Goal: Task Accomplishment & Management: Manage account settings

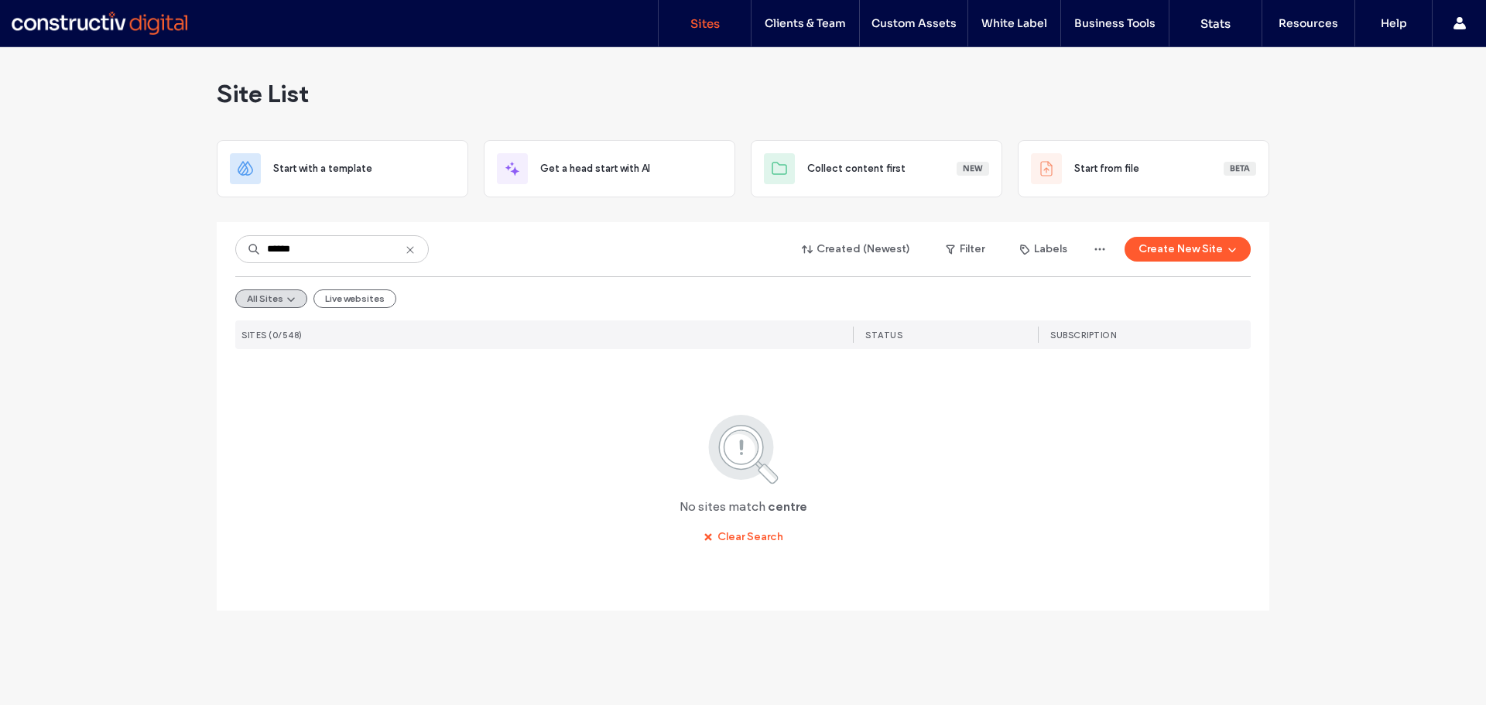
click at [409, 248] on icon at bounding box center [410, 250] width 12 height 12
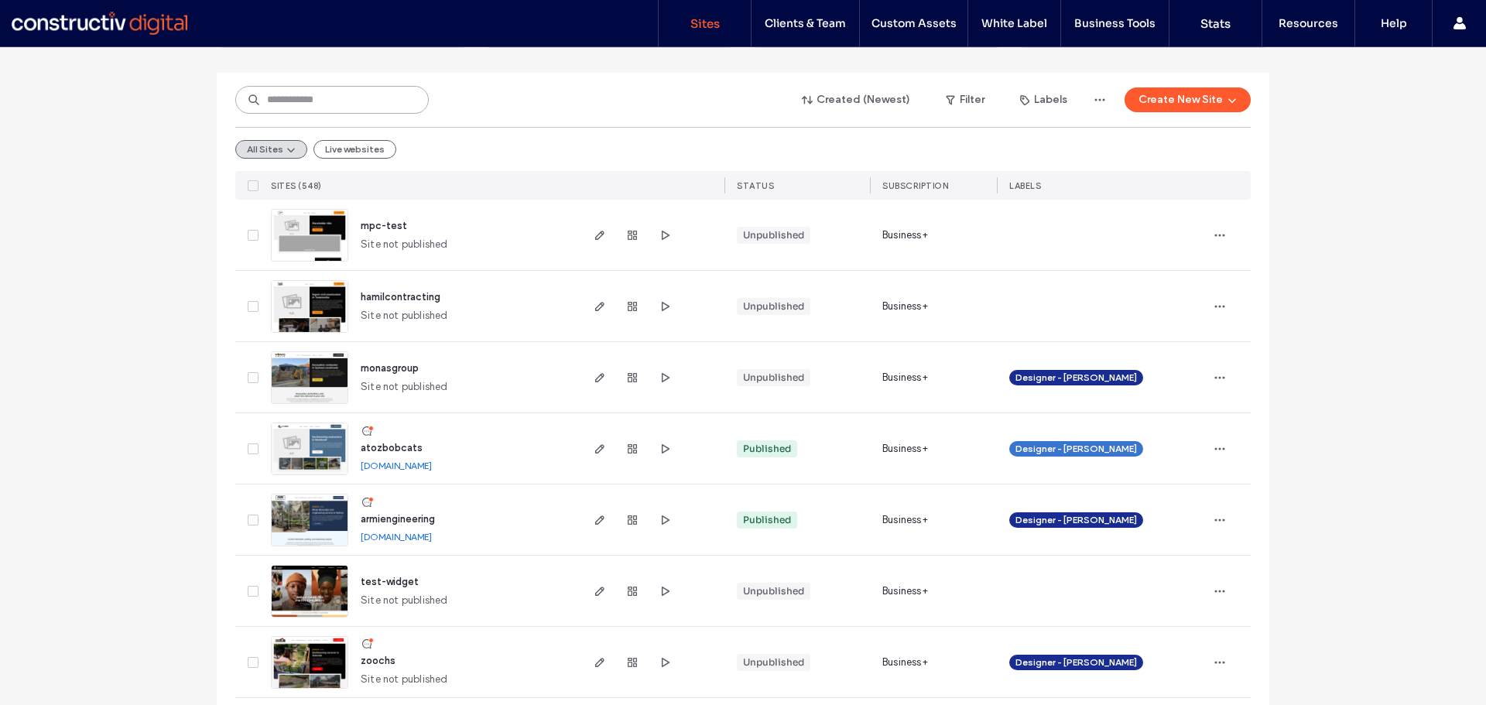
scroll to position [155, 0]
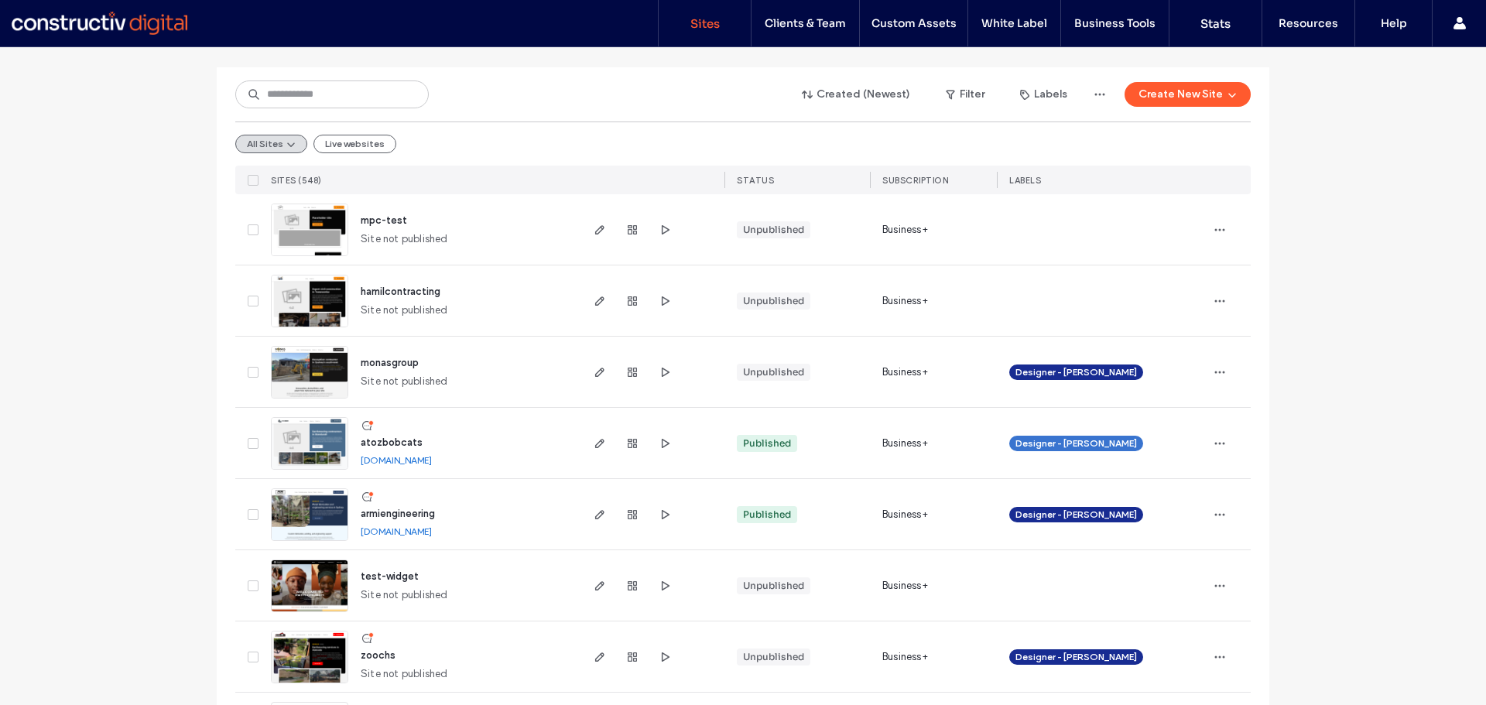
click at [298, 371] on img at bounding box center [310, 399] width 76 height 105
click at [1215, 372] on use "button" at bounding box center [1220, 372] width 10 height 2
click at [1163, 443] on span "Duplicate Site" at bounding box center [1151, 441] width 69 height 15
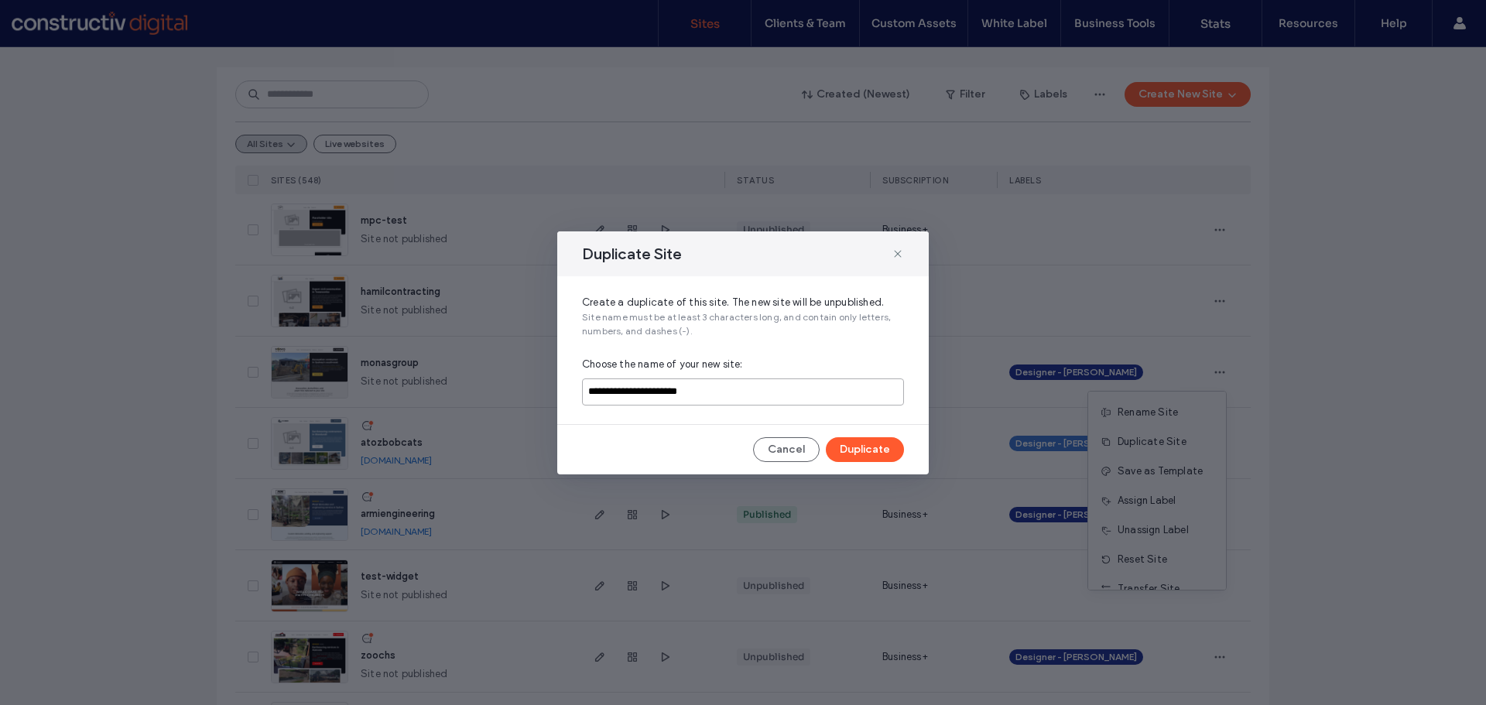
click at [747, 387] on input "**********" at bounding box center [743, 391] width 322 height 27
paste input
click at [596, 392] on input "**********" at bounding box center [743, 391] width 322 height 27
type input "**********"
click at [866, 444] on button "Duplicate" at bounding box center [865, 449] width 78 height 25
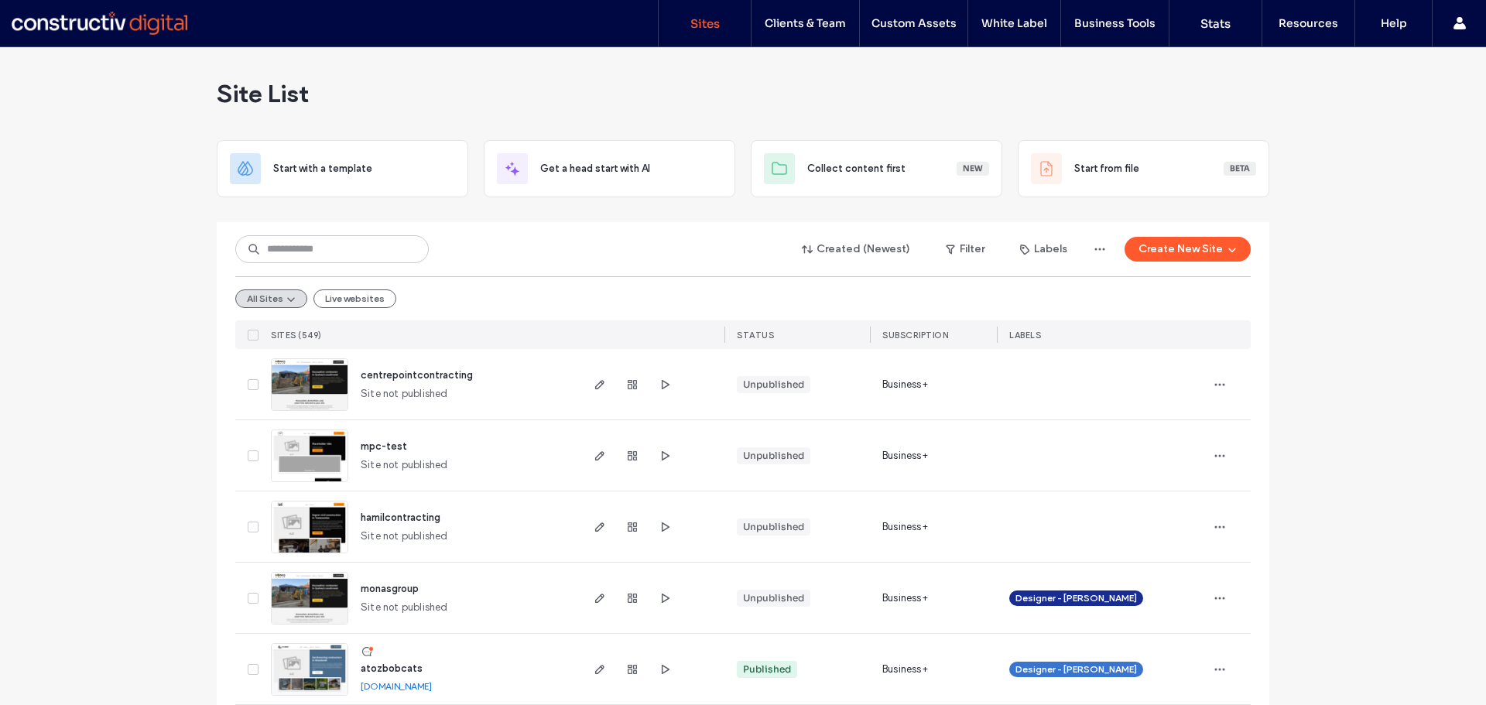
click at [297, 376] on img at bounding box center [310, 411] width 76 height 105
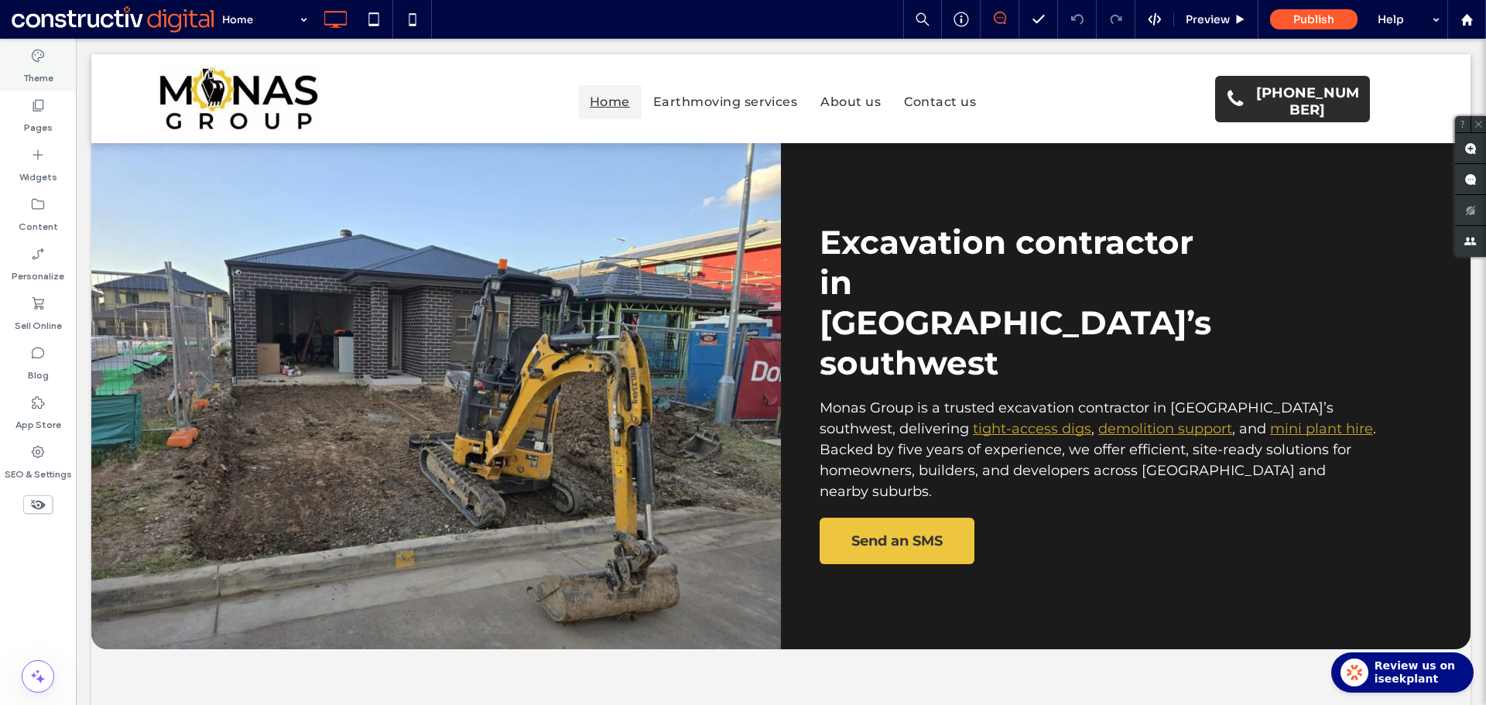
click at [39, 68] on label "Theme" at bounding box center [38, 74] width 30 height 22
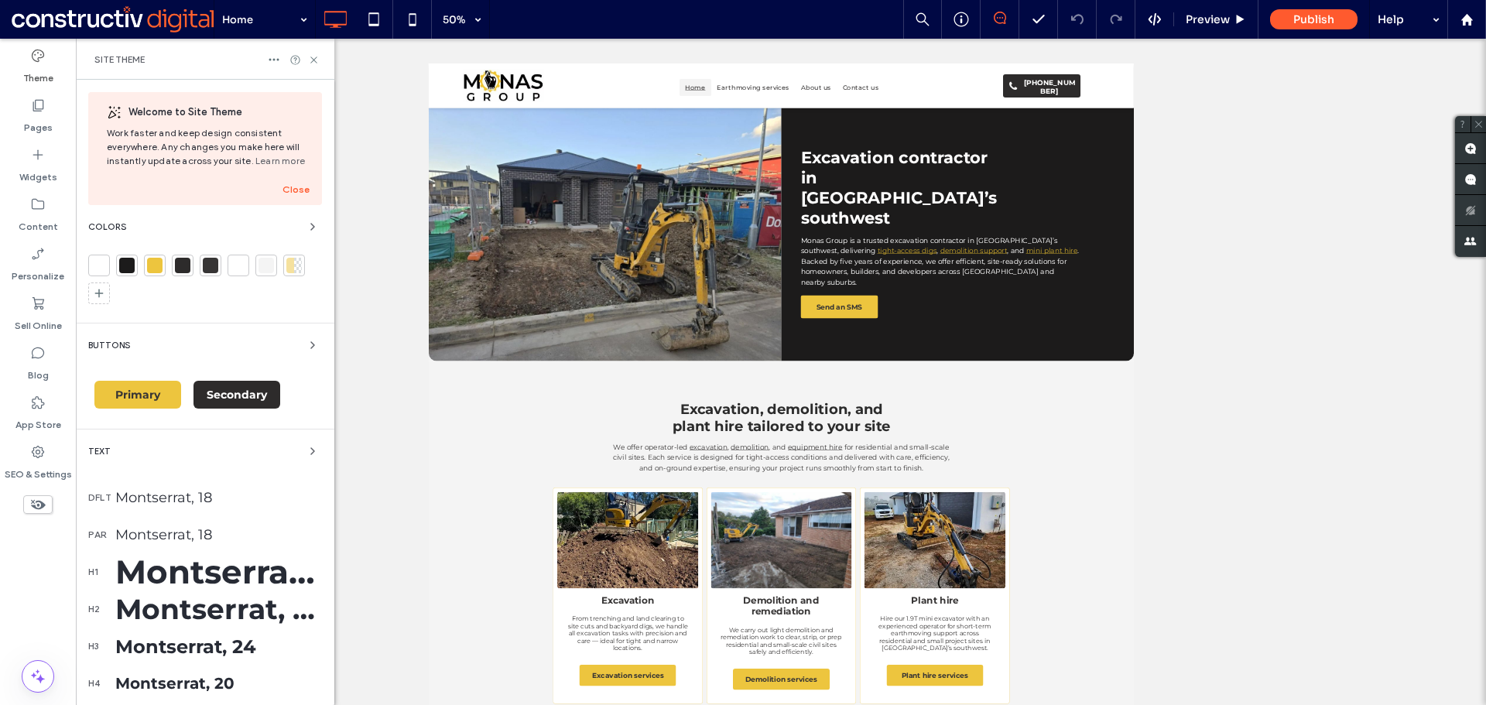
drag, startPoint x: 125, startPoint y: 268, endPoint x: 232, endPoint y: 304, distance: 112.8
click at [125, 268] on div at bounding box center [126, 265] width 15 height 15
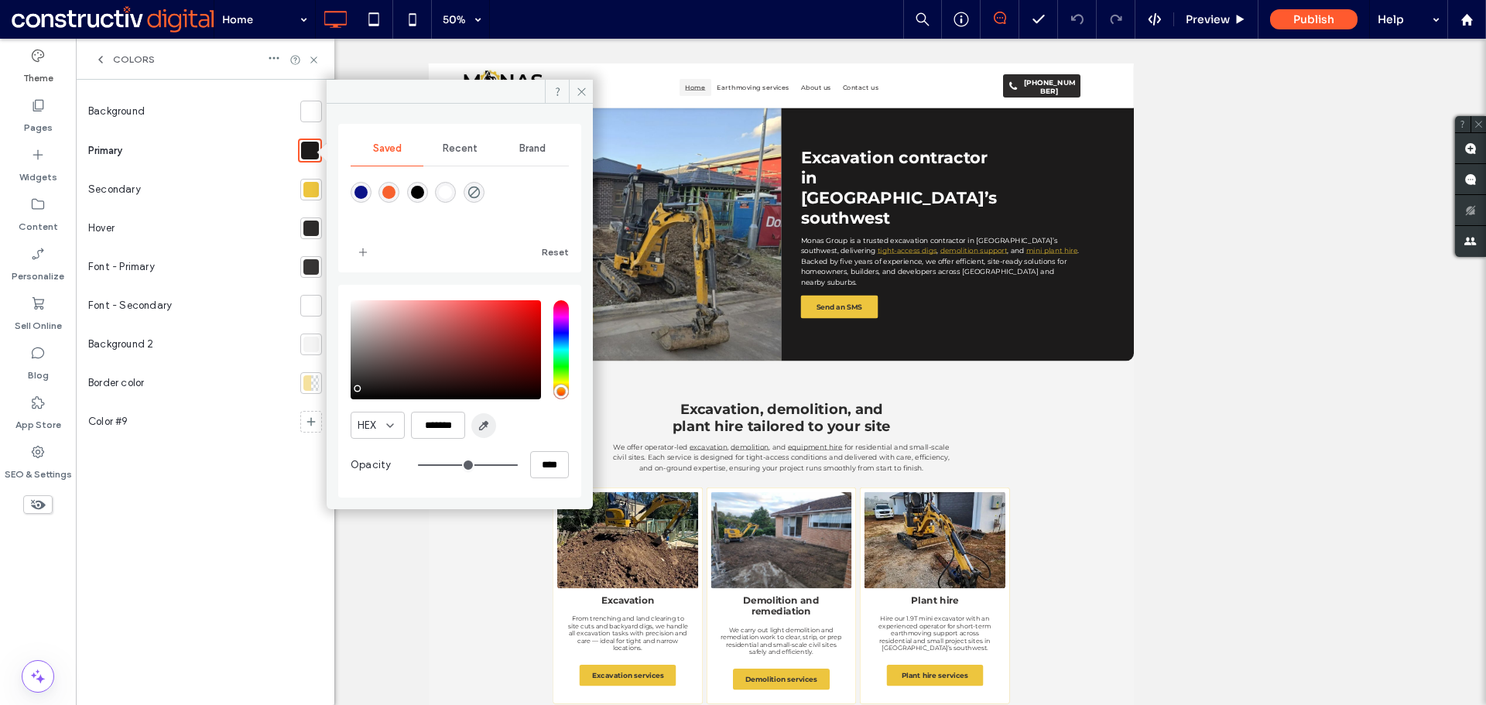
click at [486, 426] on use "button" at bounding box center [484, 426] width 9 height 9
type input "*******"
click at [312, 106] on div at bounding box center [310, 111] width 15 height 15
type input "****"
click at [483, 427] on icon "button" at bounding box center [483, 425] width 12 height 12
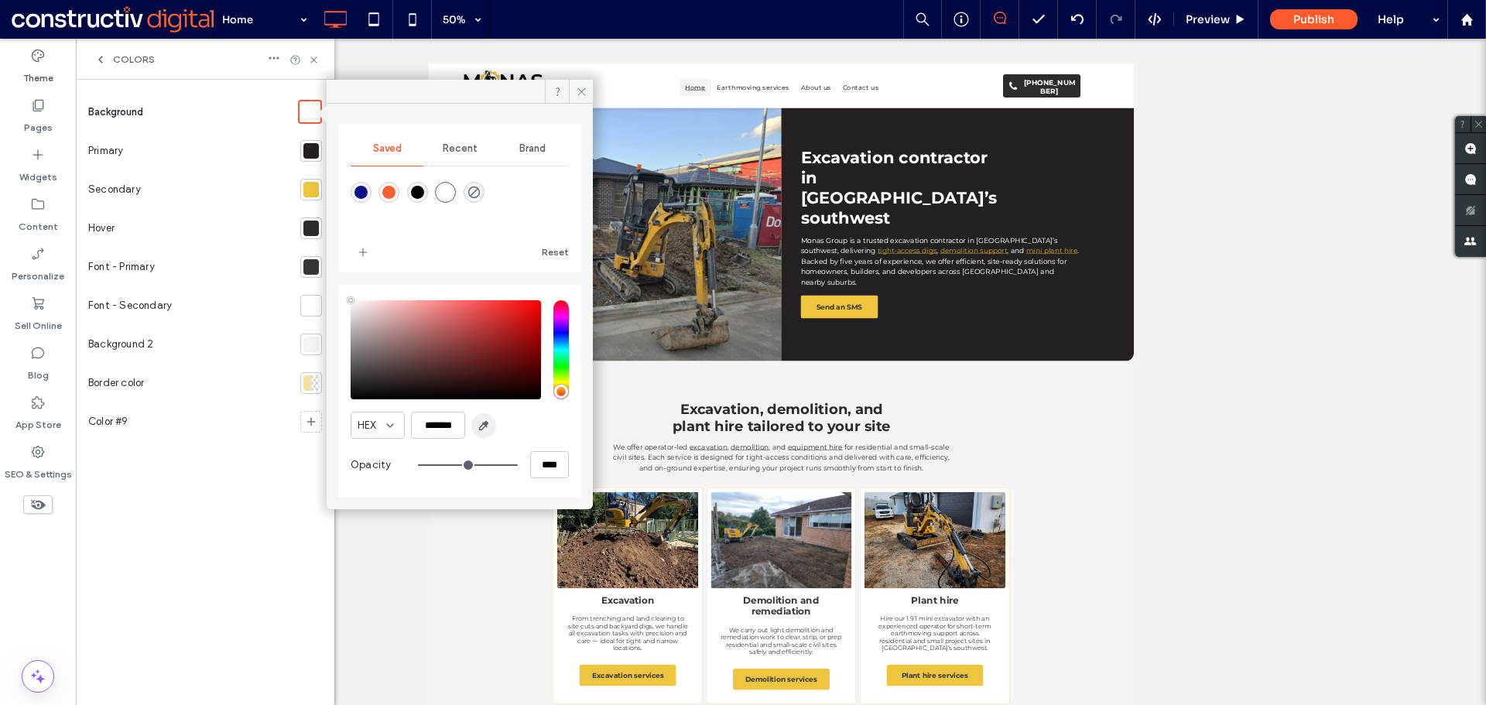
type input "*******"
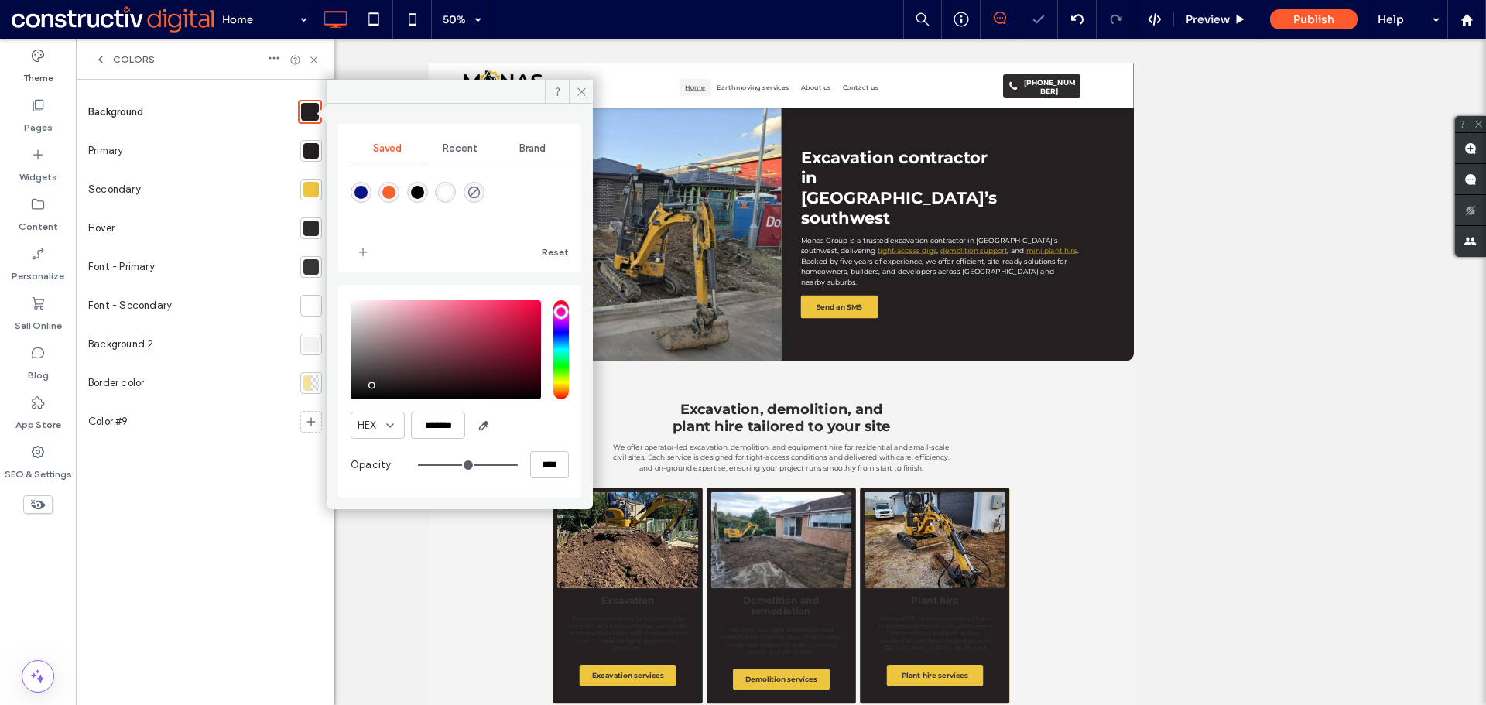
click at [311, 150] on div at bounding box center [310, 150] width 15 height 15
click at [483, 429] on use "button" at bounding box center [484, 426] width 9 height 9
type input "*******"
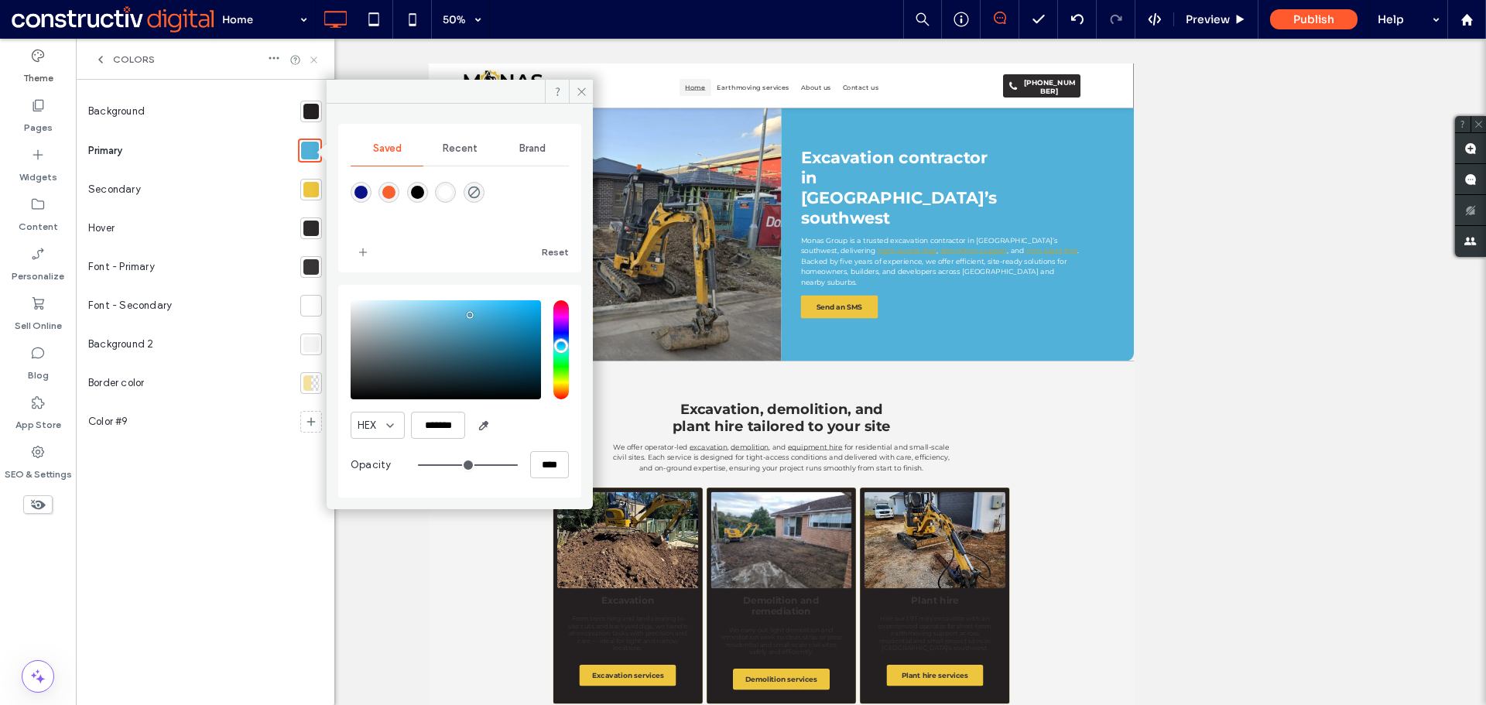
click at [313, 59] on use at bounding box center [313, 59] width 6 height 6
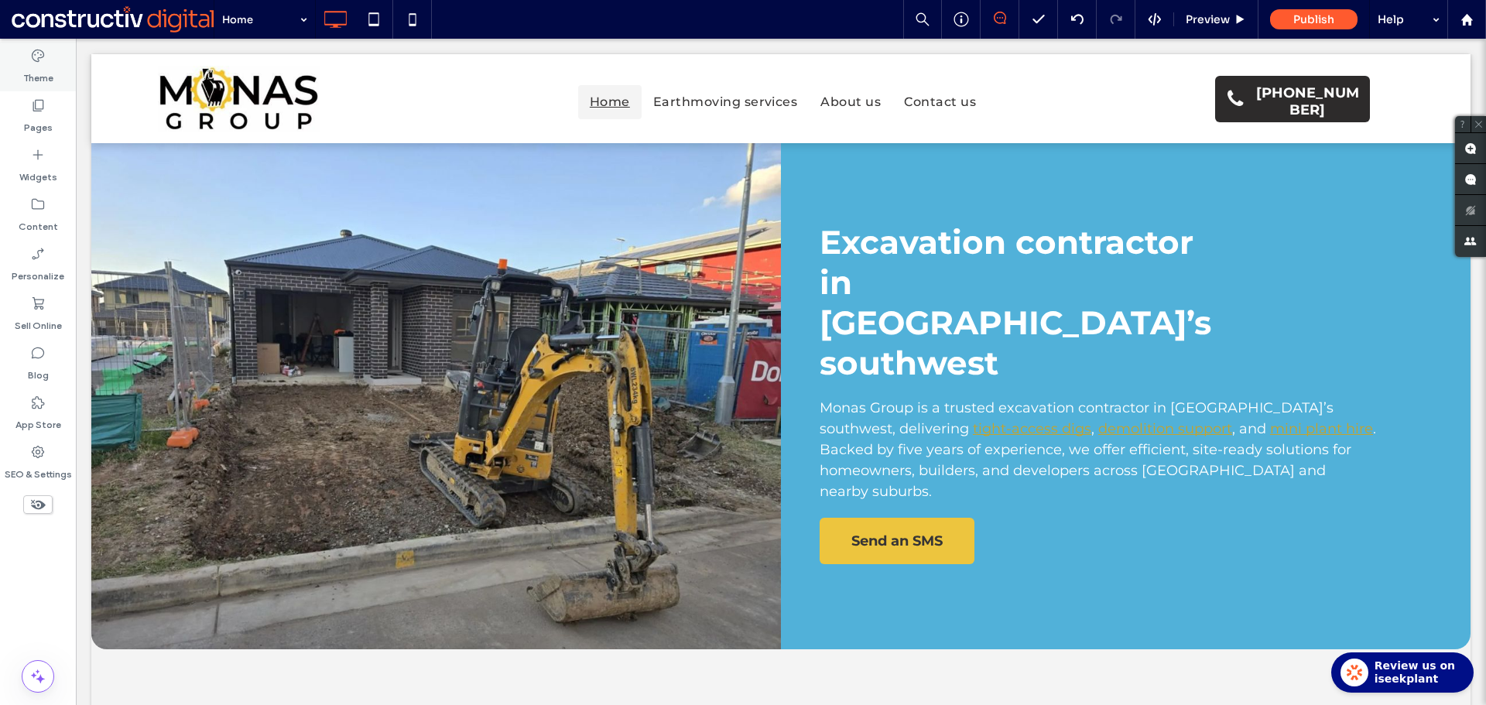
click at [36, 74] on label "Theme" at bounding box center [38, 74] width 30 height 22
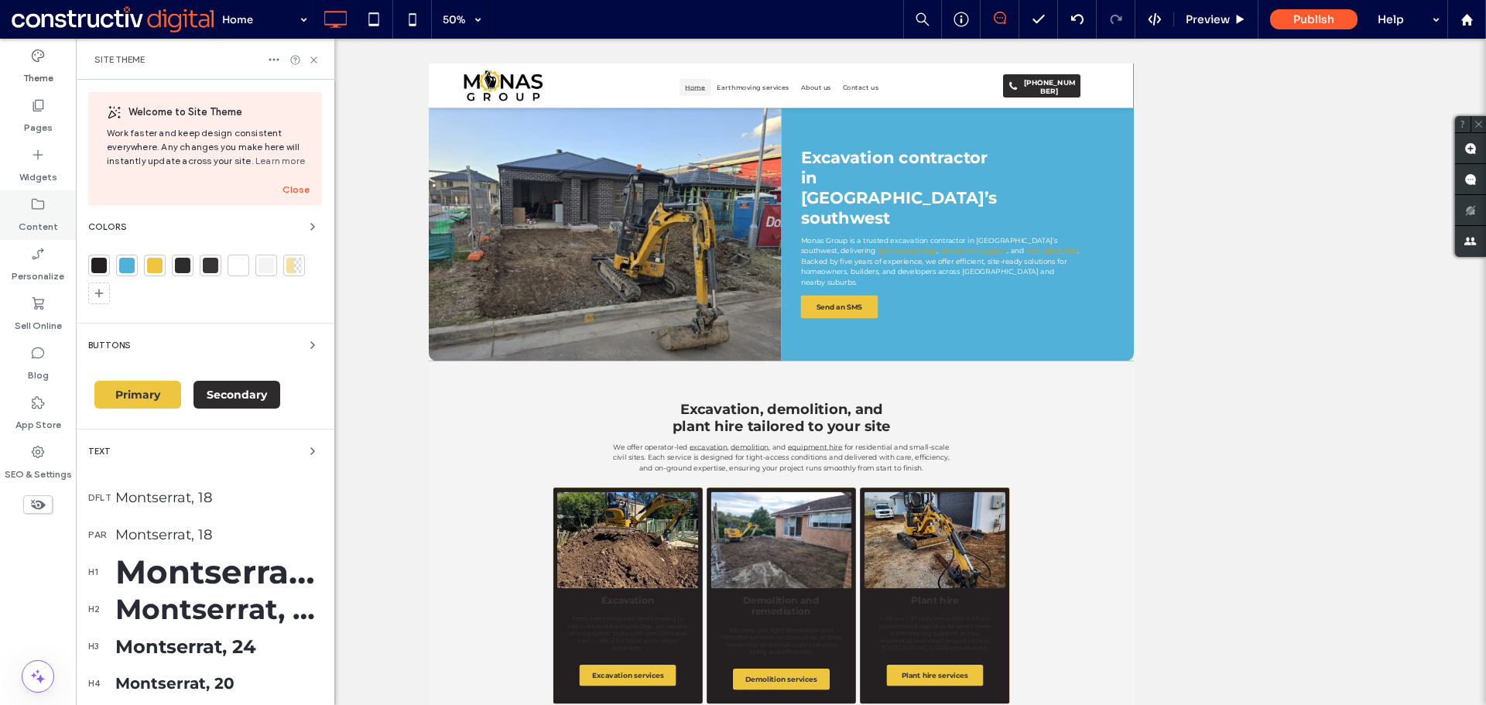
click at [33, 207] on use at bounding box center [38, 204] width 12 height 11
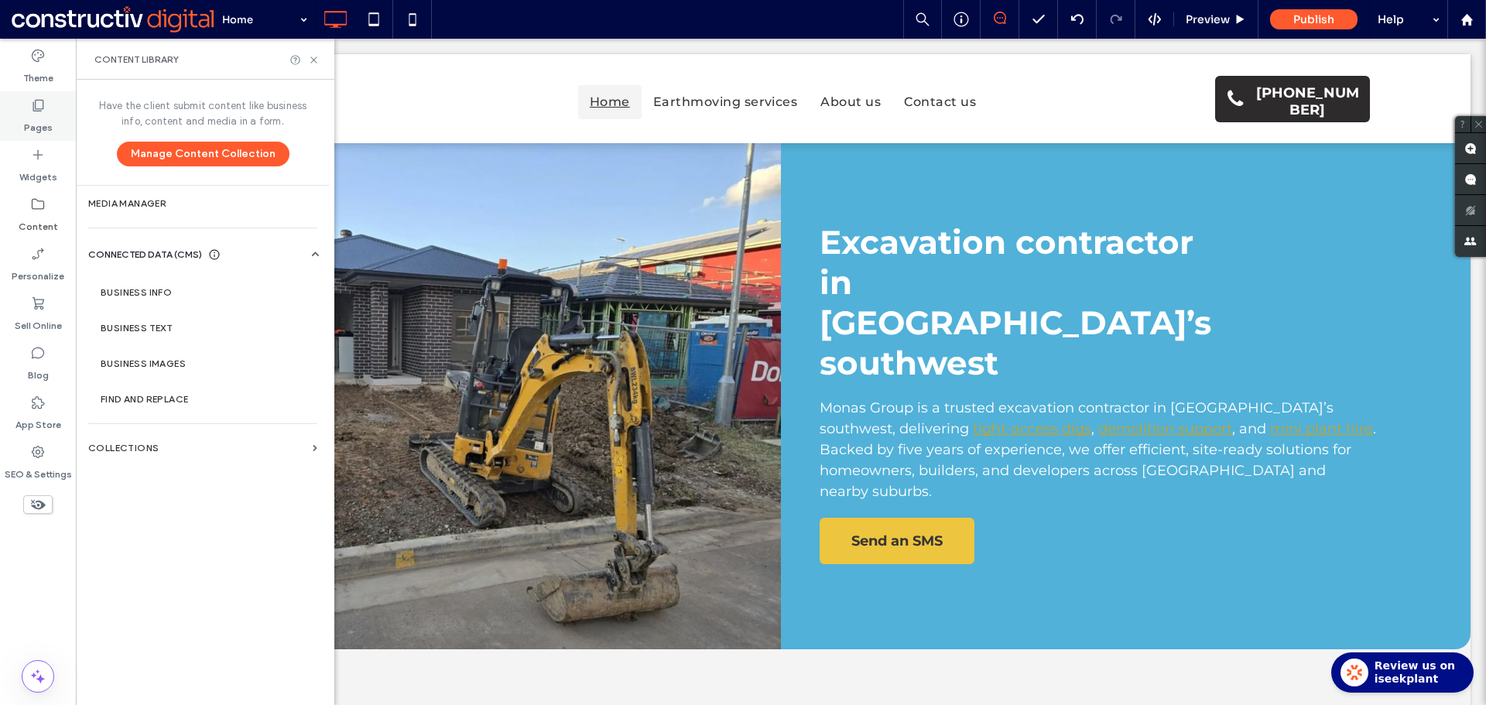
click at [45, 119] on label "Pages" at bounding box center [38, 124] width 29 height 22
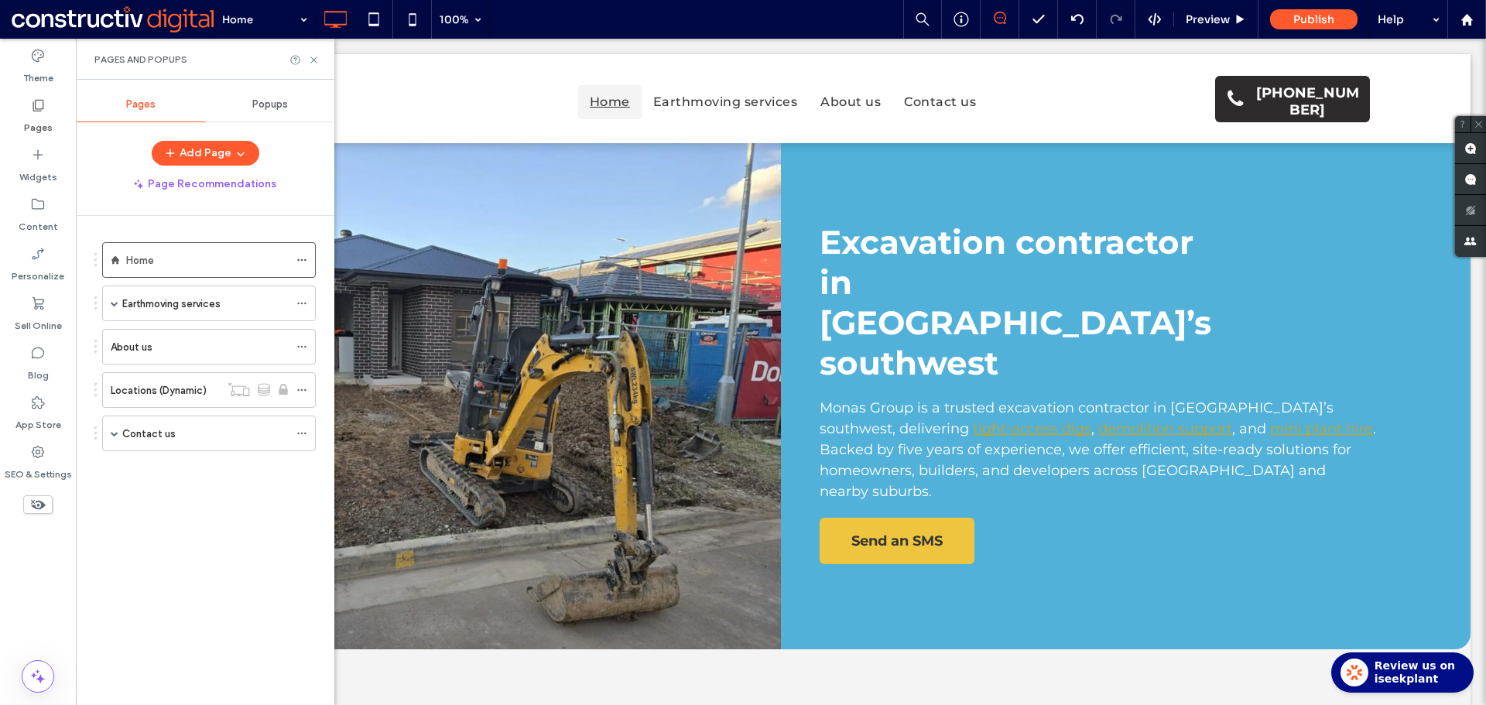
drag, startPoint x: 42, startPoint y: 459, endPoint x: 104, endPoint y: 413, distance: 76.9
click at [41, 460] on div "SEO & Settings" at bounding box center [38, 463] width 76 height 50
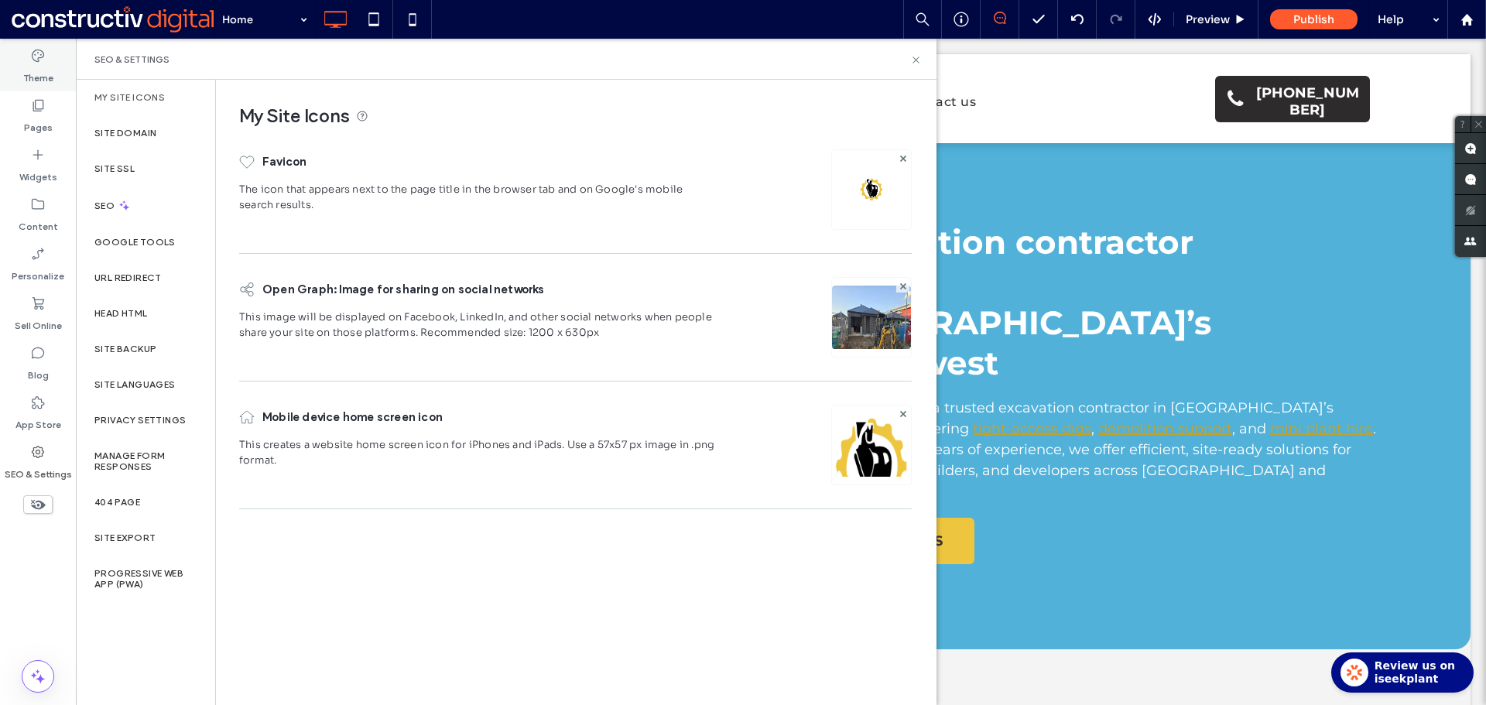
click at [43, 70] on label "Theme" at bounding box center [38, 74] width 30 height 22
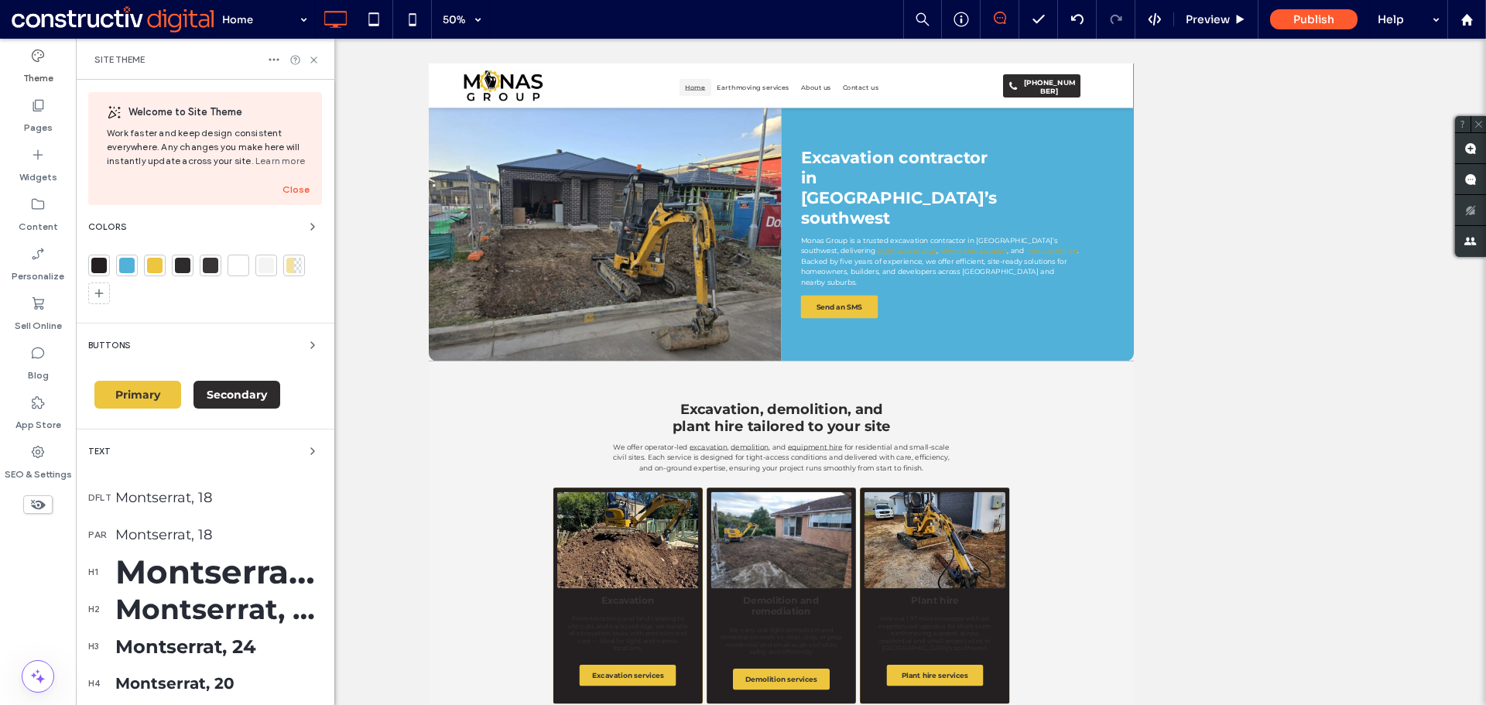
scroll to position [261, 0]
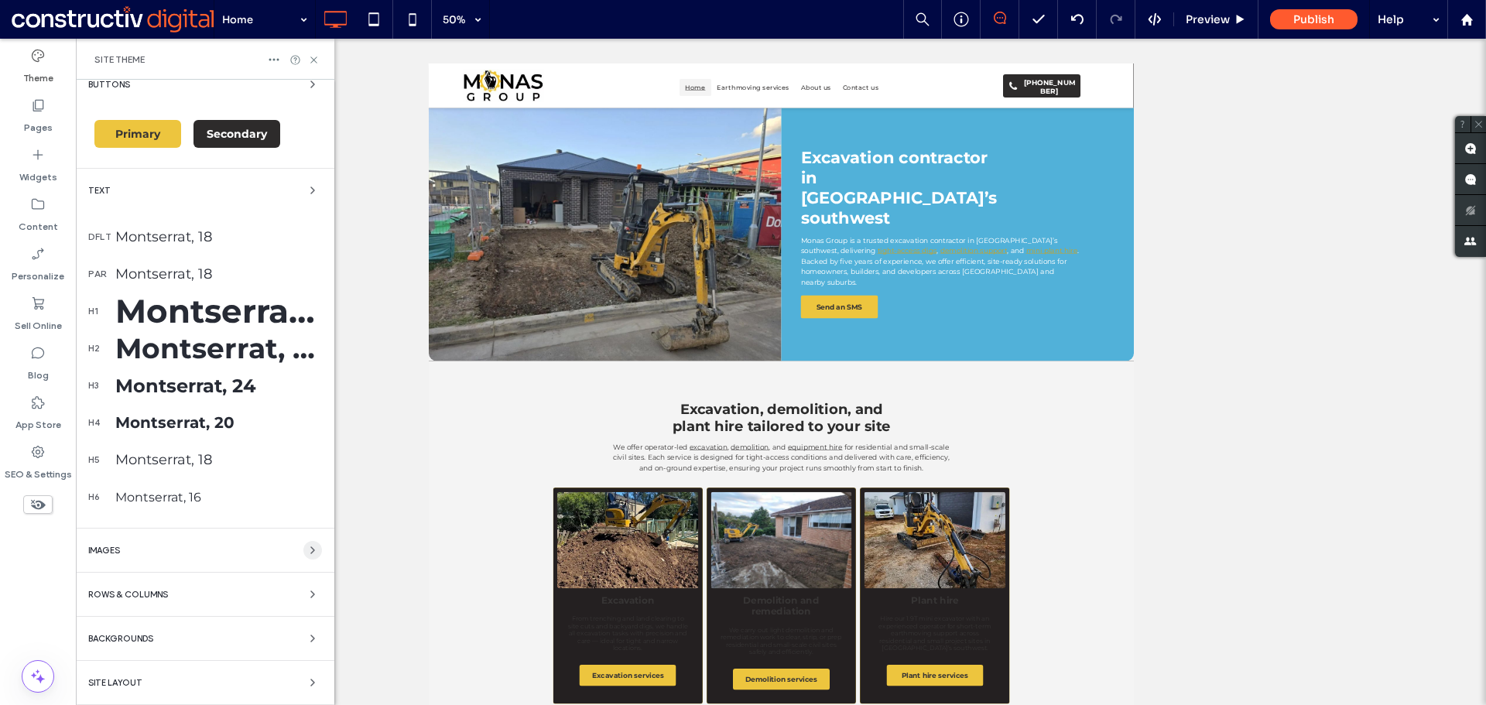
click at [306, 551] on icon "button" at bounding box center [312, 550] width 12 height 12
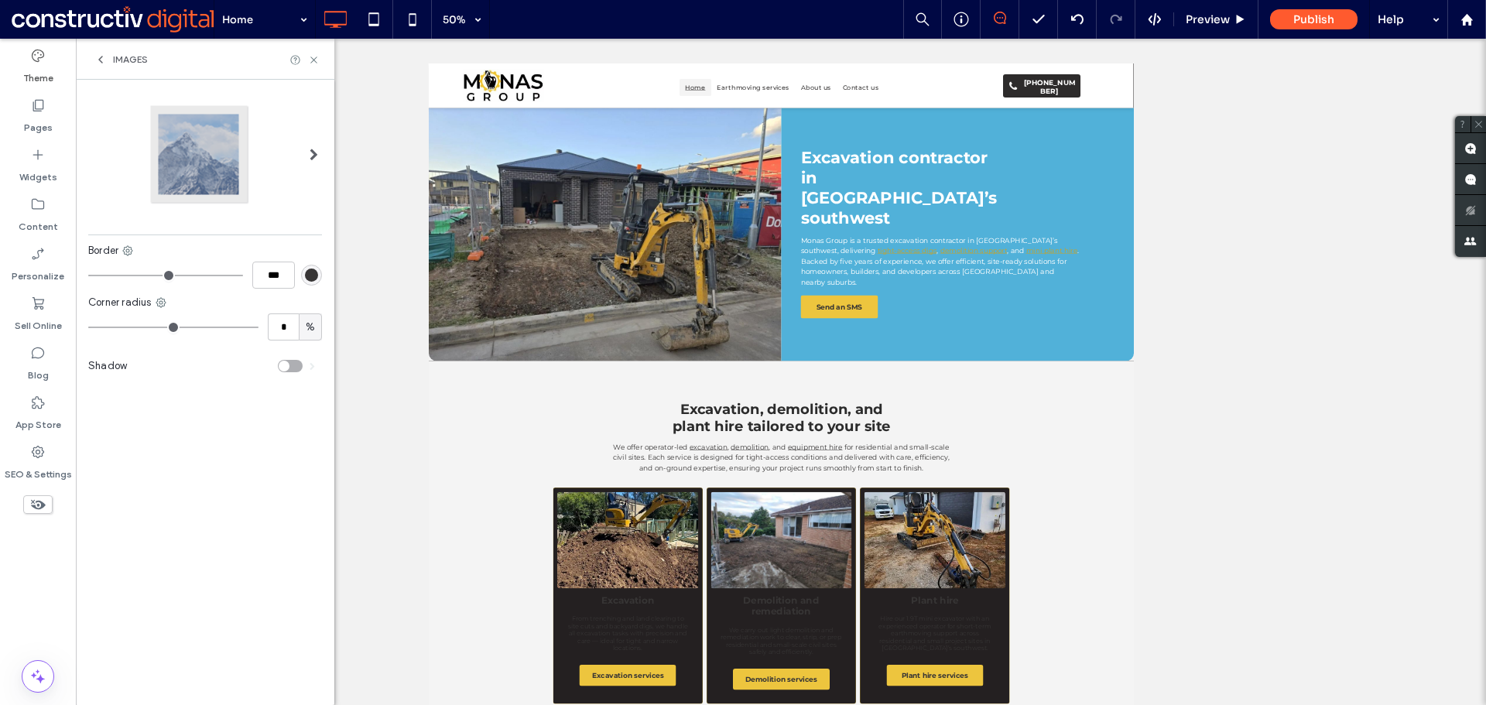
scroll to position [0, 0]
click at [101, 60] on use at bounding box center [100, 59] width 3 height 6
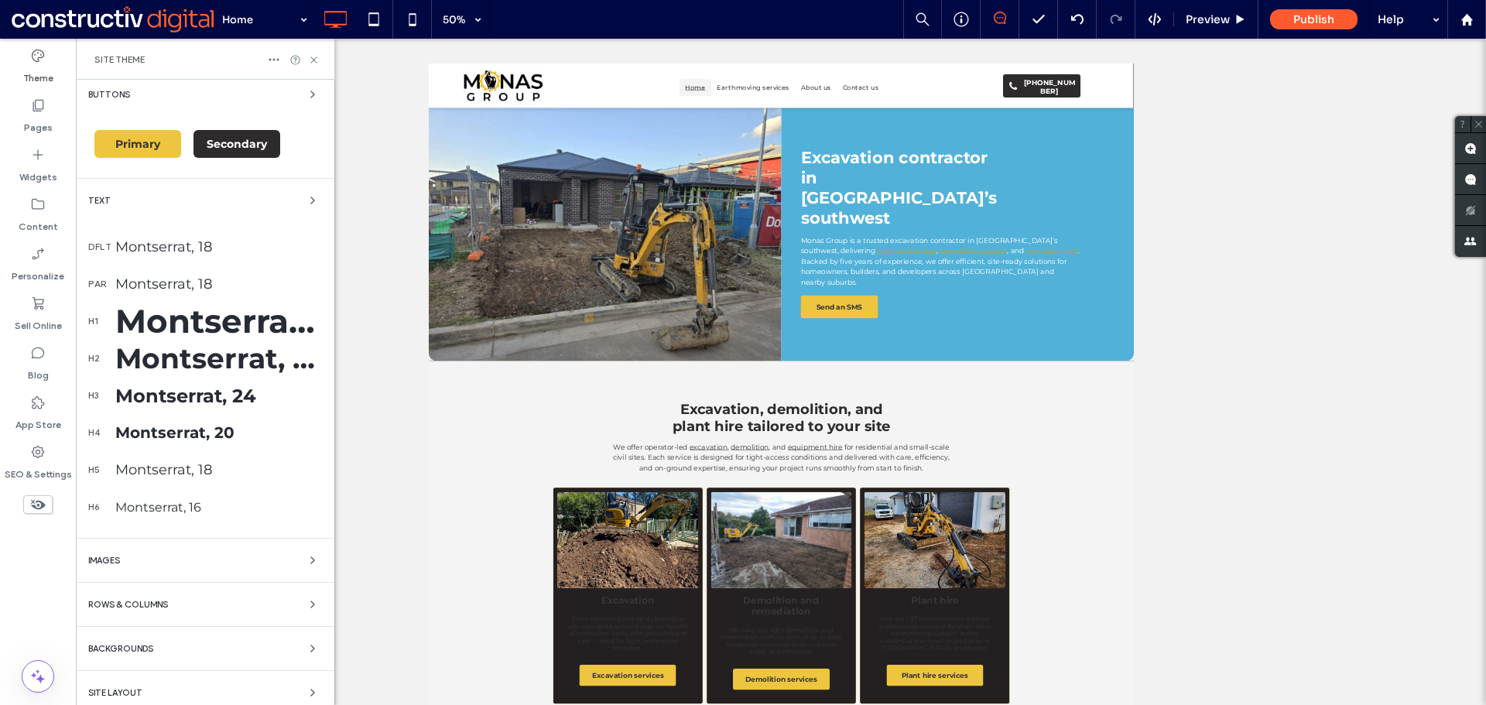
scroll to position [261, 0]
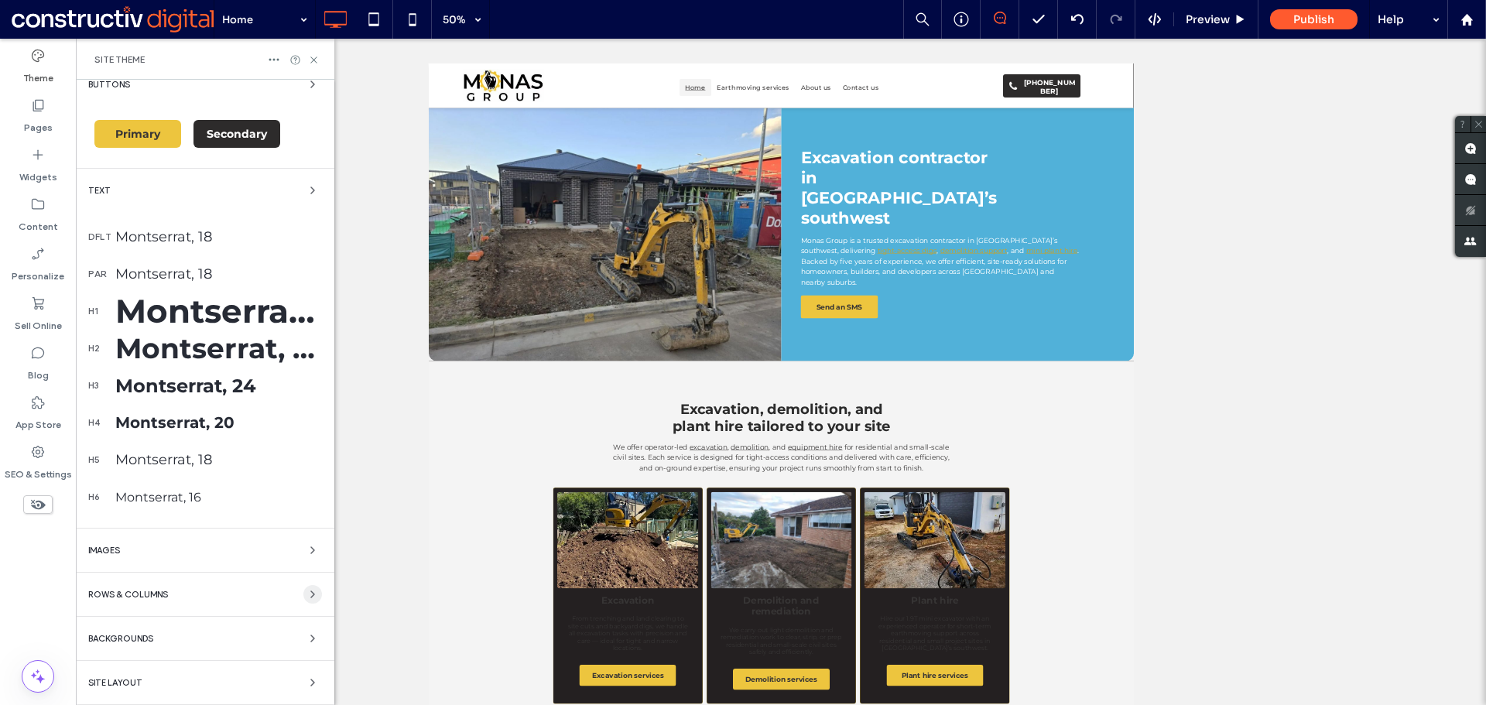
click at [306, 593] on icon "button" at bounding box center [312, 594] width 12 height 12
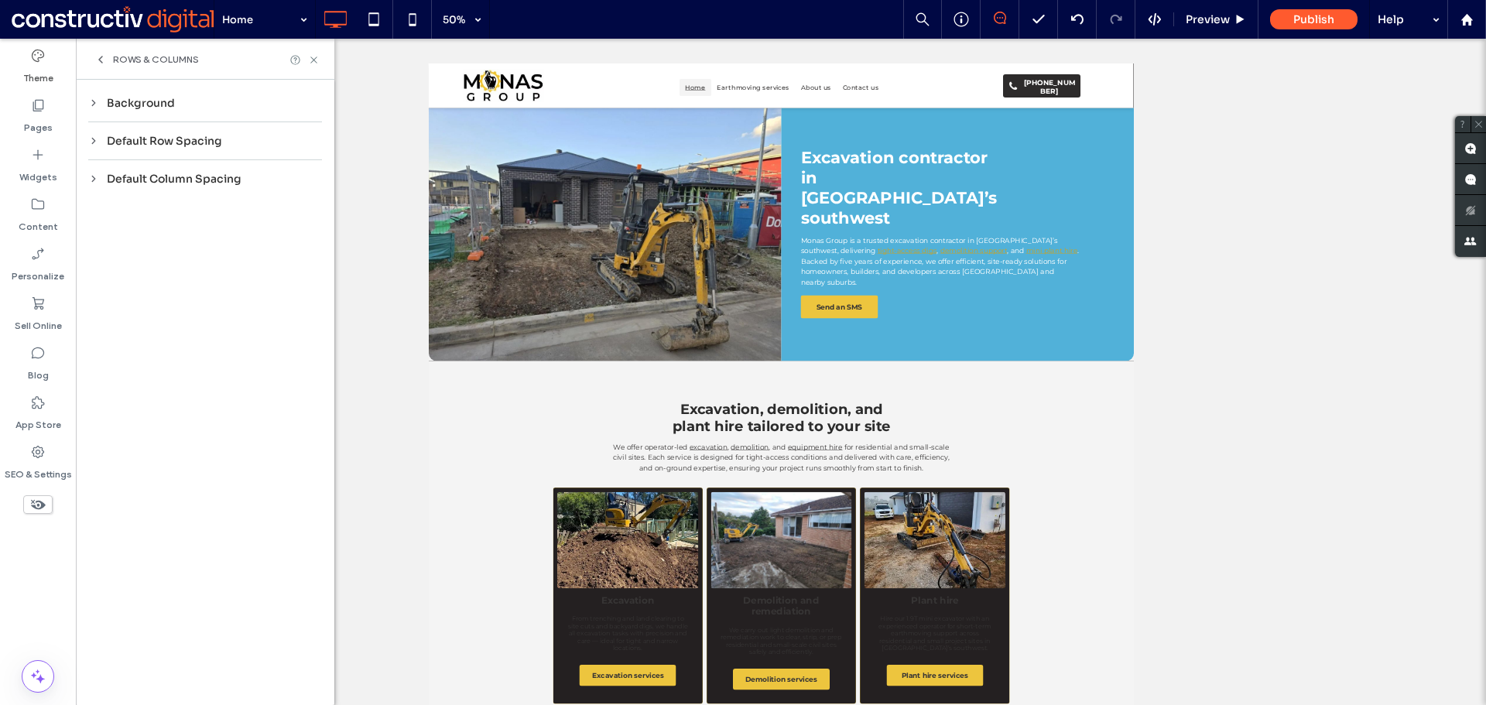
scroll to position [0, 0]
click at [130, 99] on div "Background" at bounding box center [205, 103] width 234 height 14
click at [104, 56] on icon at bounding box center [100, 59] width 12 height 12
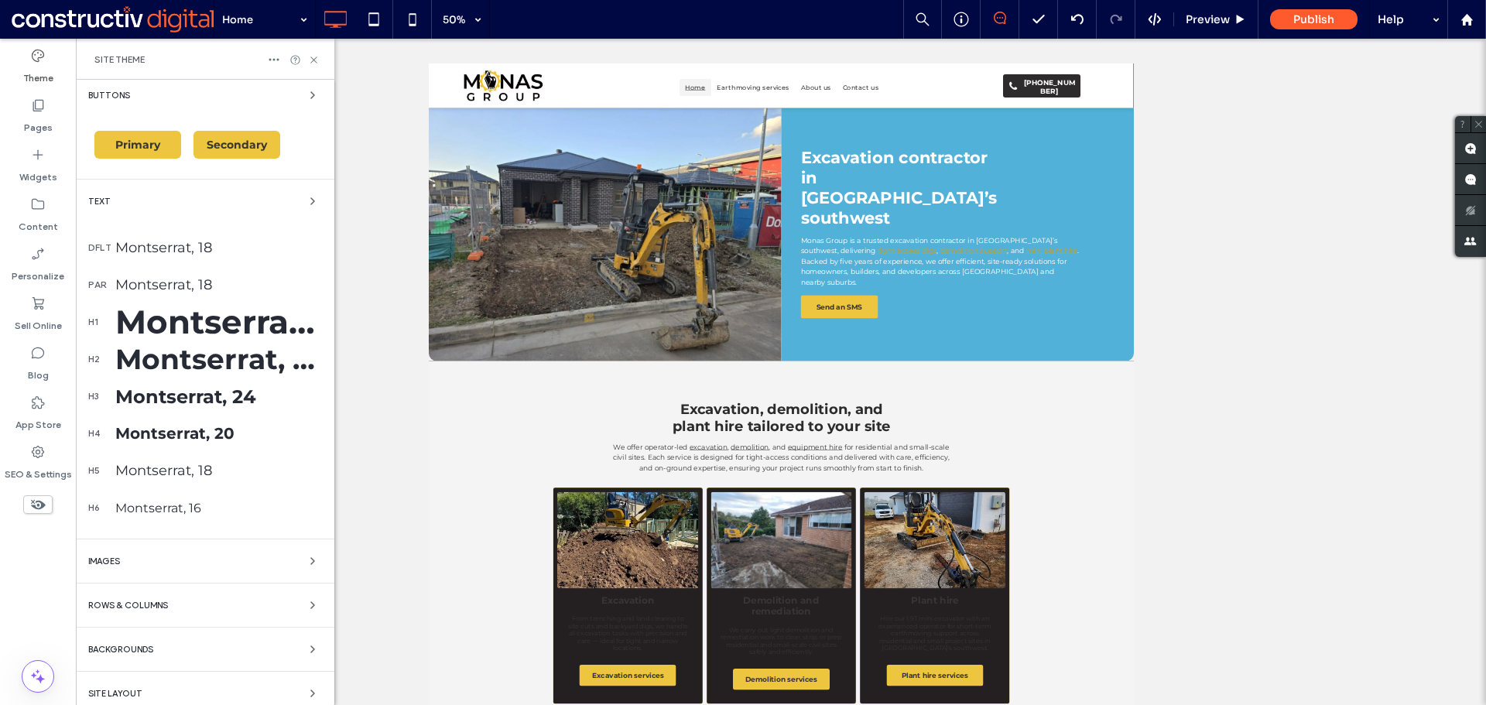
scroll to position [261, 0]
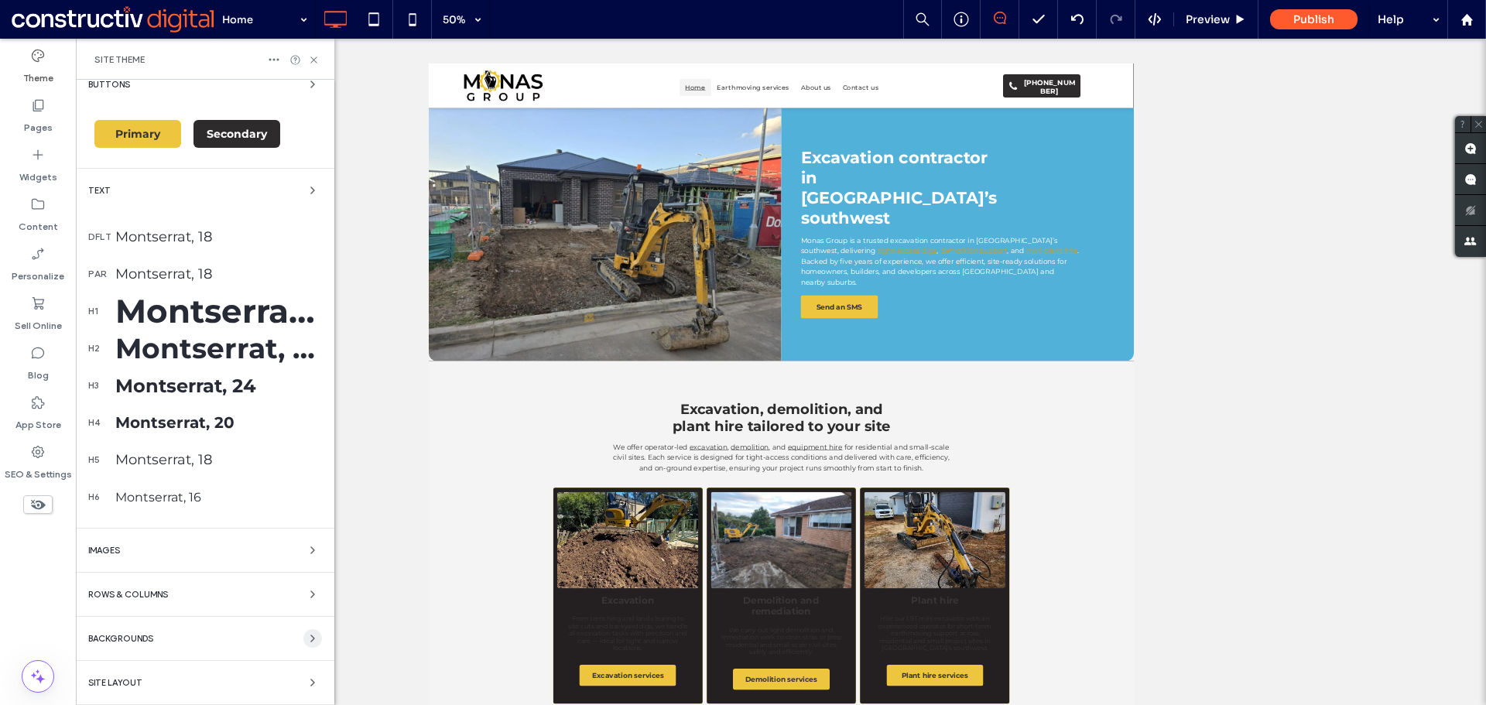
click at [306, 641] on icon "button" at bounding box center [312, 638] width 12 height 12
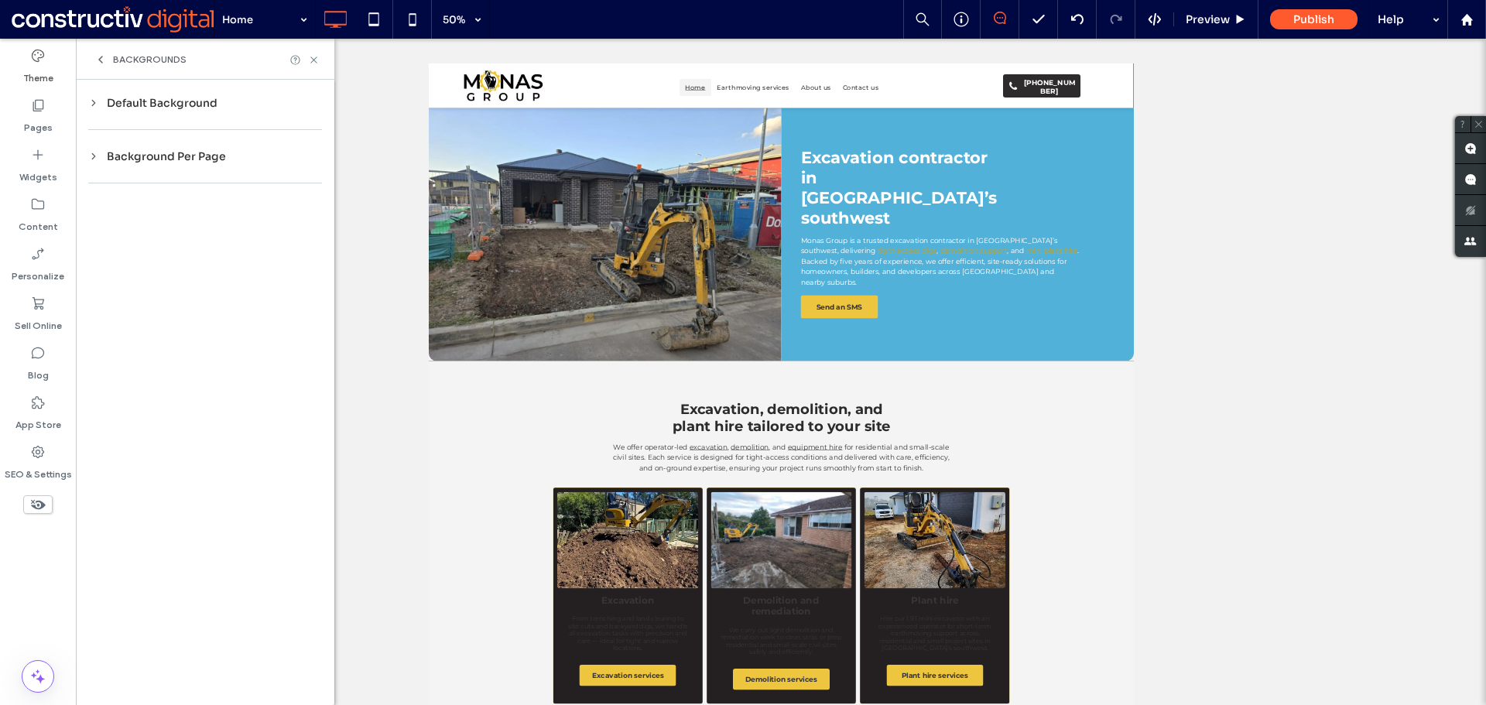
scroll to position [0, 0]
click at [142, 102] on div "Default Background" at bounding box center [205, 103] width 234 height 14
click at [312, 56] on icon at bounding box center [314, 60] width 12 height 12
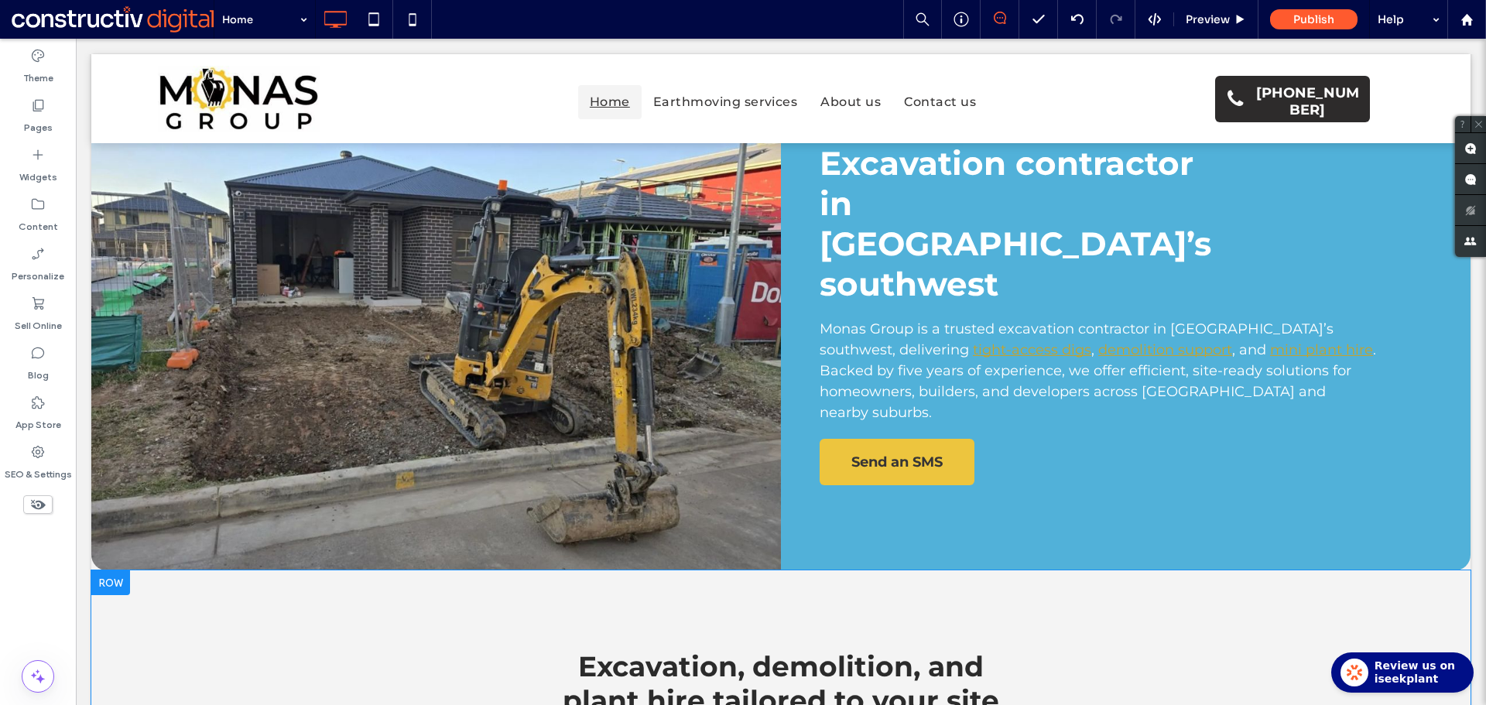
scroll to position [155, 0]
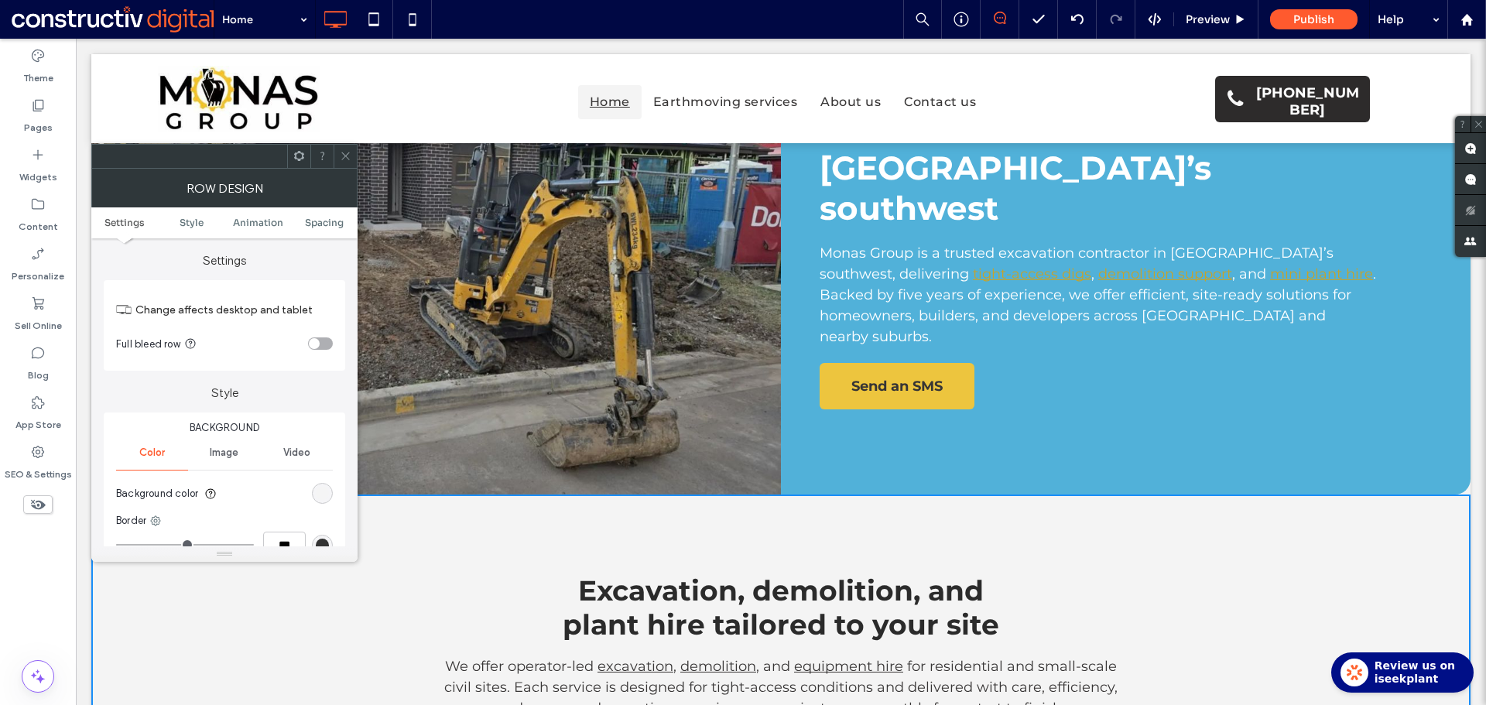
click at [327, 494] on div "rgb(244, 244, 244)" at bounding box center [322, 493] width 13 height 13
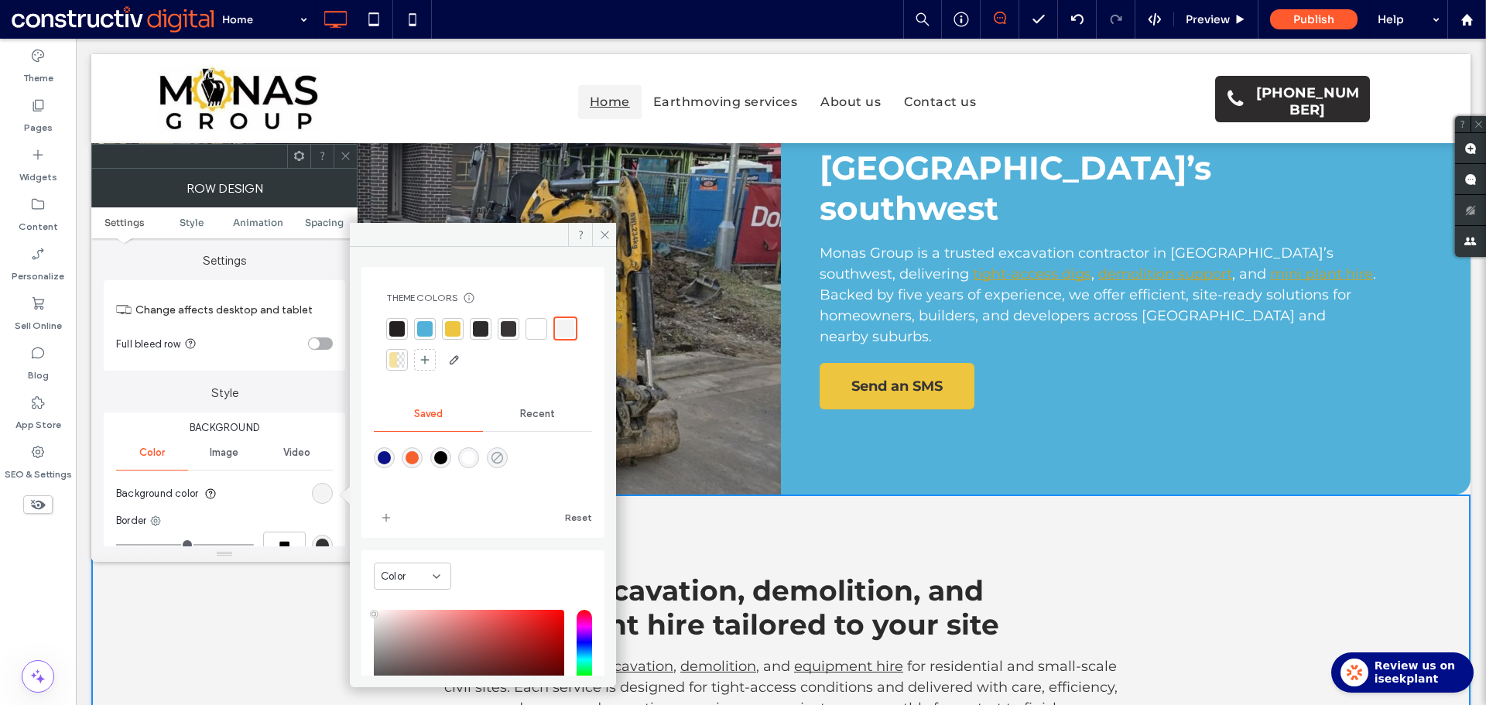
drag, startPoint x: 506, startPoint y: 453, endPoint x: 478, endPoint y: 428, distance: 37.8
click at [504, 453] on icon "rgba(0,255,35,0)" at bounding box center [497, 457] width 13 height 13
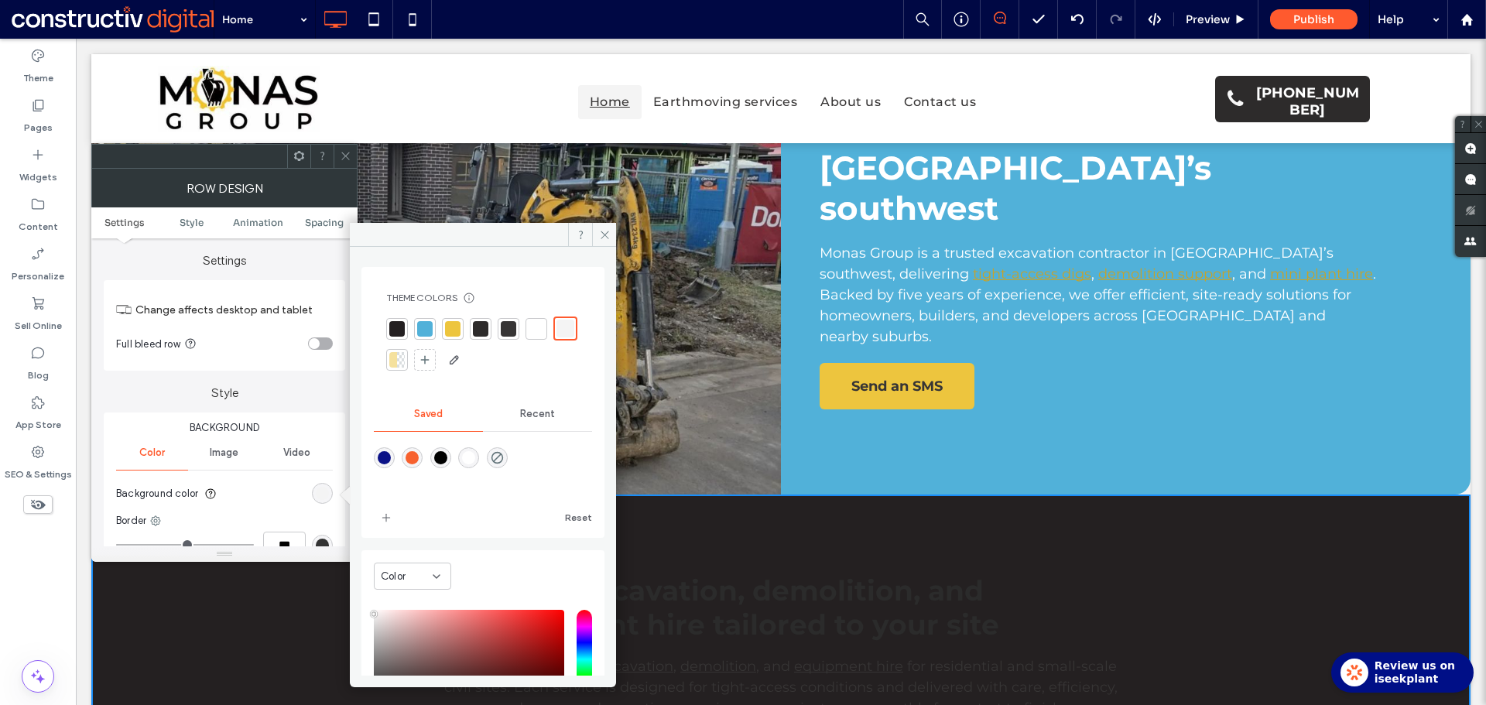
type input "*******"
type input "*"
type input "**"
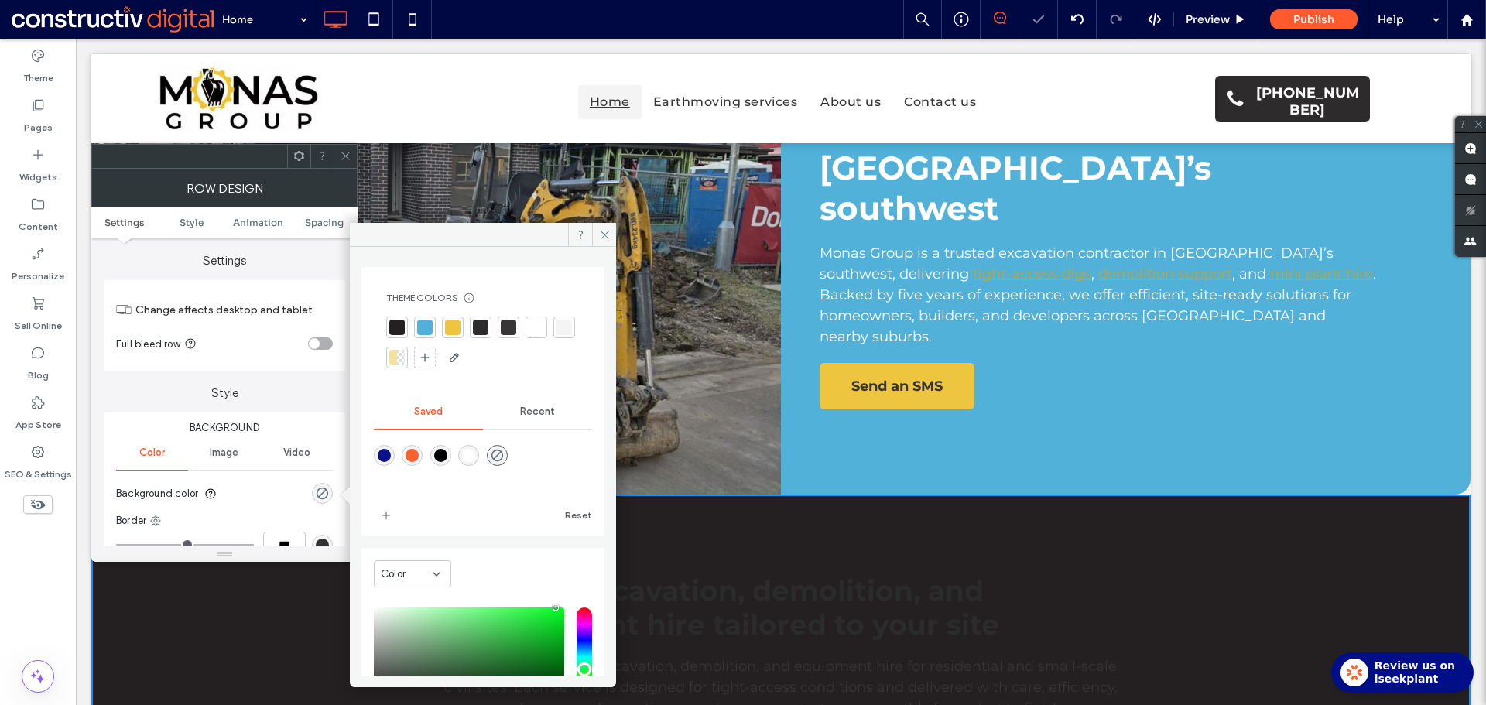
click at [340, 163] on span at bounding box center [346, 156] width 12 height 23
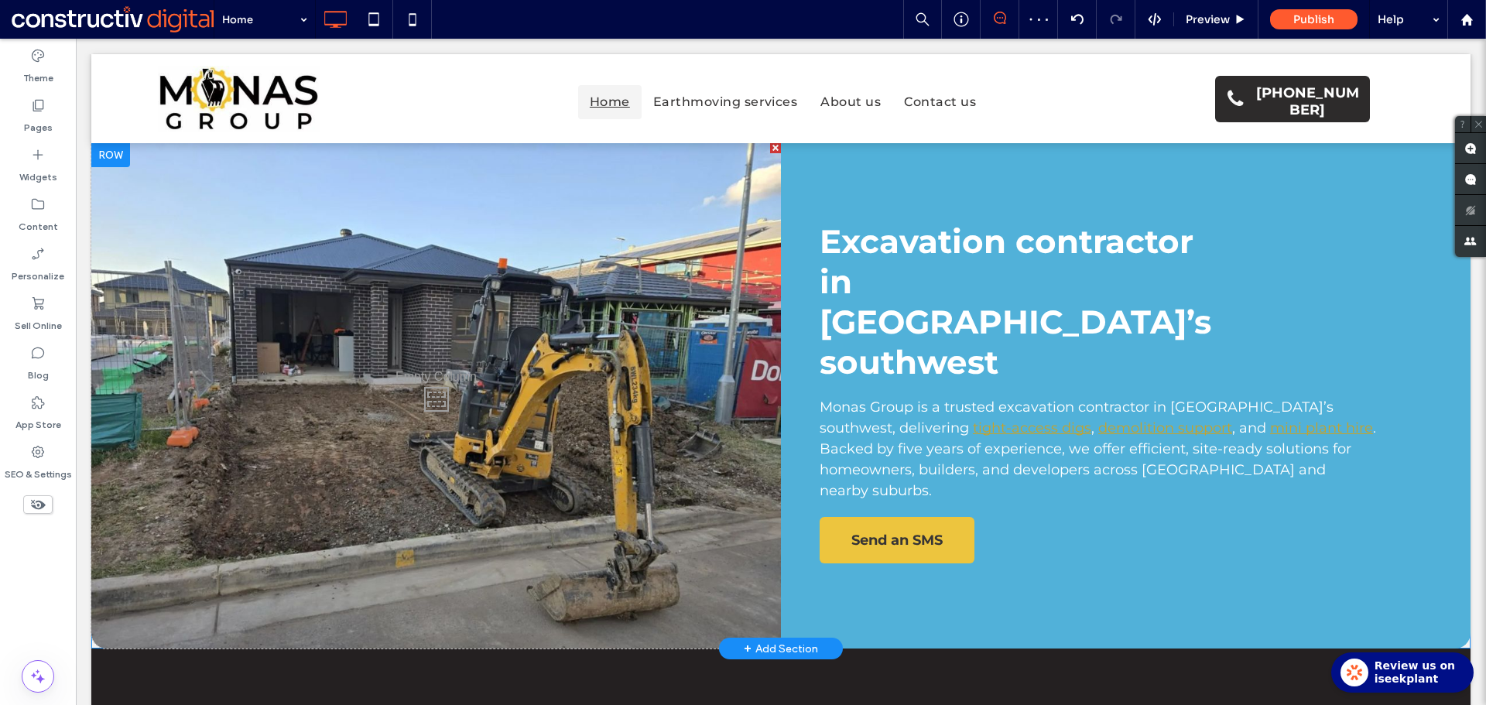
scroll to position [0, 0]
click at [108, 155] on div at bounding box center [110, 155] width 39 height 25
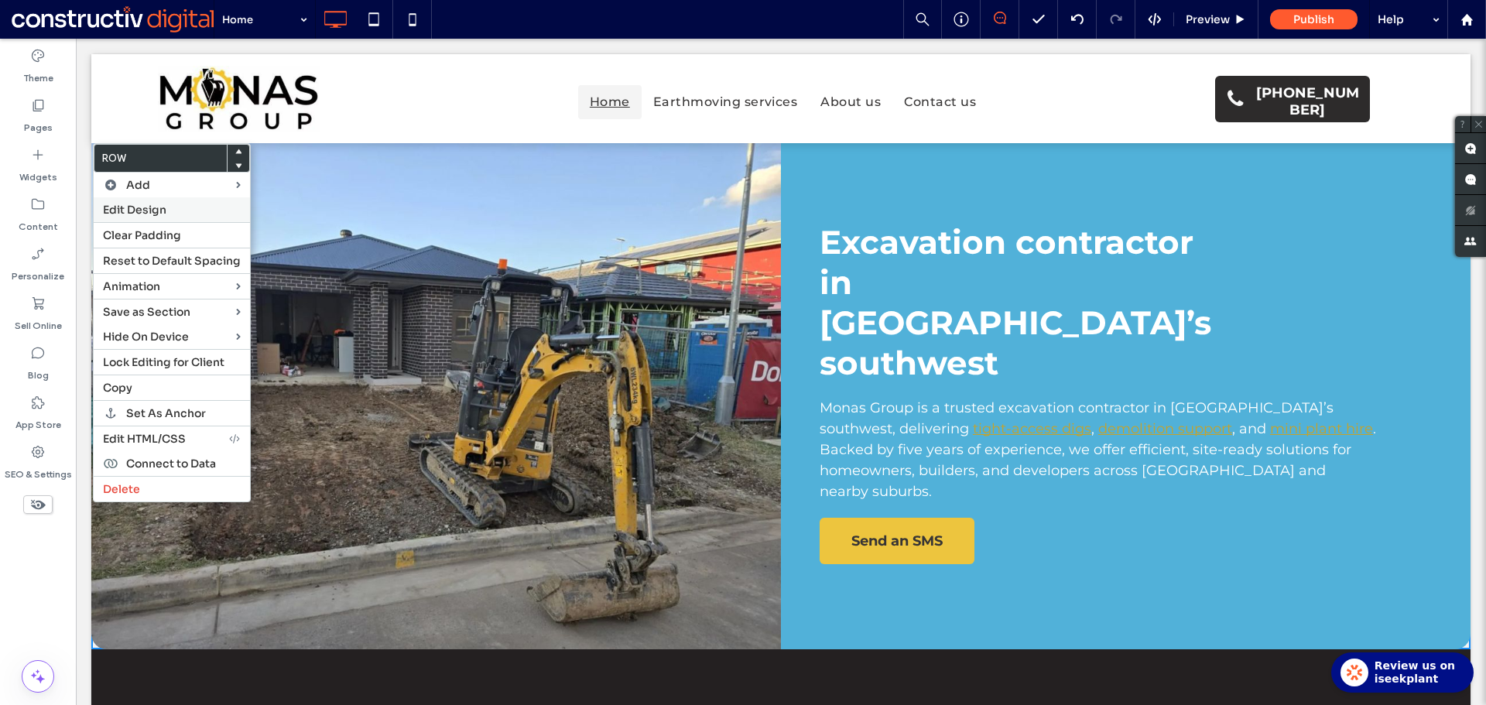
click at [138, 209] on span "Edit Design" at bounding box center [134, 210] width 63 height 14
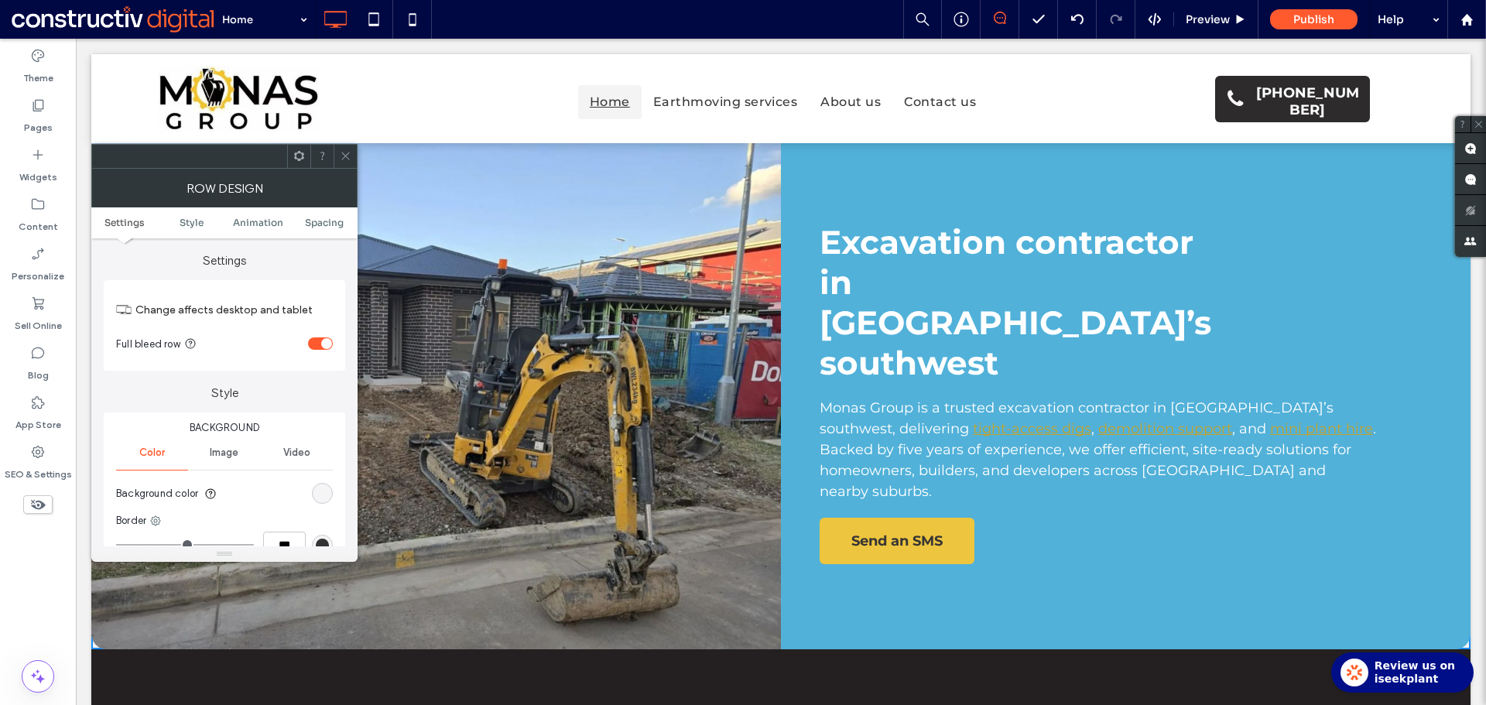
click at [318, 498] on div "rgb(244, 244, 244)" at bounding box center [322, 493] width 13 height 13
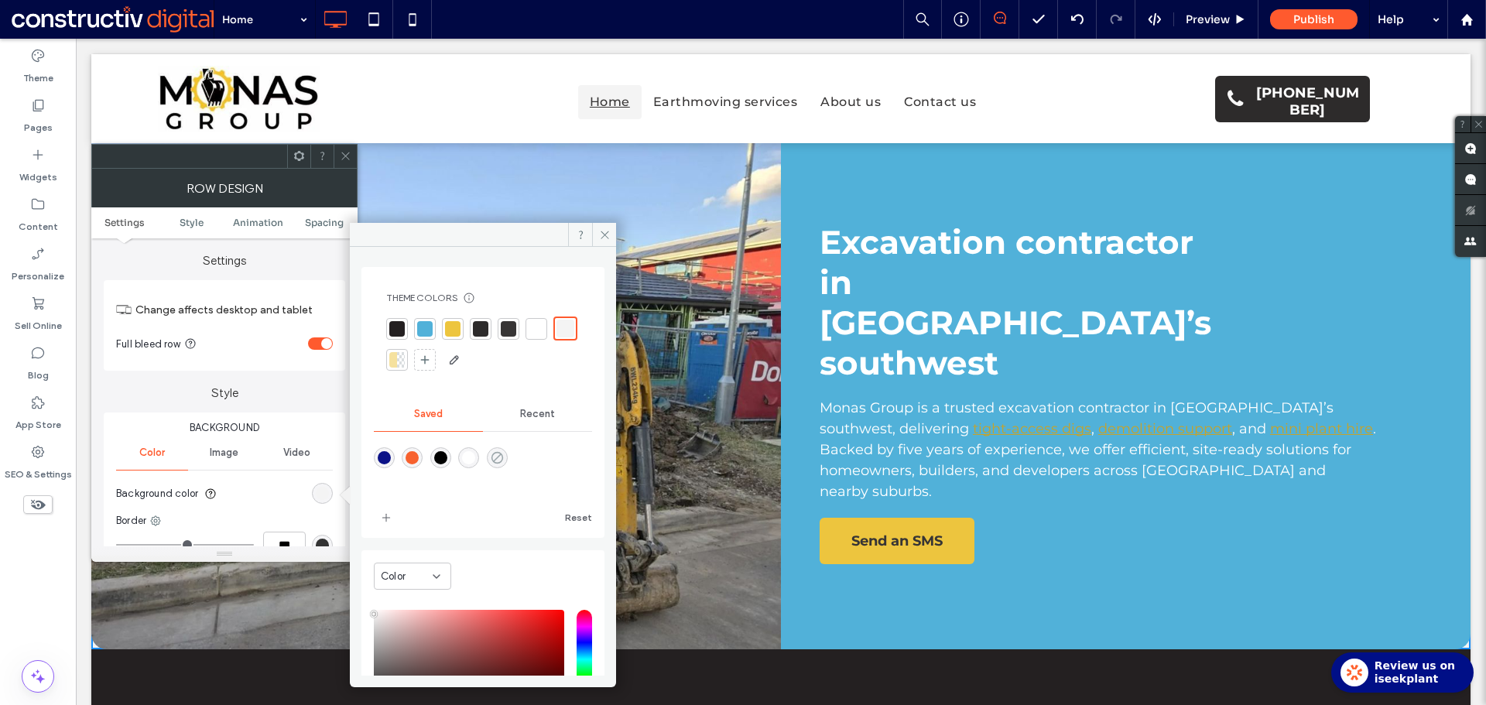
click at [504, 453] on icon "rgba(0,255,35,0)" at bounding box center [497, 457] width 13 height 13
type input "*******"
type input "*"
type input "**"
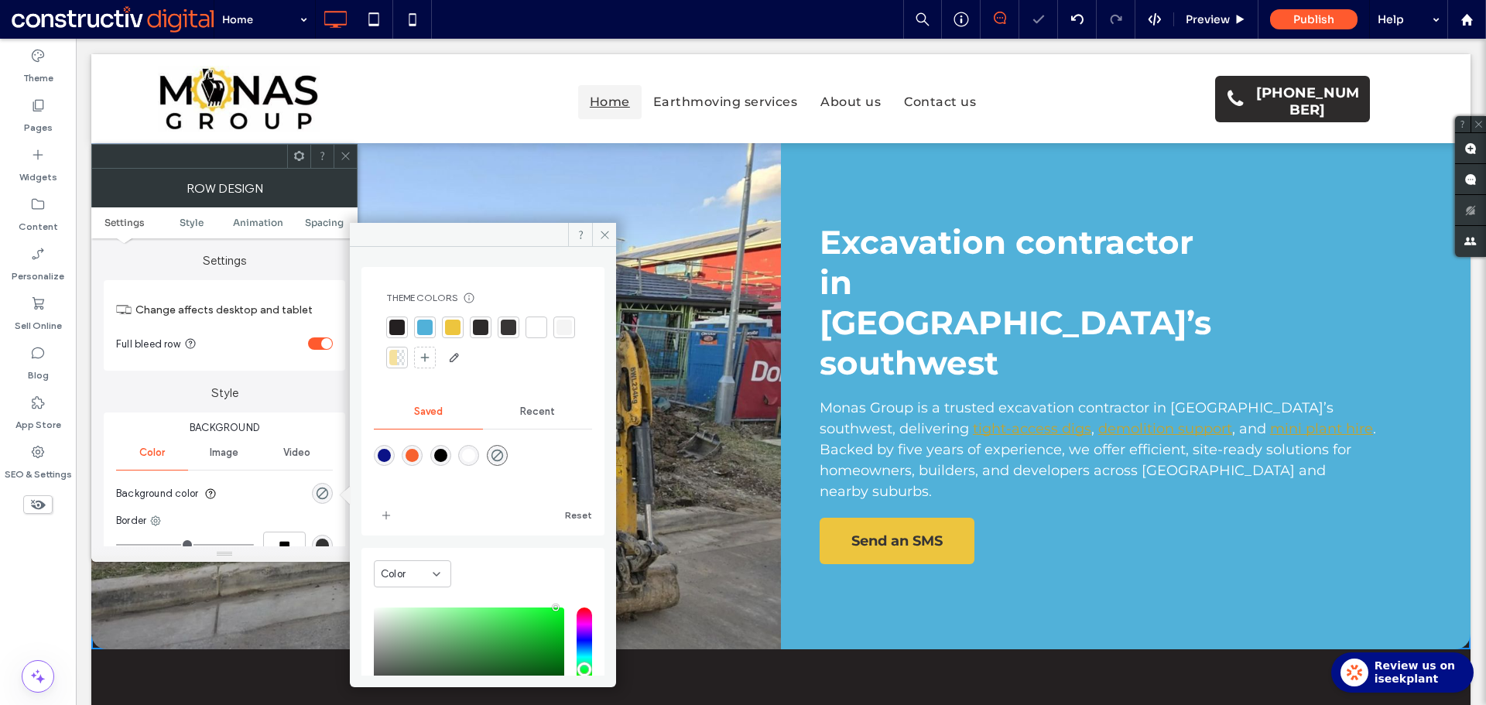
click at [344, 152] on icon at bounding box center [346, 156] width 12 height 12
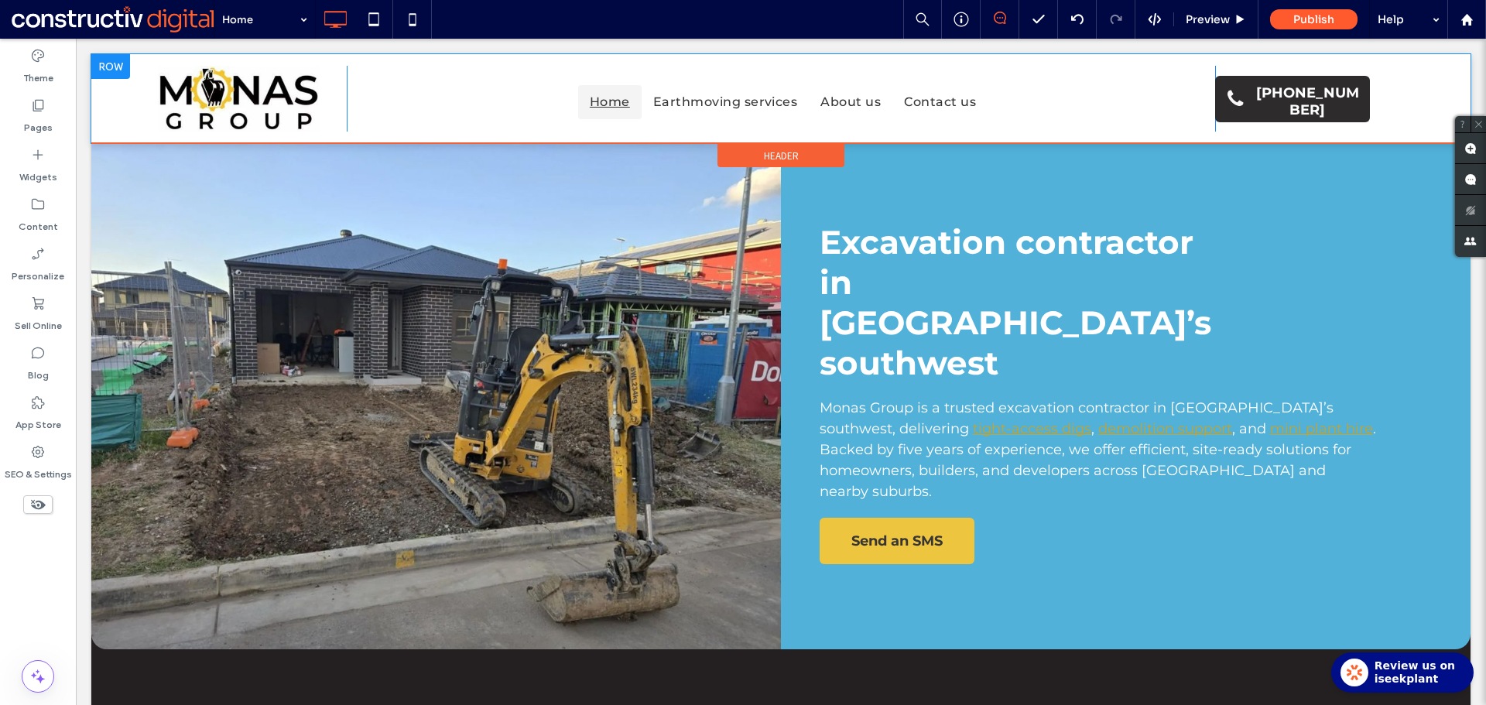
click at [106, 65] on div at bounding box center [110, 66] width 39 height 25
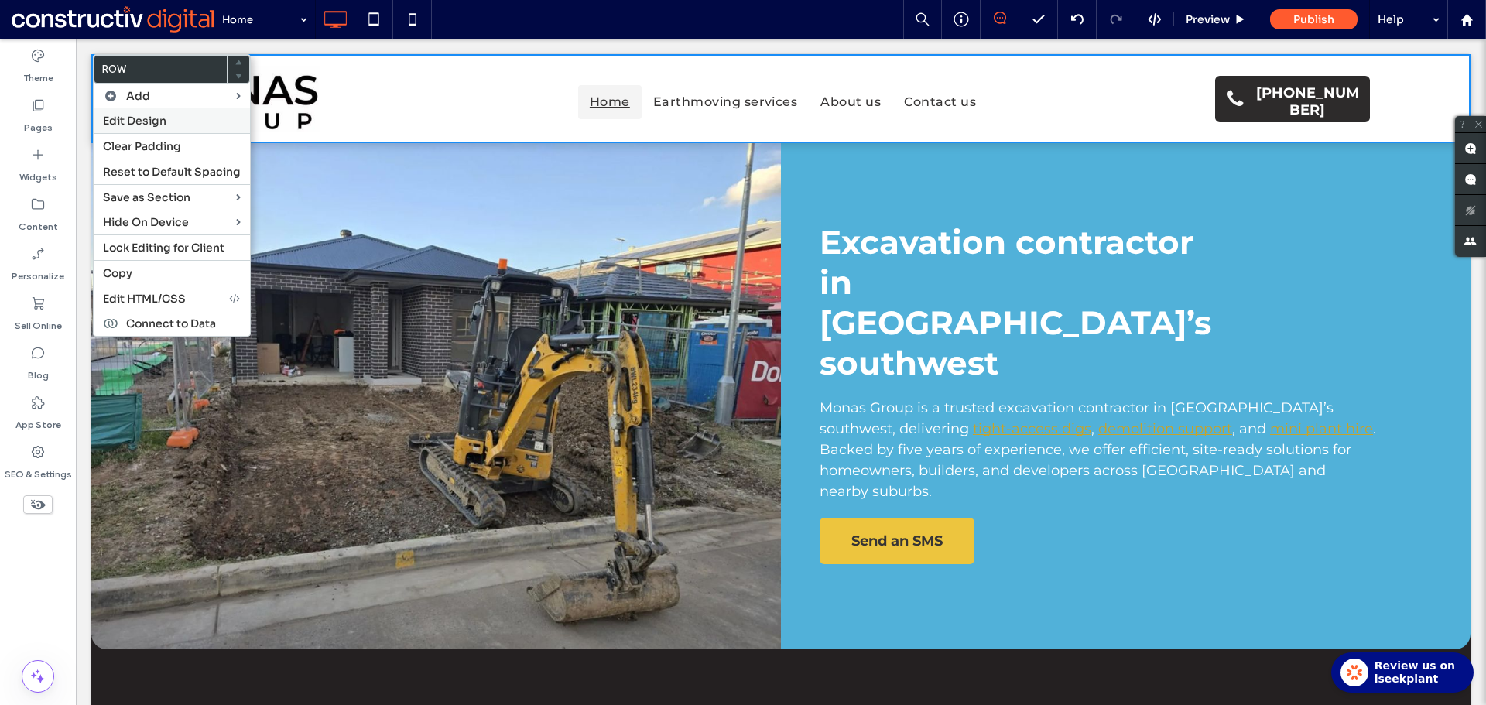
click at [128, 120] on span "Edit Design" at bounding box center [134, 121] width 63 height 14
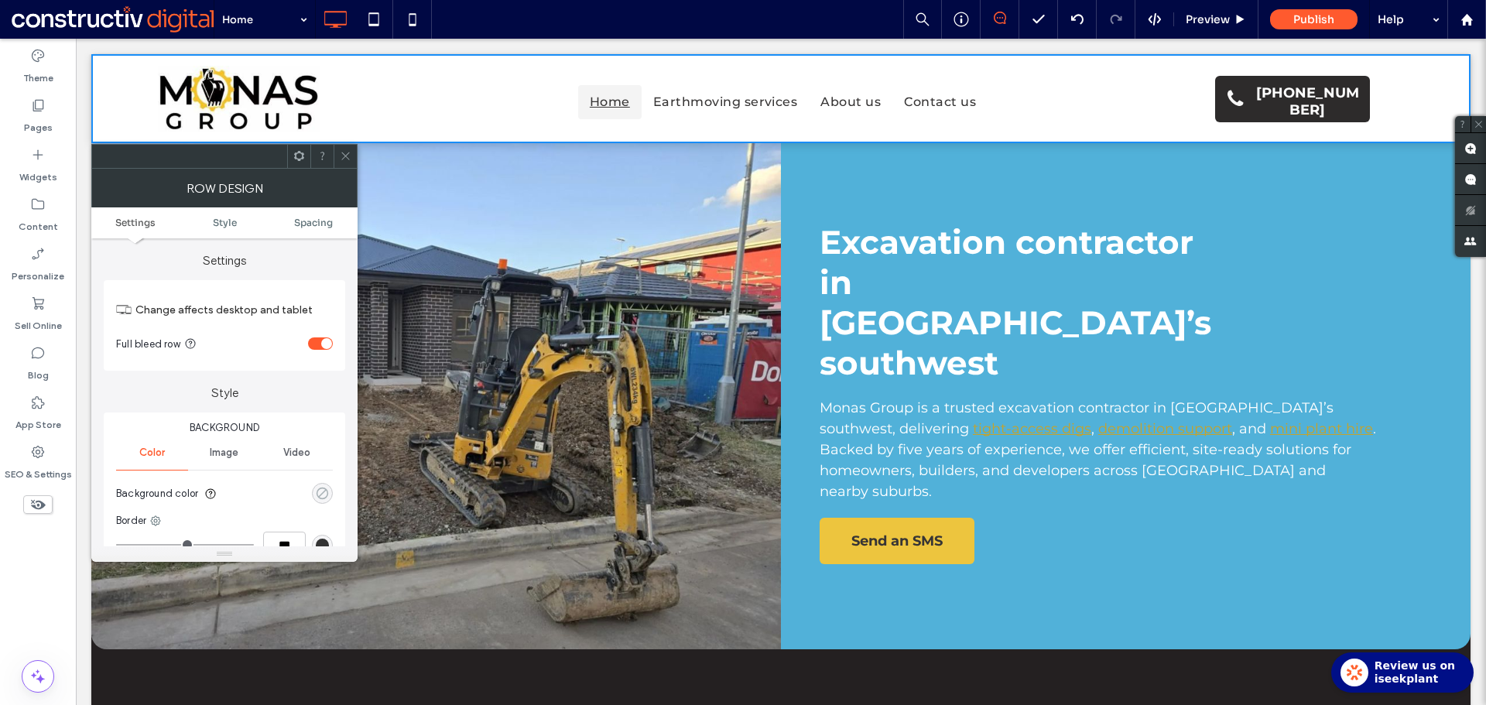
click at [320, 490] on div "rgba(0, 0, 0, 0)" at bounding box center [322, 493] width 13 height 13
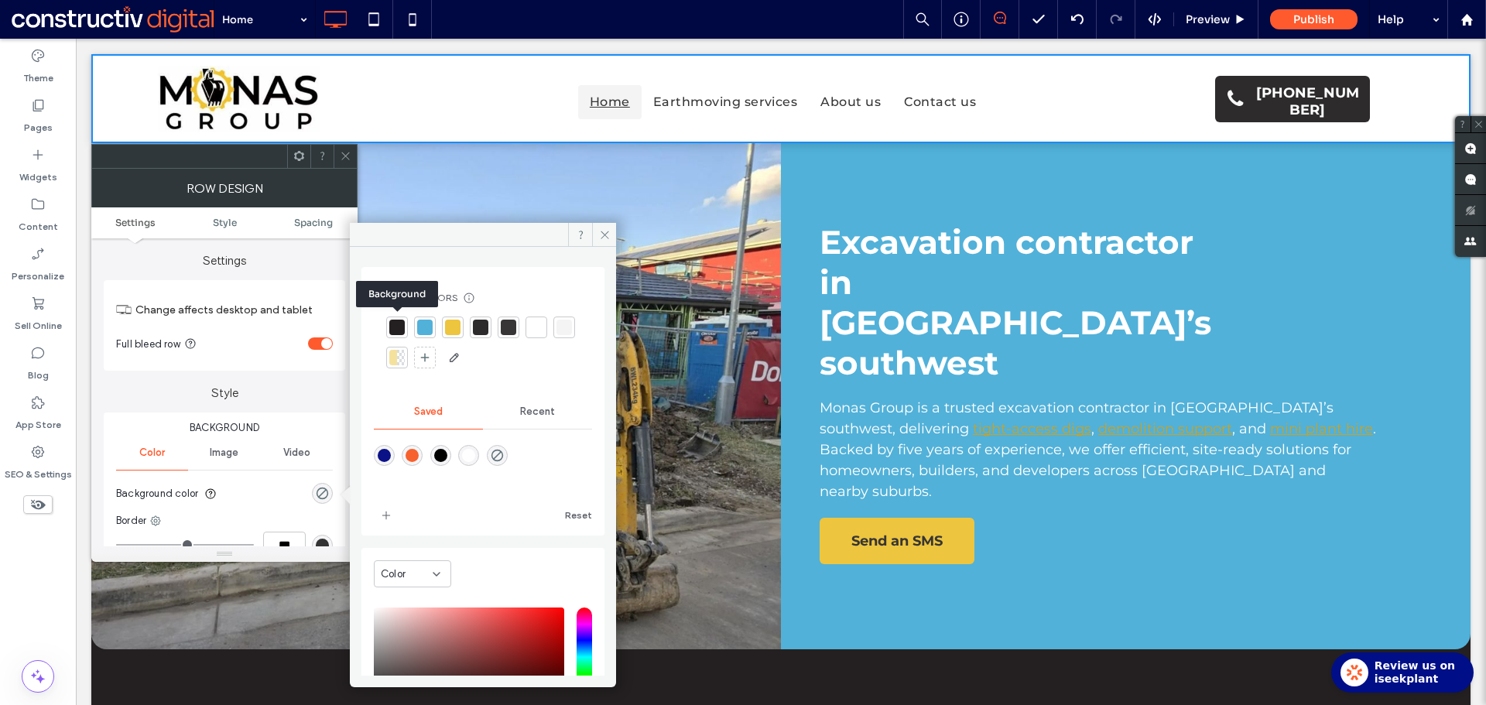
click at [403, 327] on div at bounding box center [396, 327] width 15 height 15
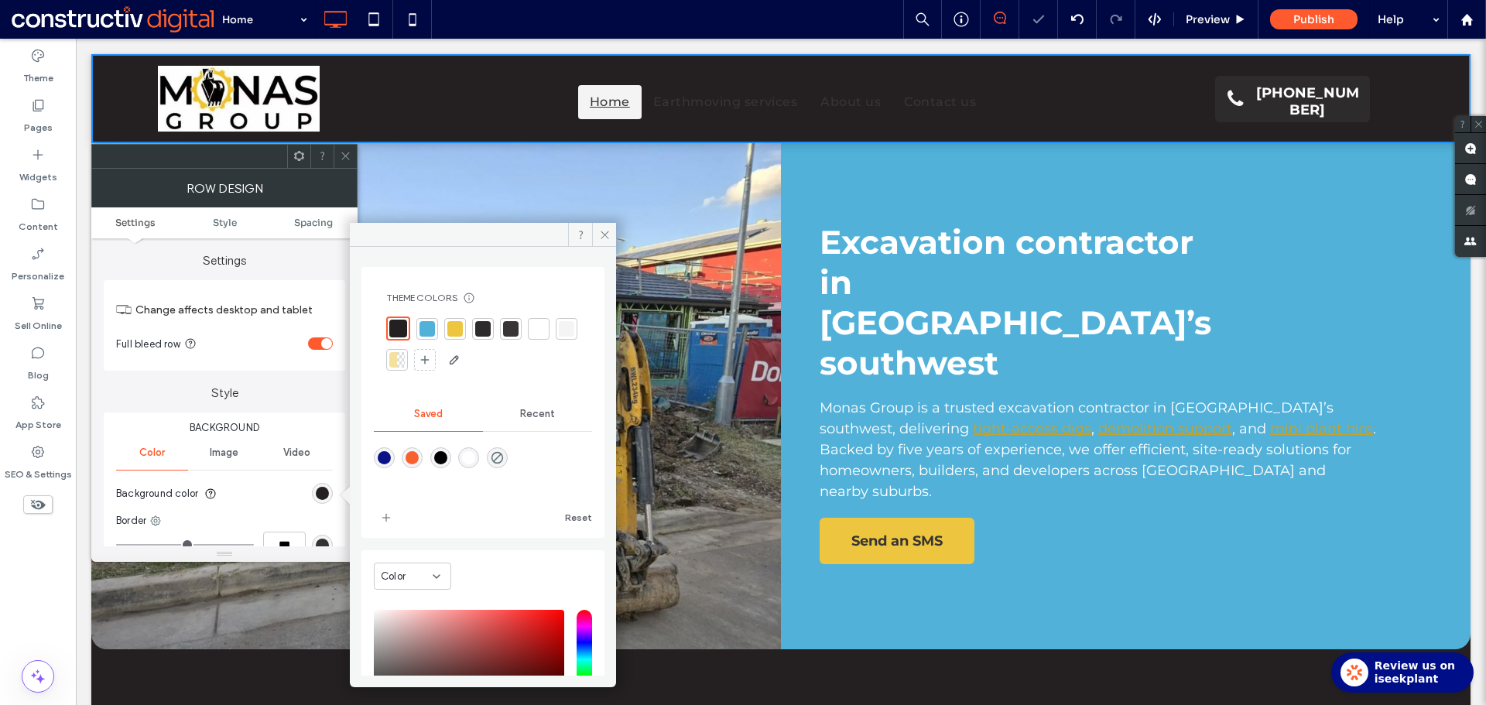
click at [343, 151] on icon at bounding box center [346, 156] width 12 height 12
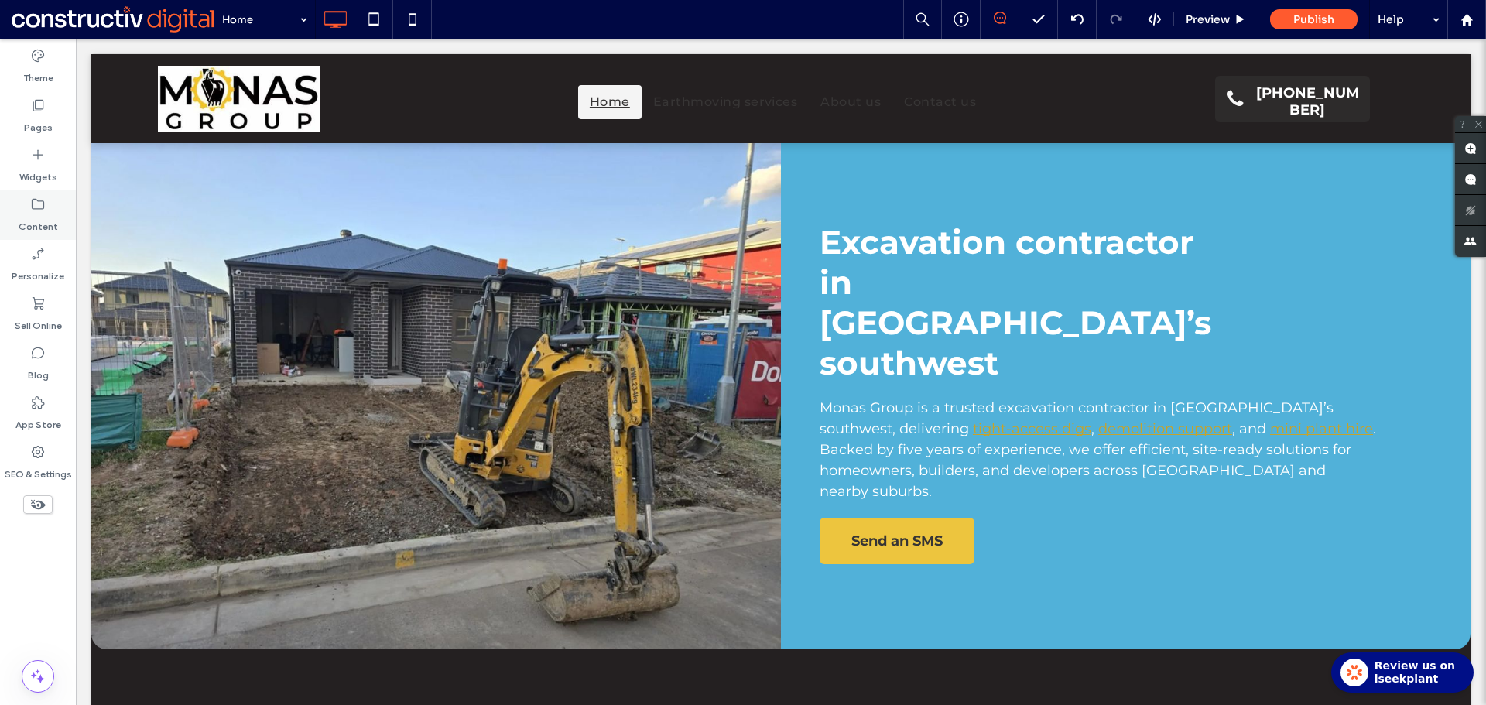
drag, startPoint x: 36, startPoint y: 210, endPoint x: 65, endPoint y: 232, distance: 35.9
click at [36, 210] on icon at bounding box center [37, 204] width 15 height 15
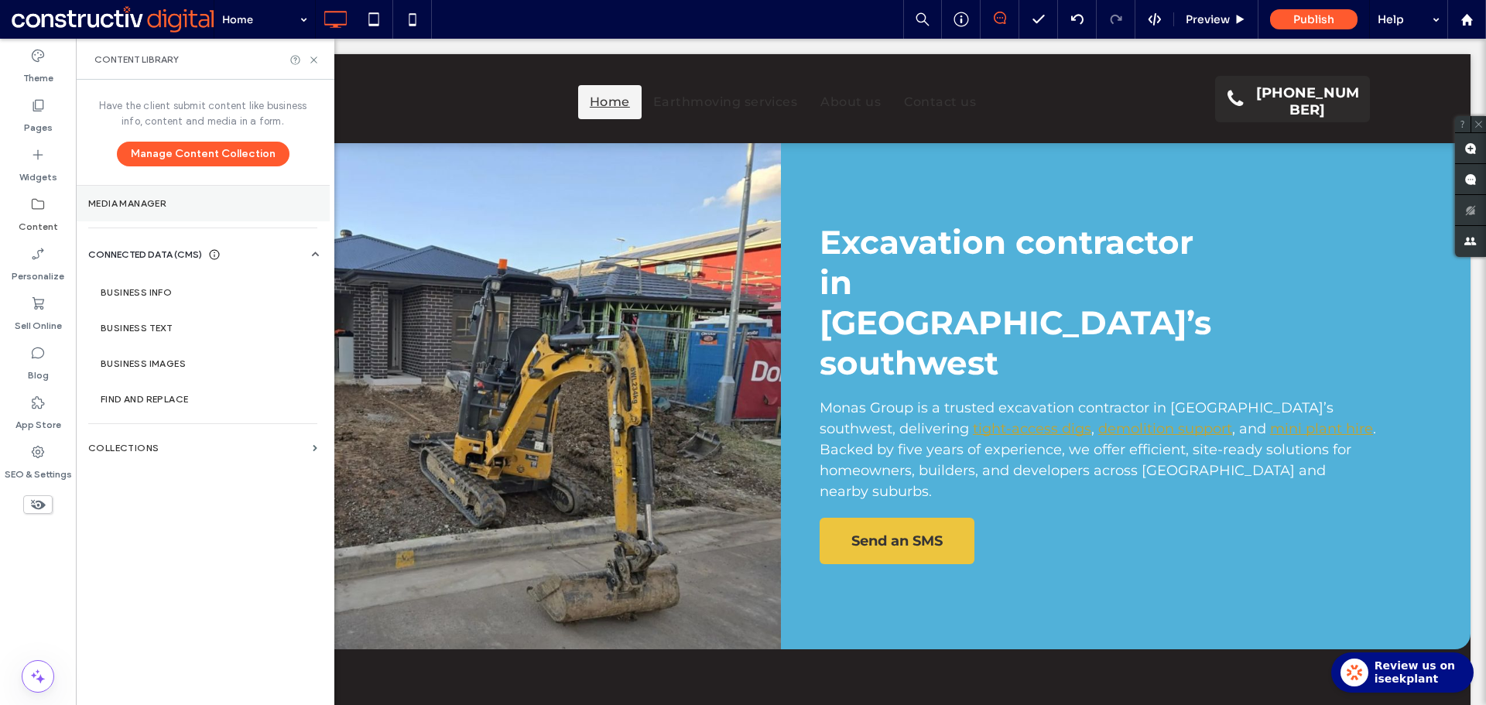
click at [142, 205] on label "Media Manager" at bounding box center [202, 203] width 229 height 11
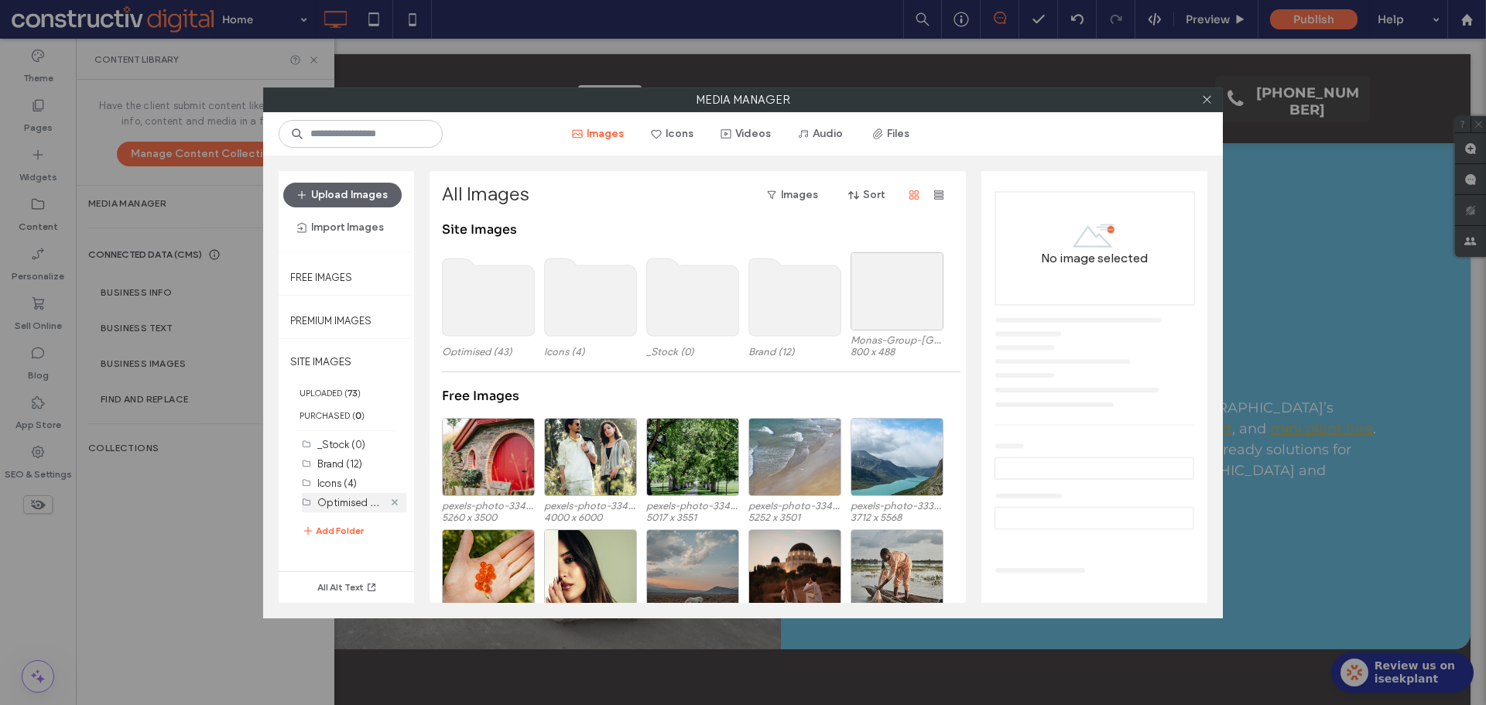
click at [392, 501] on use at bounding box center [395, 502] width 6 height 6
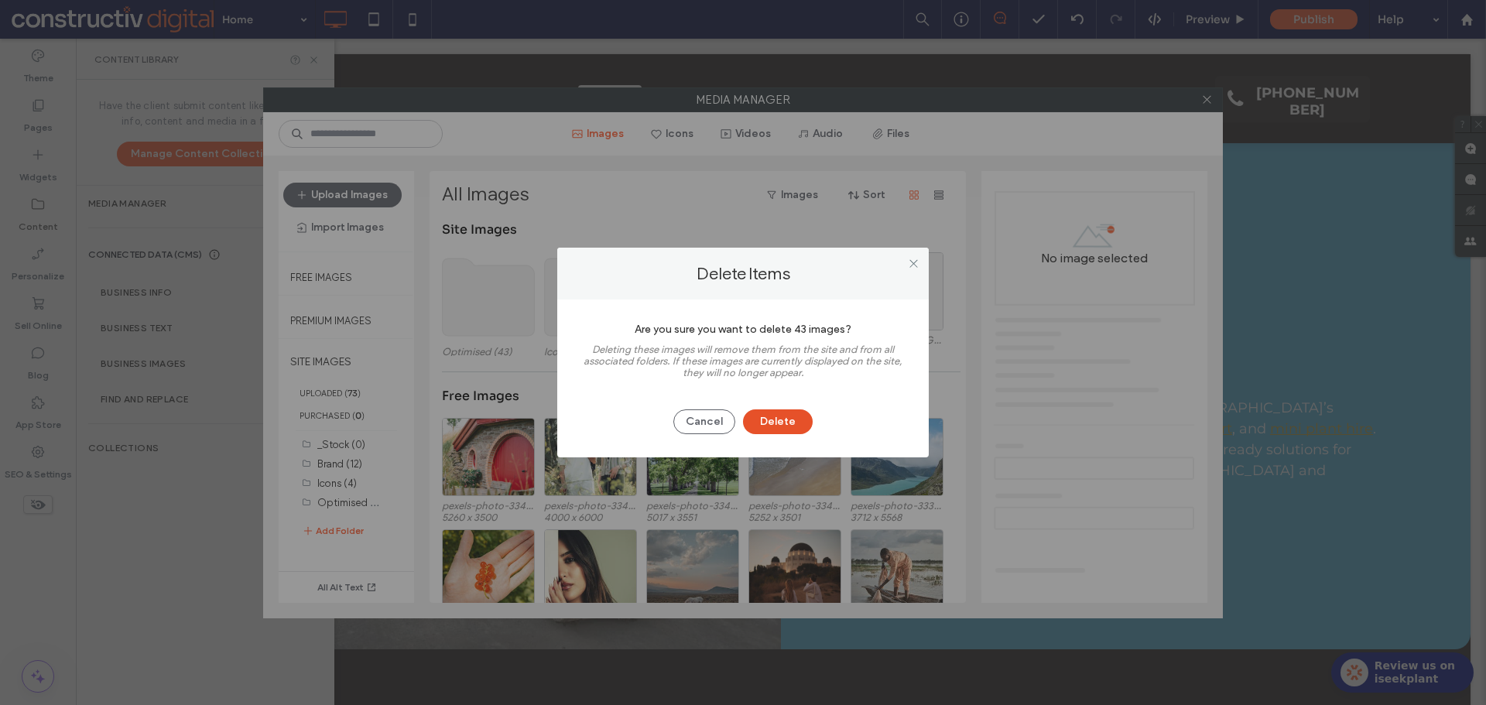
click at [787, 424] on button "Delete" at bounding box center [778, 421] width 70 height 25
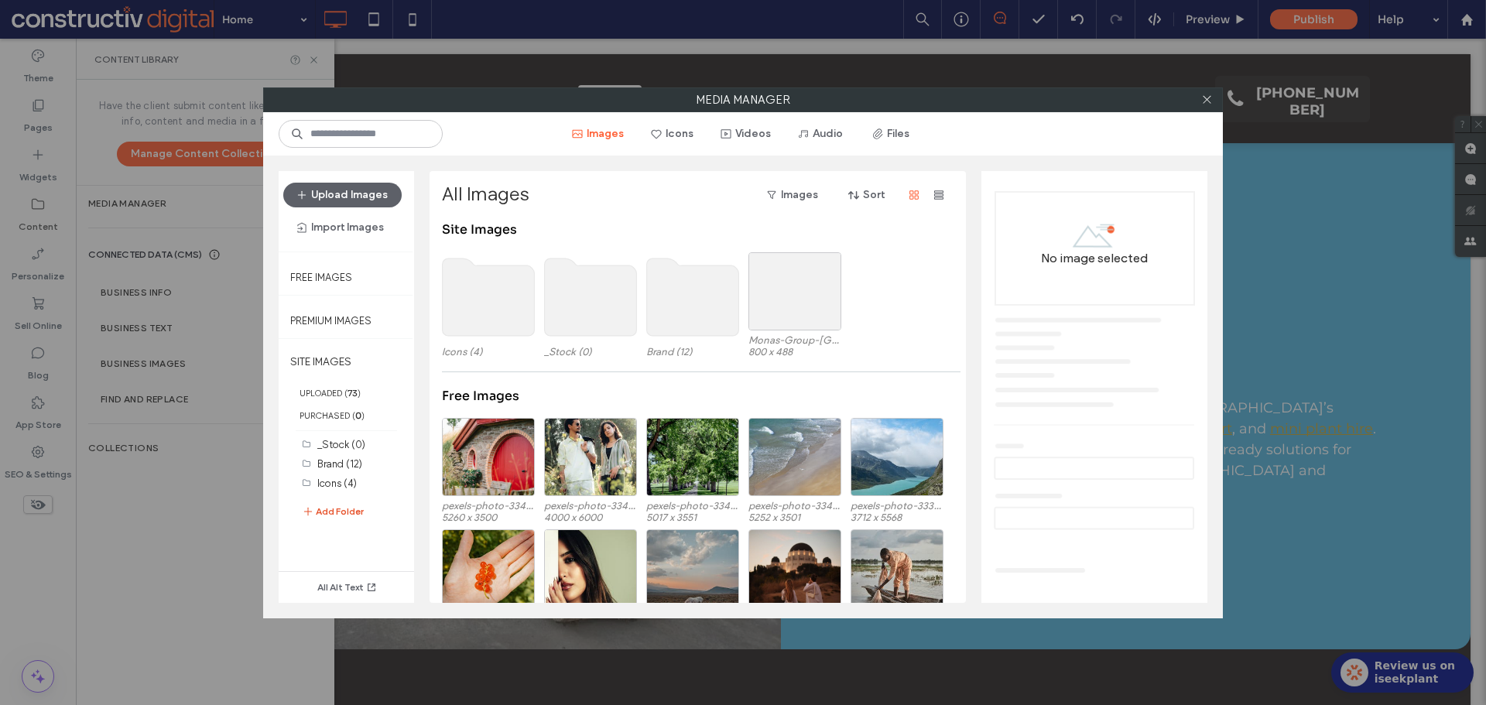
click at [340, 511] on button "Add Folder" at bounding box center [333, 511] width 62 height 19
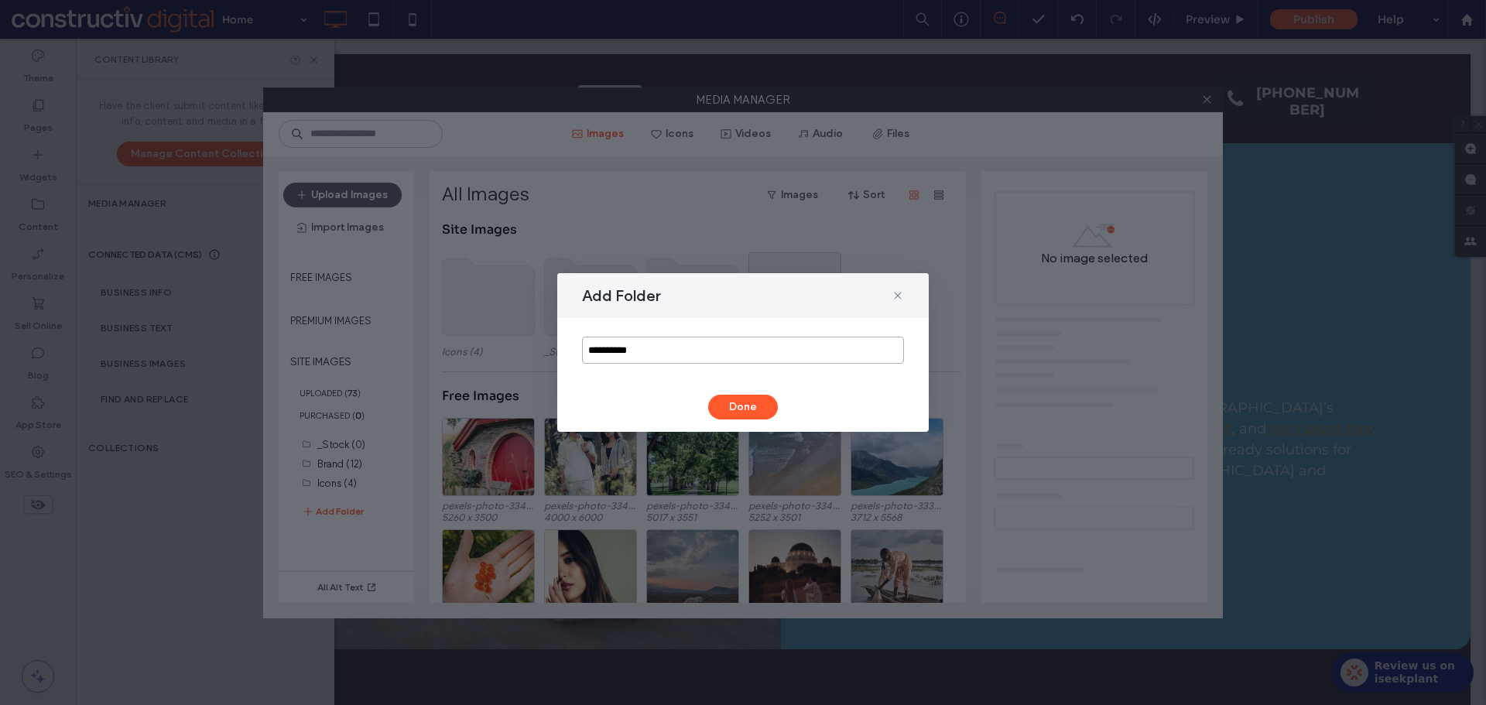
click at [641, 351] on input "**********" at bounding box center [743, 350] width 322 height 27
type input "*********"
click at [758, 406] on button "Done" at bounding box center [743, 407] width 70 height 25
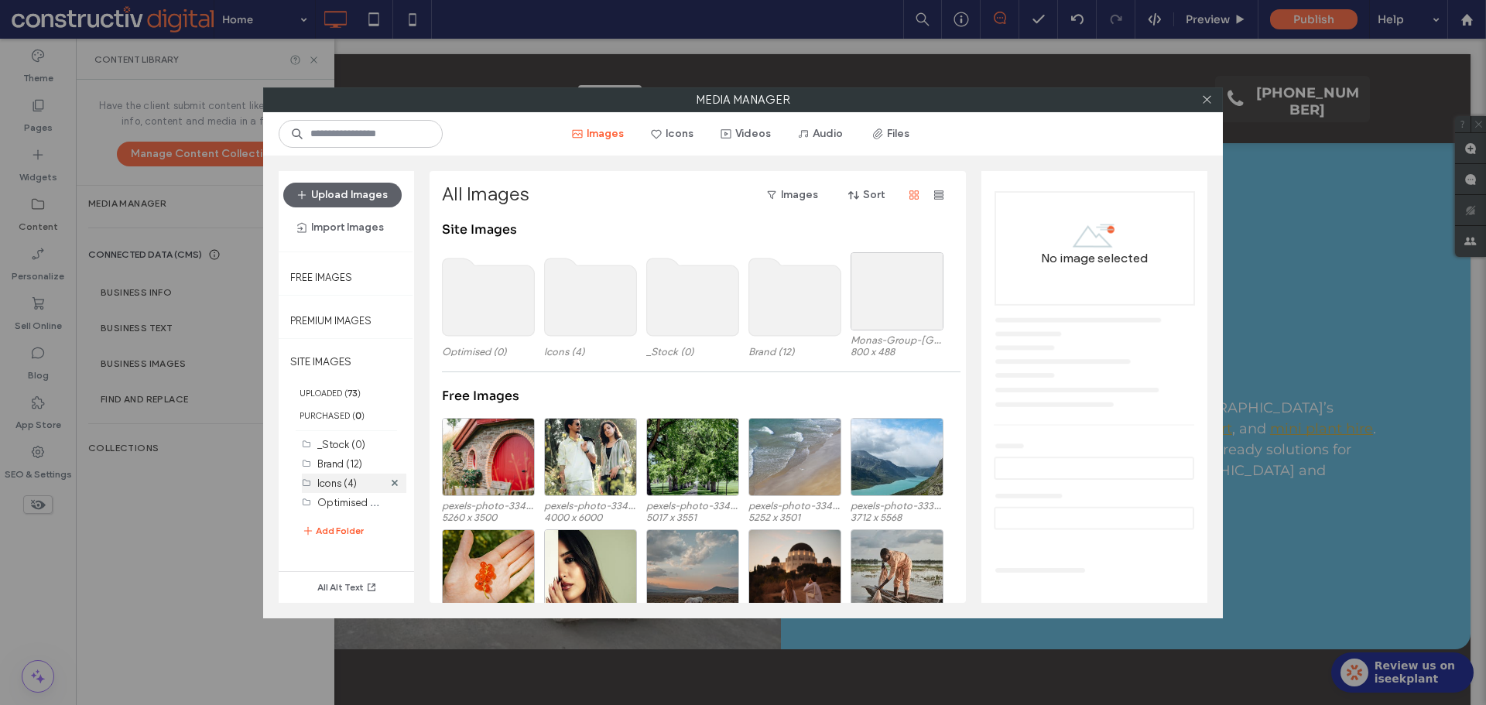
click at [350, 485] on label "Icons (4)" at bounding box center [336, 483] width 39 height 12
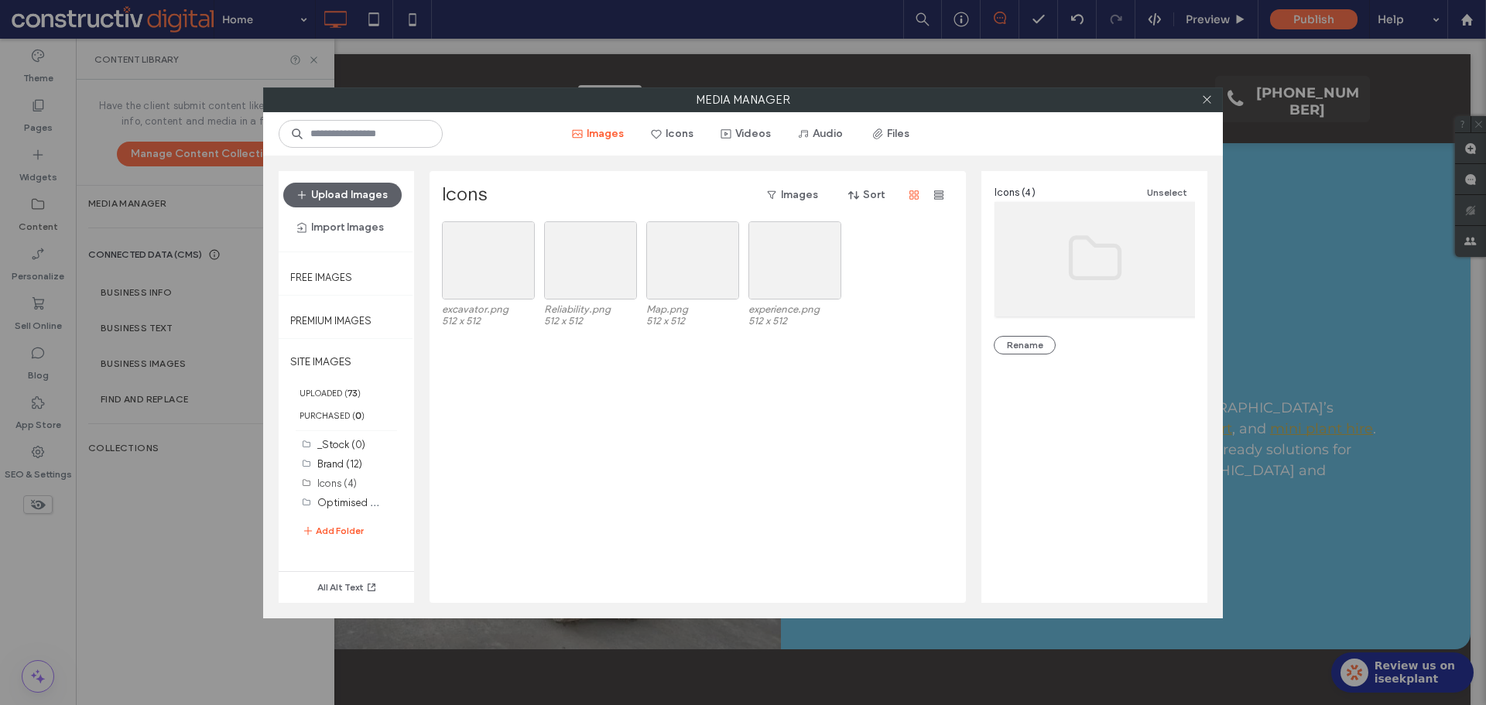
click at [491, 369] on div "excavator.png 512 x 512 Reliability.png 512 x 512 Map.png 512 x 512 experience.…" at bounding box center [702, 411] width 520 height 381
click at [481, 295] on div "Select" at bounding box center [488, 260] width 93 height 78
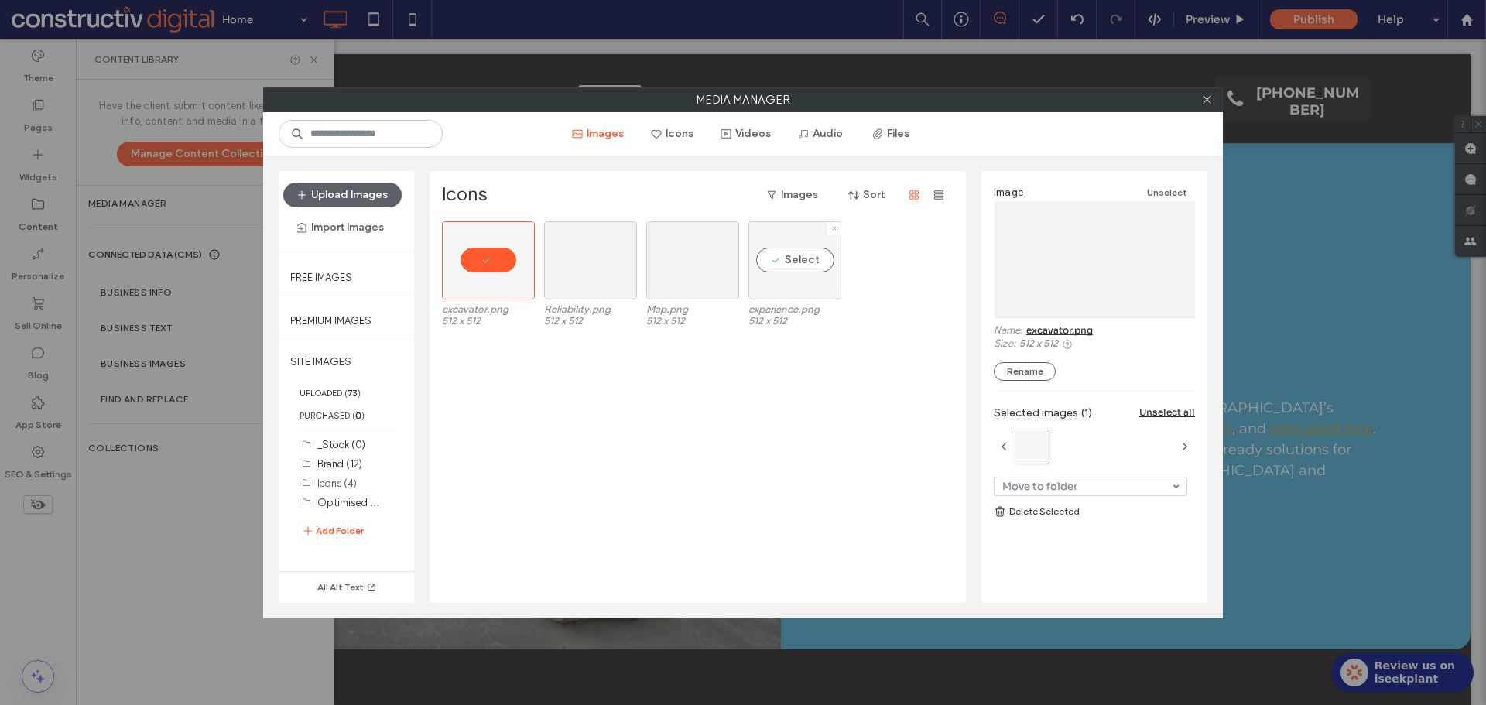
click at [798, 286] on div "Select" at bounding box center [794, 260] width 93 height 78
click at [1058, 510] on link "Delete Selected" at bounding box center [1094, 511] width 201 height 15
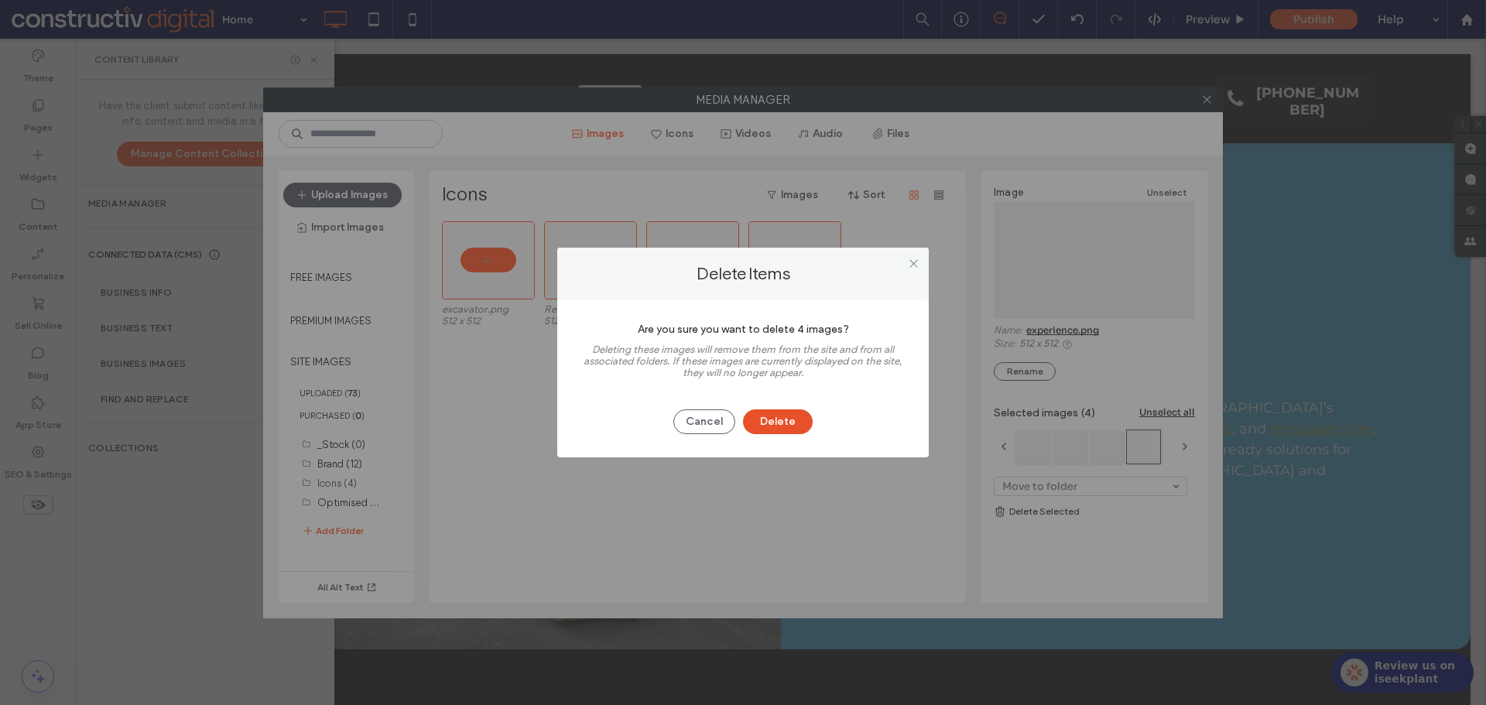
click at [785, 423] on button "Delete" at bounding box center [778, 421] width 70 height 25
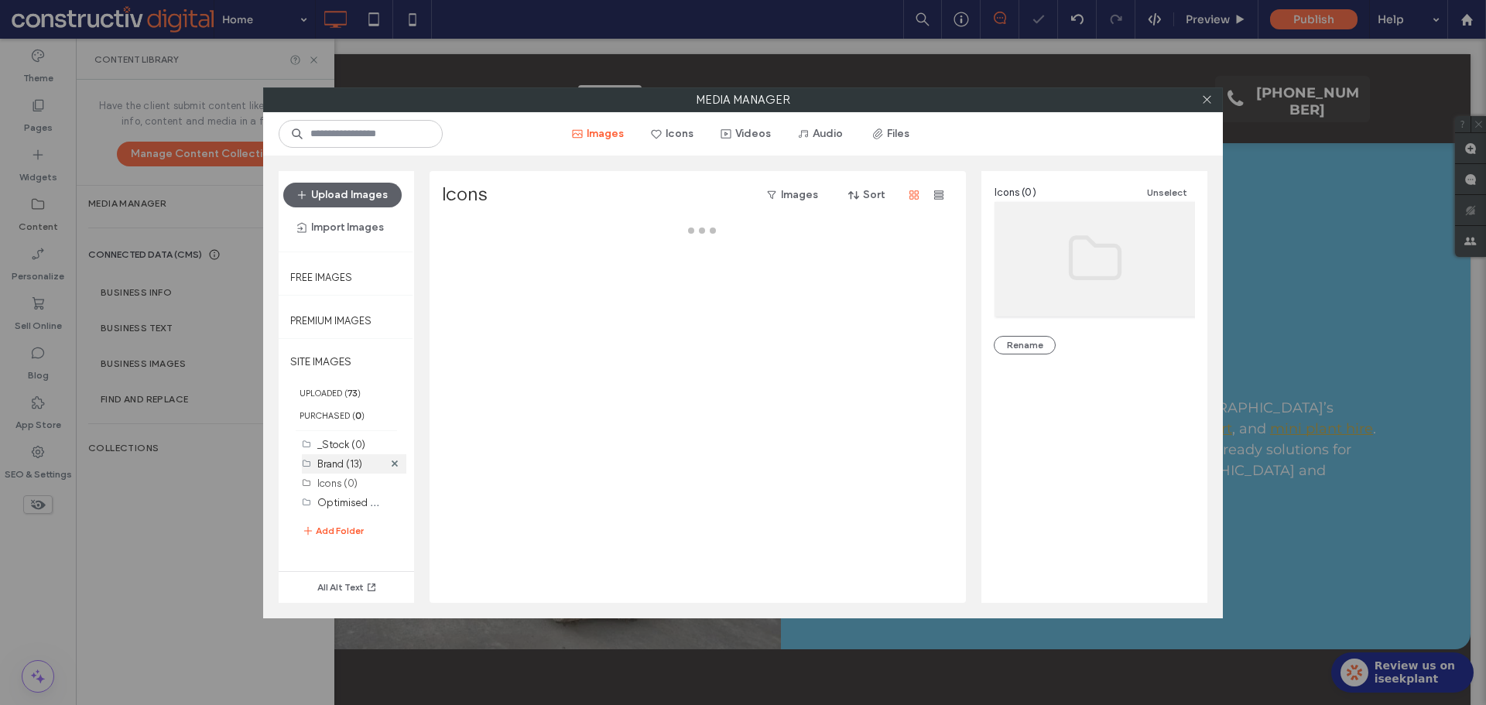
click at [341, 465] on label "Brand (13)" at bounding box center [339, 464] width 45 height 12
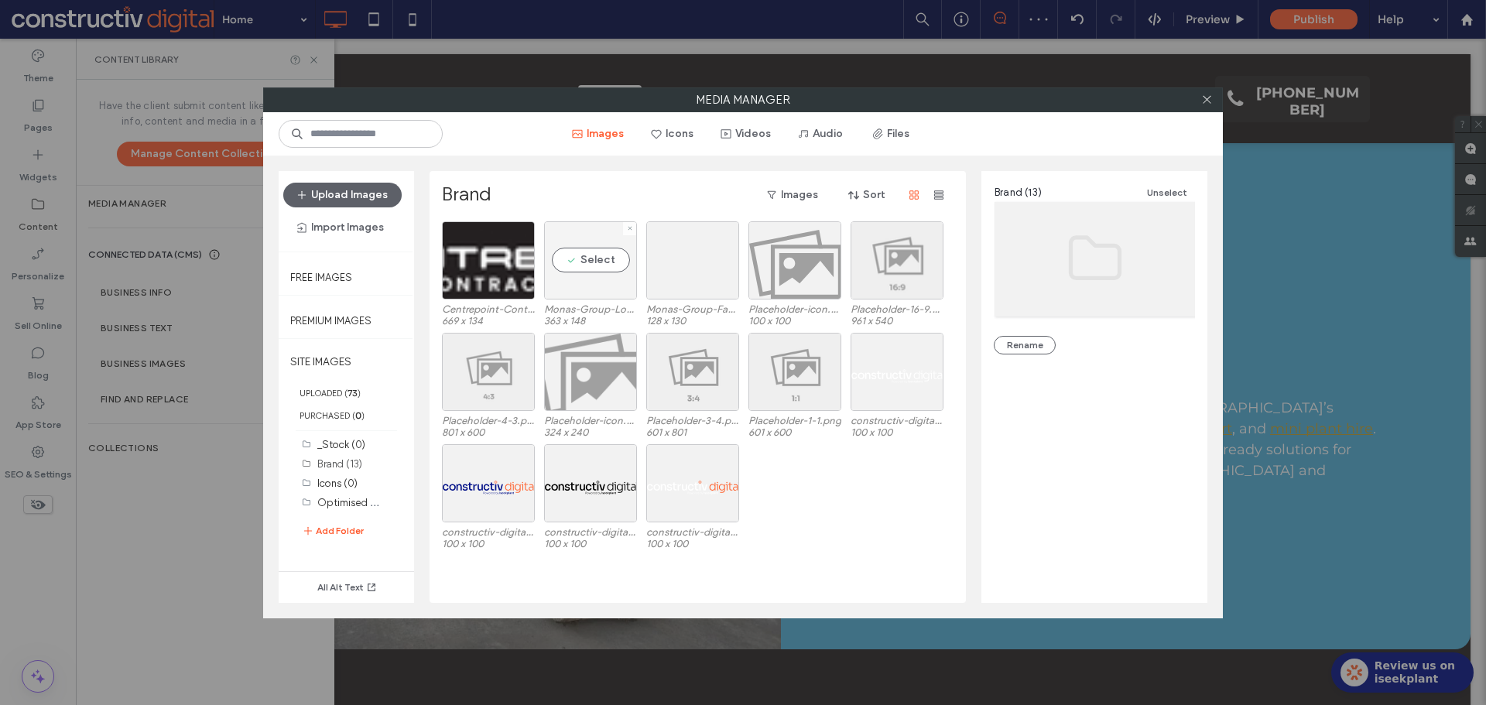
click at [600, 285] on div "Select" at bounding box center [590, 260] width 93 height 78
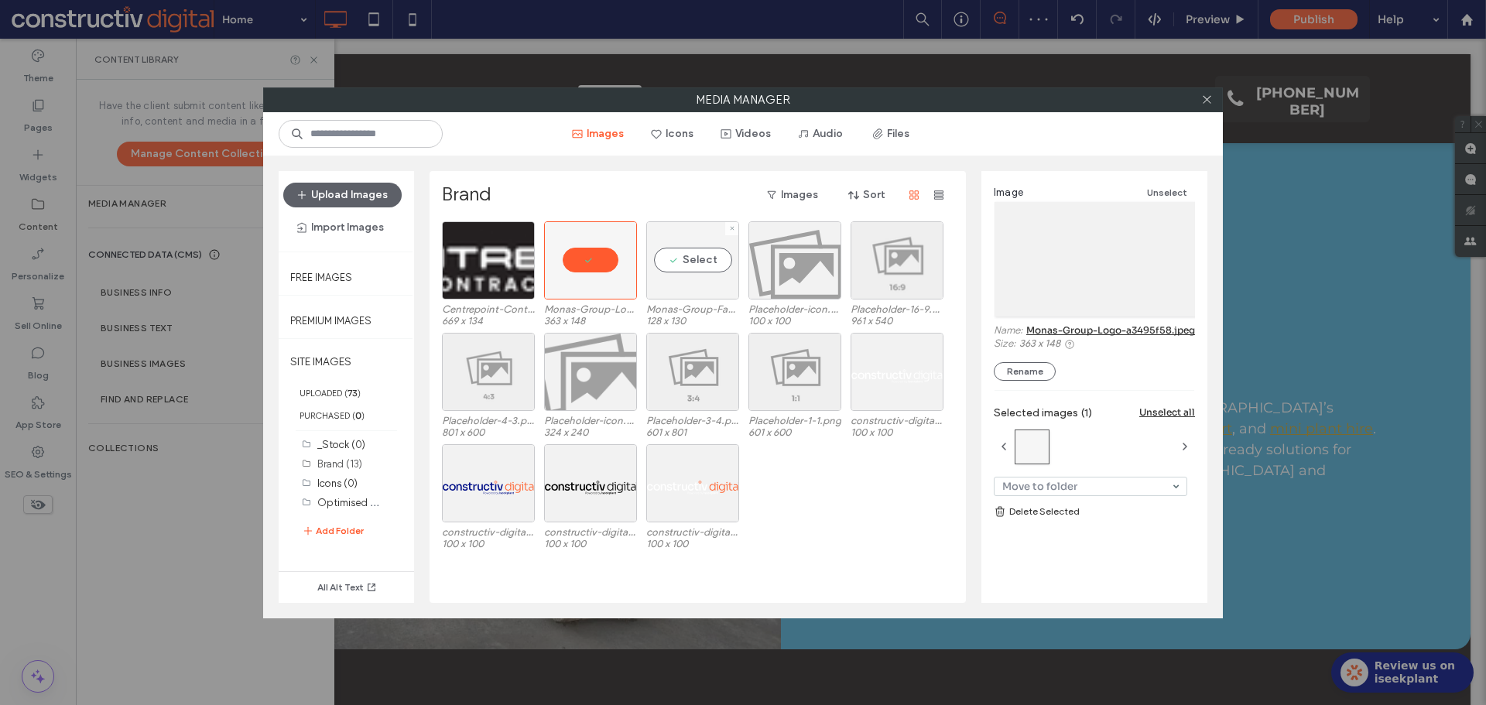
click at [690, 288] on div "Select" at bounding box center [692, 260] width 93 height 78
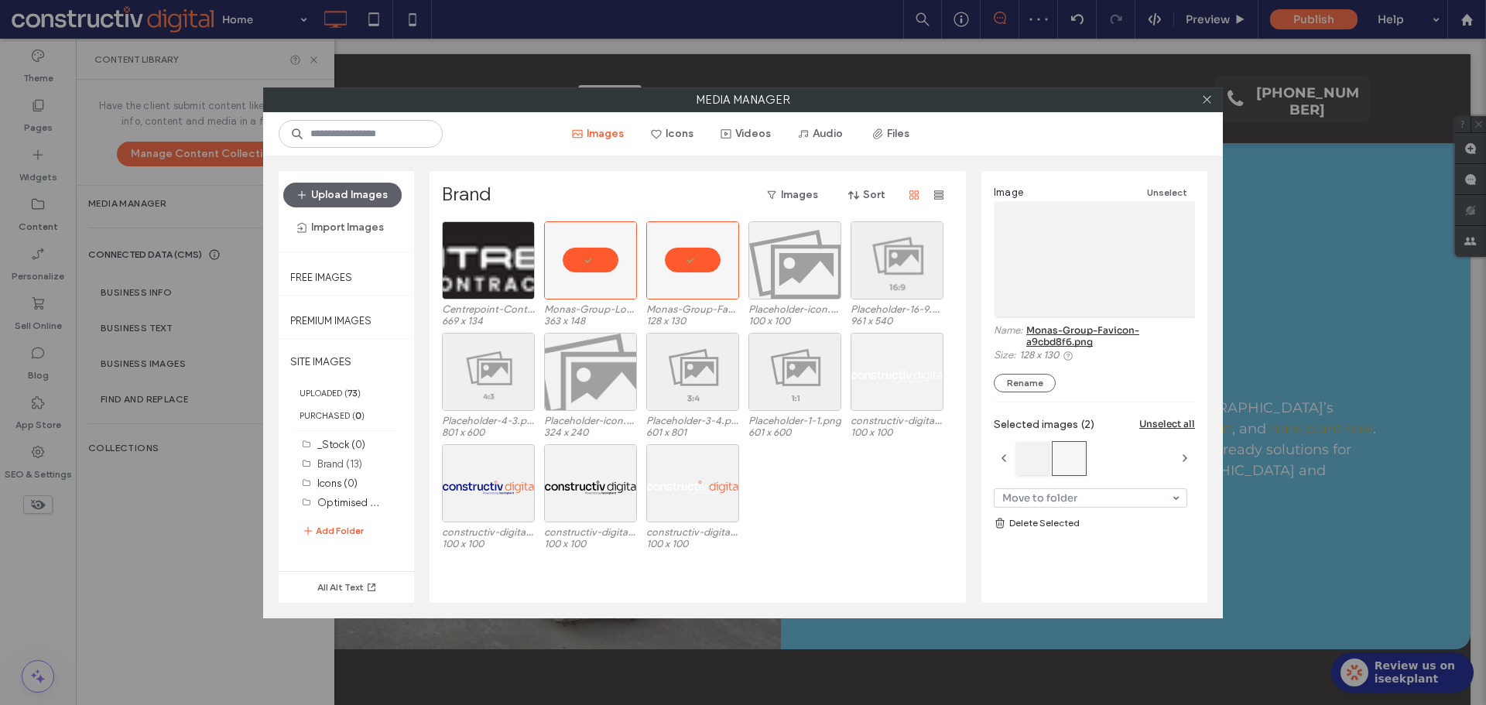
click at [1054, 521] on link "Delete Selected" at bounding box center [1094, 522] width 201 height 15
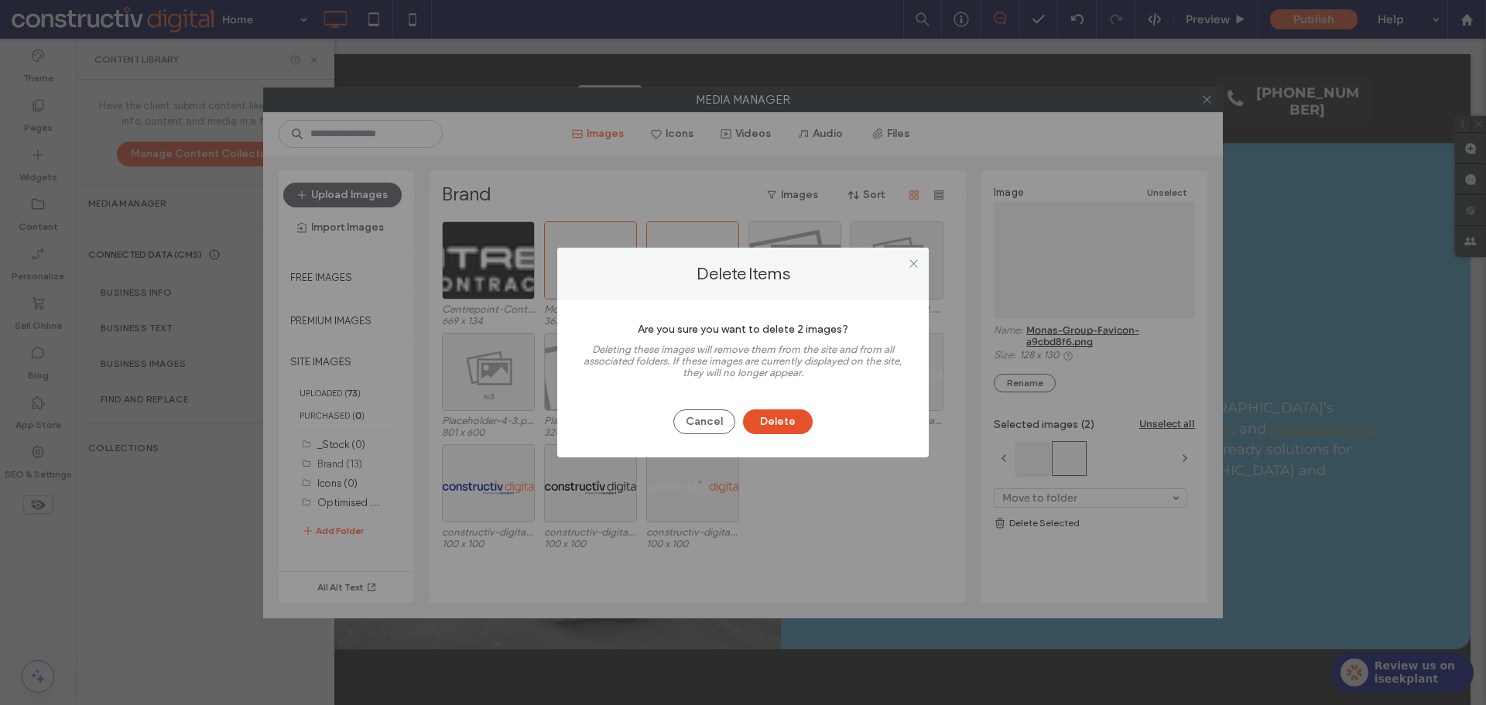
click at [770, 411] on button "Delete" at bounding box center [778, 421] width 70 height 25
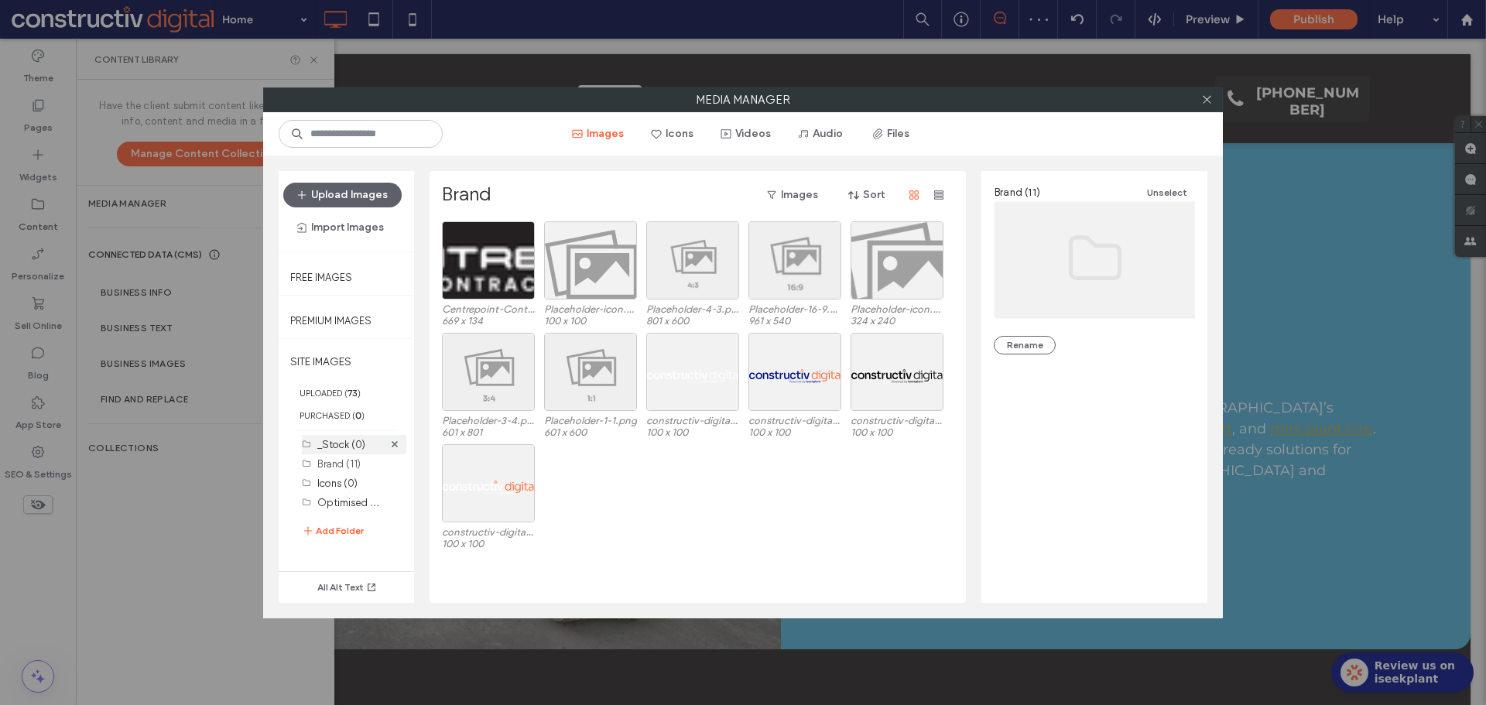
drag, startPoint x: 337, startPoint y: 446, endPoint x: 342, endPoint y: 434, distance: 13.5
click at [337, 446] on label "_Stock (0)" at bounding box center [341, 445] width 48 height 12
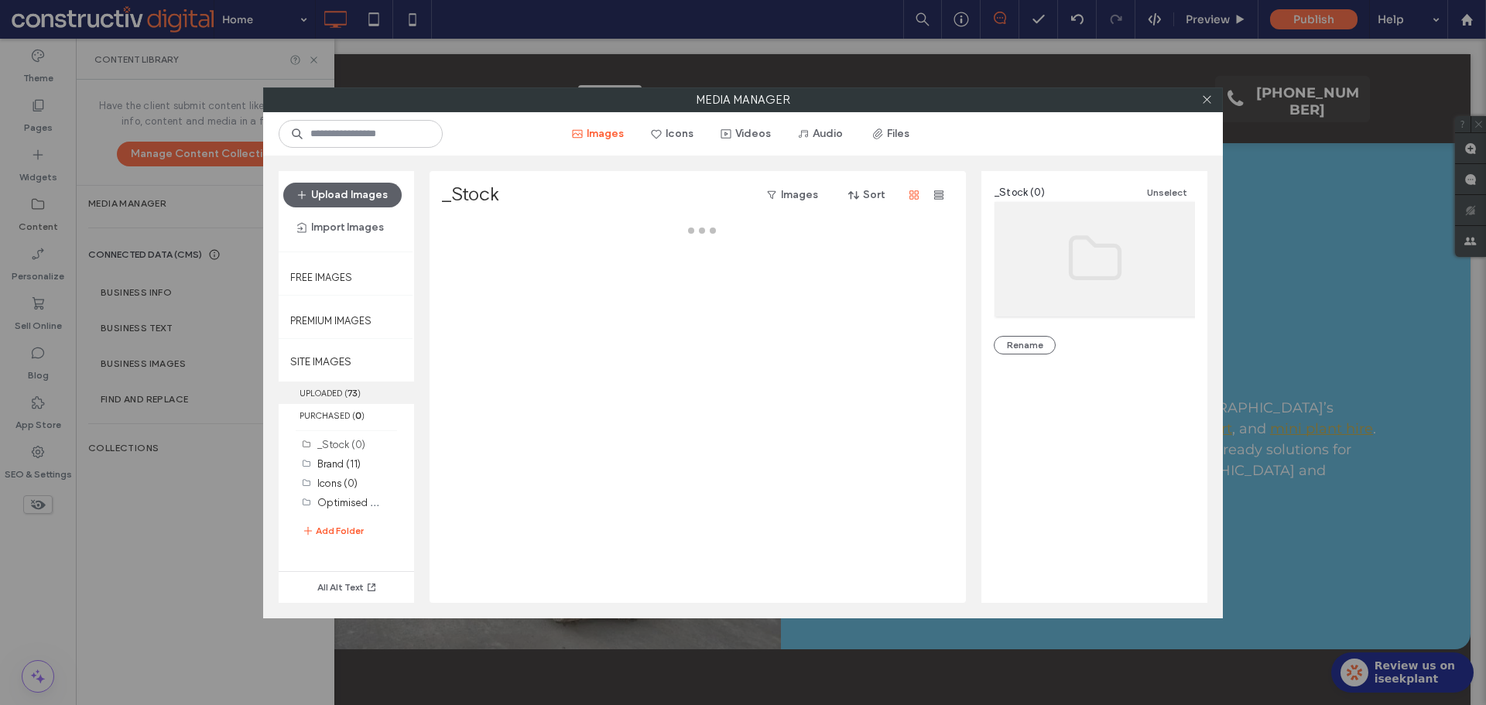
click at [341, 392] on label "UPLOADED ( 73 )" at bounding box center [346, 392] width 135 height 22
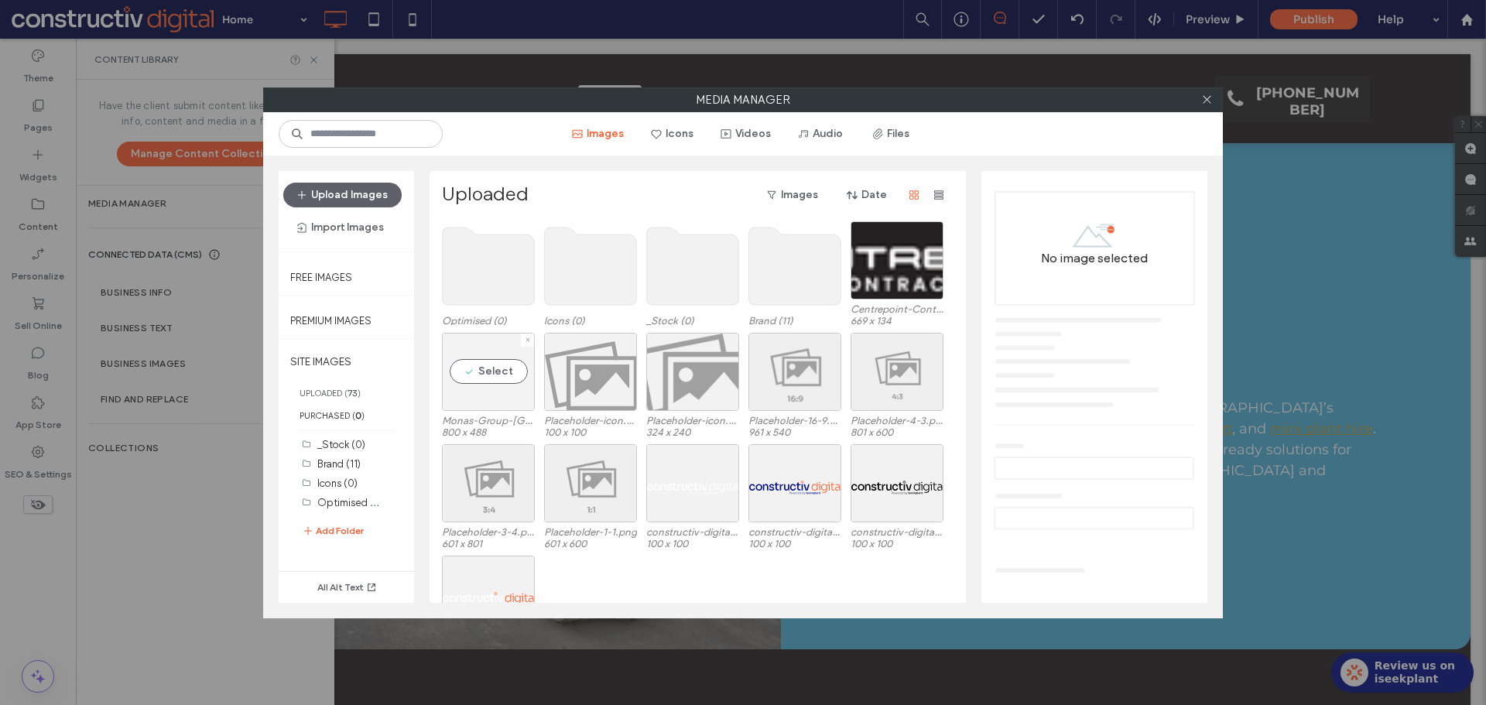
click at [492, 389] on div "Select" at bounding box center [488, 372] width 93 height 78
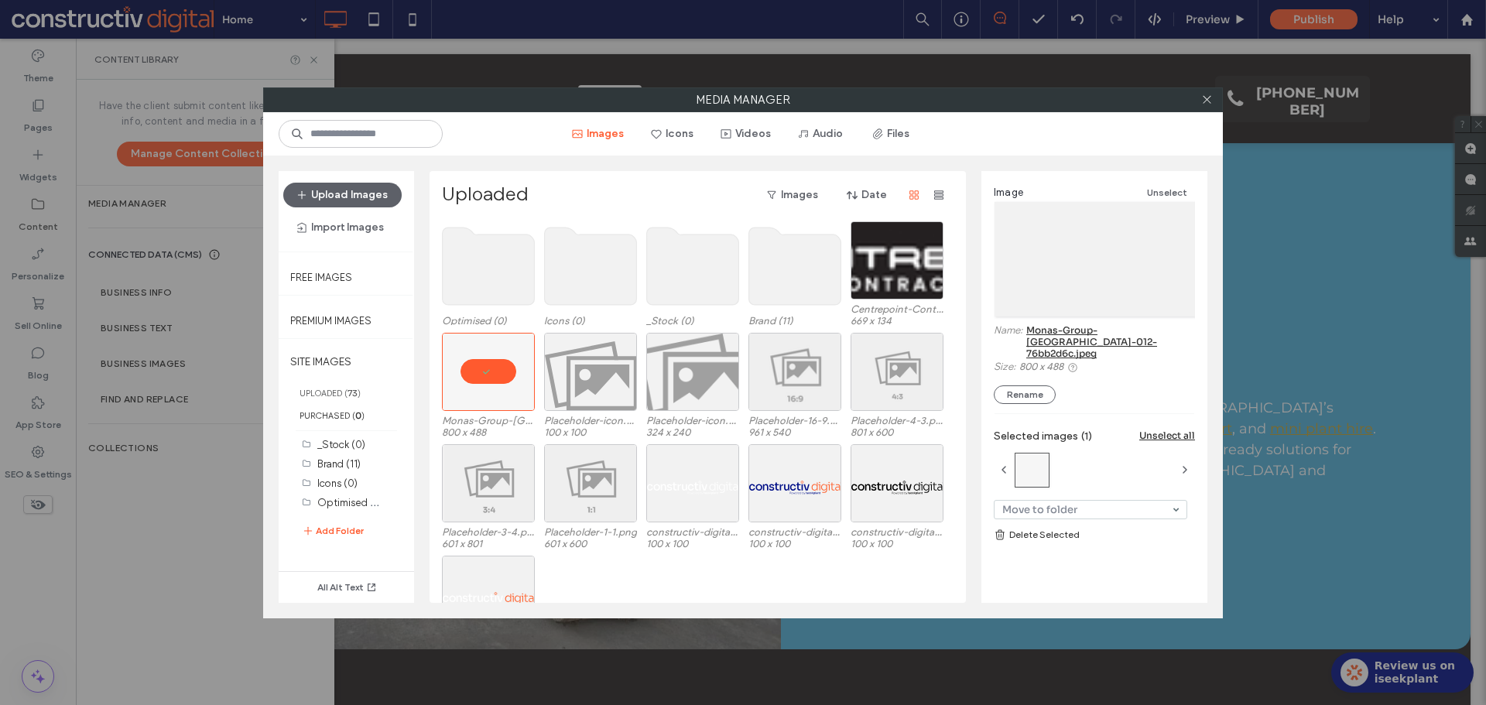
click at [1065, 527] on link "Delete Selected" at bounding box center [1094, 534] width 201 height 15
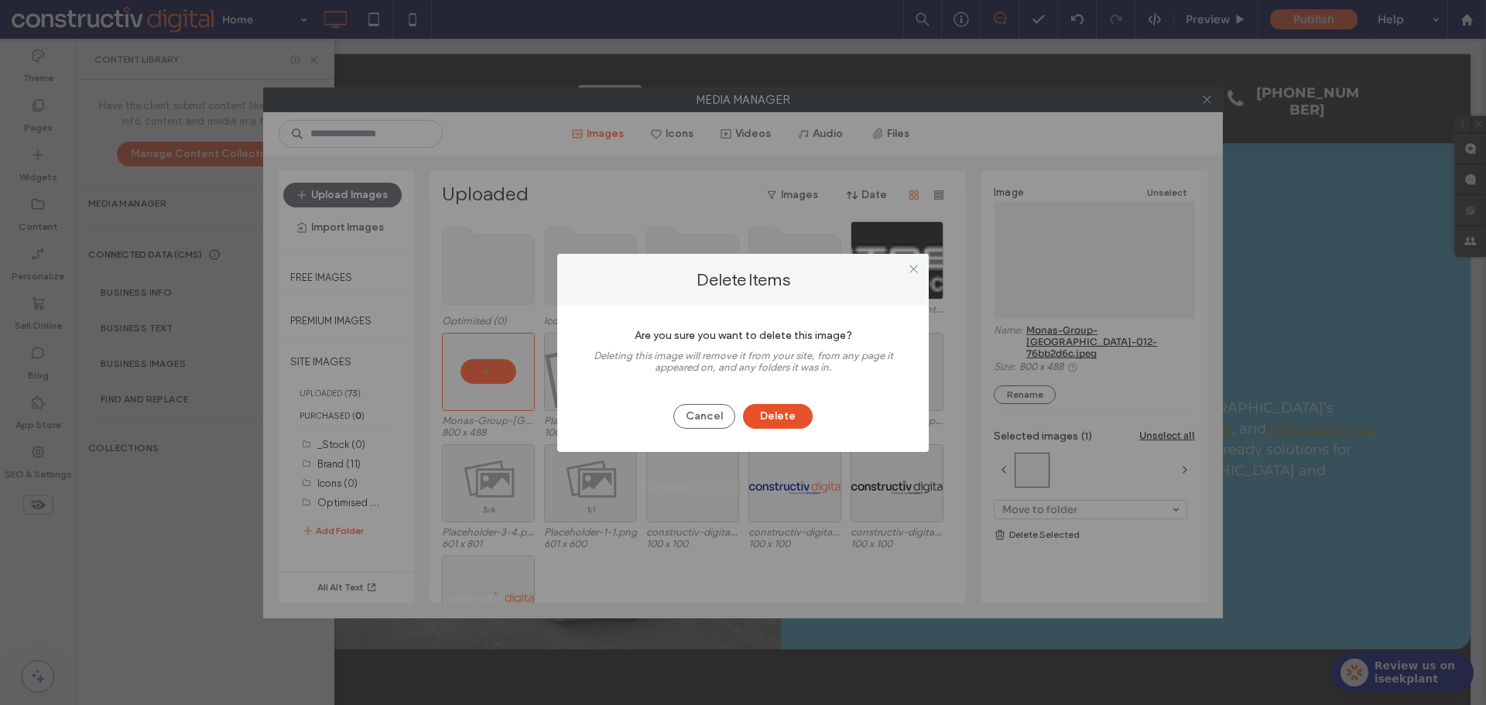
click at [798, 413] on button "Delete" at bounding box center [778, 416] width 70 height 25
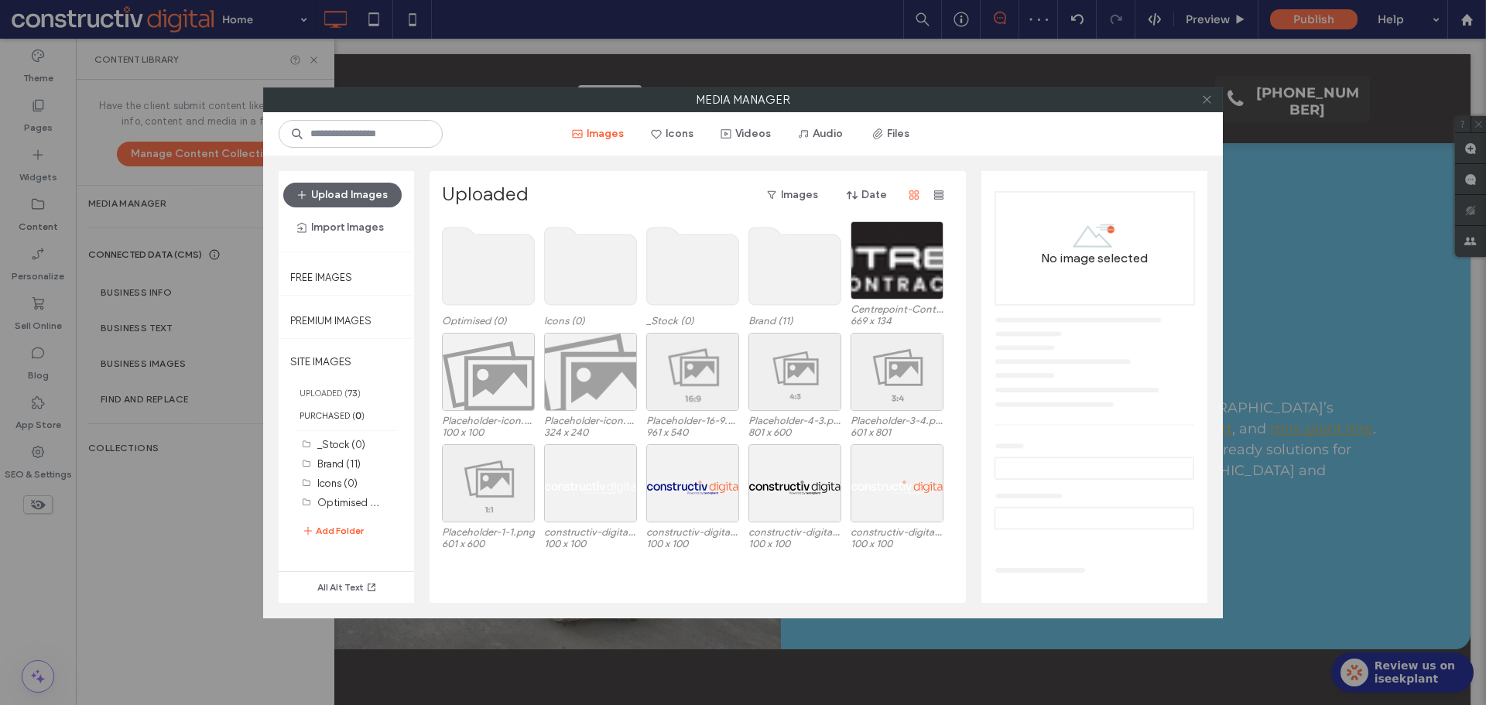
click at [1206, 101] on icon at bounding box center [1207, 100] width 12 height 12
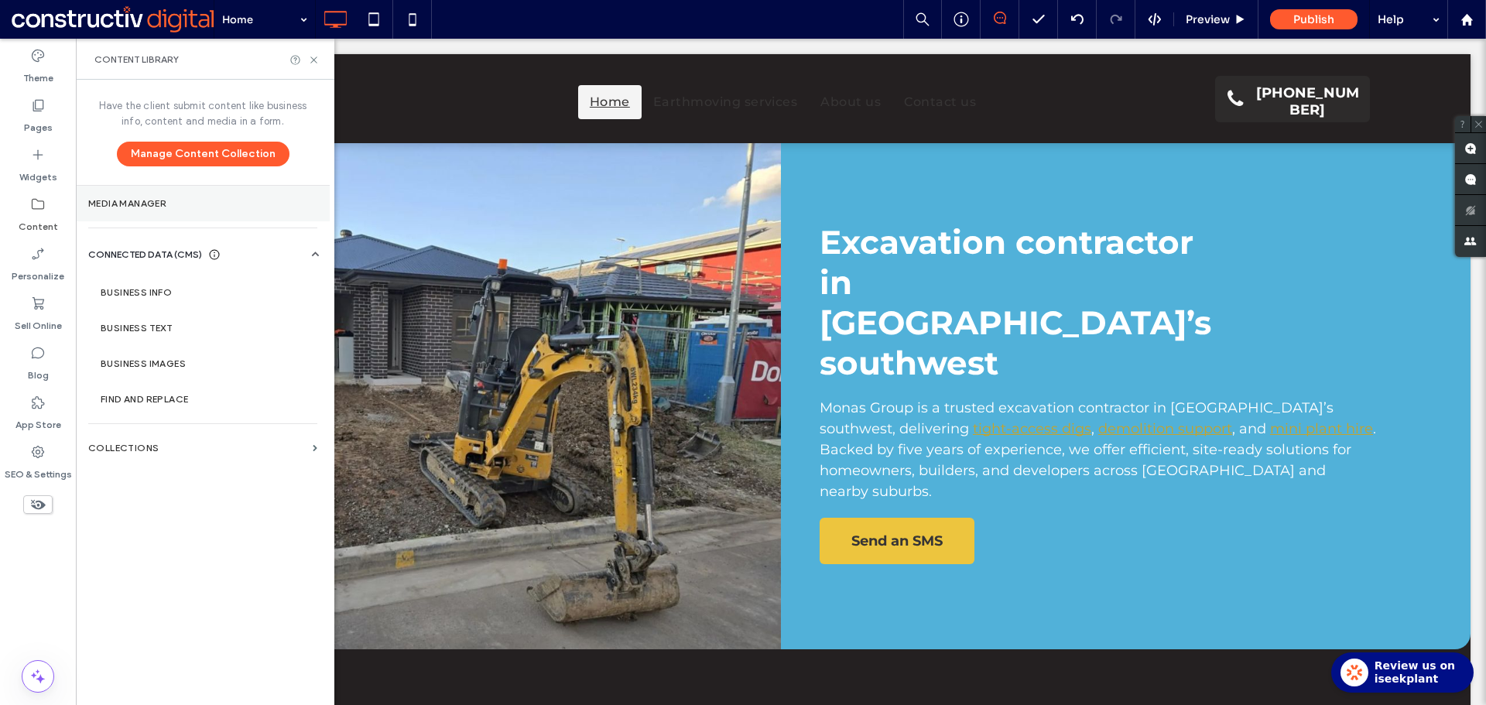
click at [168, 210] on section "Media Manager" at bounding box center [203, 204] width 254 height 36
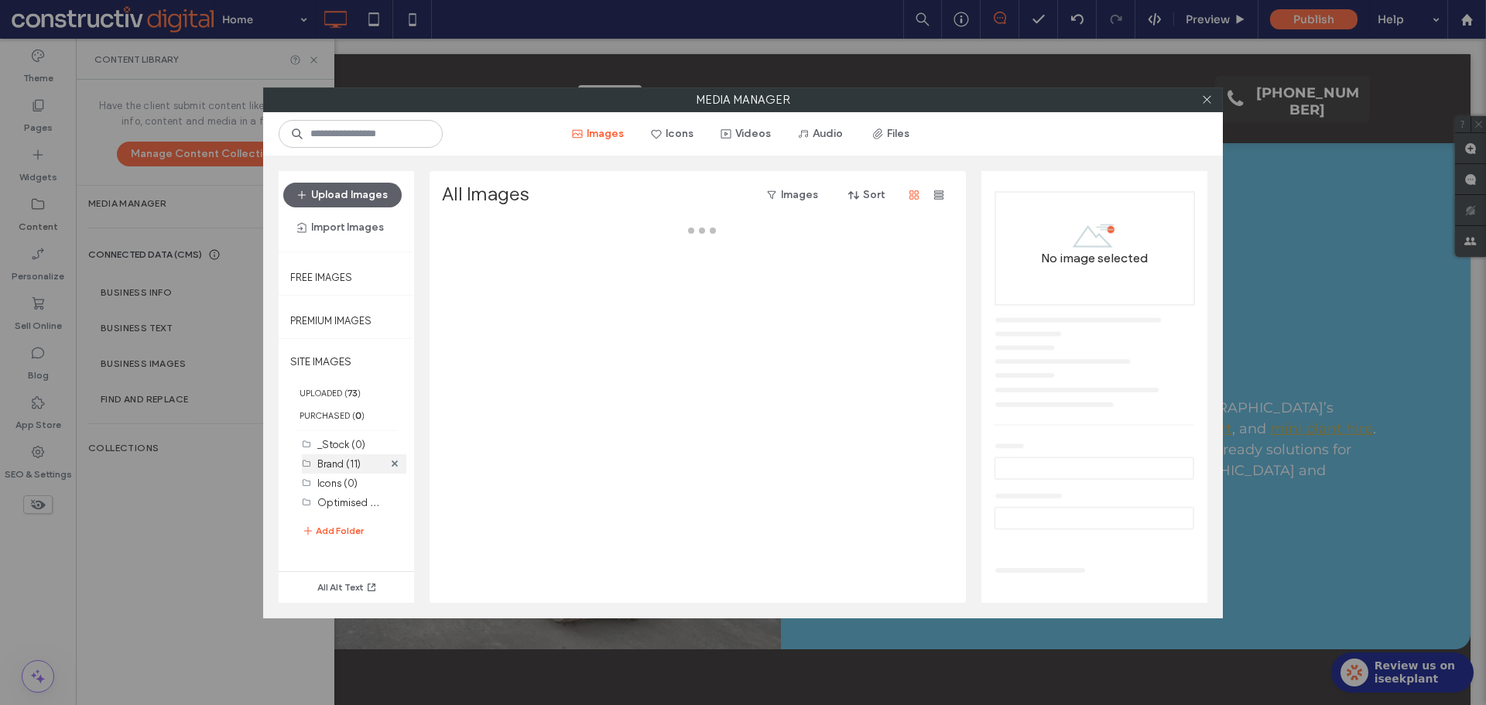
click at [337, 465] on label "Brand (11)" at bounding box center [338, 464] width 43 height 12
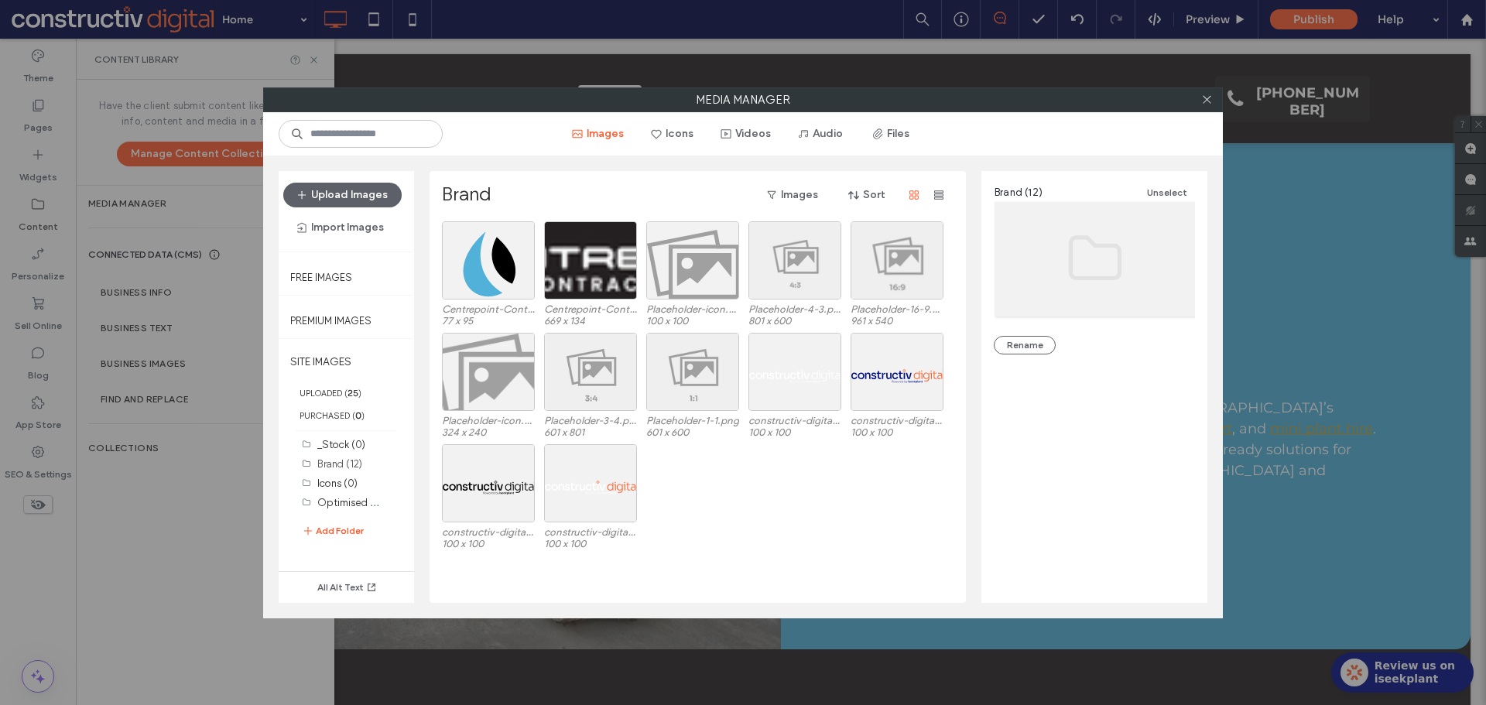
click at [1197, 105] on div at bounding box center [1206, 99] width 23 height 23
click at [1204, 103] on icon at bounding box center [1207, 100] width 12 height 12
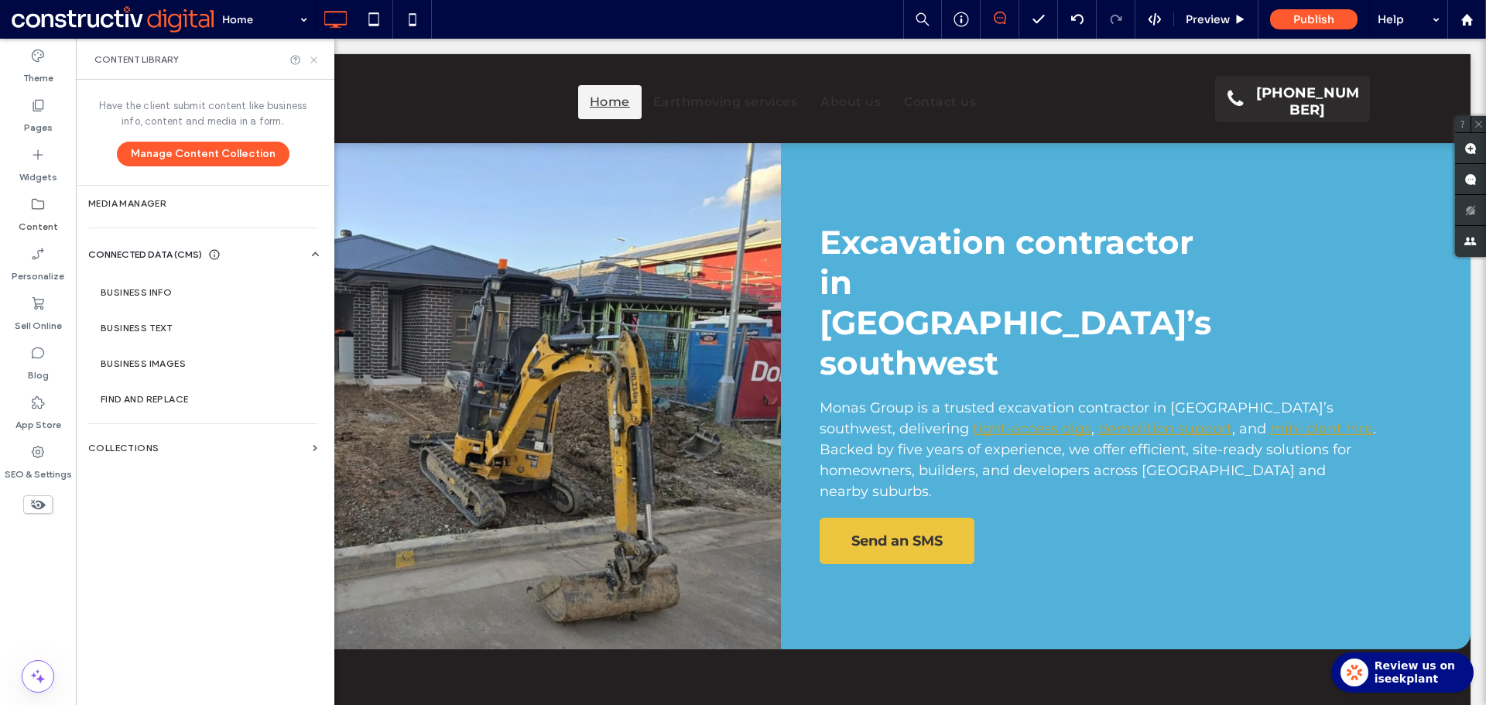
drag, startPoint x: 311, startPoint y: 53, endPoint x: 48, endPoint y: 52, distance: 263.1
click at [311, 54] on icon at bounding box center [314, 60] width 12 height 12
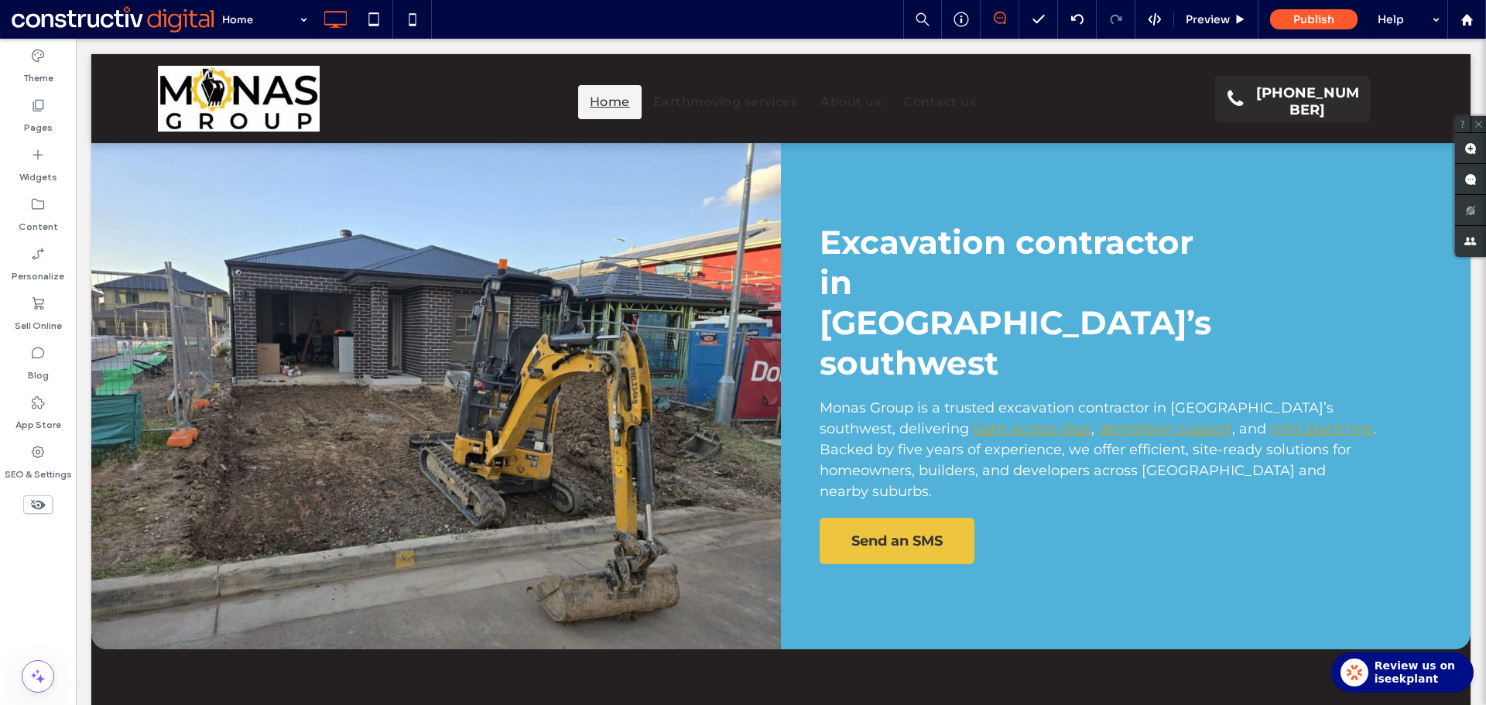
drag, startPoint x: 39, startPoint y: 67, endPoint x: 210, endPoint y: 9, distance: 181.3
click at [39, 67] on label "Theme" at bounding box center [38, 74] width 30 height 22
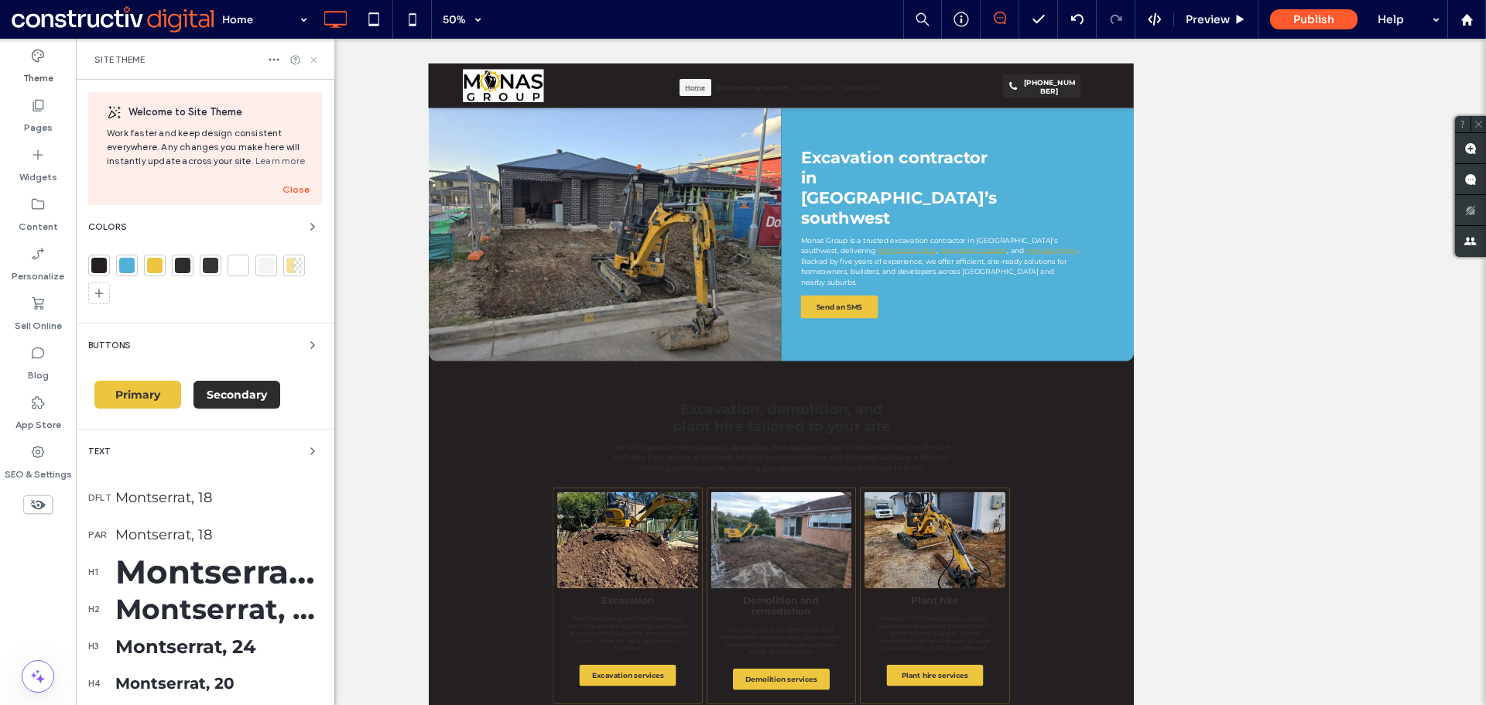
click at [315, 61] on use at bounding box center [313, 59] width 6 height 6
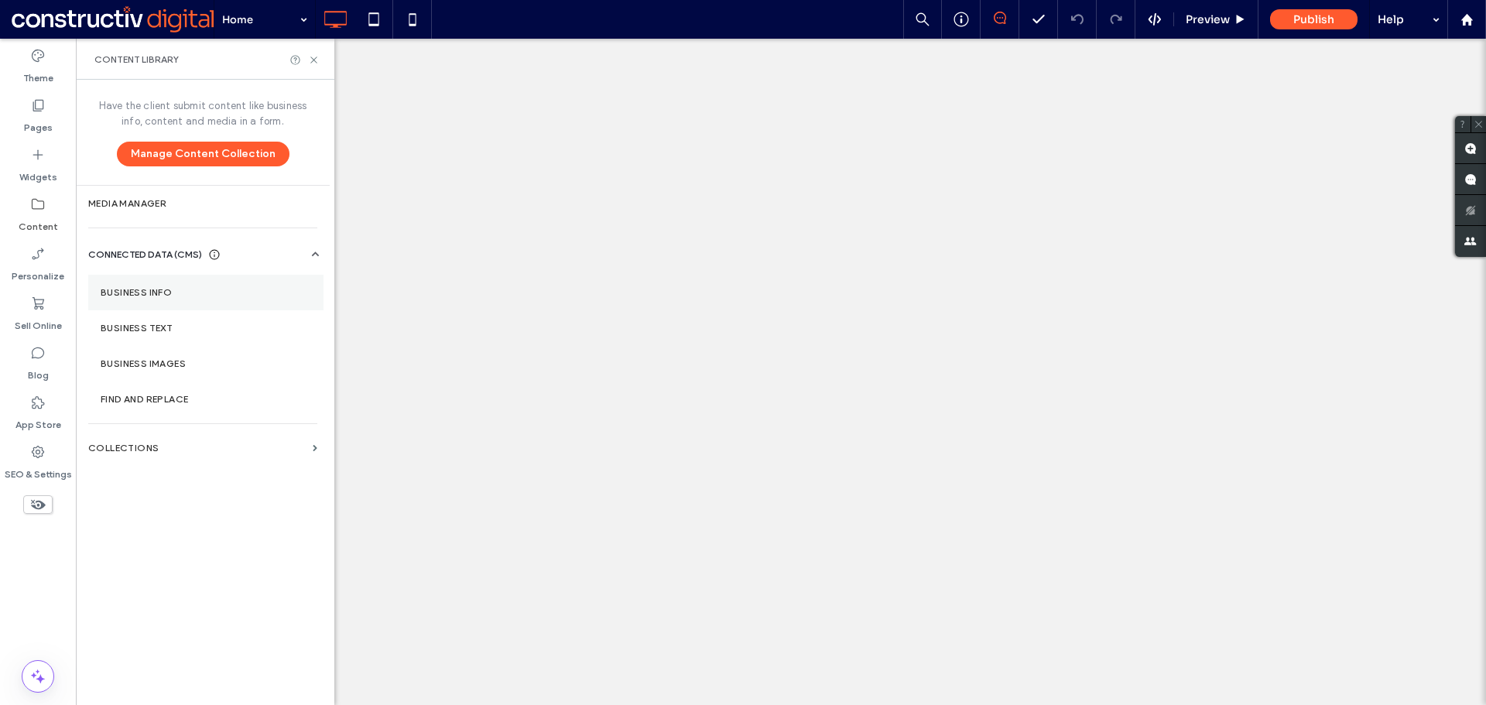
click at [148, 291] on label "Business Info" at bounding box center [206, 292] width 210 height 11
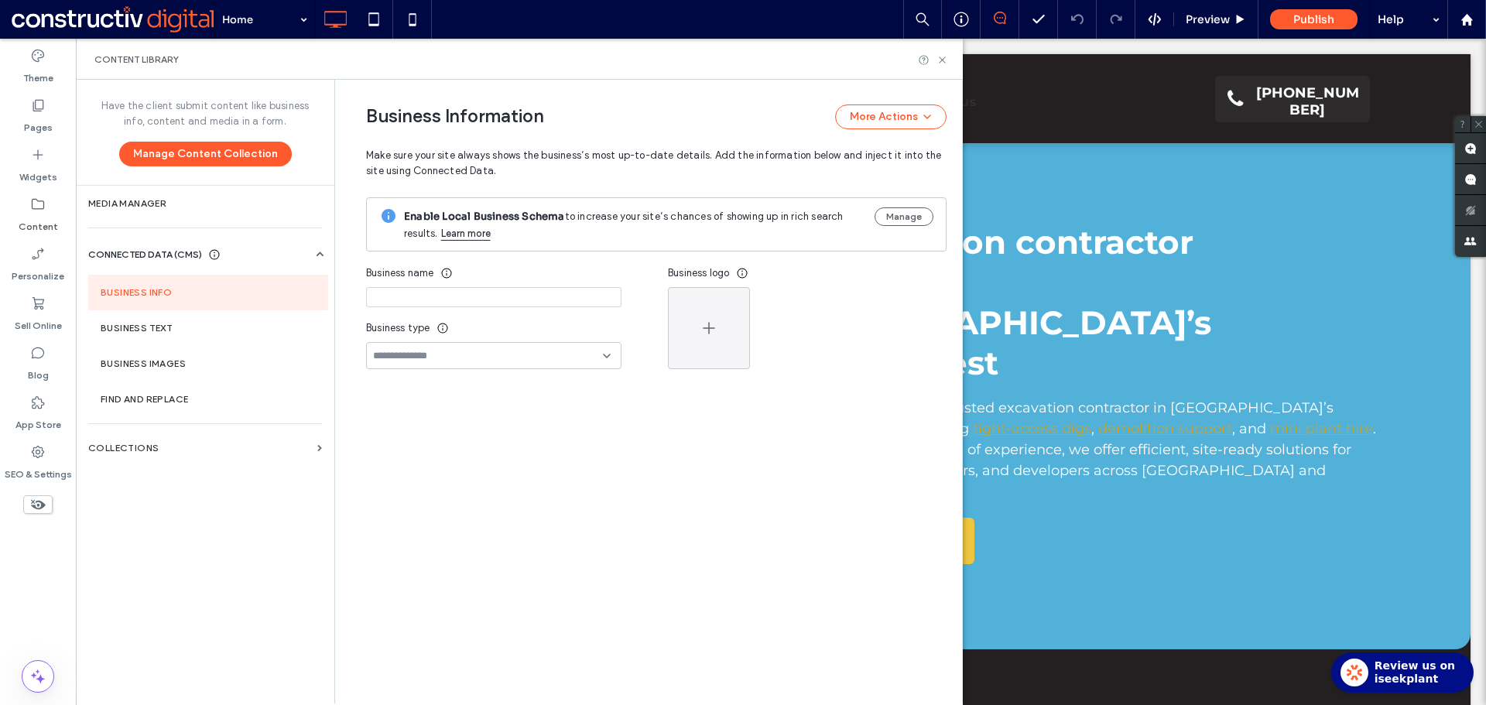
type input "**********"
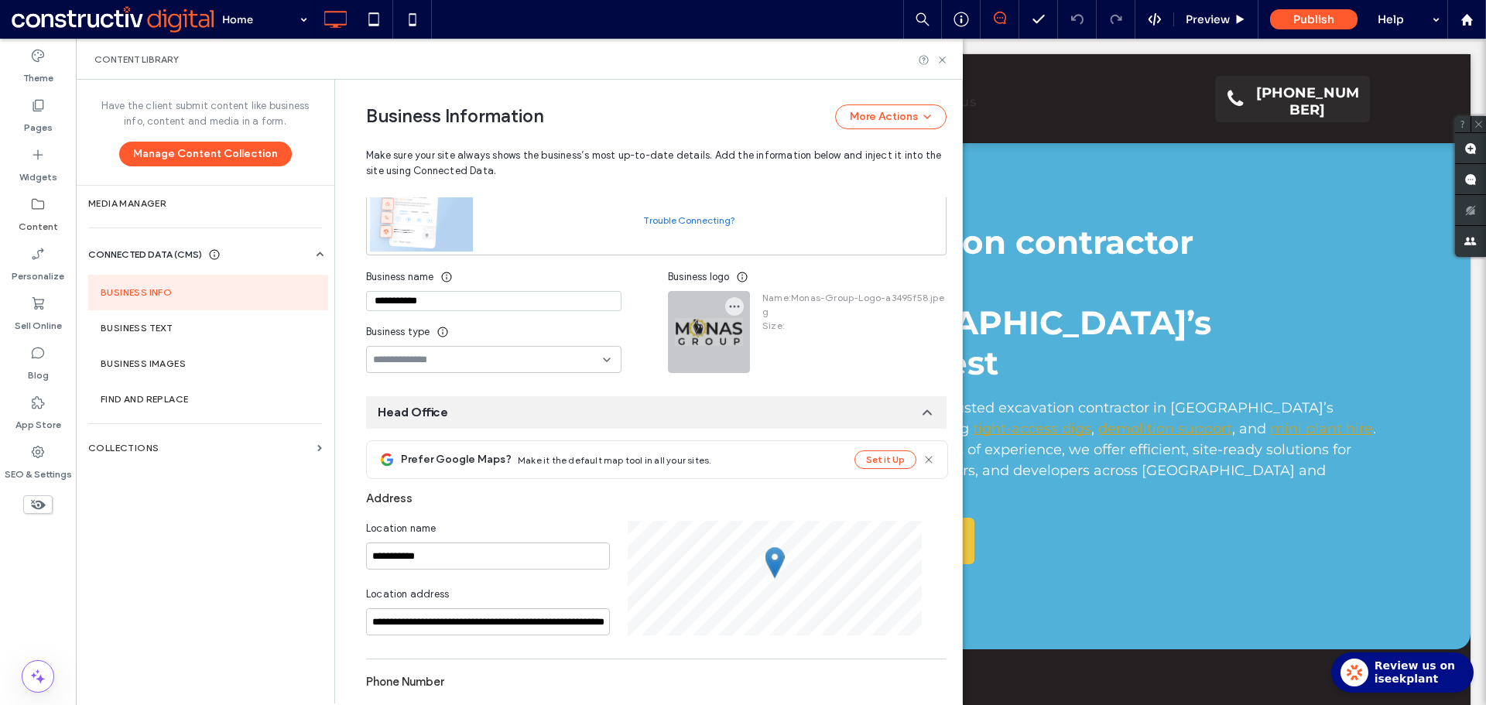
scroll to position [142, 0]
click at [728, 306] on icon "button" at bounding box center [734, 305] width 12 height 12
click at [771, 341] on span "Replace Image" at bounding box center [784, 343] width 71 height 15
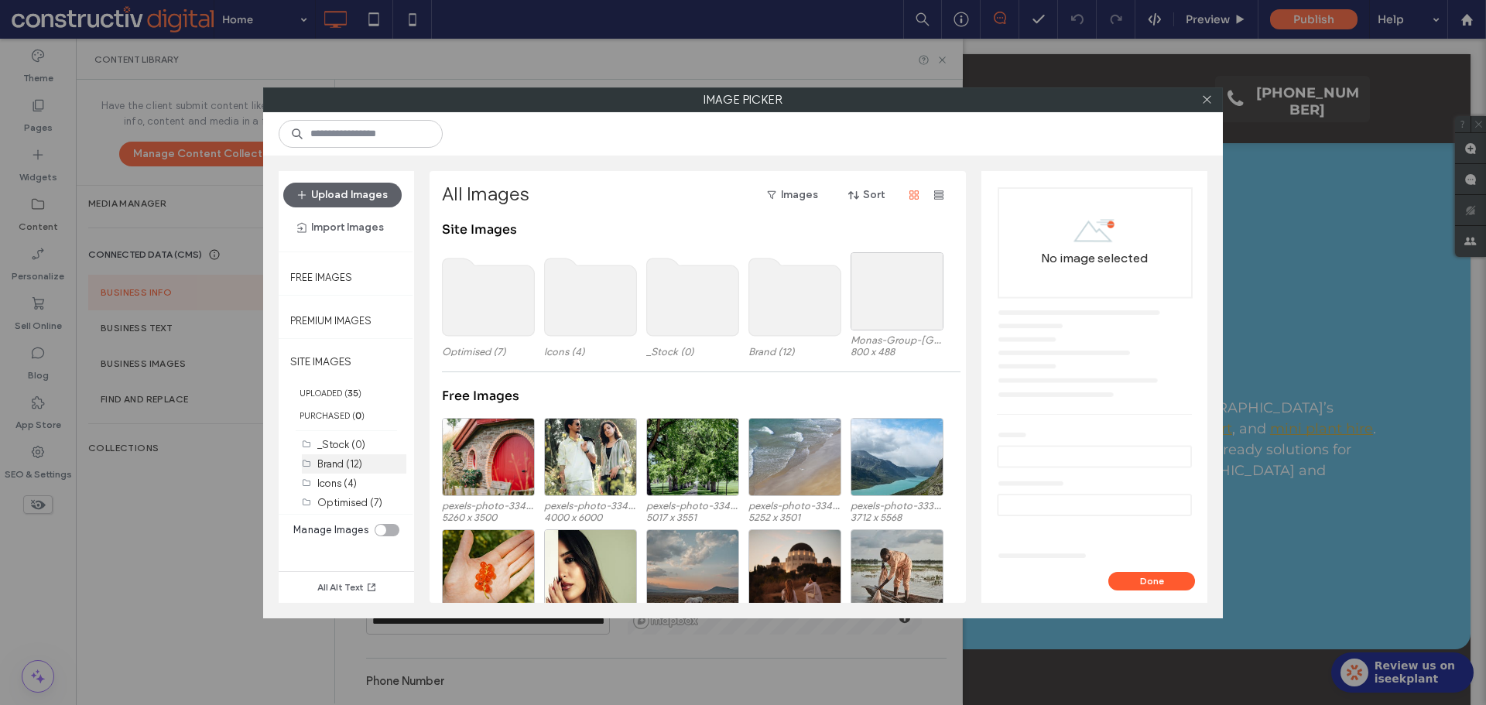
click at [345, 463] on label "Brand (12)" at bounding box center [339, 464] width 45 height 12
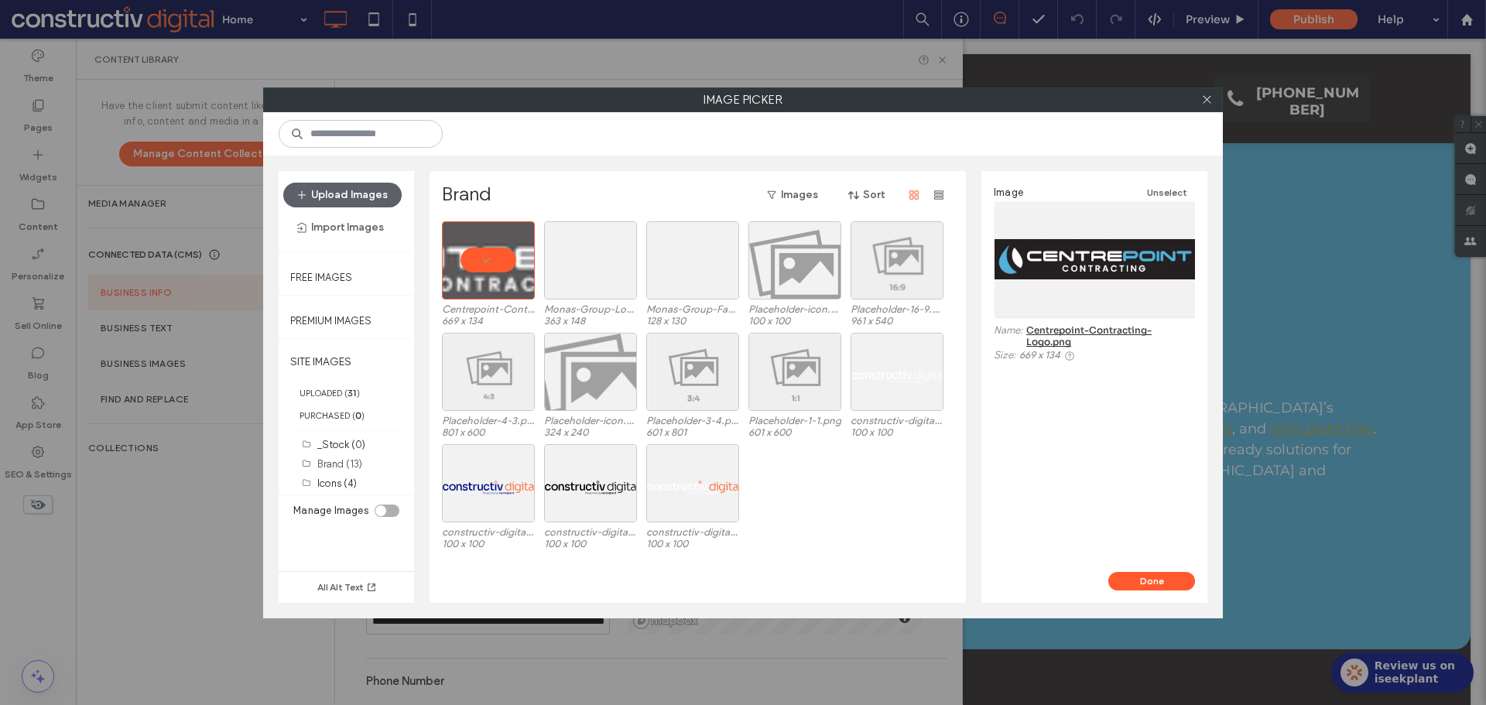
drag, startPoint x: 1168, startPoint y: 584, endPoint x: 806, endPoint y: 466, distance: 381.7
click at [1168, 583] on button "Done" at bounding box center [1151, 581] width 87 height 19
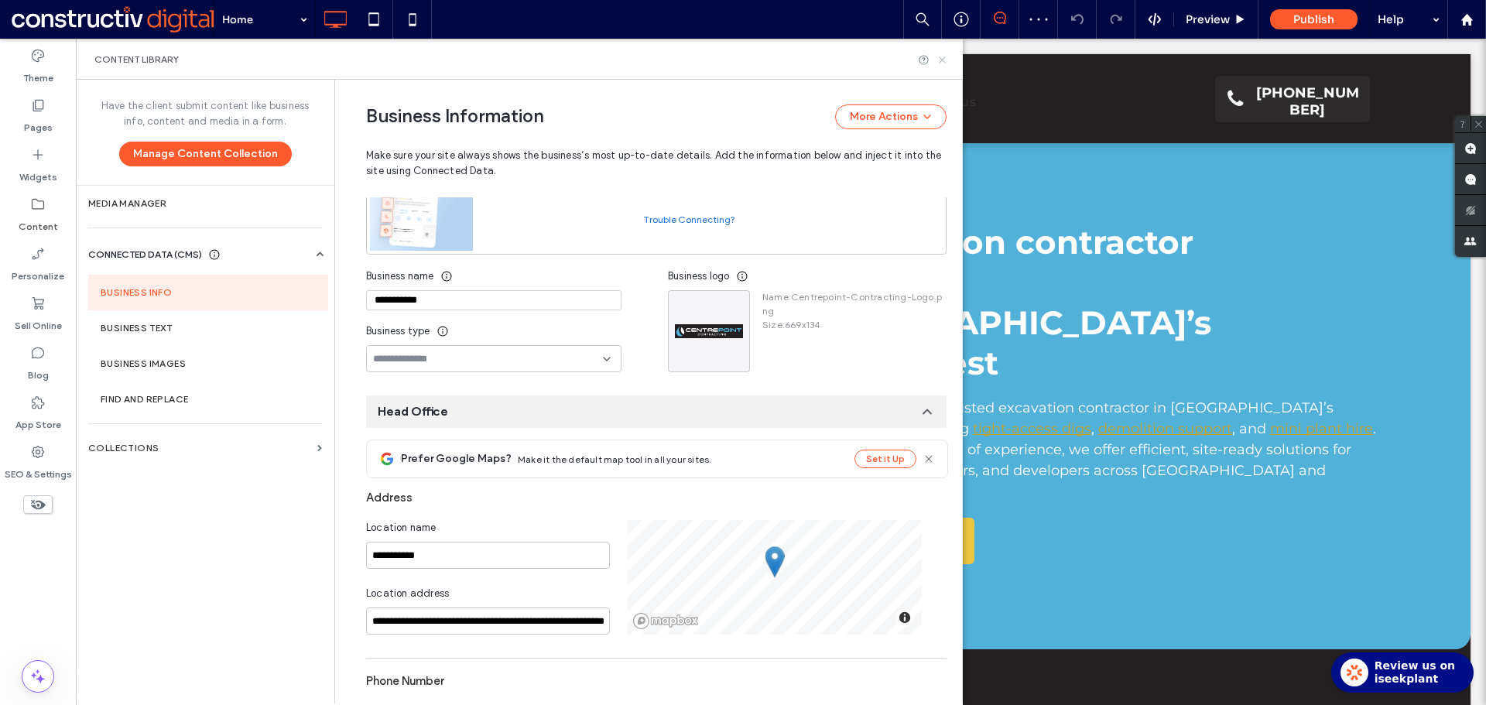
click at [939, 61] on icon at bounding box center [942, 60] width 12 height 12
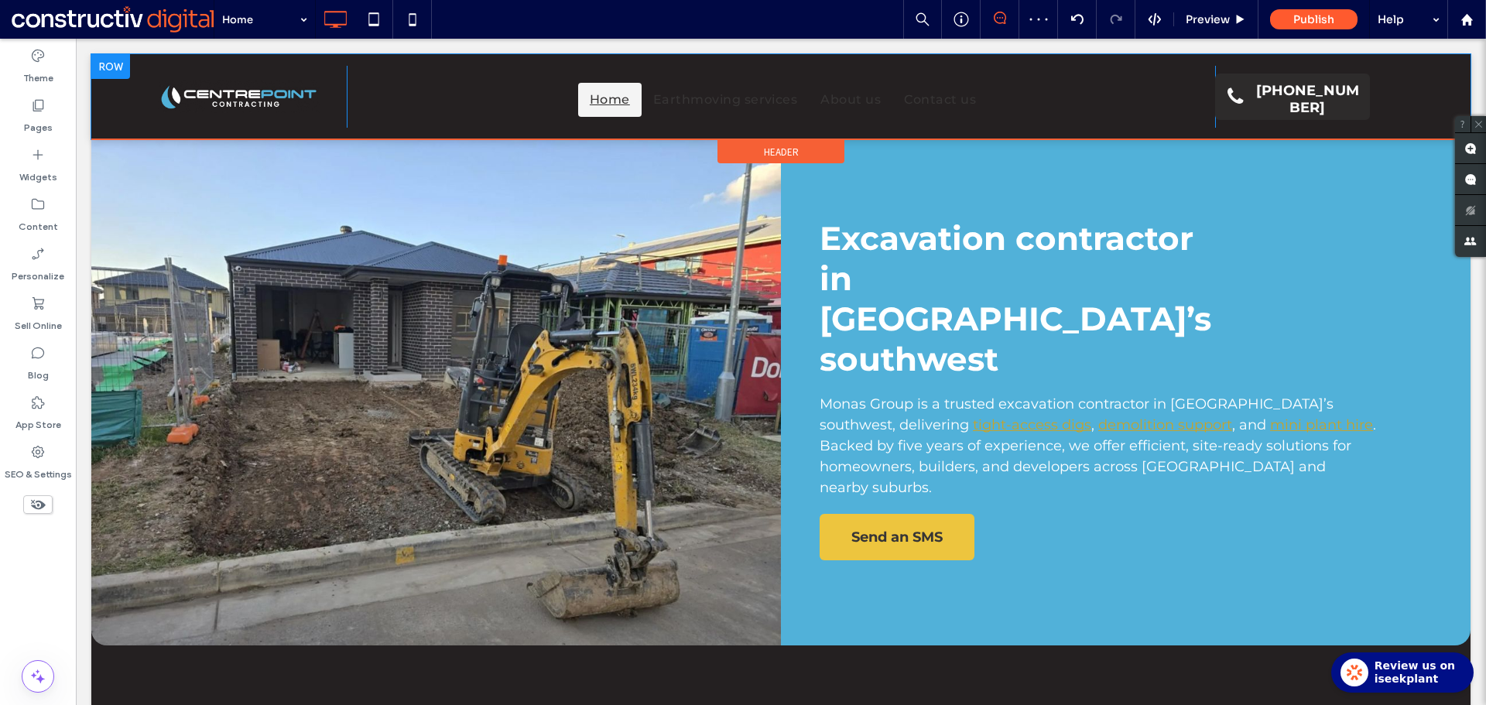
scroll to position [0, 0]
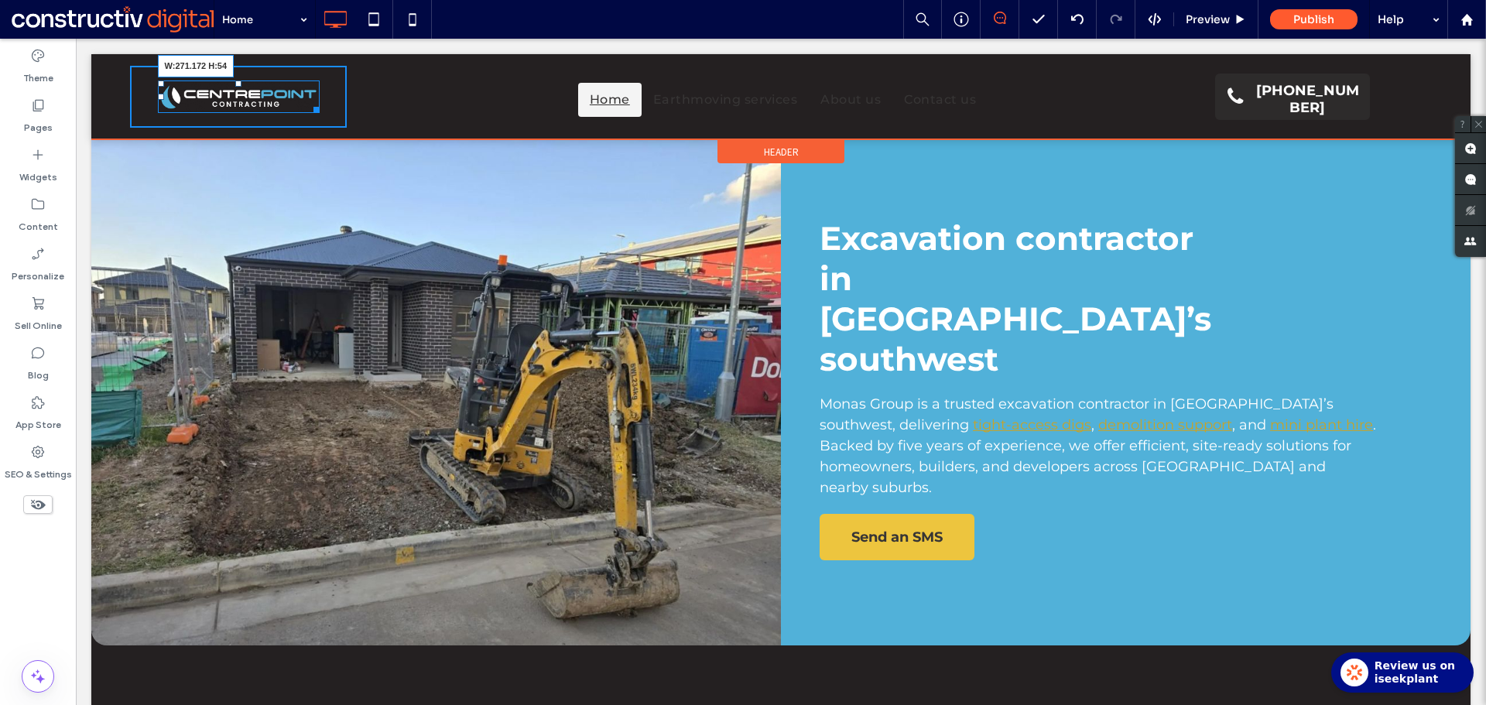
drag, startPoint x: 312, startPoint y: 107, endPoint x: 351, endPoint y: 114, distance: 40.1
click at [351, 114] on div "W:271.172 H:54 Click To Paste Home Earthmoving services About us Contact us Cli…" at bounding box center [781, 97] width 1302 height 62
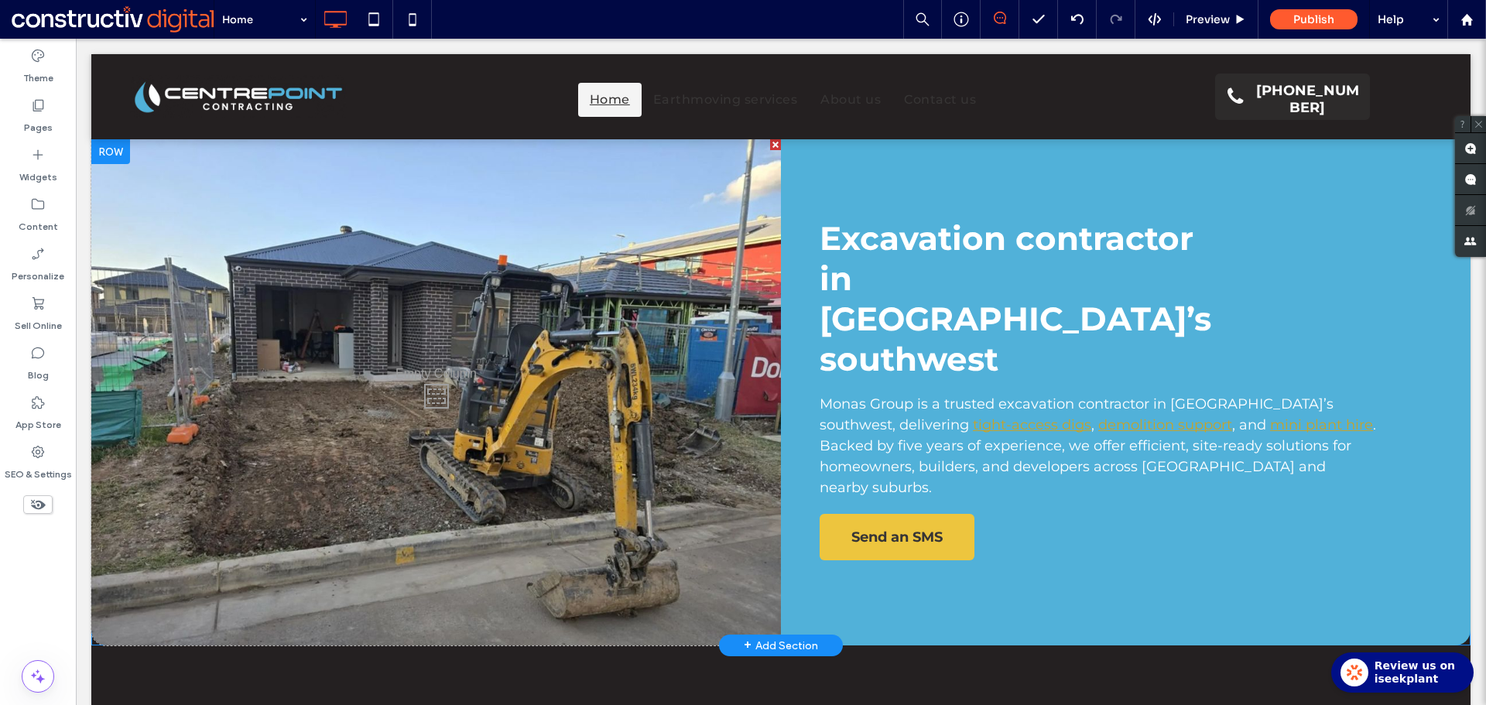
click at [113, 155] on div at bounding box center [110, 151] width 39 height 25
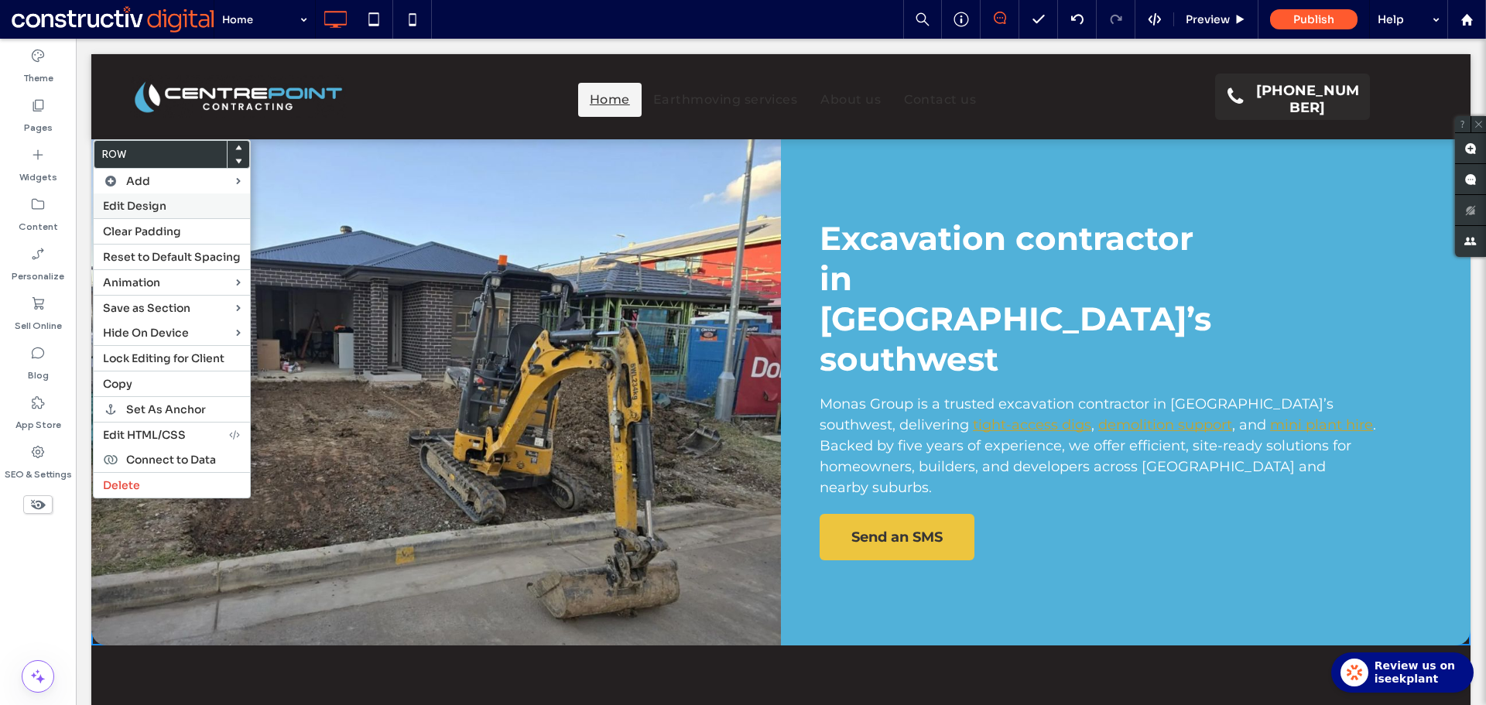
click at [121, 204] on span "Edit Design" at bounding box center [134, 206] width 63 height 14
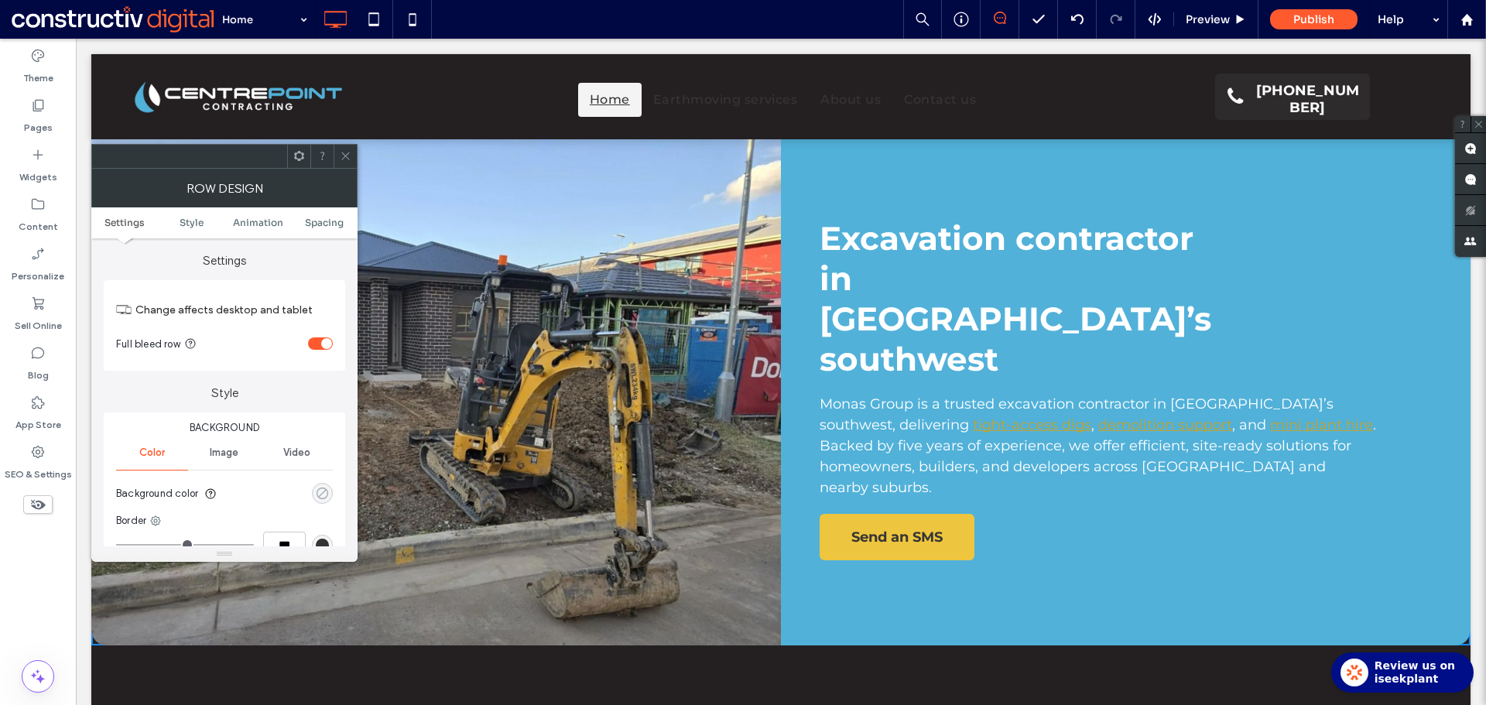
click at [324, 493] on div "rgba(0, 255, 35, 0)" at bounding box center [322, 493] width 13 height 13
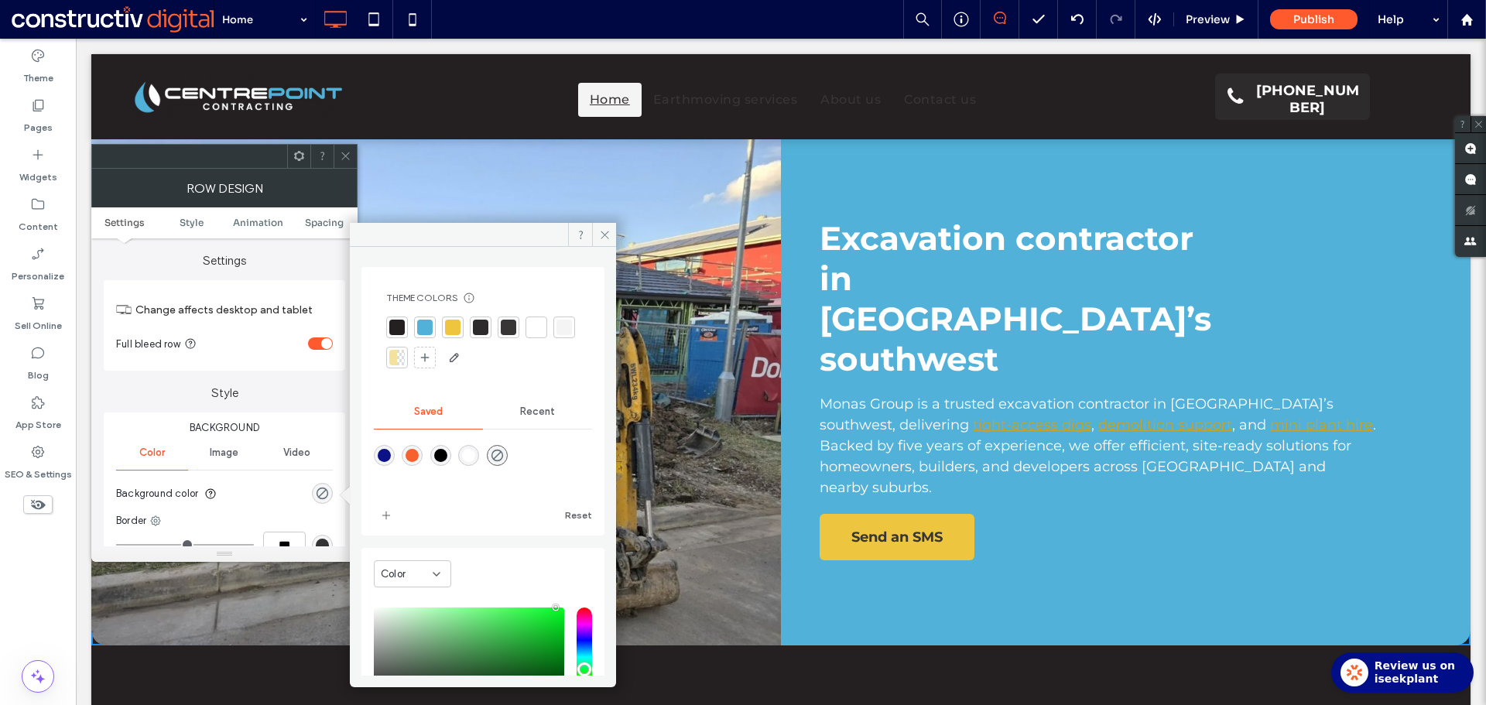
drag, startPoint x: 348, startPoint y: 156, endPoint x: 319, endPoint y: 148, distance: 30.4
click at [347, 155] on icon at bounding box center [346, 156] width 12 height 12
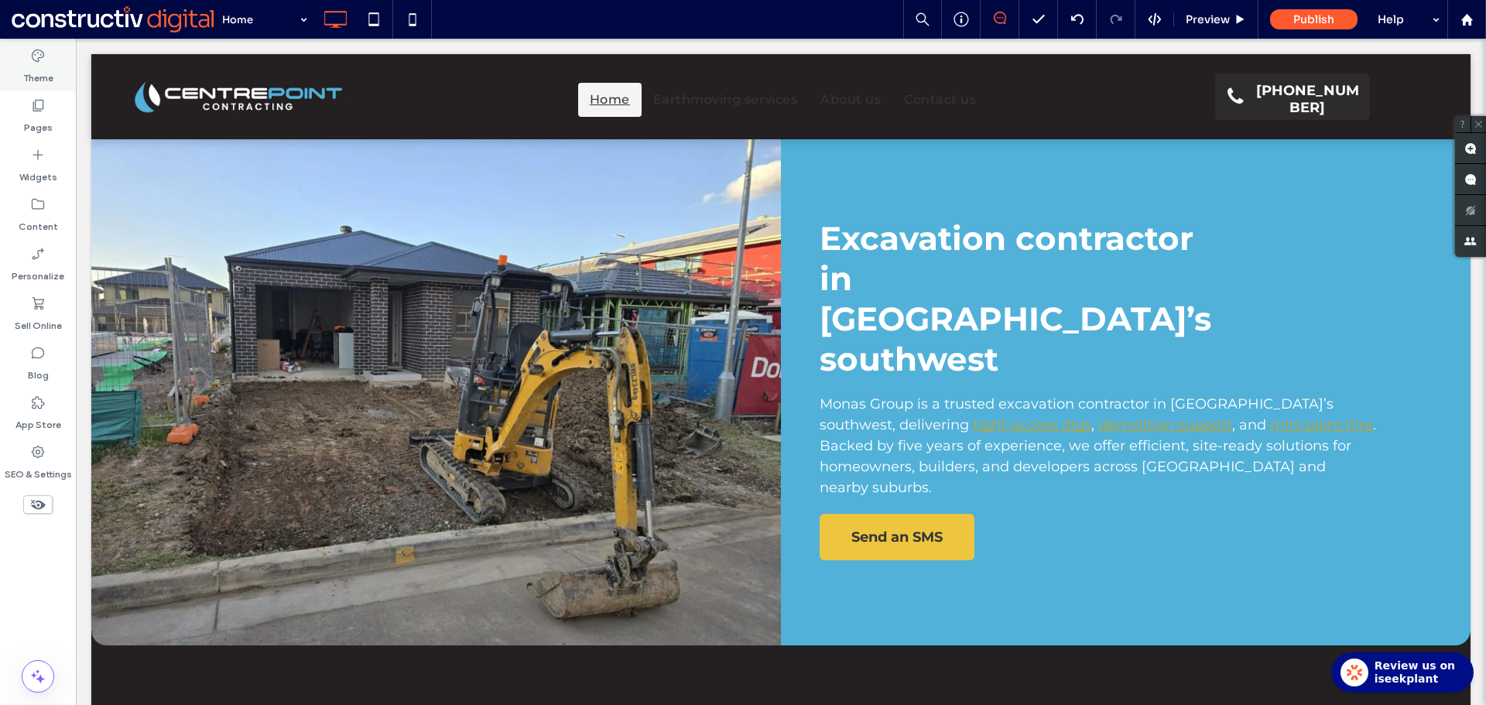
click at [20, 64] on div "Theme" at bounding box center [38, 67] width 76 height 50
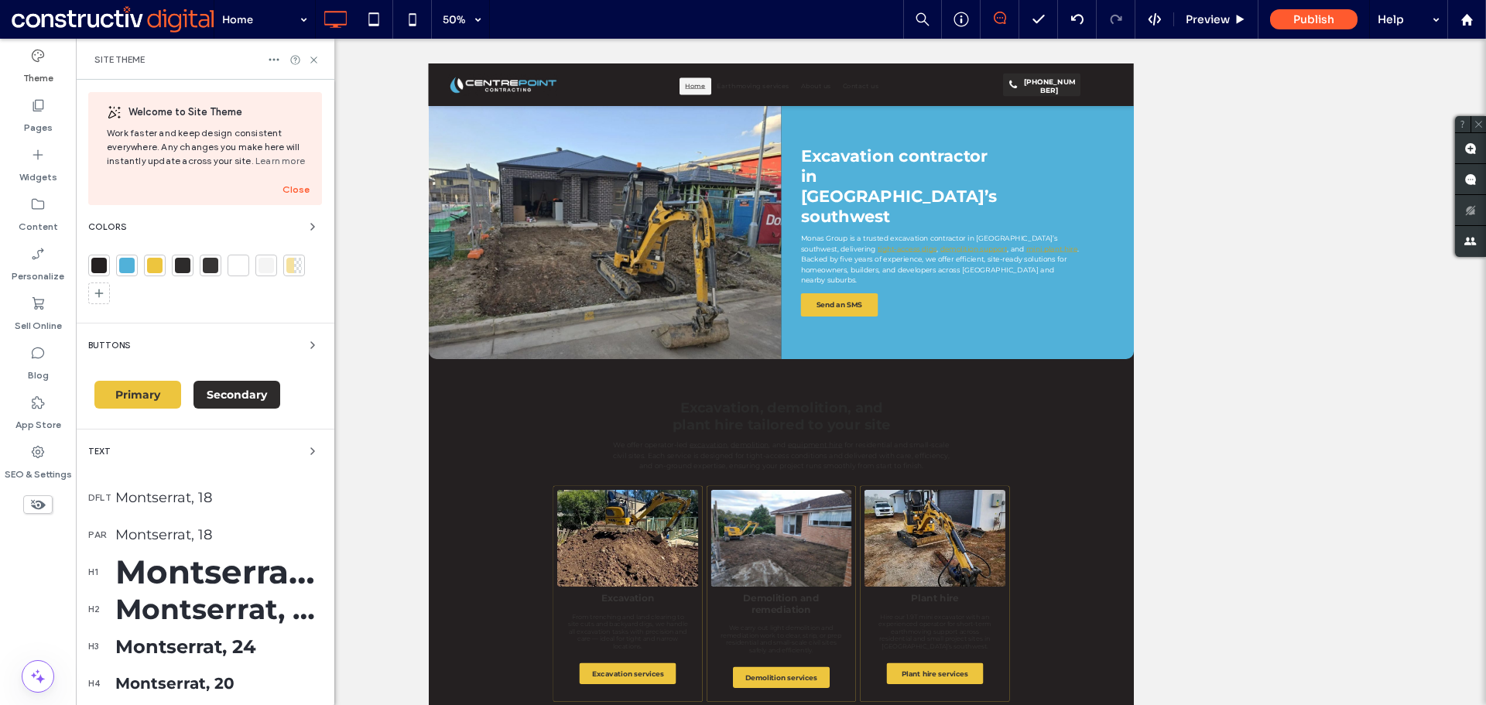
click at [128, 268] on div at bounding box center [126, 265] width 15 height 15
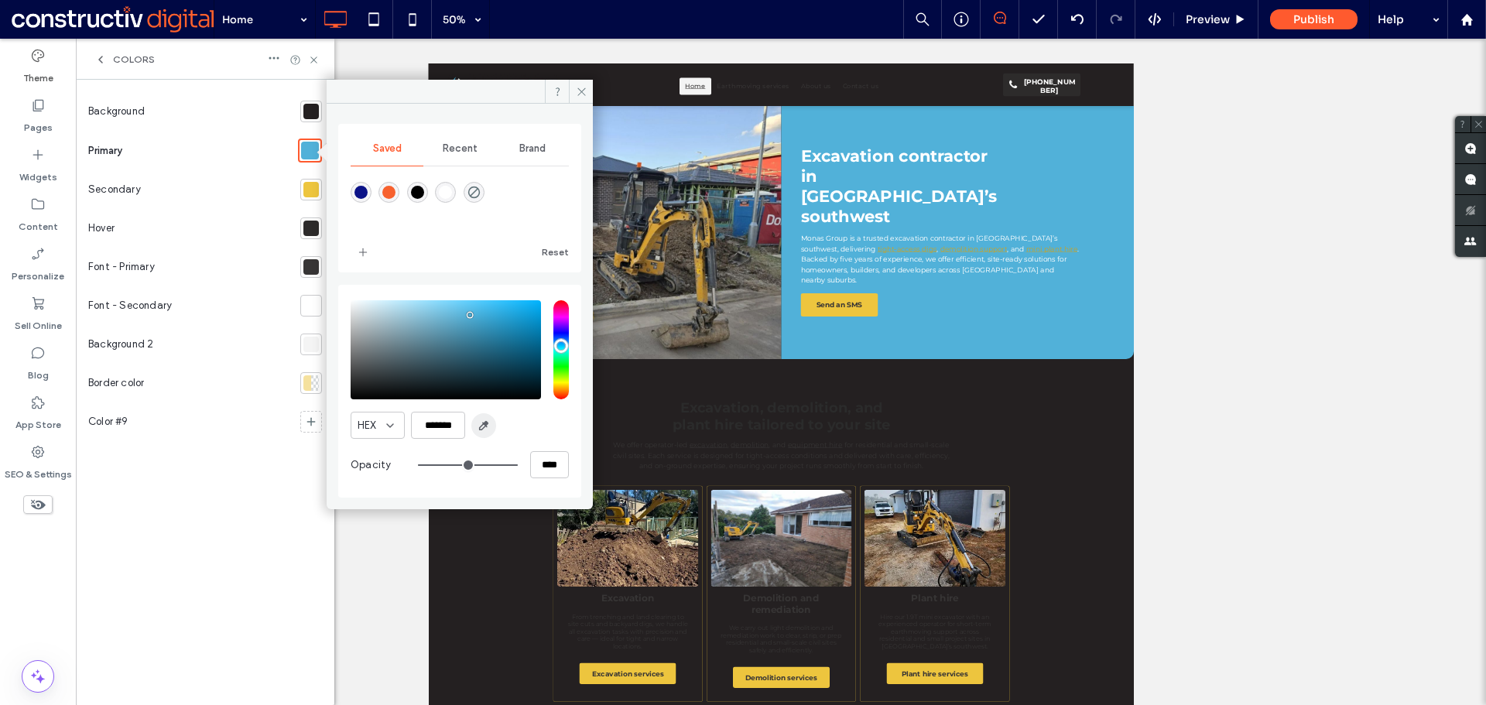
click at [484, 426] on icon "button" at bounding box center [483, 425] width 12 height 12
type input "*******"
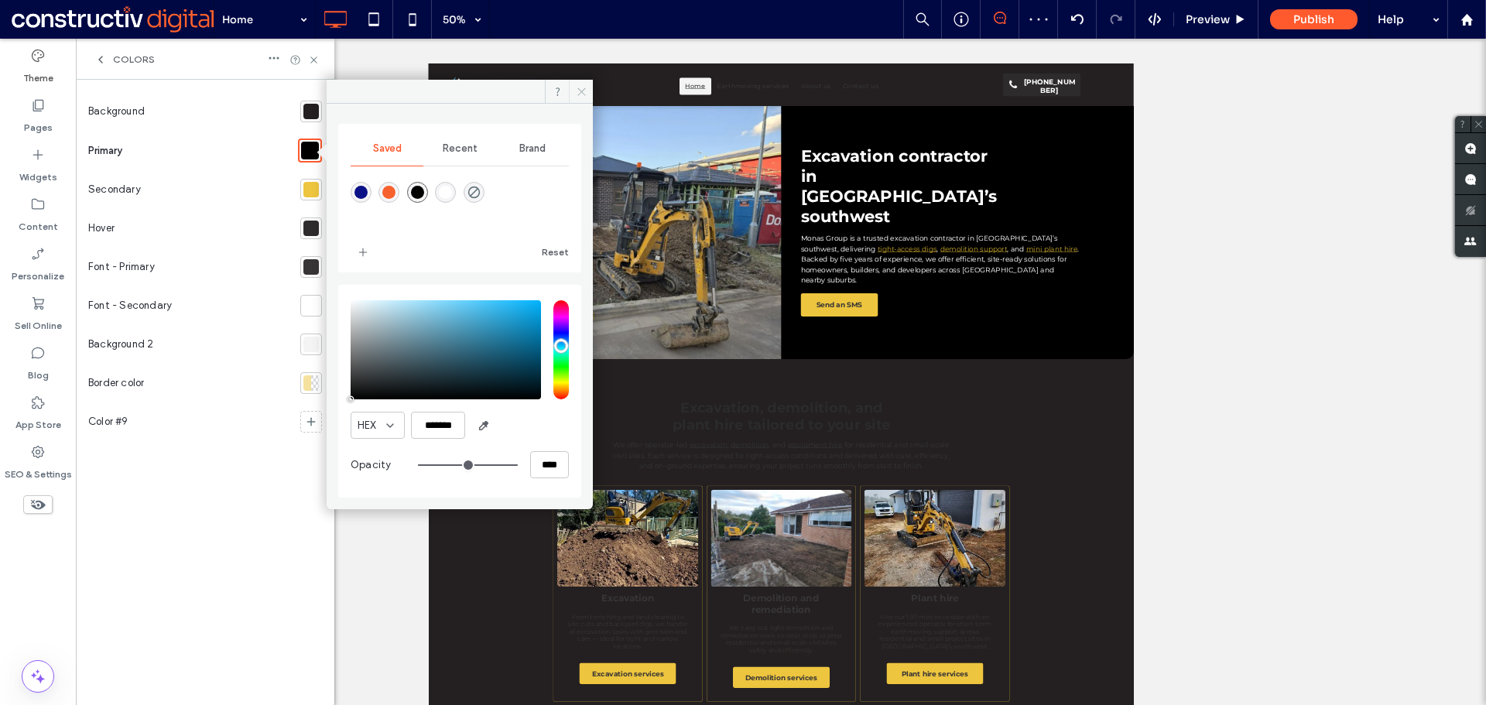
drag, startPoint x: 579, startPoint y: 92, endPoint x: 104, endPoint y: 124, distance: 476.2
click at [579, 92] on icon at bounding box center [582, 92] width 12 height 12
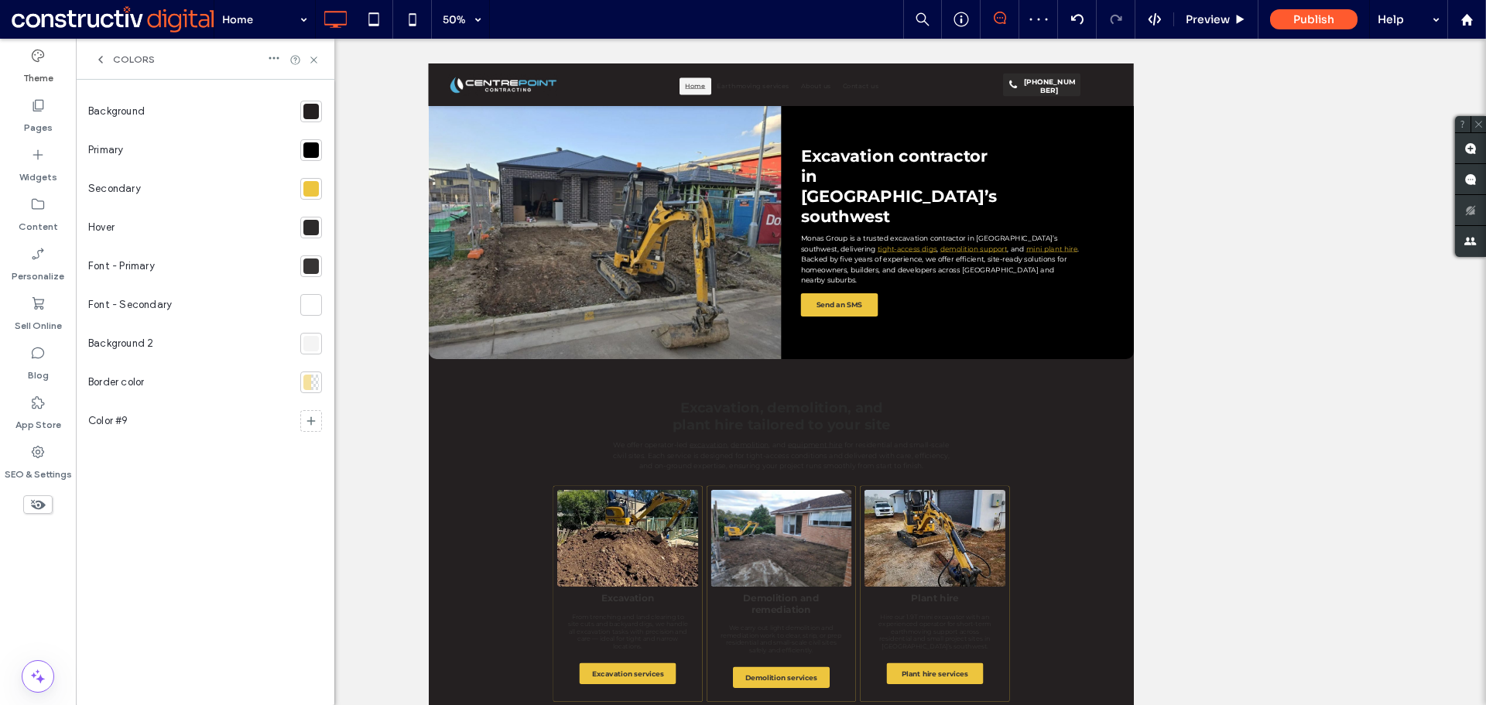
click at [313, 191] on div at bounding box center [310, 188] width 15 height 15
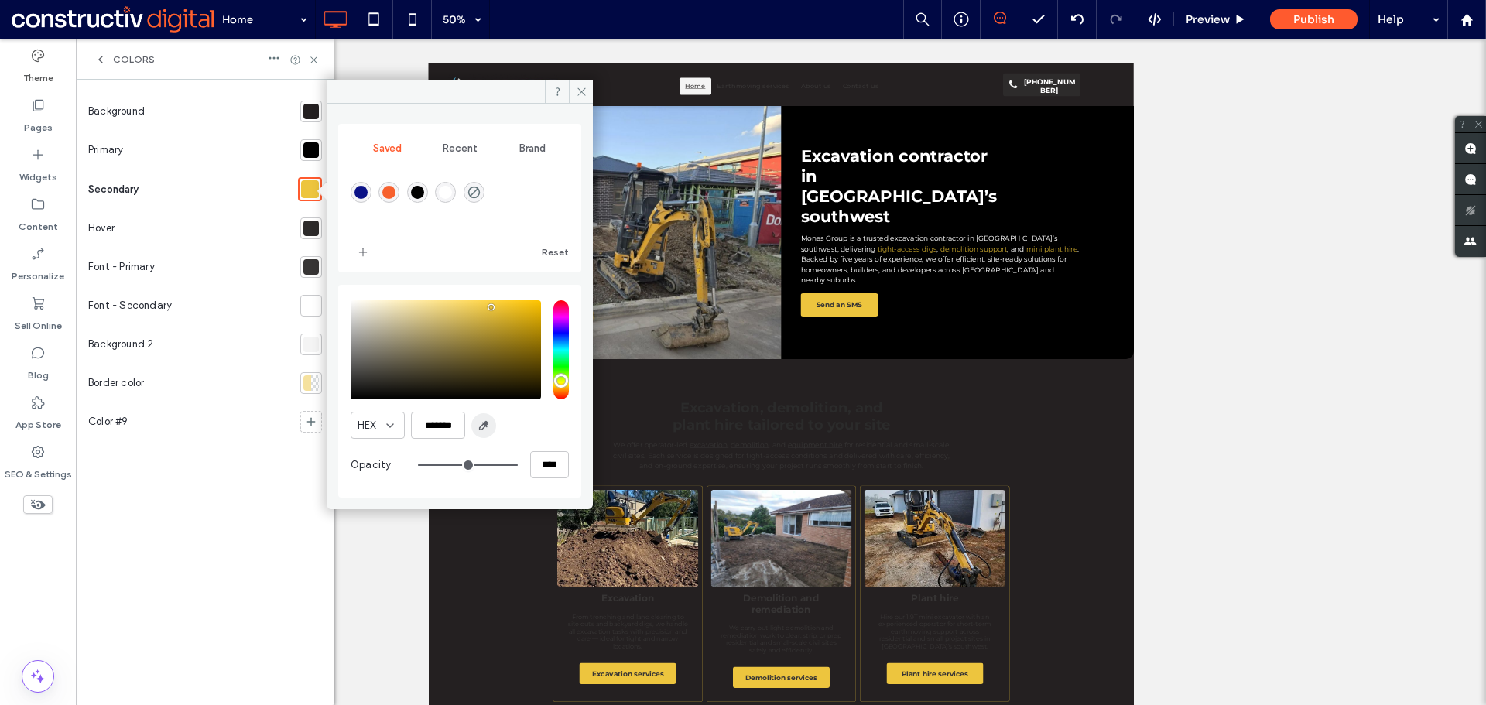
click at [484, 426] on icon "button" at bounding box center [483, 425] width 12 height 12
click at [479, 427] on icon "button" at bounding box center [483, 425] width 12 height 12
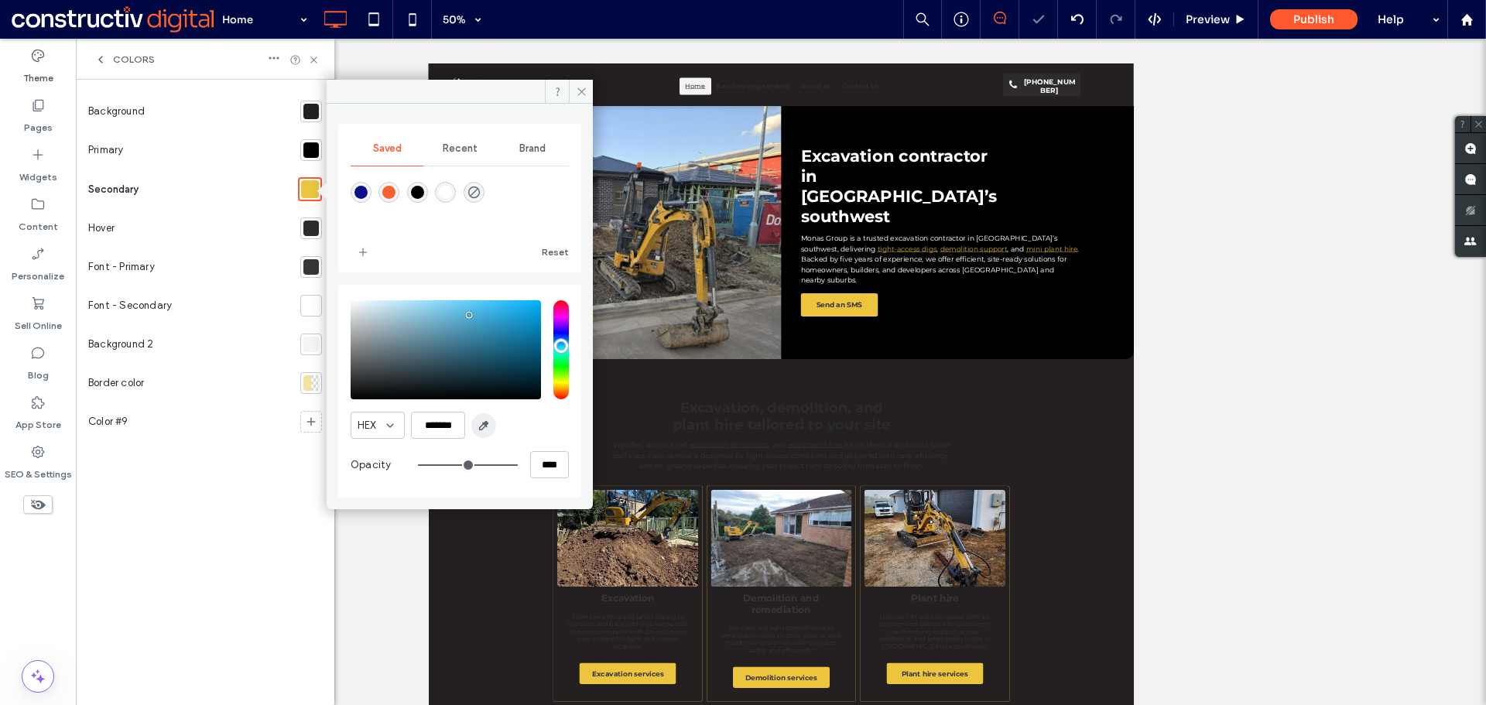
type input "*******"
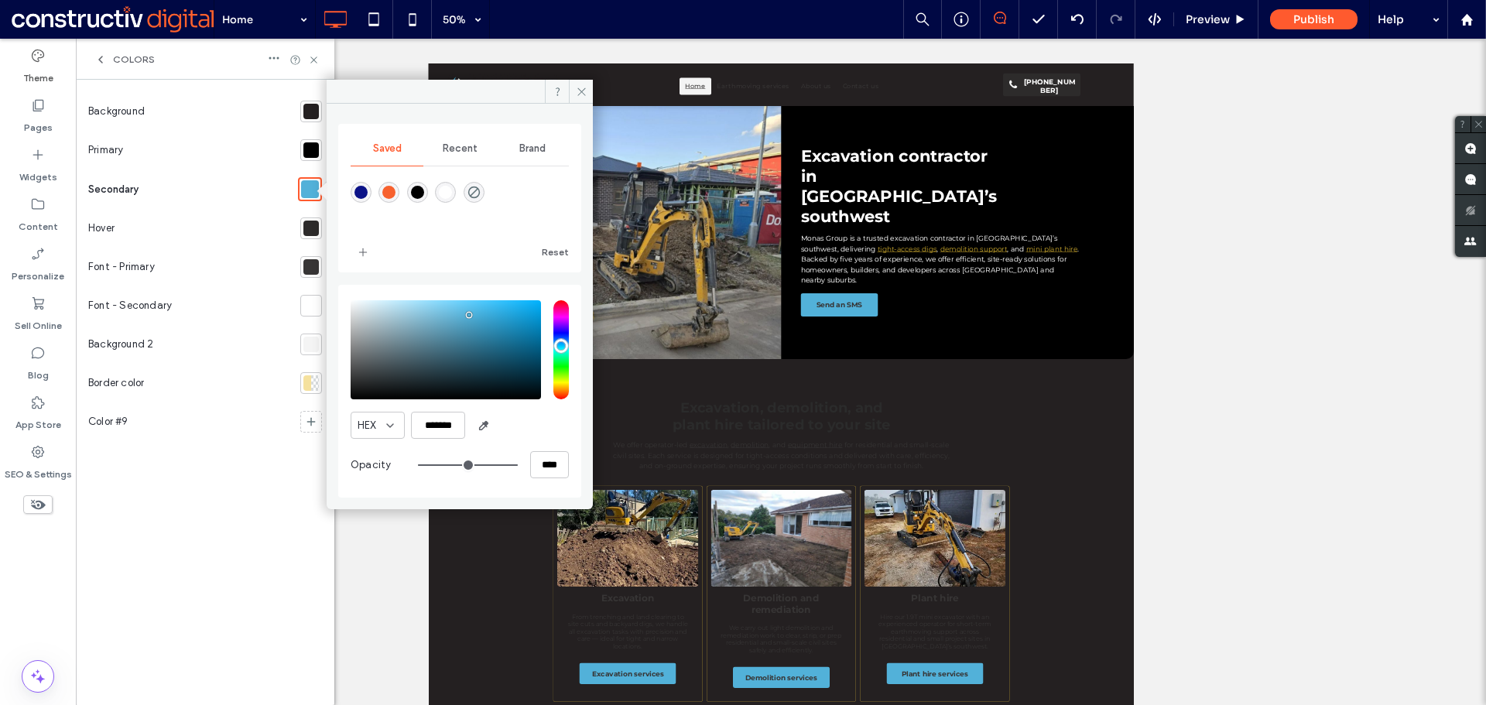
click at [309, 228] on div at bounding box center [310, 228] width 15 height 15
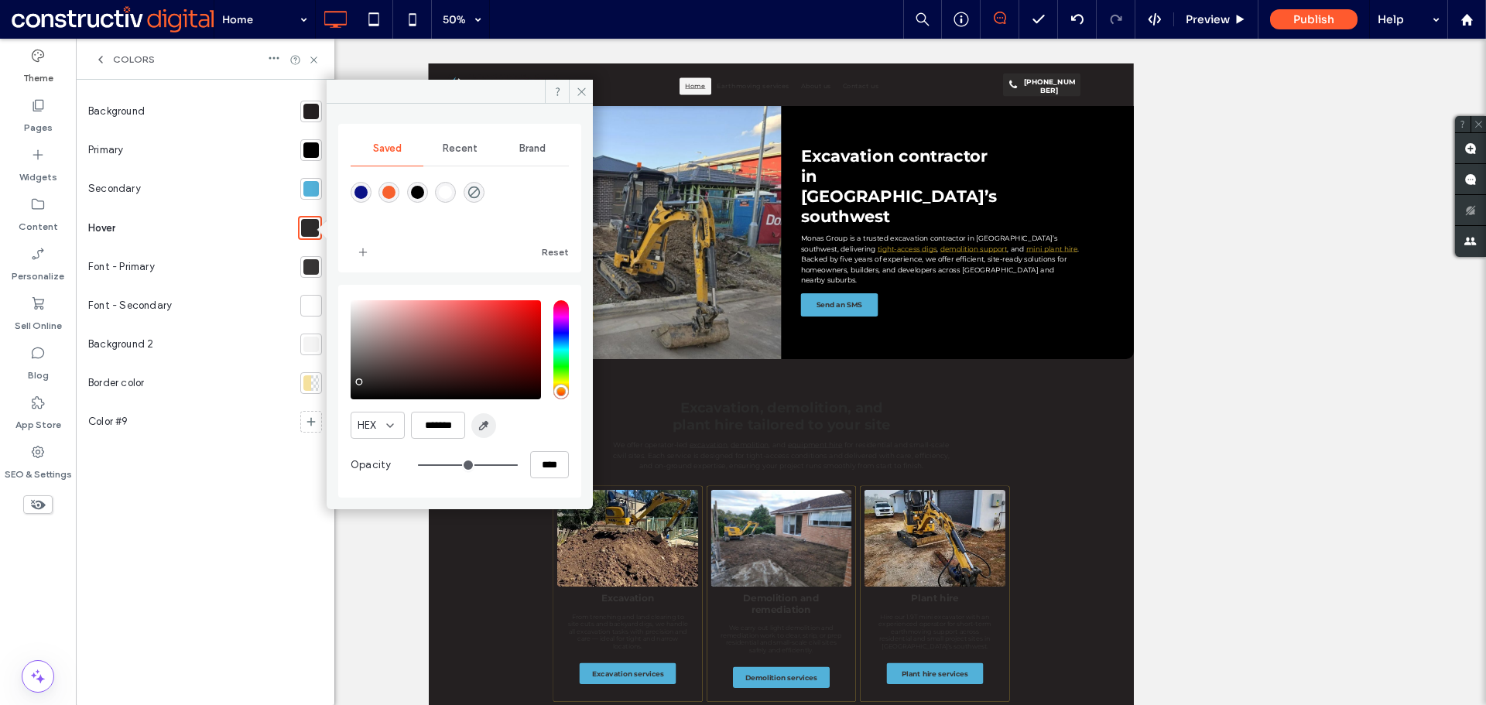
click at [480, 428] on use "button" at bounding box center [484, 426] width 9 height 9
type input "*******"
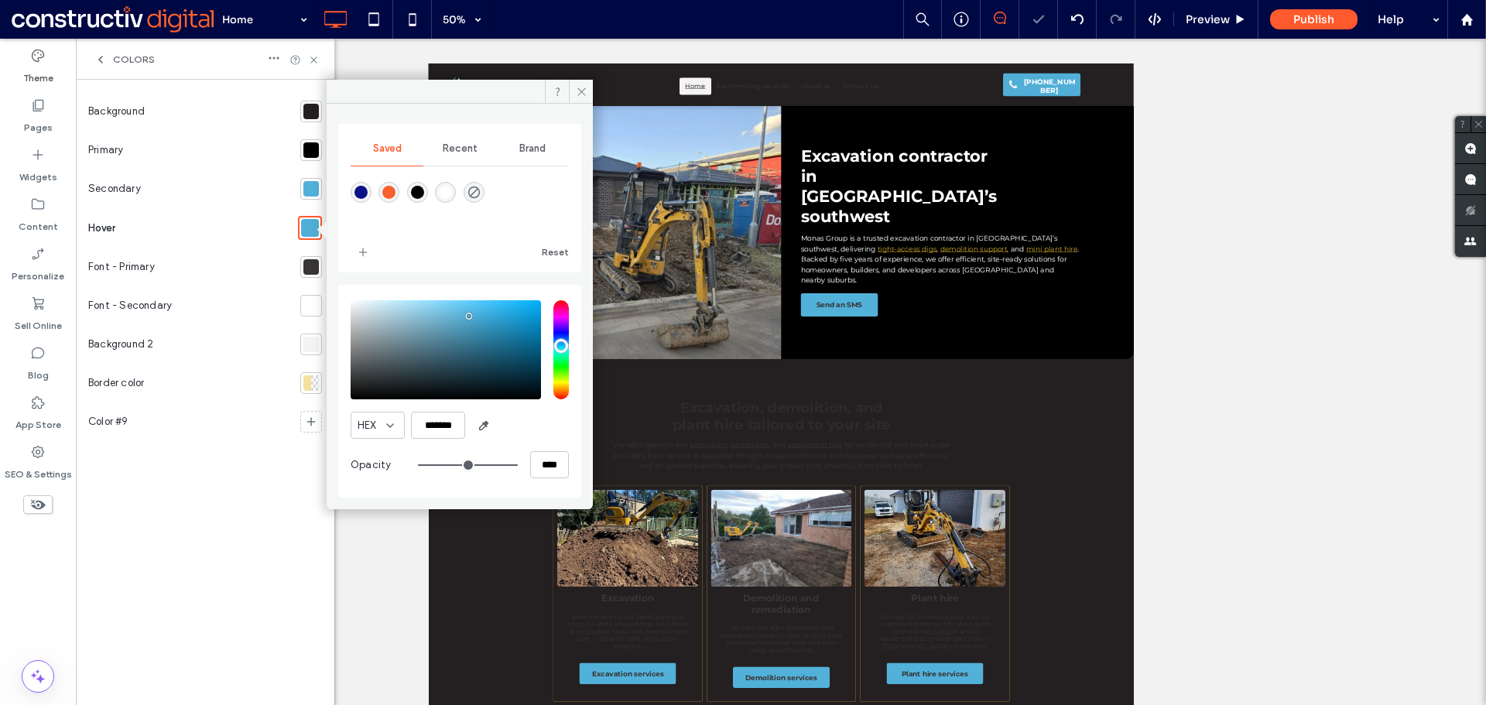
drag, startPoint x: 579, startPoint y: 90, endPoint x: 348, endPoint y: 190, distance: 251.3
click at [577, 90] on icon at bounding box center [582, 92] width 12 height 12
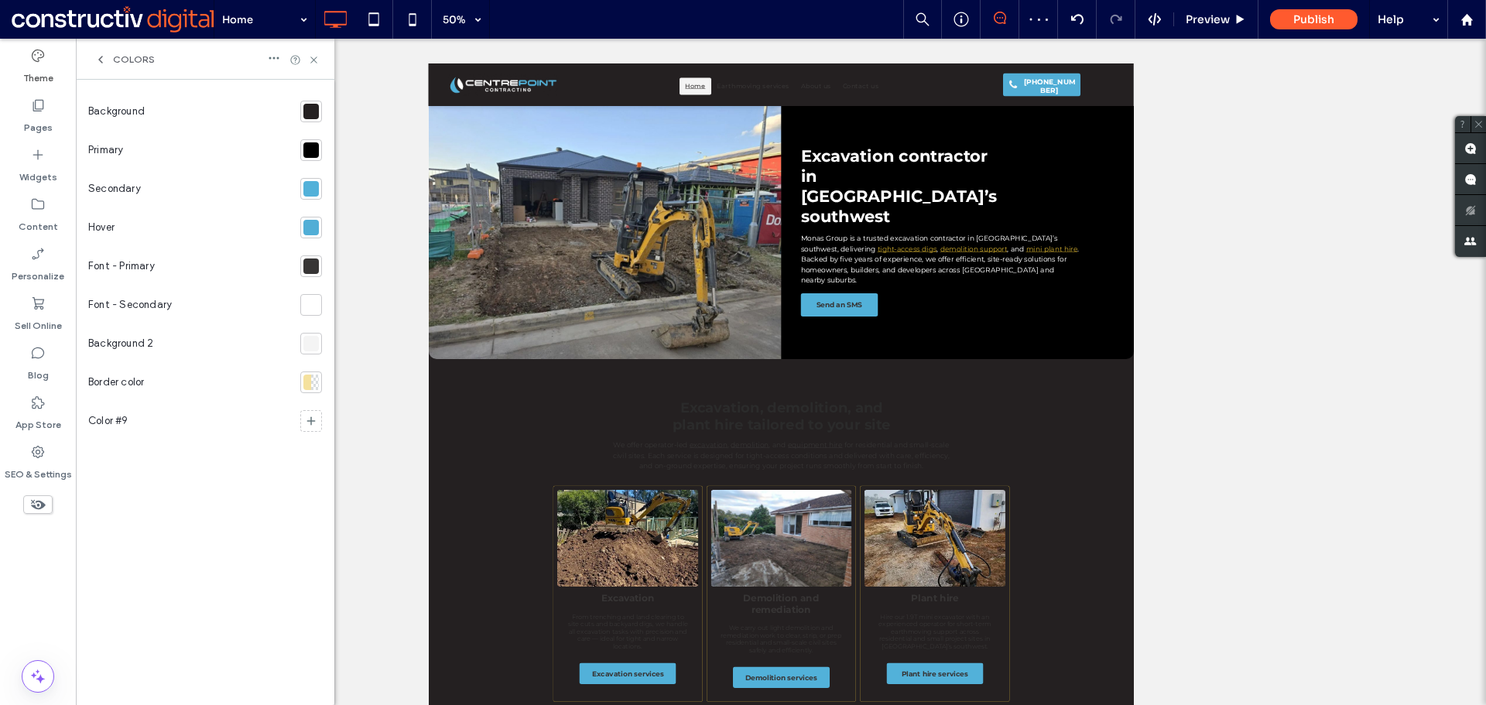
click at [311, 232] on div at bounding box center [310, 227] width 15 height 15
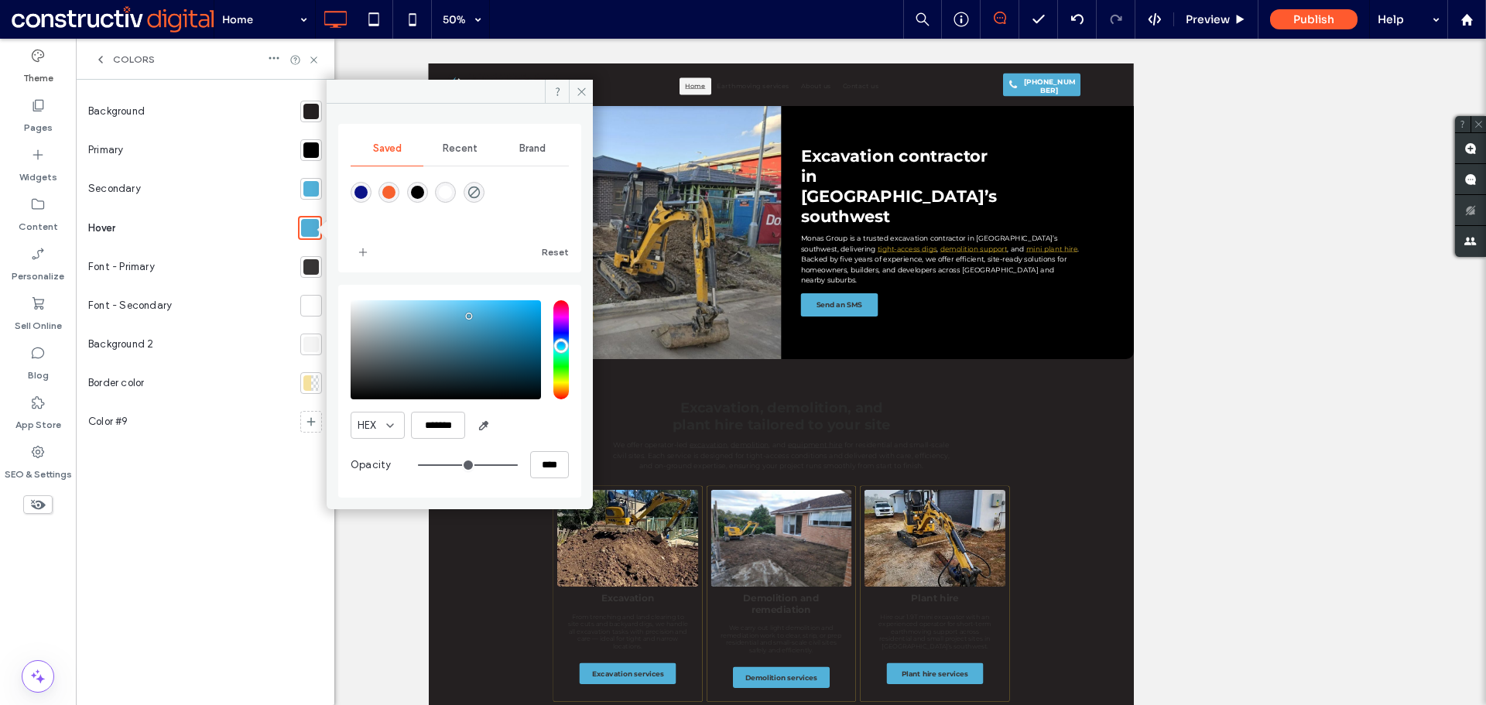
type input "*******"
click at [475, 328] on div "saturation and value" at bounding box center [446, 349] width 190 height 99
click at [577, 91] on icon at bounding box center [582, 92] width 12 height 12
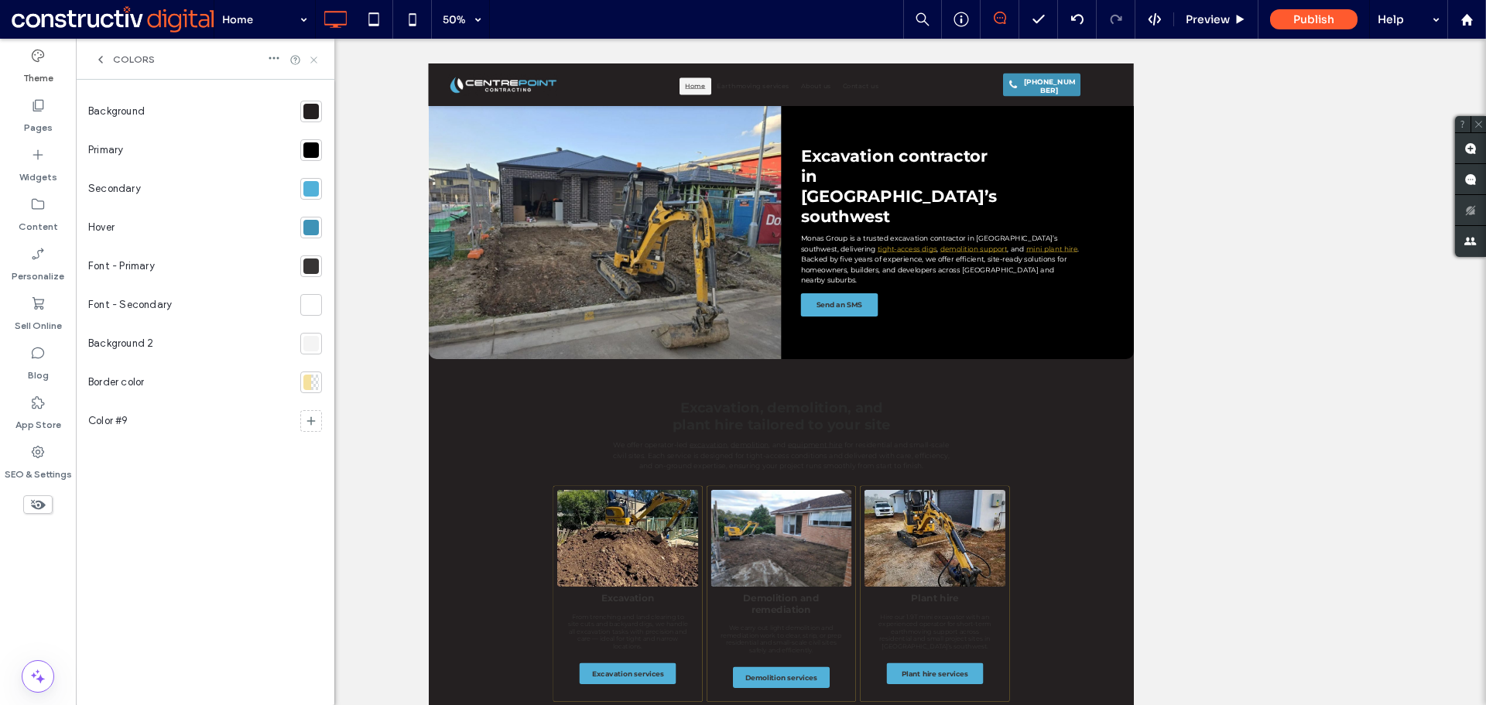
click at [314, 63] on icon at bounding box center [314, 60] width 12 height 12
click at [666, 86] on div "Click To Paste Home Earthmoving services About us Contact us Click To Paste (02…" at bounding box center [1133, 105] width 1410 height 85
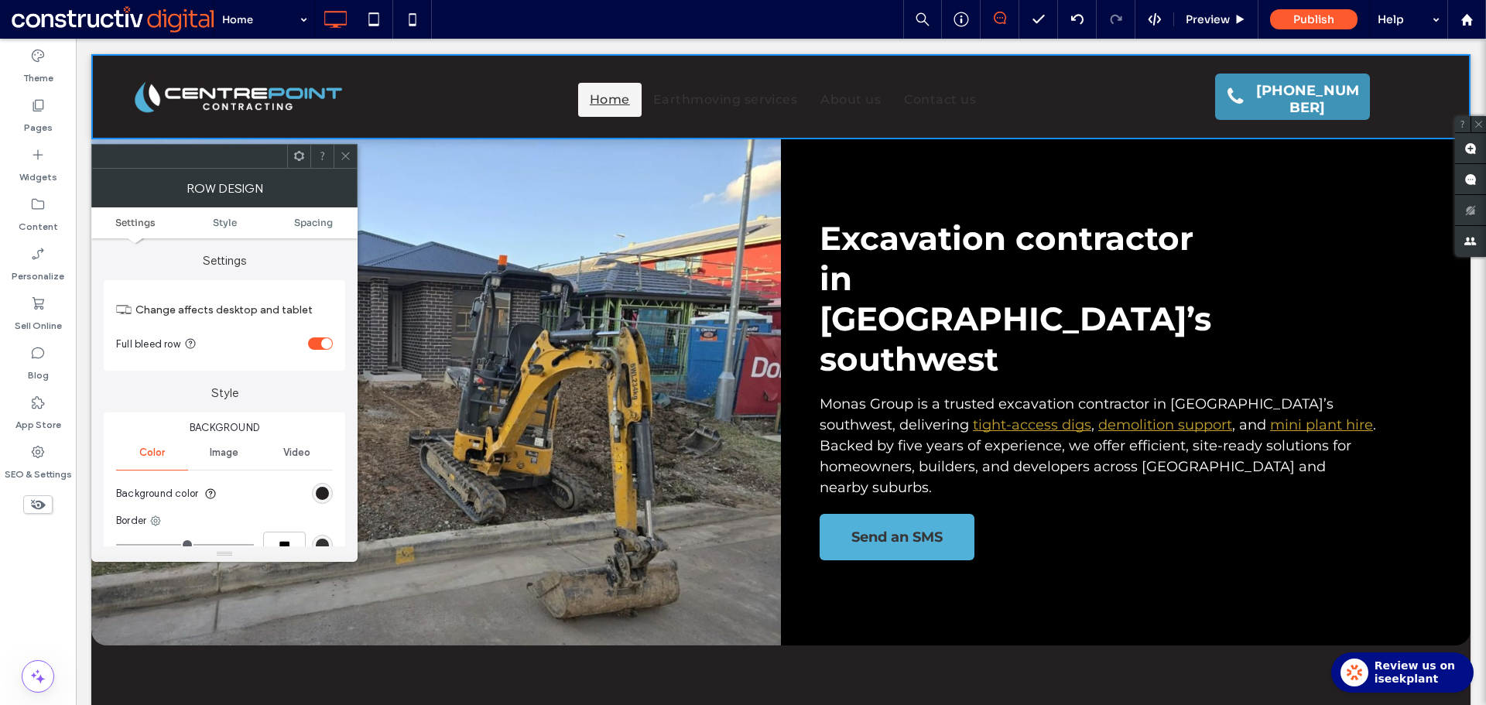
click at [341, 154] on icon at bounding box center [346, 156] width 12 height 12
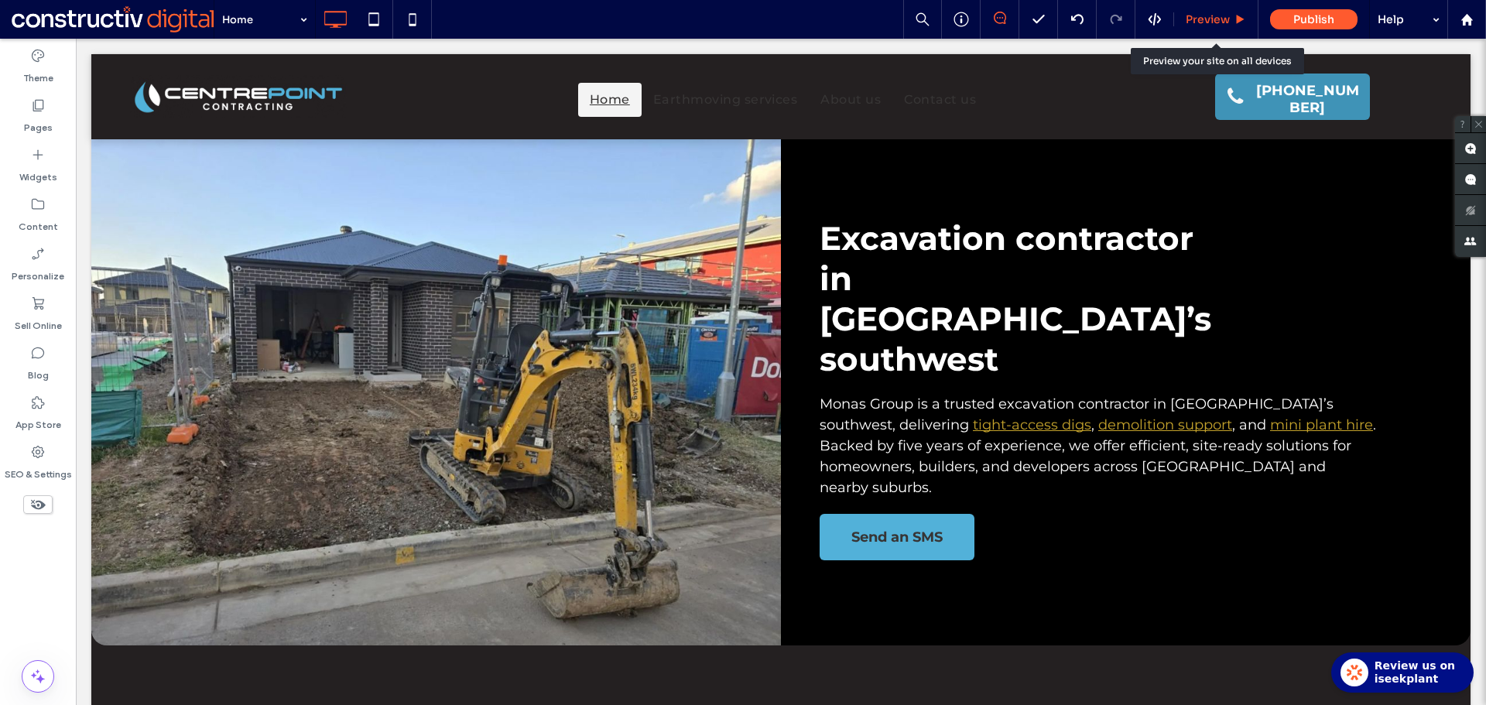
click at [1201, 22] on span "Preview" at bounding box center [1207, 19] width 44 height 14
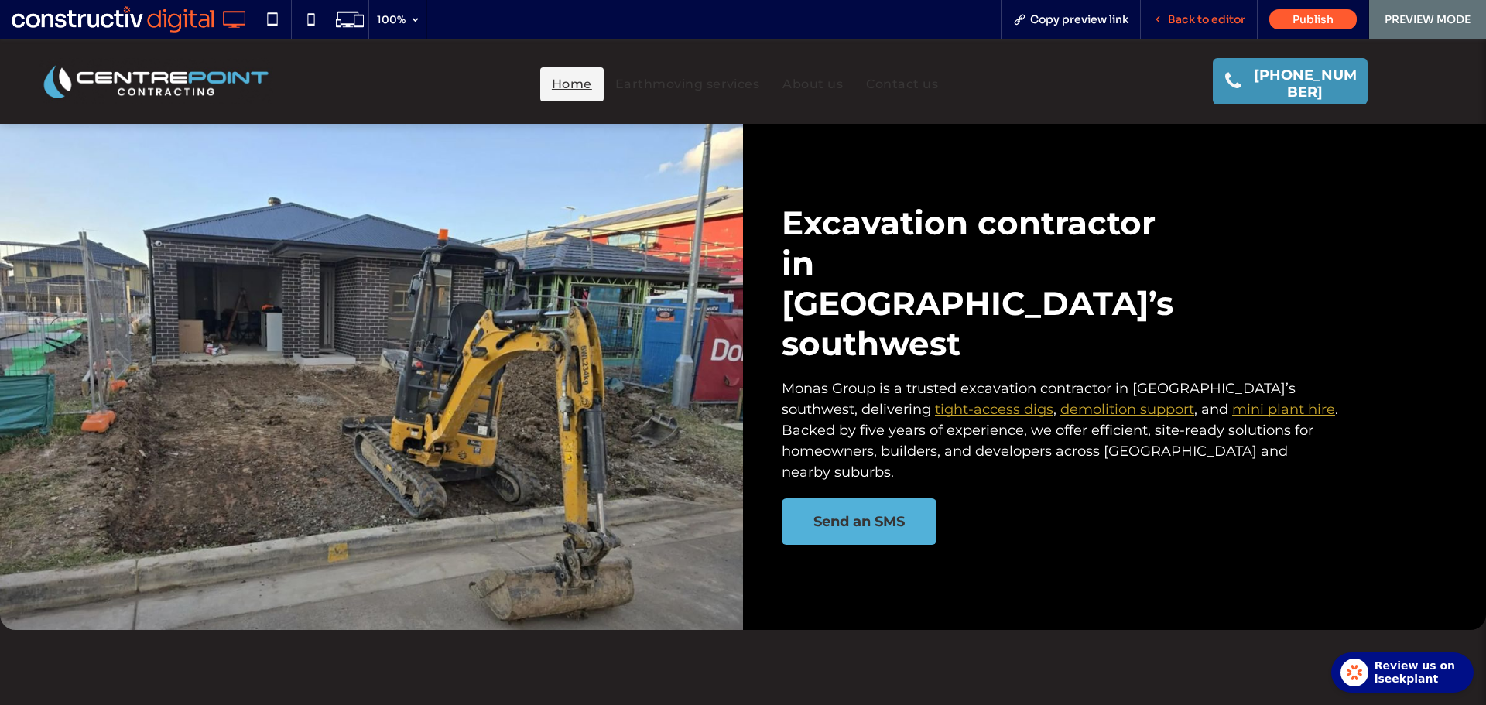
click at [1203, 16] on span "Back to editor" at bounding box center [1206, 19] width 77 height 14
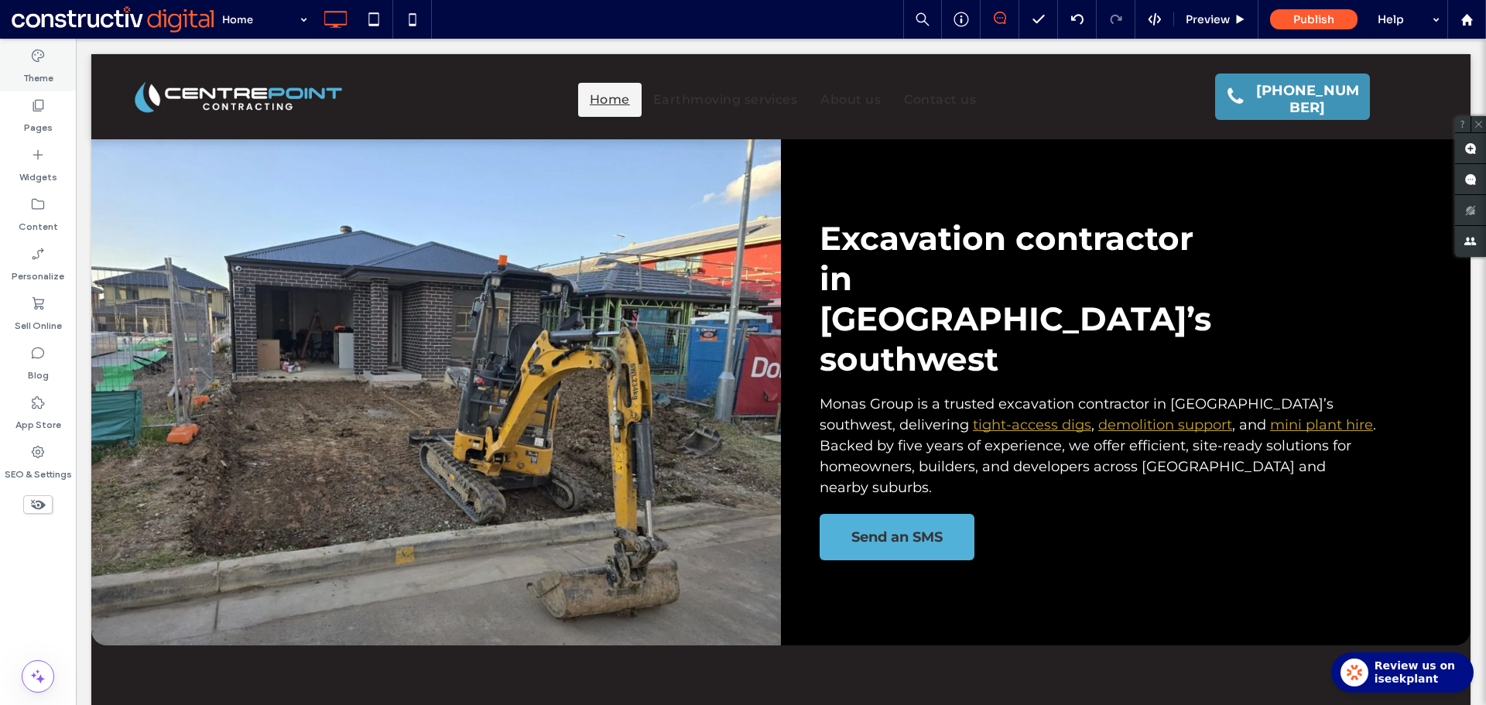
drag, startPoint x: 21, startPoint y: 56, endPoint x: 42, endPoint y: 132, distance: 77.9
click at [21, 56] on div "Theme" at bounding box center [38, 67] width 76 height 50
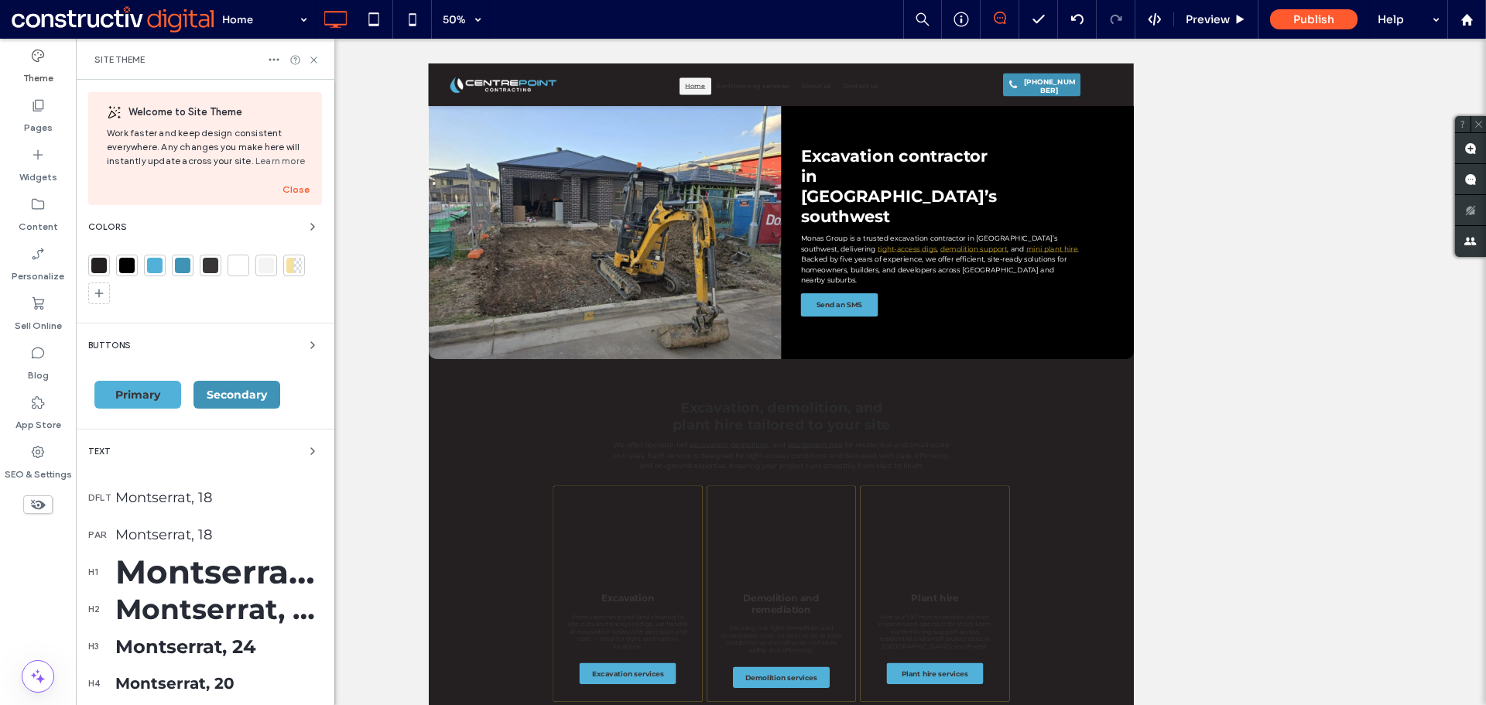
click at [296, 265] on div at bounding box center [298, 265] width 8 height 15
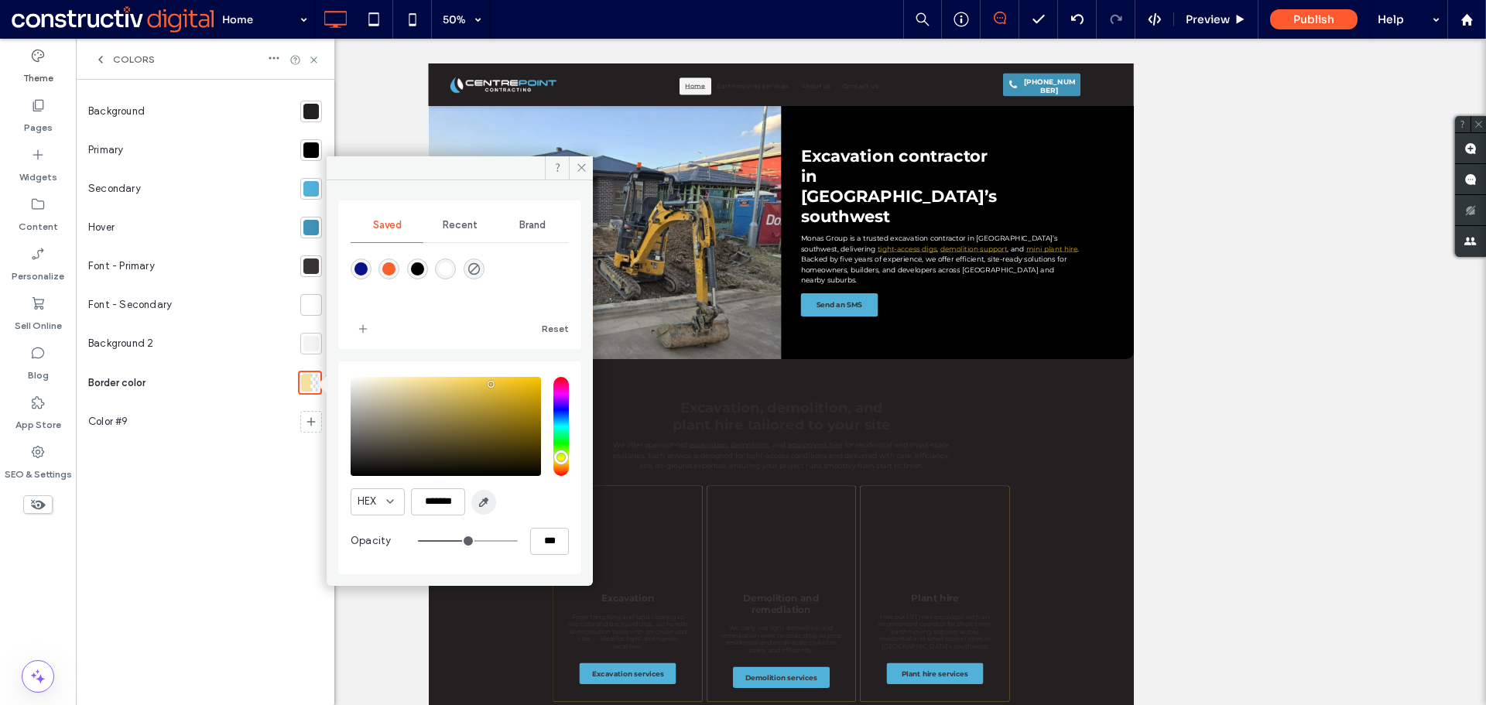
click at [484, 501] on icon "button" at bounding box center [483, 502] width 12 height 12
type input "*******"
type input "***"
type input "****"
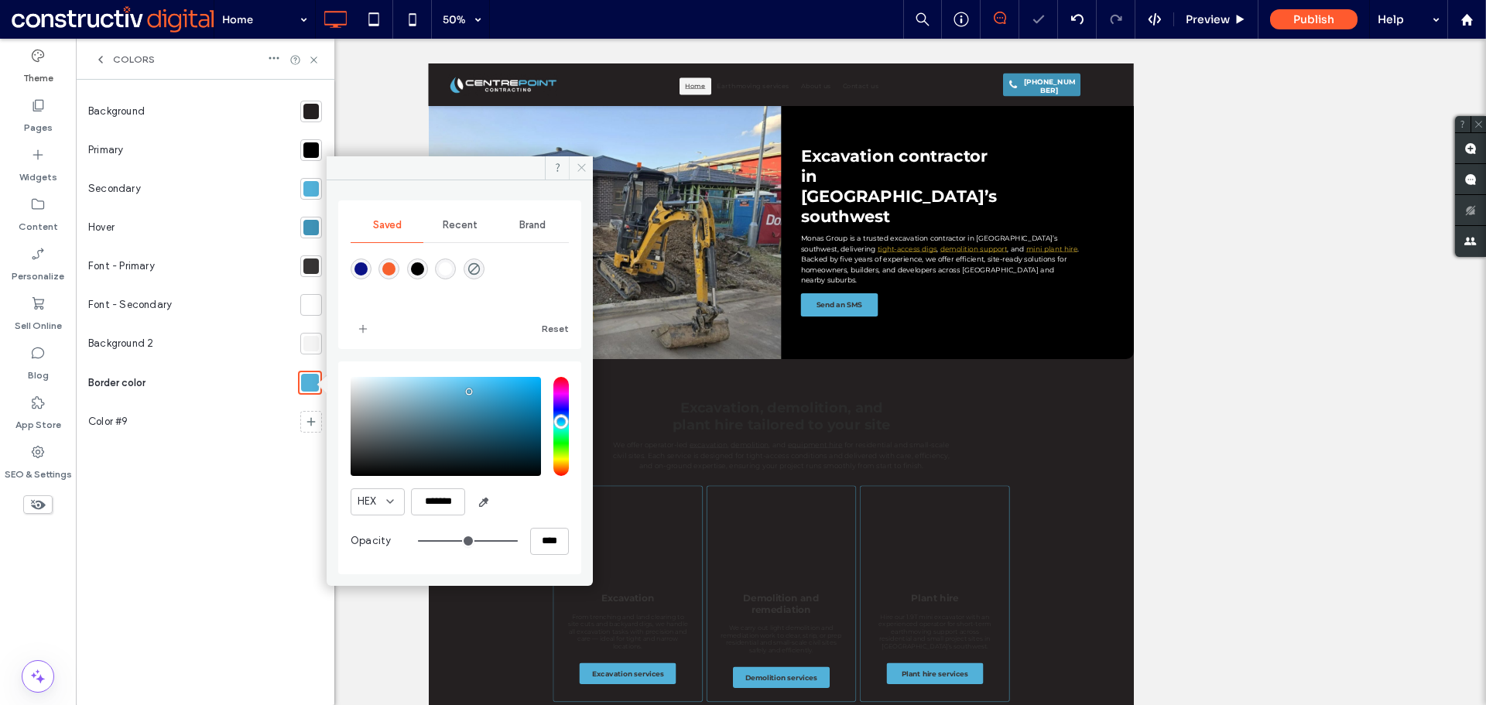
click at [580, 166] on use at bounding box center [581, 168] width 8 height 8
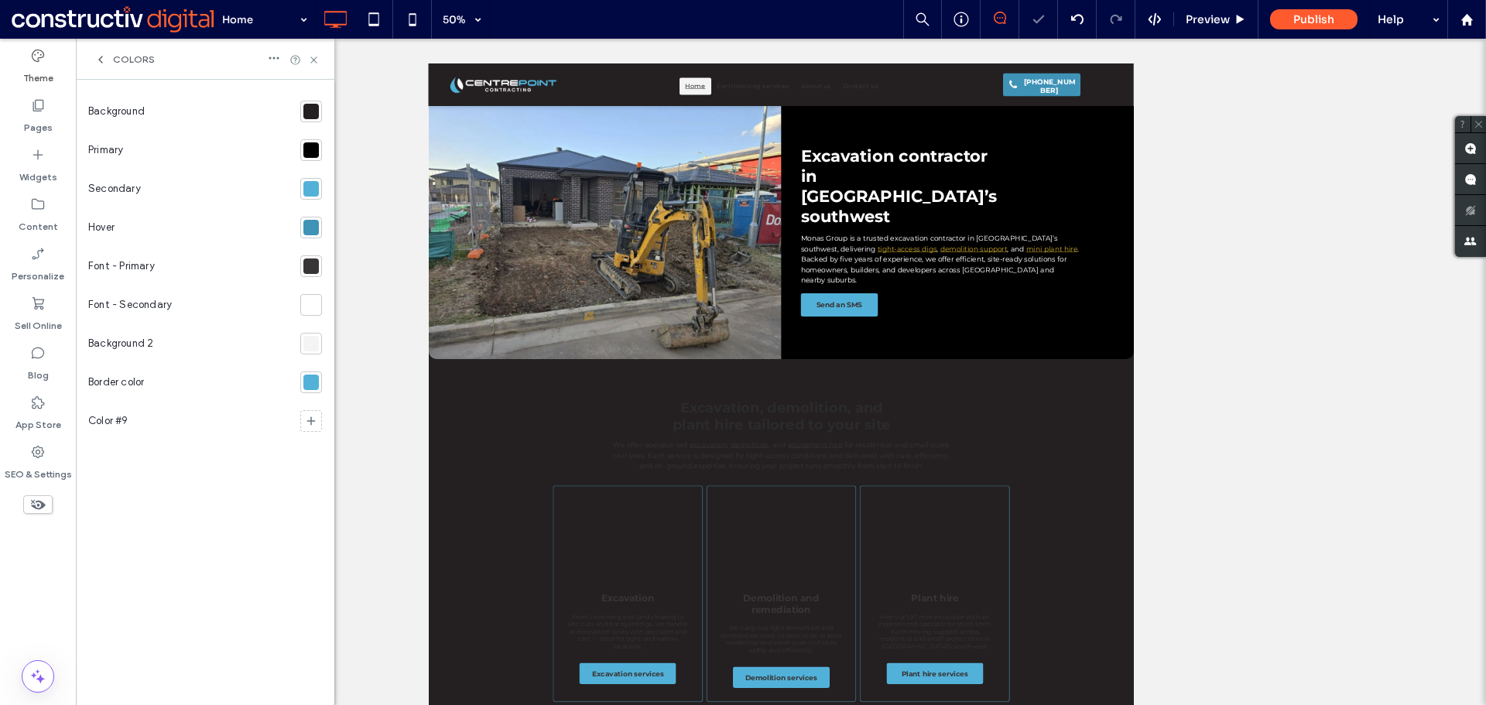
click at [305, 380] on div at bounding box center [310, 382] width 15 height 15
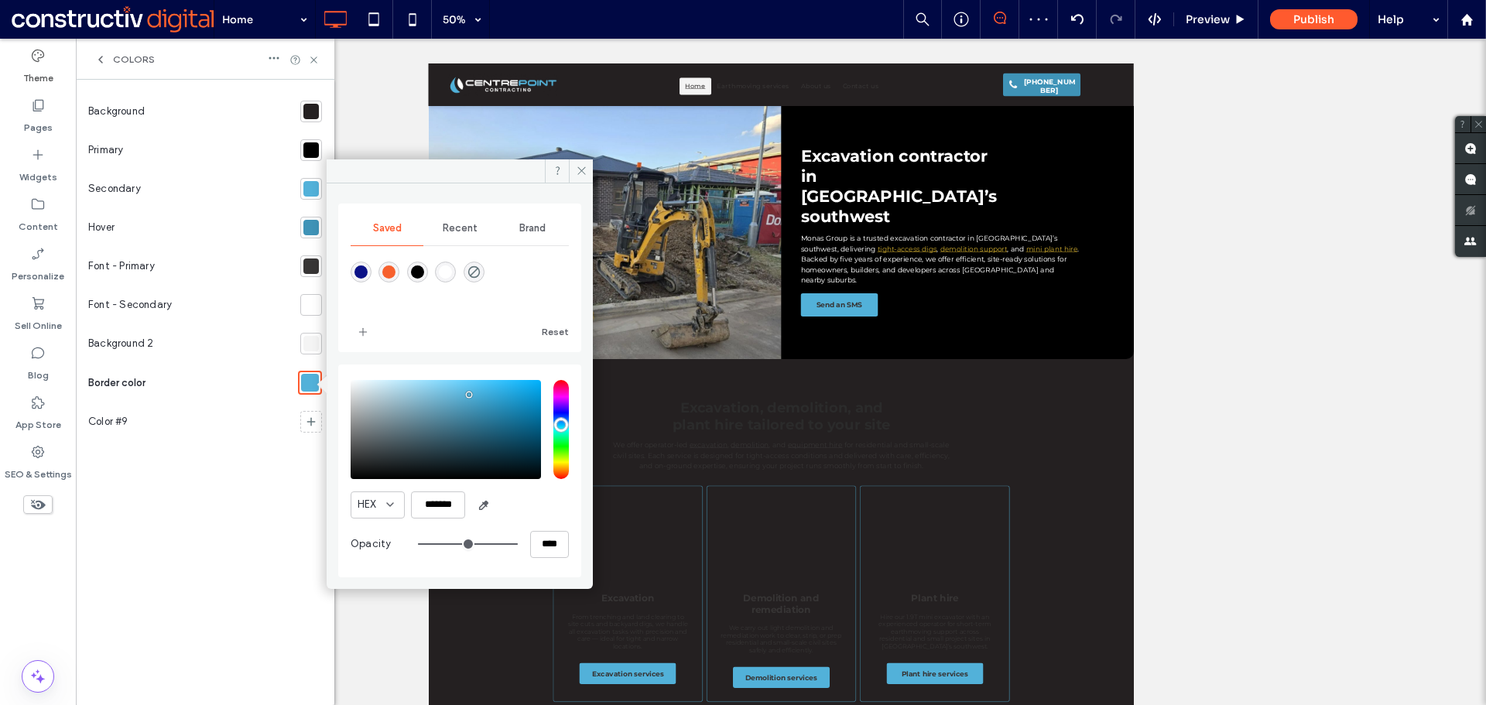
type input "**"
type input "***"
type input "**"
type input "***"
type input "**"
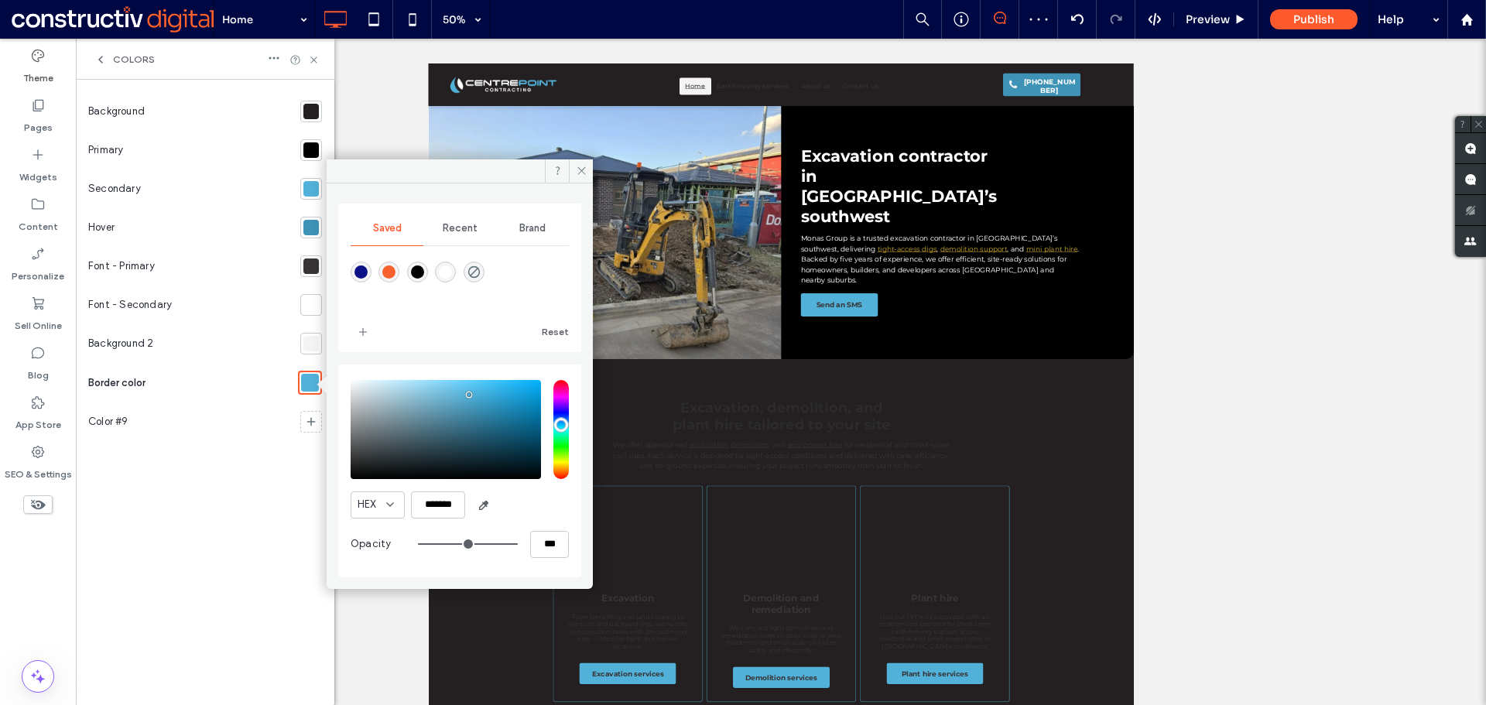
type input "***"
type input "**"
type input "***"
type input "**"
type input "***"
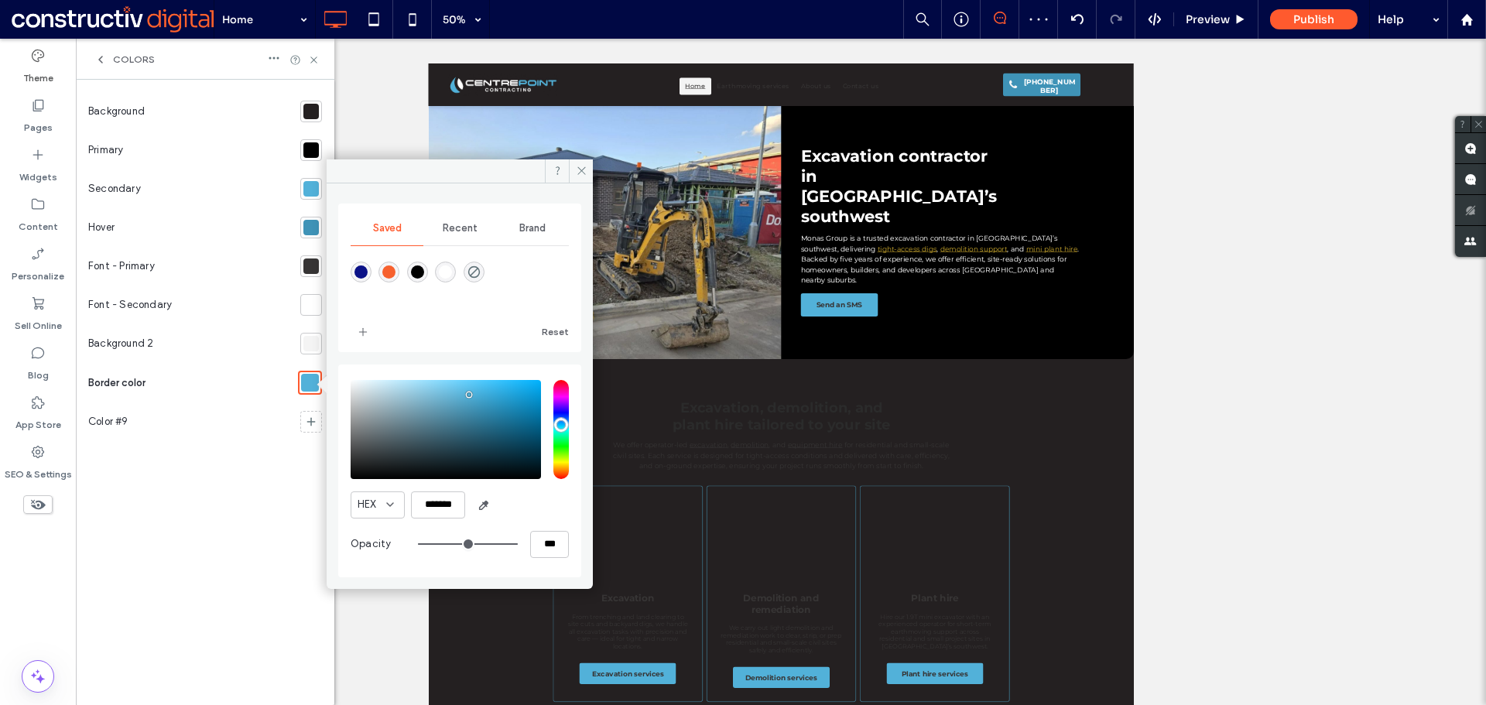
type input "**"
type input "***"
type input "**"
type input "***"
type input "**"
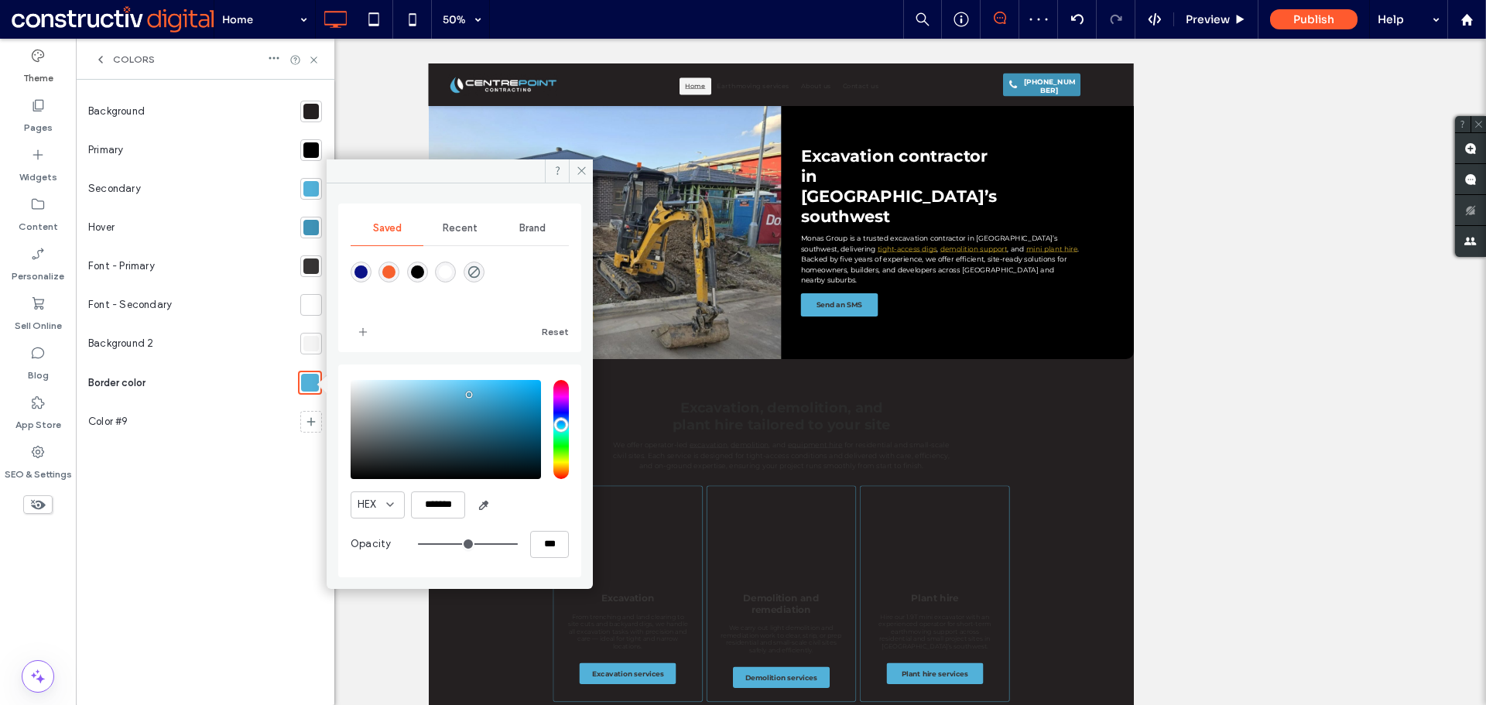
type input "***"
type input "**"
type input "***"
type input "**"
type input "***"
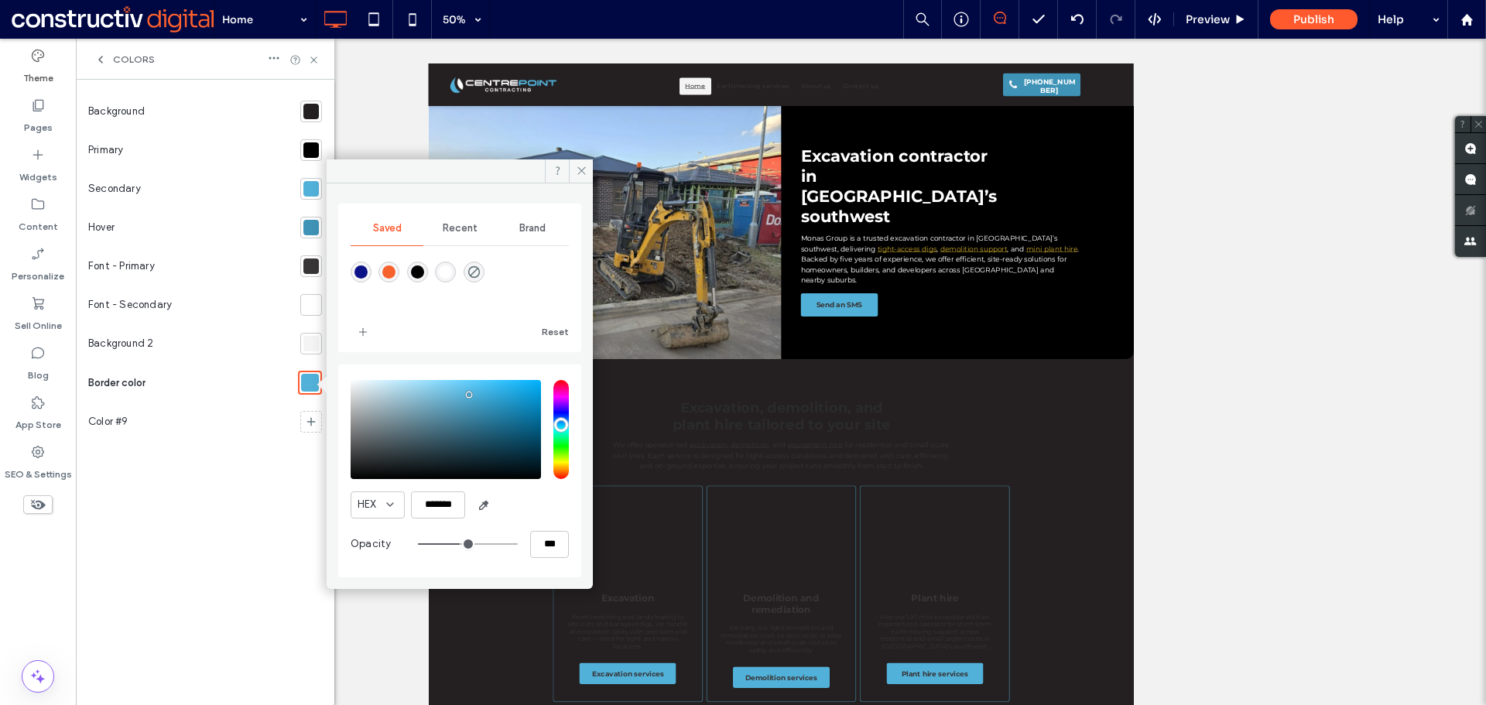
type input "**"
type input "***"
type input "**"
type input "***"
type input "**"
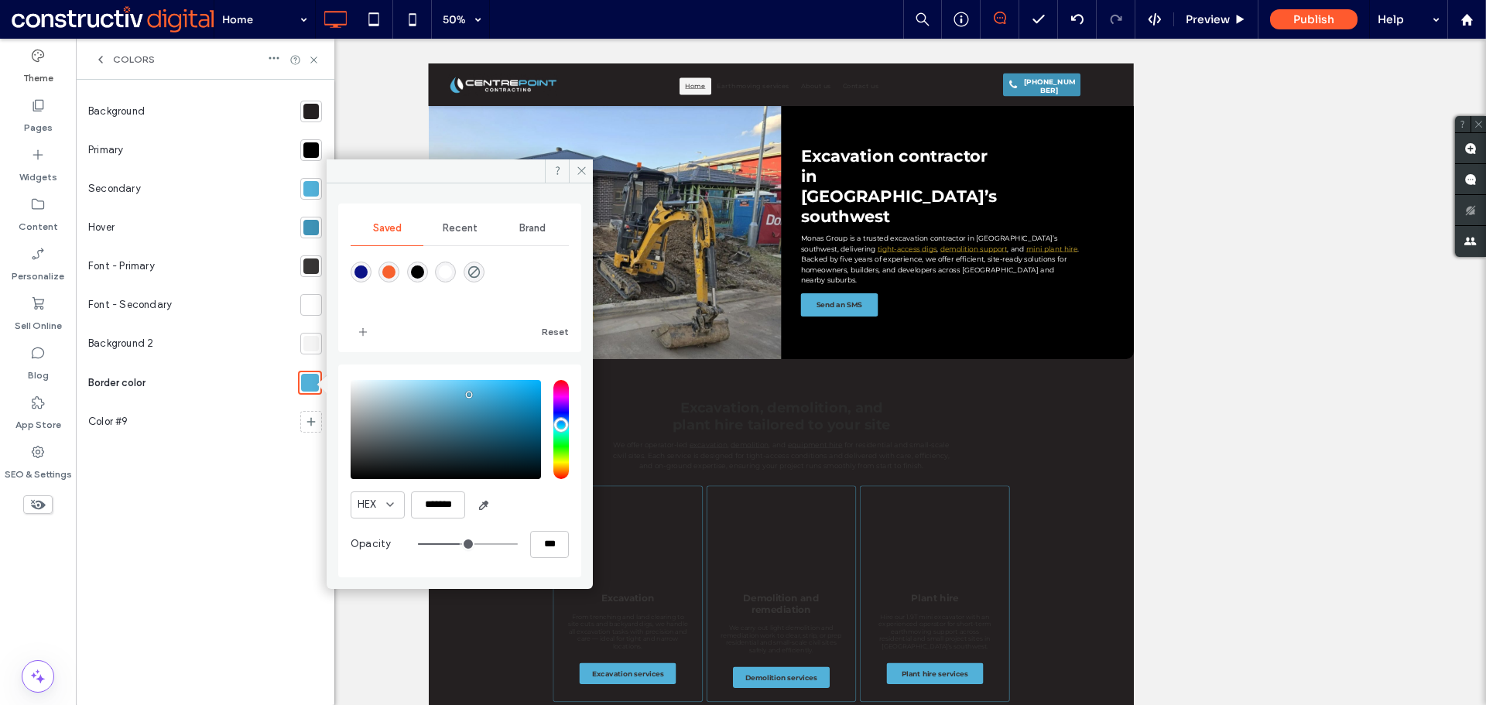
type input "***"
type input "**"
type input "***"
type input "**"
type input "***"
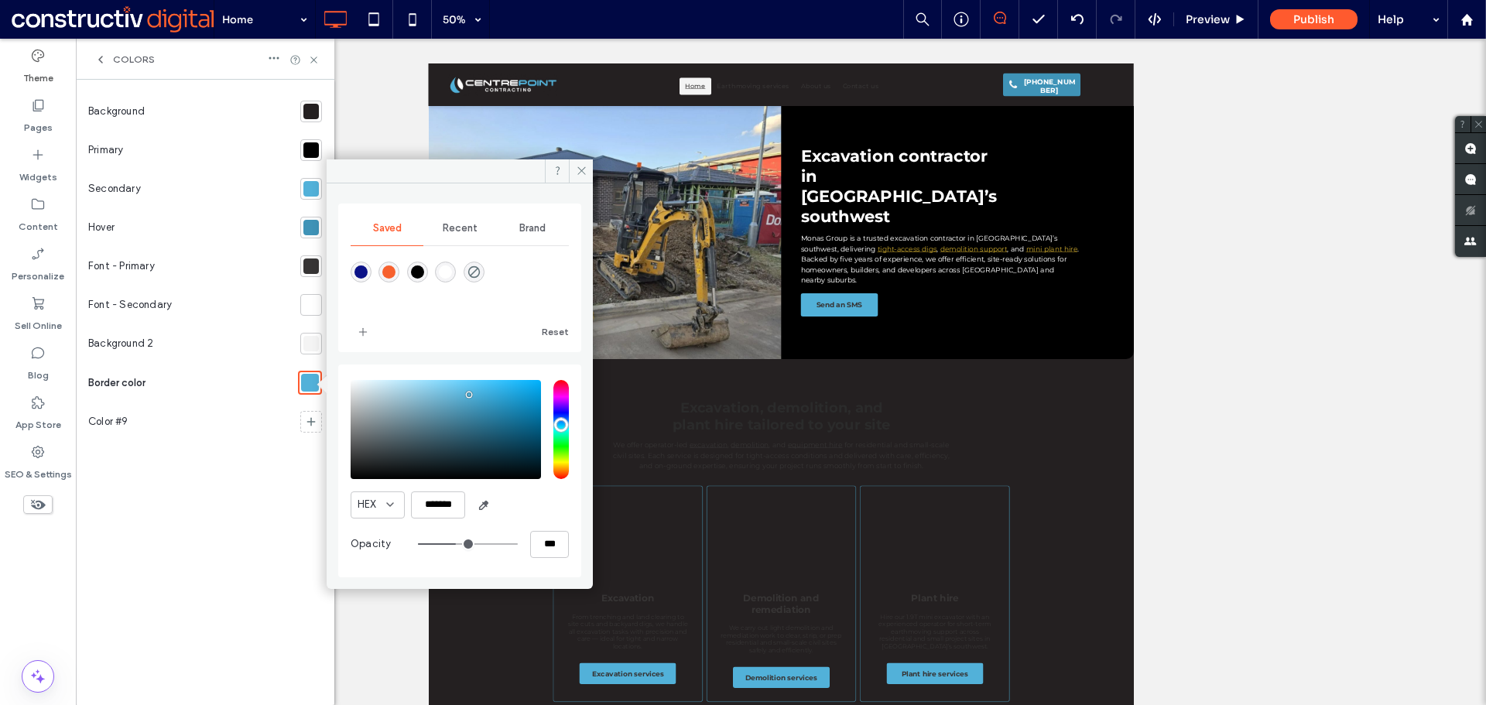
type input "**"
type input "***"
type input "**"
click at [459, 543] on input "range" at bounding box center [468, 544] width 100 height 2
click at [581, 169] on icon at bounding box center [582, 171] width 12 height 12
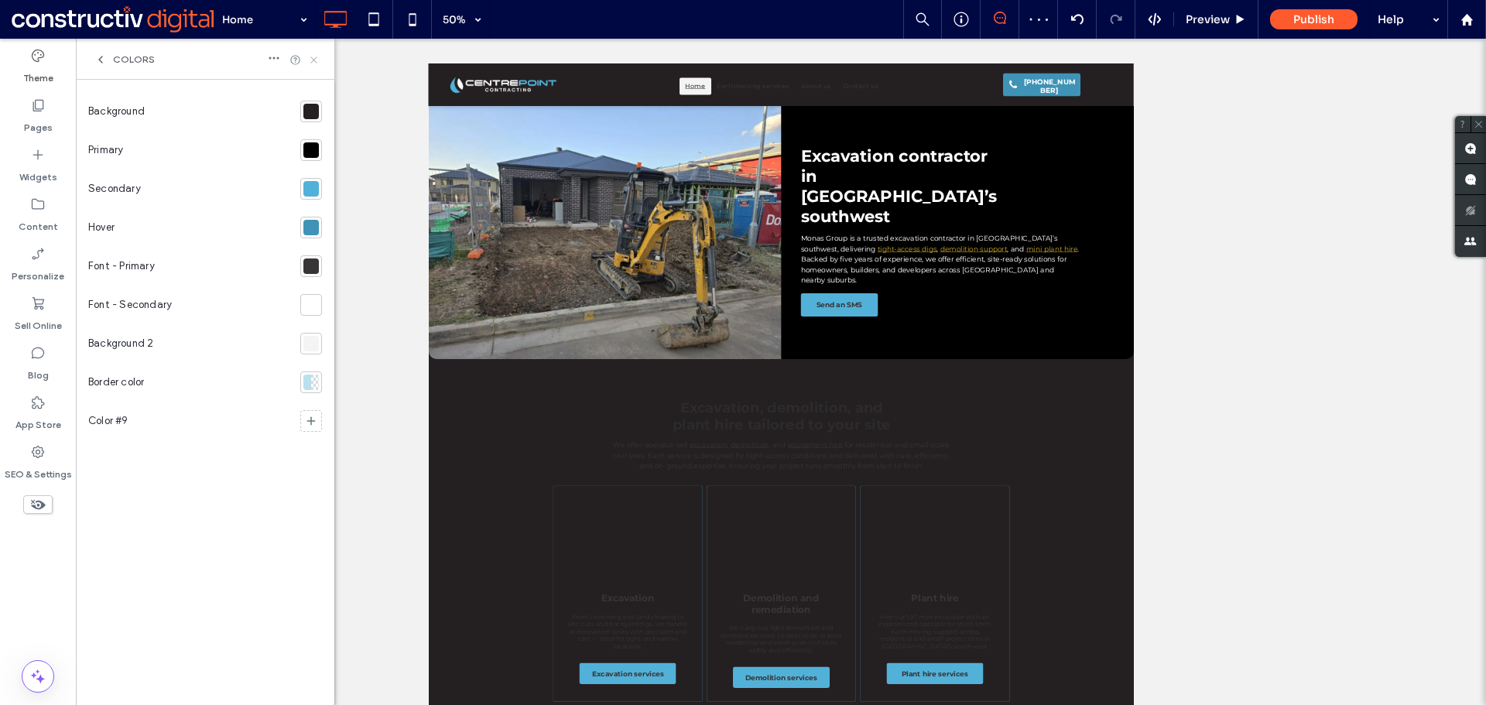
click at [313, 60] on use at bounding box center [313, 59] width 6 height 6
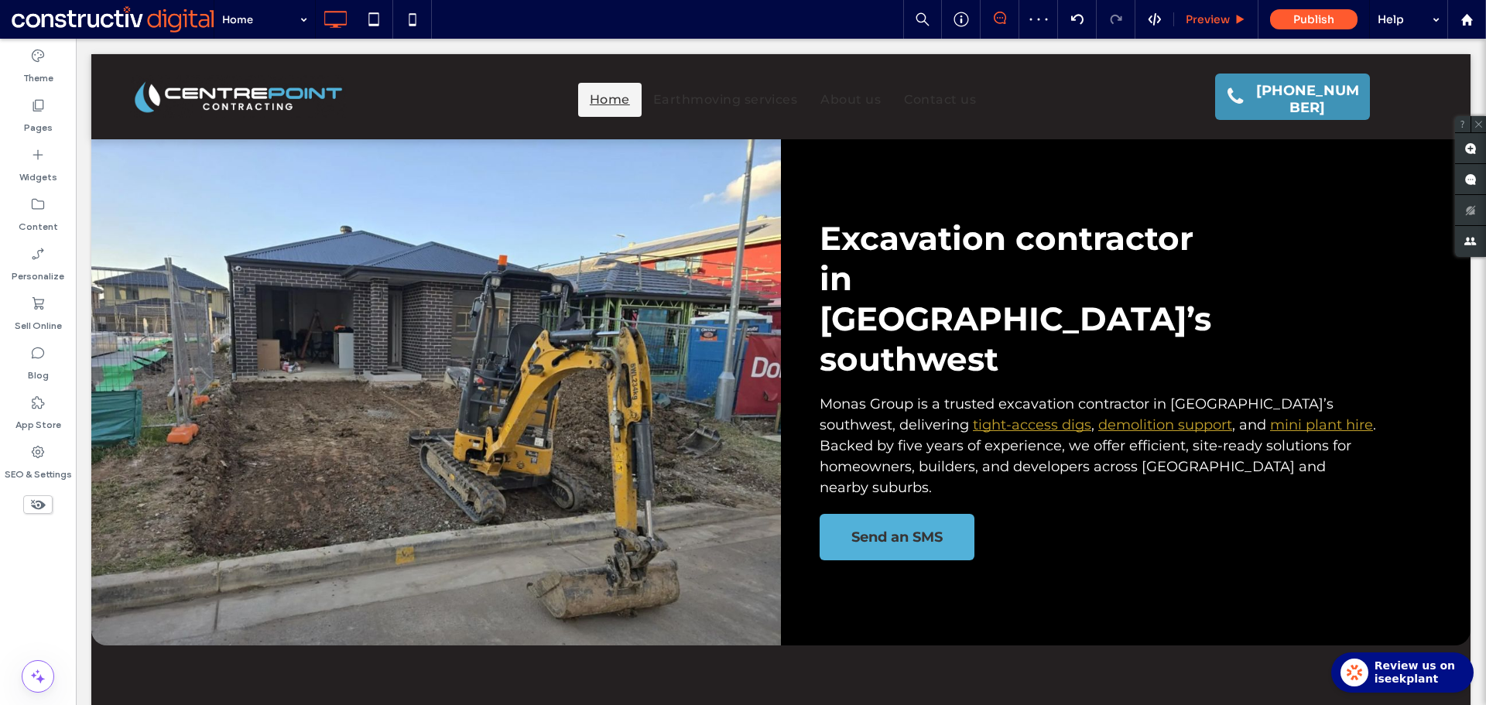
click at [1207, 16] on span "Preview" at bounding box center [1207, 19] width 44 height 14
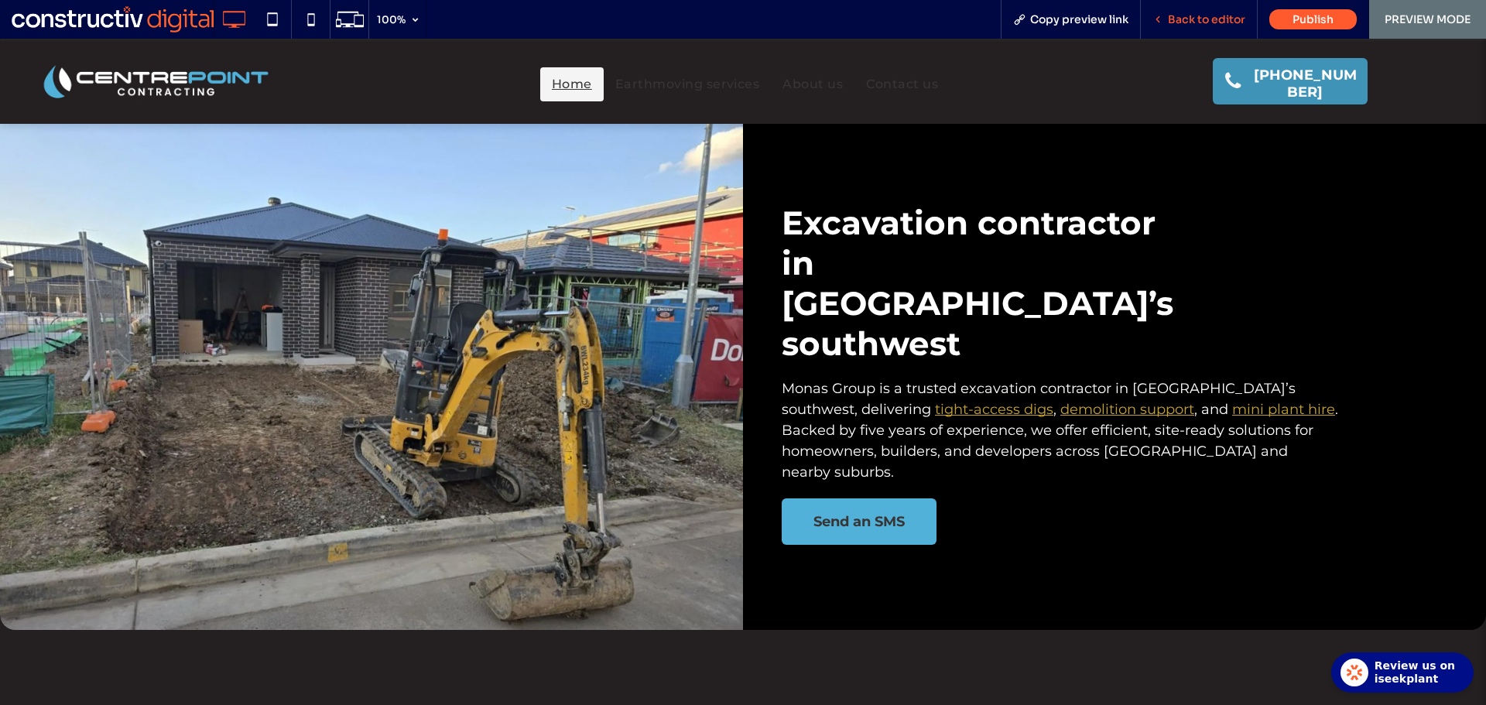
click at [1207, 15] on span "Back to editor" at bounding box center [1206, 19] width 77 height 14
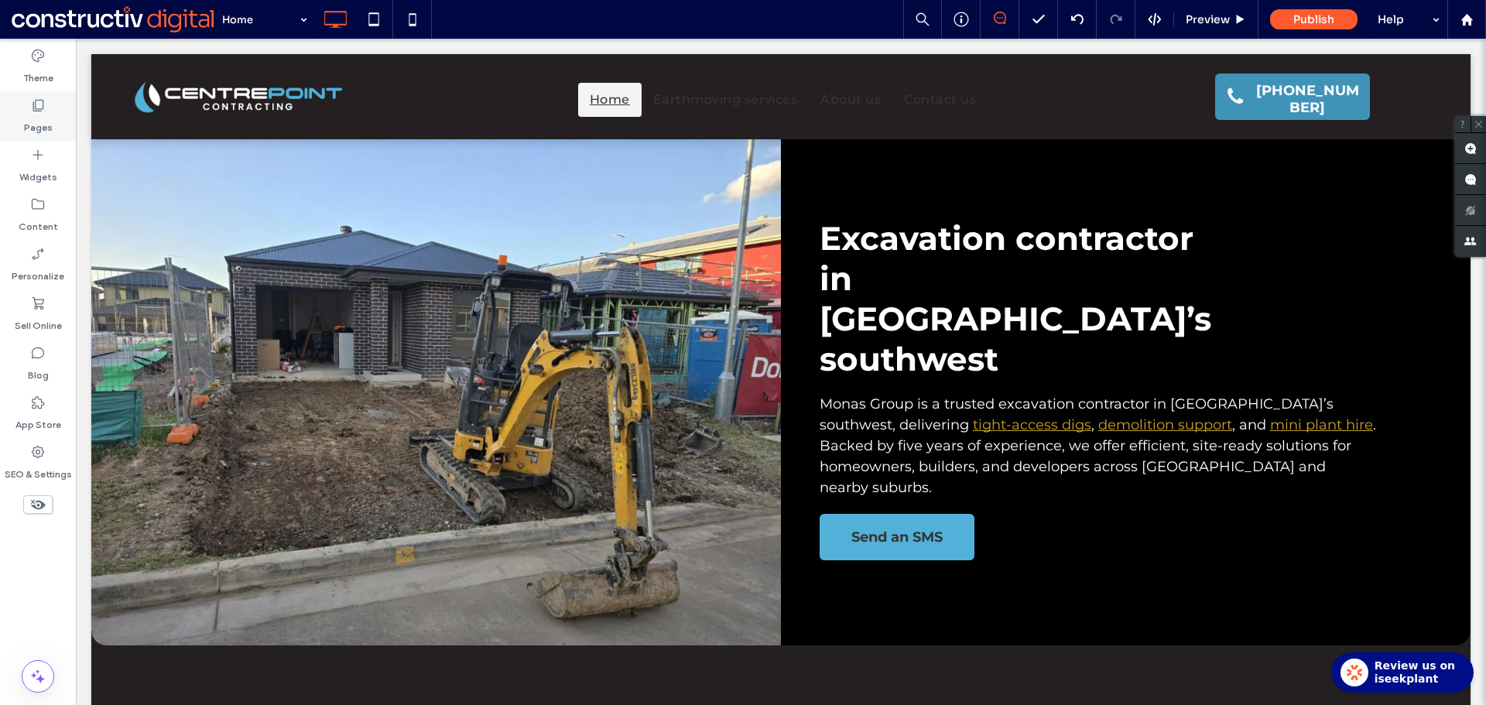
drag, startPoint x: 37, startPoint y: 67, endPoint x: 73, endPoint y: 132, distance: 74.1
click at [37, 67] on label "Theme" at bounding box center [38, 74] width 30 height 22
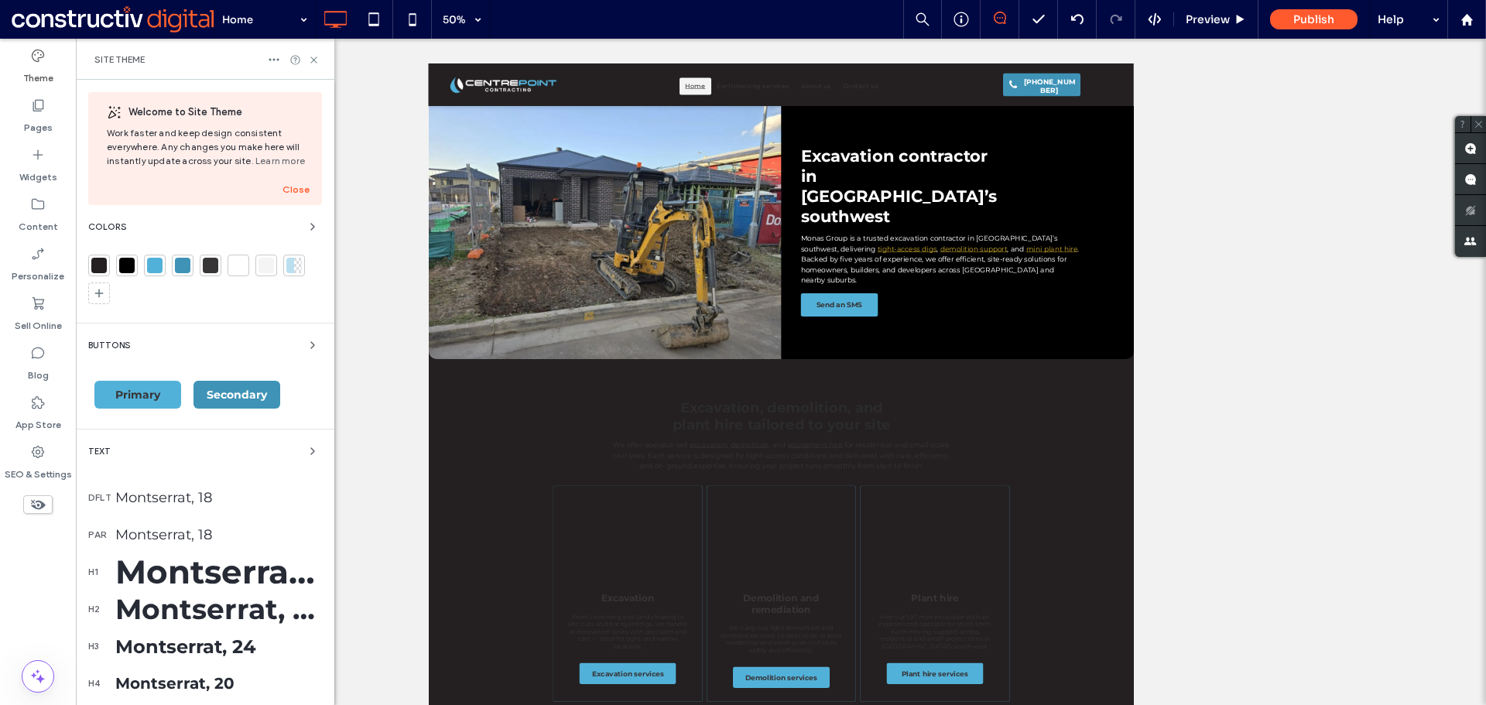
click at [267, 269] on div at bounding box center [265, 265] width 15 height 15
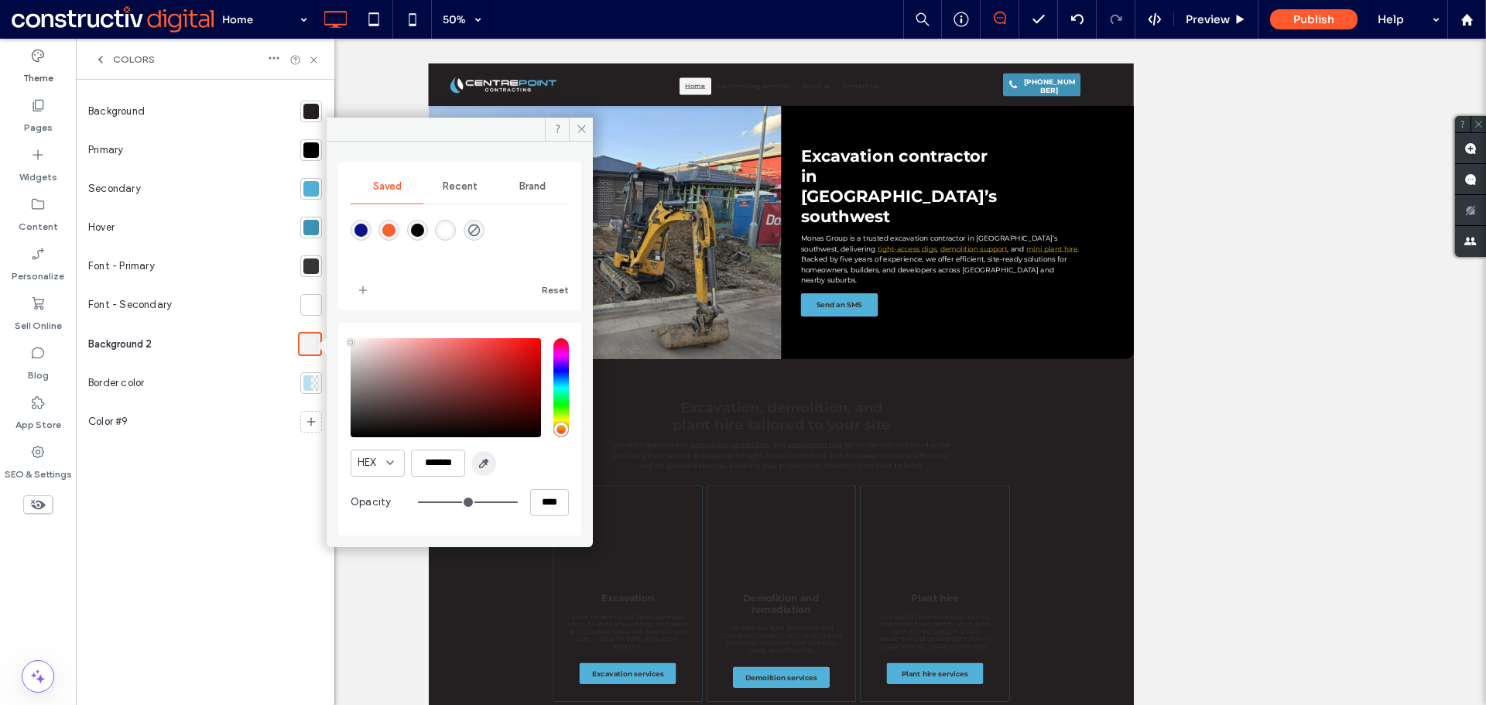
click at [488, 464] on icon "button" at bounding box center [483, 463] width 12 height 12
type input "*******"
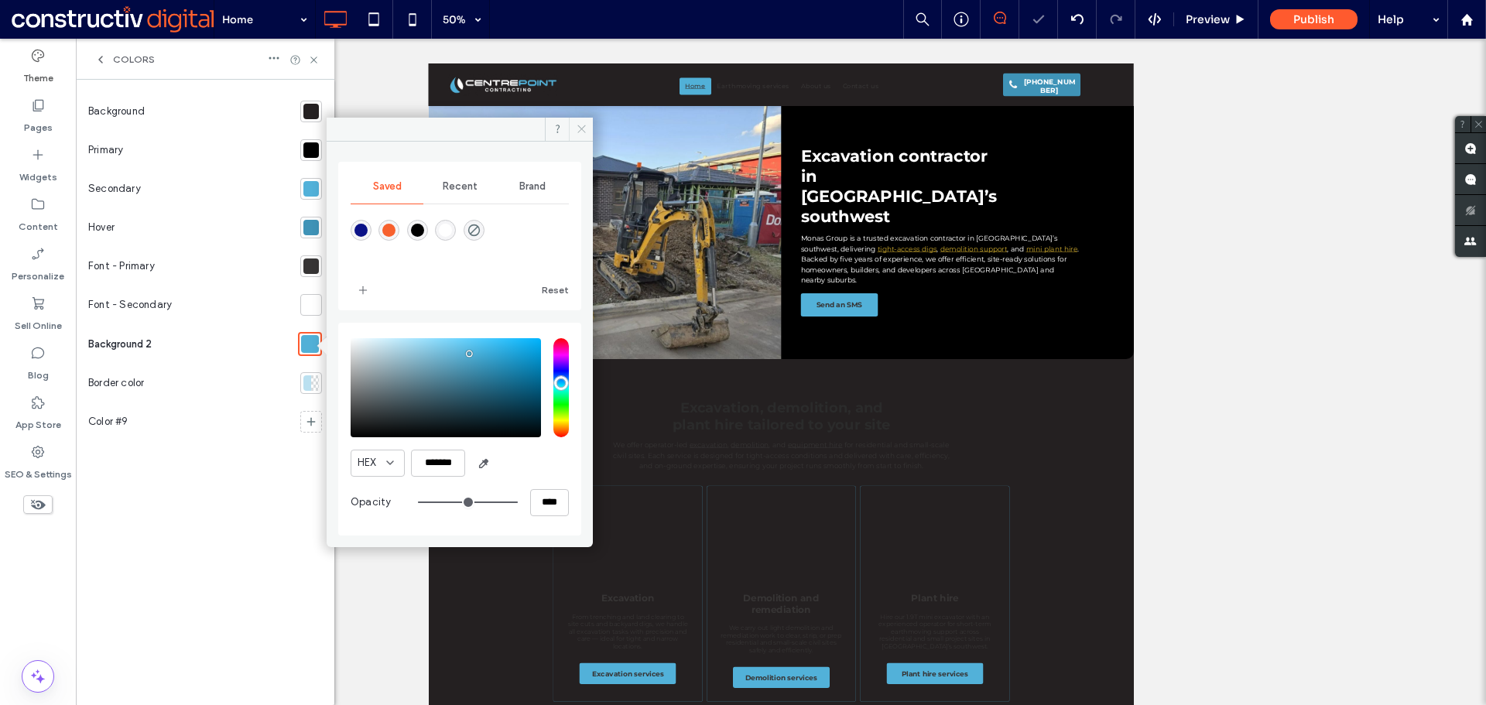
click at [576, 127] on icon at bounding box center [582, 129] width 12 height 12
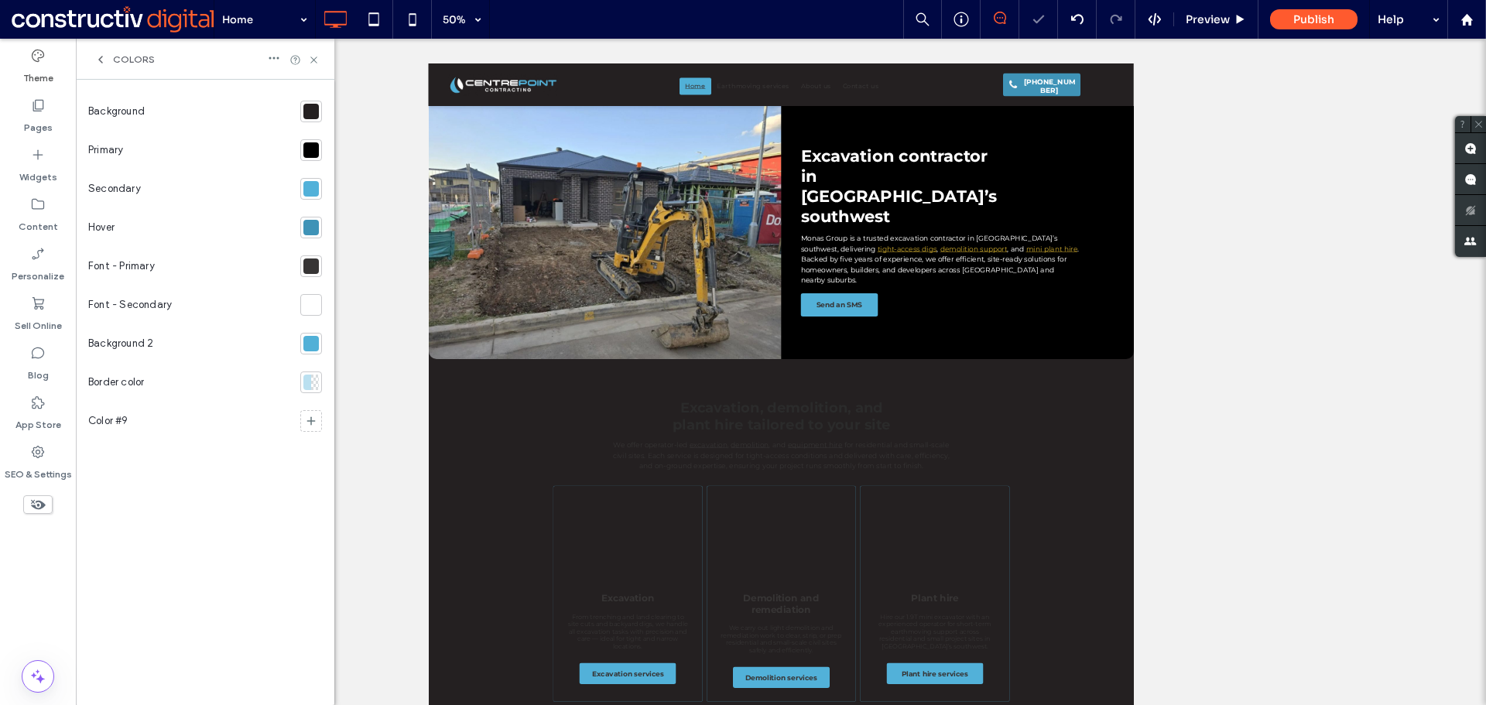
click at [307, 340] on div at bounding box center [310, 343] width 15 height 15
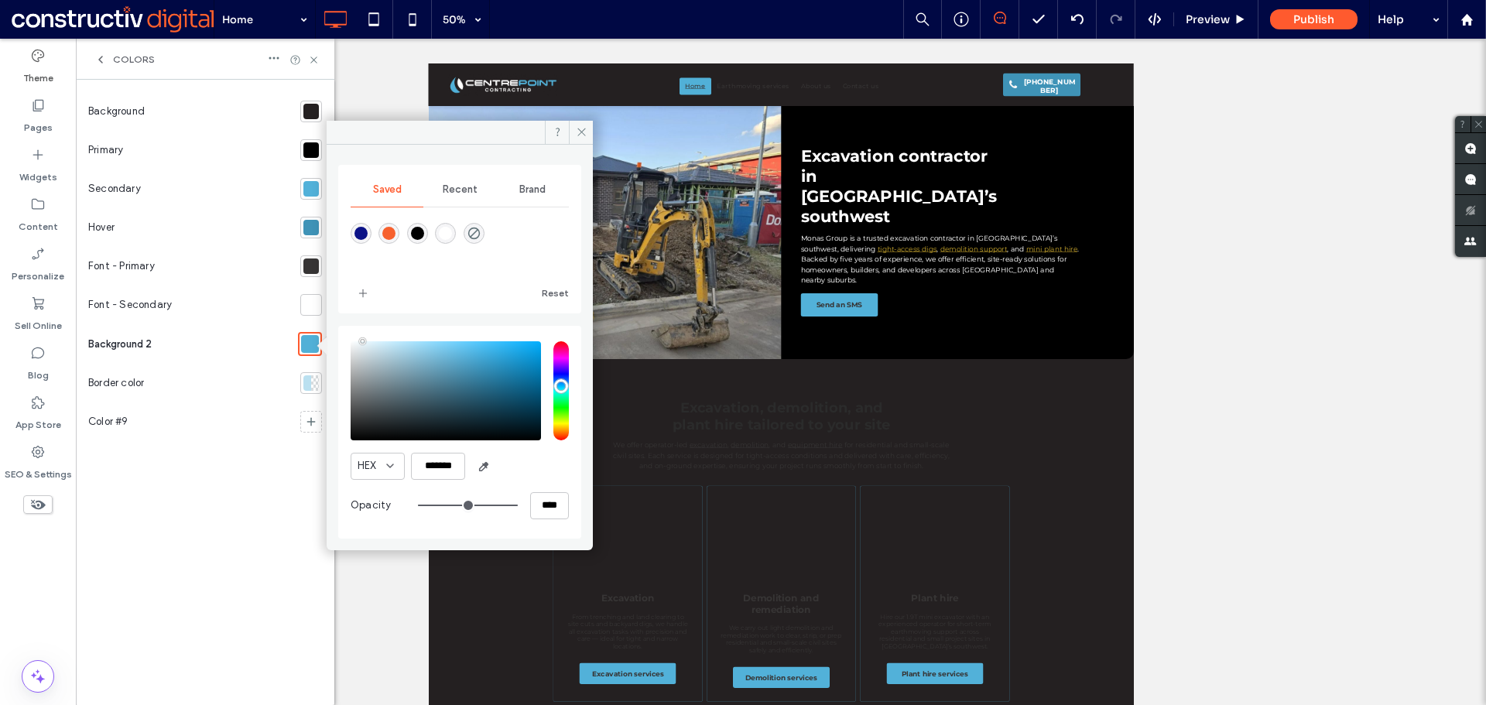
drag, startPoint x: 378, startPoint y: 344, endPoint x: 362, endPoint y: 313, distance: 33.9
click at [362, 313] on div "Saved Recent Brand Reset HEX ******* Opacity ****" at bounding box center [459, 352] width 243 height 374
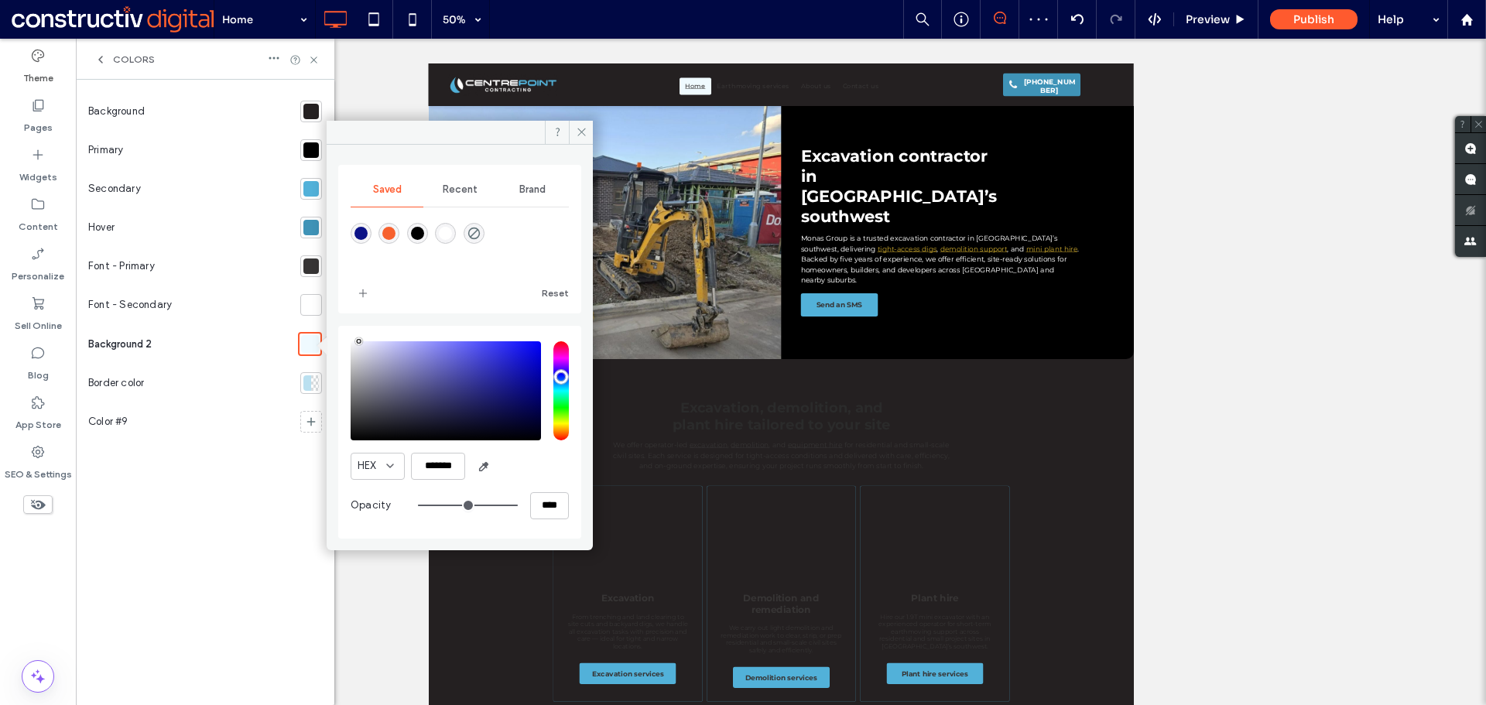
drag, startPoint x: 361, startPoint y: 340, endPoint x: 359, endPoint y: 330, distance: 11.1
click at [359, 330] on div "HEX ******* Opacity ****" at bounding box center [459, 432] width 243 height 213
click at [488, 469] on icon "button" at bounding box center [483, 466] width 12 height 12
type input "*******"
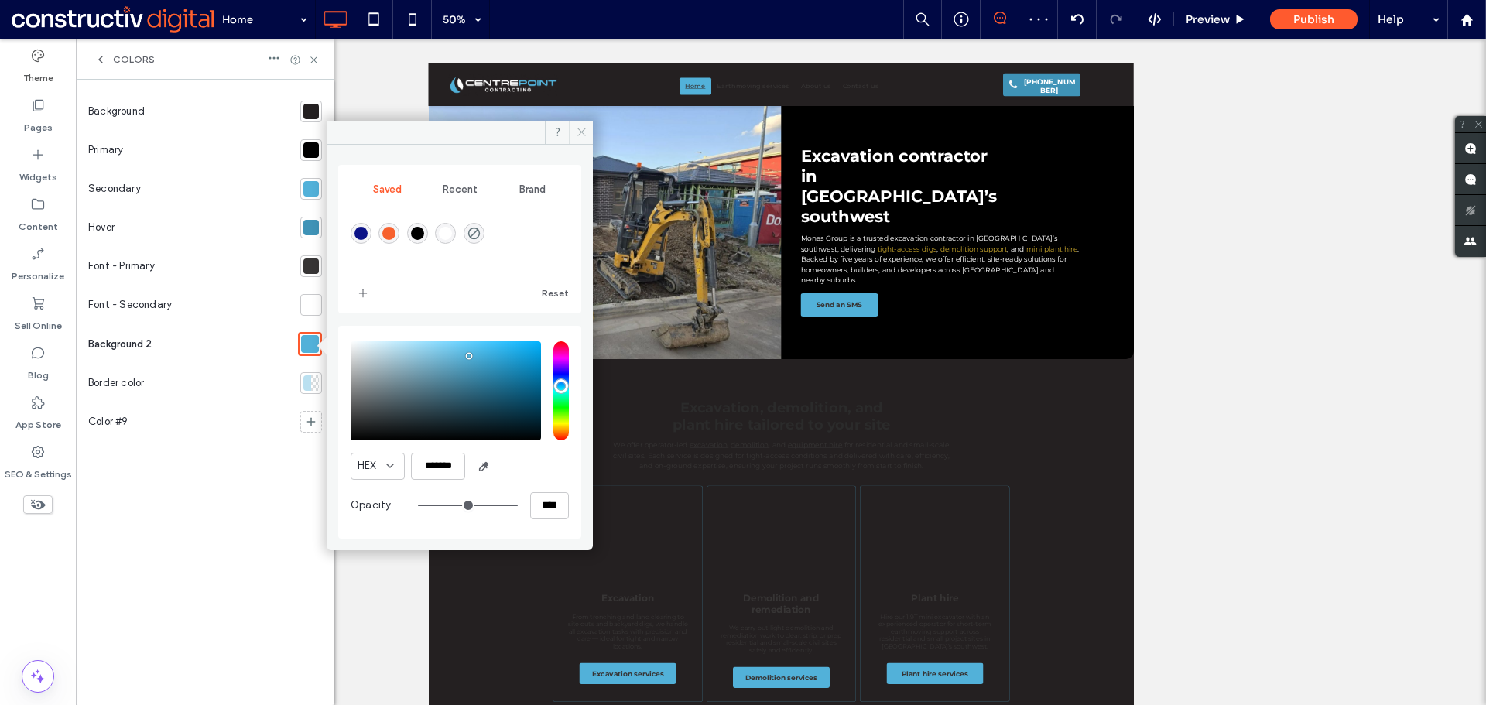
click at [576, 132] on icon at bounding box center [582, 132] width 12 height 12
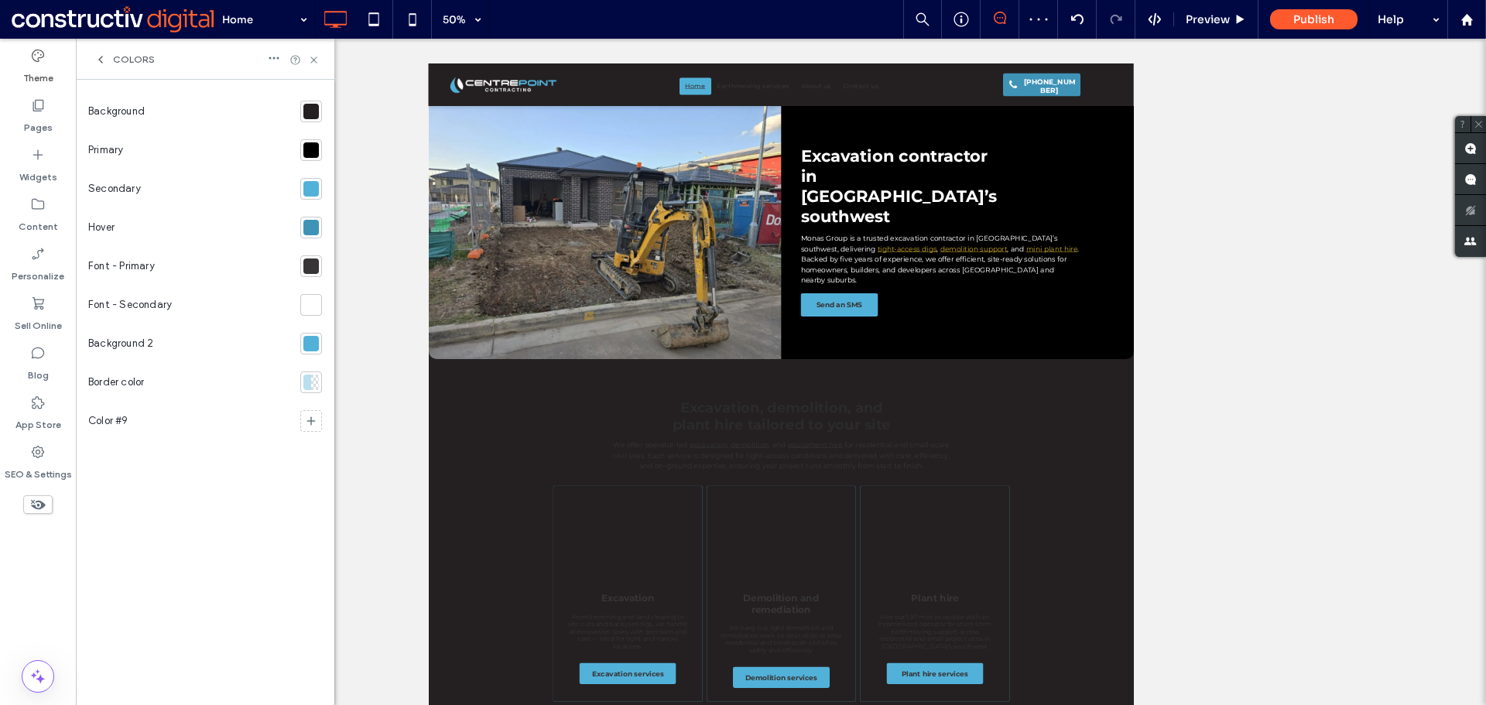
click at [310, 343] on div at bounding box center [310, 343] width 15 height 15
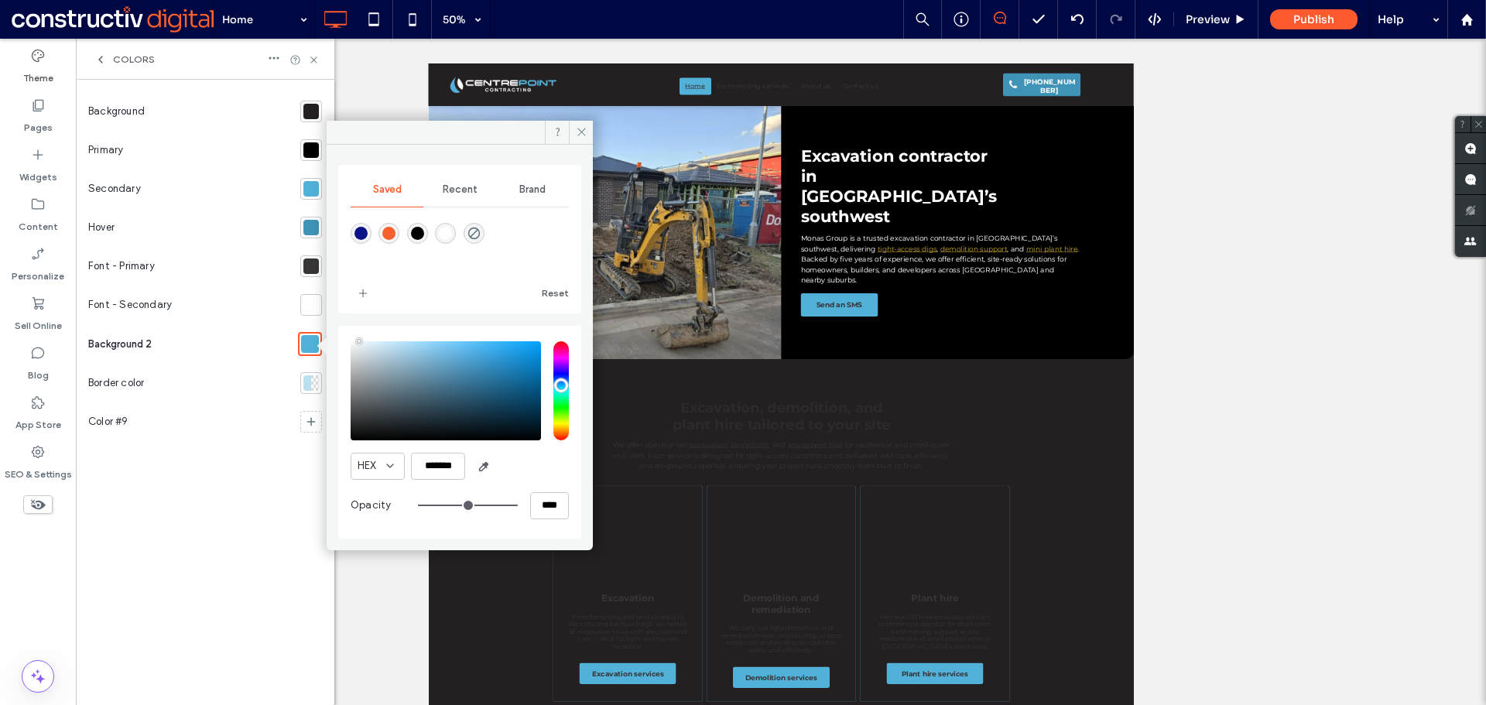
type input "*******"
drag, startPoint x: 372, startPoint y: 339, endPoint x: 358, endPoint y: 311, distance: 31.5
click at [358, 311] on div "Saved Recent Brand Reset HEX ******* Opacity ****" at bounding box center [459, 352] width 243 height 374
click at [582, 132] on use at bounding box center [581, 132] width 8 height 8
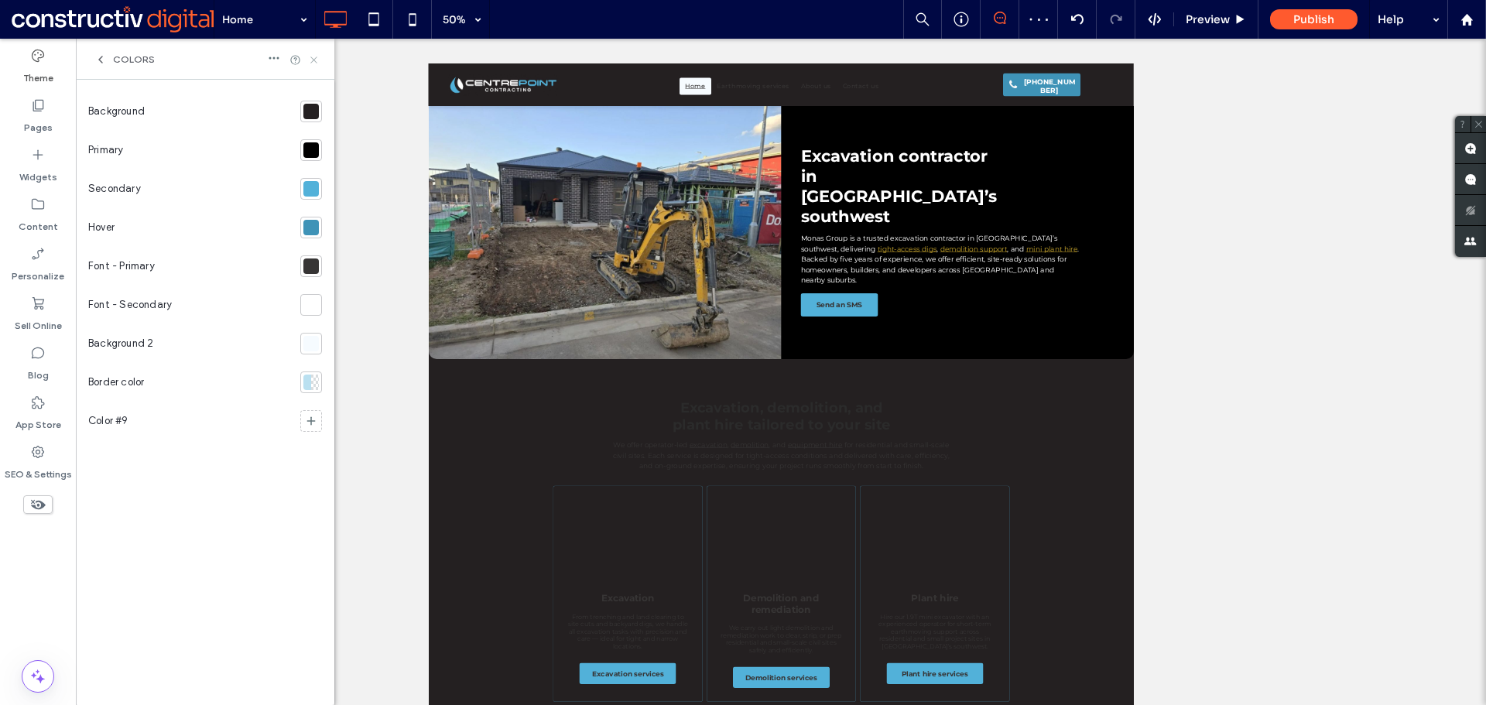
click at [312, 57] on use at bounding box center [313, 59] width 6 height 6
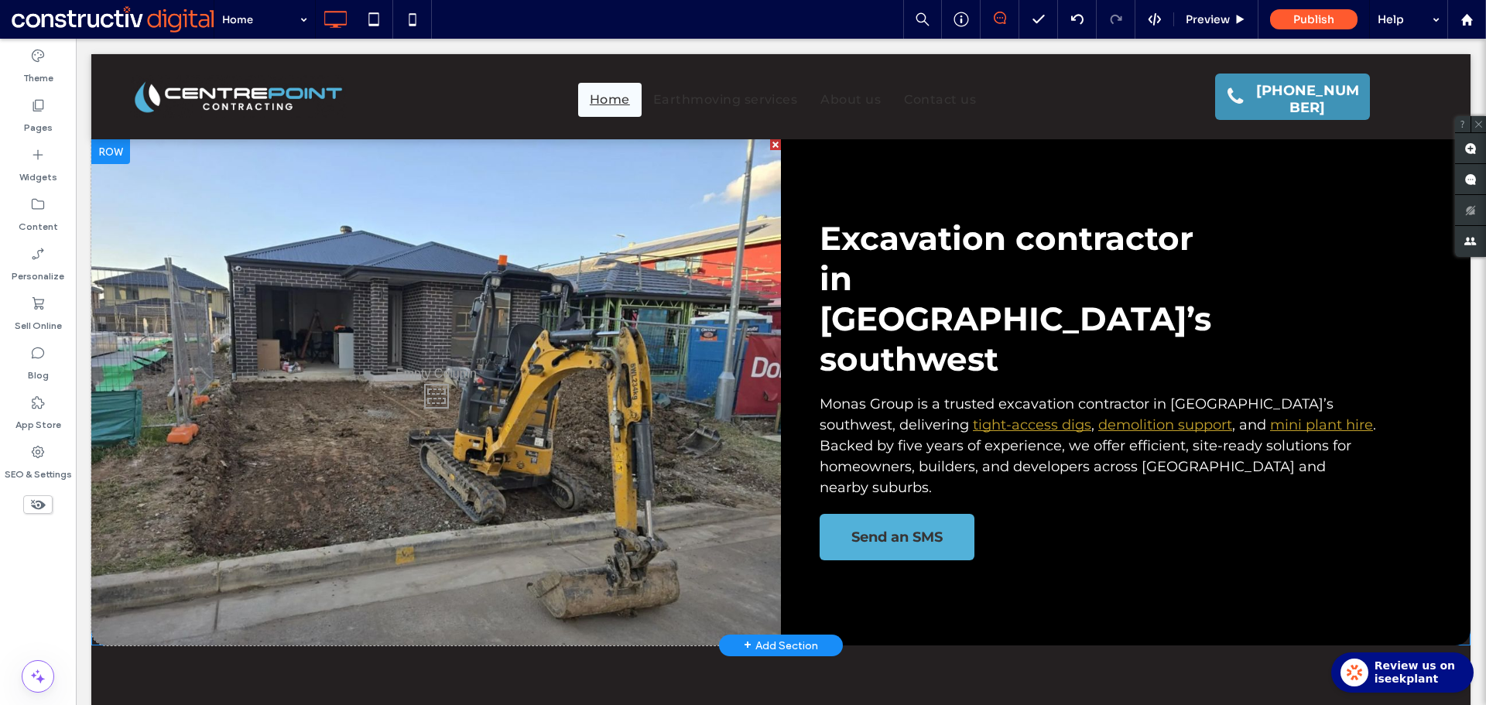
click at [117, 155] on div at bounding box center [110, 151] width 39 height 25
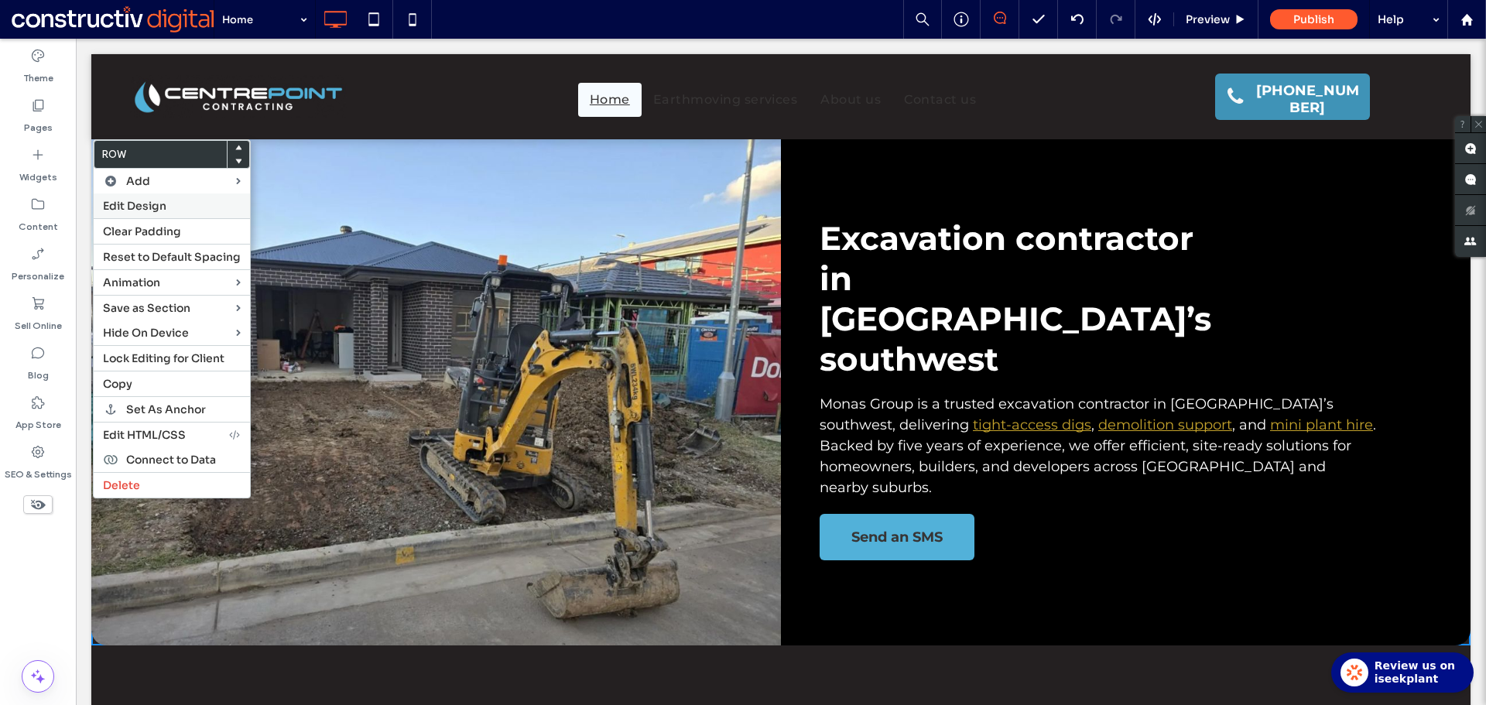
click at [140, 203] on span "Edit Design" at bounding box center [134, 206] width 63 height 14
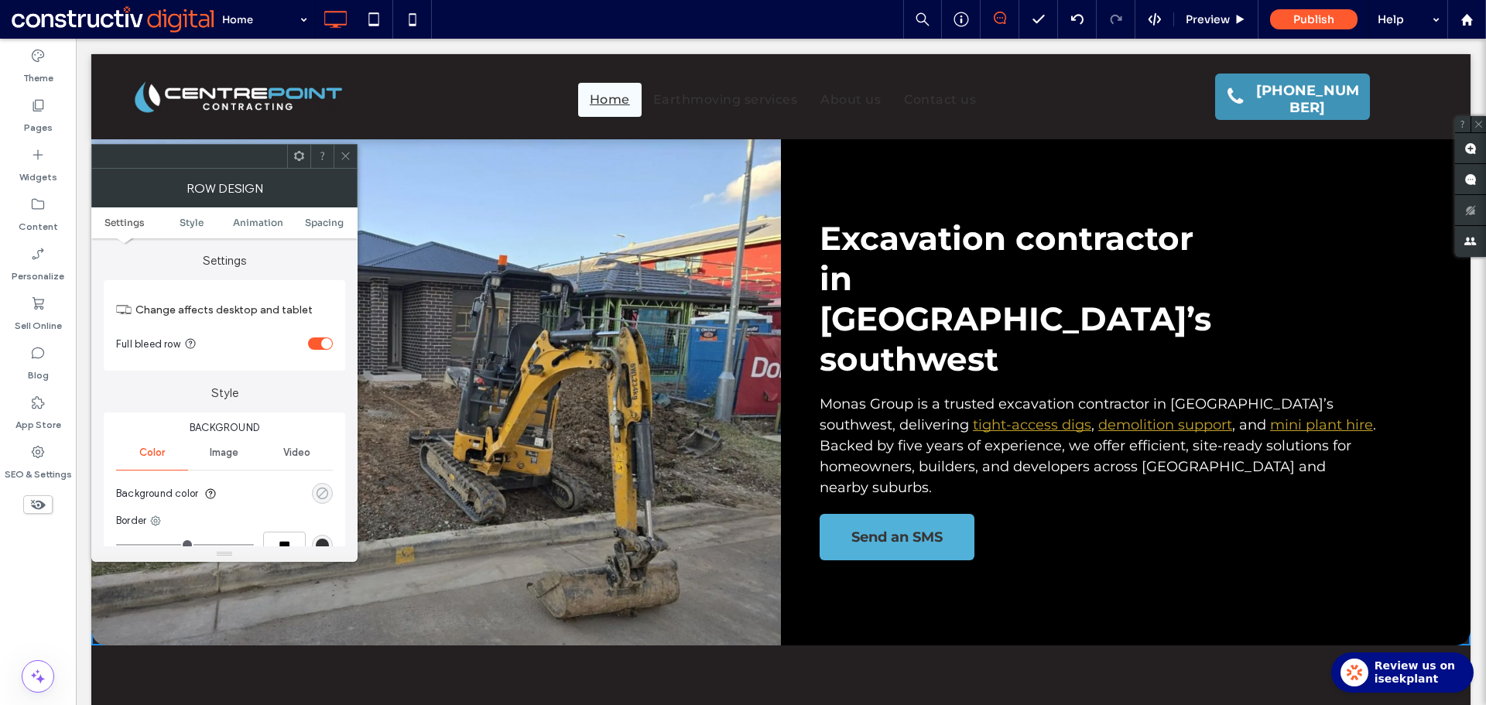
click at [320, 495] on use "rgba(0, 255, 35, 0)" at bounding box center [322, 494] width 12 height 12
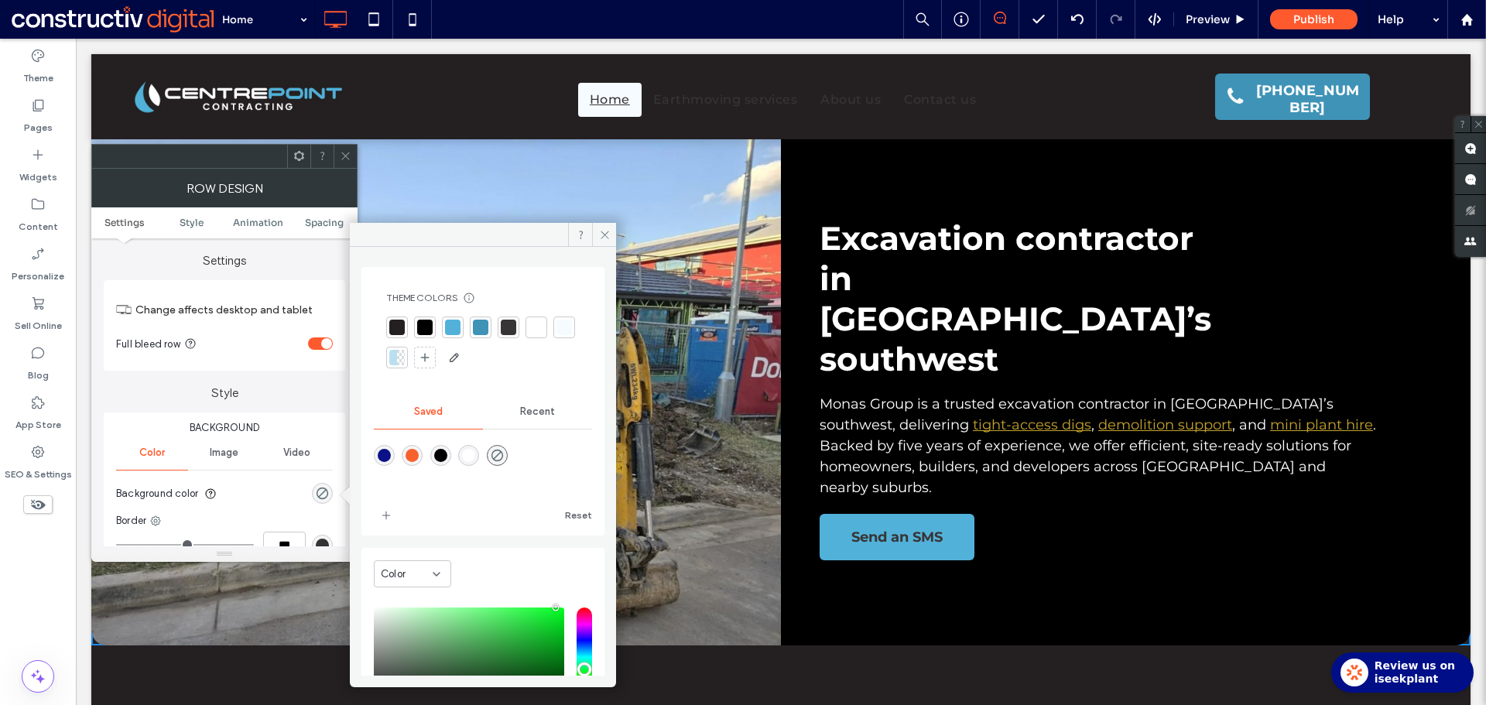
drag, startPoint x: 344, startPoint y: 149, endPoint x: 329, endPoint y: 156, distance: 16.0
click at [344, 149] on span at bounding box center [346, 156] width 12 height 23
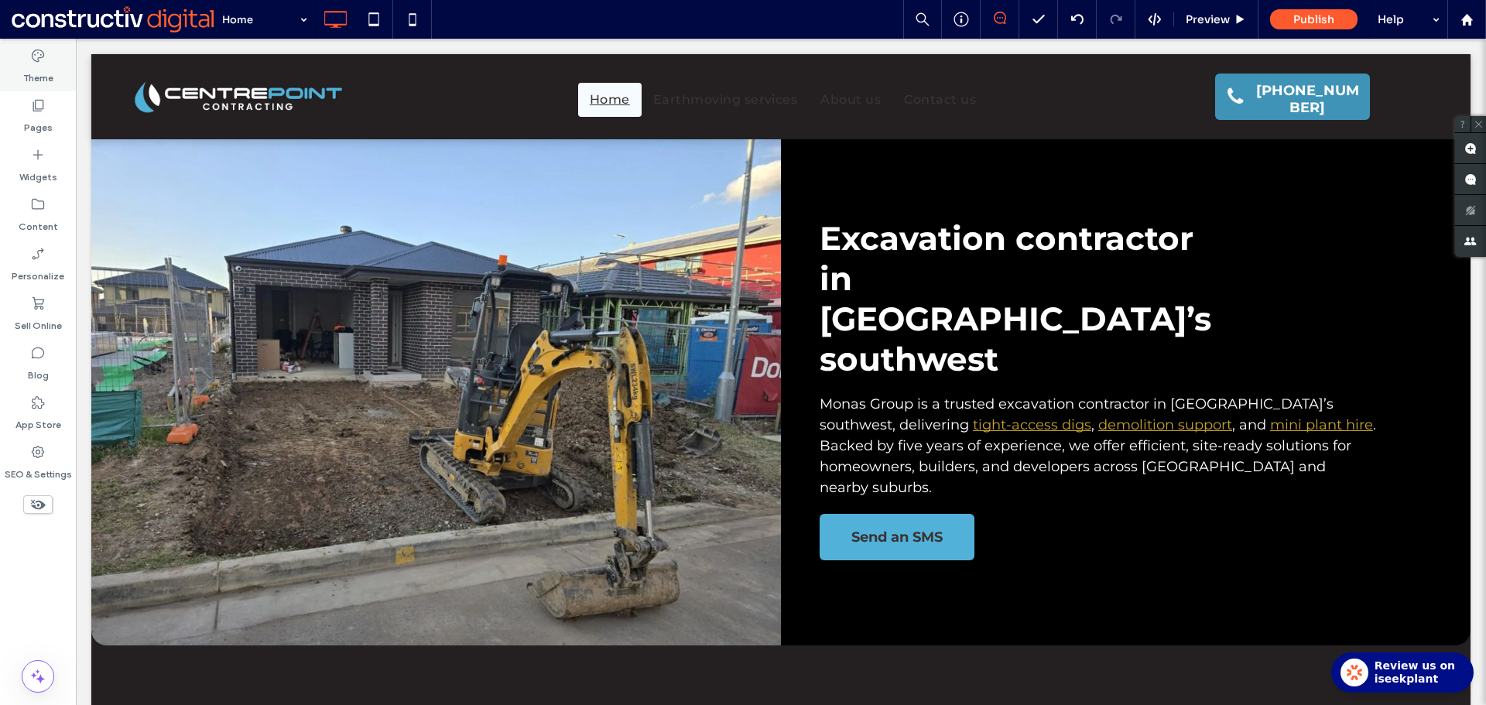
click at [33, 73] on label "Theme" at bounding box center [38, 74] width 30 height 22
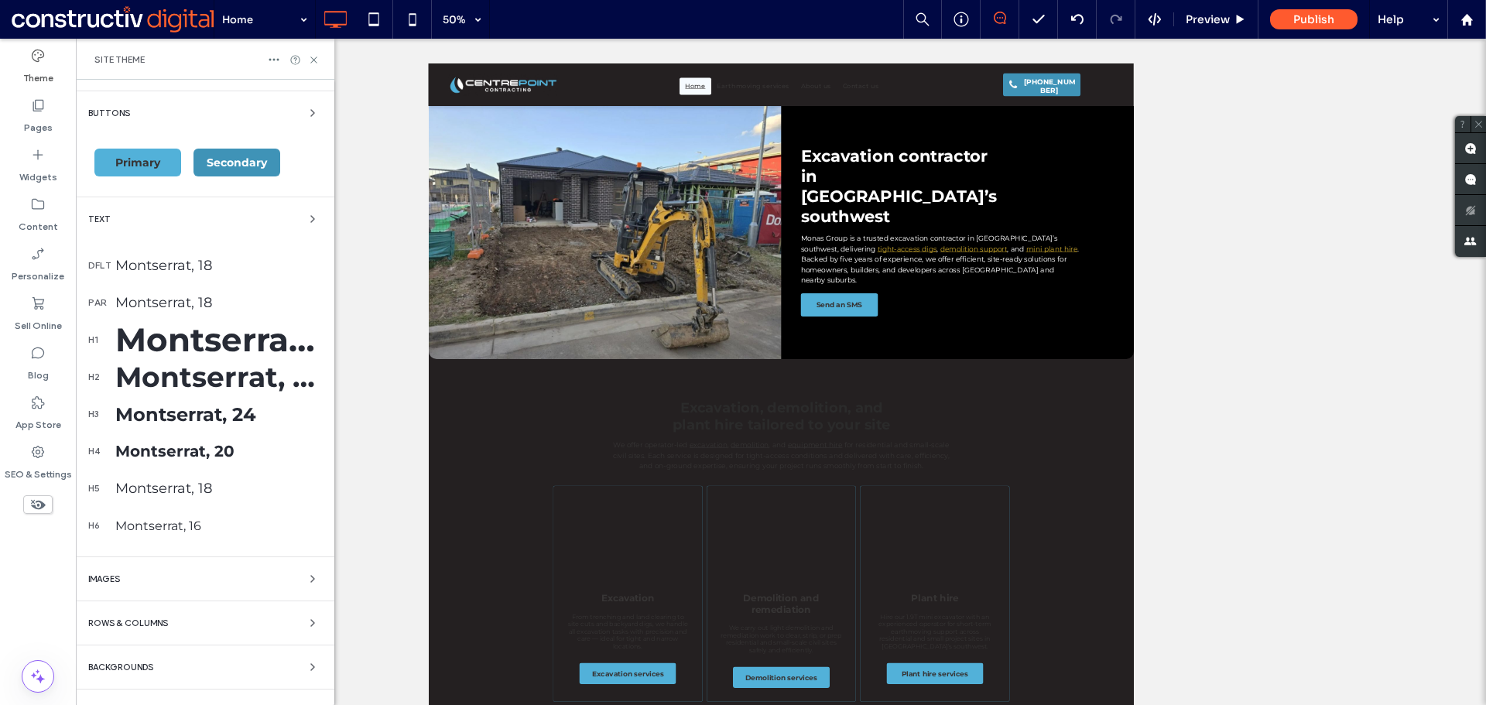
scroll to position [261, 0]
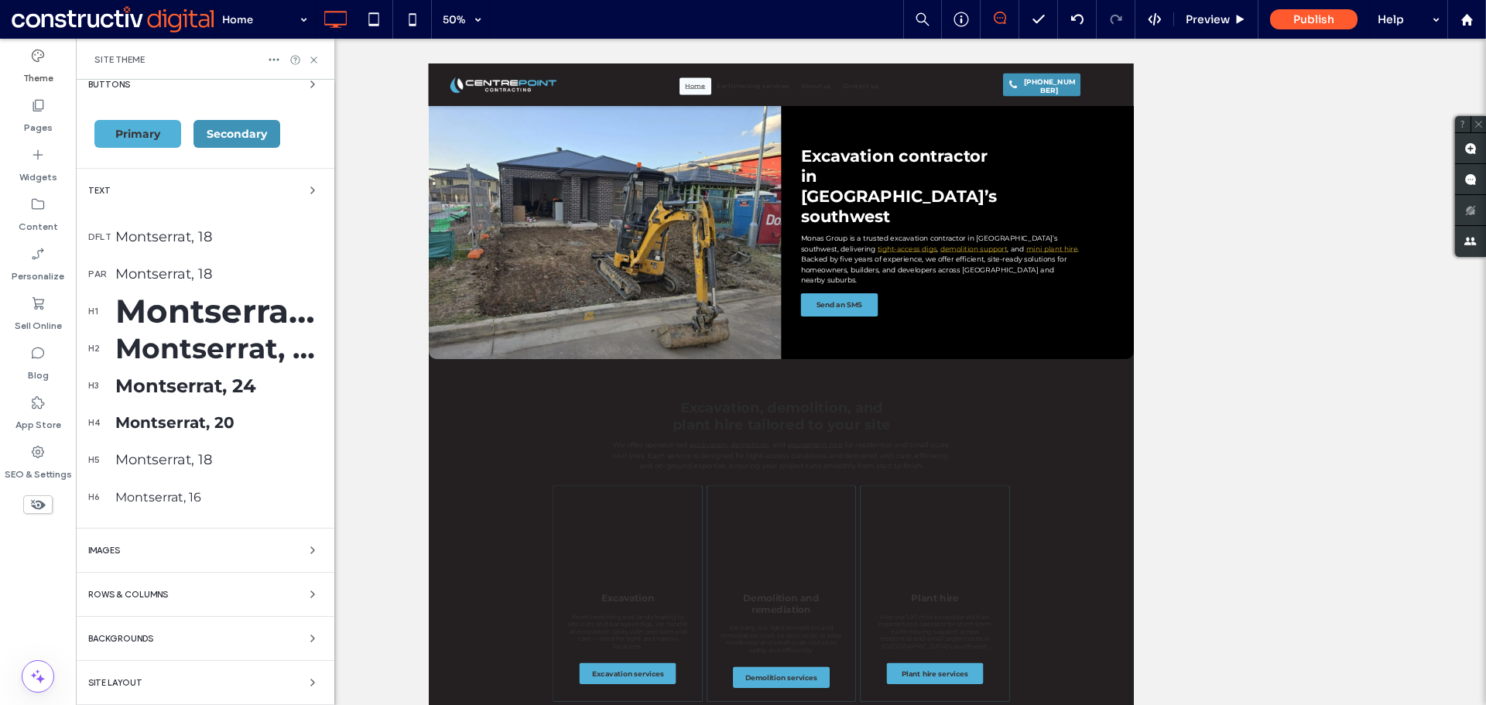
click at [162, 638] on div "Backgrounds" at bounding box center [205, 638] width 234 height 19
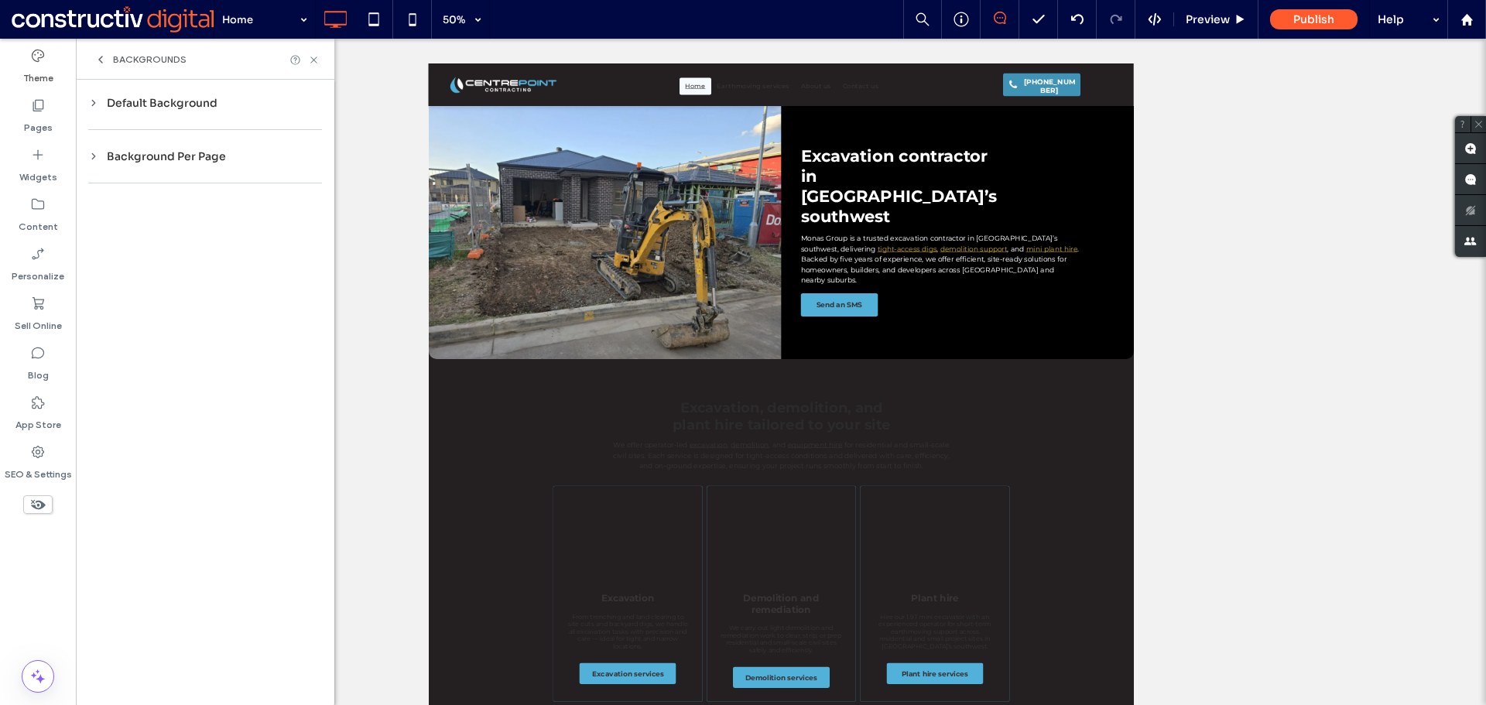
scroll to position [0, 0]
click at [185, 108] on div "Default Background" at bounding box center [205, 103] width 234 height 14
click at [301, 238] on div "rgb(36, 32, 33)" at bounding box center [299, 236] width 13 height 13
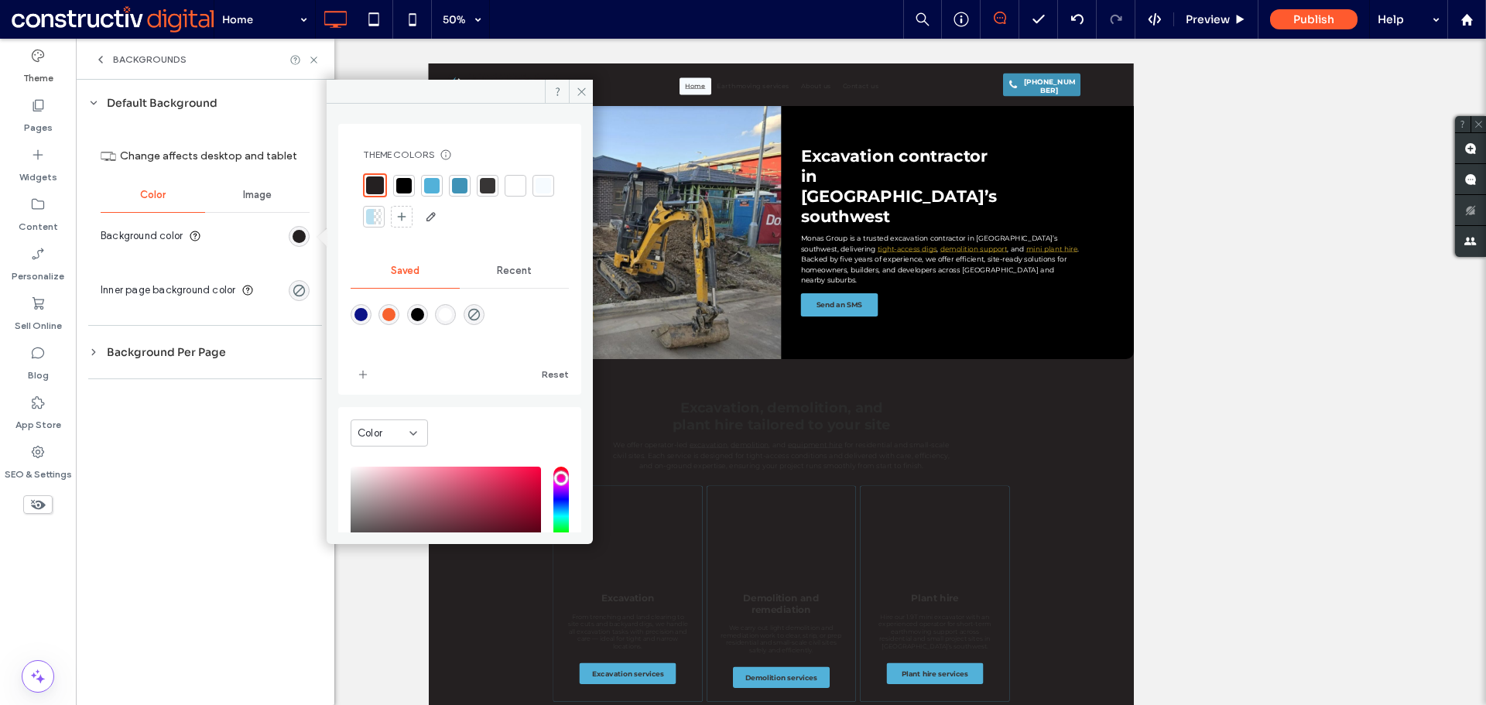
click at [401, 189] on div at bounding box center [403, 185] width 15 height 15
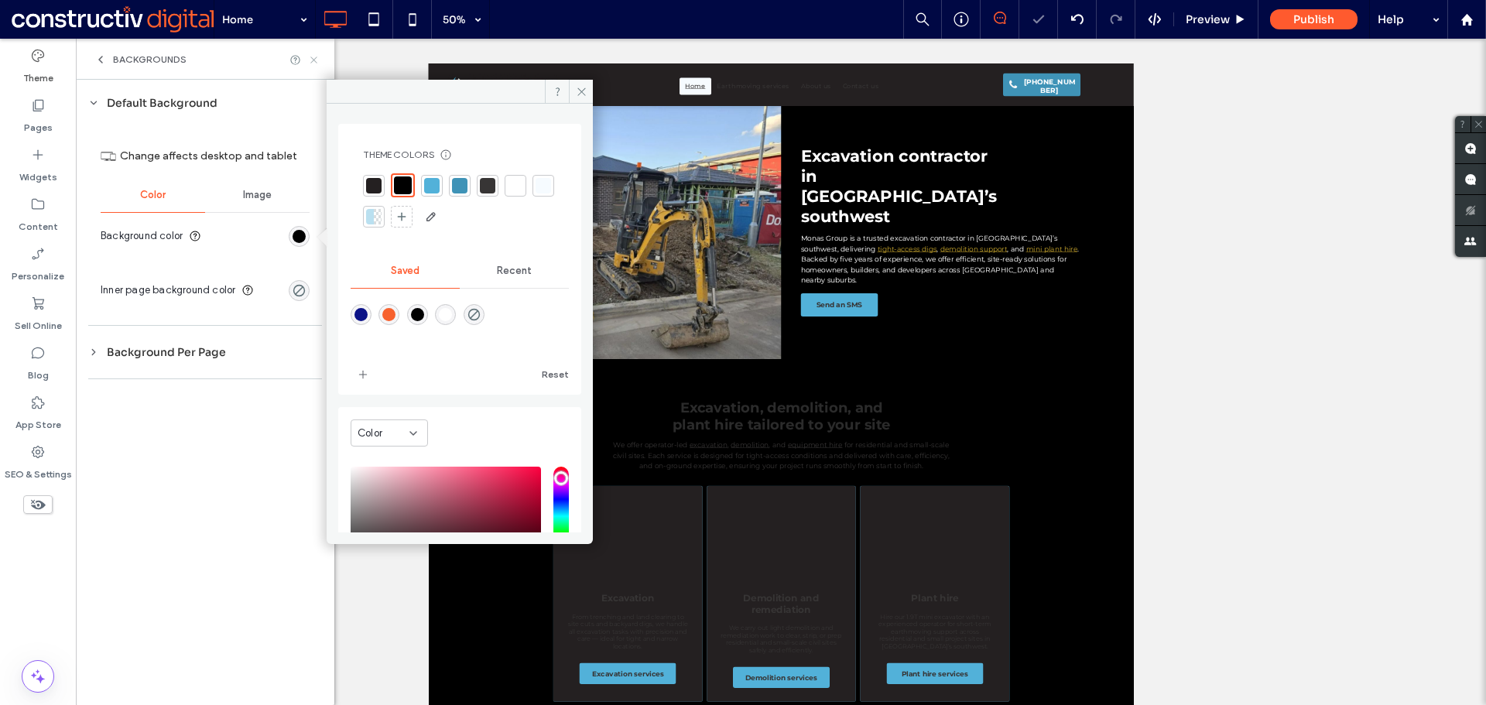
click at [317, 60] on icon at bounding box center [314, 60] width 12 height 12
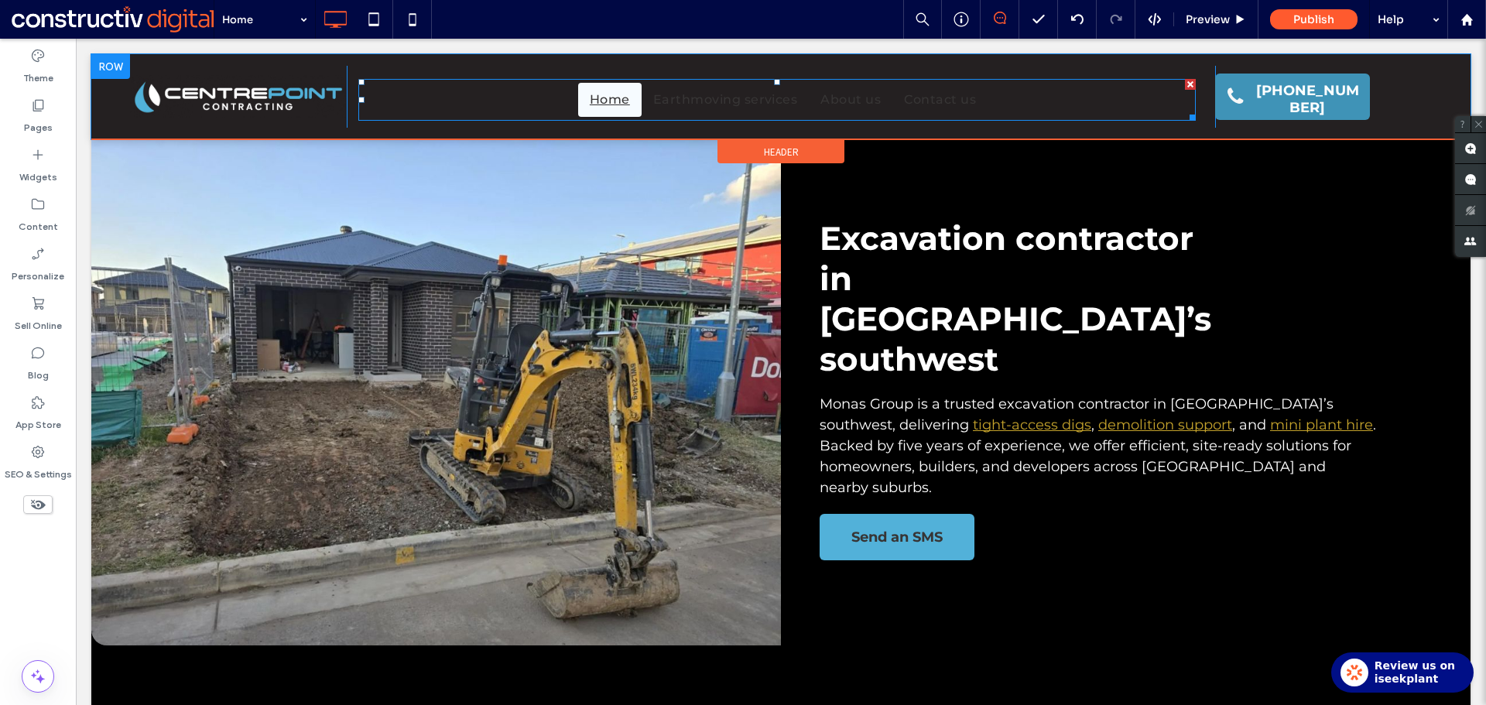
drag, startPoint x: 739, startPoint y: 102, endPoint x: 605, endPoint y: 104, distance: 133.9
click at [739, 102] on span "Earthmoving services" at bounding box center [725, 100] width 145 height 19
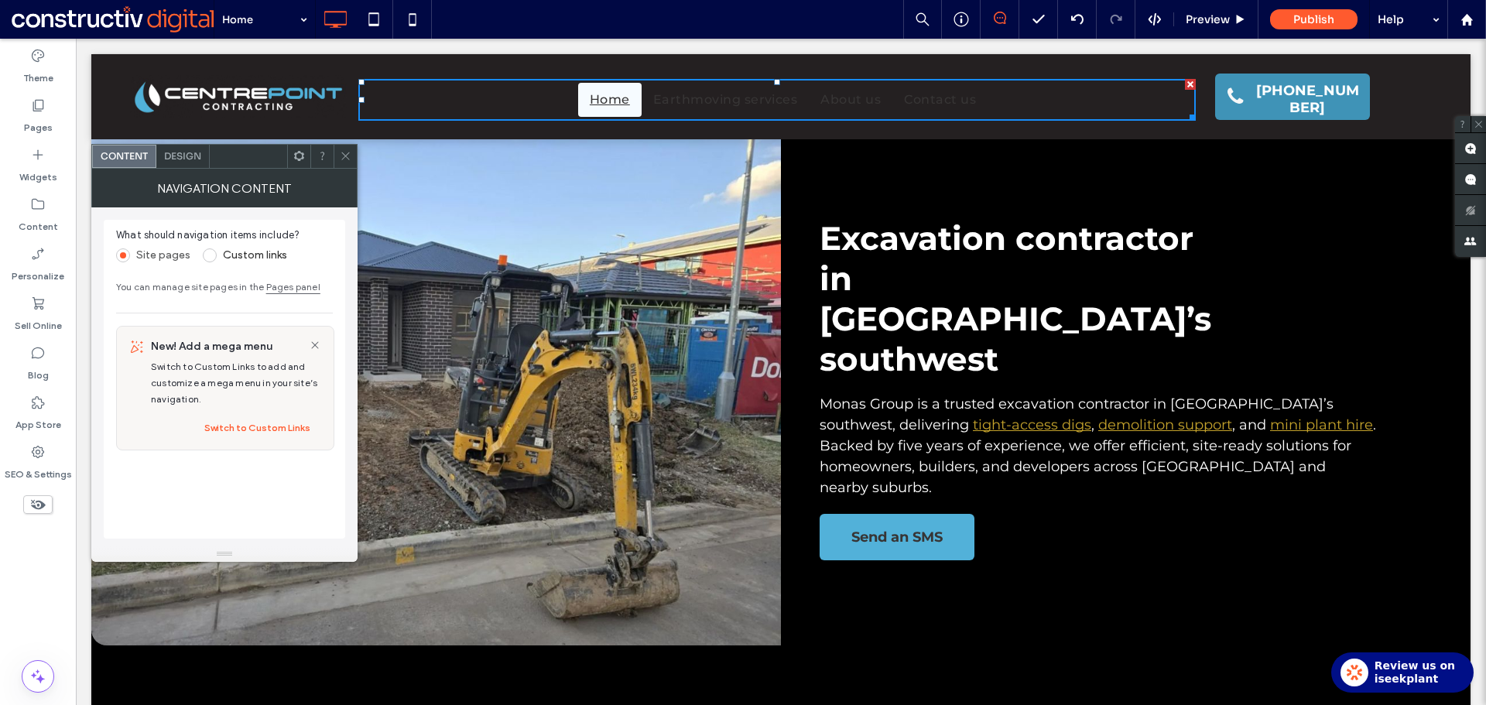
click at [199, 156] on span "Design" at bounding box center [182, 156] width 37 height 12
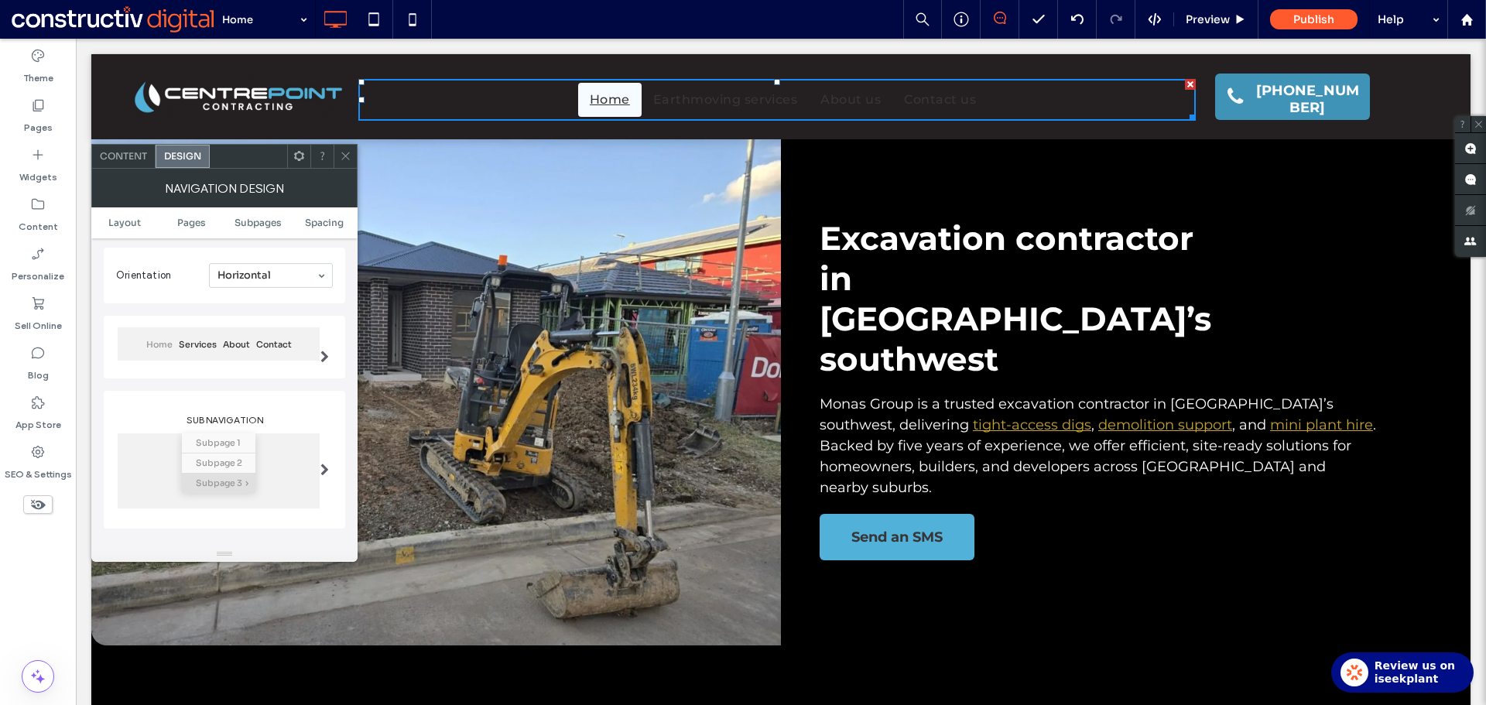
scroll to position [232, 0]
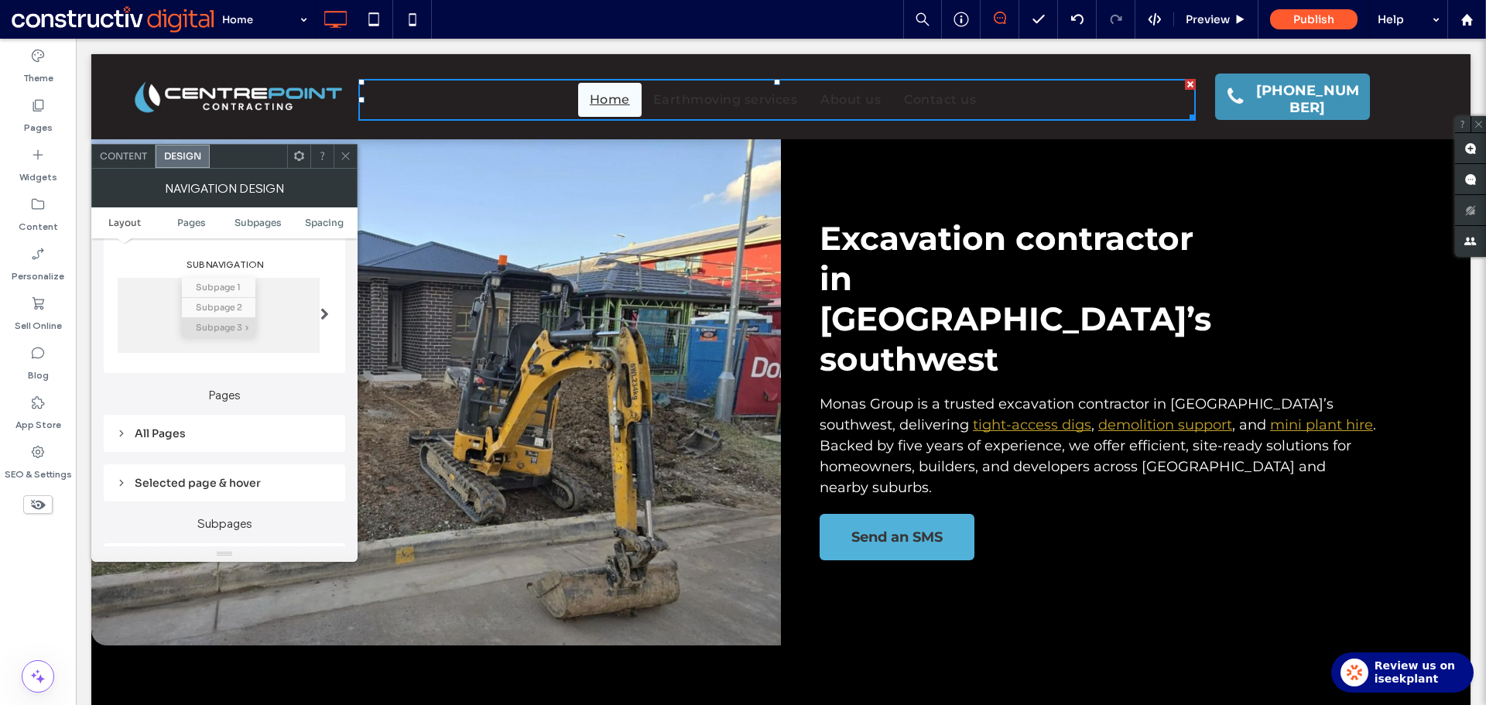
click at [170, 419] on div "All Pages" at bounding box center [224, 433] width 241 height 37
click at [163, 430] on div "All Pages" at bounding box center [224, 433] width 217 height 14
click at [273, 466] on span "Link text" at bounding box center [278, 461] width 39 height 12
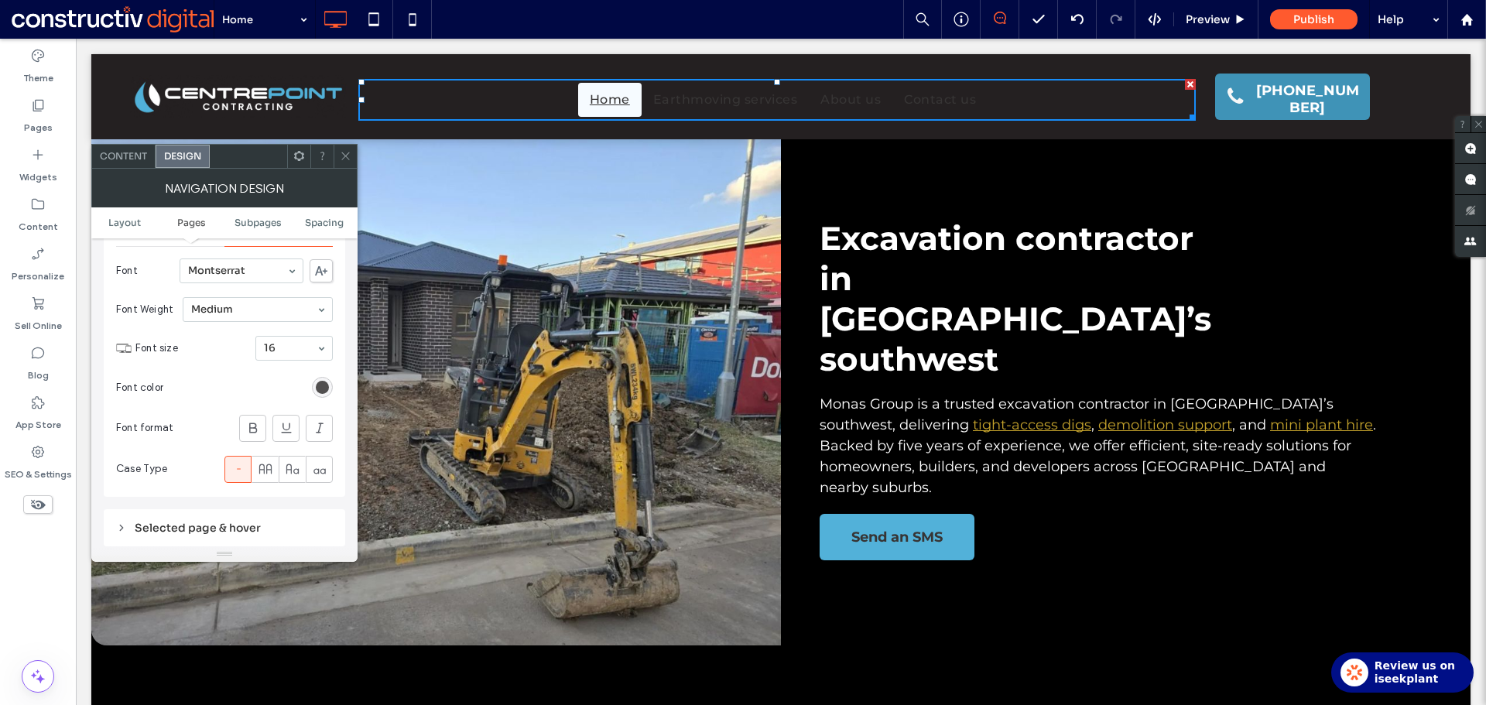
click at [324, 385] on div "rgb(55, 53, 53)" at bounding box center [322, 387] width 13 height 13
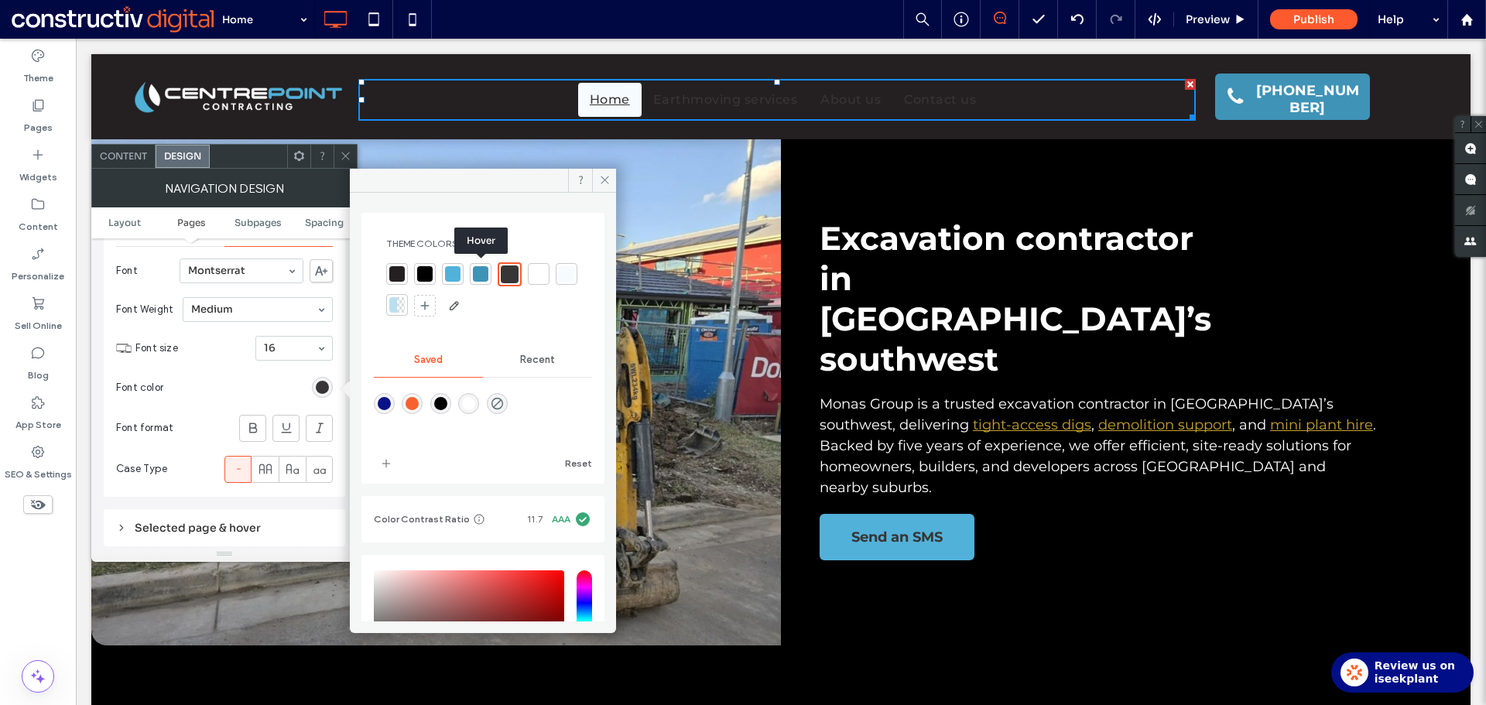
click at [533, 274] on div at bounding box center [538, 273] width 15 height 15
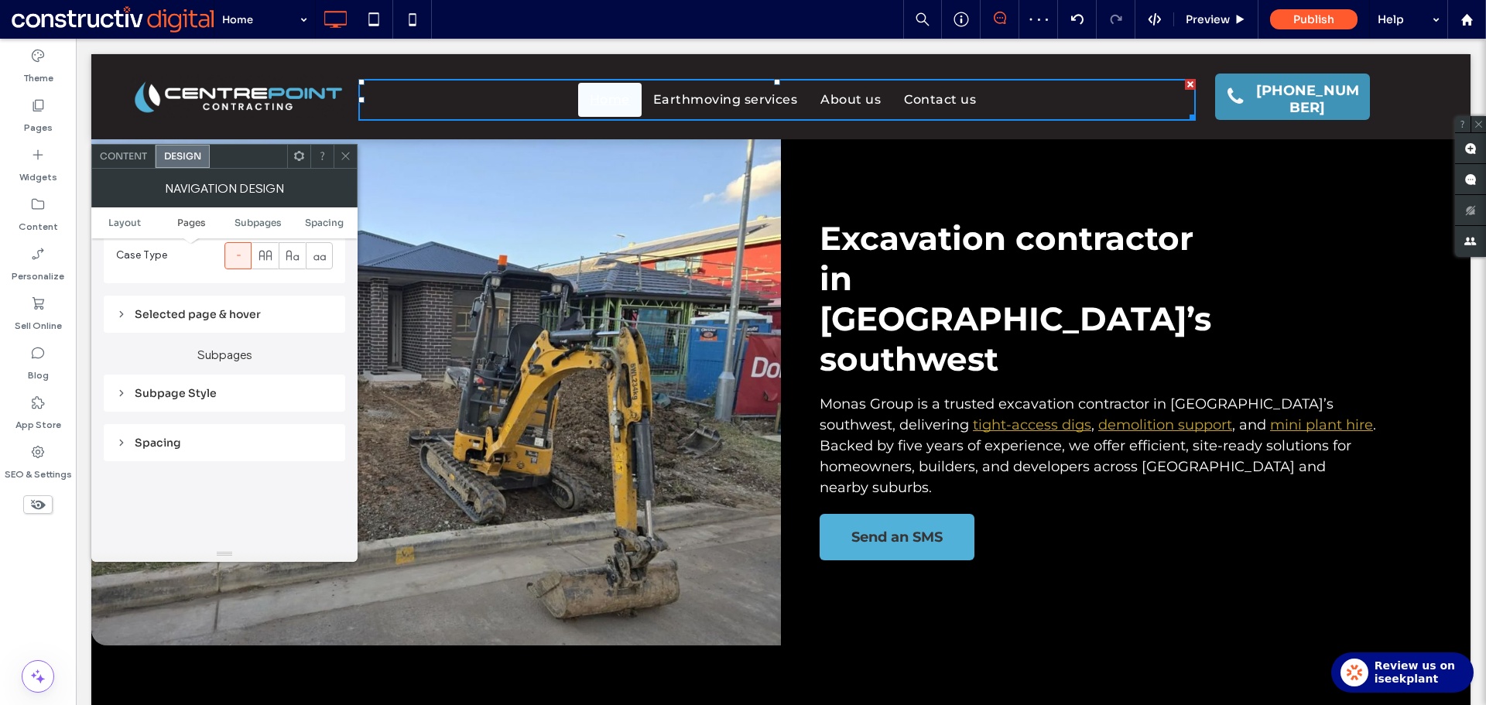
scroll to position [696, 0]
click at [191, 376] on div "Subpage Style" at bounding box center [224, 375] width 217 height 14
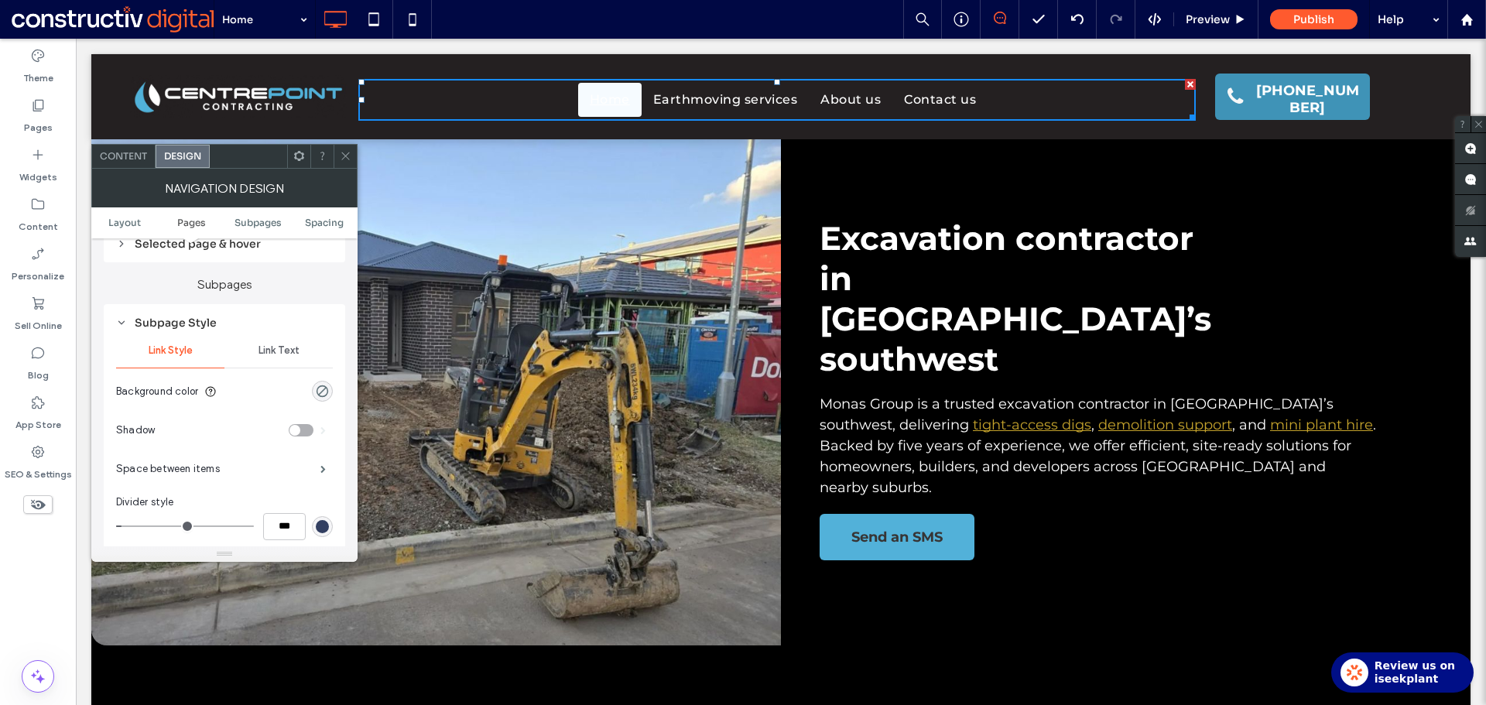
scroll to position [774, 0]
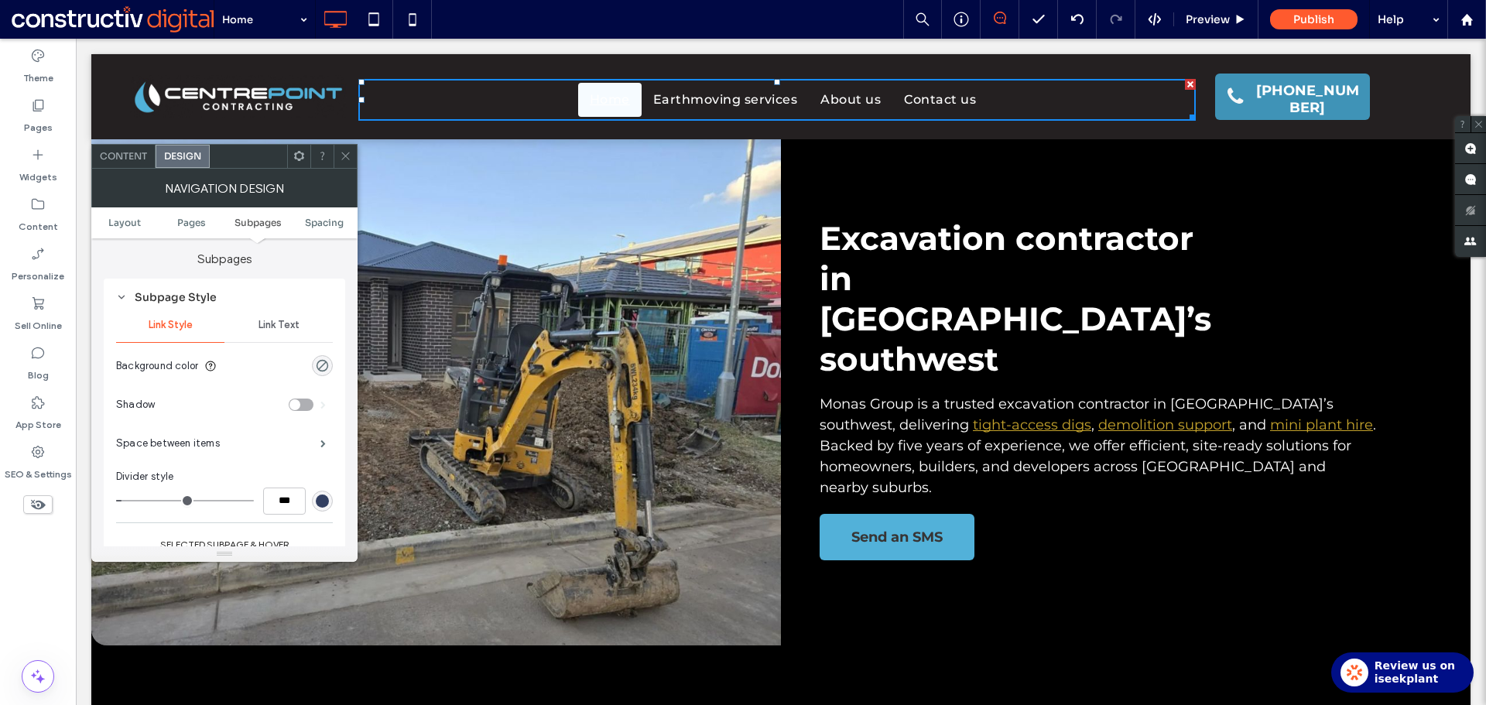
click at [273, 325] on span "Link Text" at bounding box center [278, 325] width 41 height 12
click at [179, 323] on span "Link Style" at bounding box center [171, 325] width 44 height 12
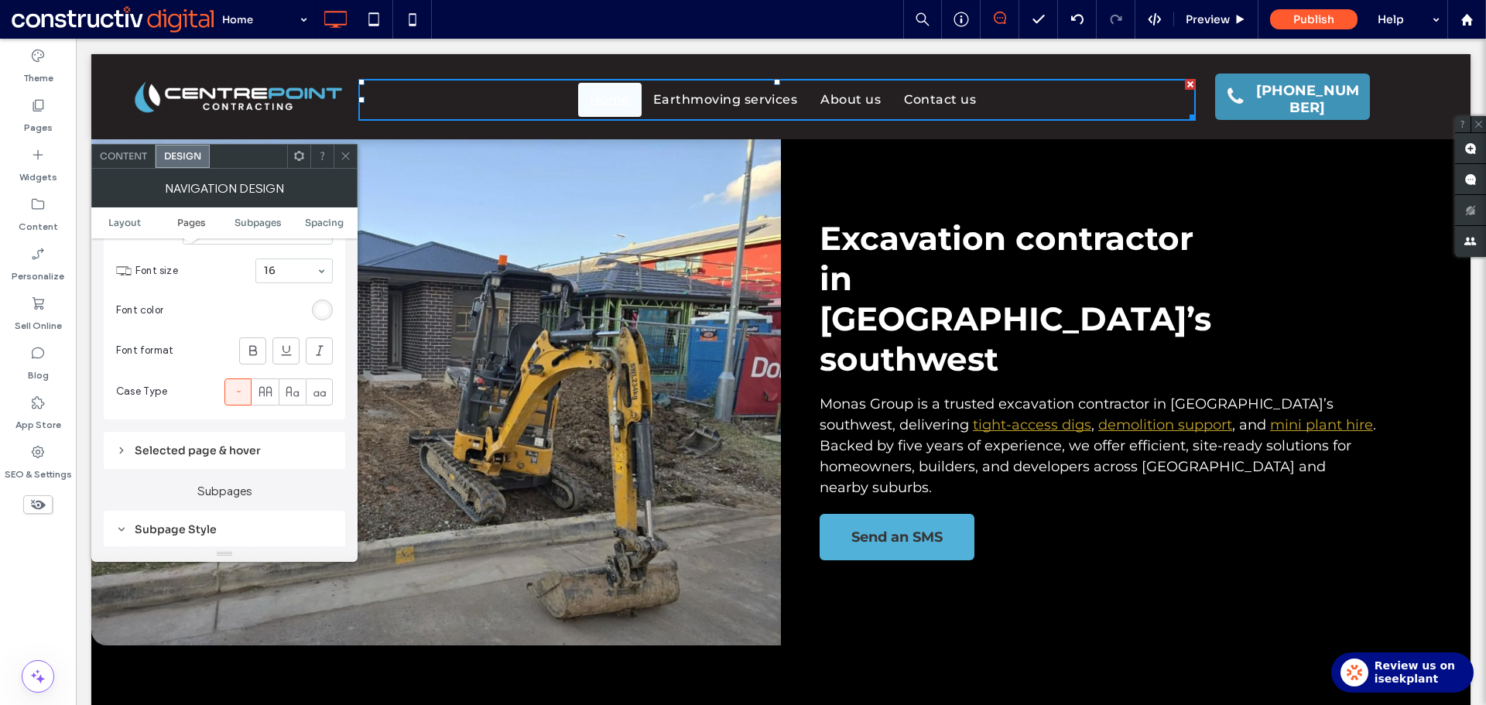
scroll to position [387, 0]
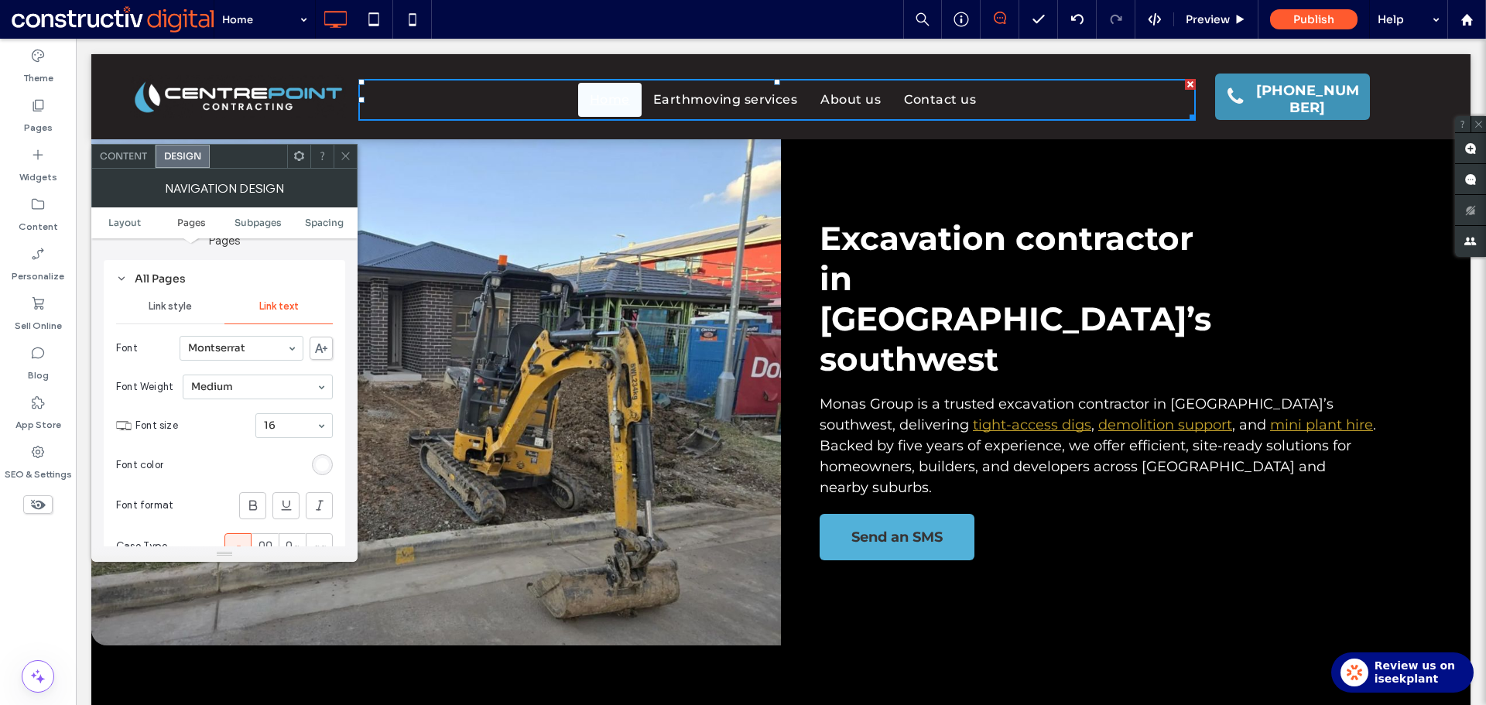
click at [349, 159] on icon at bounding box center [346, 156] width 12 height 12
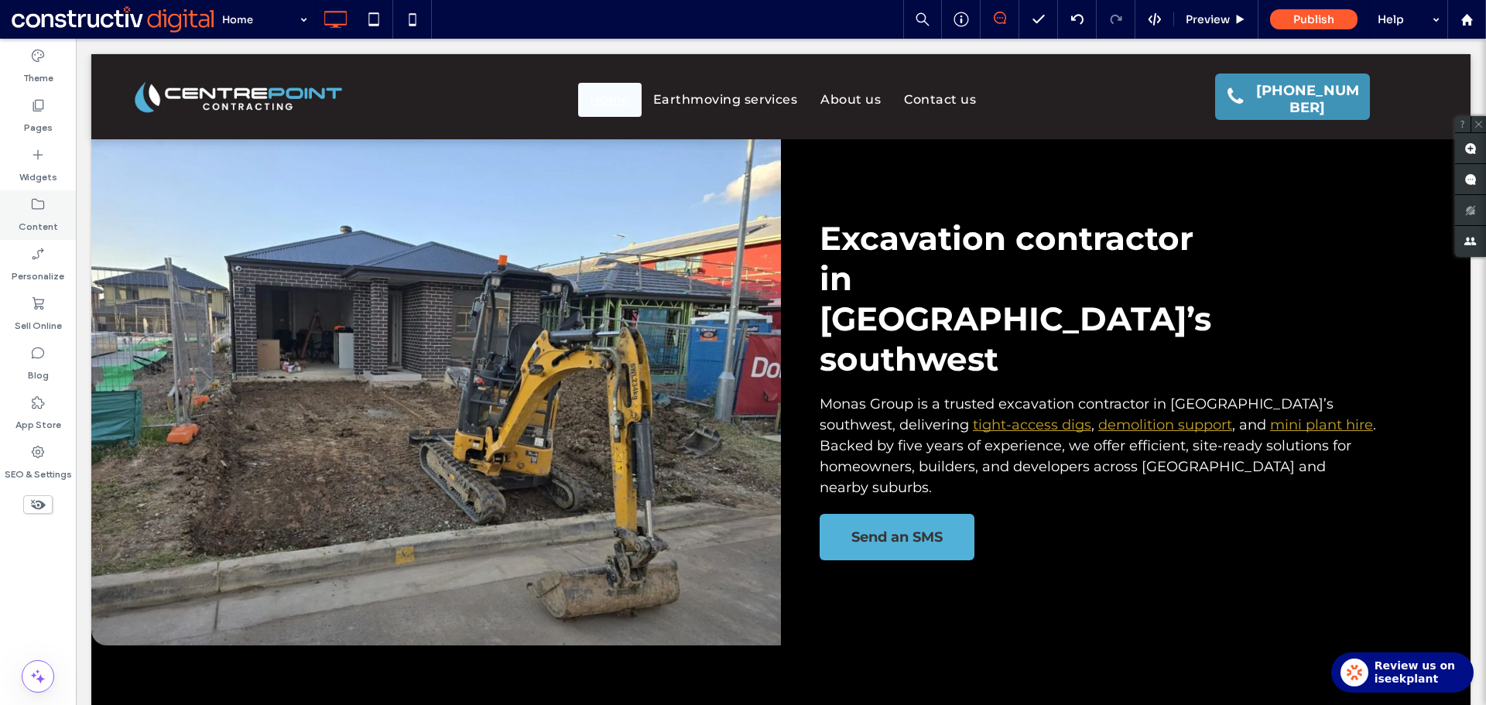
drag, startPoint x: 39, startPoint y: 60, endPoint x: 74, endPoint y: 225, distance: 168.3
click at [39, 60] on icon at bounding box center [37, 55] width 15 height 15
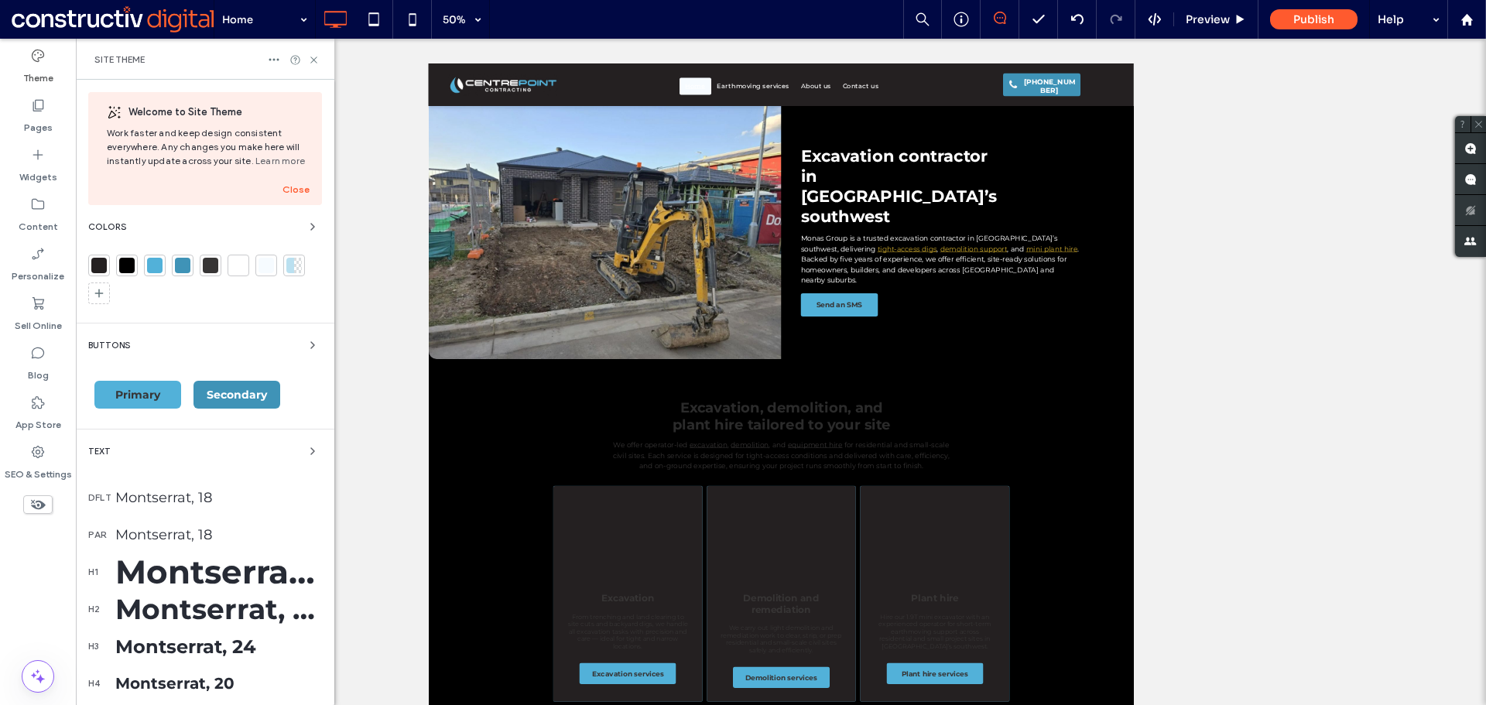
click at [266, 265] on div at bounding box center [265, 265] width 15 height 15
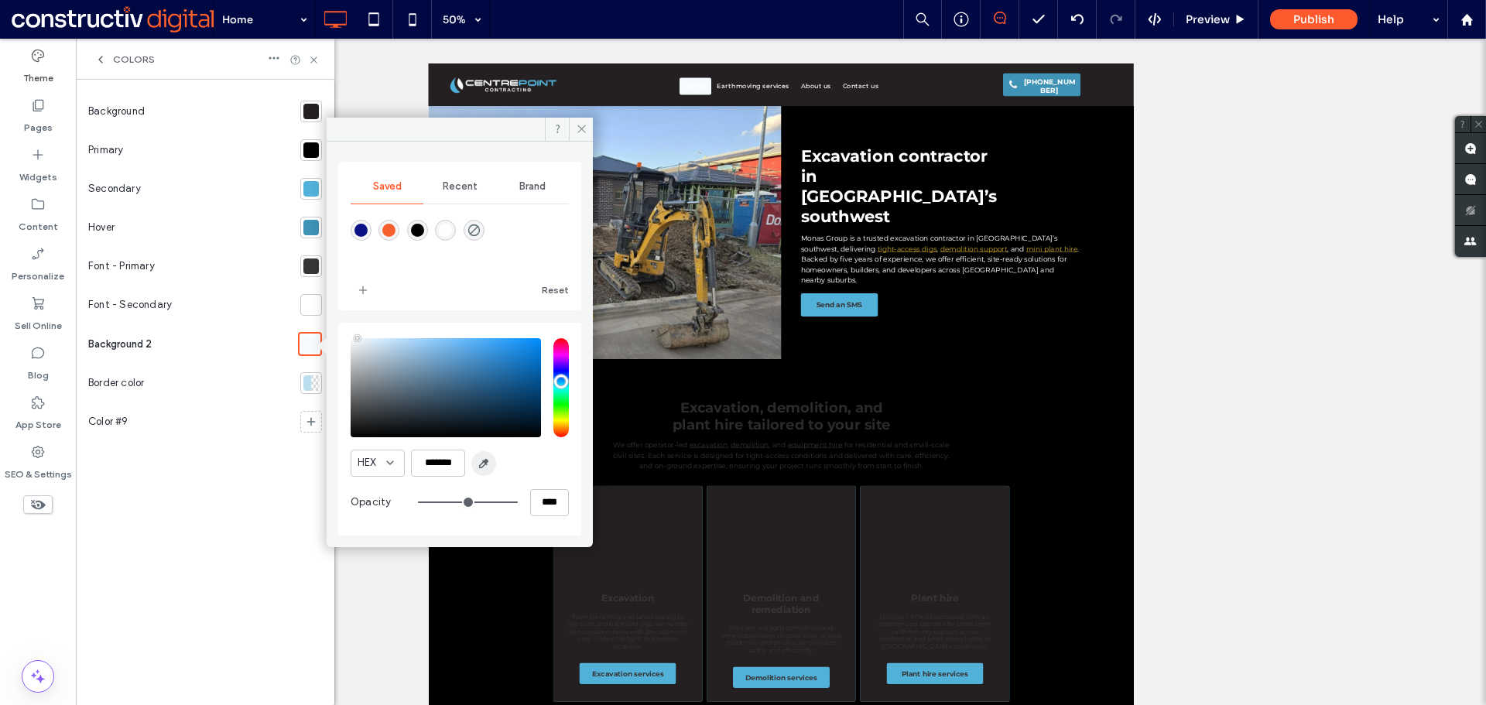
click at [488, 463] on icon "button" at bounding box center [483, 463] width 12 height 12
type input "*******"
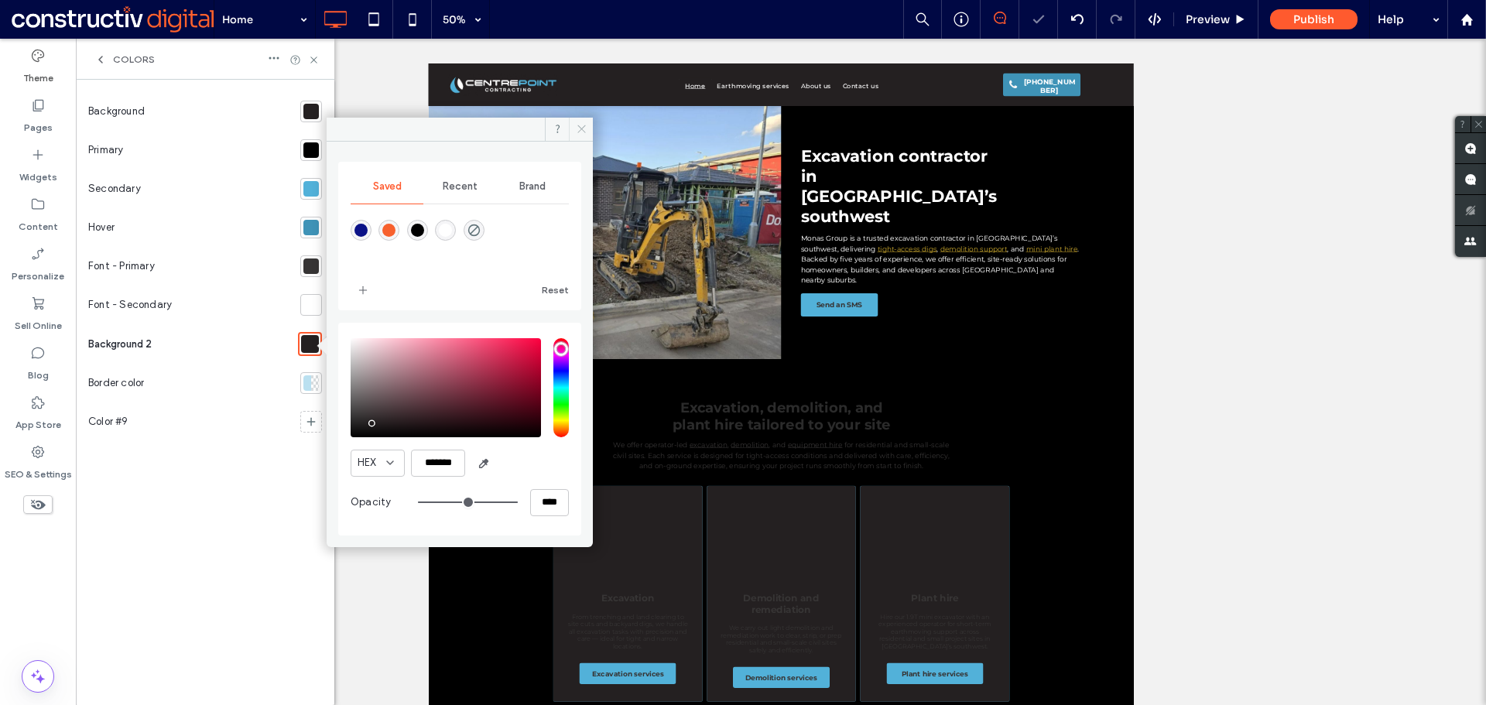
drag, startPoint x: 578, startPoint y: 129, endPoint x: 3, endPoint y: 305, distance: 601.2
click at [578, 129] on icon at bounding box center [582, 129] width 12 height 12
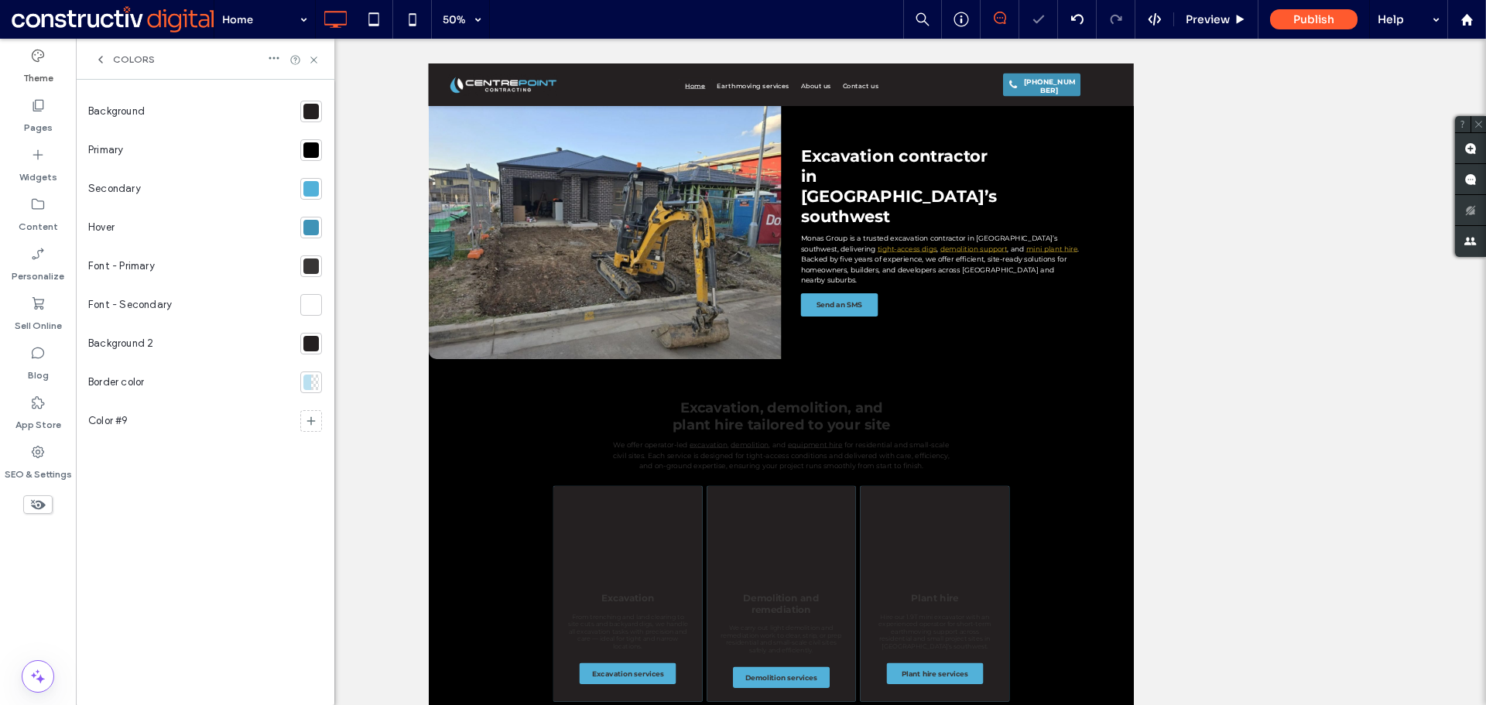
click at [320, 340] on div at bounding box center [311, 344] width 22 height 22
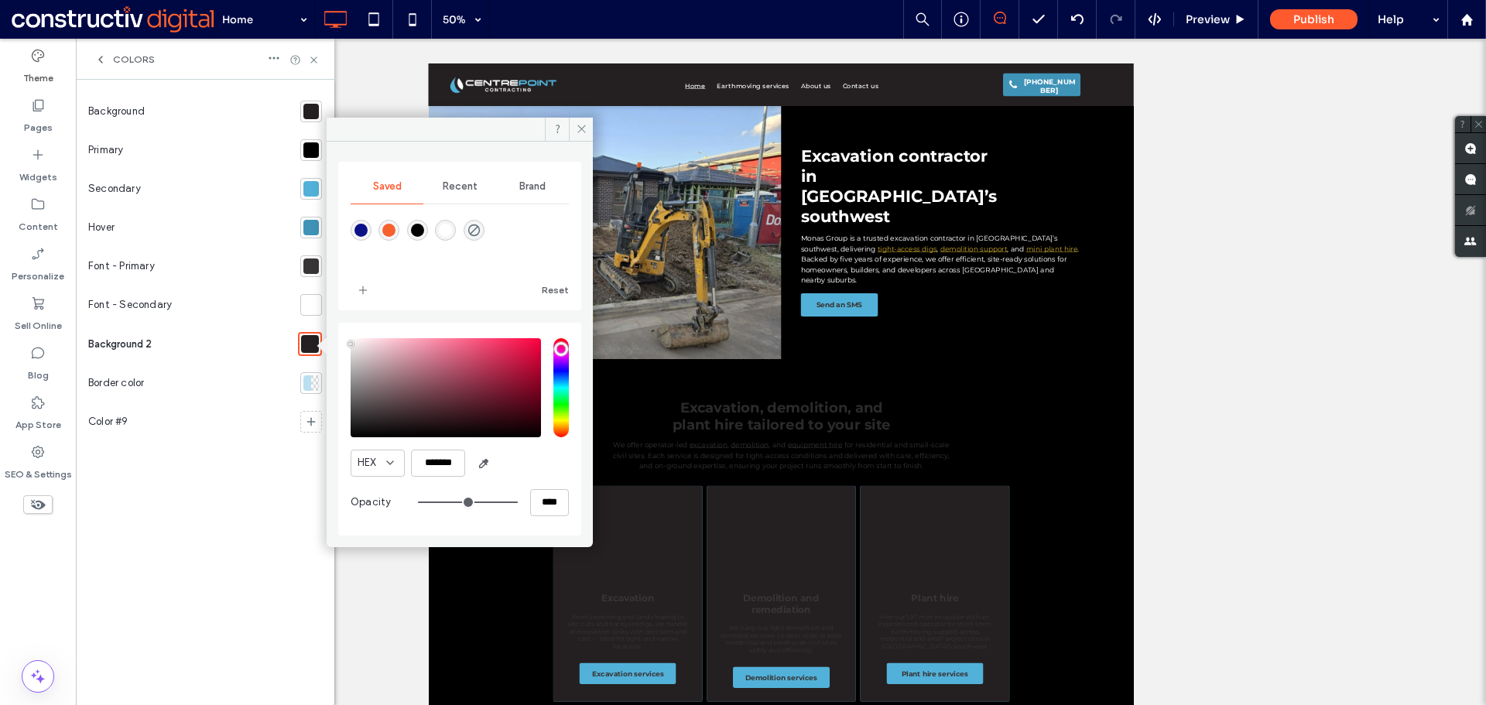
drag, startPoint x: 354, startPoint y: 358, endPoint x: 338, endPoint y: 344, distance: 20.8
click at [338, 344] on div "HEX ******* Opacity ****" at bounding box center [459, 429] width 243 height 213
click at [488, 464] on icon "button" at bounding box center [483, 463] width 12 height 12
click at [479, 462] on icon "button" at bounding box center [483, 463] width 12 height 12
type input "*******"
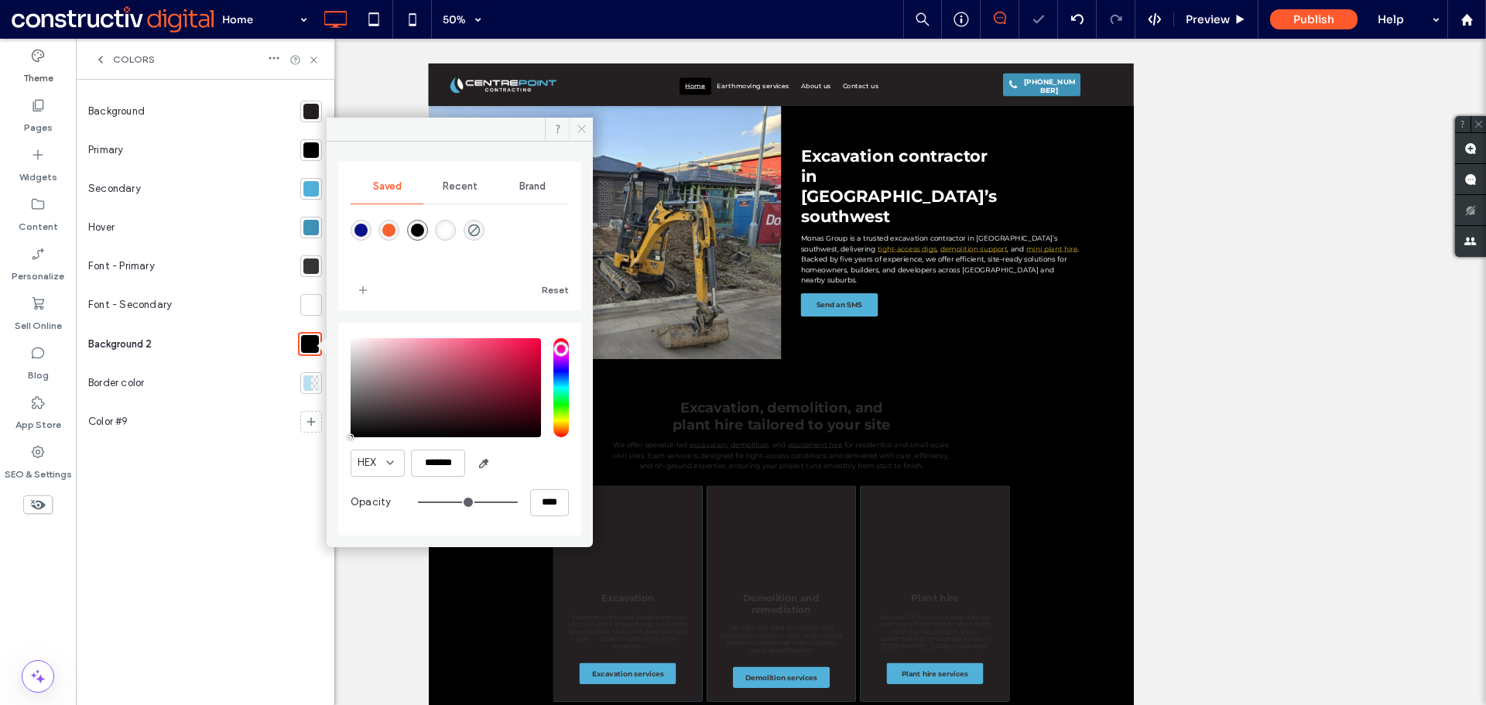
click at [583, 126] on icon at bounding box center [582, 129] width 12 height 12
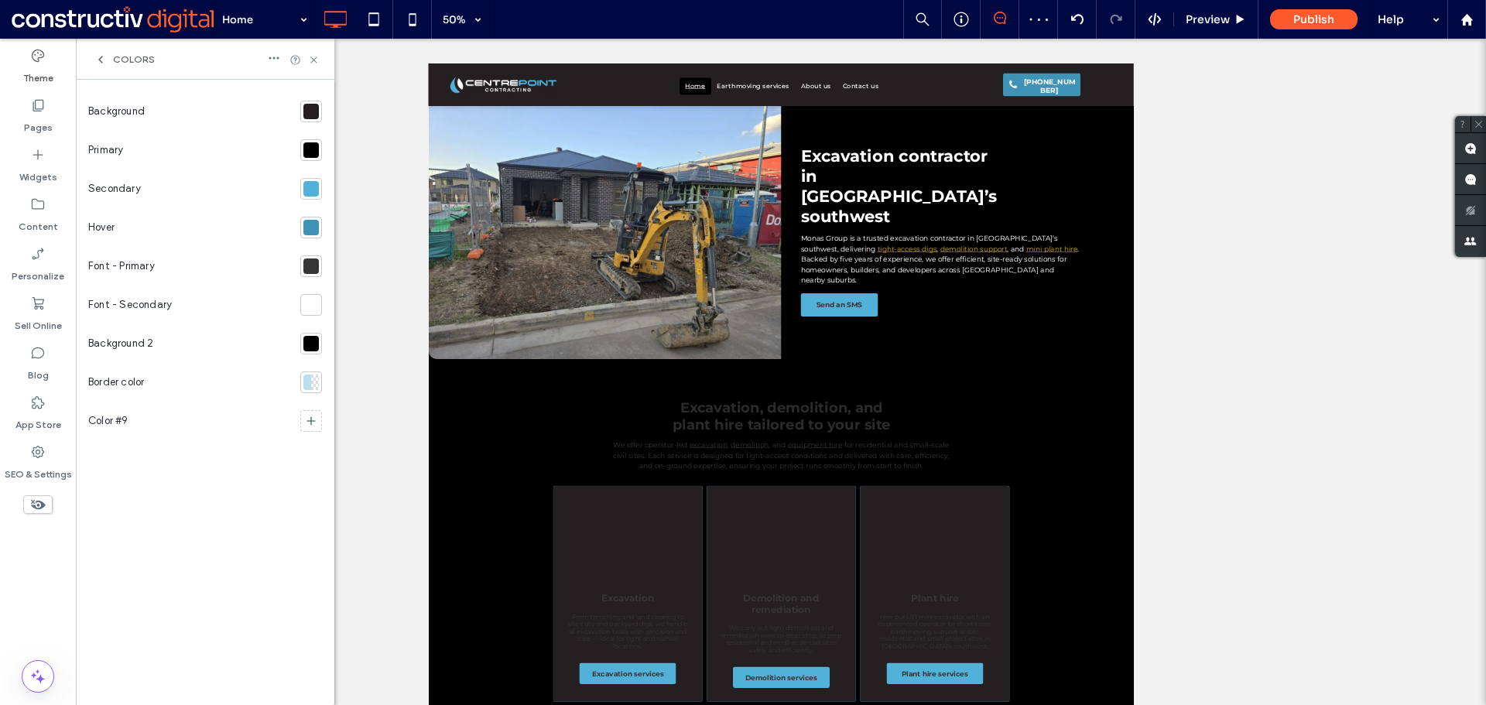
click at [320, 56] on div "Colors" at bounding box center [205, 59] width 258 height 41
click at [313, 56] on icon at bounding box center [314, 60] width 12 height 12
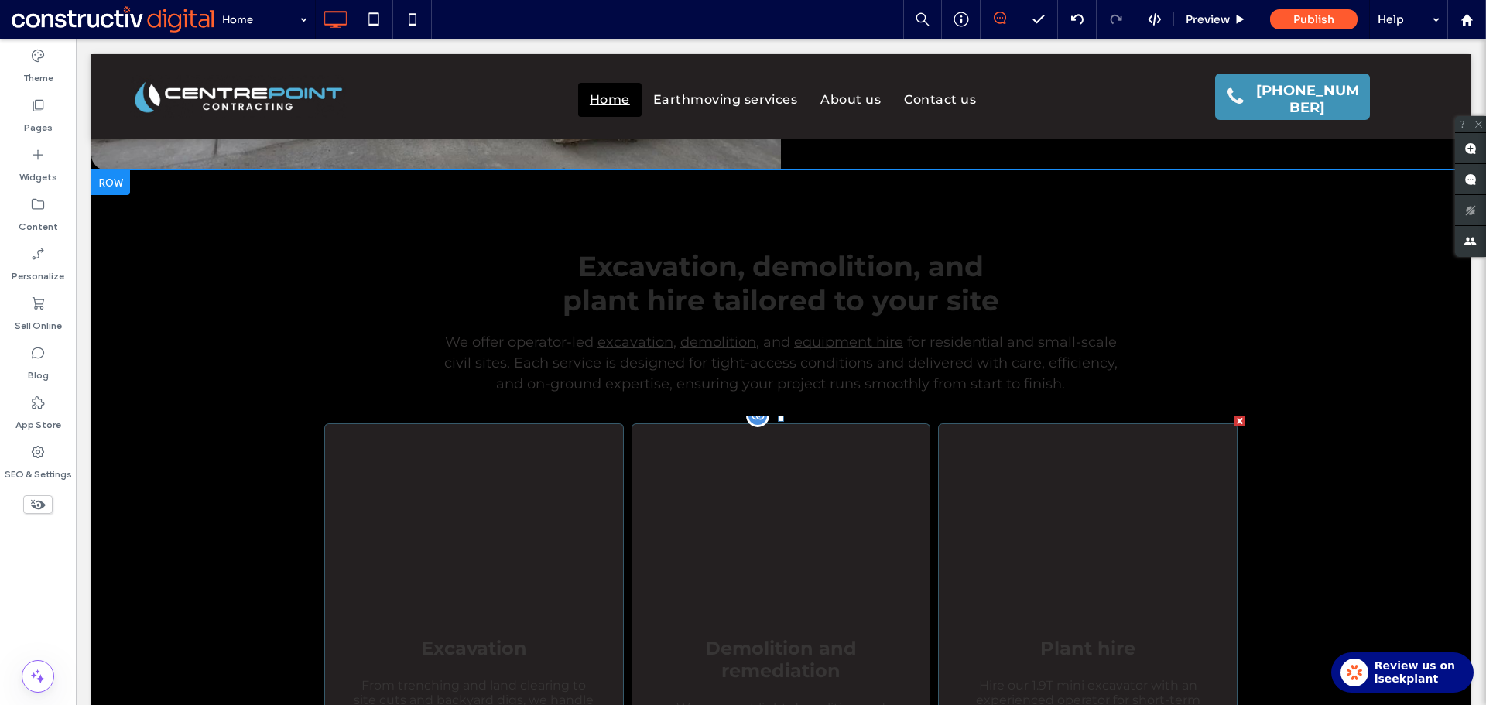
scroll to position [542, 0]
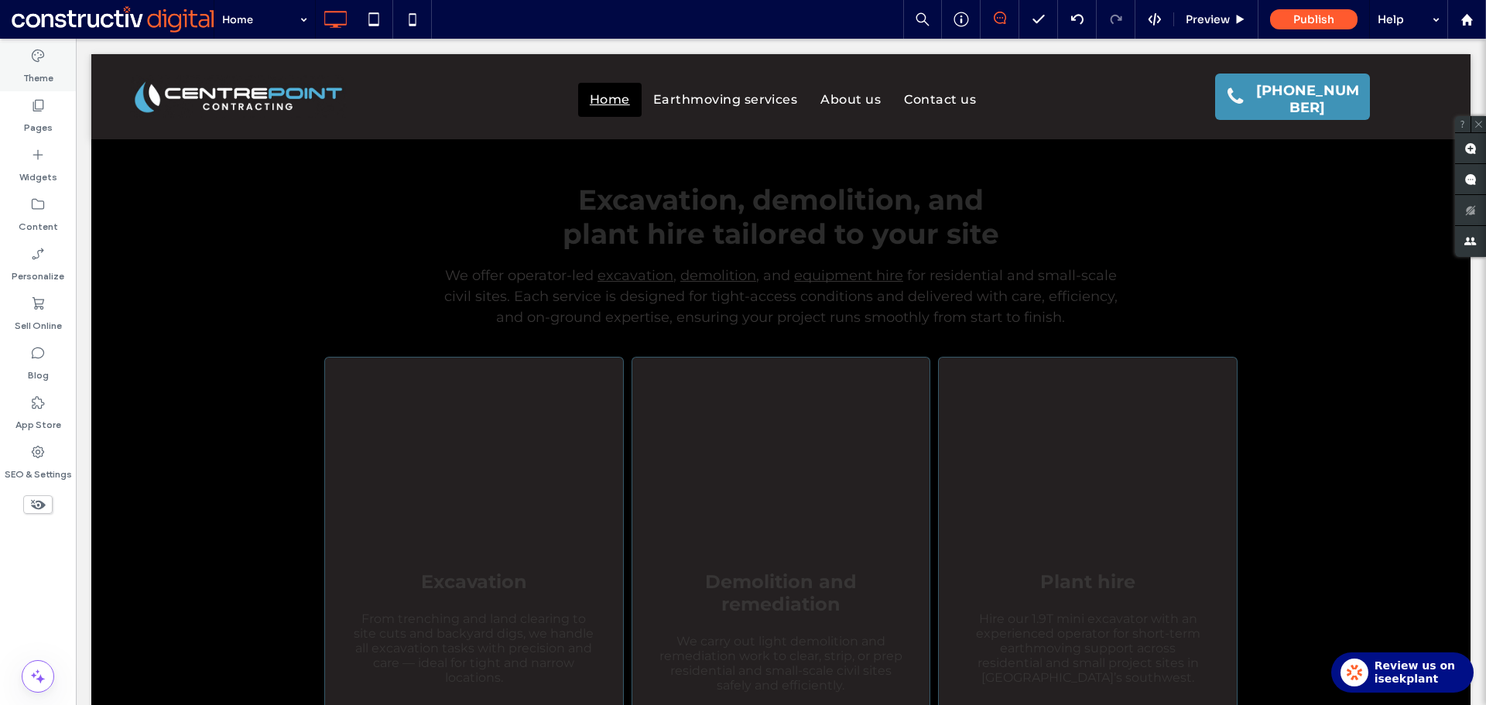
click at [42, 56] on icon at bounding box center [37, 55] width 15 height 15
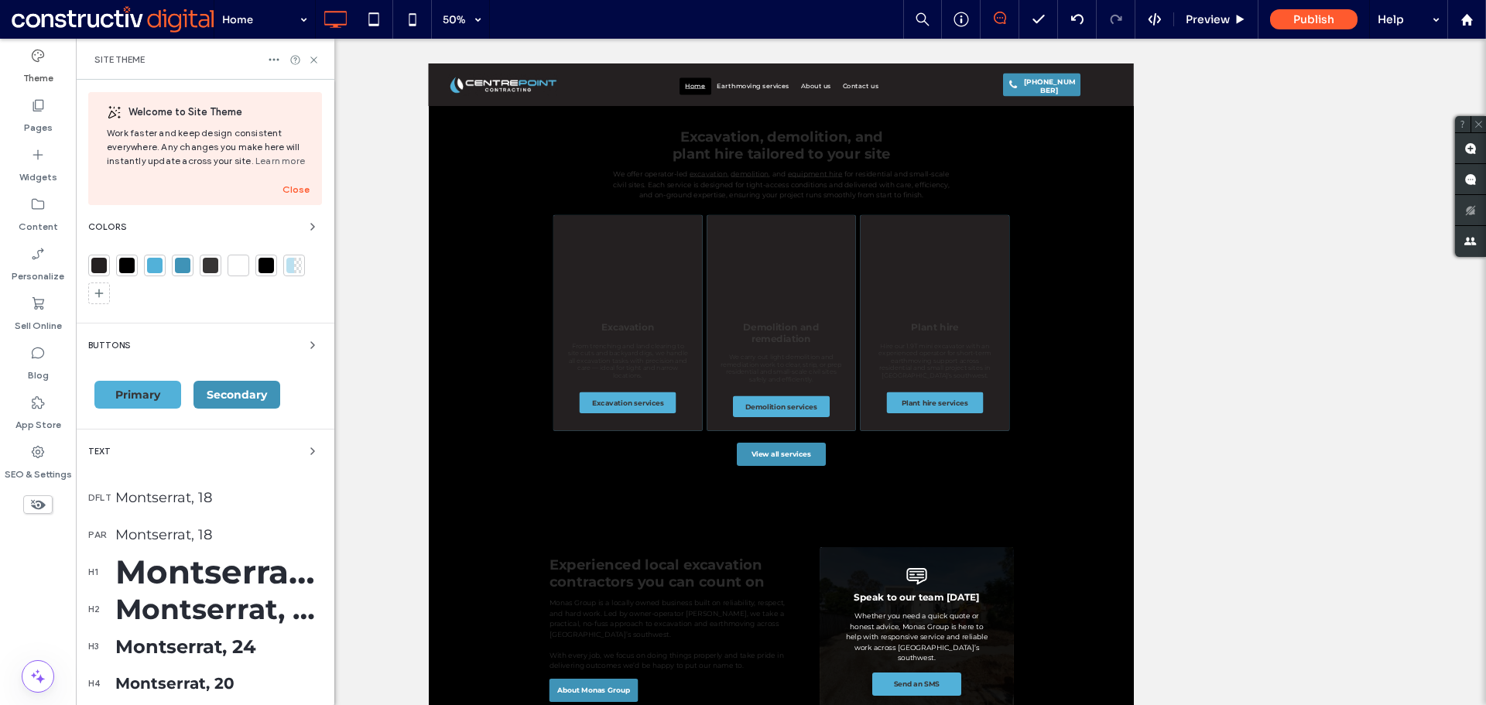
click at [237, 268] on div at bounding box center [238, 265] width 15 height 15
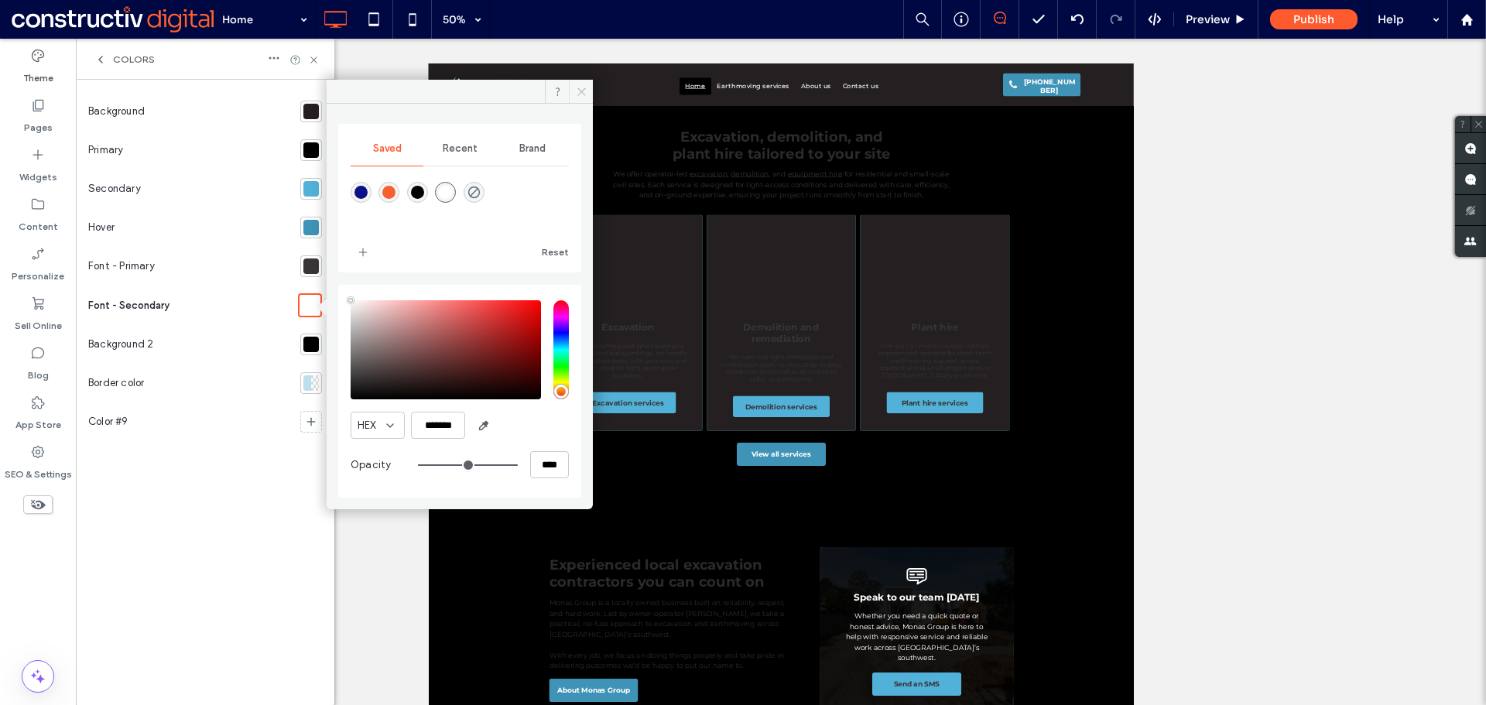
drag, startPoint x: 576, startPoint y: 92, endPoint x: 42, endPoint y: 40, distance: 536.4
click at [576, 92] on icon at bounding box center [582, 92] width 12 height 12
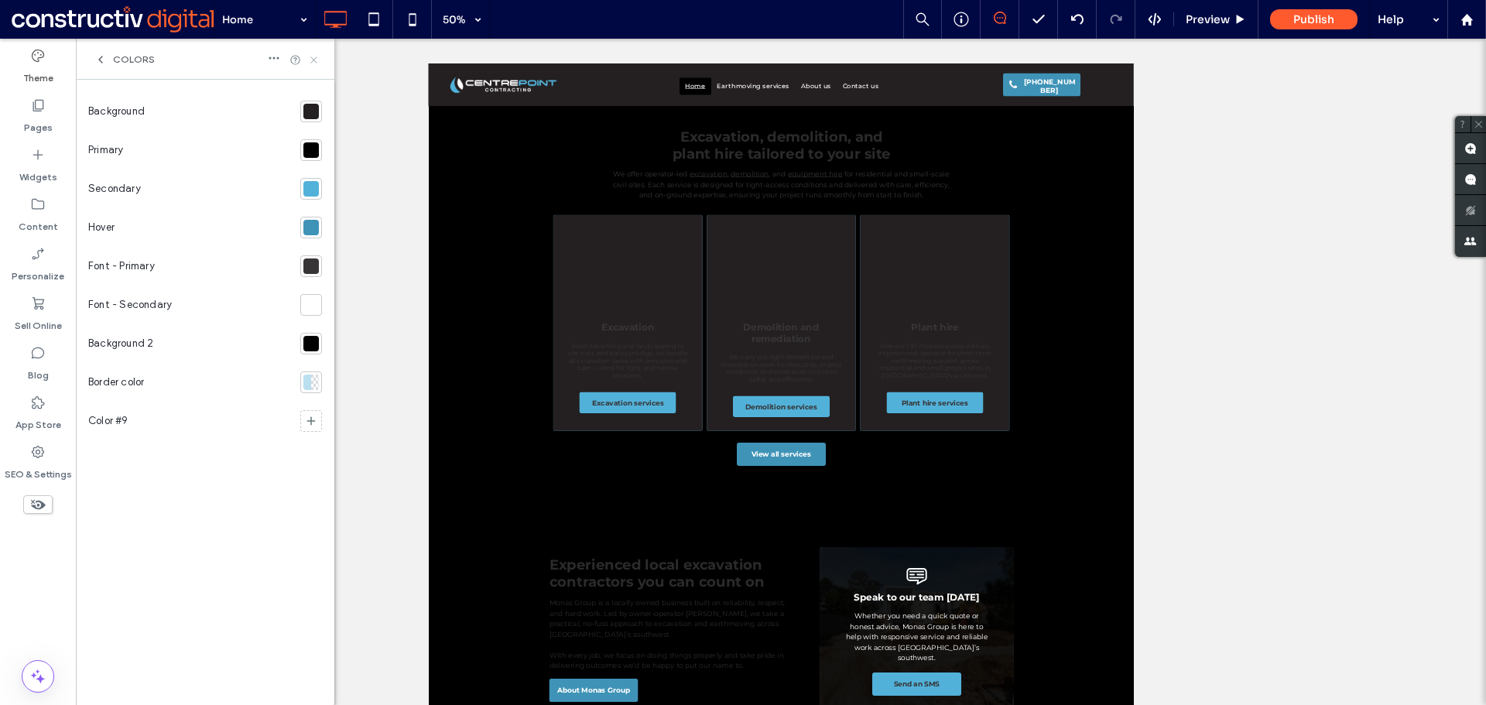
click at [308, 61] on icon at bounding box center [314, 60] width 12 height 12
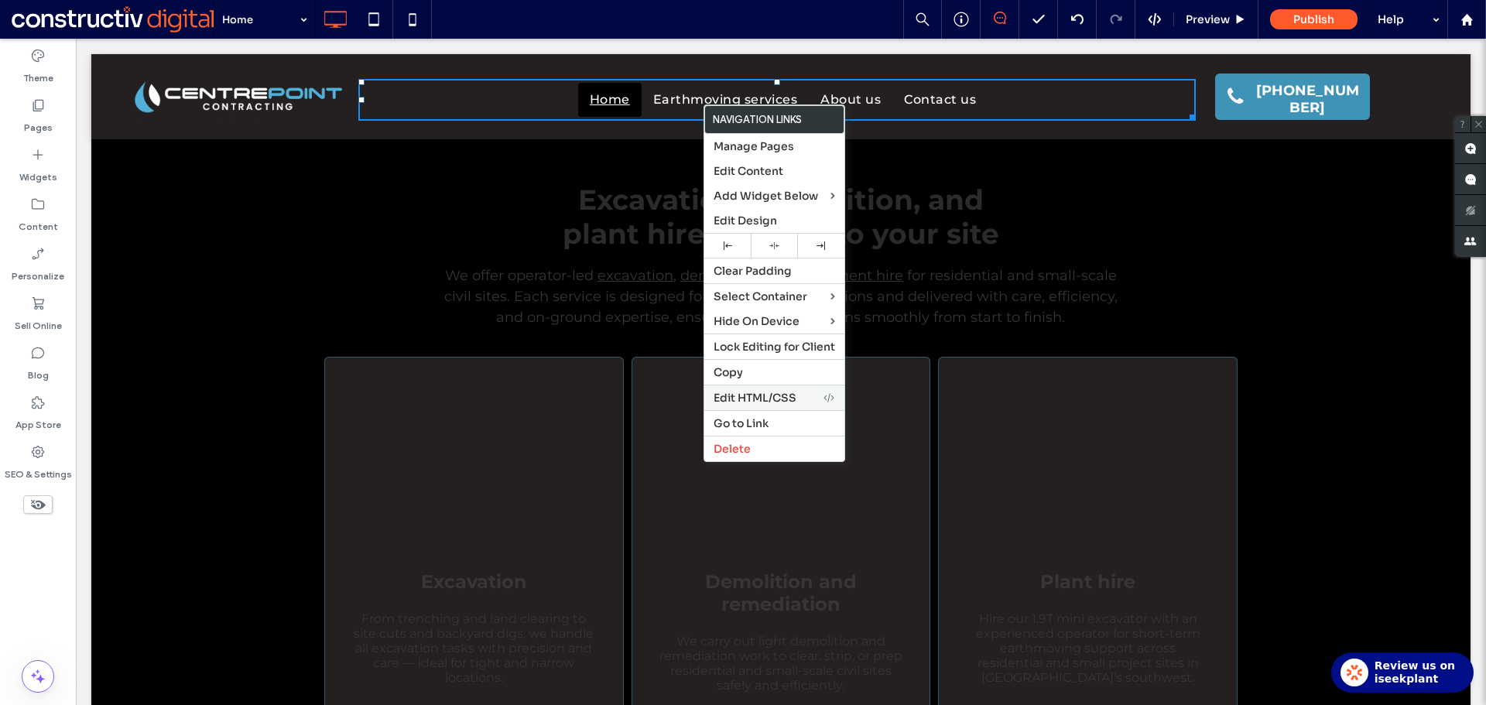
drag, startPoint x: 775, startPoint y: 399, endPoint x: 765, endPoint y: 388, distance: 14.8
click at [775, 399] on span "Edit HTML/CSS" at bounding box center [754, 398] width 83 height 14
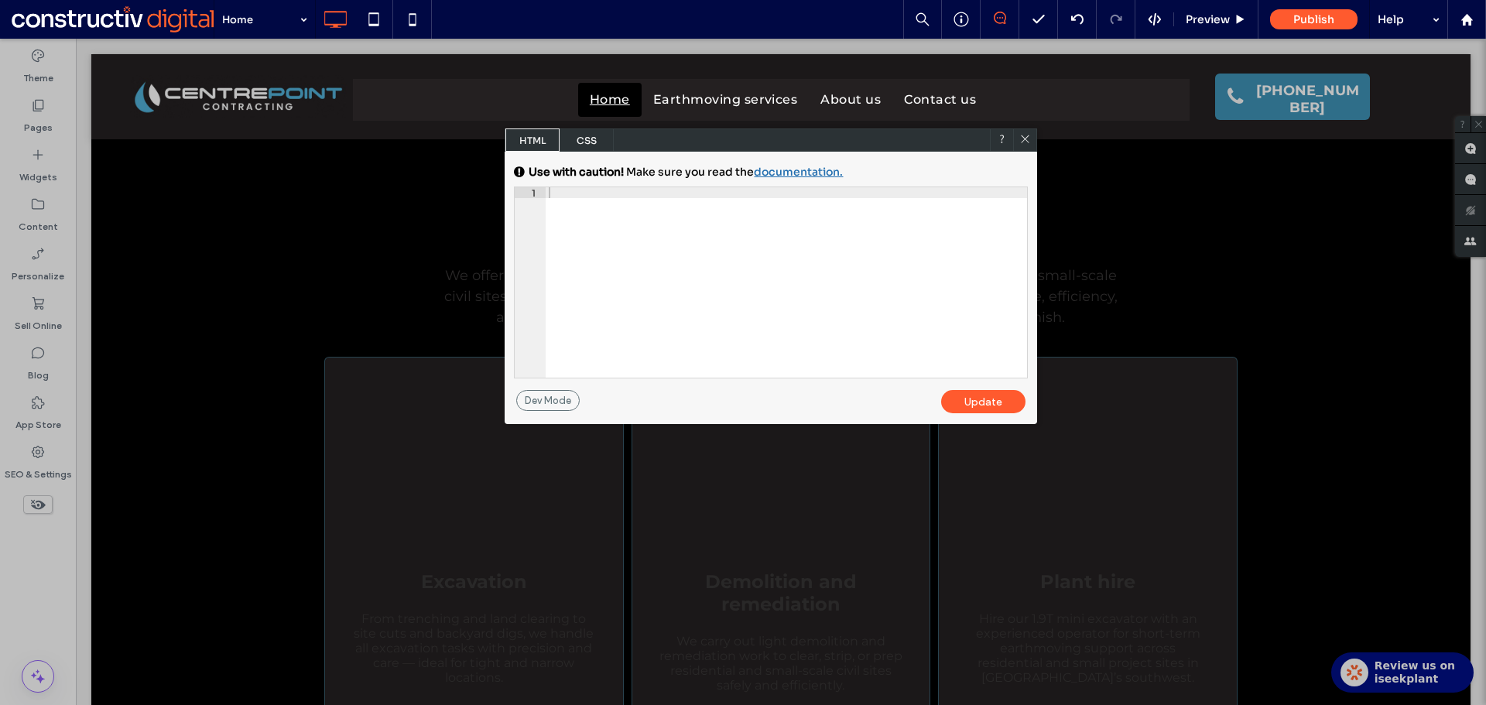
click at [585, 139] on span "CSS" at bounding box center [586, 139] width 54 height 23
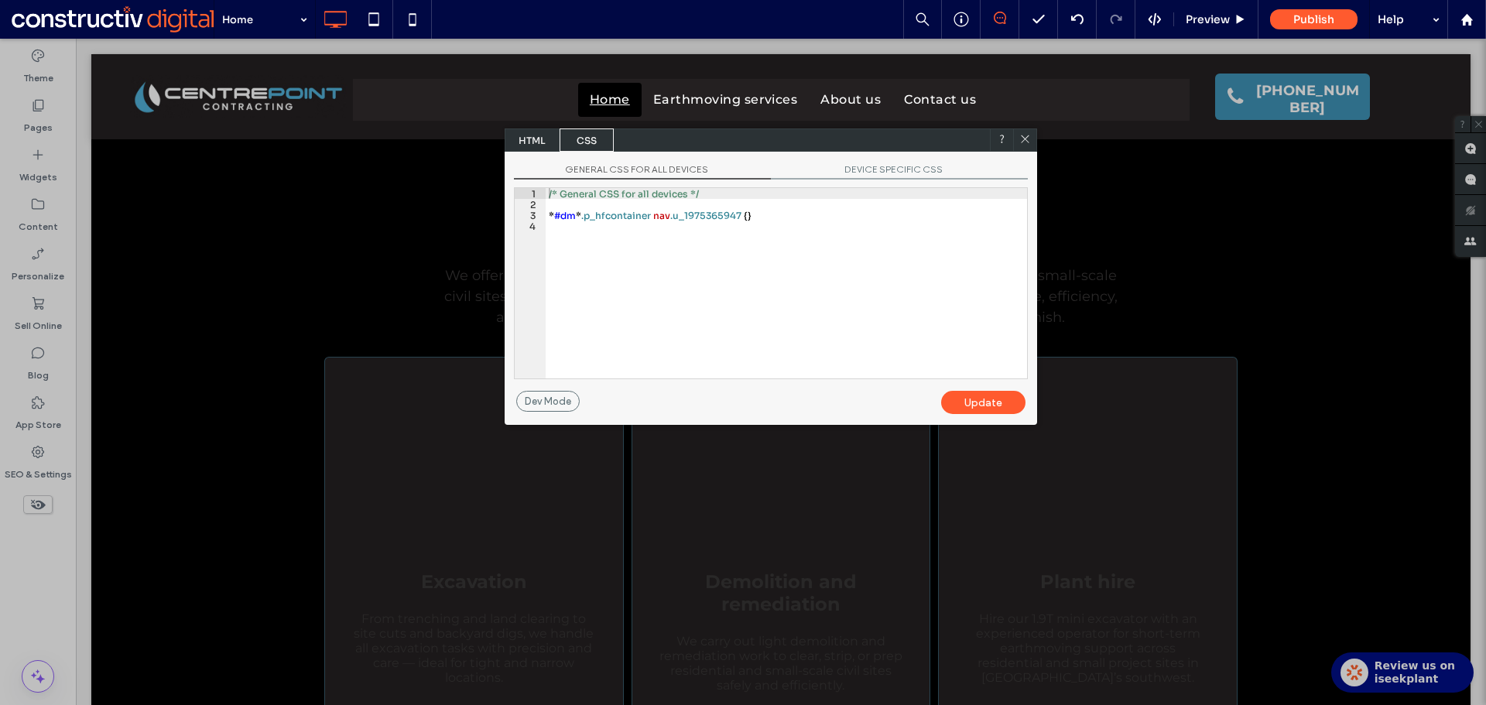
click at [668, 234] on div "/* General CSS for all devices */ * #dm * .p_hfcontainer nav .u_1975365947 { }" at bounding box center [786, 294] width 481 height 212
click at [877, 170] on span "DEVICE SPECIFIC CSS" at bounding box center [899, 171] width 257 height 16
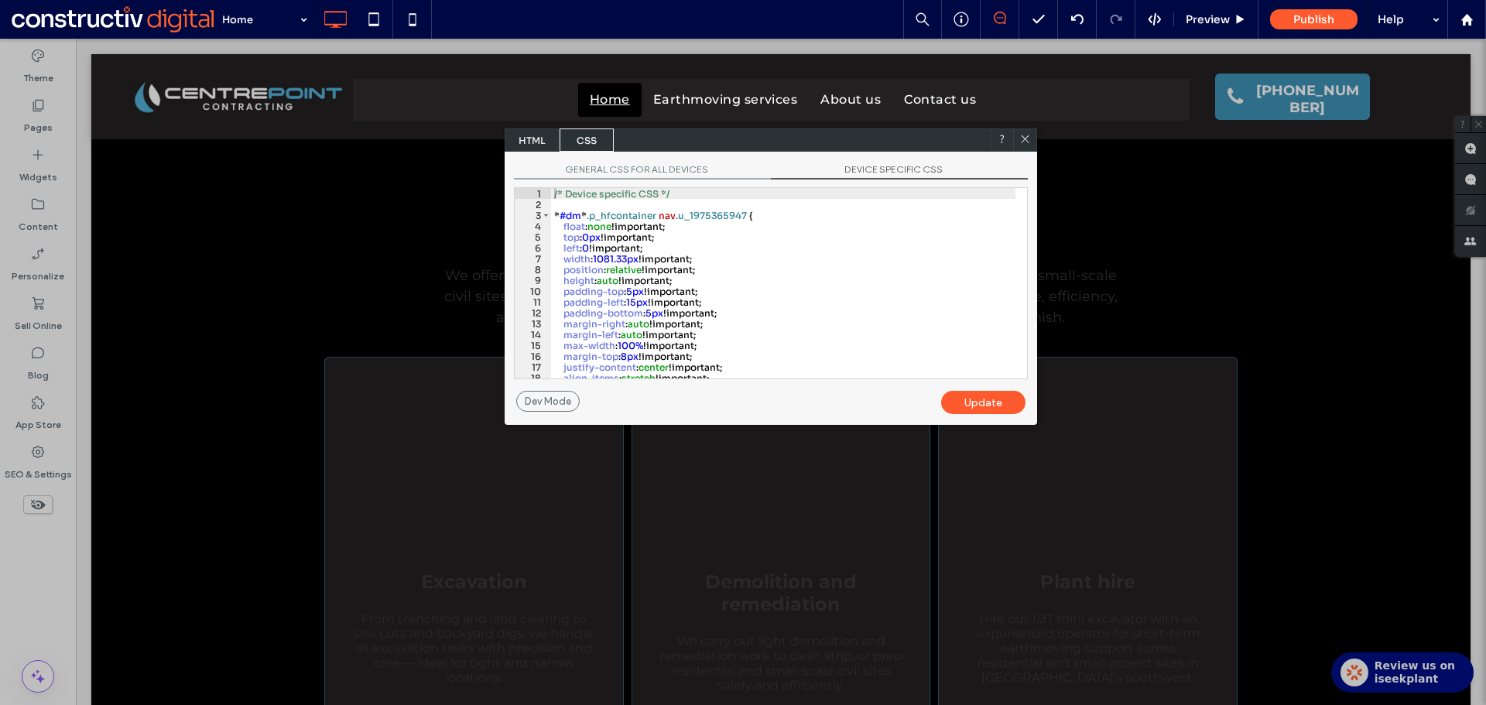
click at [748, 268] on div "/* Device specific CSS */ * #dm * .p_hfcontainer nav .u_1975365947 { float : no…" at bounding box center [783, 294] width 464 height 212
click at [1021, 142] on icon at bounding box center [1025, 139] width 12 height 12
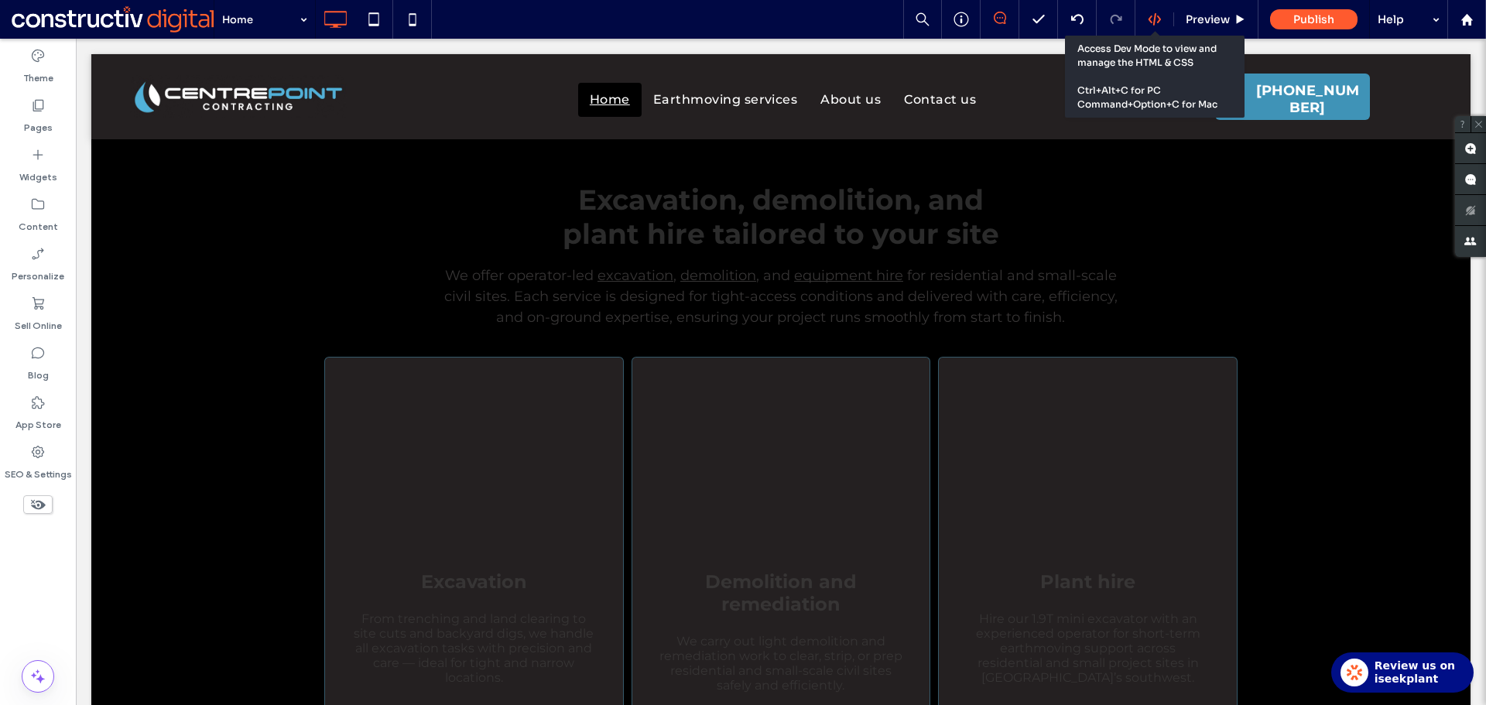
click at [1158, 17] on use at bounding box center [1154, 19] width 12 height 12
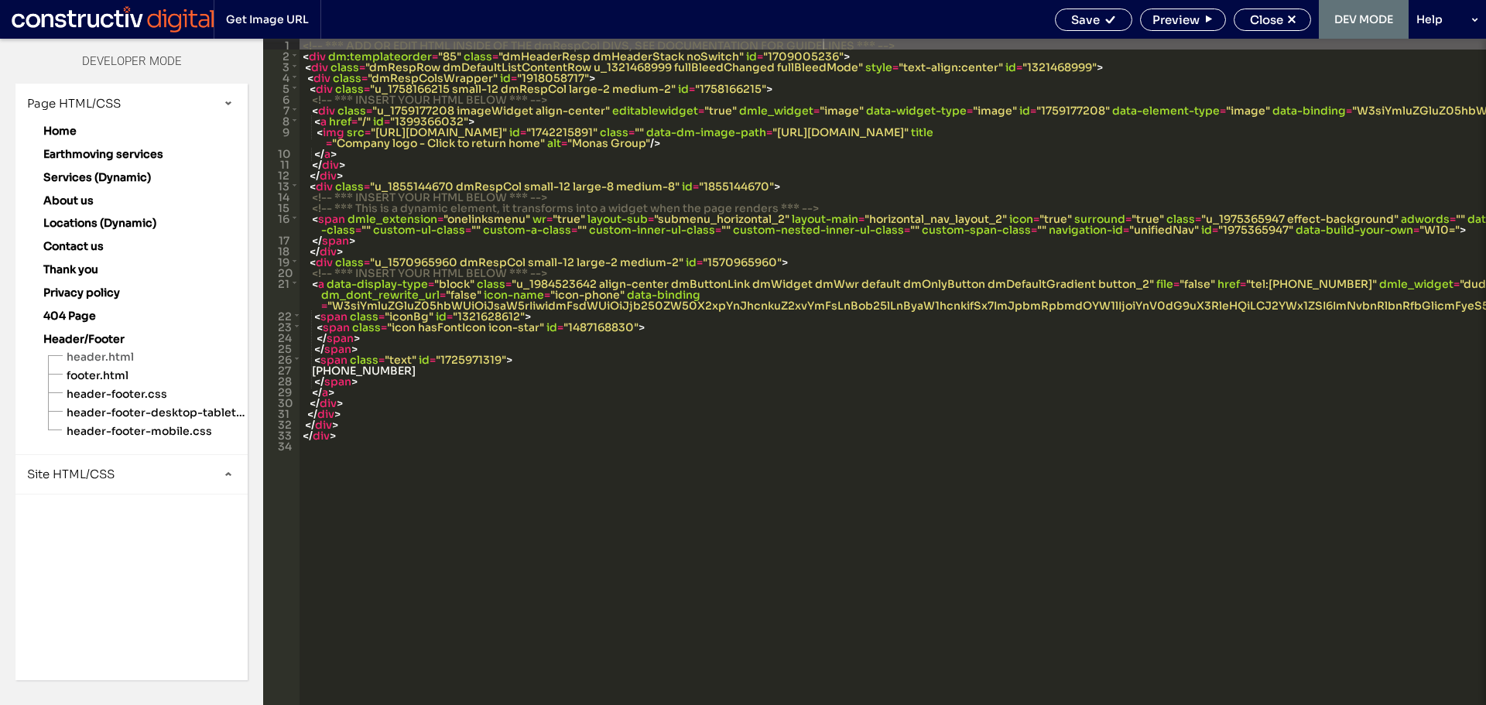
click at [116, 467] on div "Site HTML/CSS" at bounding box center [131, 474] width 232 height 39
click at [104, 542] on span "site.css" at bounding box center [160, 541] width 176 height 15
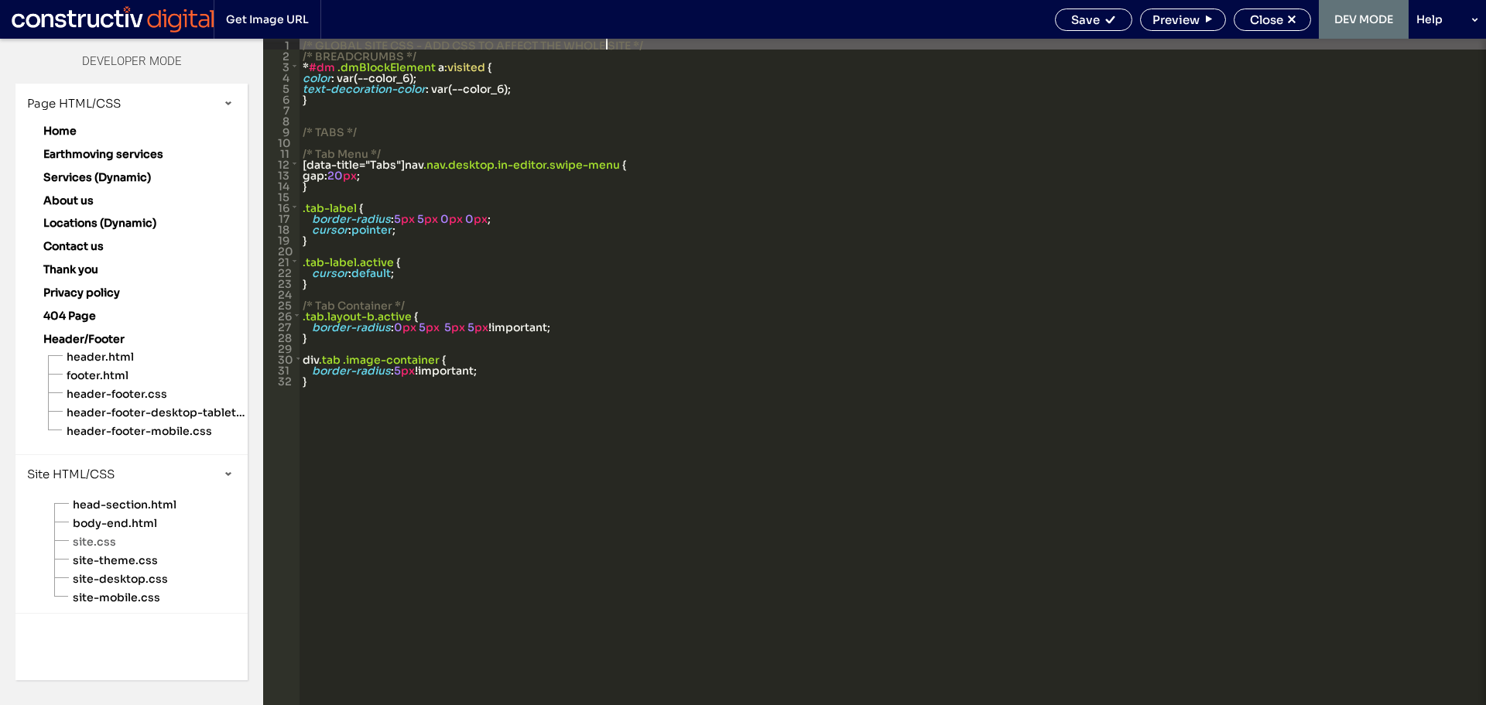
click at [511, 284] on div "/* GLOBAL SITE CSS - ADD CSS TO AFFECT THE WHOLE SITE */ /* BREADCRUMBS */ * #d…" at bounding box center [892, 383] width 1186 height 688
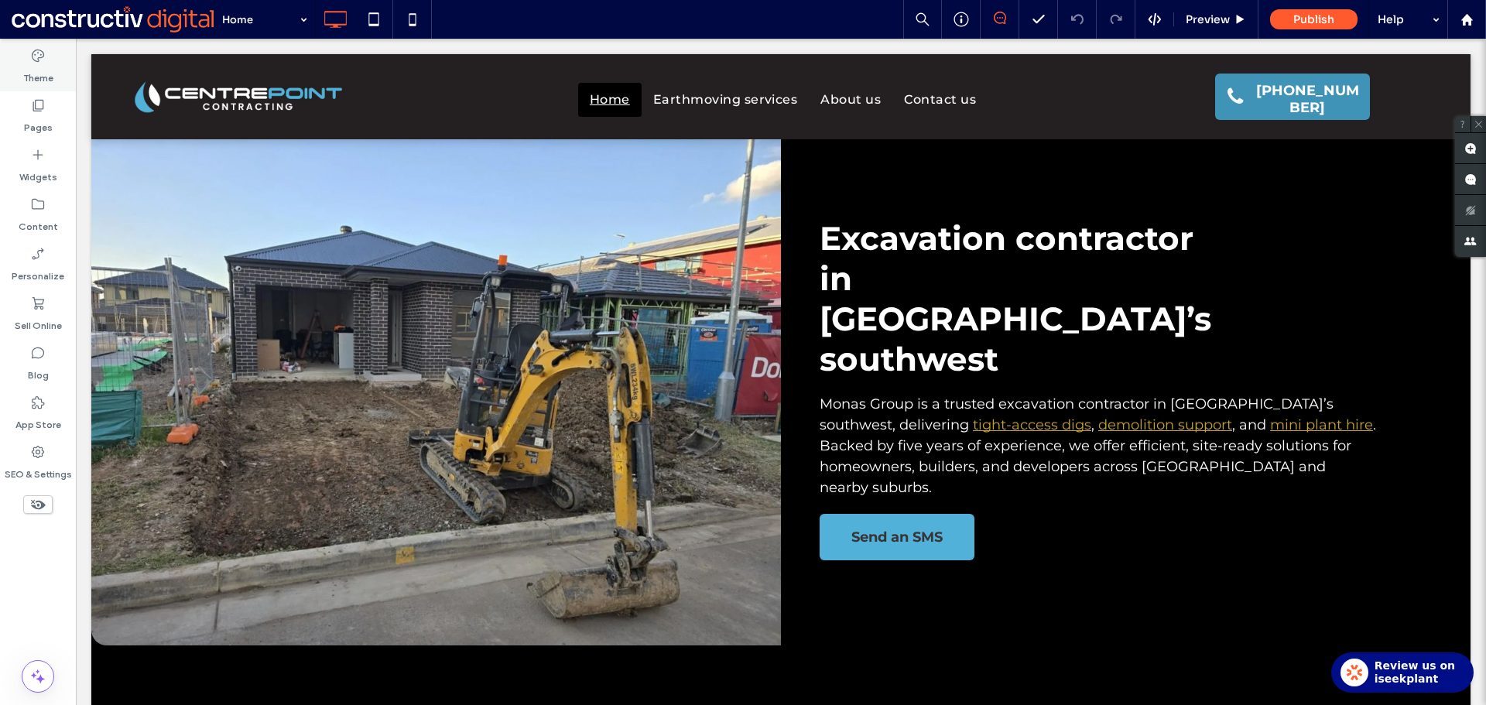
click at [41, 63] on label "Theme" at bounding box center [38, 74] width 30 height 22
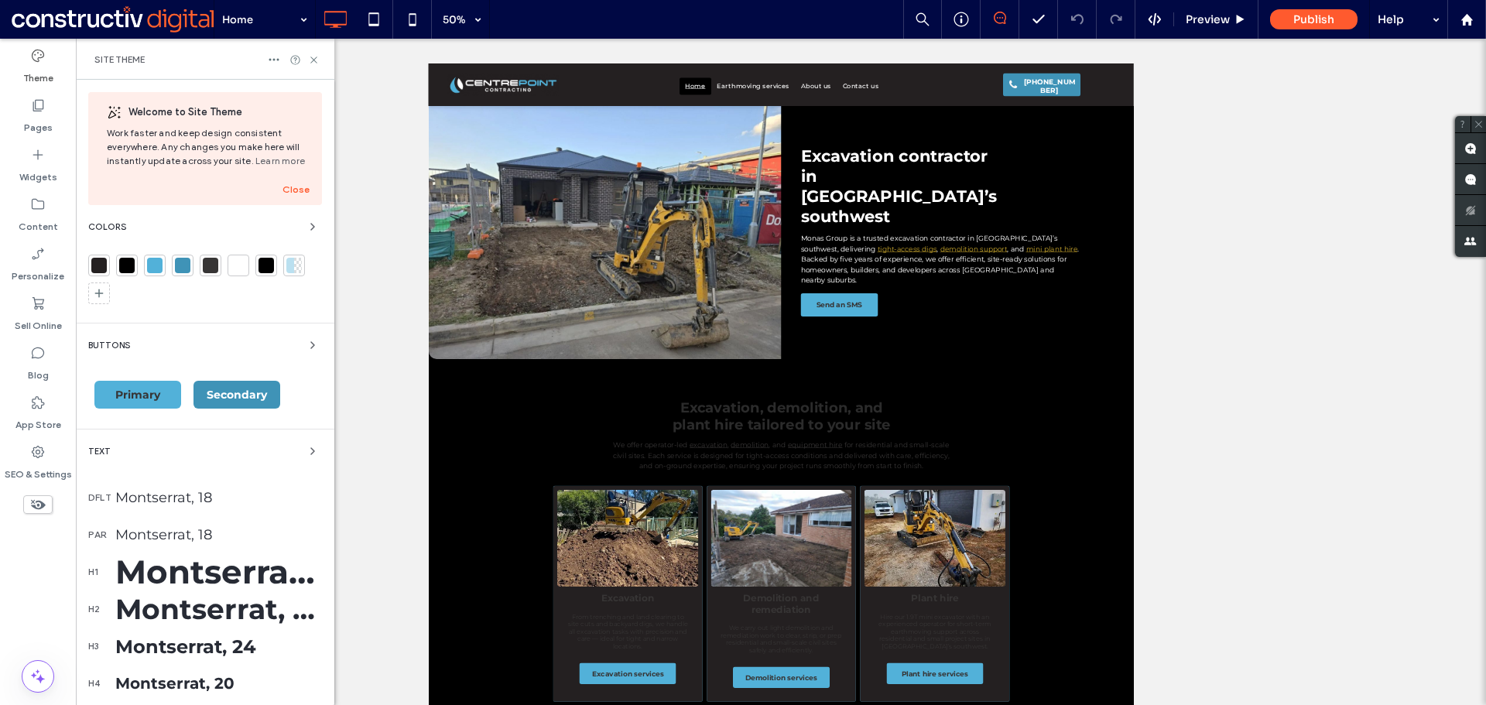
click at [256, 266] on div at bounding box center [266, 266] width 22 height 22
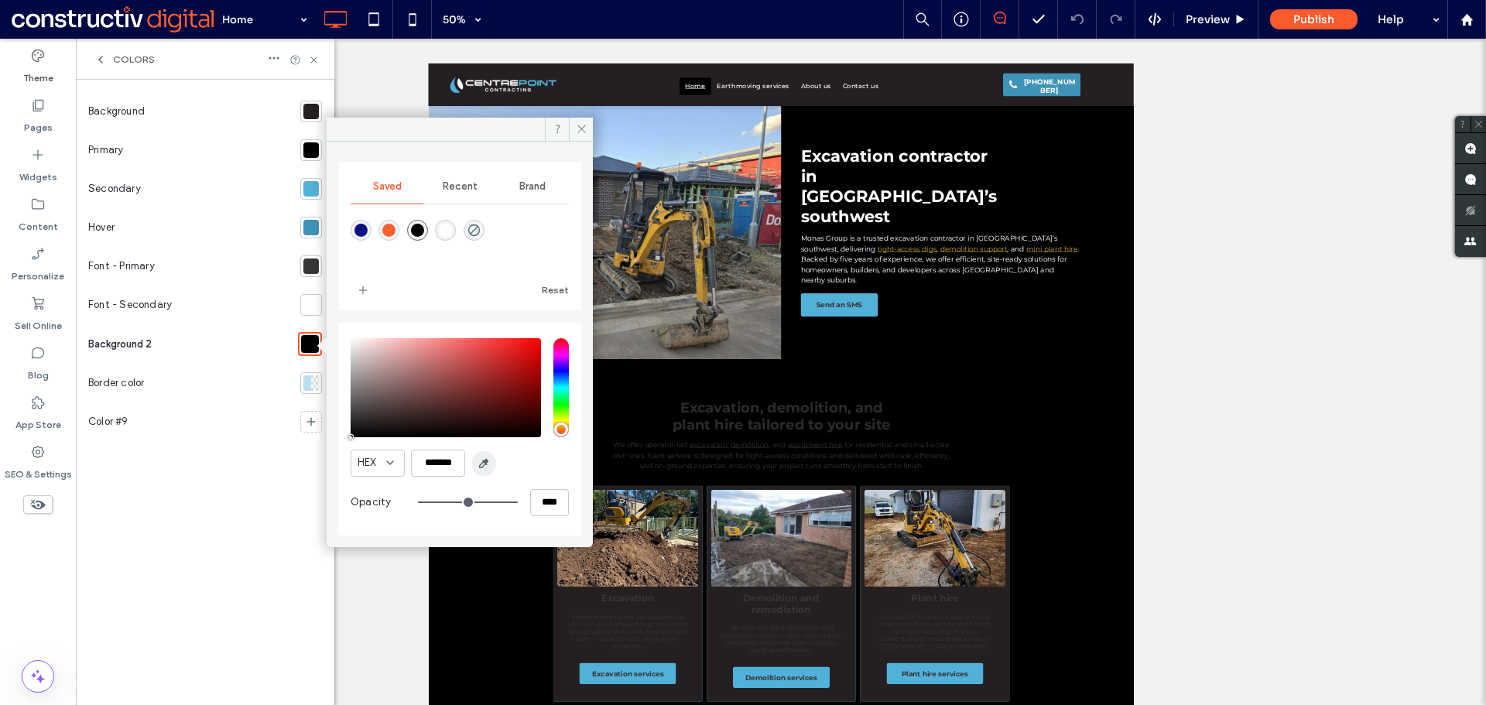
click at [487, 462] on icon "button" at bounding box center [483, 463] width 12 height 12
click at [483, 464] on icon "button" at bounding box center [483, 463] width 12 height 12
type input "*******"
click at [580, 129] on icon at bounding box center [582, 129] width 12 height 12
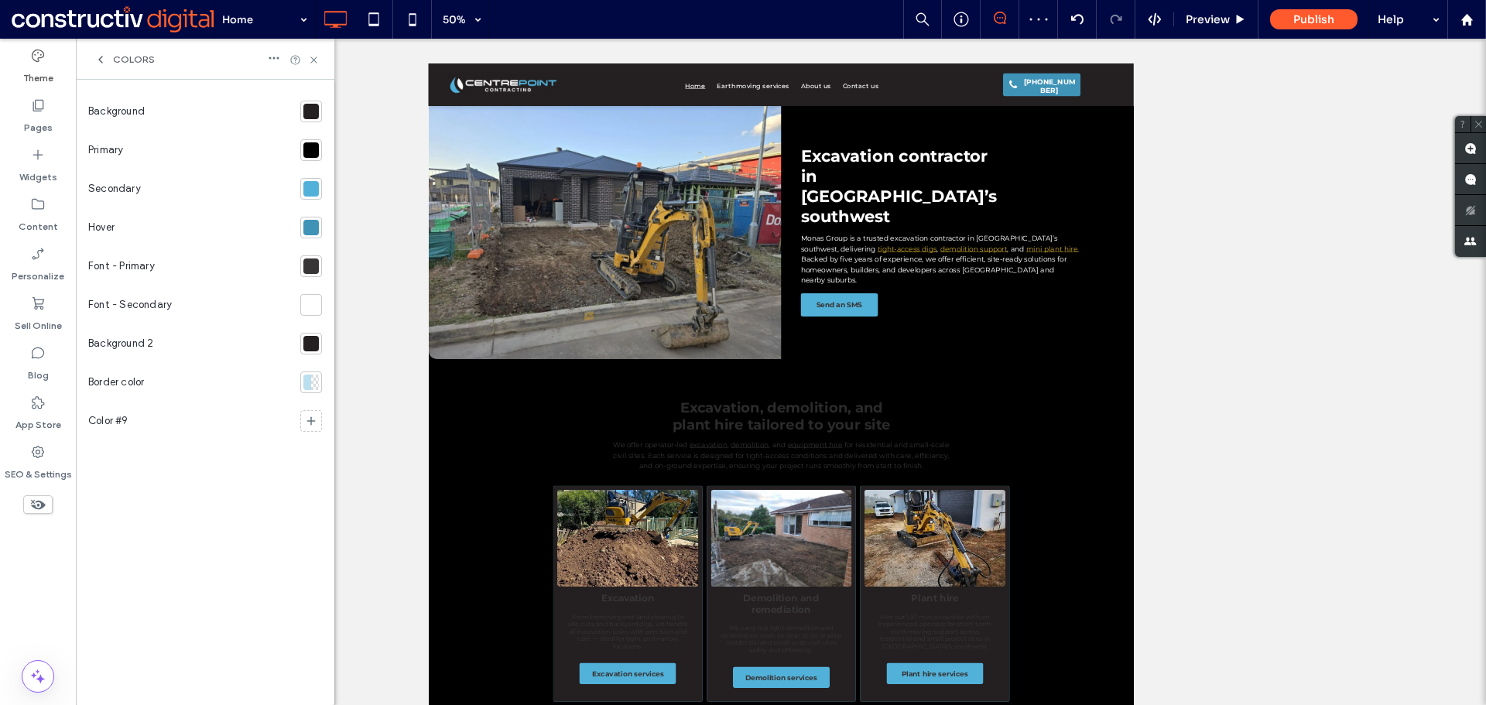
click at [316, 345] on div at bounding box center [310, 343] width 15 height 15
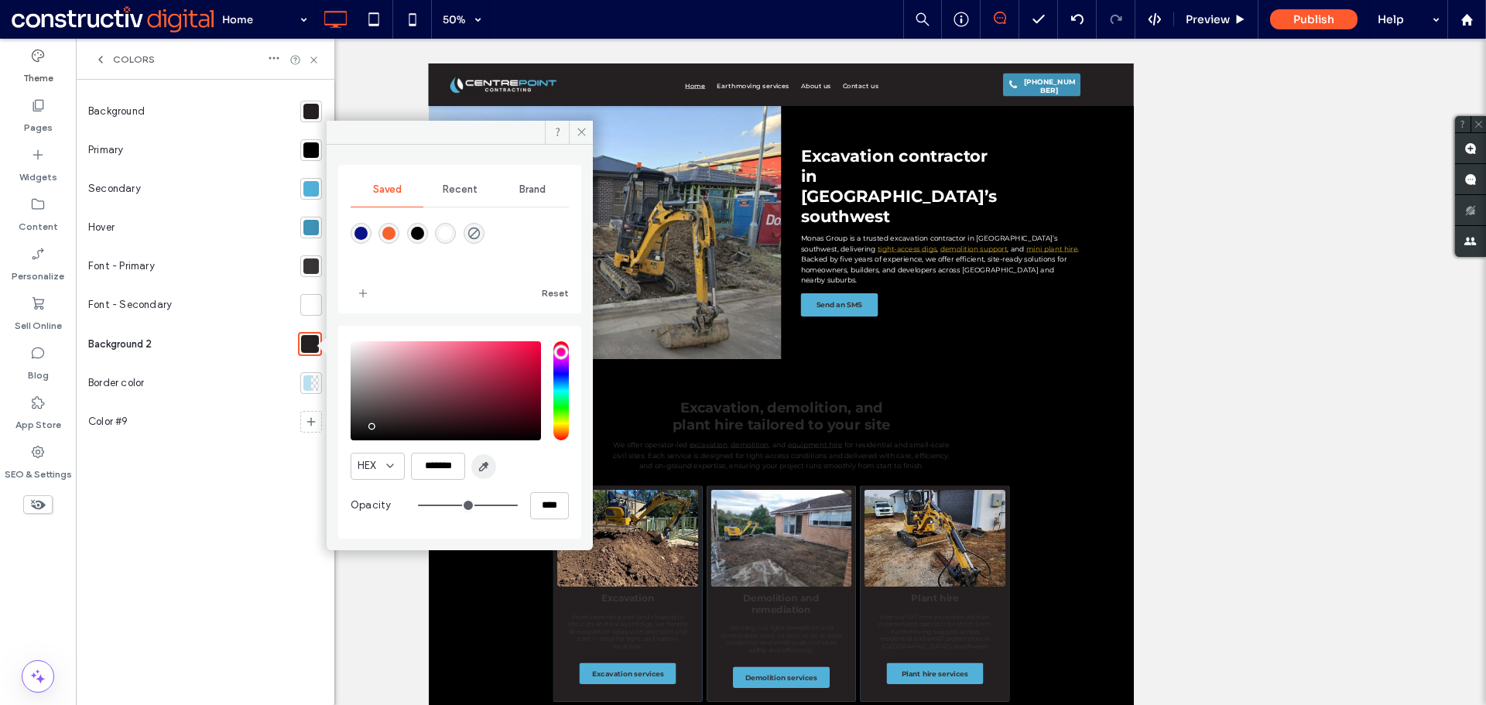
click at [481, 465] on icon "button" at bounding box center [483, 466] width 12 height 12
type input "*******"
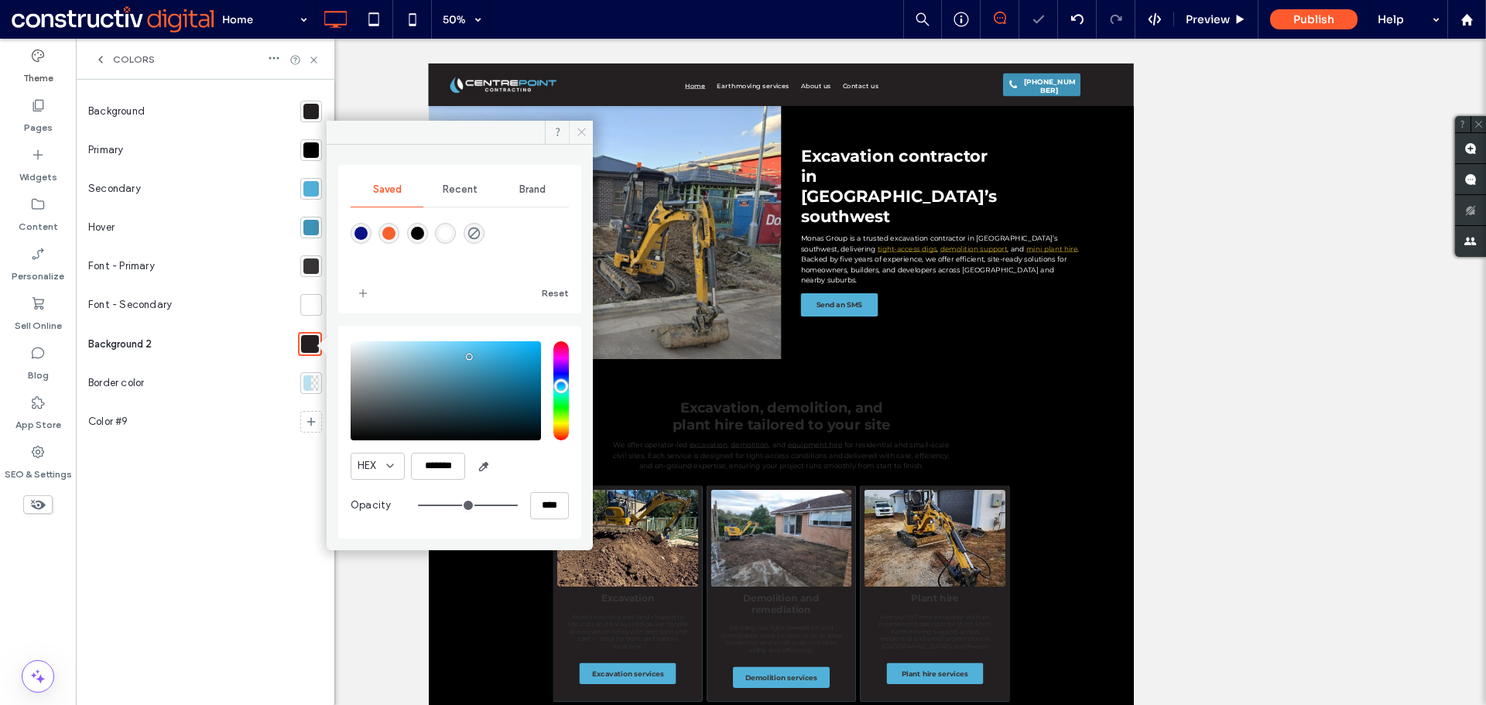
click at [580, 130] on icon at bounding box center [582, 132] width 12 height 12
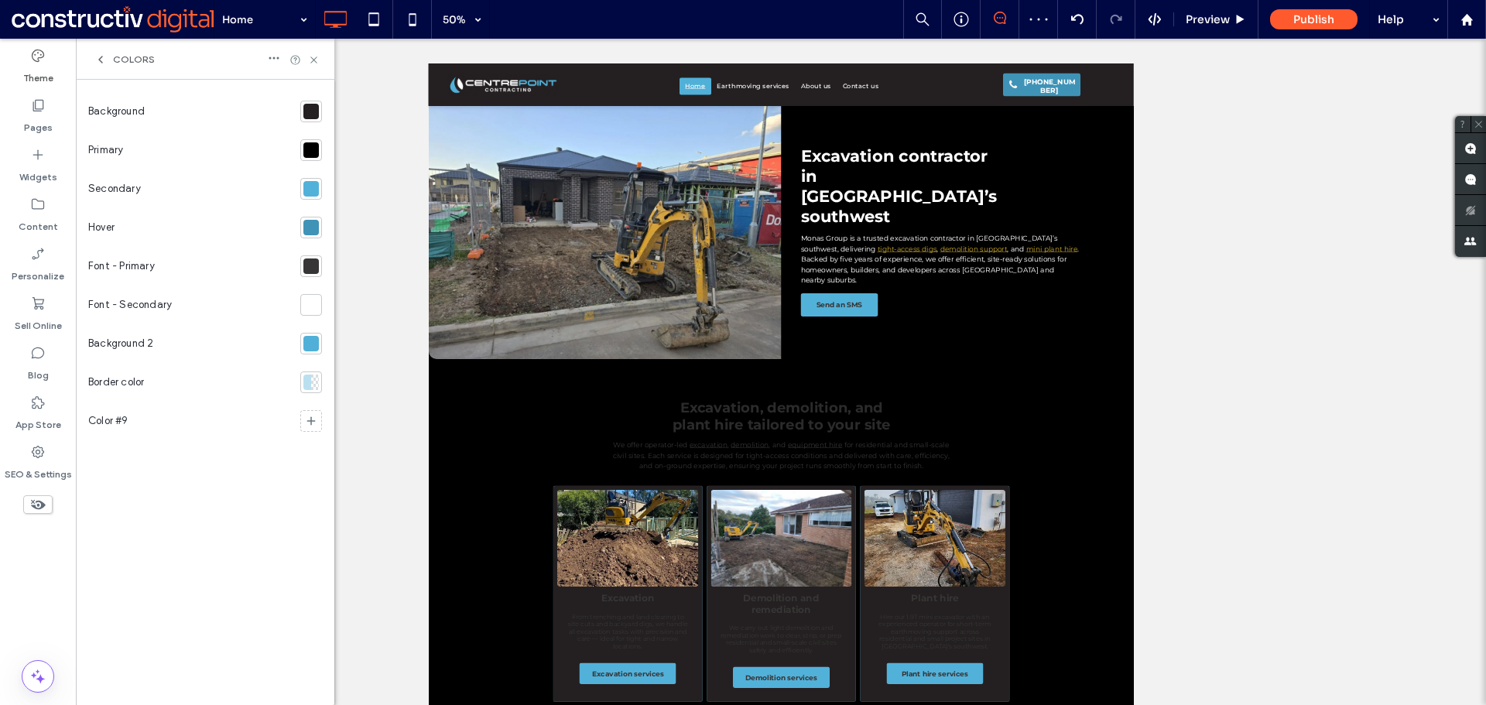
click at [310, 341] on div at bounding box center [310, 343] width 15 height 15
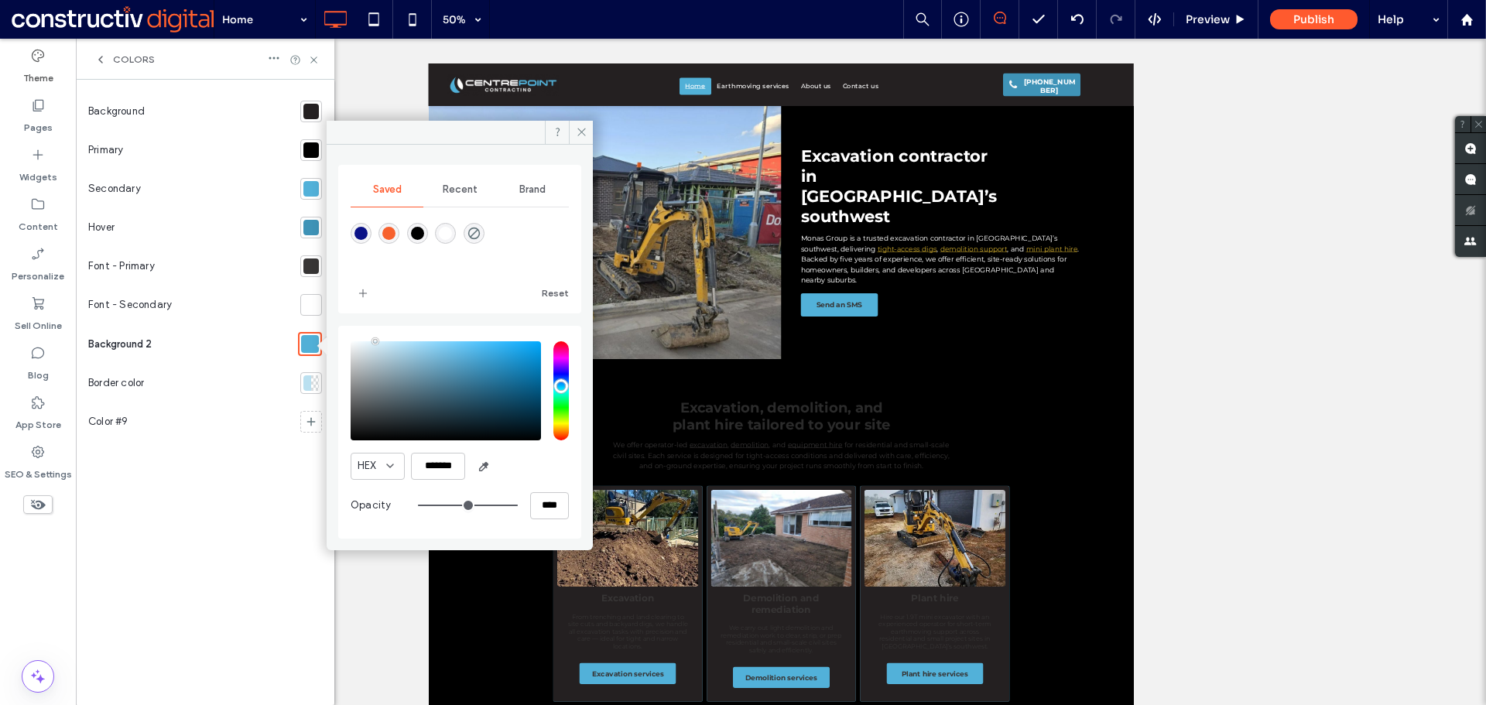
type input "*******"
drag, startPoint x: 381, startPoint y: 347, endPoint x: 375, endPoint y: 320, distance: 28.0
click at [375, 320] on div "Saved Recent Brand Reset HEX ******* Opacity ****" at bounding box center [459, 352] width 243 height 374
drag, startPoint x: 583, startPoint y: 128, endPoint x: 29, endPoint y: 23, distance: 563.1
click at [583, 128] on icon at bounding box center [582, 132] width 12 height 12
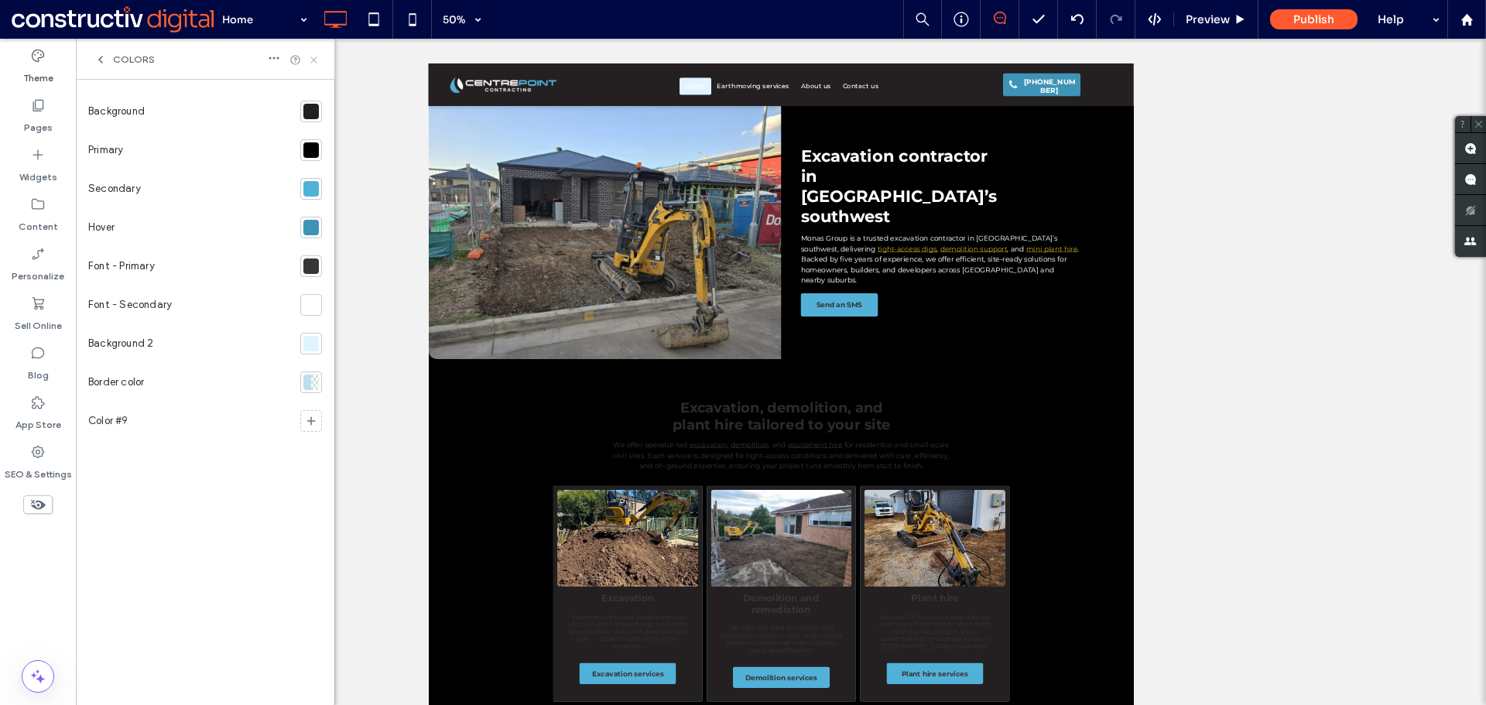
click at [313, 60] on icon at bounding box center [314, 60] width 12 height 12
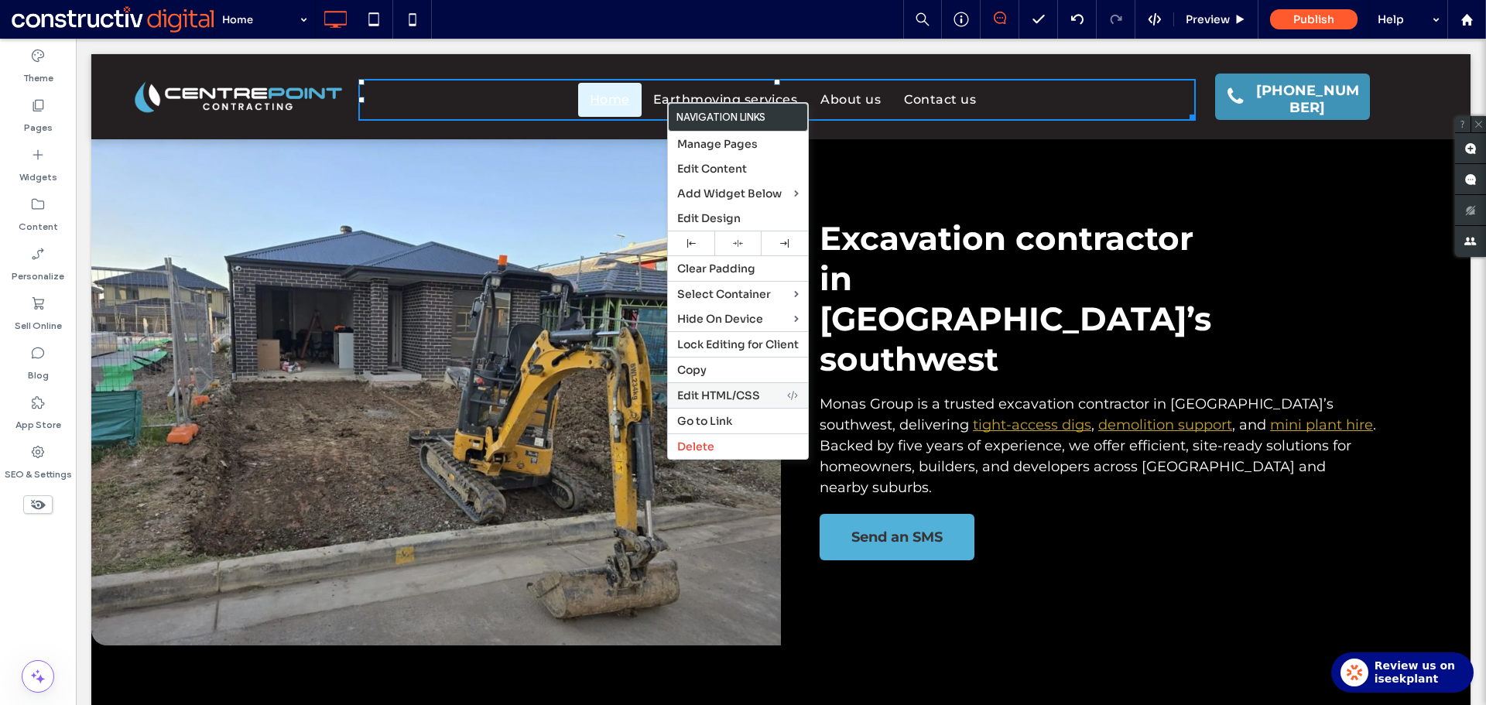
click at [721, 397] on span "Edit HTML/CSS" at bounding box center [718, 395] width 83 height 14
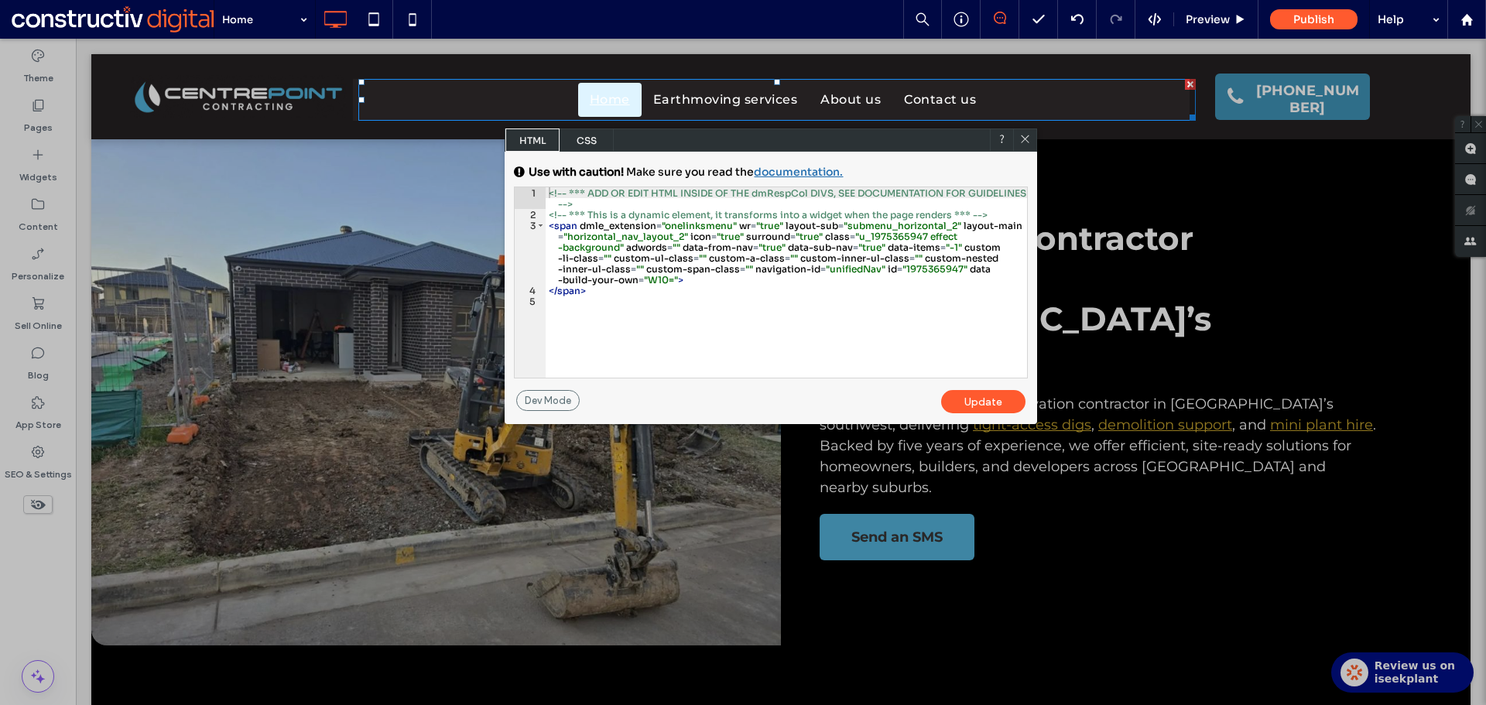
click at [1028, 138] on icon at bounding box center [1025, 139] width 12 height 12
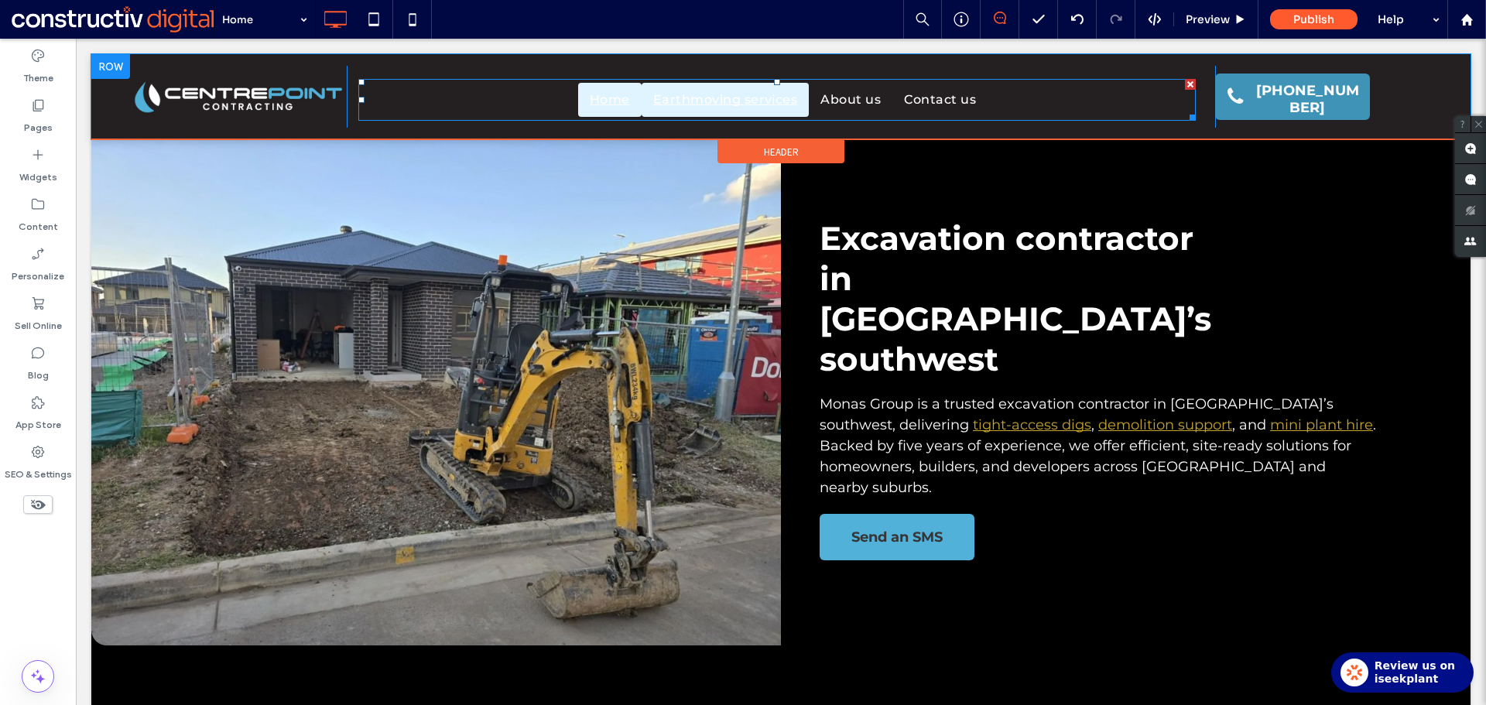
click at [682, 94] on span "Earthmoving services" at bounding box center [725, 100] width 145 height 19
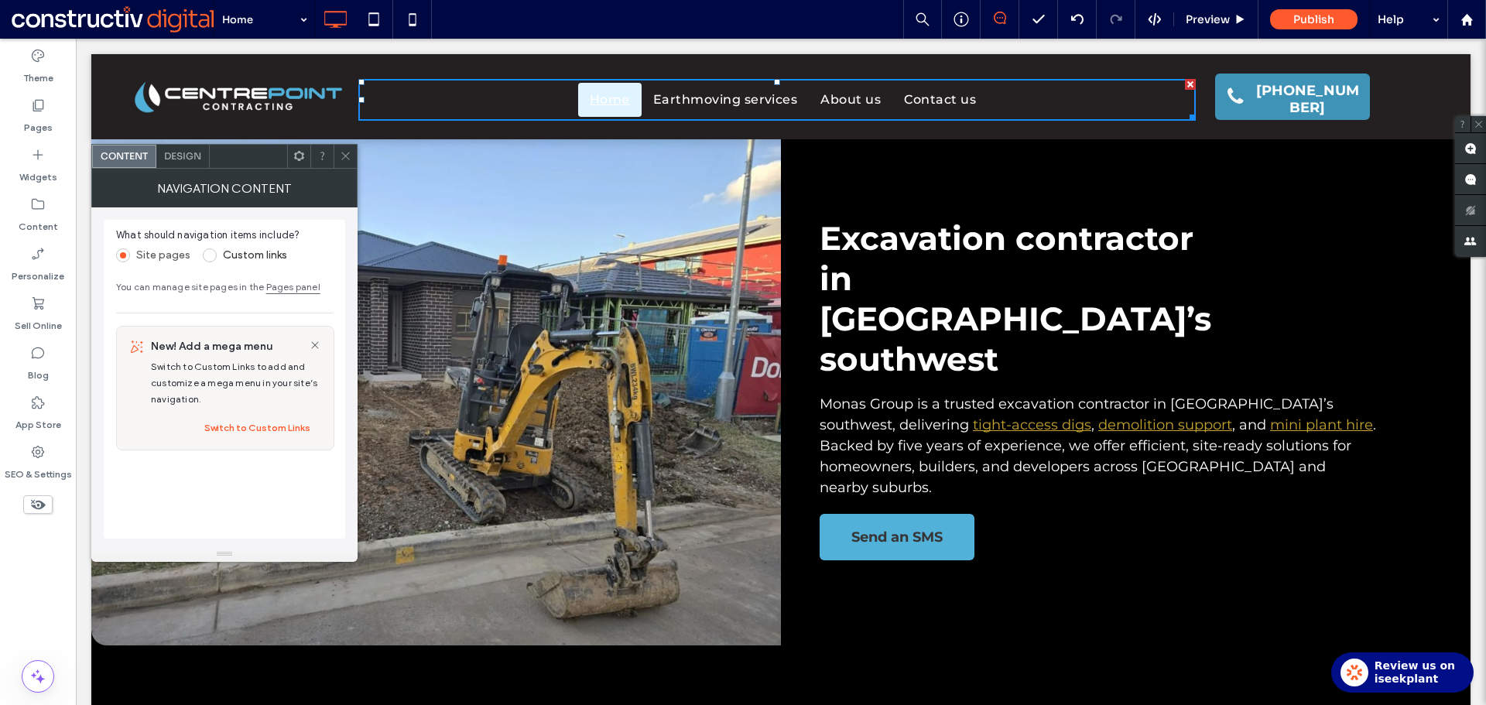
click at [180, 154] on span "Design" at bounding box center [182, 156] width 37 height 12
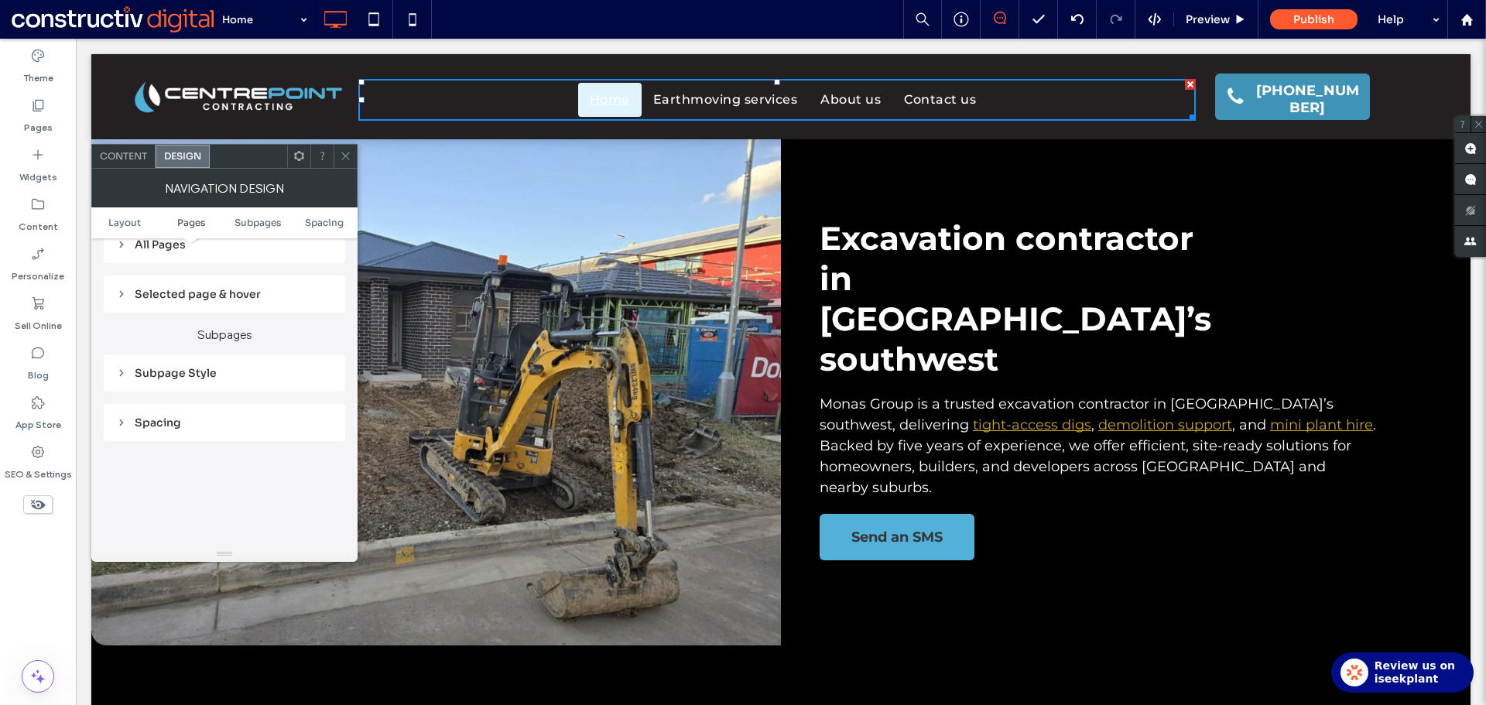
scroll to position [387, 0]
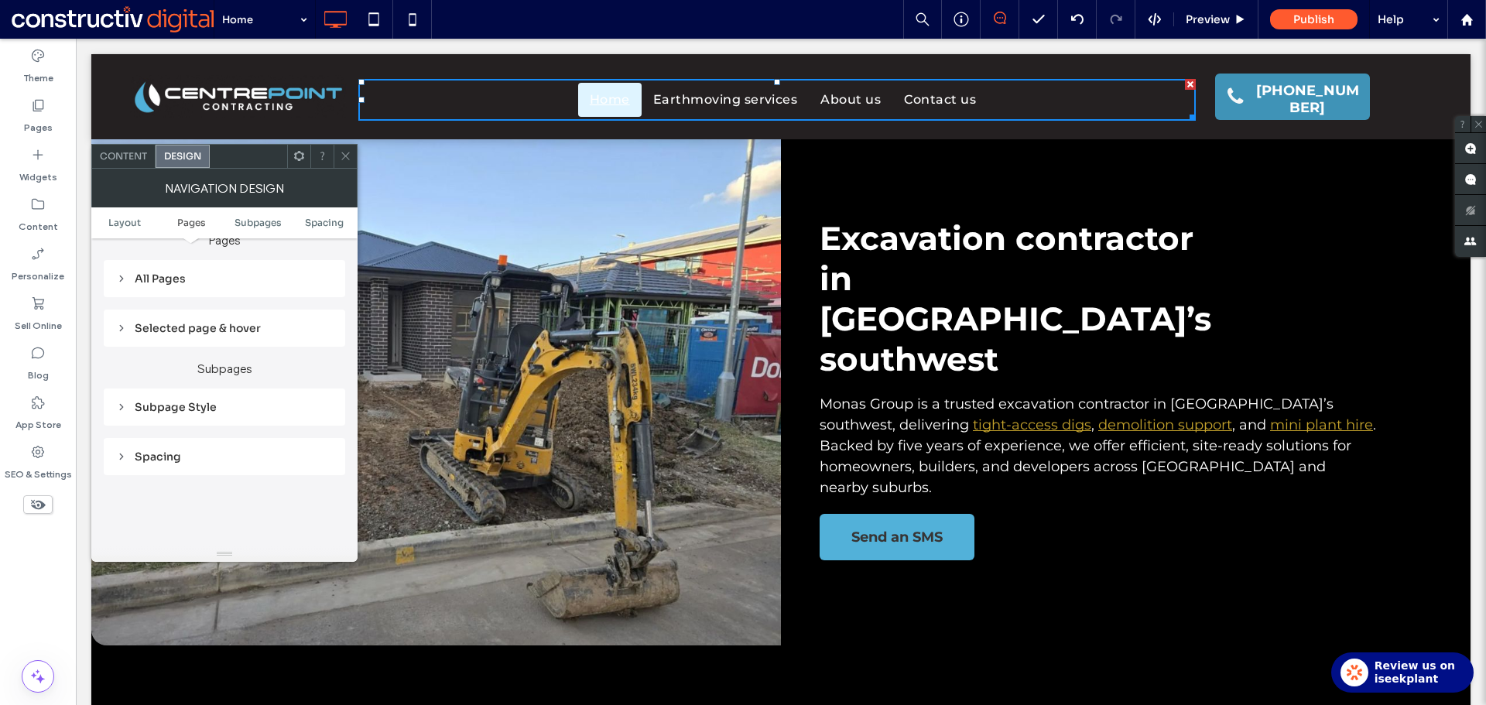
click at [234, 324] on div "Selected page & hover" at bounding box center [224, 328] width 217 height 14
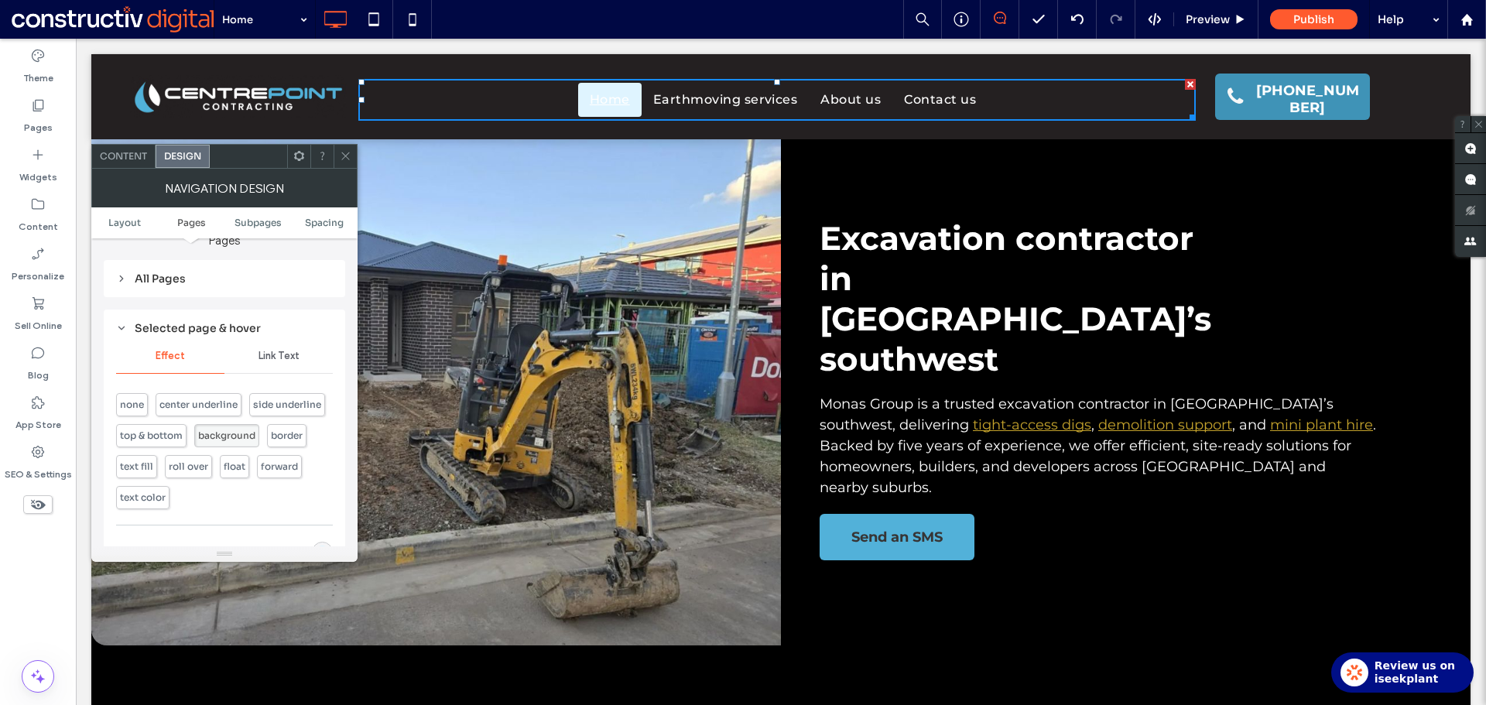
click at [290, 356] on span "Link Text" at bounding box center [278, 356] width 41 height 12
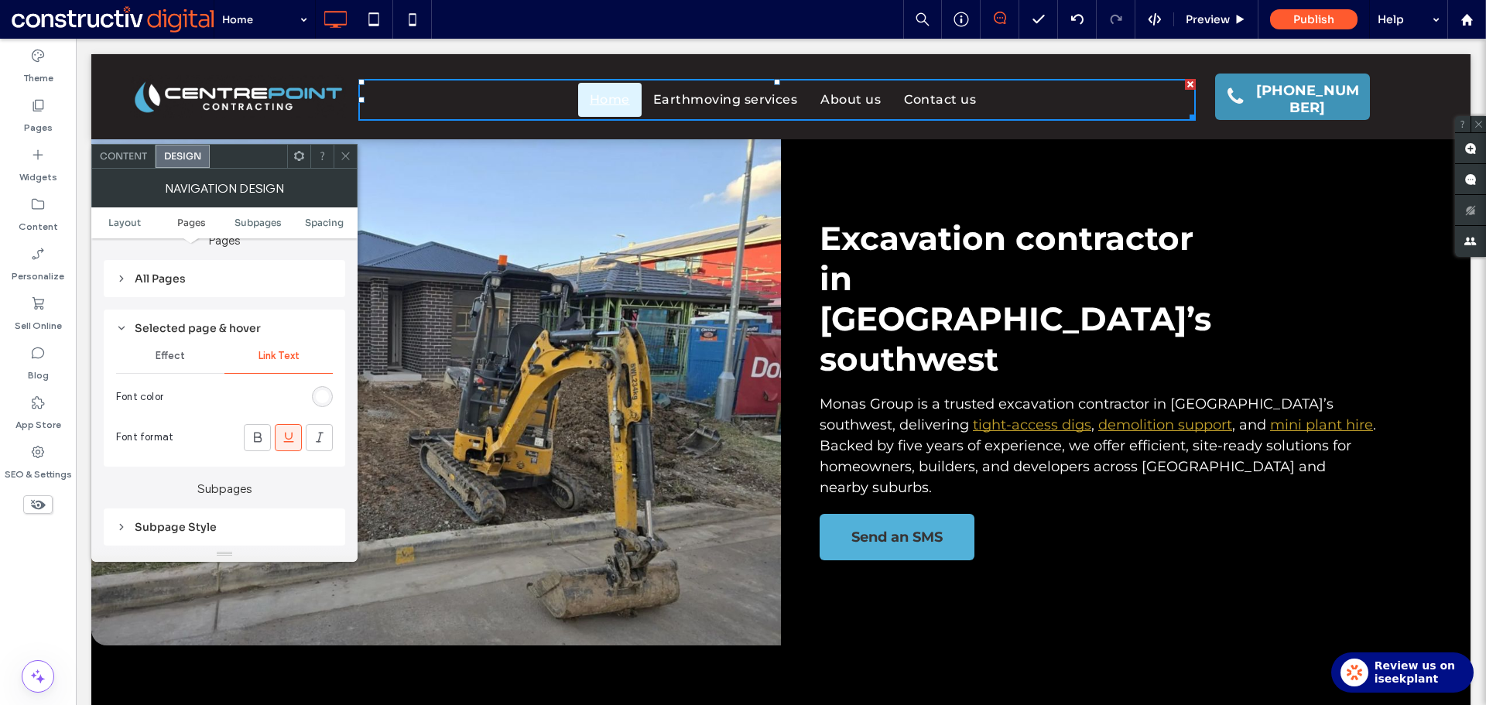
click at [323, 394] on div "rgb(255, 255, 255)" at bounding box center [322, 396] width 13 height 13
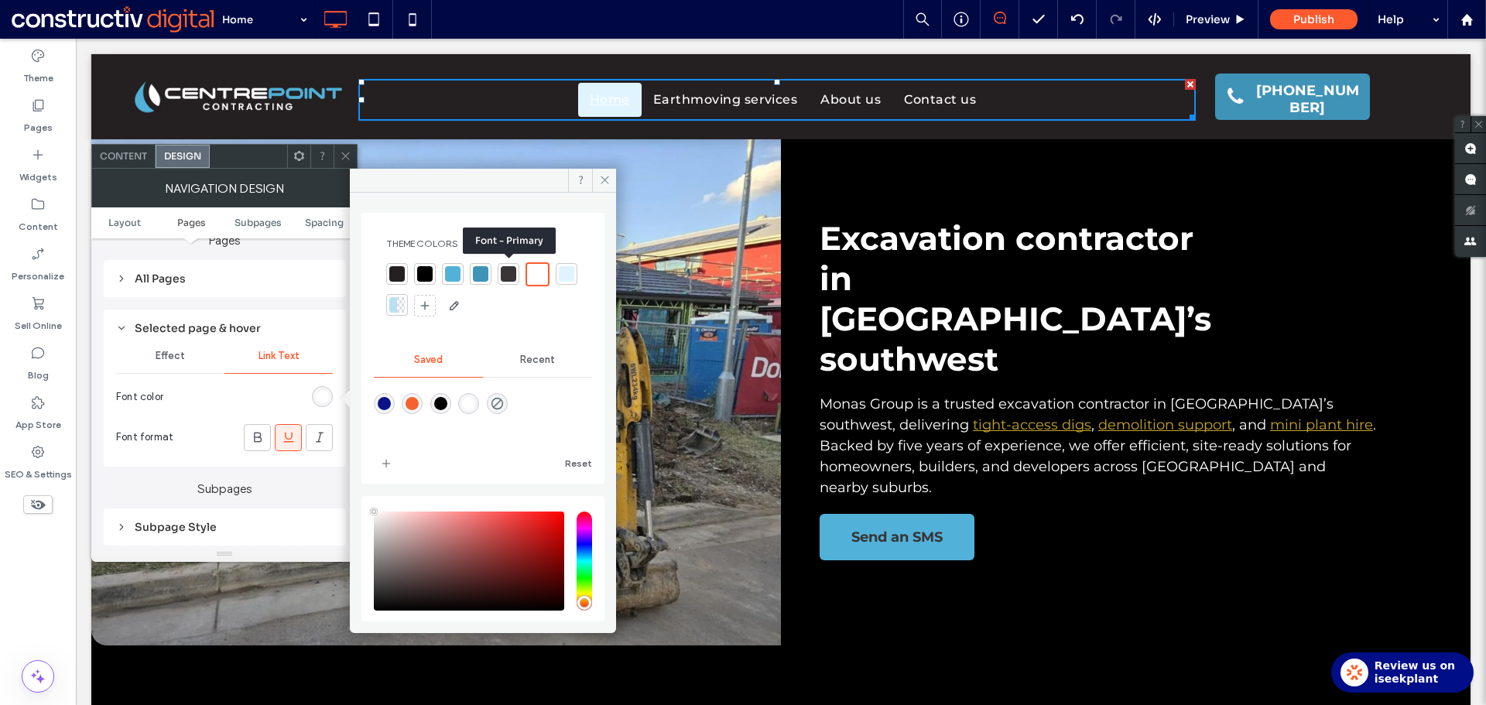
click at [513, 275] on div at bounding box center [508, 273] width 15 height 15
drag, startPoint x: 344, startPoint y: 157, endPoint x: 273, endPoint y: 147, distance: 71.1
click at [342, 157] on icon at bounding box center [346, 156] width 12 height 12
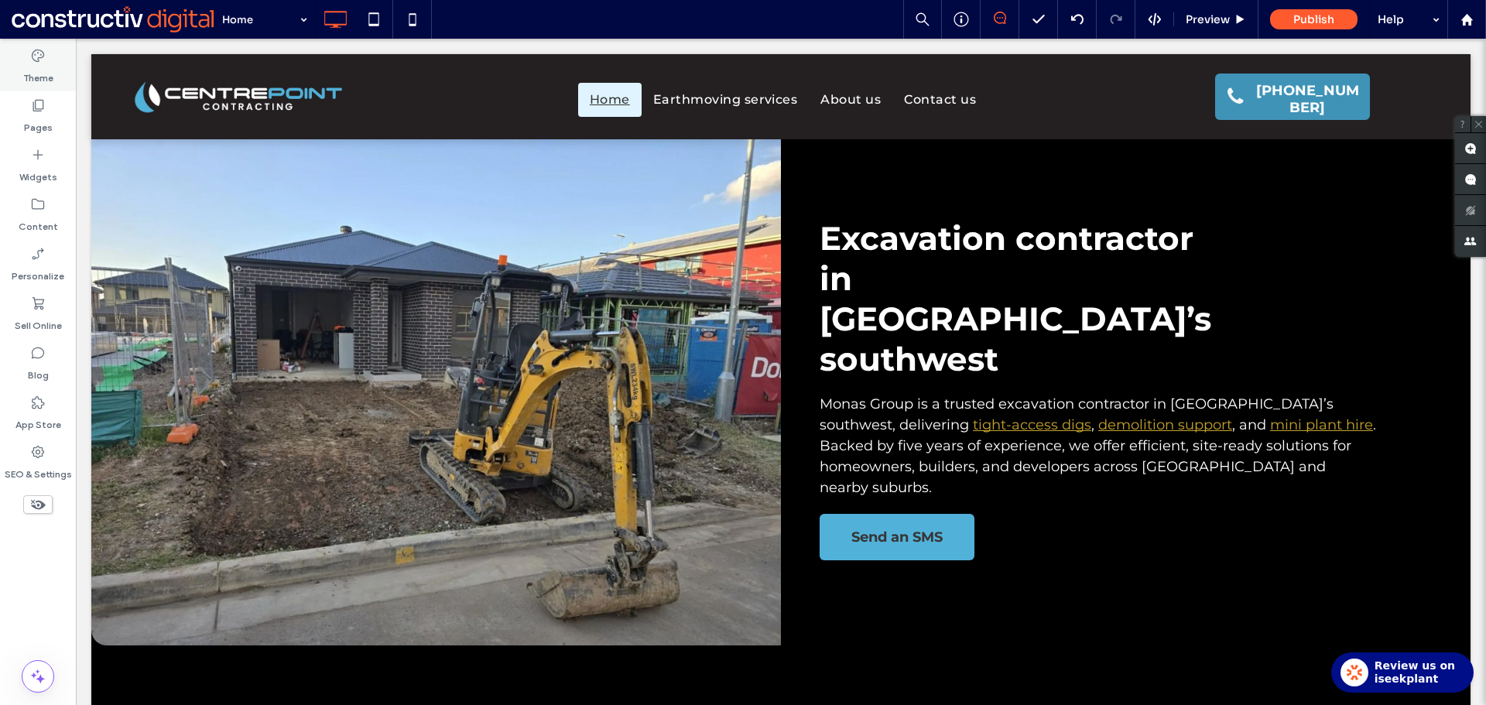
click at [51, 65] on label "Theme" at bounding box center [38, 74] width 30 height 22
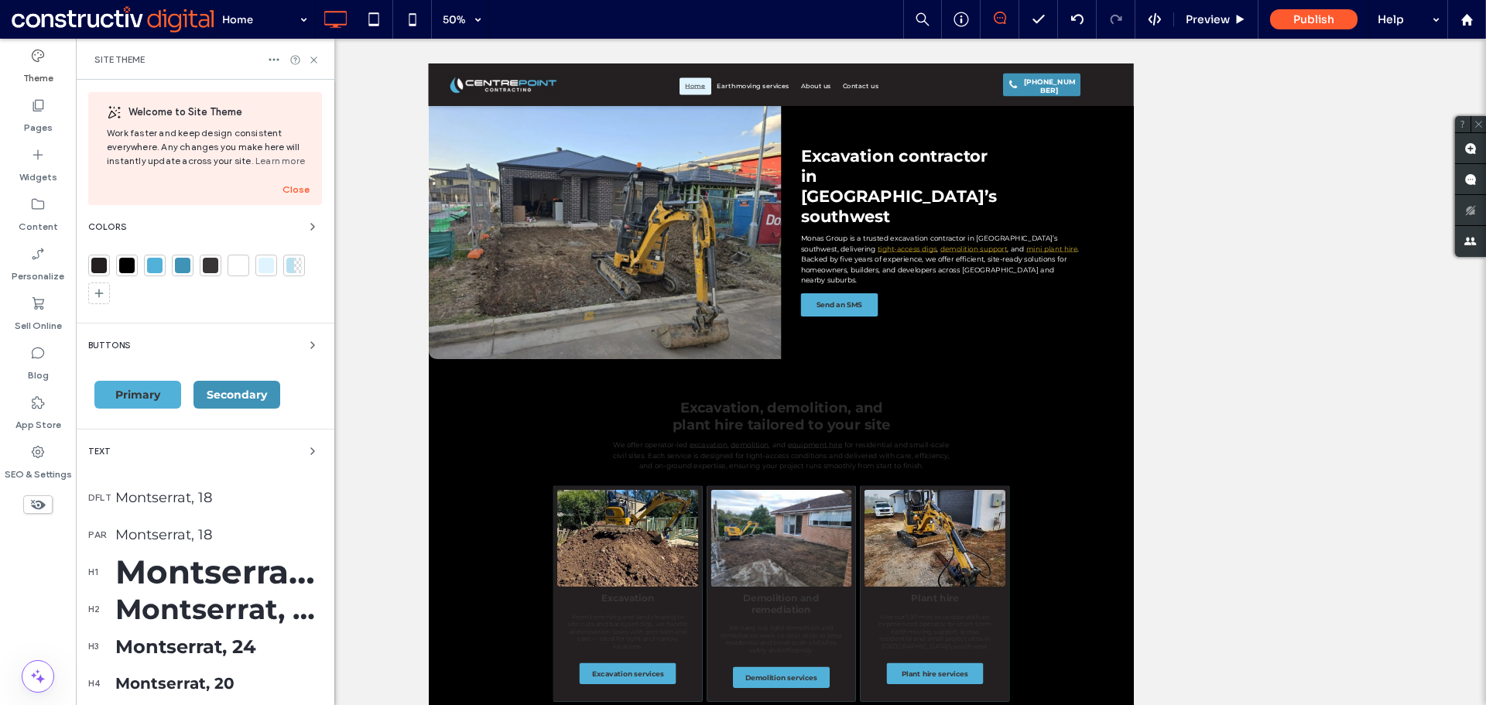
click at [265, 265] on div at bounding box center [265, 265] width 15 height 15
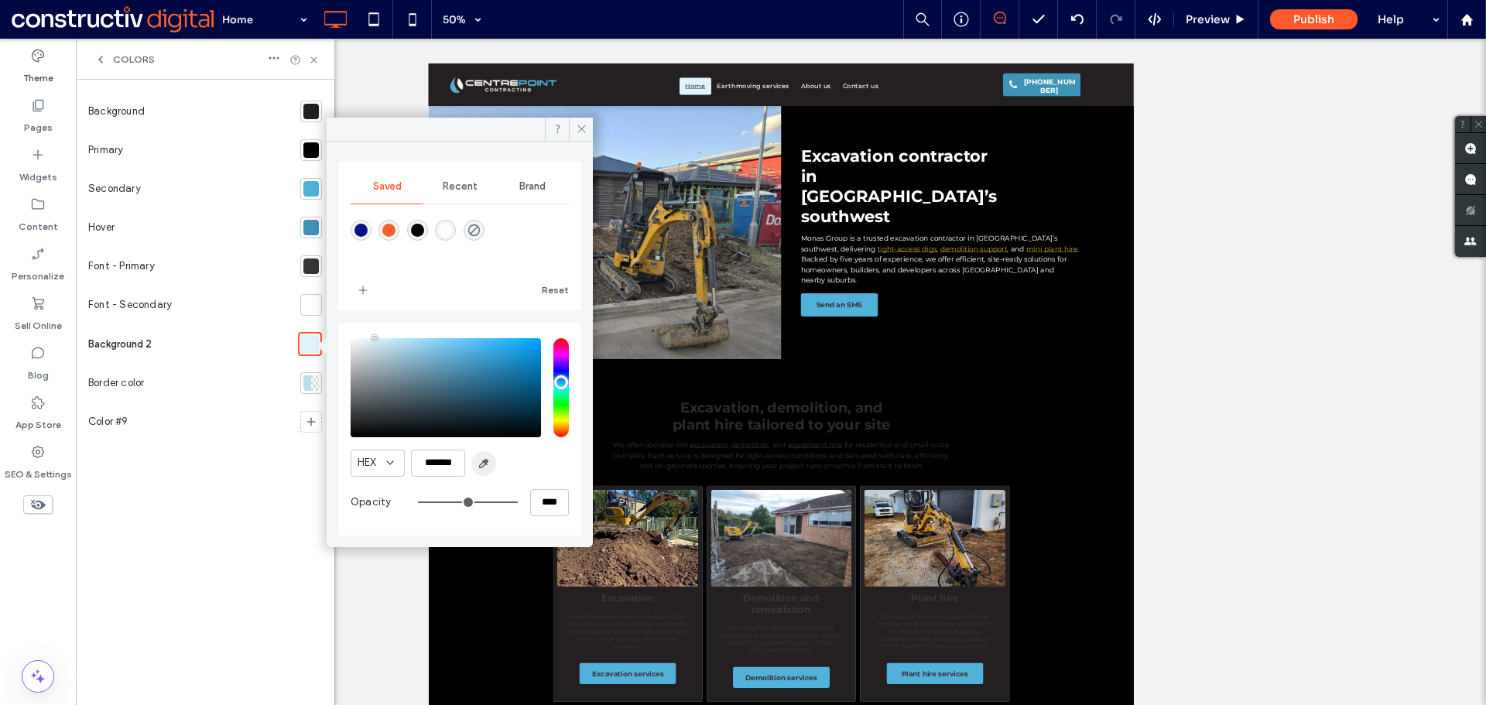
click at [484, 463] on icon "button" at bounding box center [483, 463] width 12 height 12
type input "*******"
click at [576, 126] on icon at bounding box center [582, 129] width 12 height 12
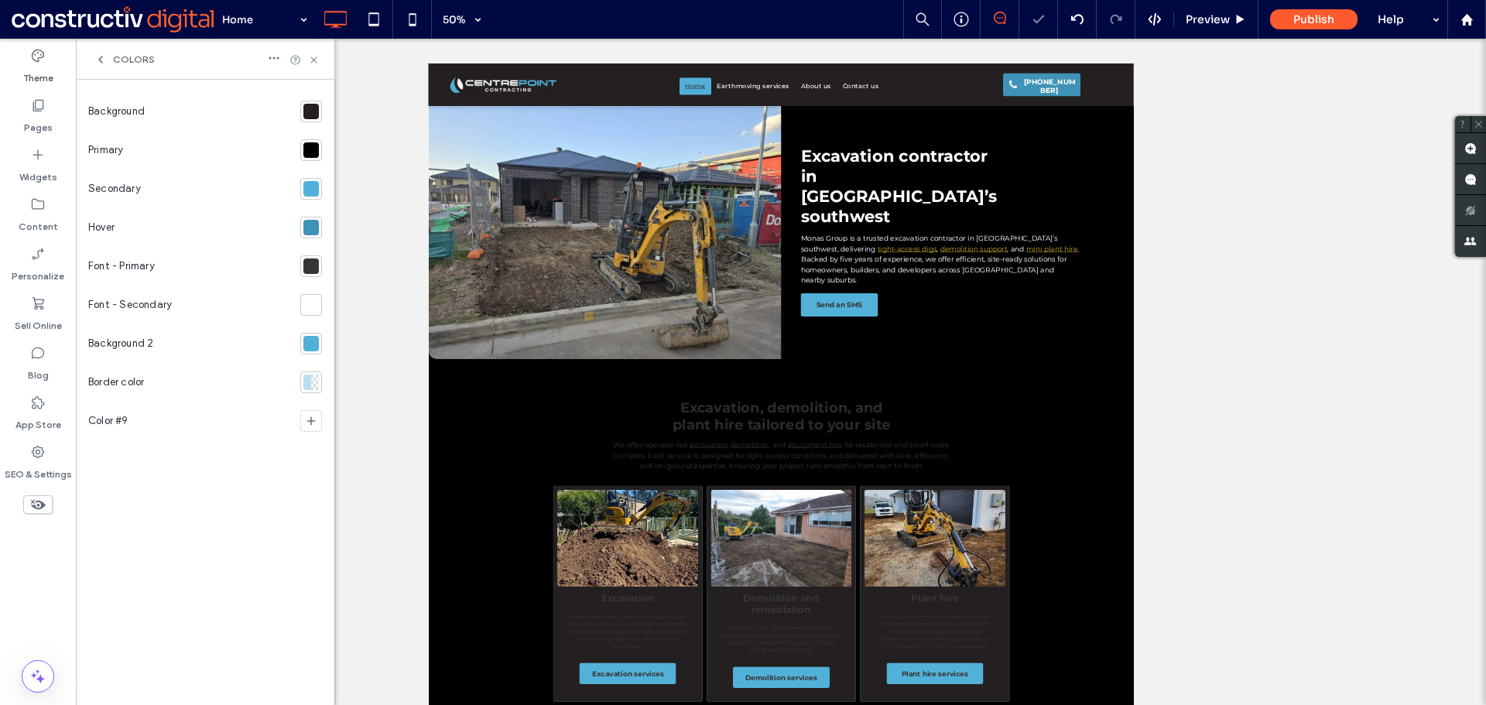
click at [309, 347] on div at bounding box center [310, 343] width 15 height 15
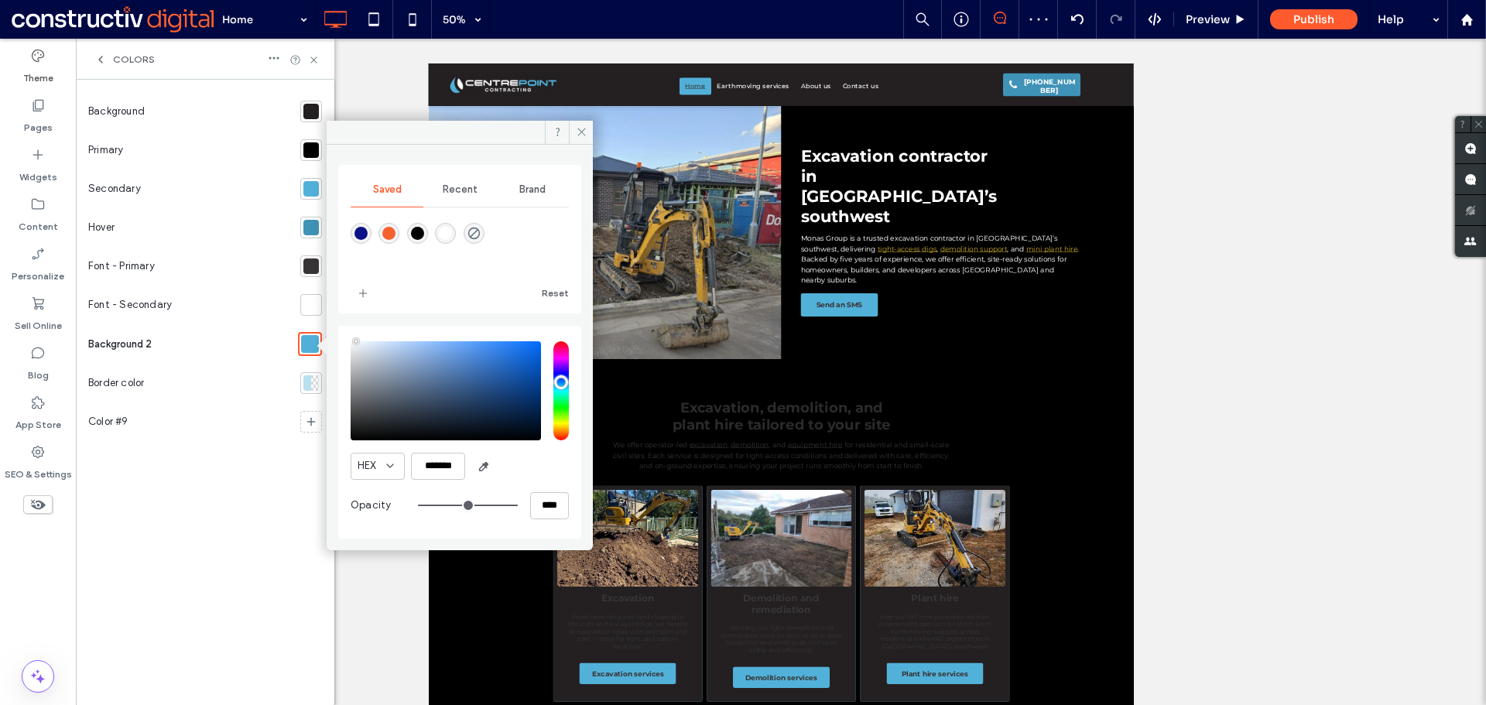
drag, startPoint x: 368, startPoint y: 342, endPoint x: 356, endPoint y: 315, distance: 29.5
click at [356, 315] on div "Saved Recent Brand Reset HEX ******* Opacity ****" at bounding box center [459, 352] width 243 height 374
click at [478, 464] on icon "button" at bounding box center [483, 466] width 12 height 12
type input "*******"
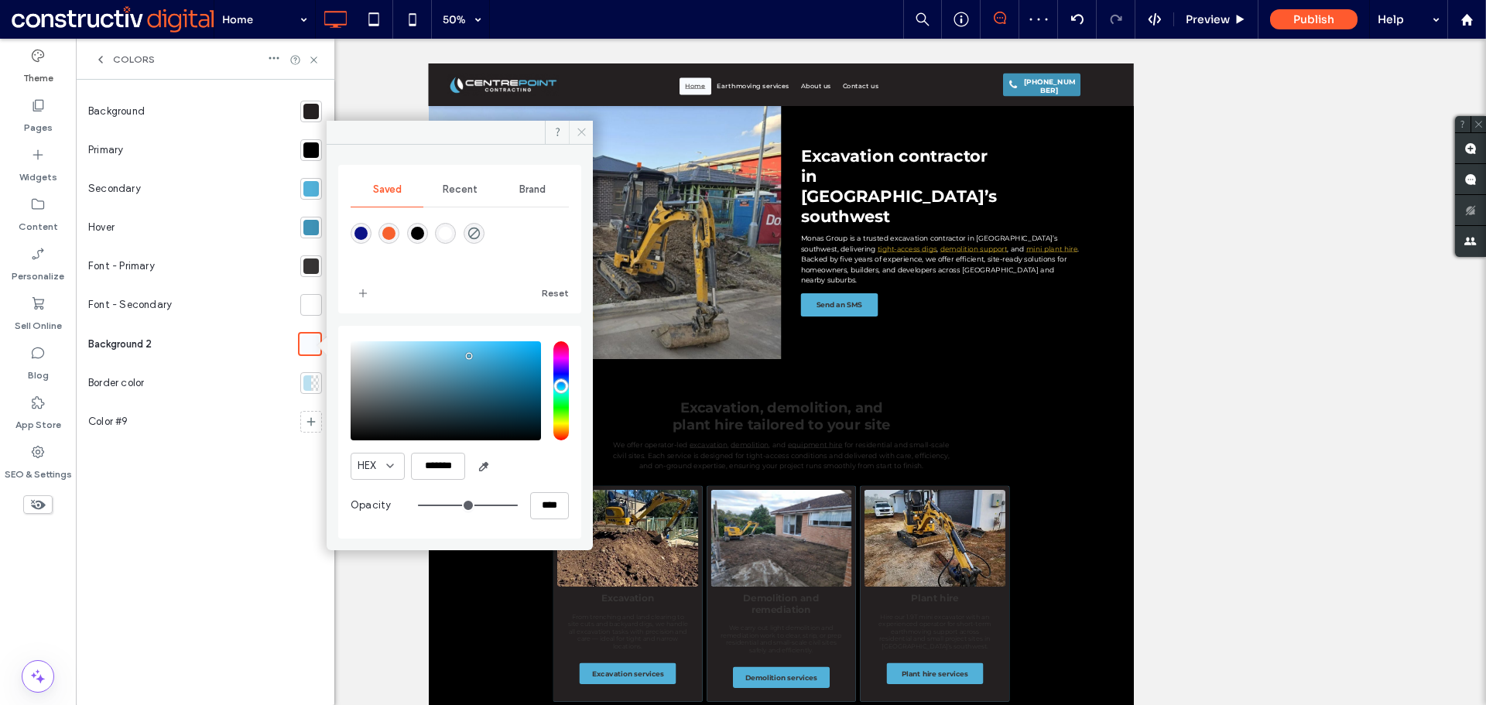
click at [581, 131] on icon at bounding box center [582, 132] width 12 height 12
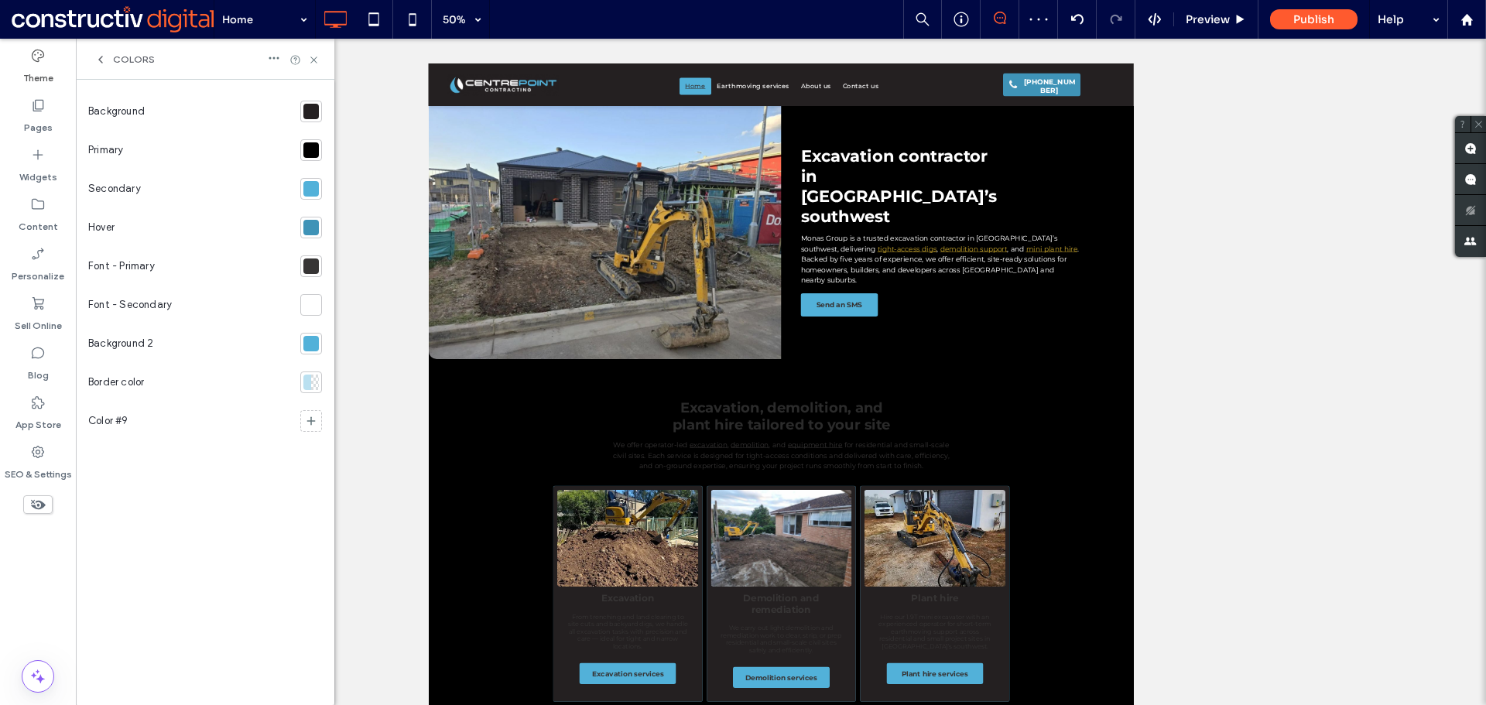
click at [310, 343] on div at bounding box center [310, 343] width 15 height 15
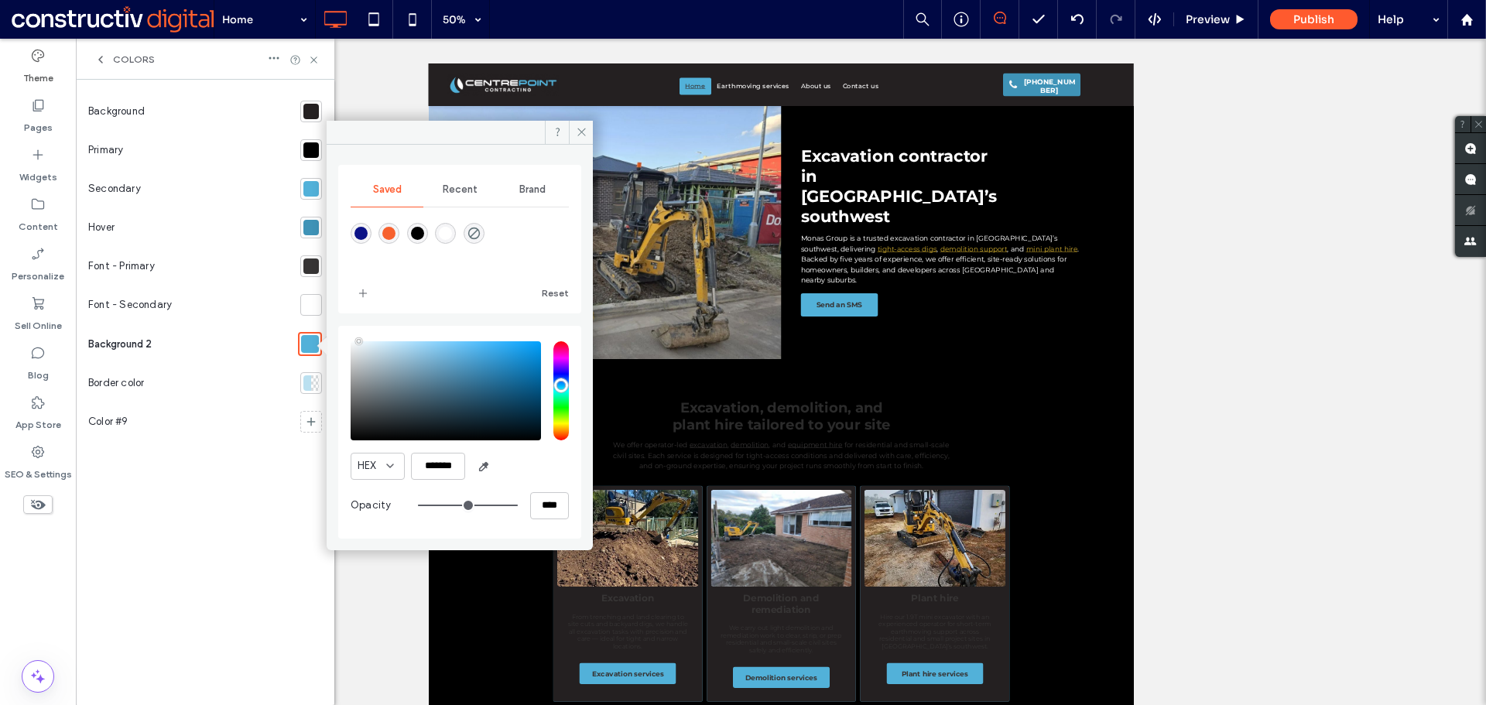
type input "*******"
drag, startPoint x: 366, startPoint y: 342, endPoint x: 358, endPoint y: 315, distance: 28.2
click at [358, 315] on div "Saved Recent Brand Reset HEX ******* Opacity ****" at bounding box center [459, 352] width 243 height 374
click at [583, 132] on icon at bounding box center [582, 132] width 12 height 12
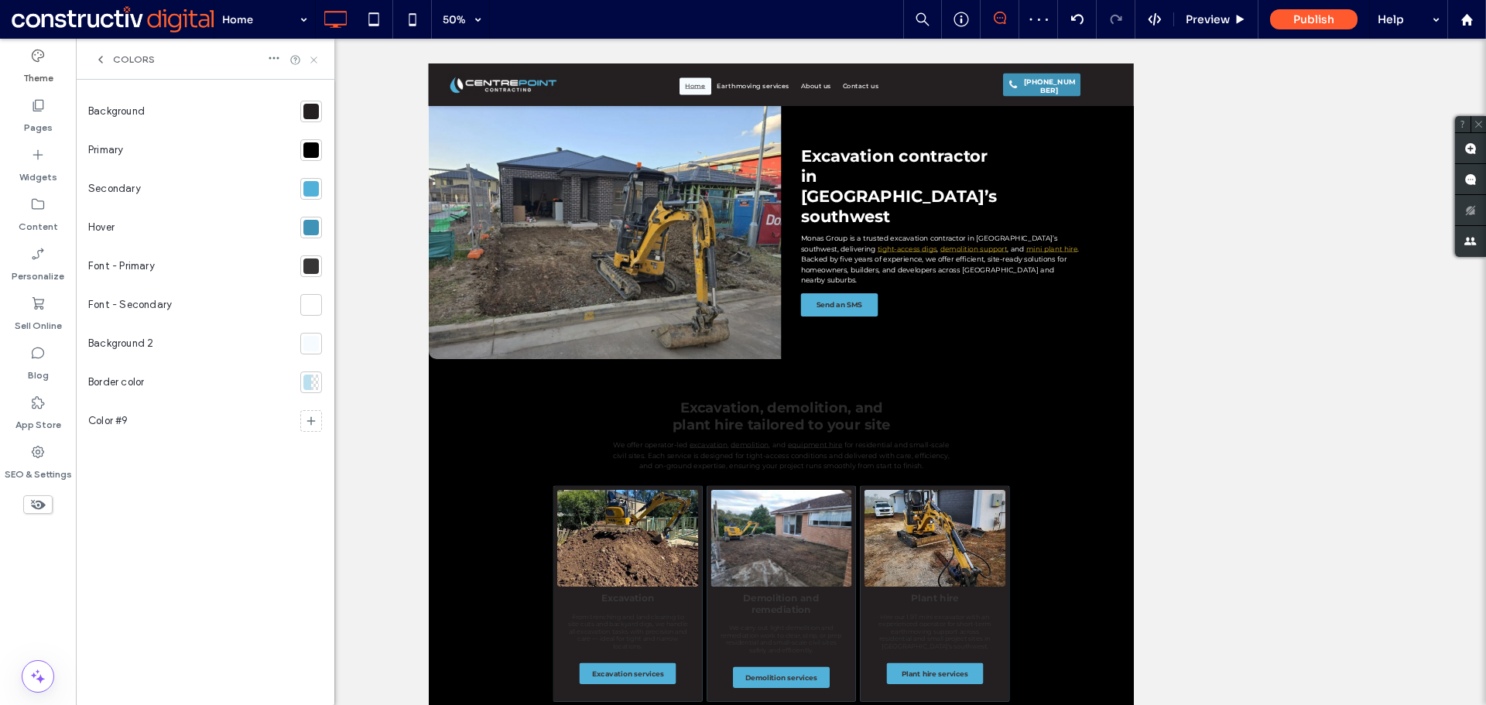
click at [313, 61] on icon at bounding box center [314, 60] width 12 height 12
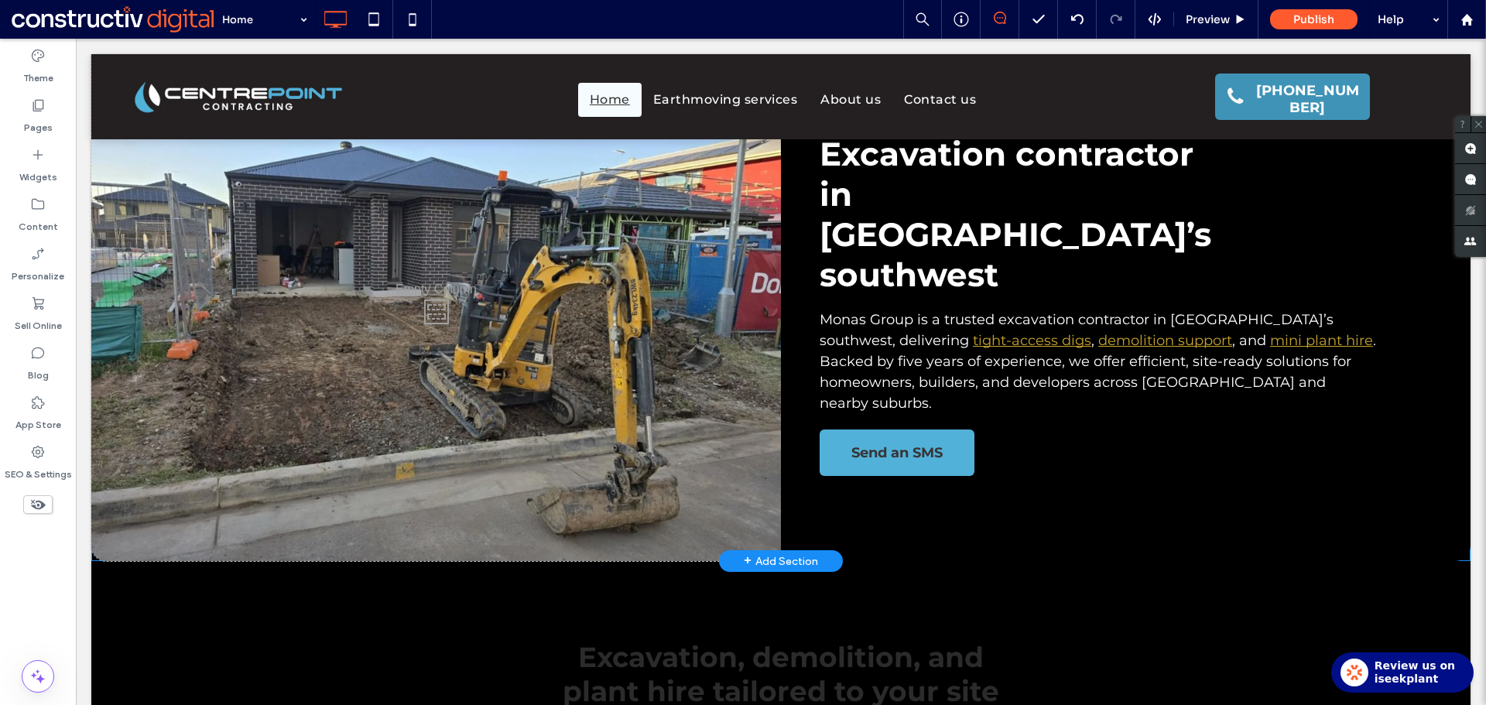
scroll to position [0, 0]
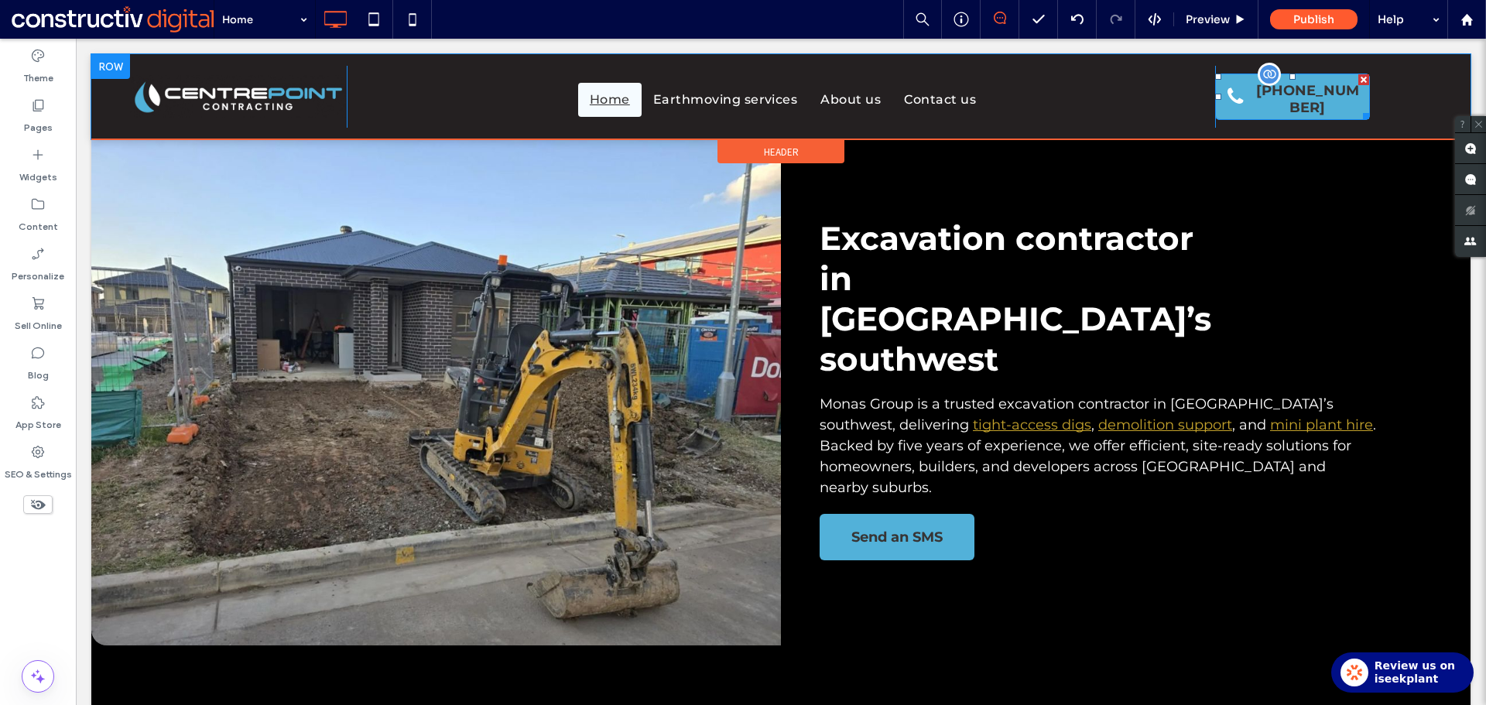
drag, startPoint x: 1317, startPoint y: 104, endPoint x: 1305, endPoint y: 104, distance: 11.6
click at [1317, 104] on span "[PHONE_NUMBER]" at bounding box center [1307, 99] width 120 height 50
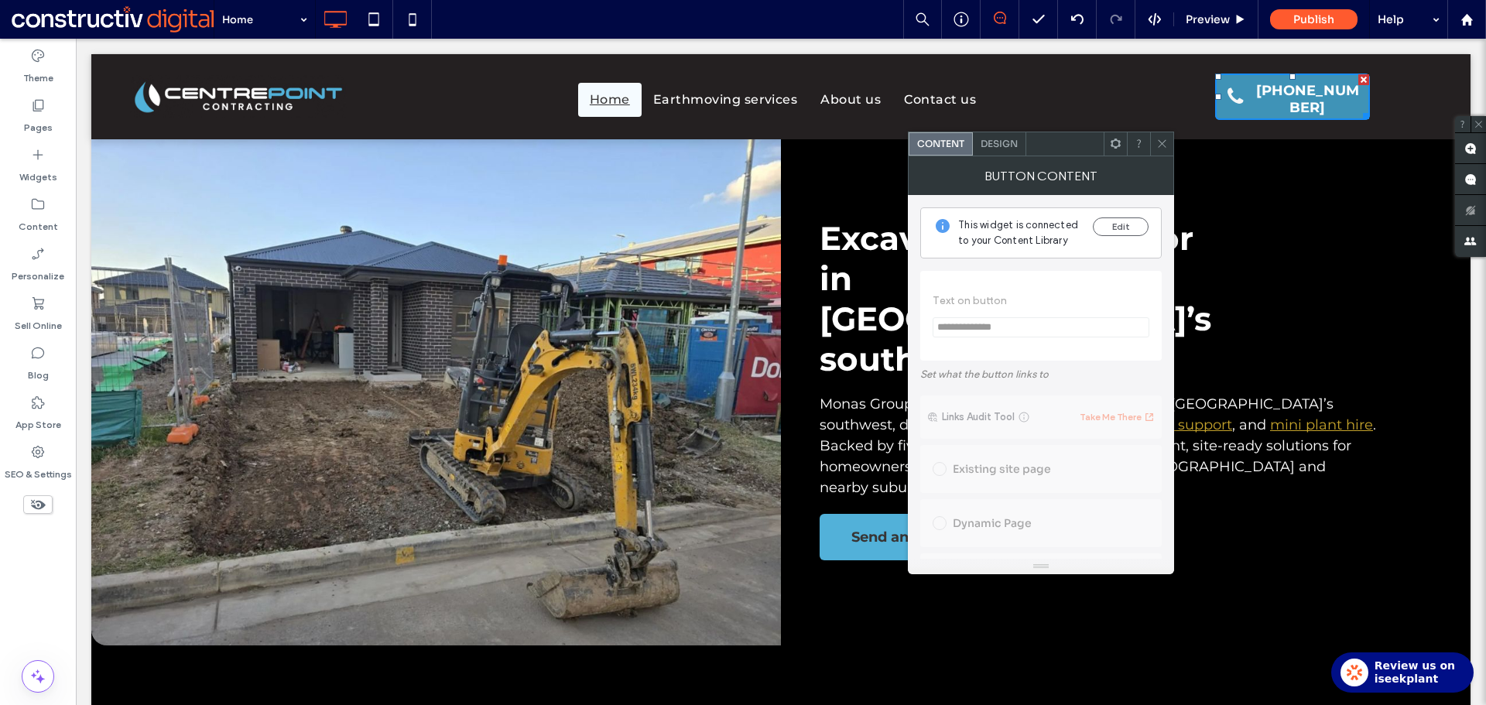
click at [999, 138] on span "Design" at bounding box center [998, 144] width 37 height 12
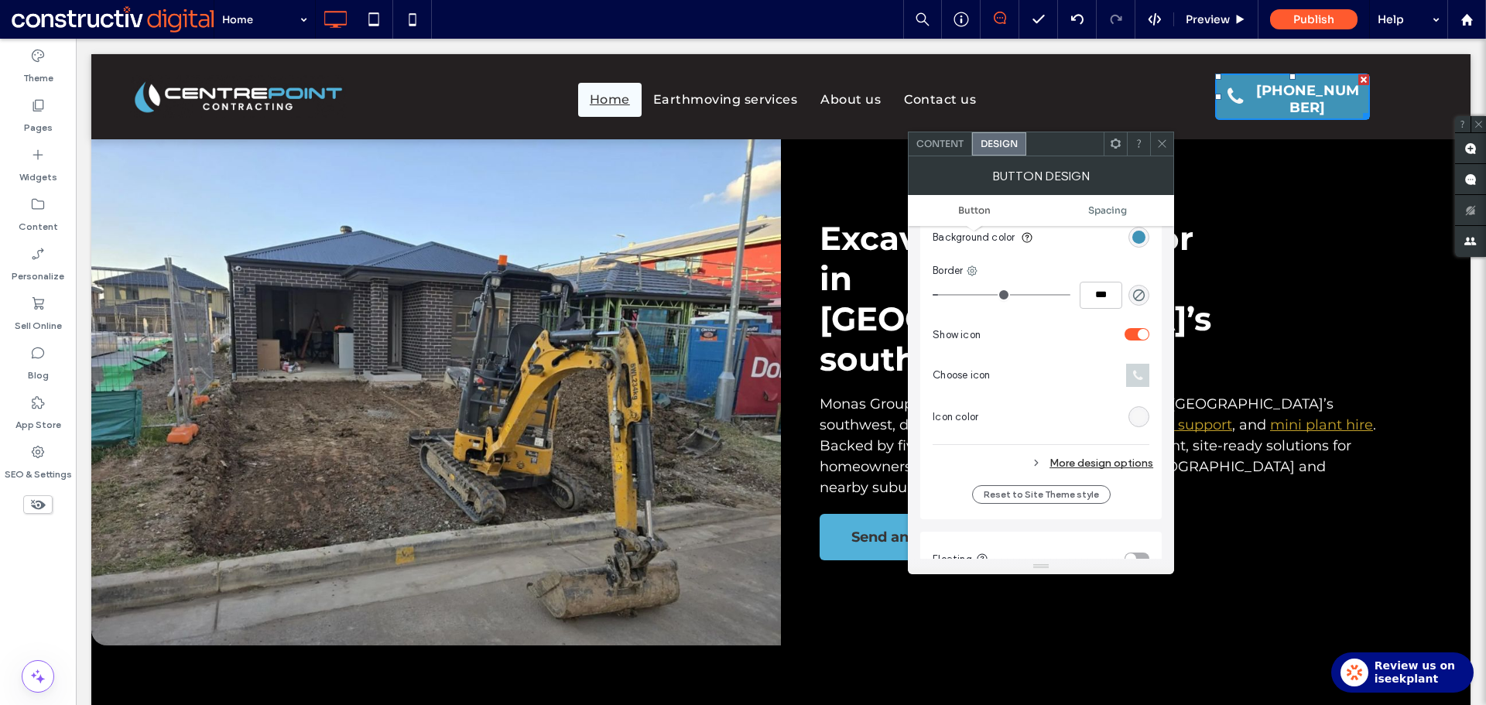
scroll to position [542, 0]
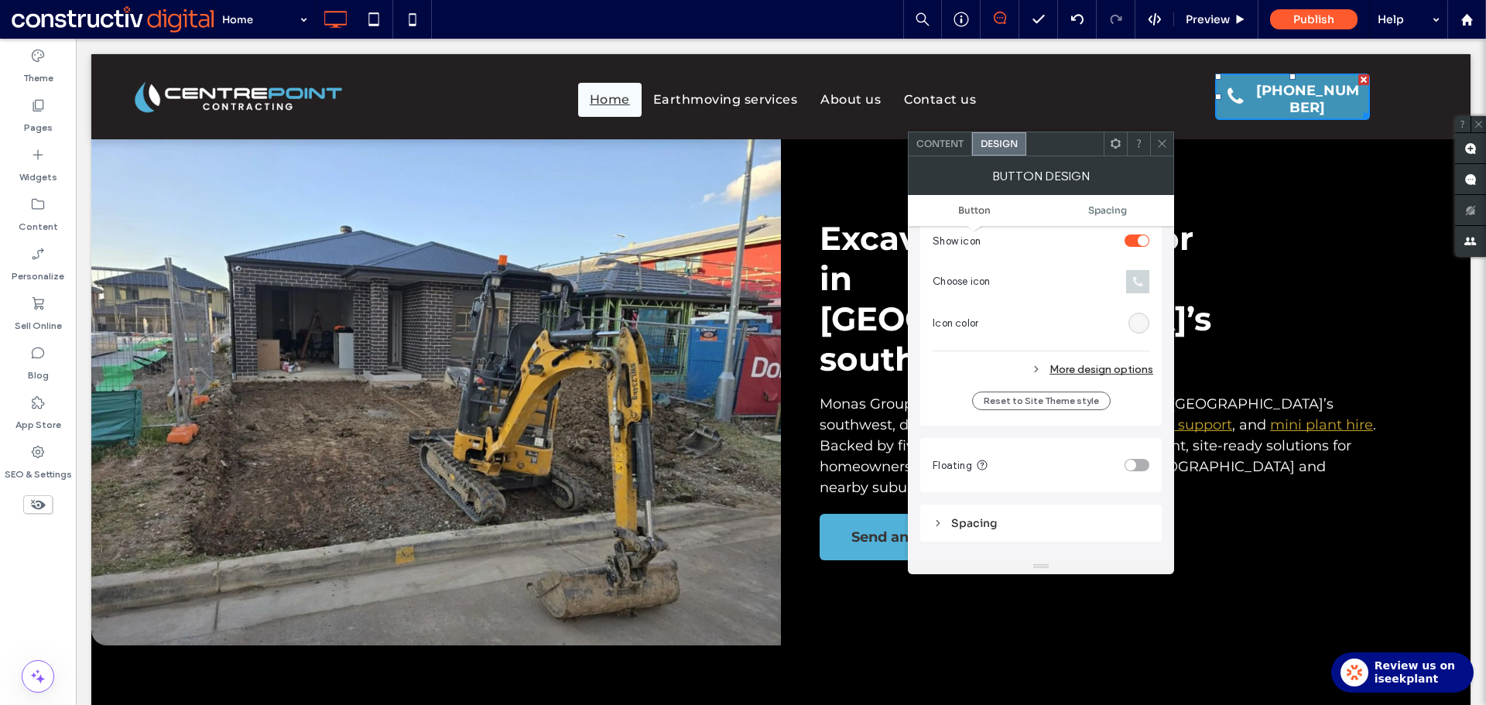
click at [1124, 371] on div "More design options" at bounding box center [1042, 369] width 221 height 21
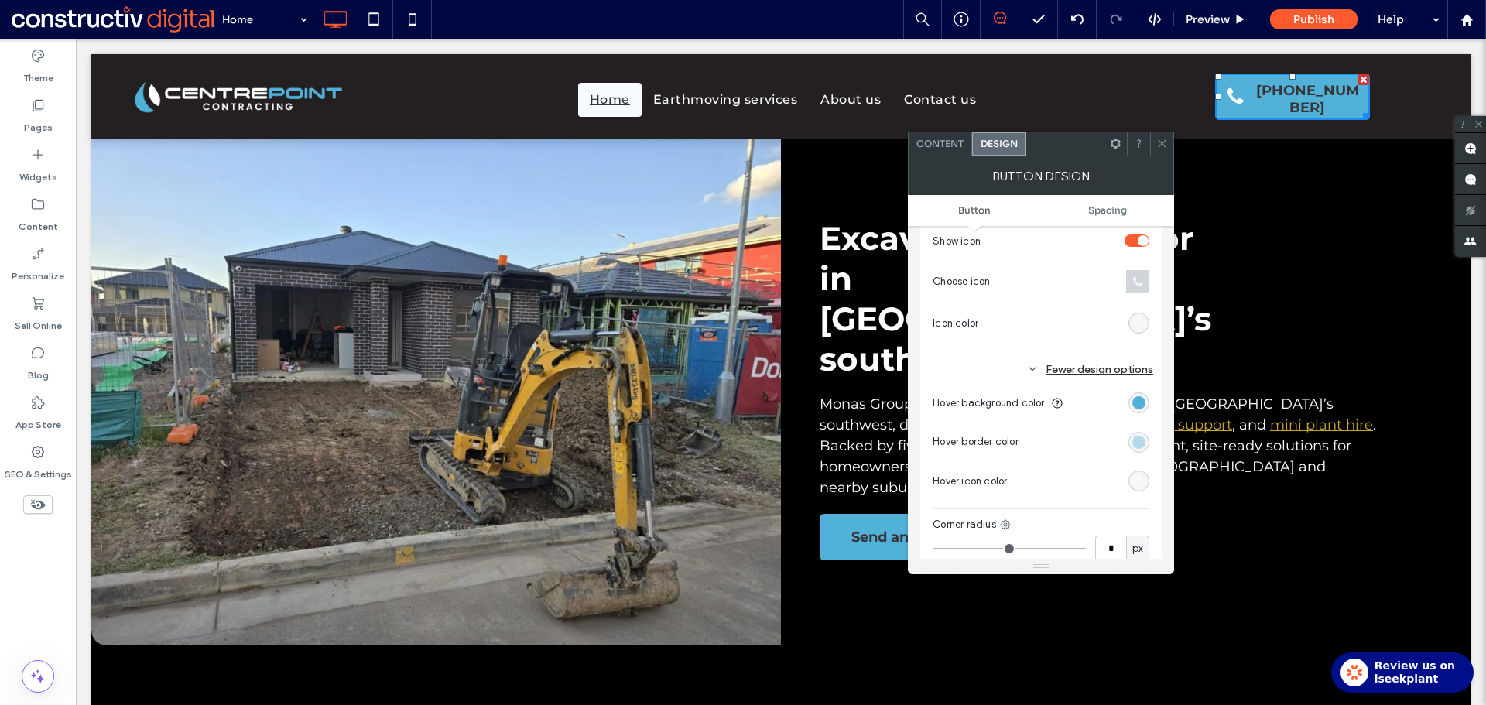
click at [1138, 481] on div "rgb(247, 247, 247)" at bounding box center [1138, 480] width 13 height 13
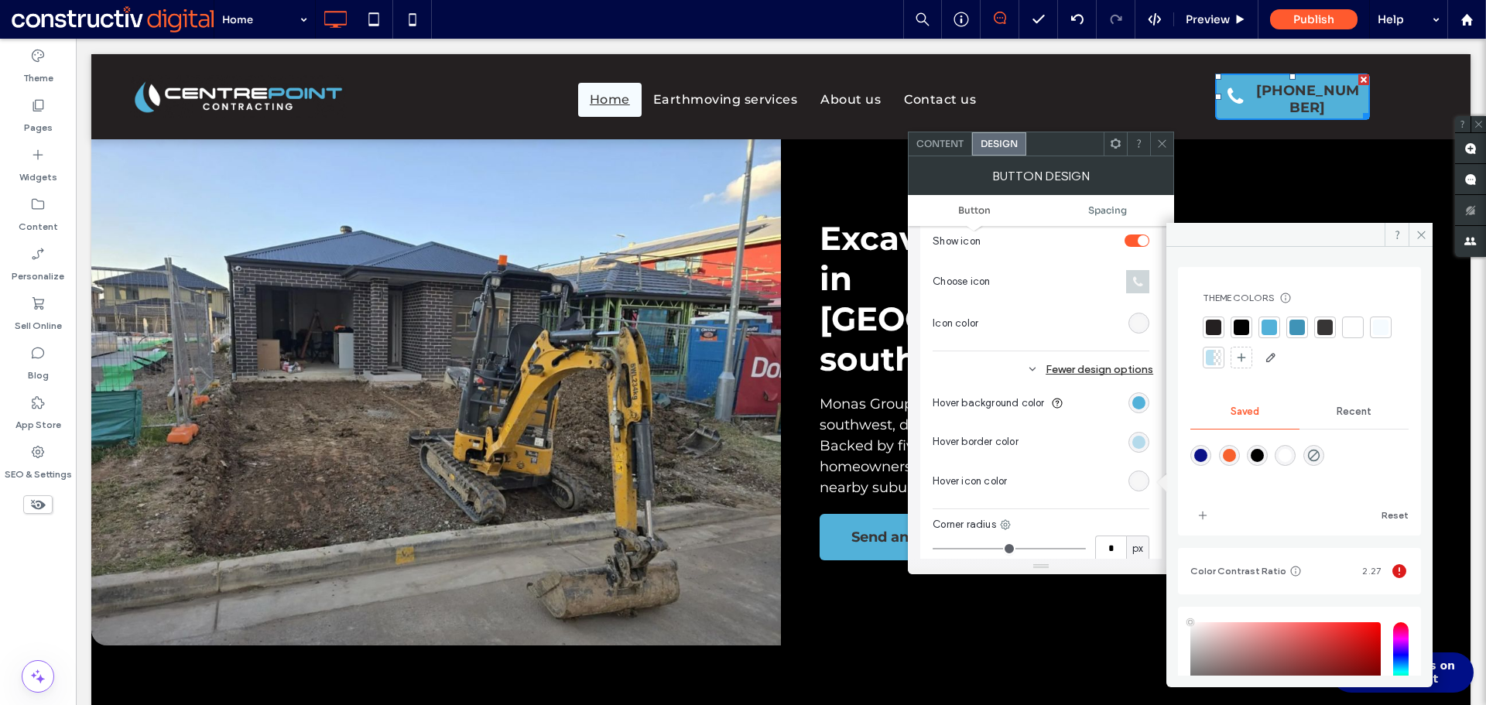
type input "****"
click at [1326, 327] on div at bounding box center [1324, 327] width 15 height 15
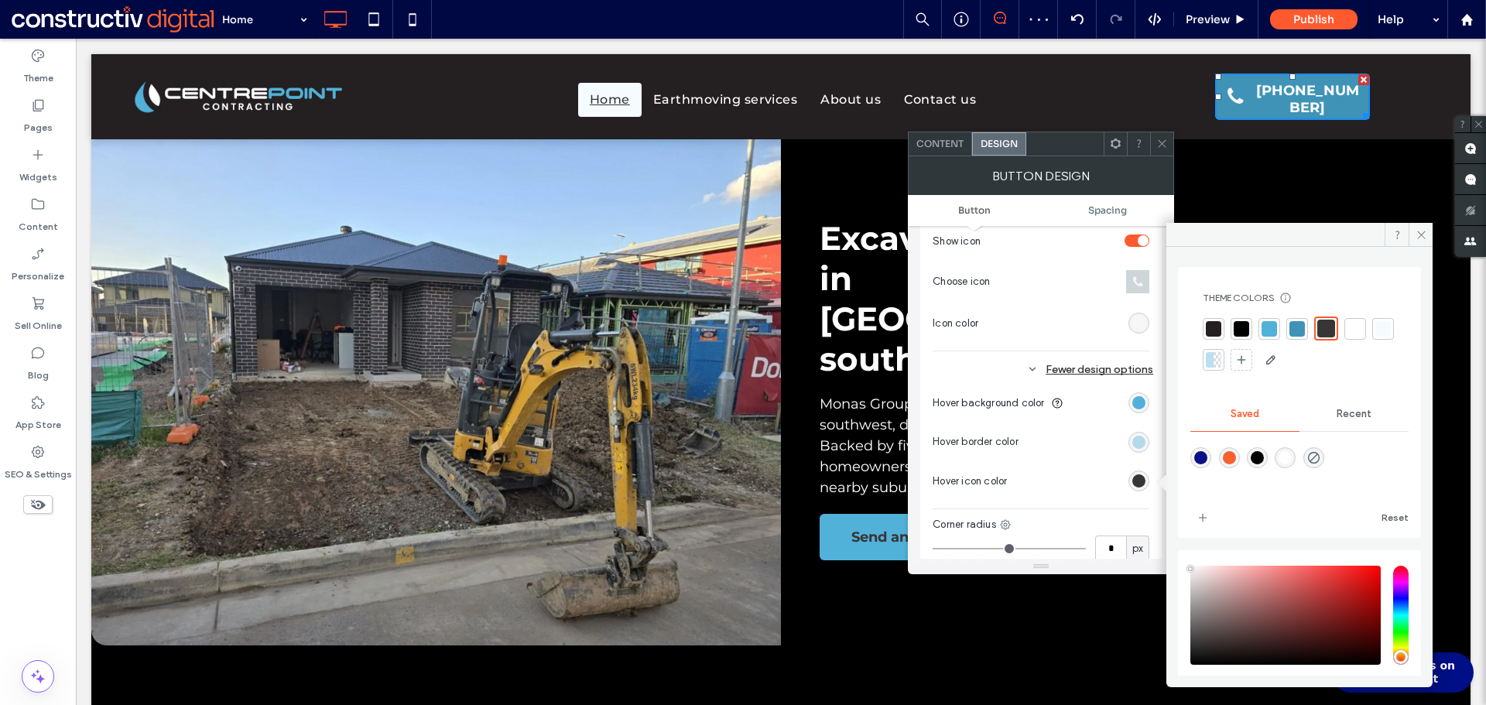
click at [1161, 142] on use at bounding box center [1162, 144] width 8 height 8
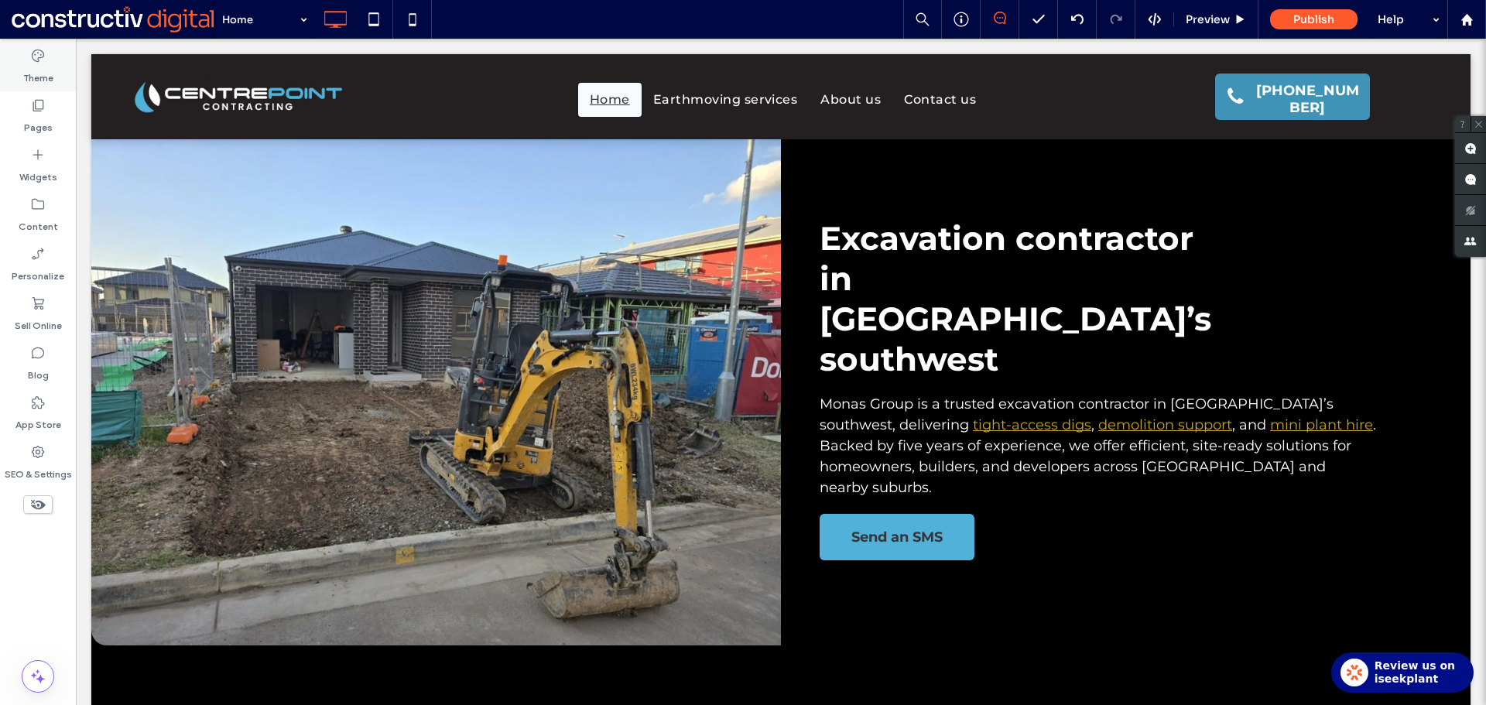
click at [56, 57] on div "Theme" at bounding box center [38, 67] width 76 height 50
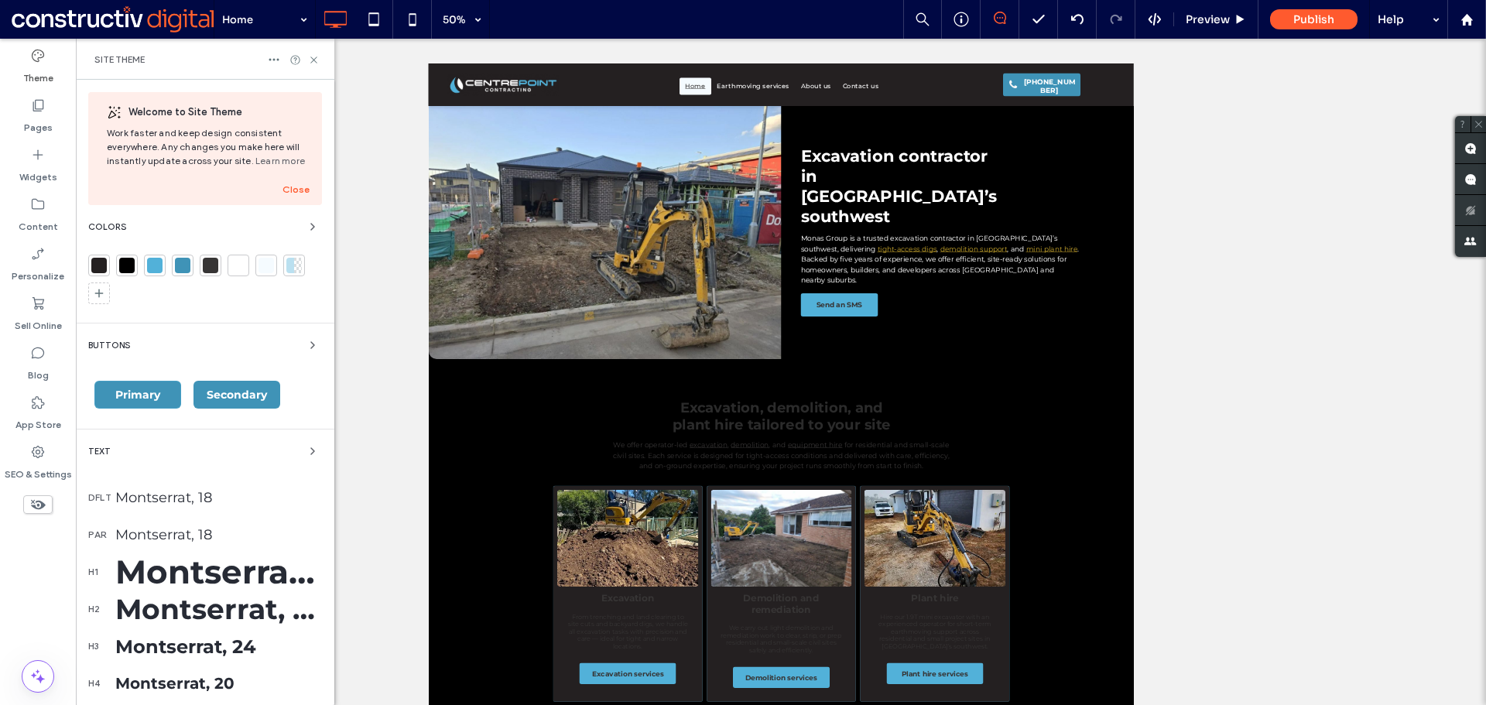
click at [147, 395] on span "Primary" at bounding box center [137, 395] width 45 height 14
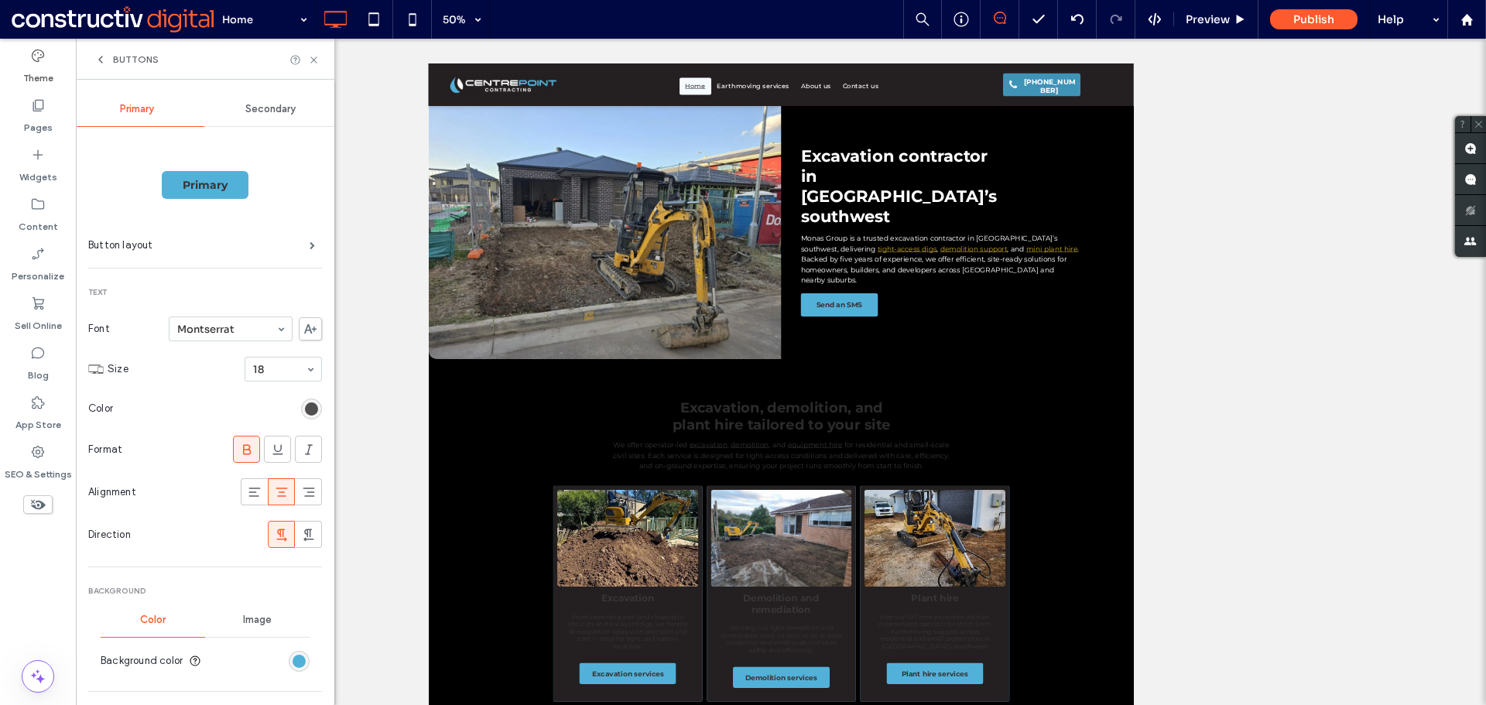
click at [305, 409] on div "rgb(55, 53, 53)" at bounding box center [311, 408] width 13 height 13
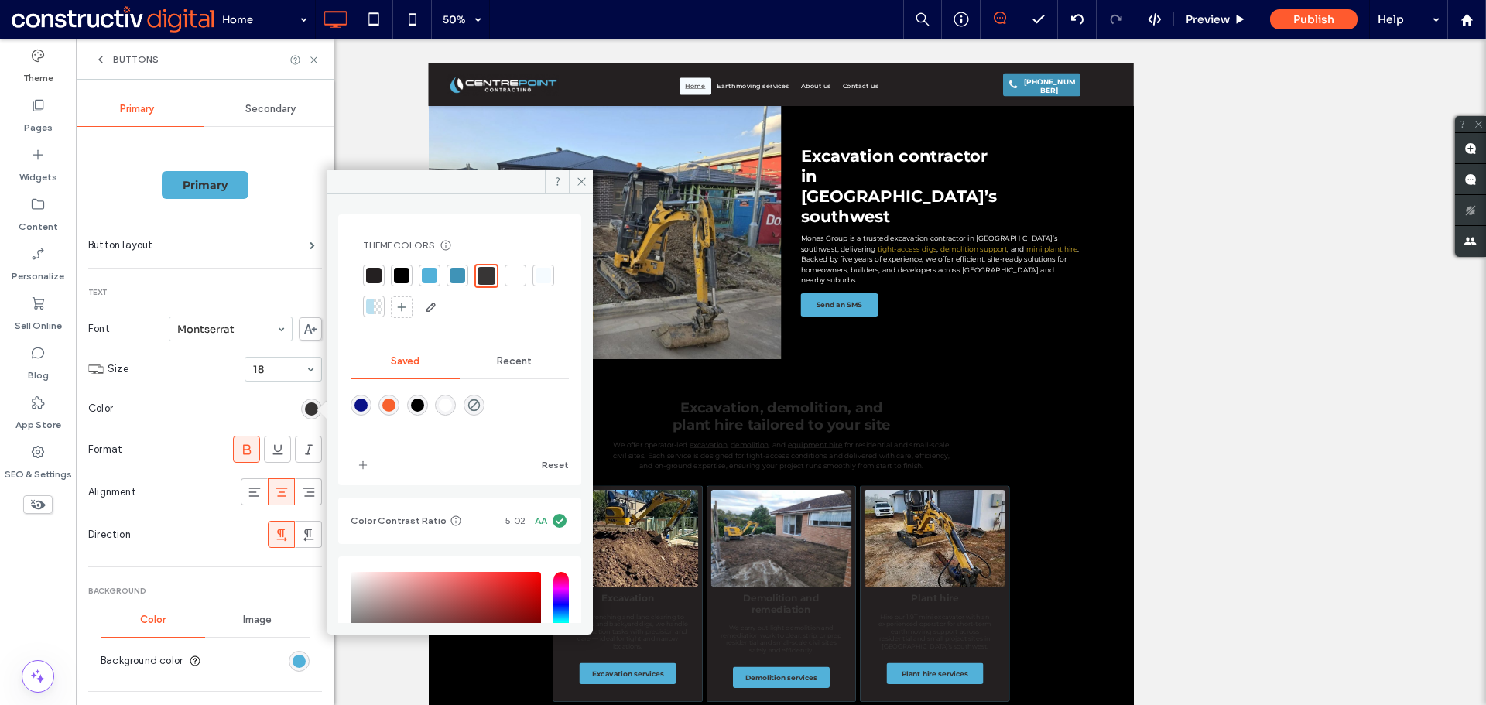
click at [516, 277] on div at bounding box center [515, 275] width 15 height 15
click at [592, 180] on span at bounding box center [581, 181] width 24 height 23
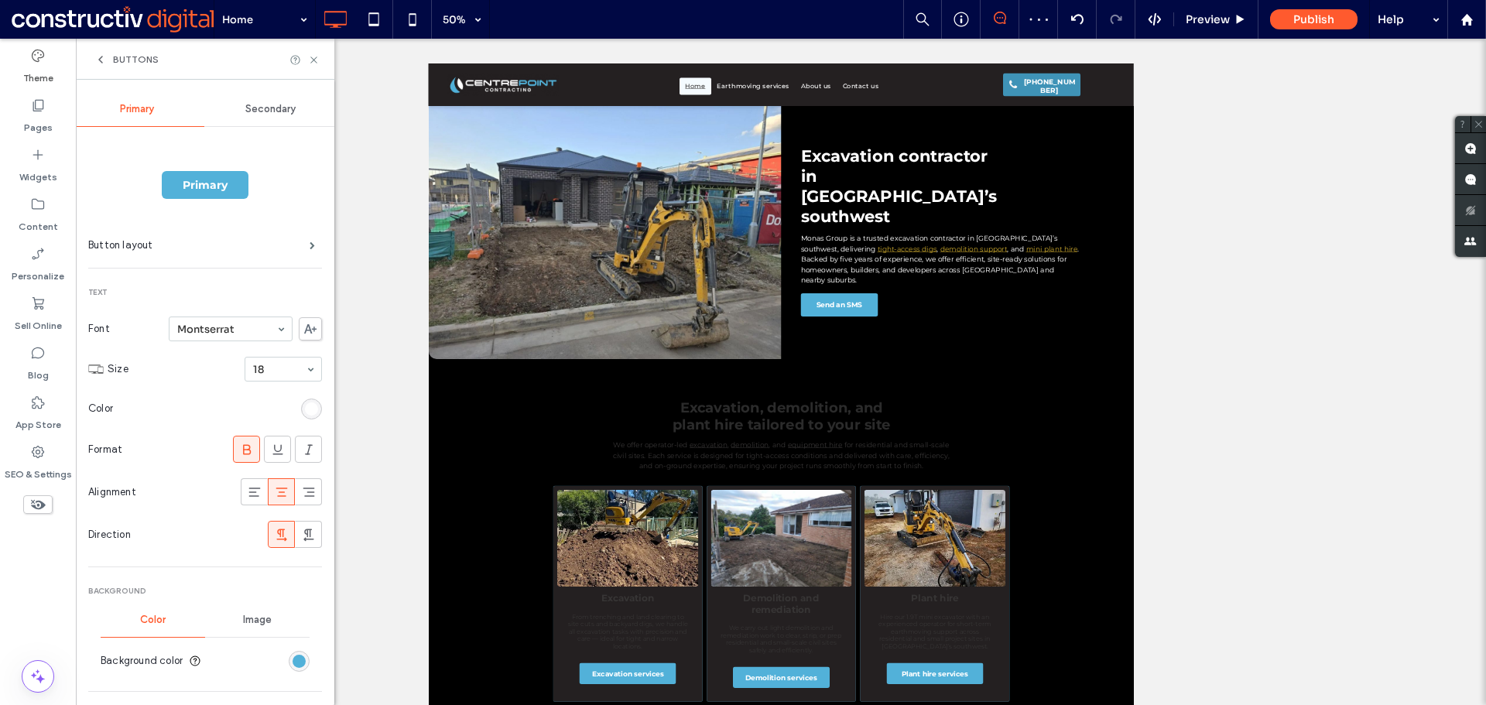
click at [119, 56] on span "Buttons" at bounding box center [136, 59] width 46 height 12
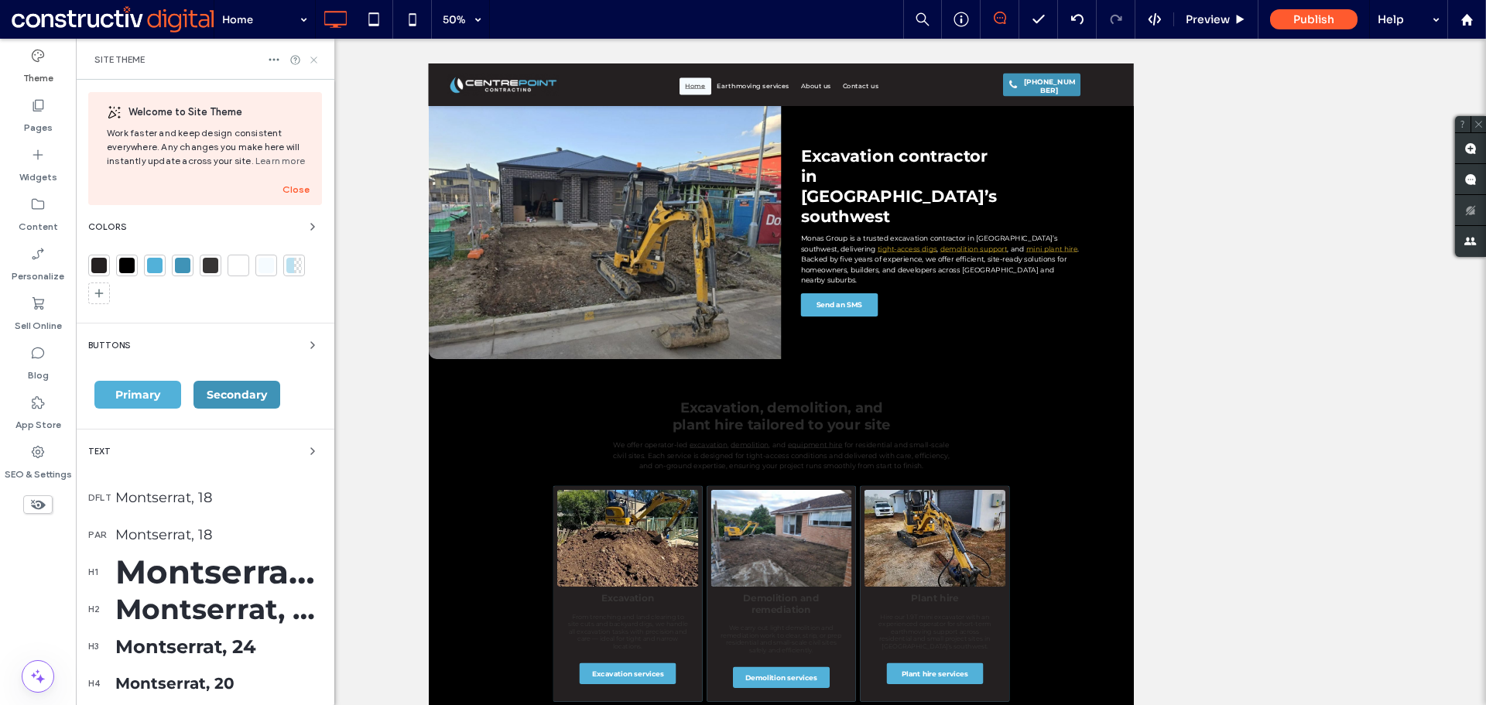
click at [315, 59] on use at bounding box center [313, 59] width 6 height 6
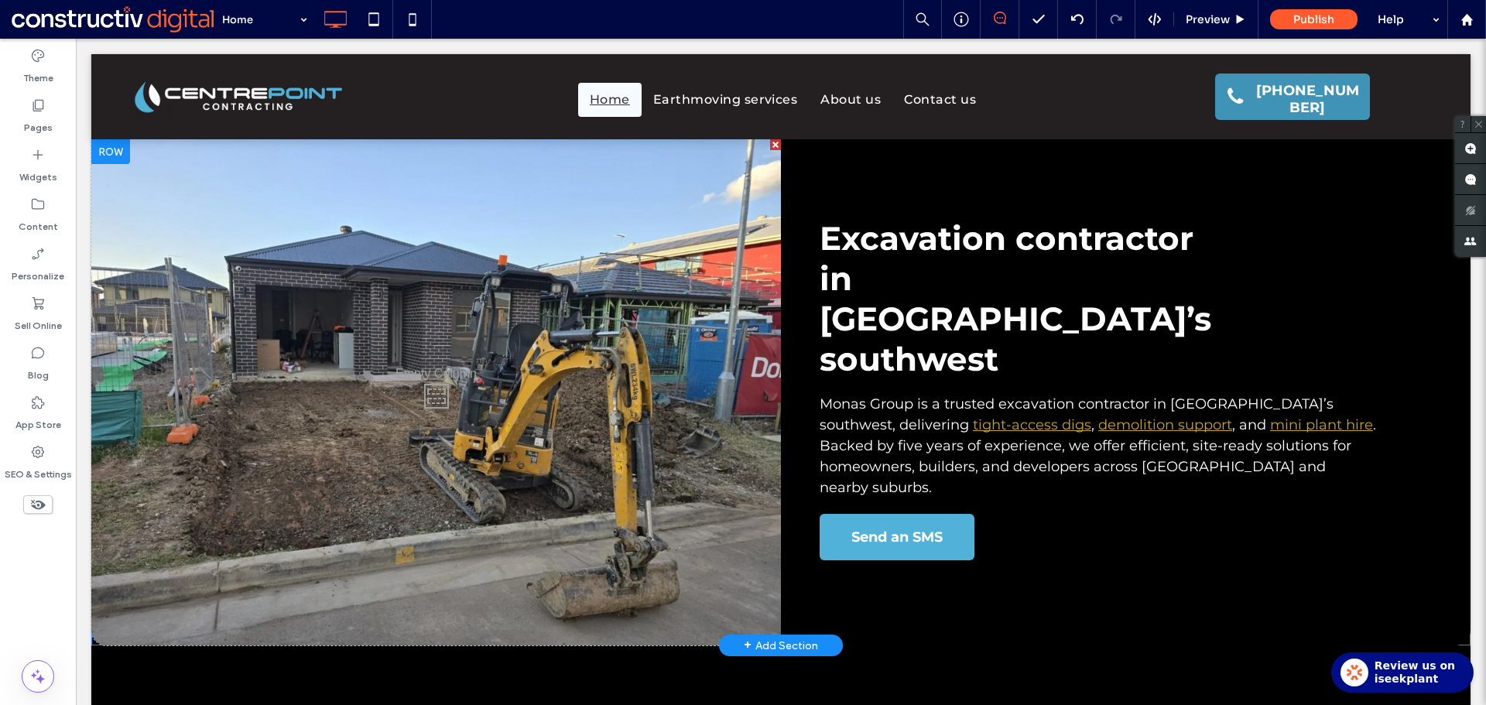
click at [905, 505] on div "Excavation contractor in [GEOGRAPHIC_DATA]’s southwest Monas Group is a trusted…" at bounding box center [1125, 392] width 689 height 506
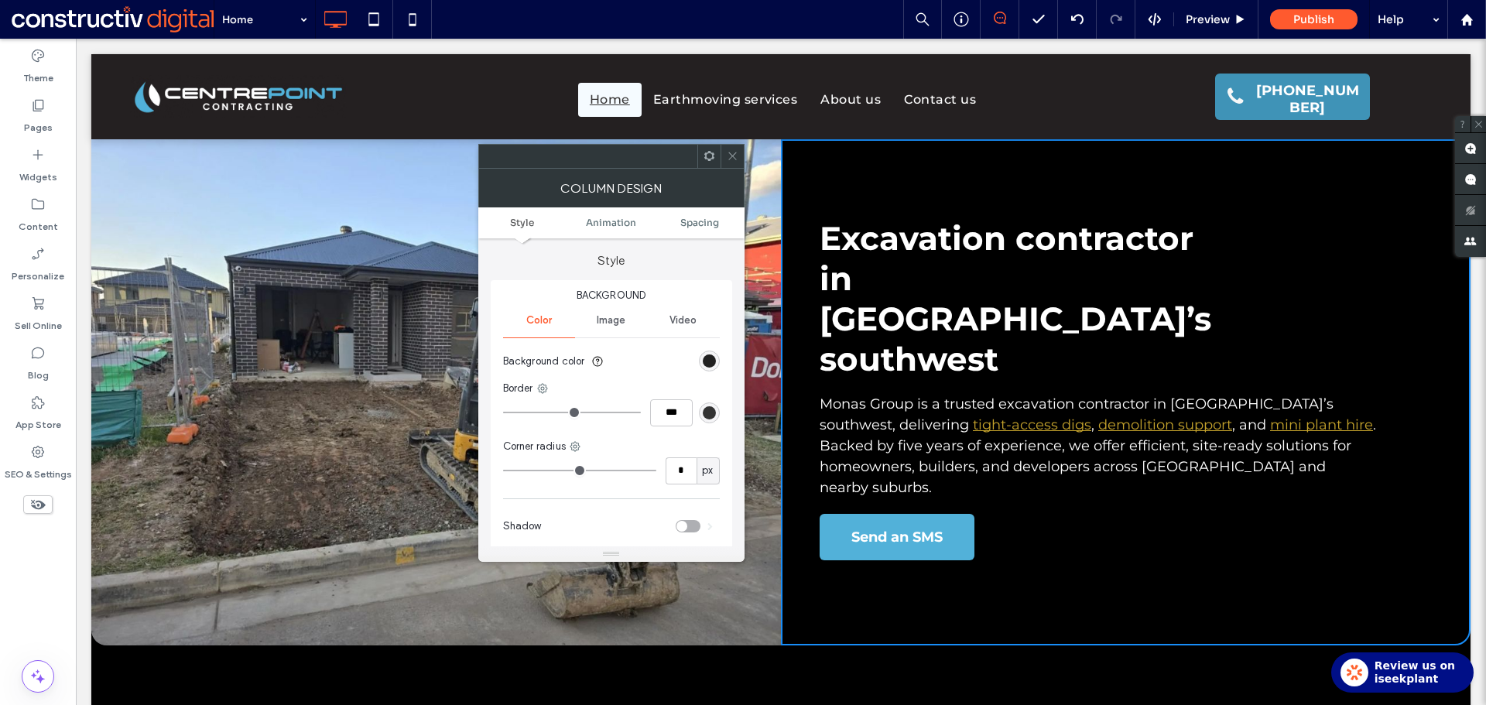
click at [708, 356] on div "rgb(0, 0, 0)" at bounding box center [709, 360] width 13 height 13
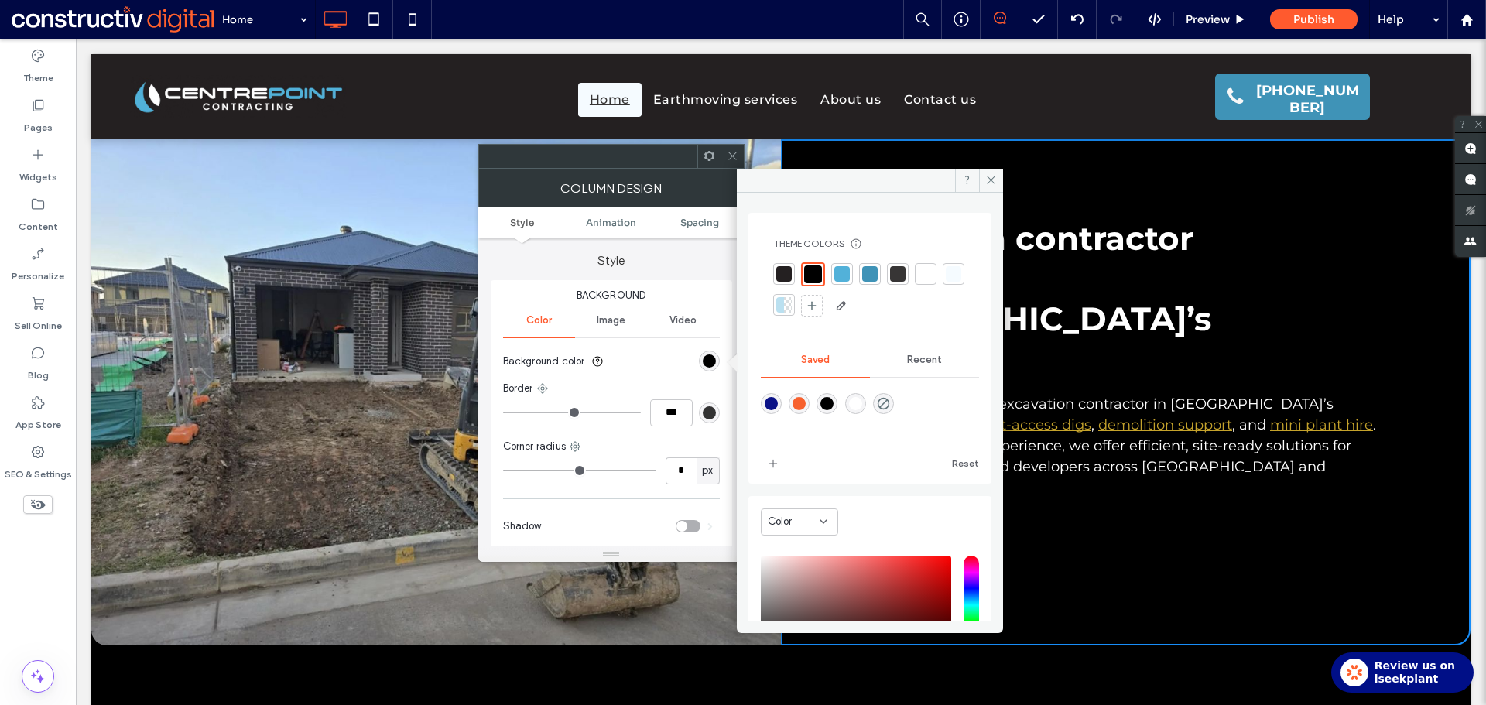
click at [900, 273] on div at bounding box center [897, 273] width 15 height 15
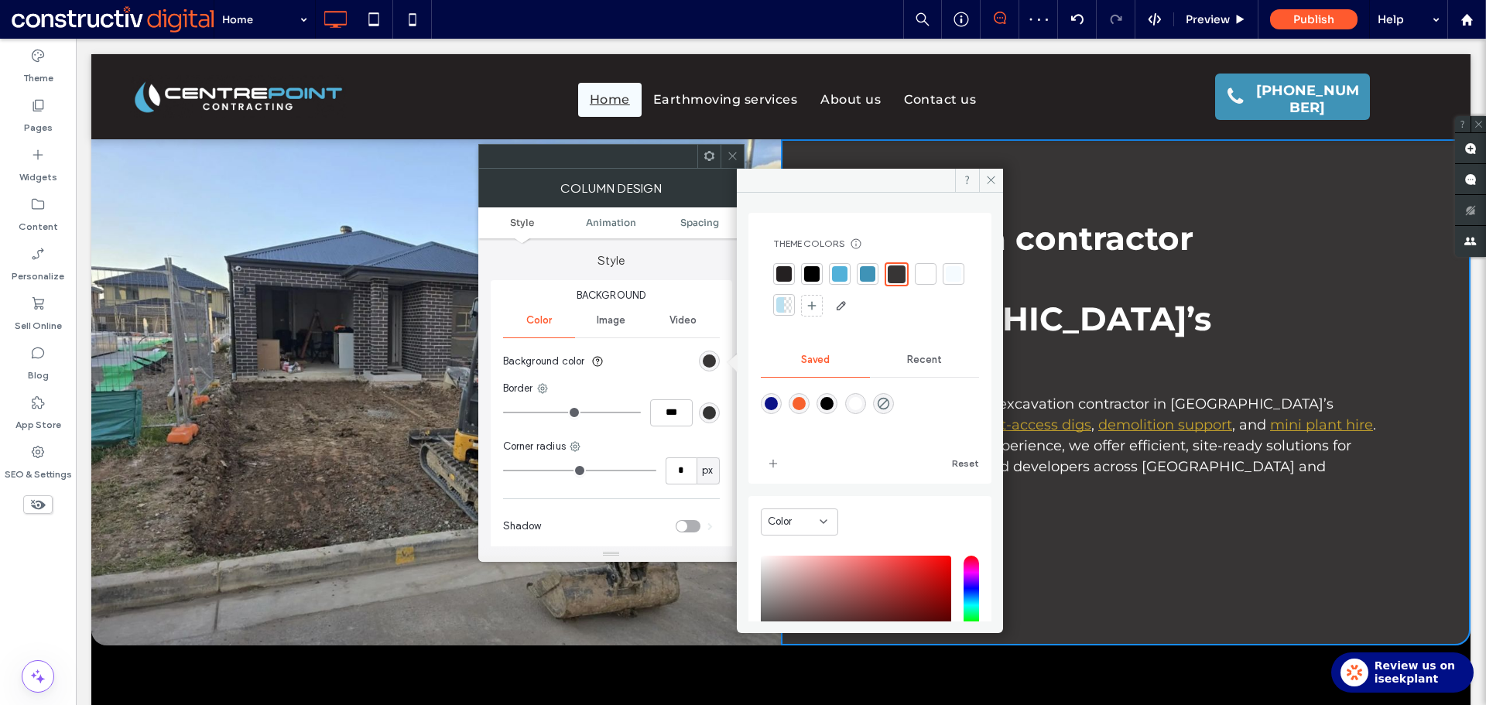
click at [789, 276] on div at bounding box center [783, 273] width 15 height 15
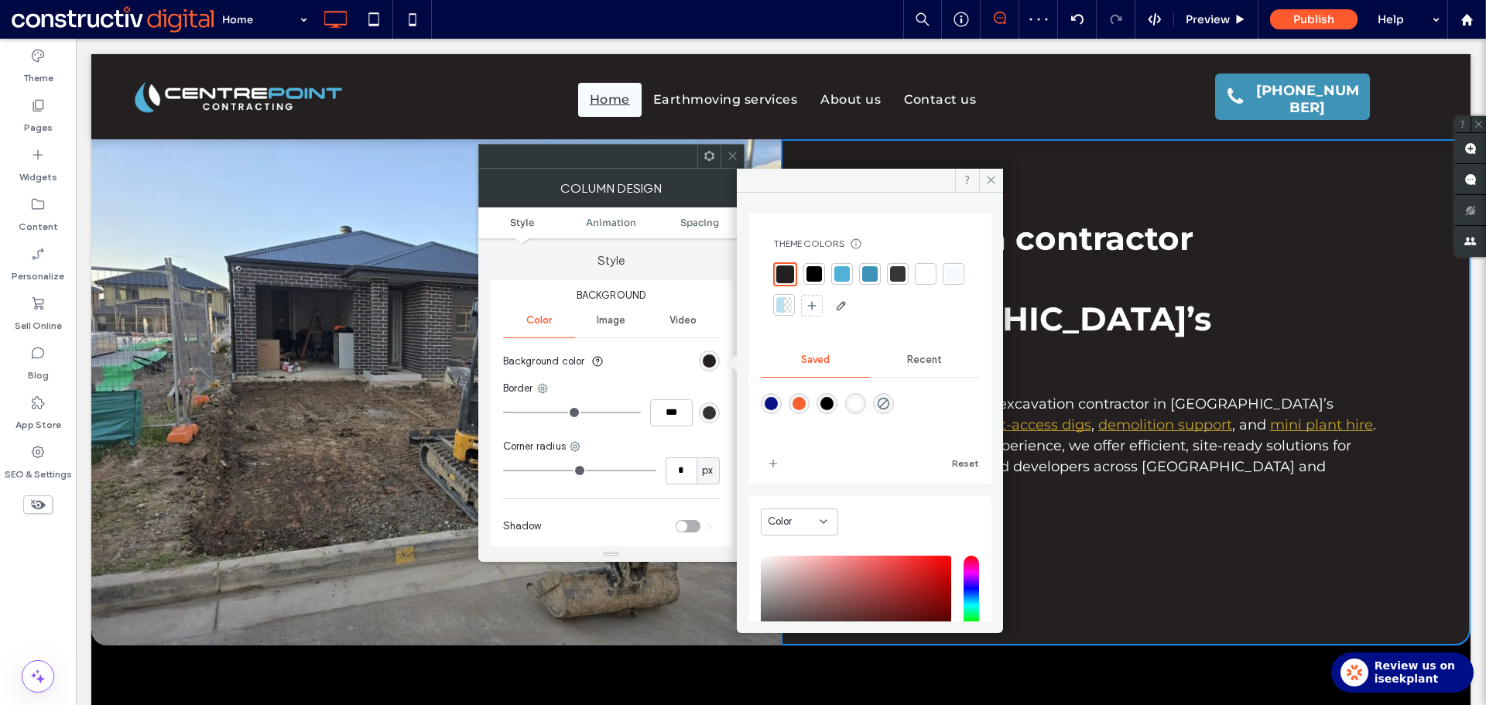
drag, startPoint x: 733, startPoint y: 154, endPoint x: 209, endPoint y: 643, distance: 716.7
click at [733, 154] on icon at bounding box center [733, 156] width 12 height 12
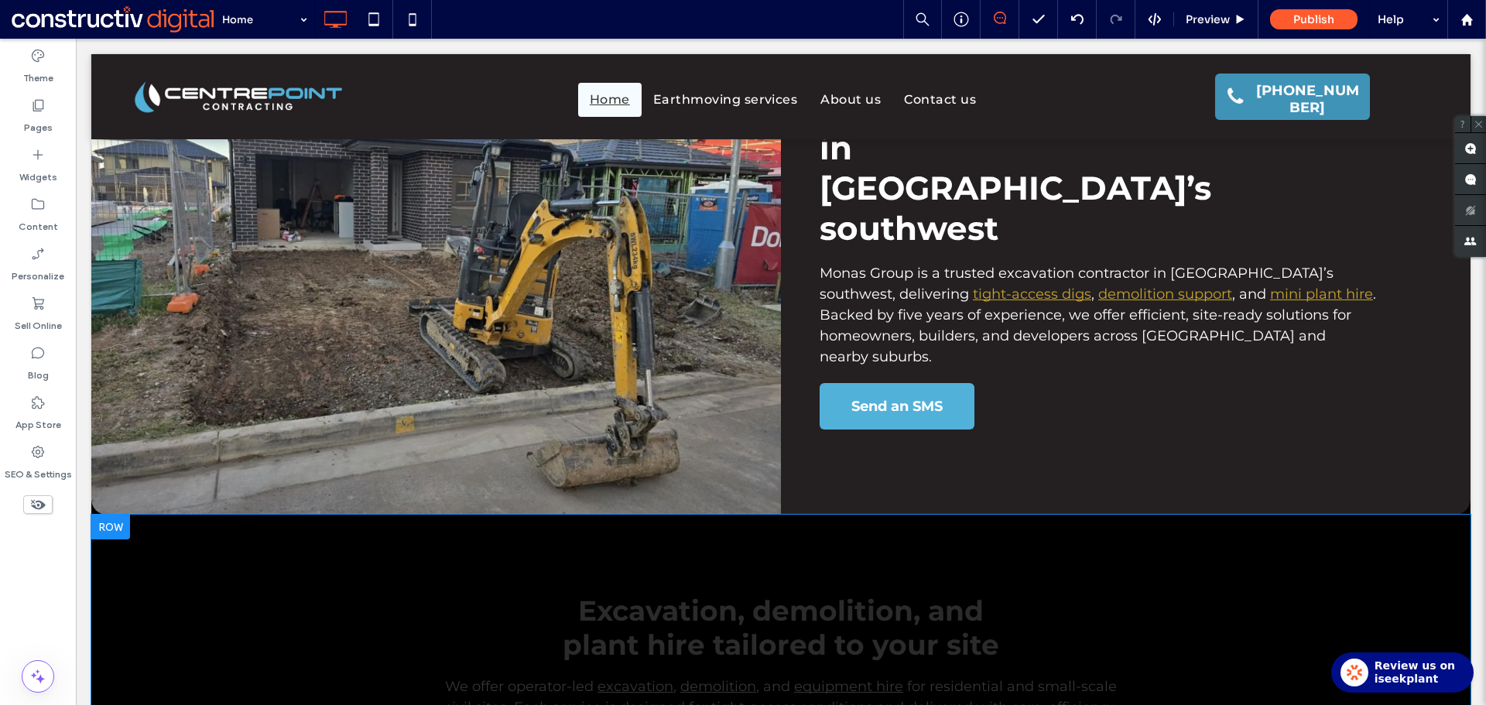
scroll to position [387, 0]
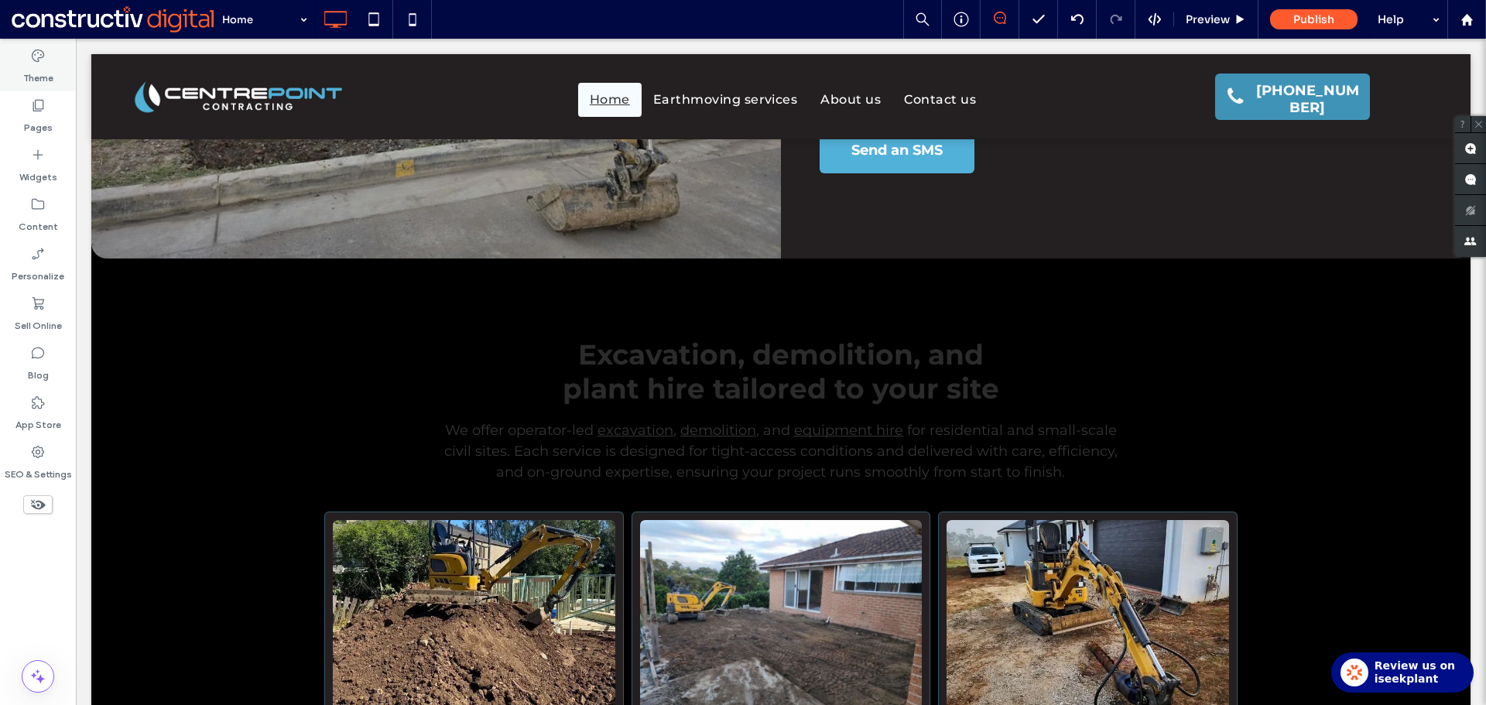
click at [40, 68] on label "Theme" at bounding box center [38, 74] width 30 height 22
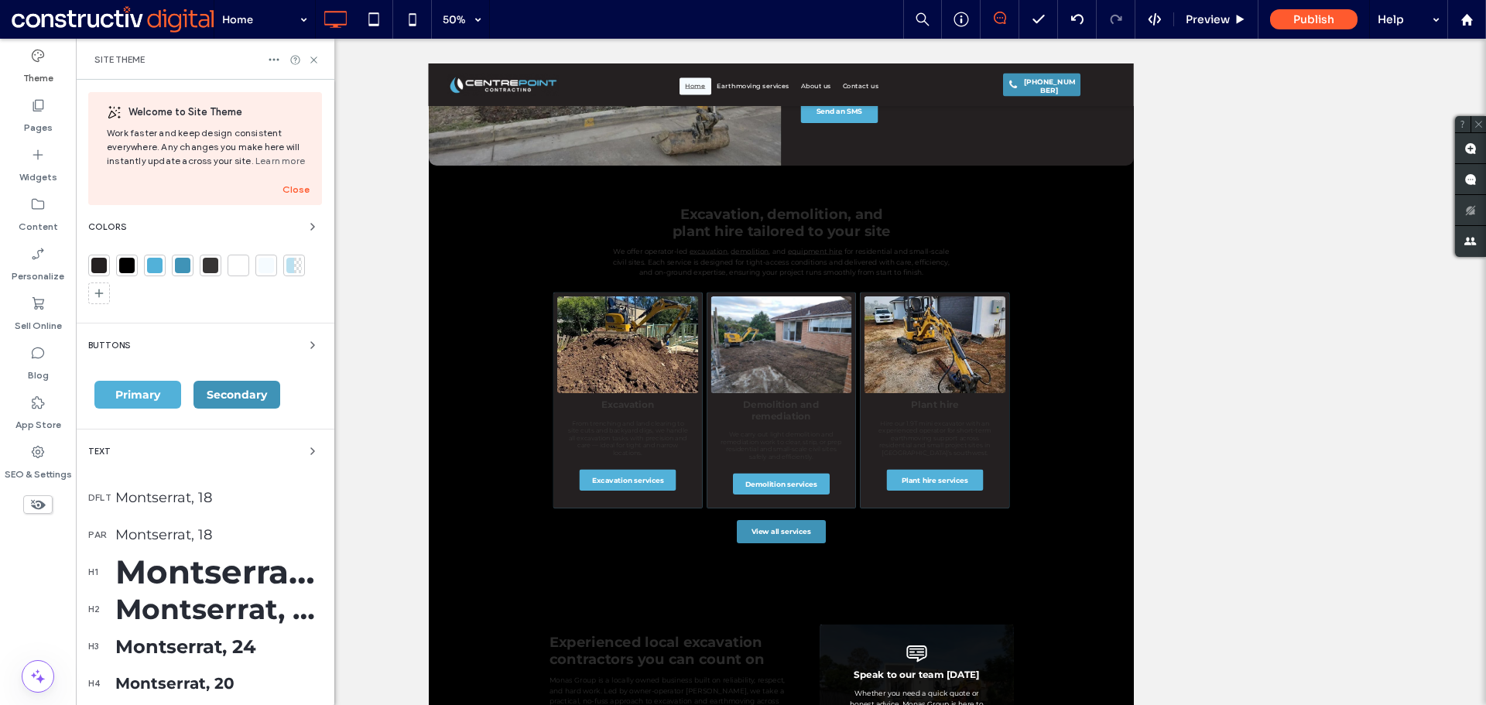
click at [214, 267] on div at bounding box center [210, 265] width 15 height 15
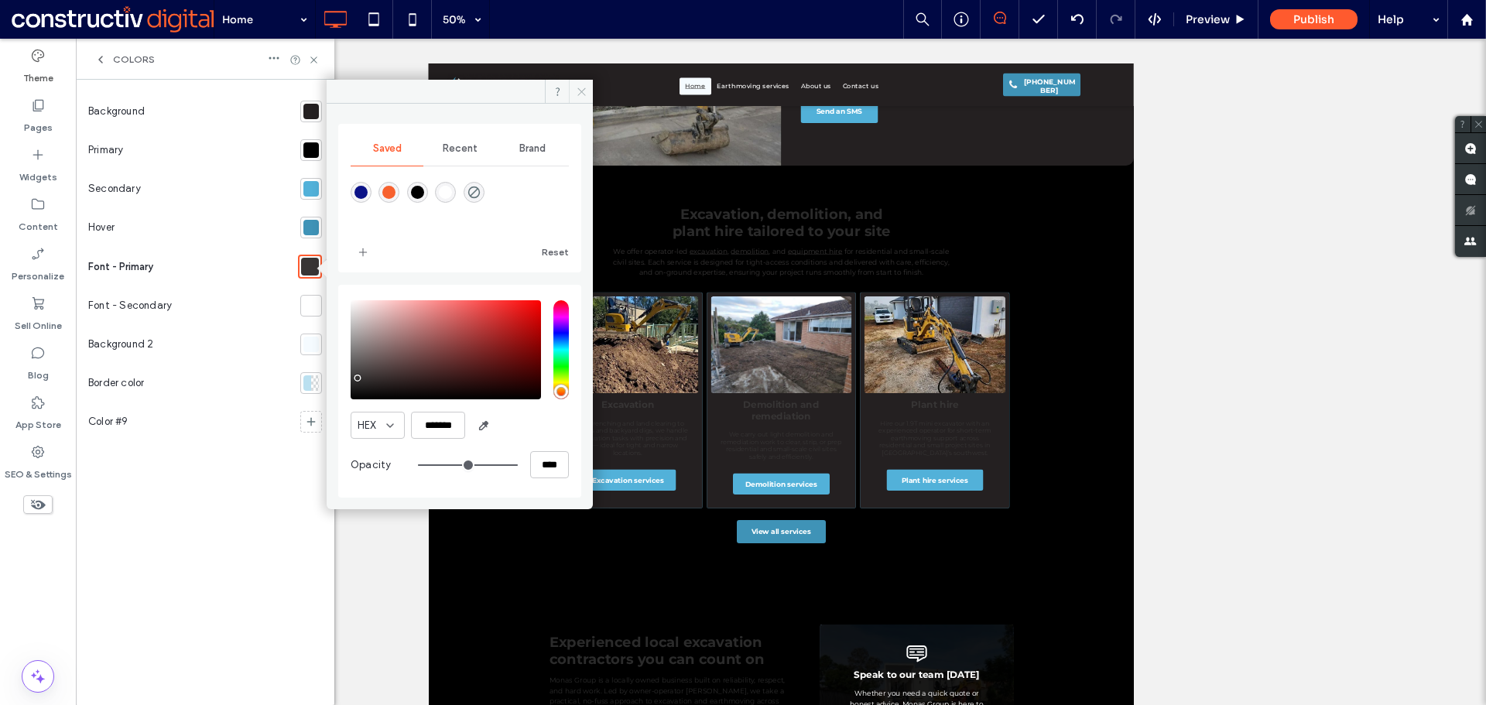
click at [580, 88] on icon at bounding box center [582, 92] width 12 height 12
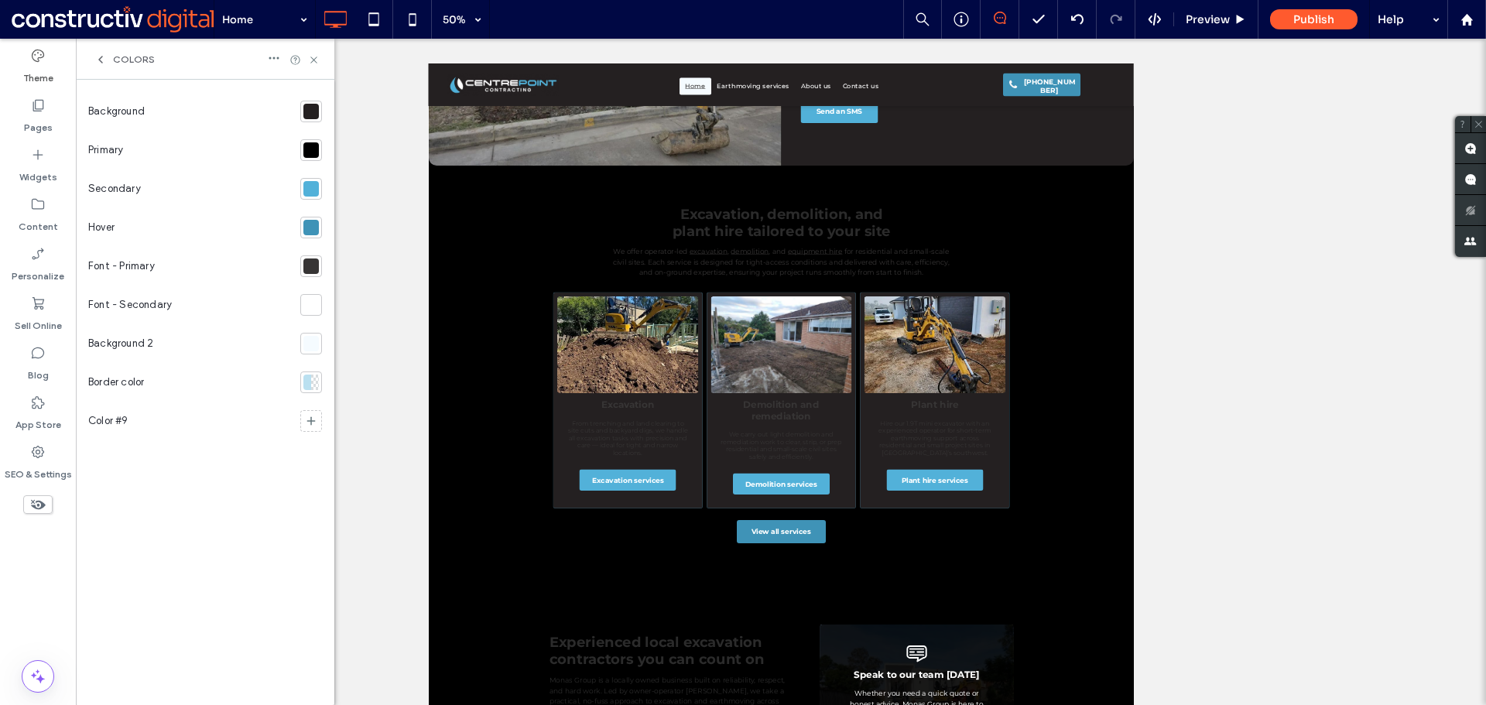
click at [310, 265] on div at bounding box center [310, 265] width 15 height 15
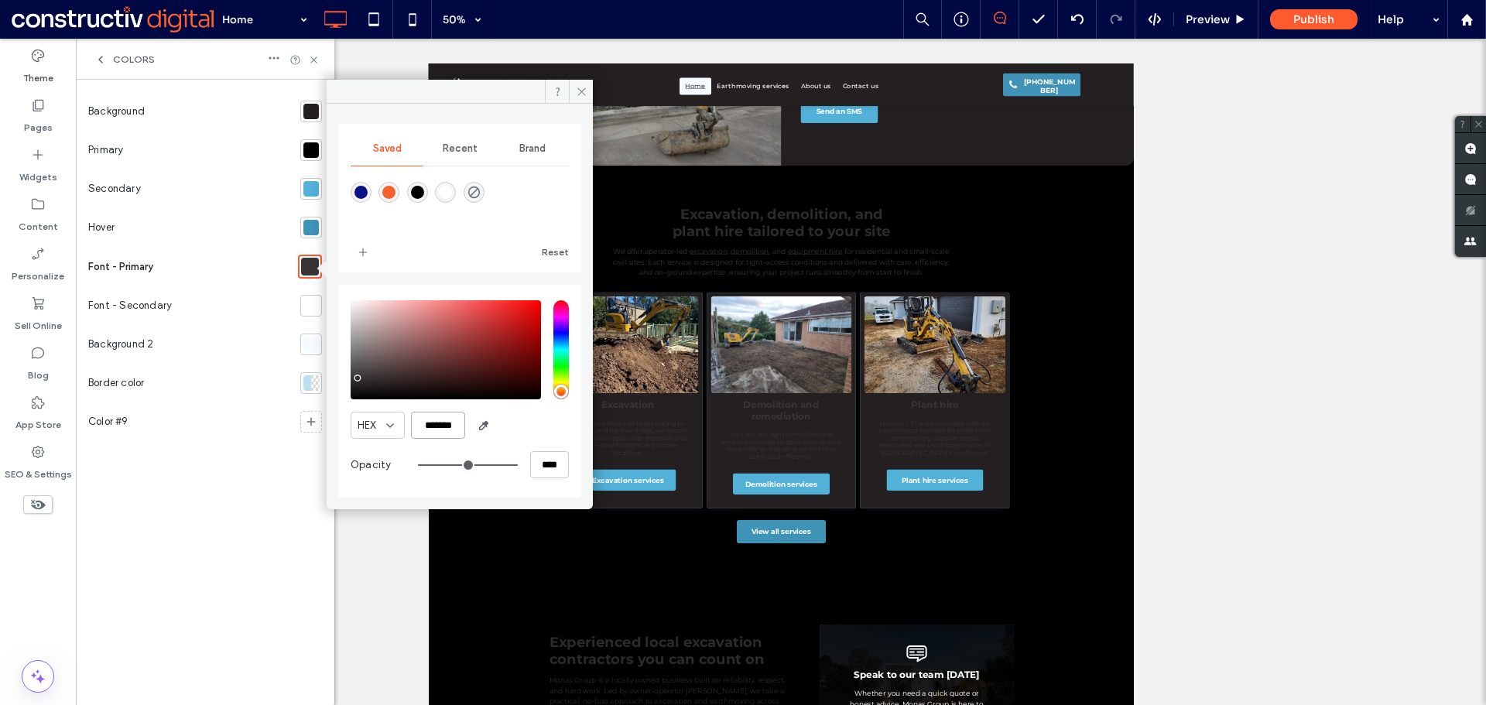
click at [445, 423] on input "*******" at bounding box center [438, 425] width 54 height 27
click at [482, 423] on icon "button" at bounding box center [483, 425] width 12 height 12
type input "*******"
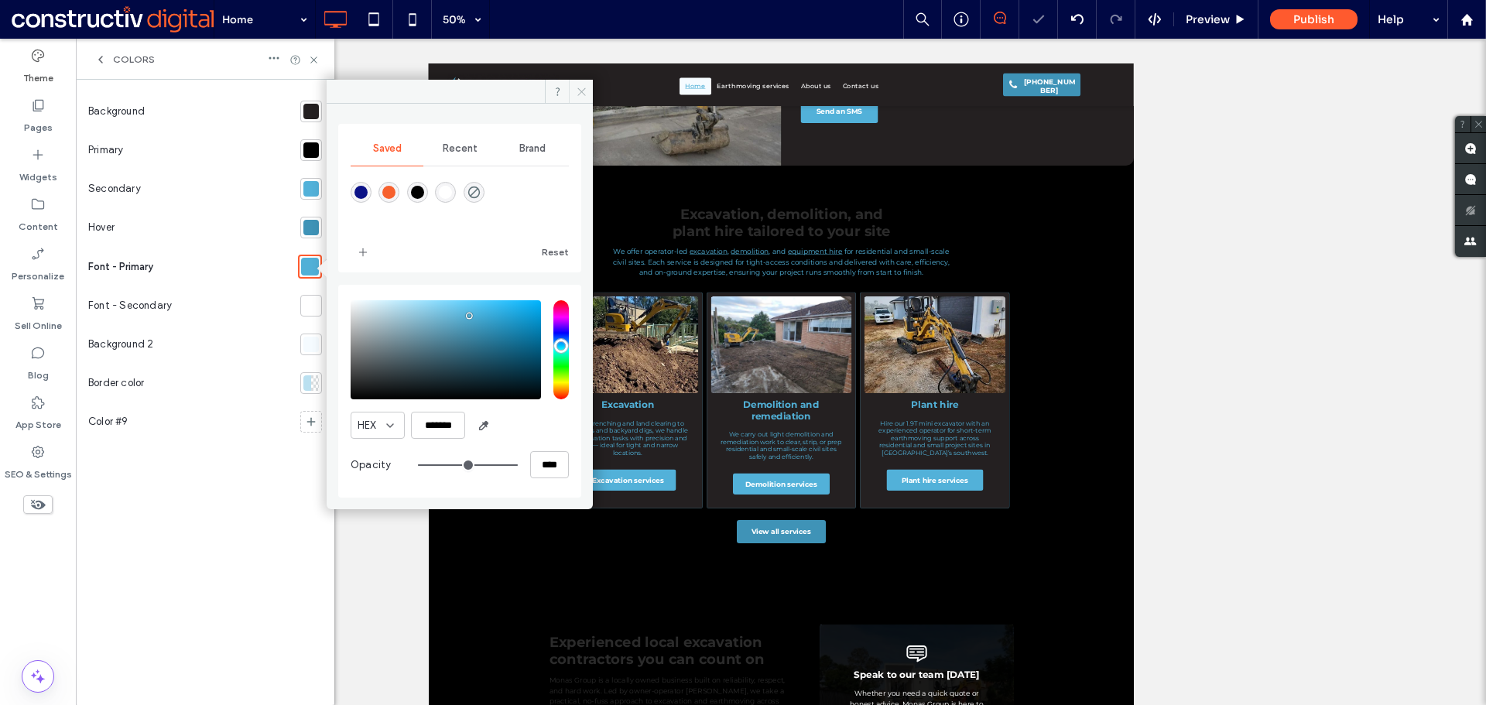
drag, startPoint x: 580, startPoint y: 91, endPoint x: 346, endPoint y: 216, distance: 265.9
click at [580, 91] on icon at bounding box center [582, 92] width 12 height 12
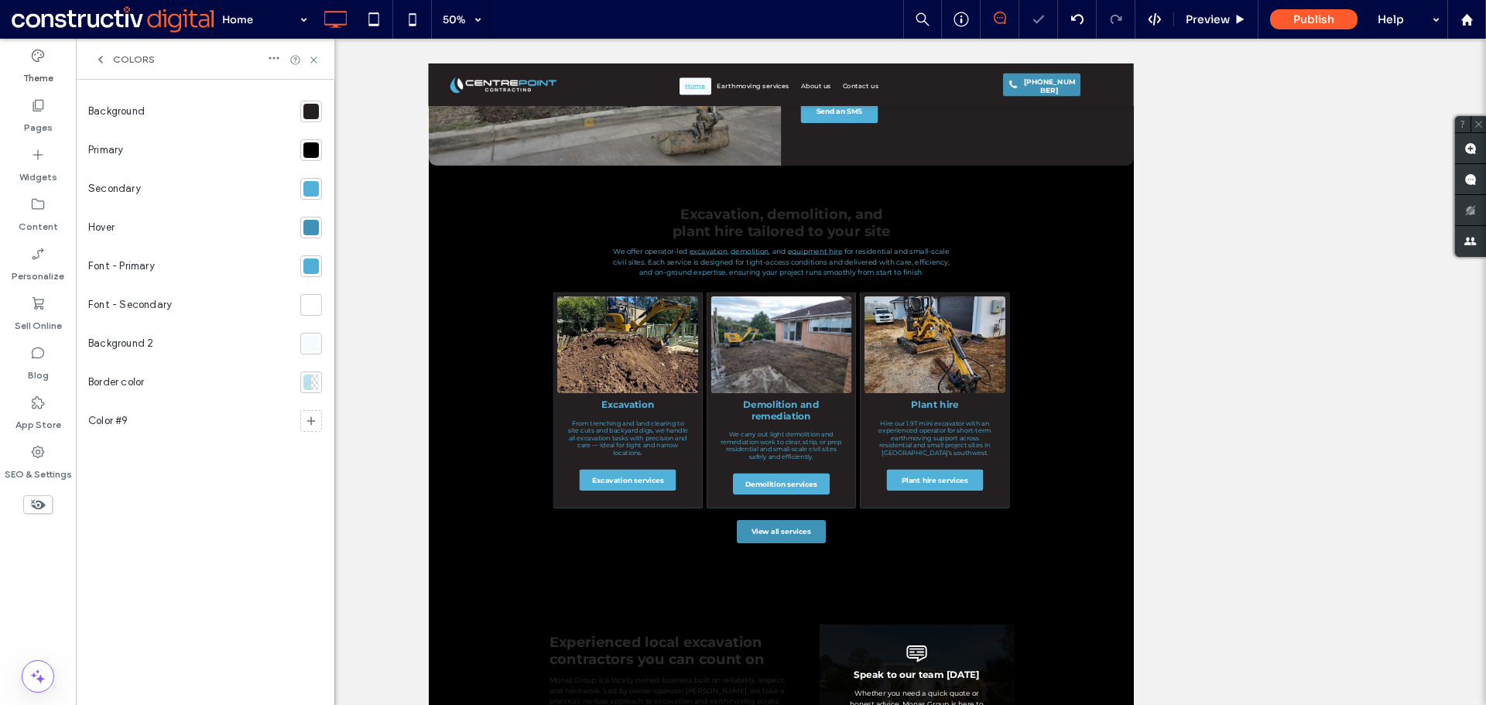
click at [307, 269] on div at bounding box center [310, 265] width 15 height 15
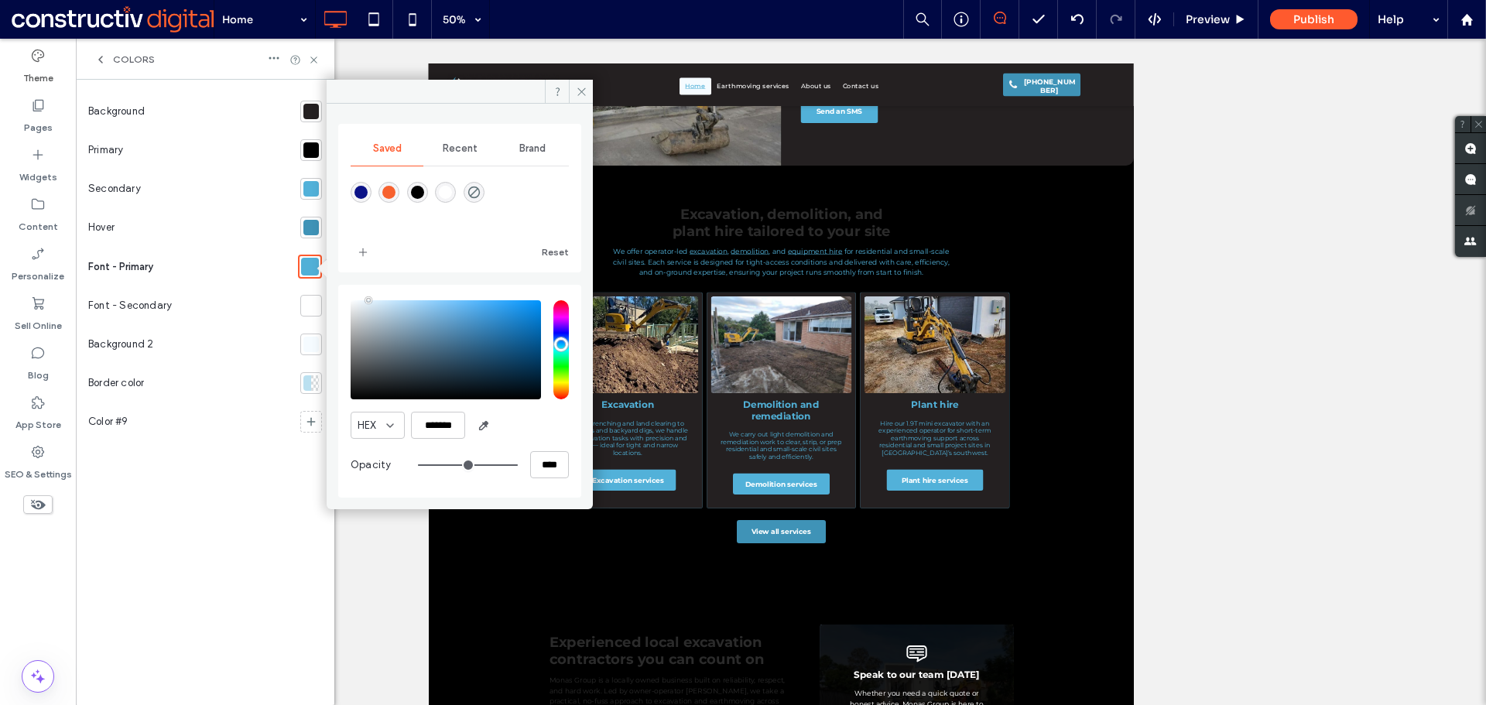
type input "*******"
drag, startPoint x: 379, startPoint y: 303, endPoint x: 369, endPoint y: 285, distance: 20.4
click at [369, 285] on div "HEX ******* Opacity ****" at bounding box center [459, 391] width 243 height 213
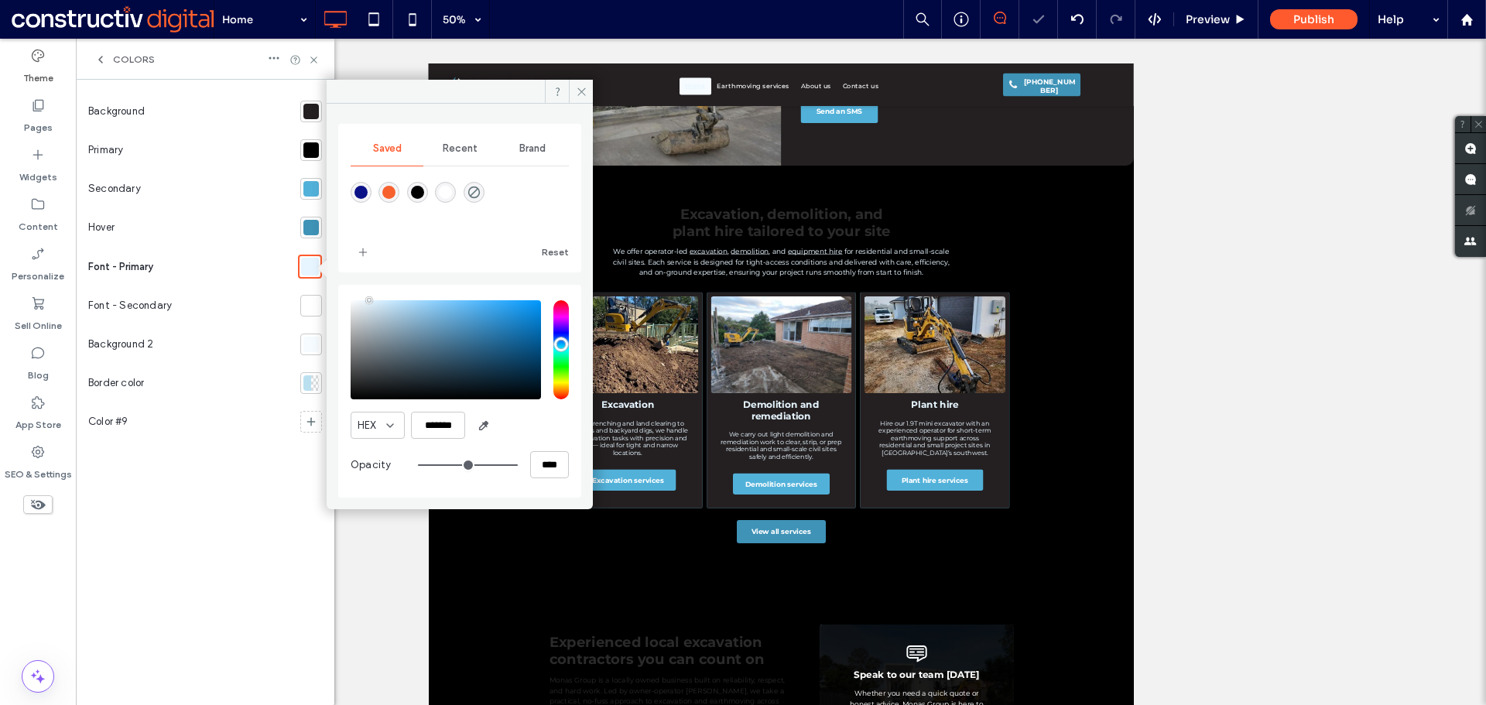
click at [315, 307] on div at bounding box center [310, 305] width 15 height 15
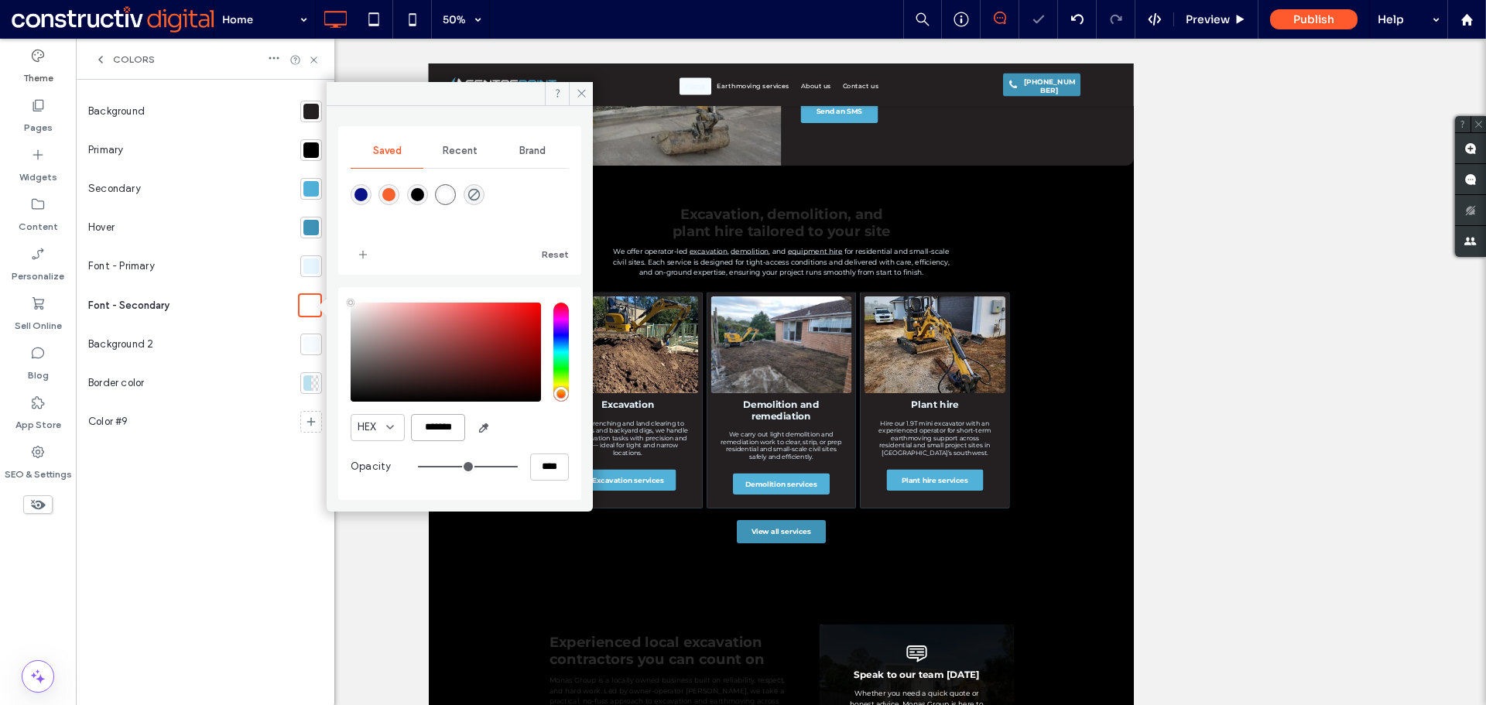
click at [428, 425] on input "*******" at bounding box center [438, 427] width 54 height 27
paste input "color picker textbox"
type input "*******"
click at [529, 423] on div "HEX *******" at bounding box center [460, 427] width 218 height 27
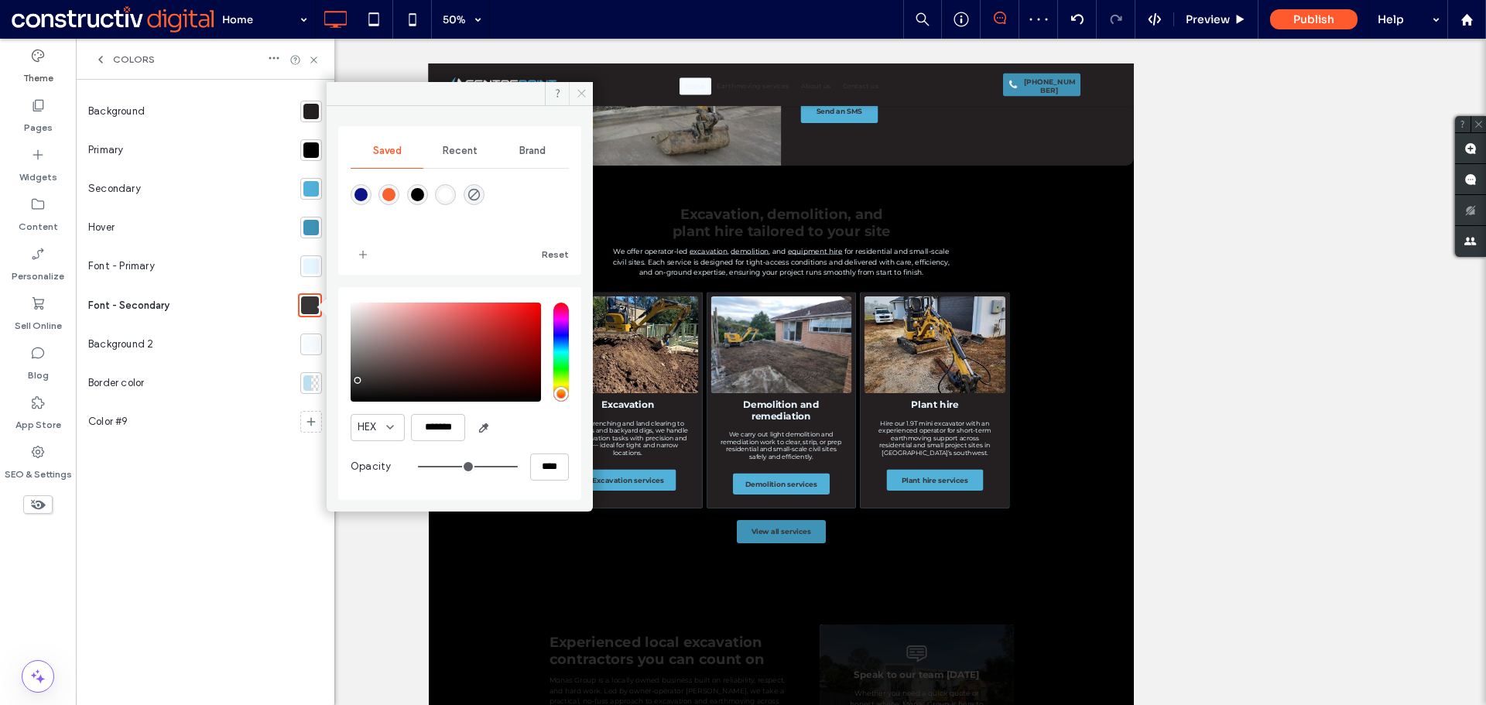
click at [580, 92] on icon at bounding box center [582, 93] width 12 height 12
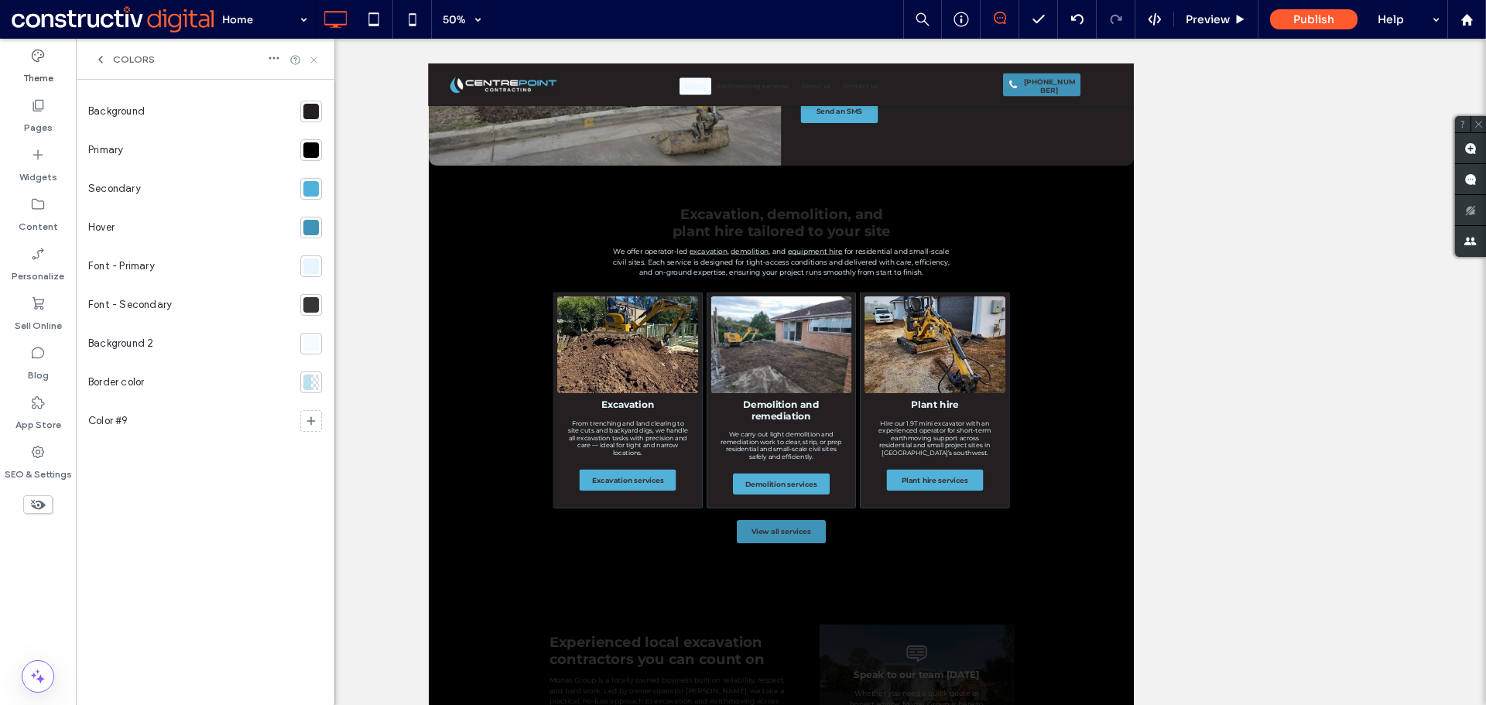
drag, startPoint x: 238, startPoint y: 22, endPoint x: 314, endPoint y: 57, distance: 83.8
click at [314, 57] on icon at bounding box center [314, 60] width 12 height 12
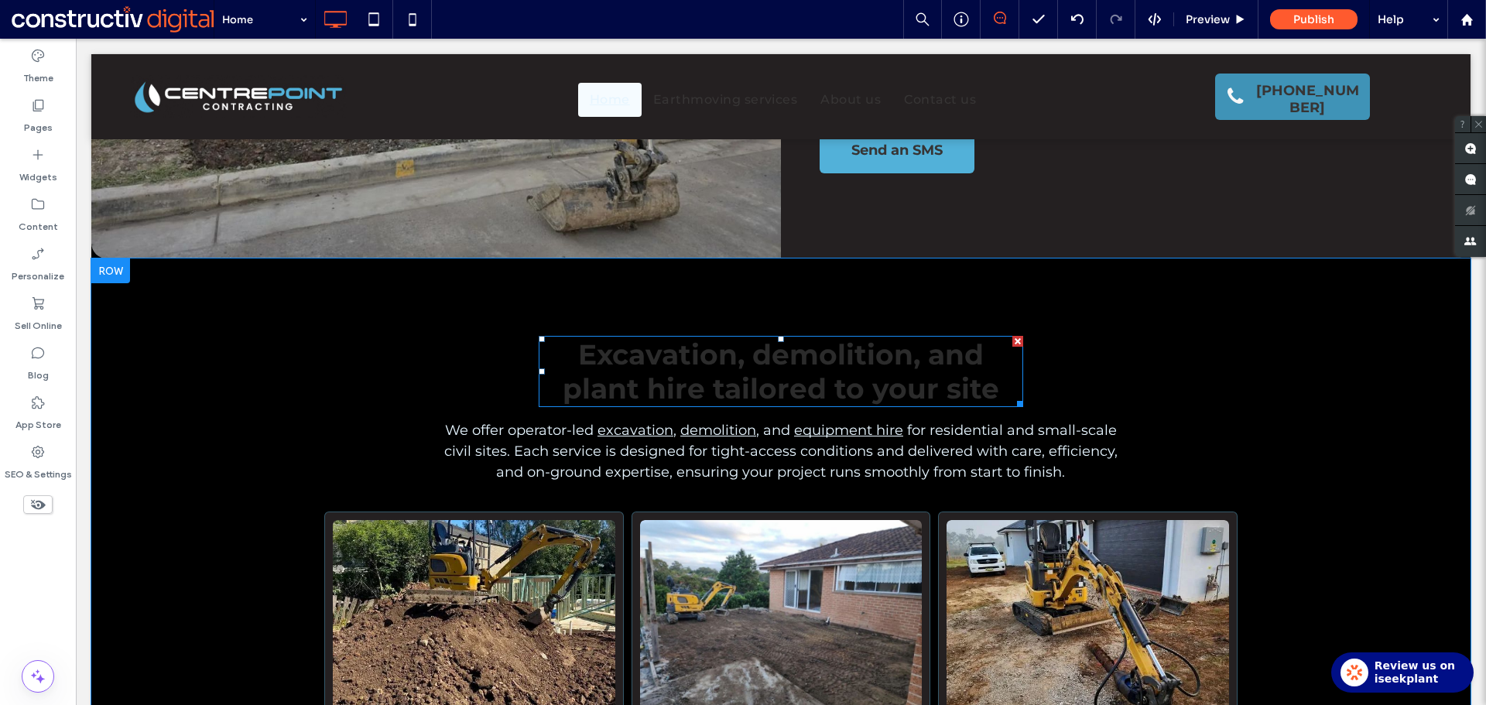
click at [801, 337] on span "Excavation, demolition, and plant hire tailored to your site" at bounding box center [781, 371] width 436 height 68
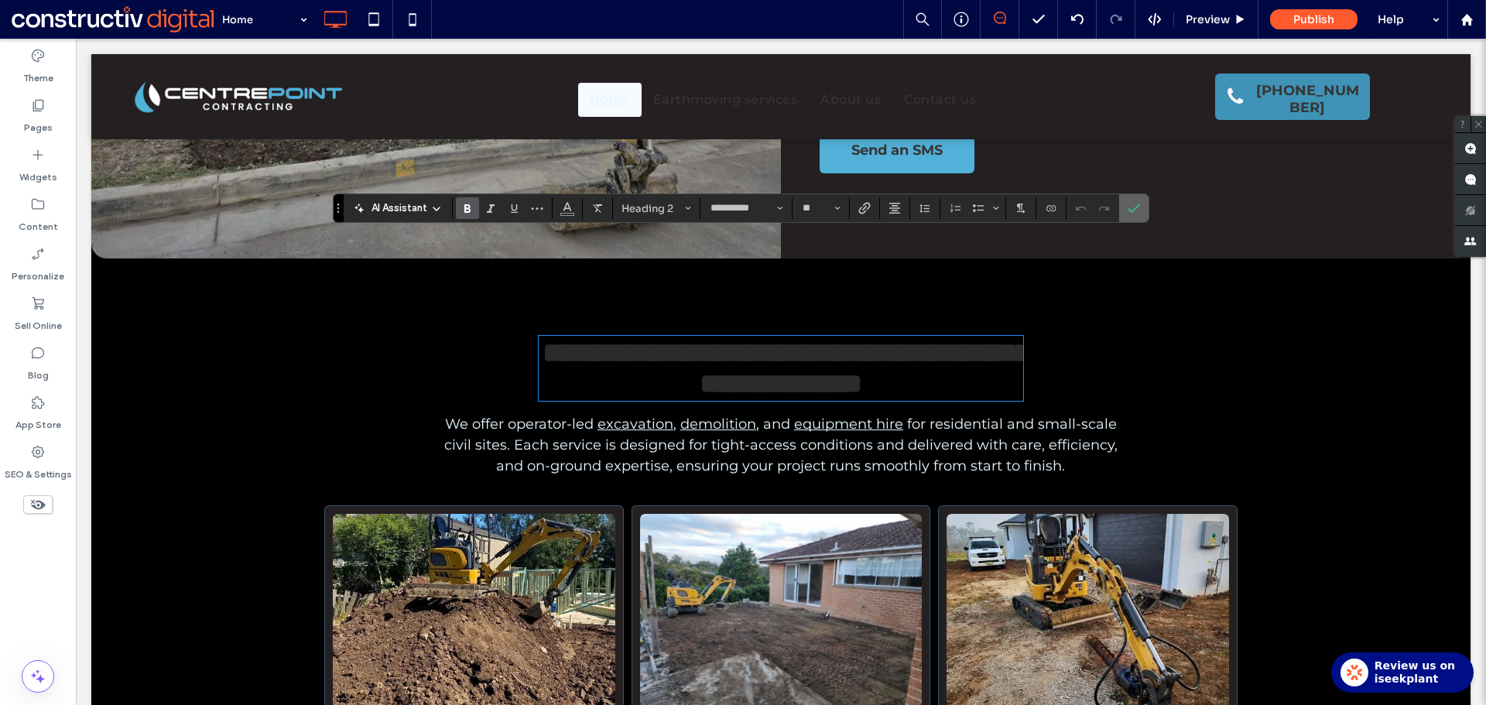
click at [1131, 210] on icon "Confirm" at bounding box center [1133, 208] width 12 height 12
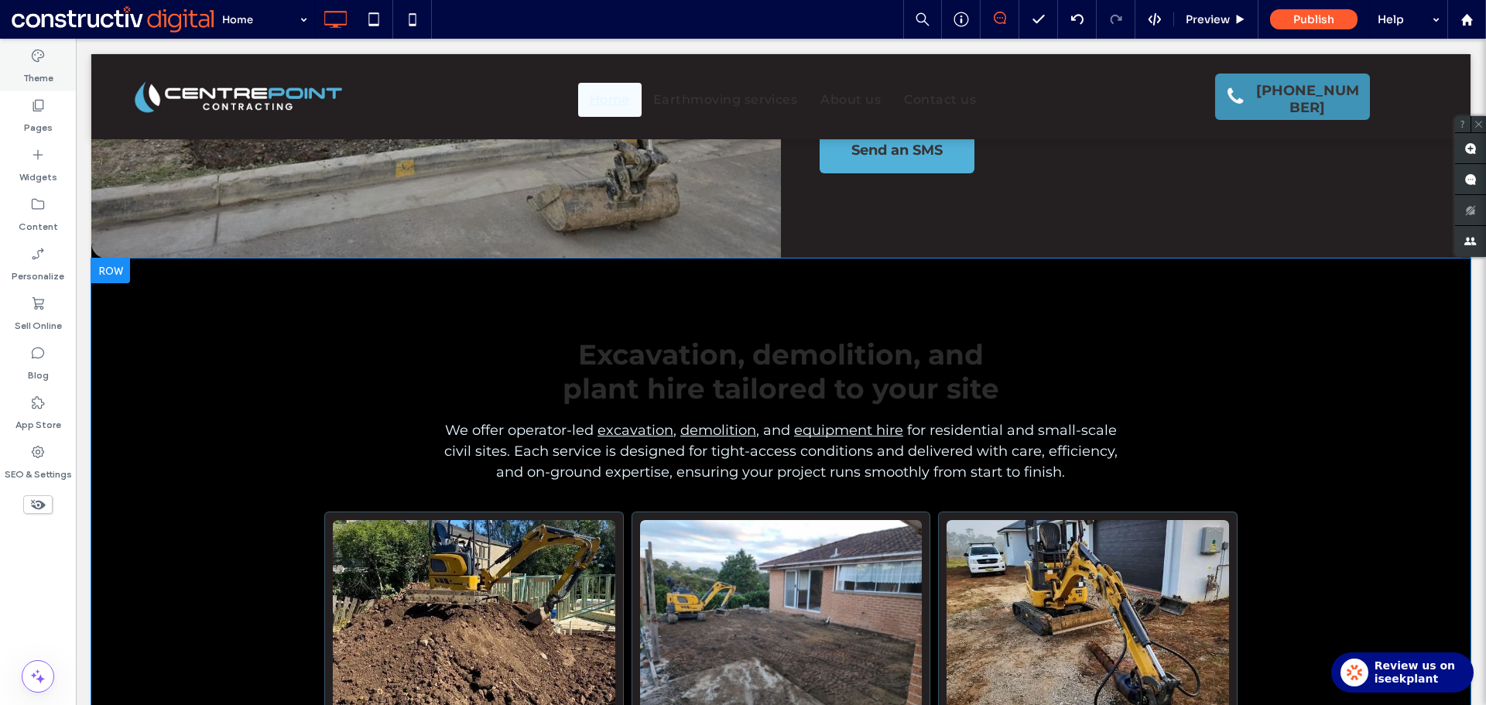
click at [42, 71] on label "Theme" at bounding box center [38, 74] width 30 height 22
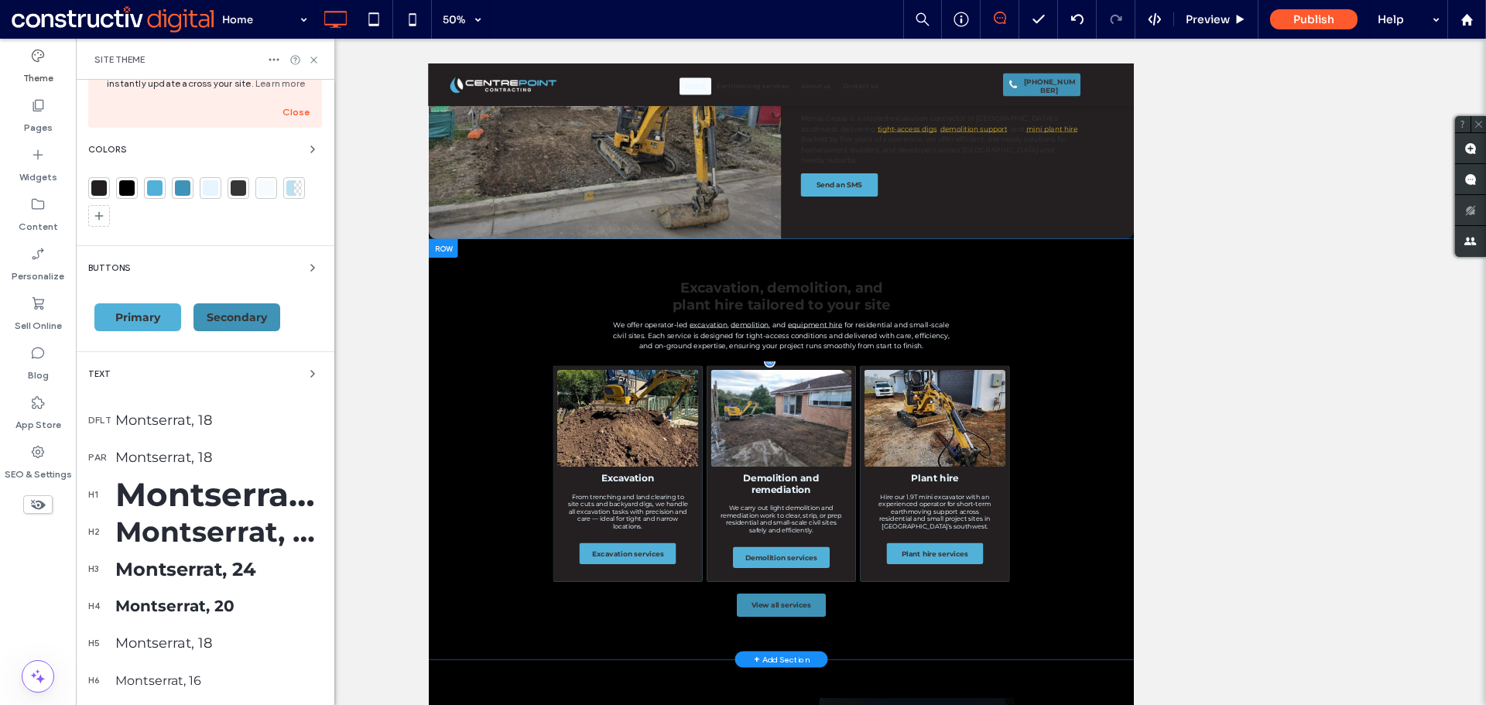
scroll to position [232, 0]
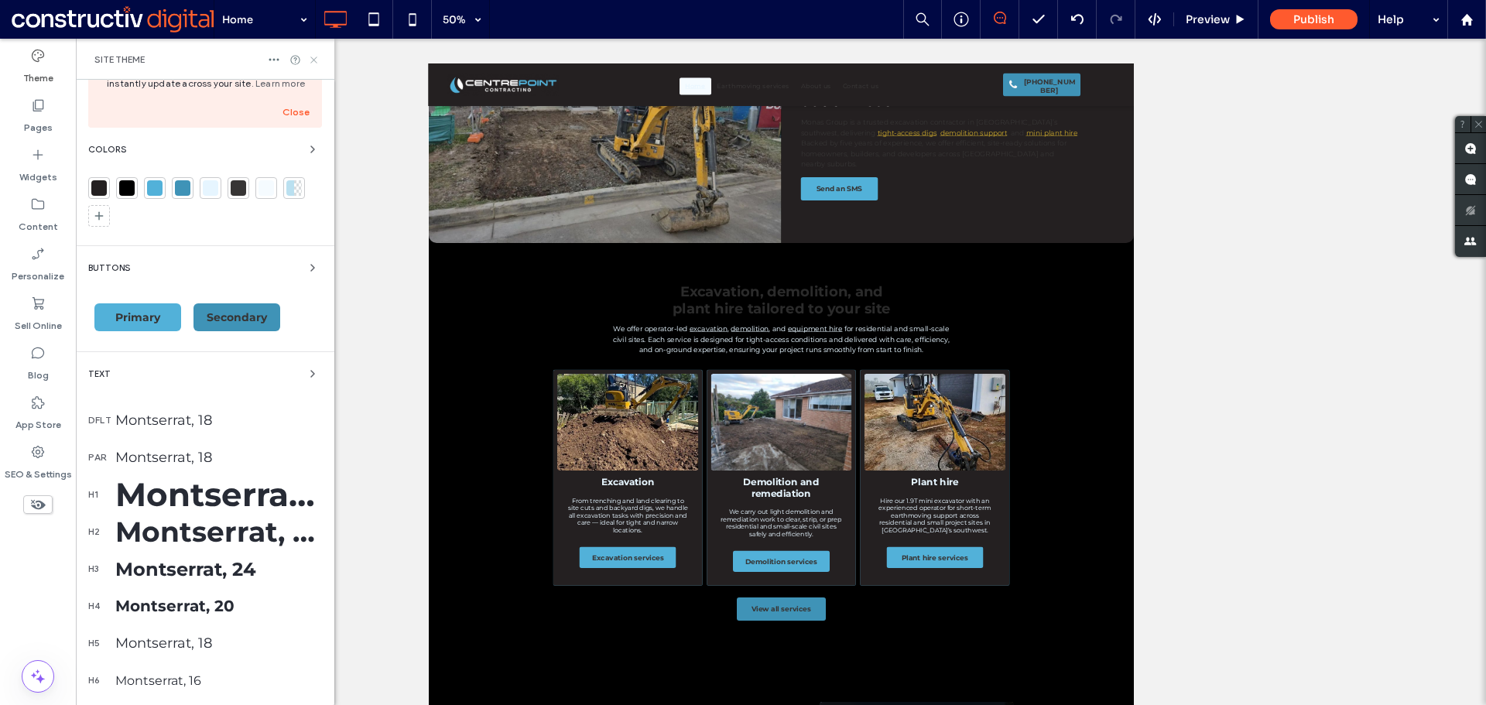
drag, startPoint x: 248, startPoint y: 54, endPoint x: 315, endPoint y: 56, distance: 67.4
click at [315, 56] on icon at bounding box center [314, 60] width 12 height 12
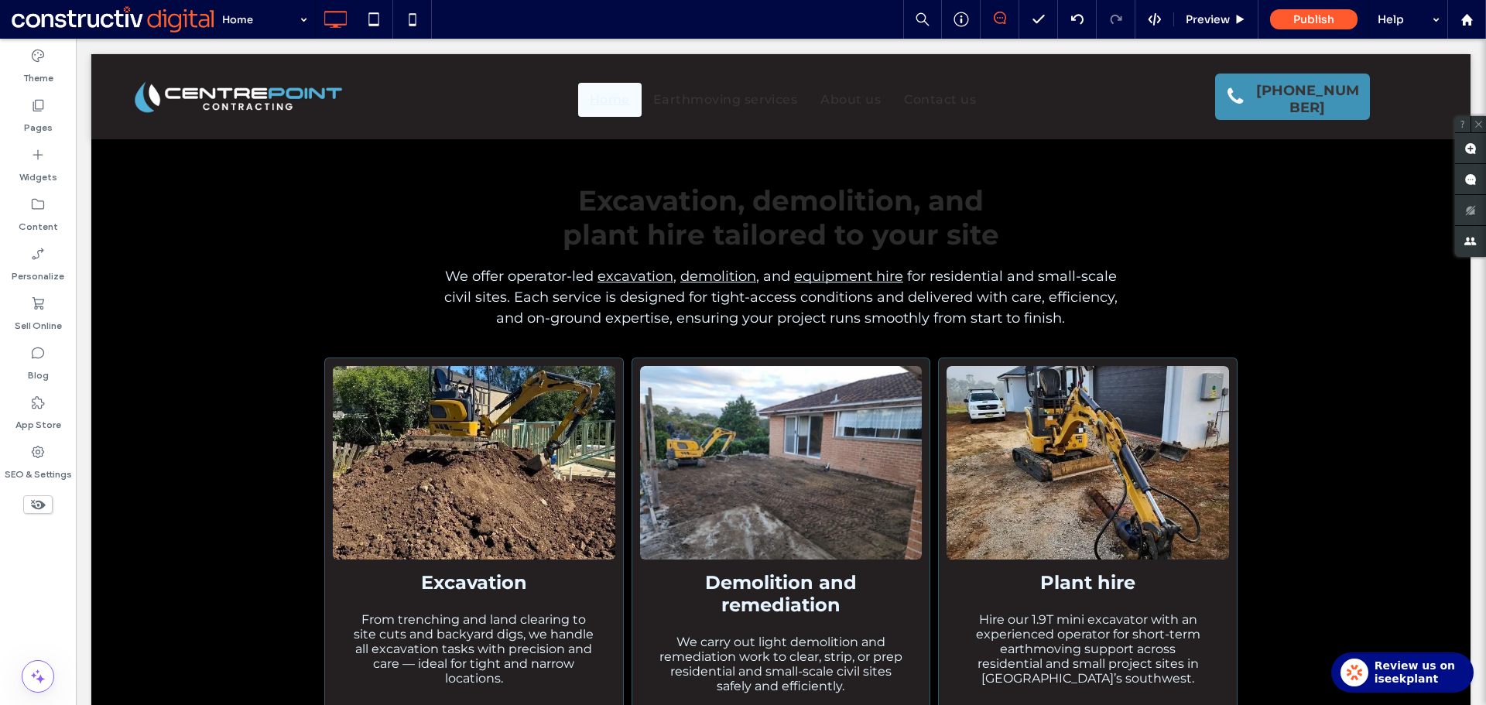
scroll to position [542, 0]
drag, startPoint x: 43, startPoint y: 70, endPoint x: 60, endPoint y: 114, distance: 46.8
click at [43, 69] on label "Theme" at bounding box center [38, 74] width 30 height 22
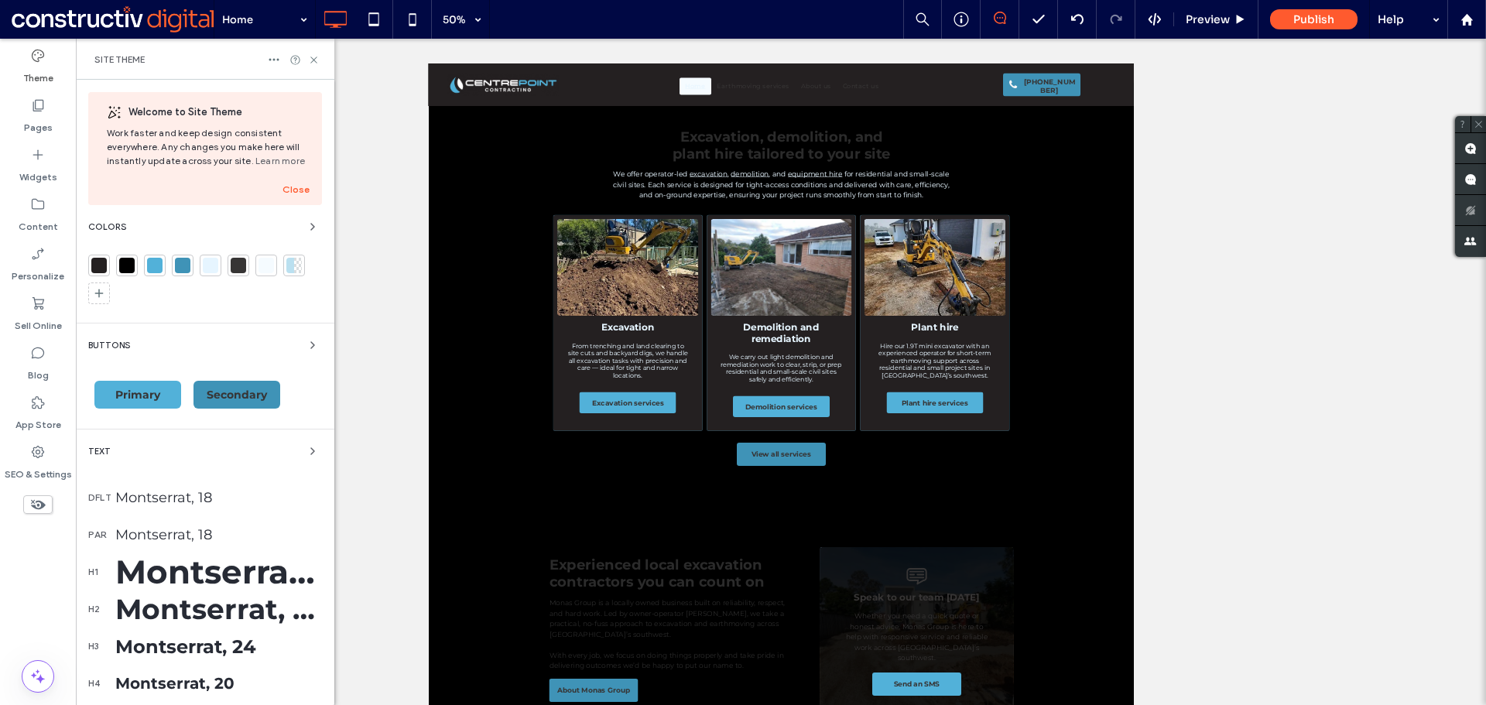
click at [241, 270] on div at bounding box center [238, 265] width 15 height 15
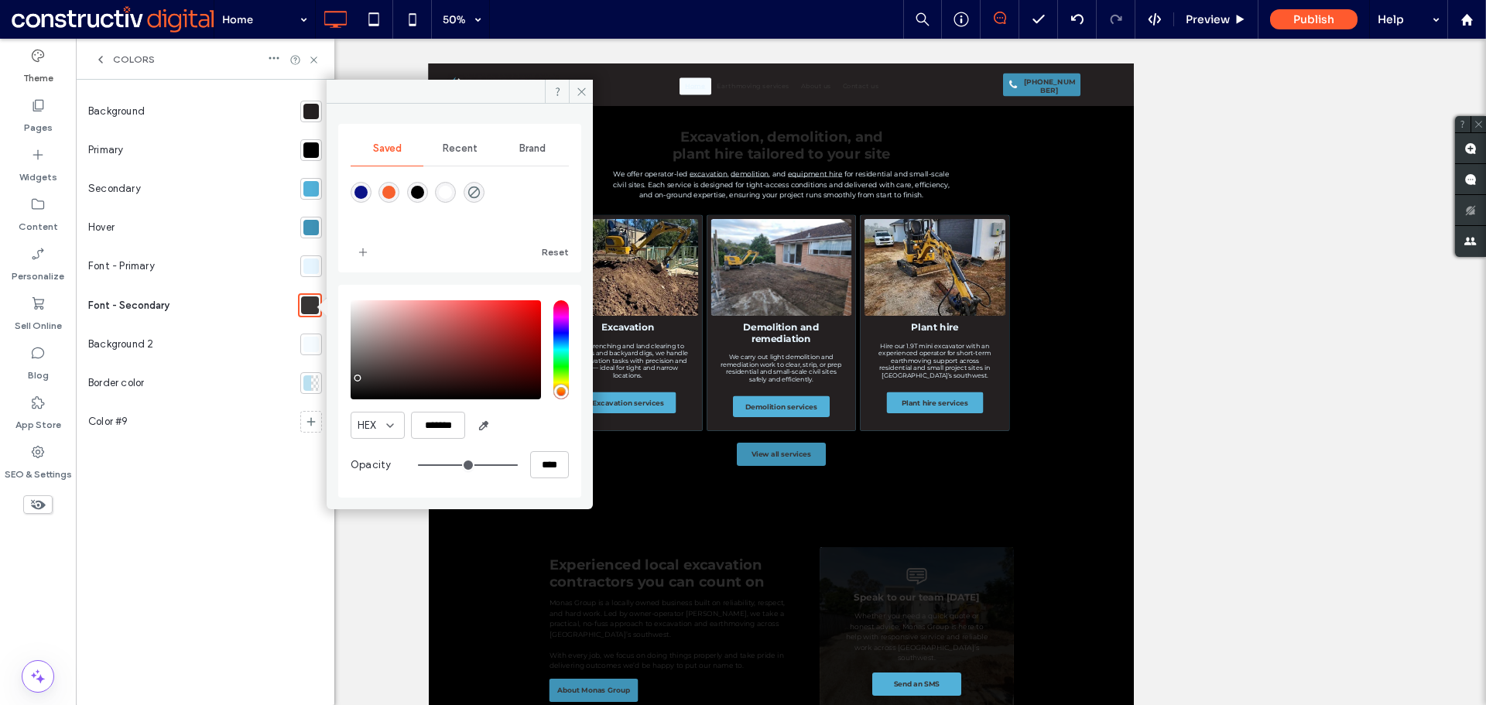
click at [312, 268] on div at bounding box center [310, 265] width 15 height 15
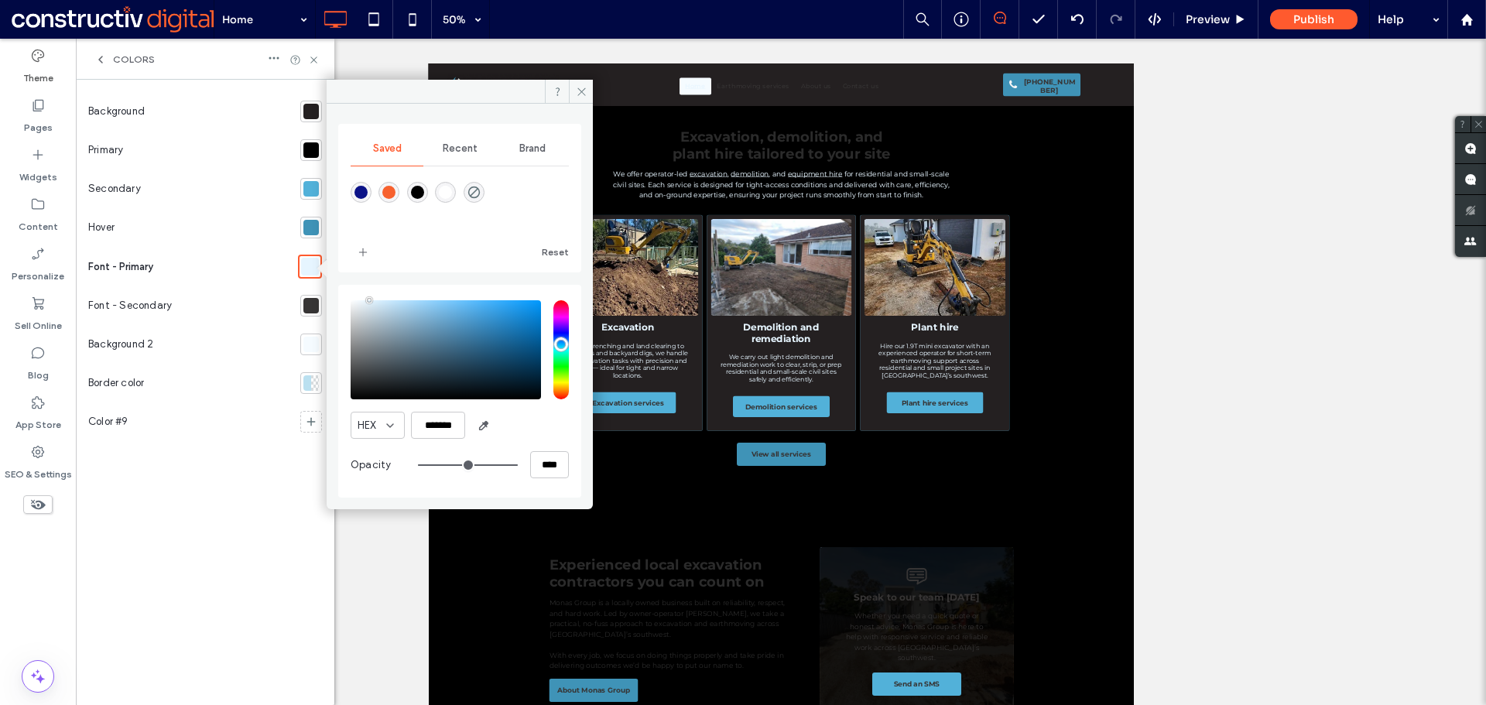
click at [299, 300] on section at bounding box center [308, 305] width 28 height 39
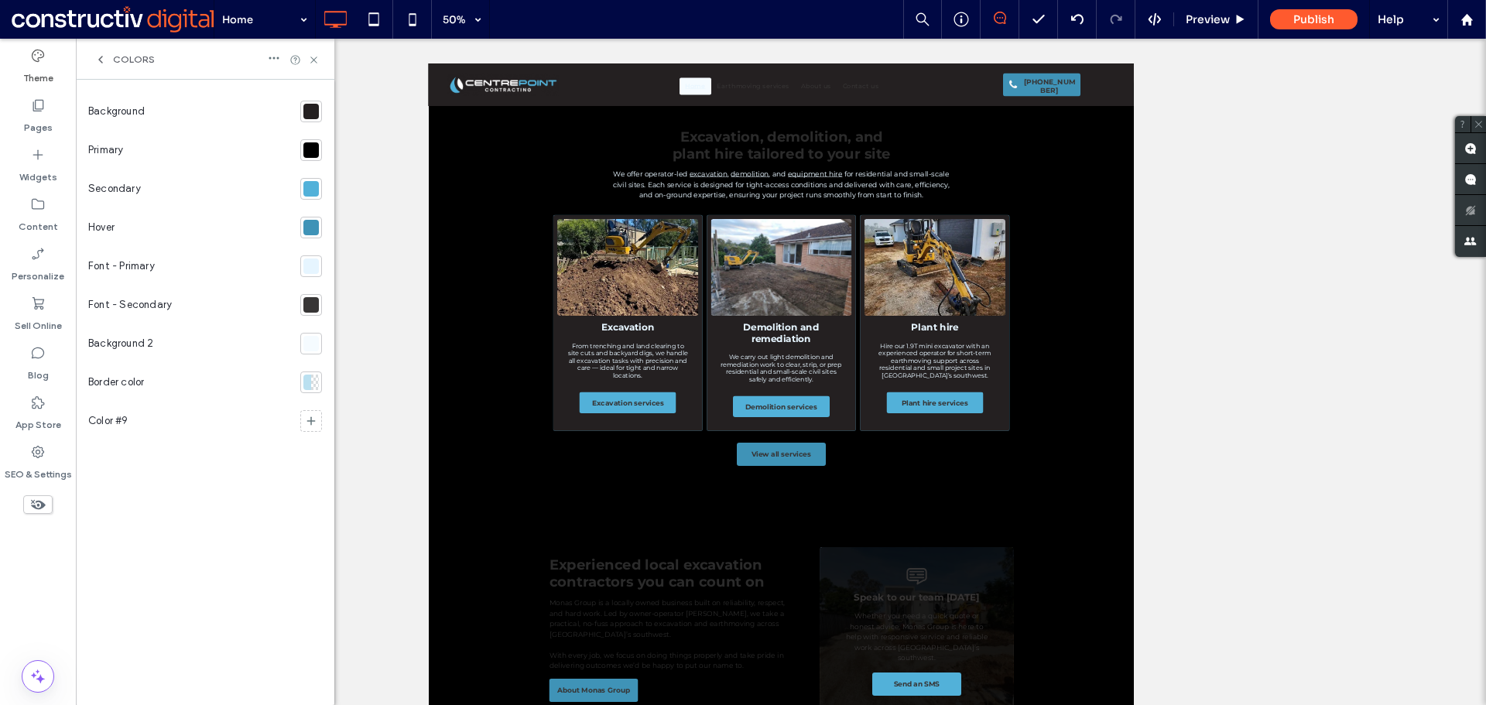
click at [306, 304] on div at bounding box center [310, 304] width 15 height 15
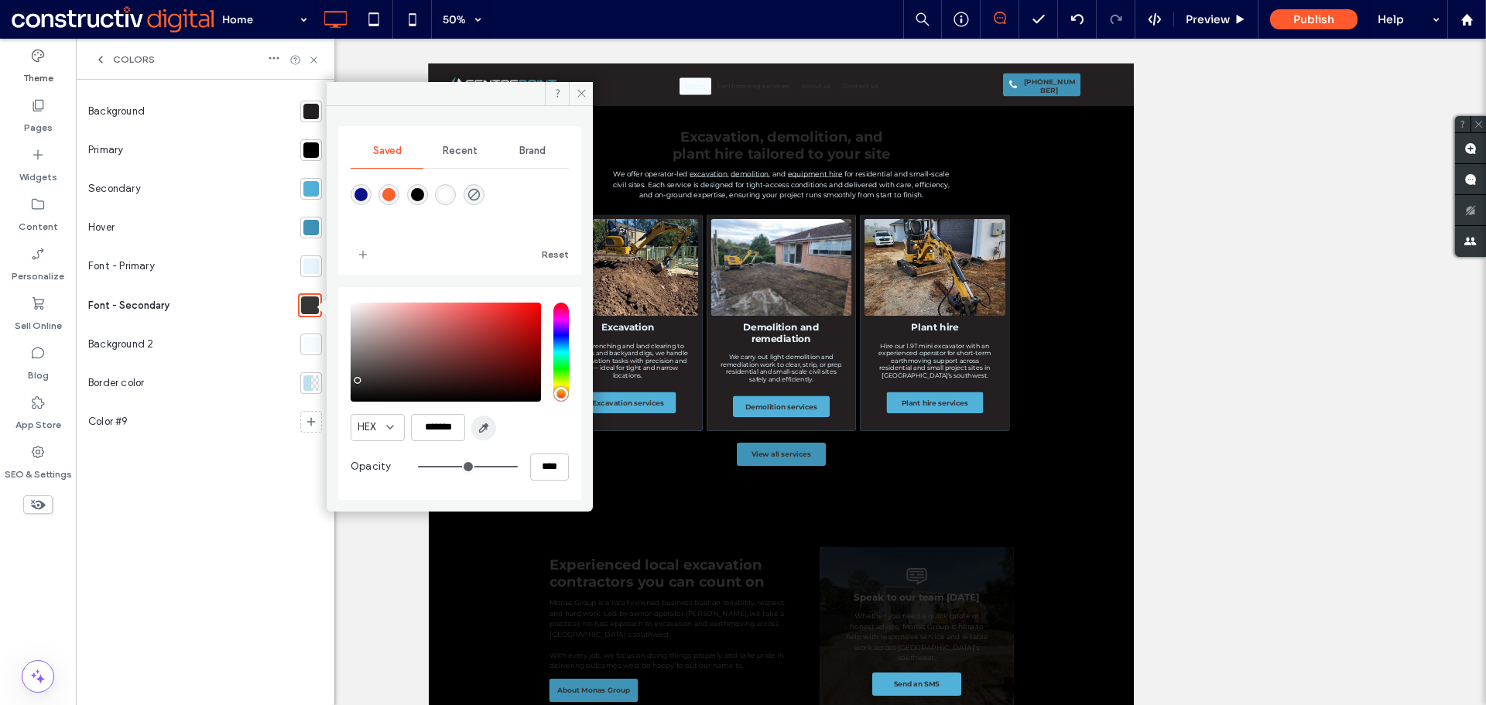
click at [484, 427] on icon "button" at bounding box center [483, 428] width 12 height 12
type input "*******"
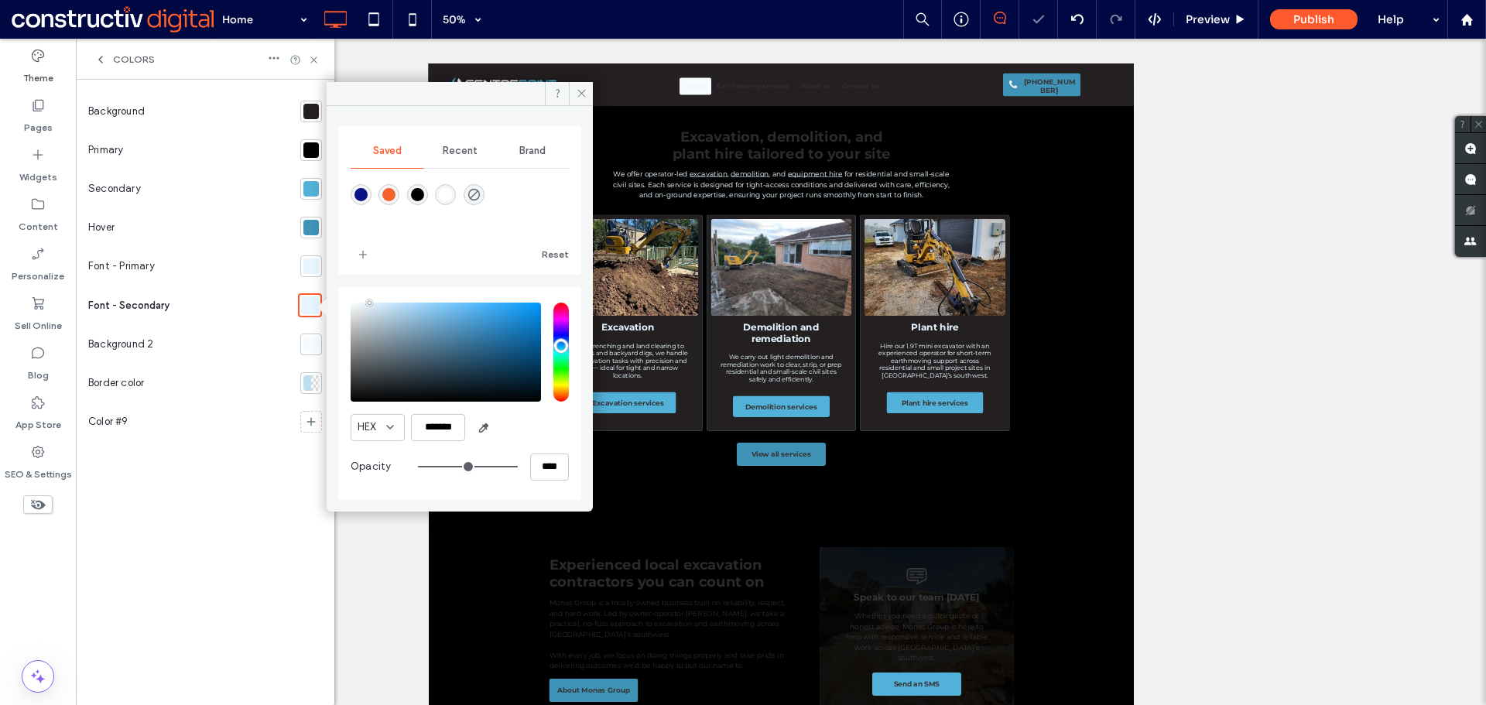
click at [311, 307] on div at bounding box center [310, 305] width 18 height 18
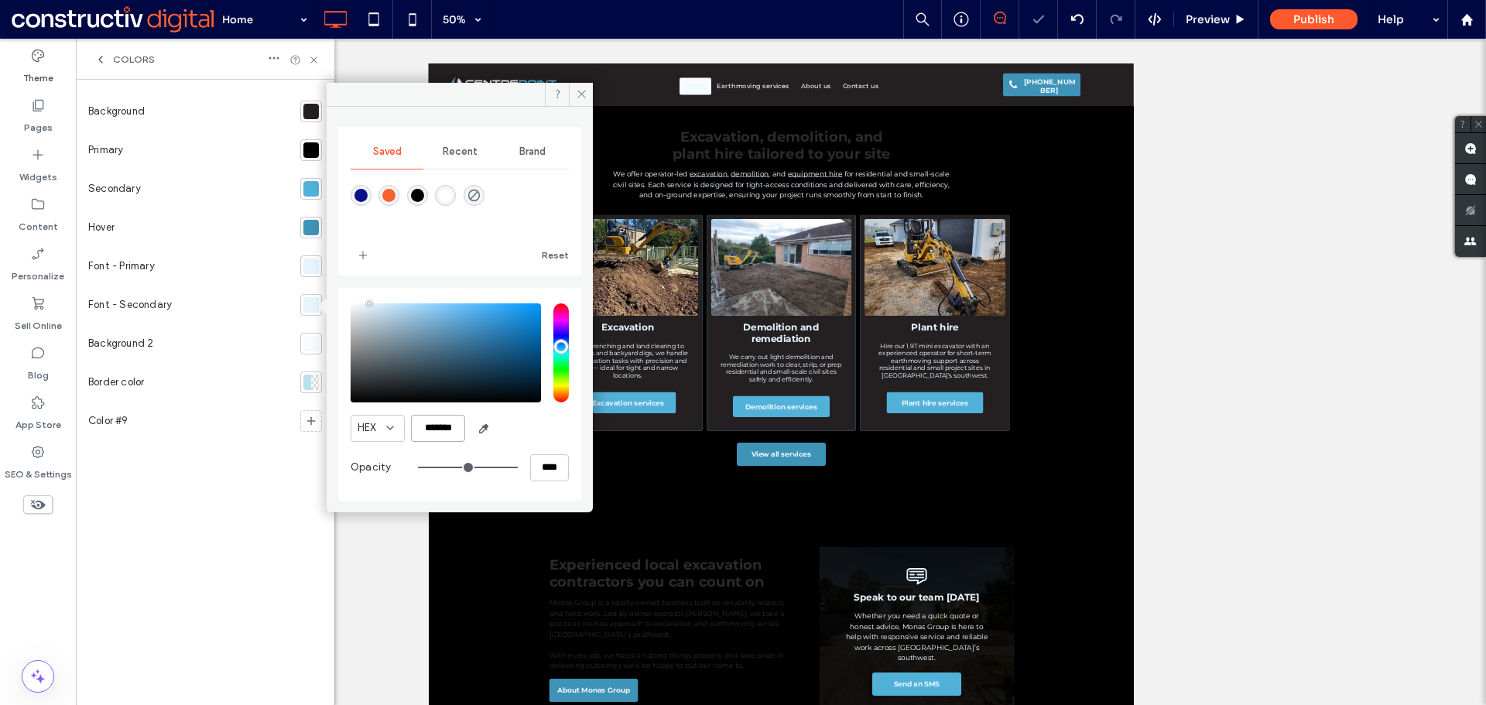
click at [436, 432] on input "*******" at bounding box center [438, 428] width 54 height 27
paste input "color picker textbox"
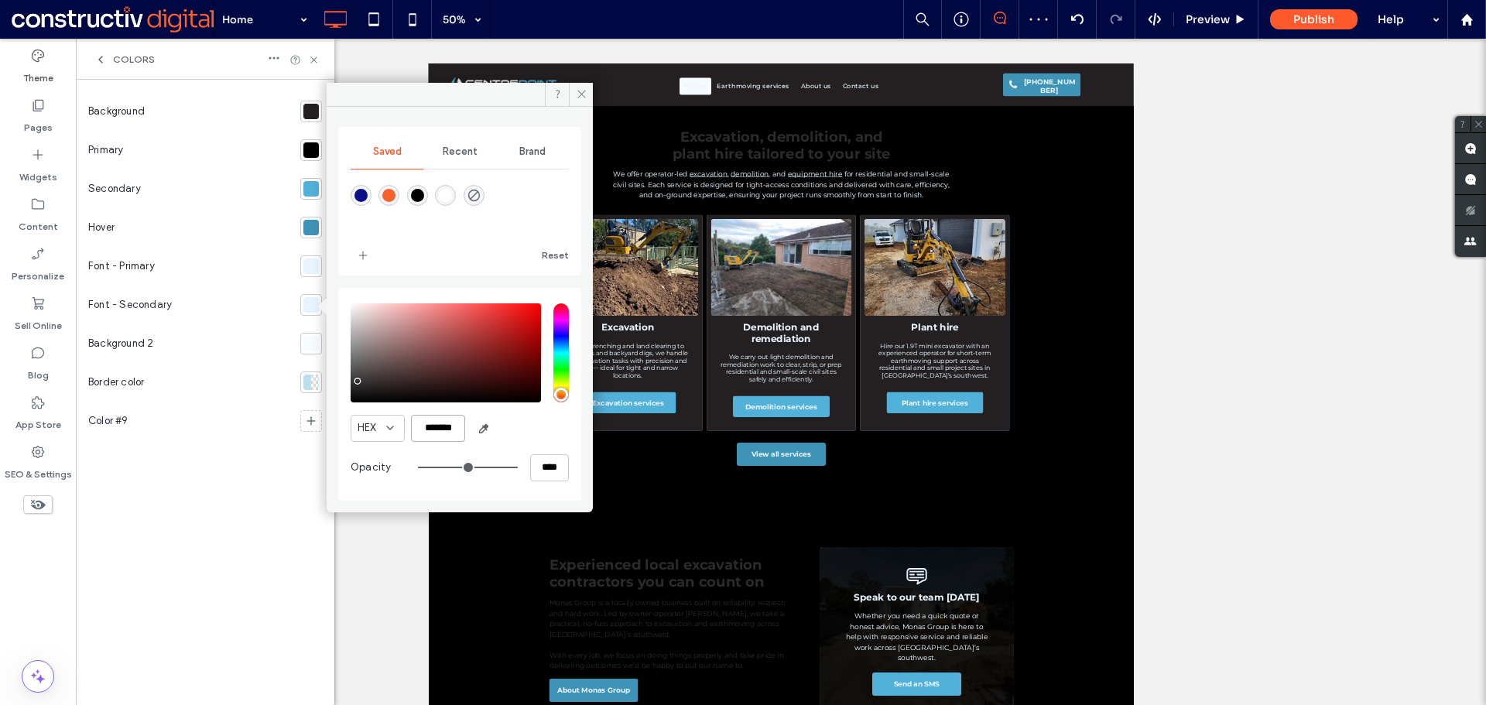
type input "*******"
click at [525, 428] on div "HEX *******" at bounding box center [460, 428] width 218 height 27
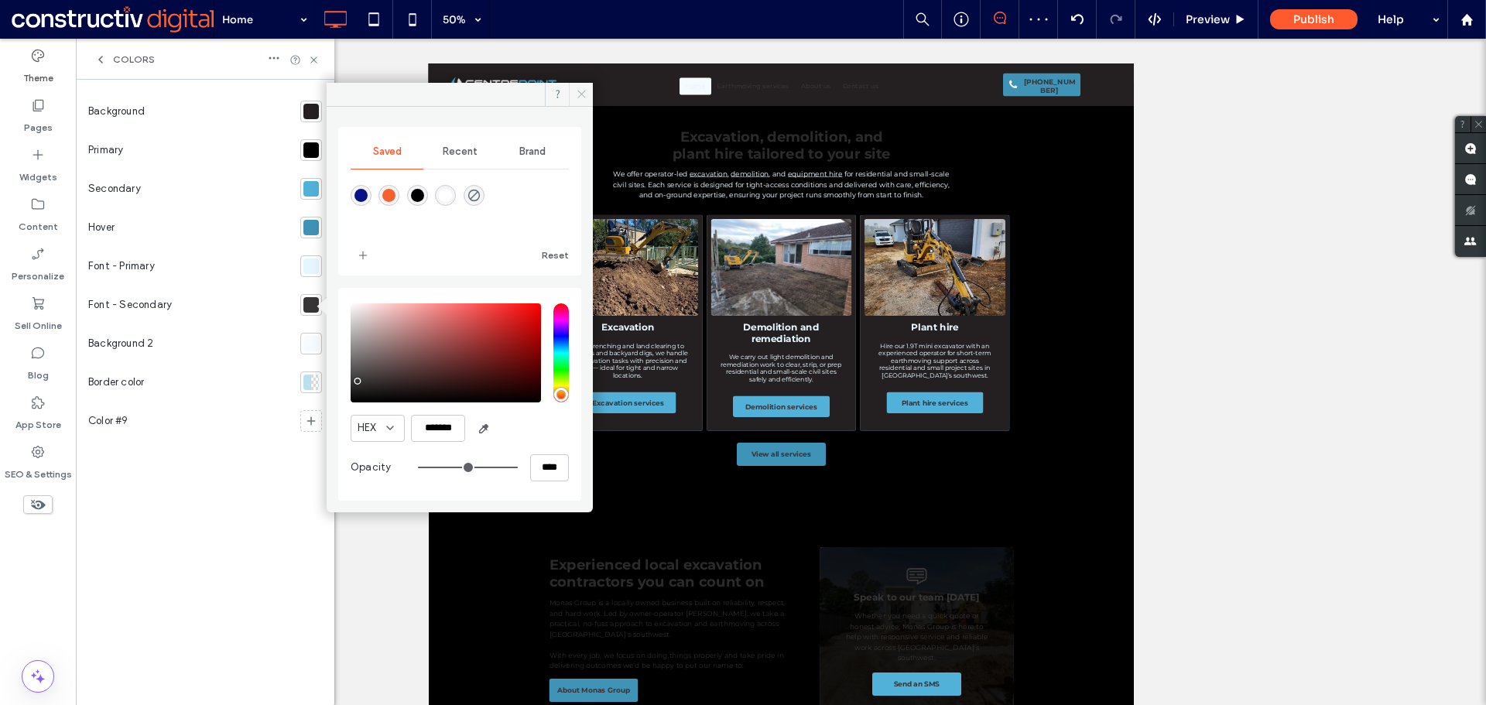
click at [579, 94] on icon at bounding box center [582, 94] width 12 height 12
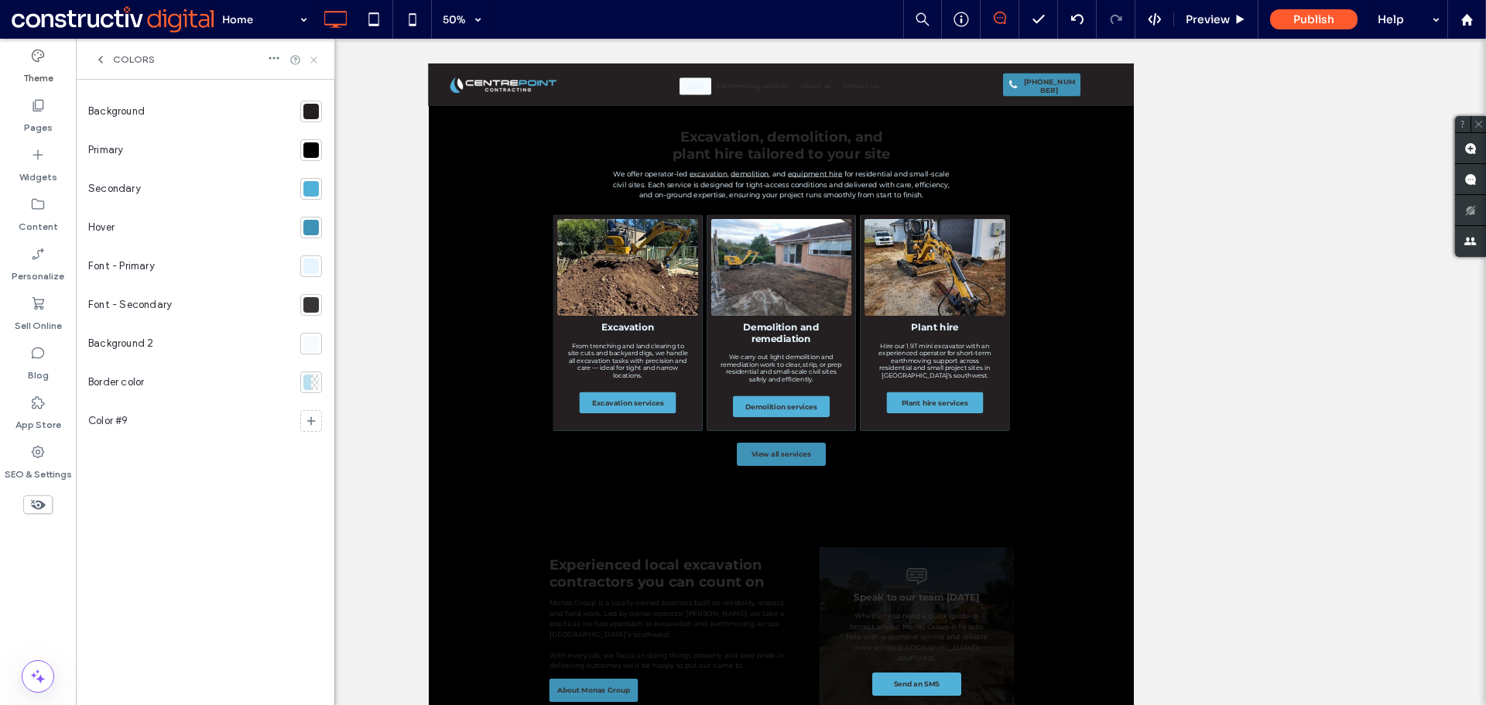
click at [311, 62] on use at bounding box center [313, 59] width 6 height 6
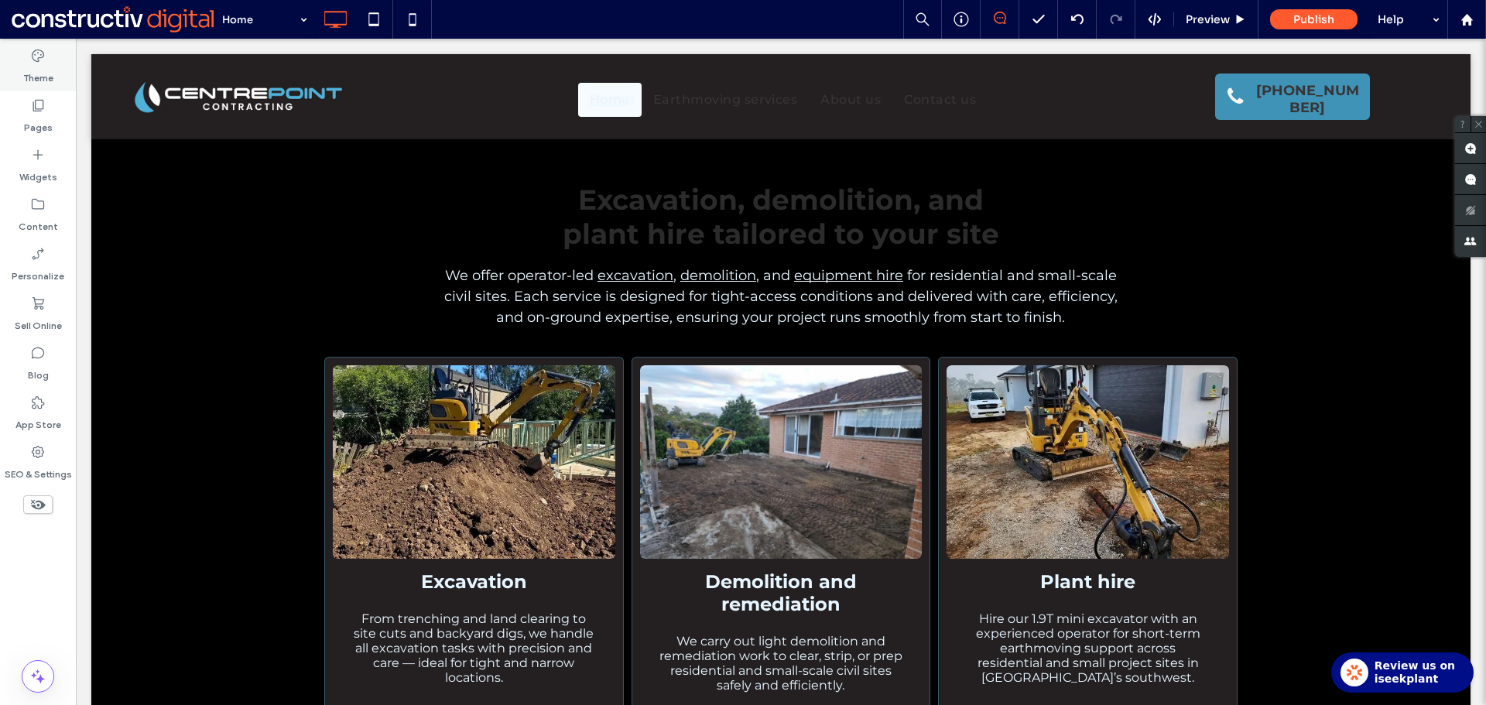
click at [50, 63] on div "Theme" at bounding box center [38, 67] width 76 height 50
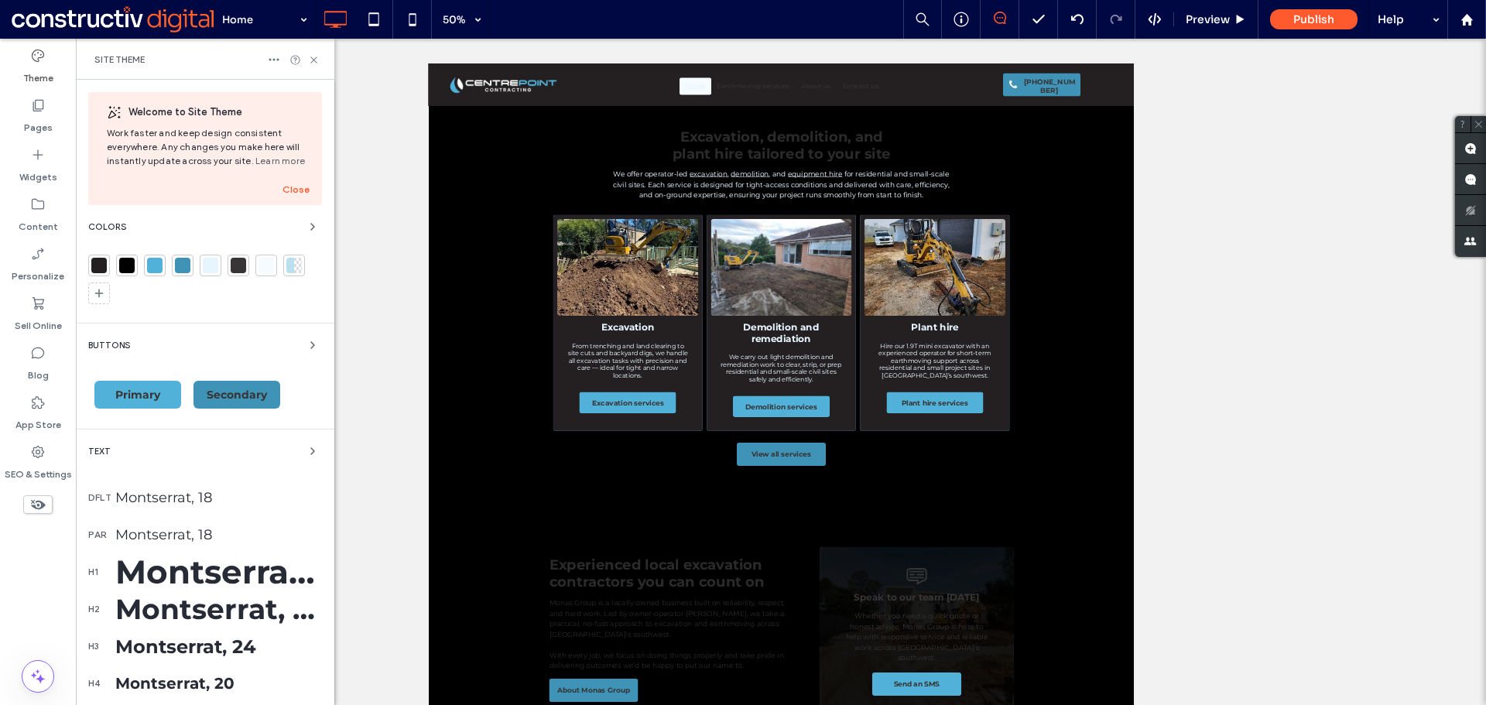
click at [241, 271] on div at bounding box center [238, 265] width 15 height 15
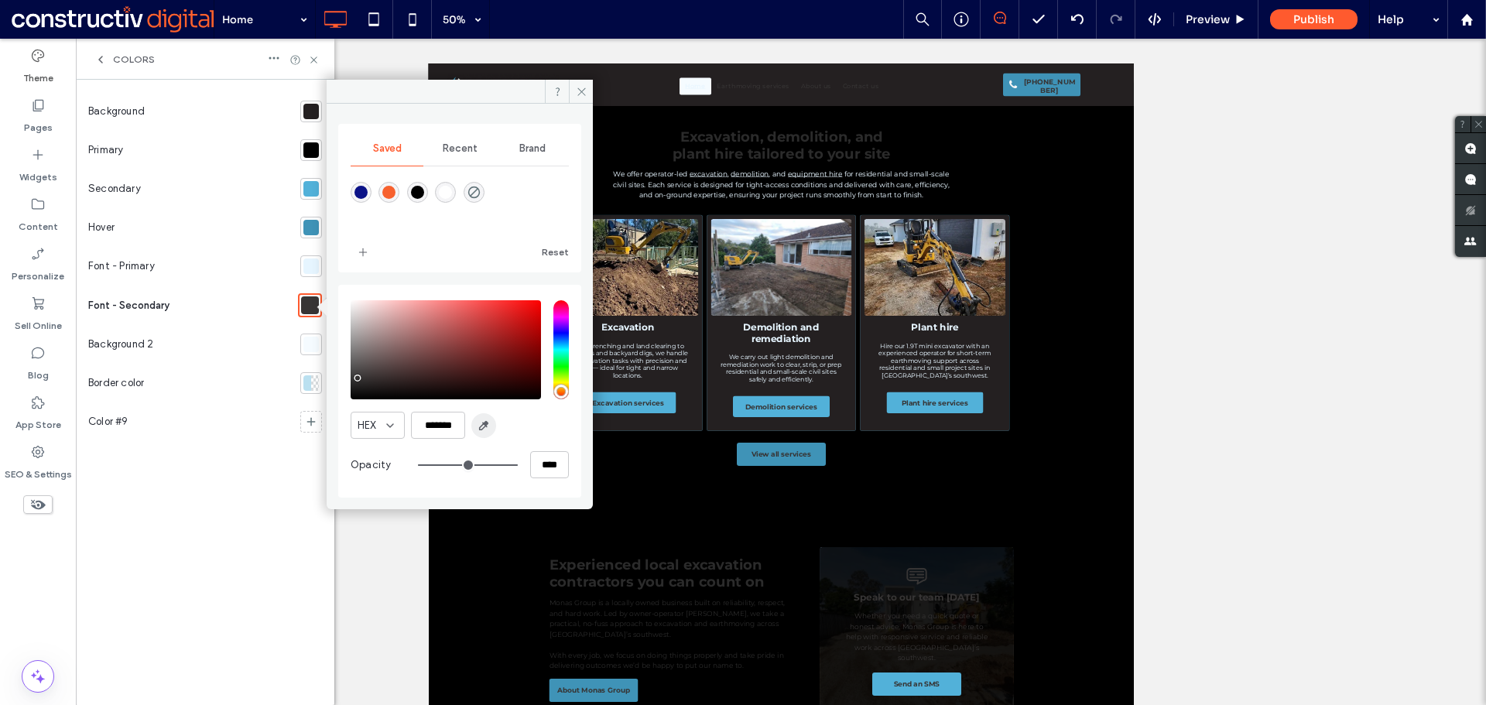
click at [484, 425] on use "button" at bounding box center [484, 426] width 9 height 9
type input "*******"
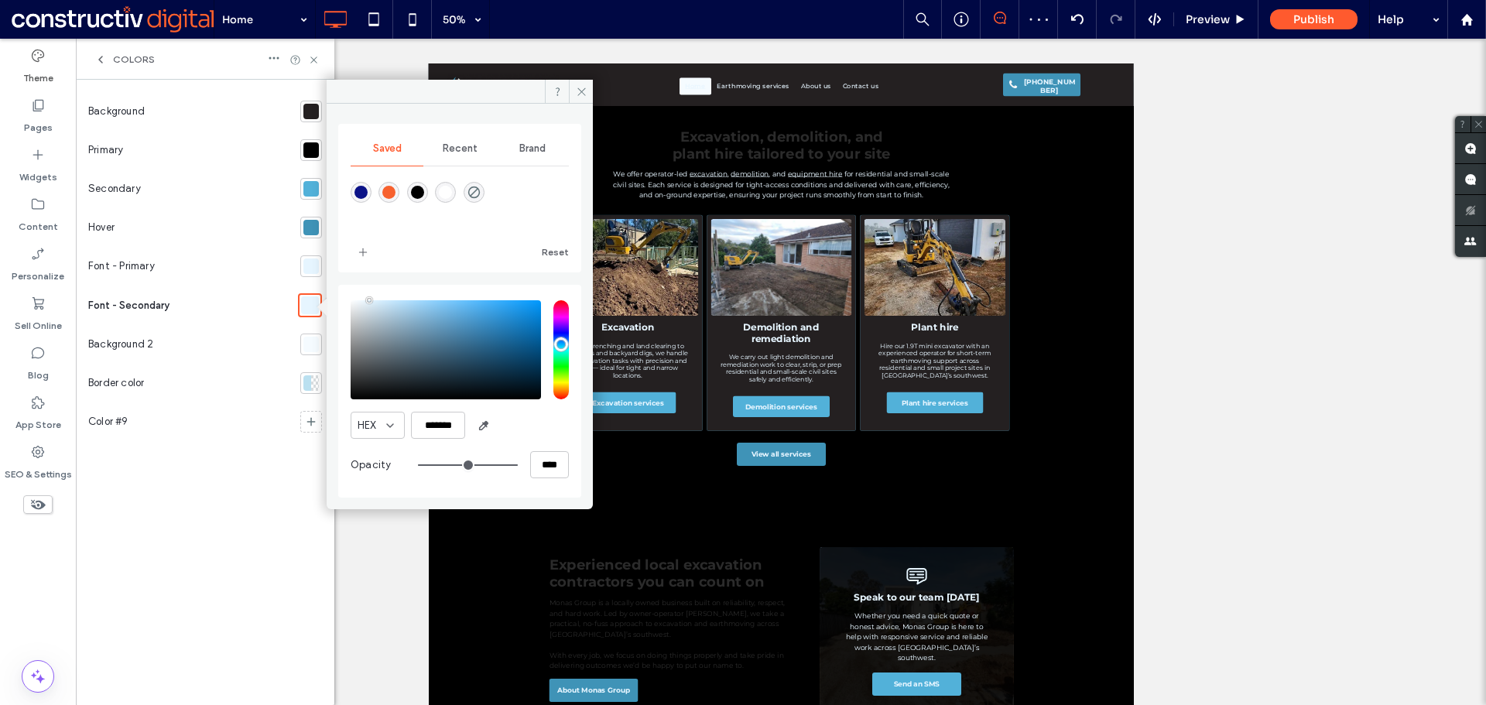
click at [310, 265] on div at bounding box center [310, 265] width 15 height 15
click at [433, 415] on input "*******" at bounding box center [438, 425] width 54 height 27
paste input "color picker textbox"
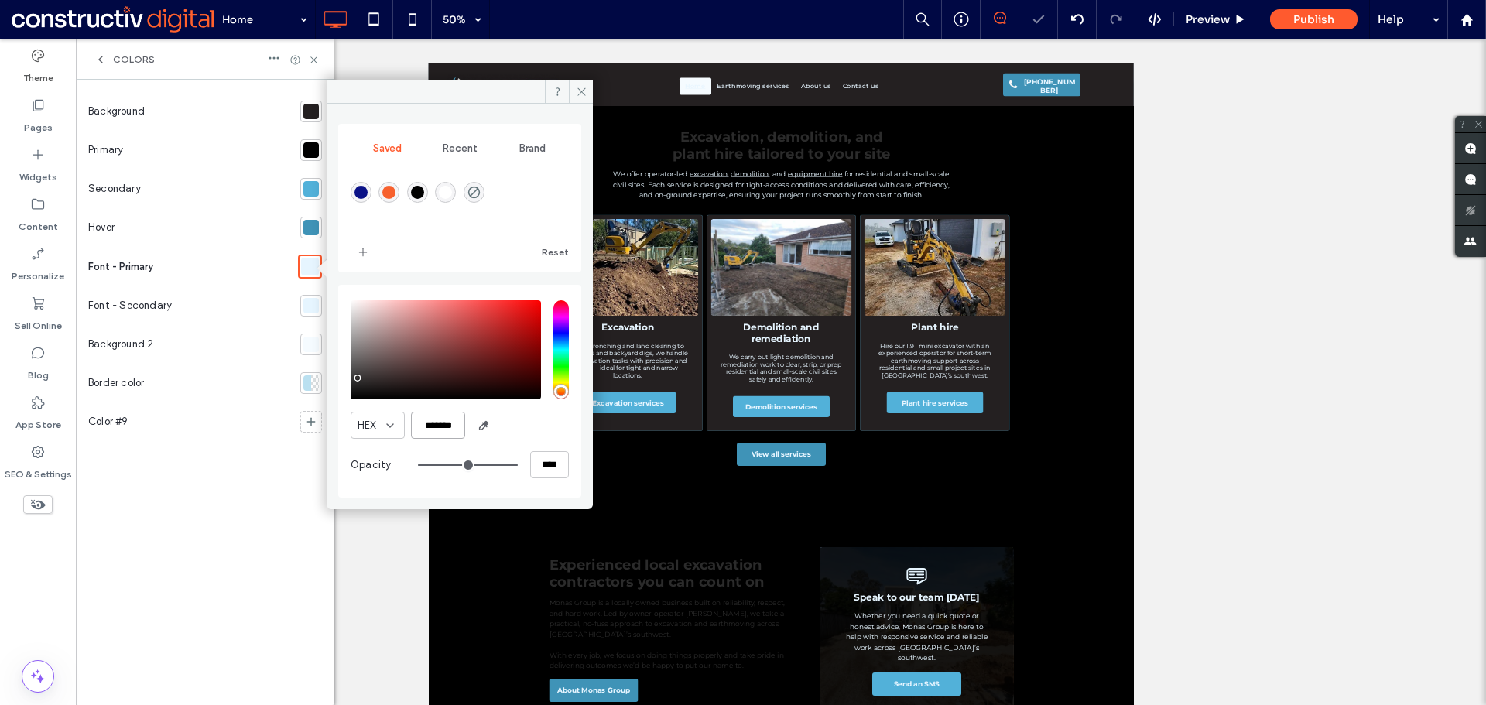
type input "*******"
click at [529, 424] on div "HEX *******" at bounding box center [460, 425] width 218 height 27
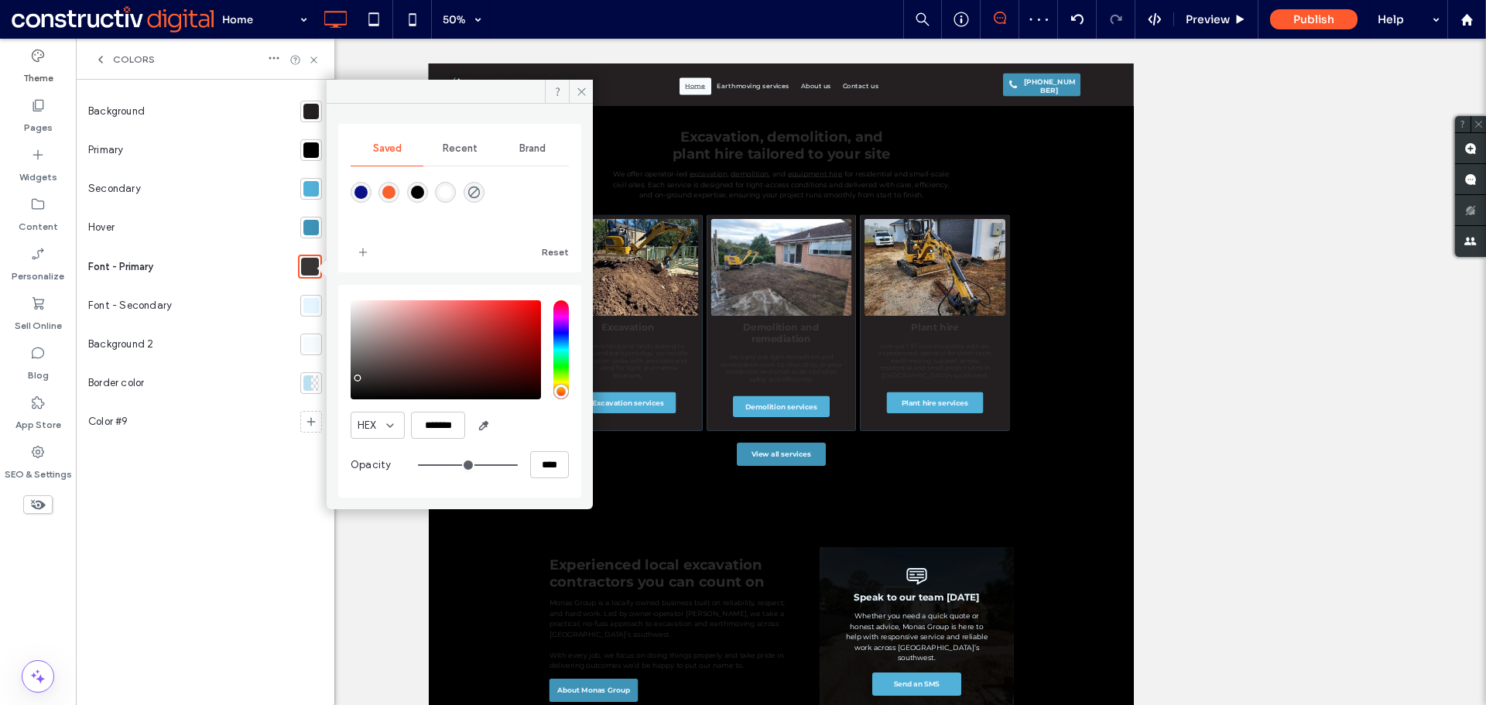
drag, startPoint x: 576, startPoint y: 91, endPoint x: 421, endPoint y: 70, distance: 156.9
click at [577, 91] on icon at bounding box center [582, 92] width 12 height 12
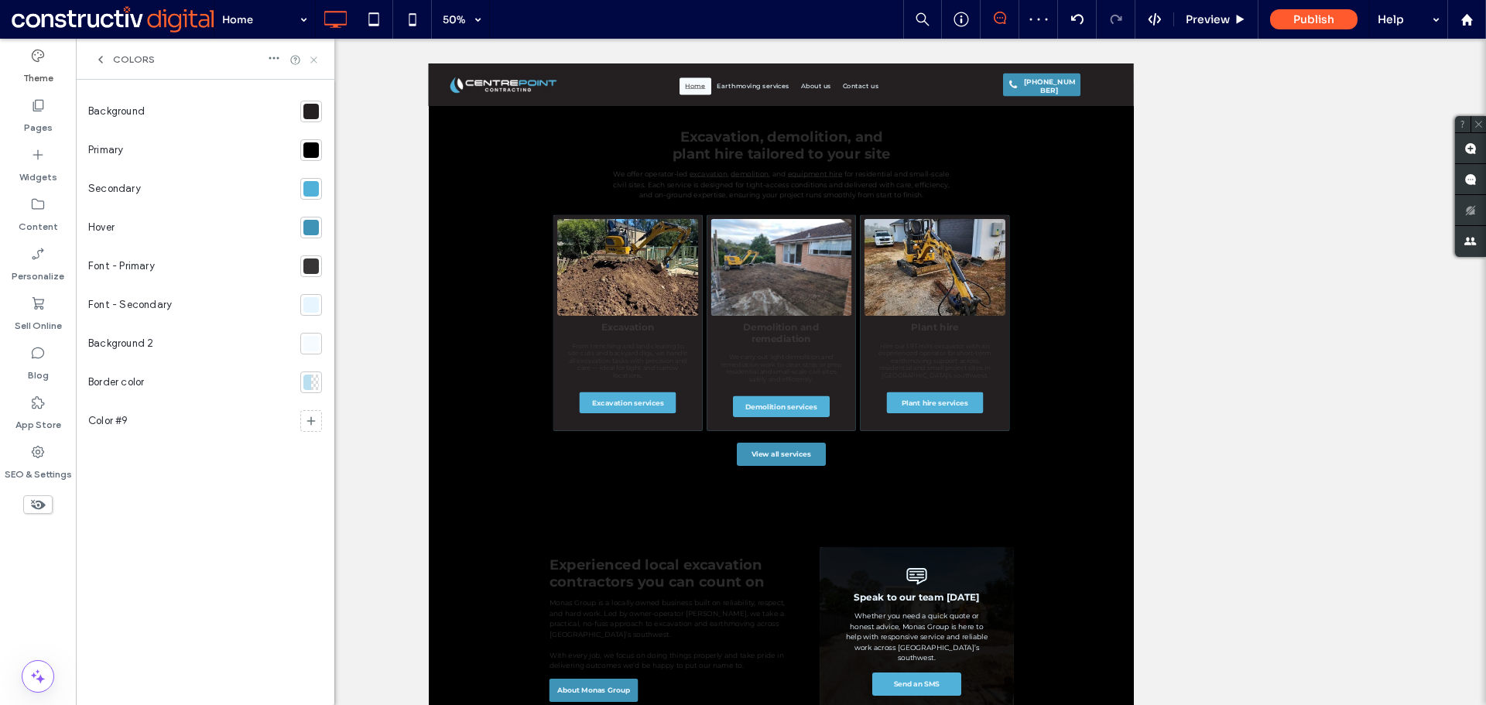
click at [313, 57] on icon at bounding box center [314, 60] width 12 height 12
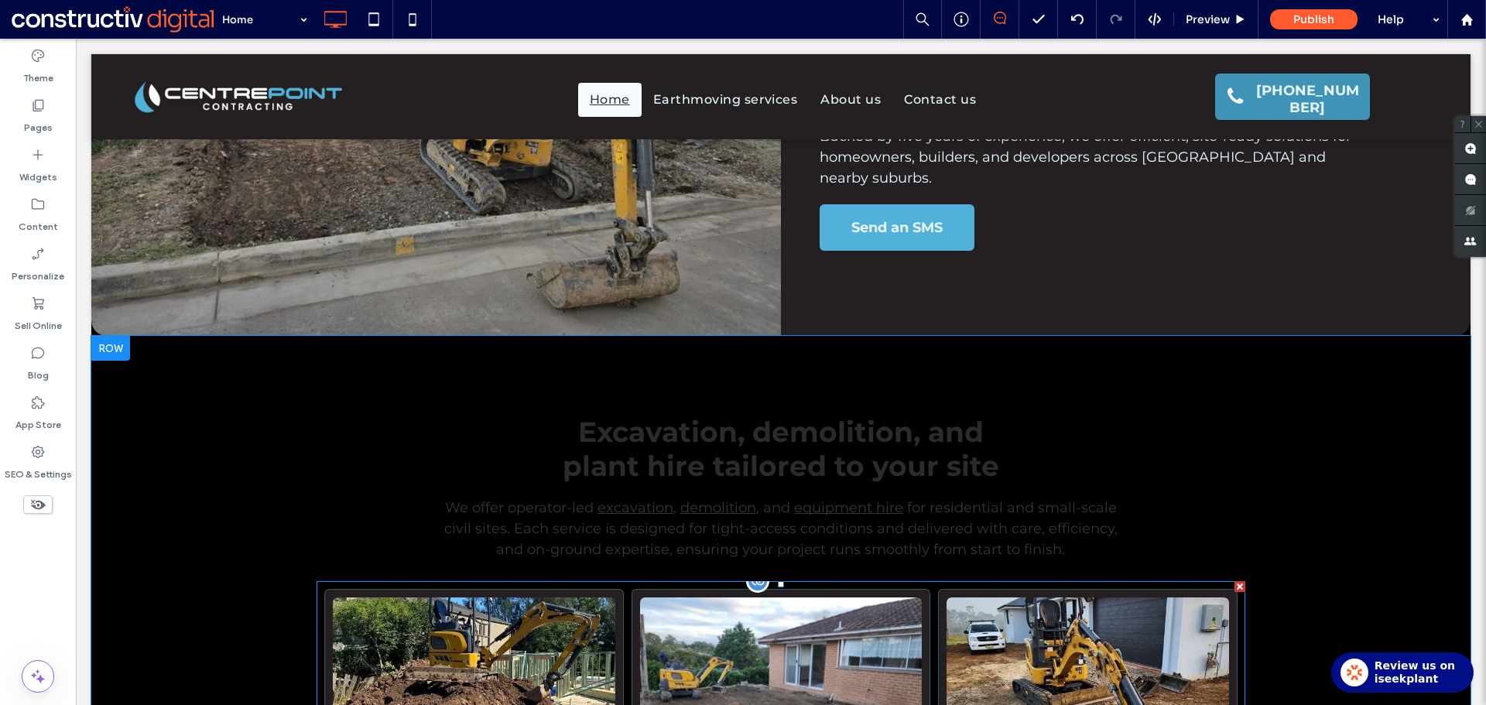
scroll to position [0, 0]
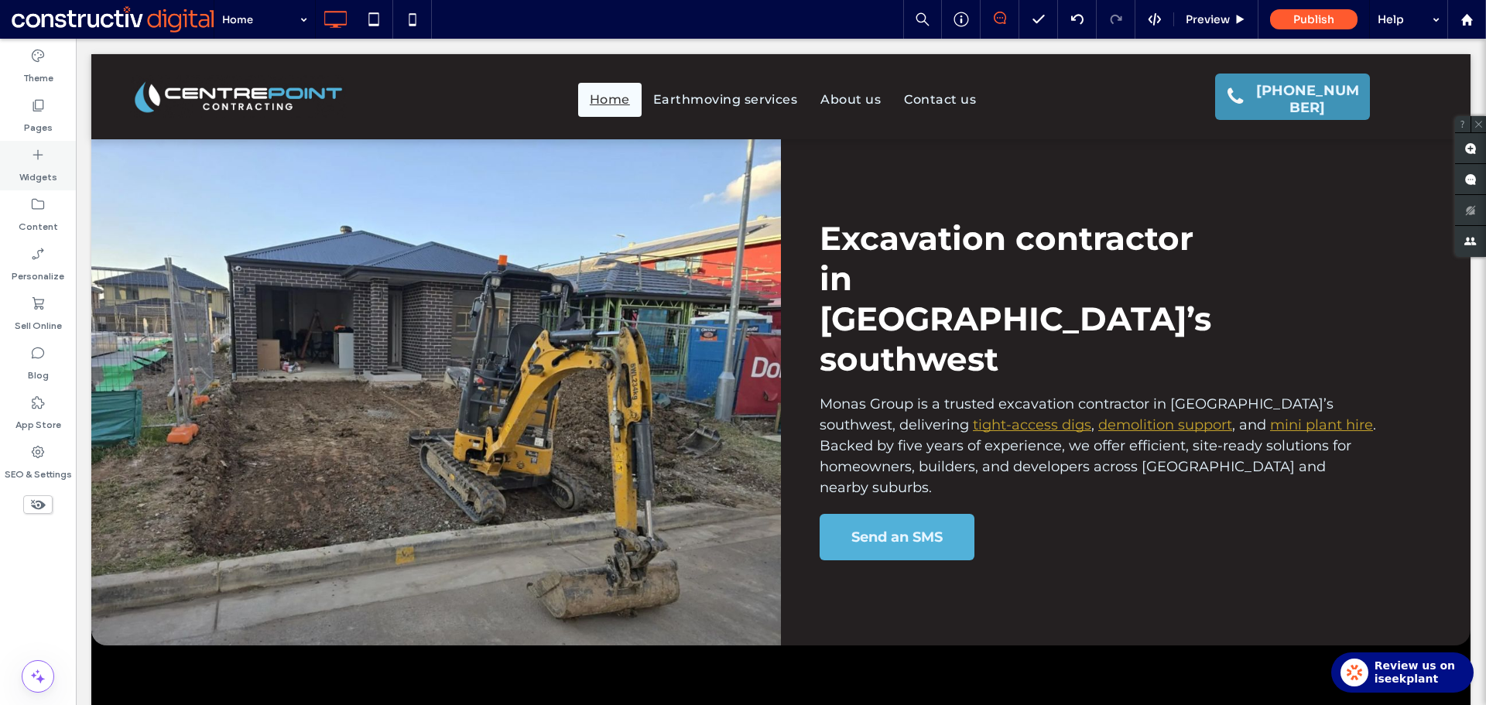
drag, startPoint x: 23, startPoint y: 108, endPoint x: 60, endPoint y: 156, distance: 60.2
click at [23, 108] on div "Pages" at bounding box center [38, 116] width 76 height 50
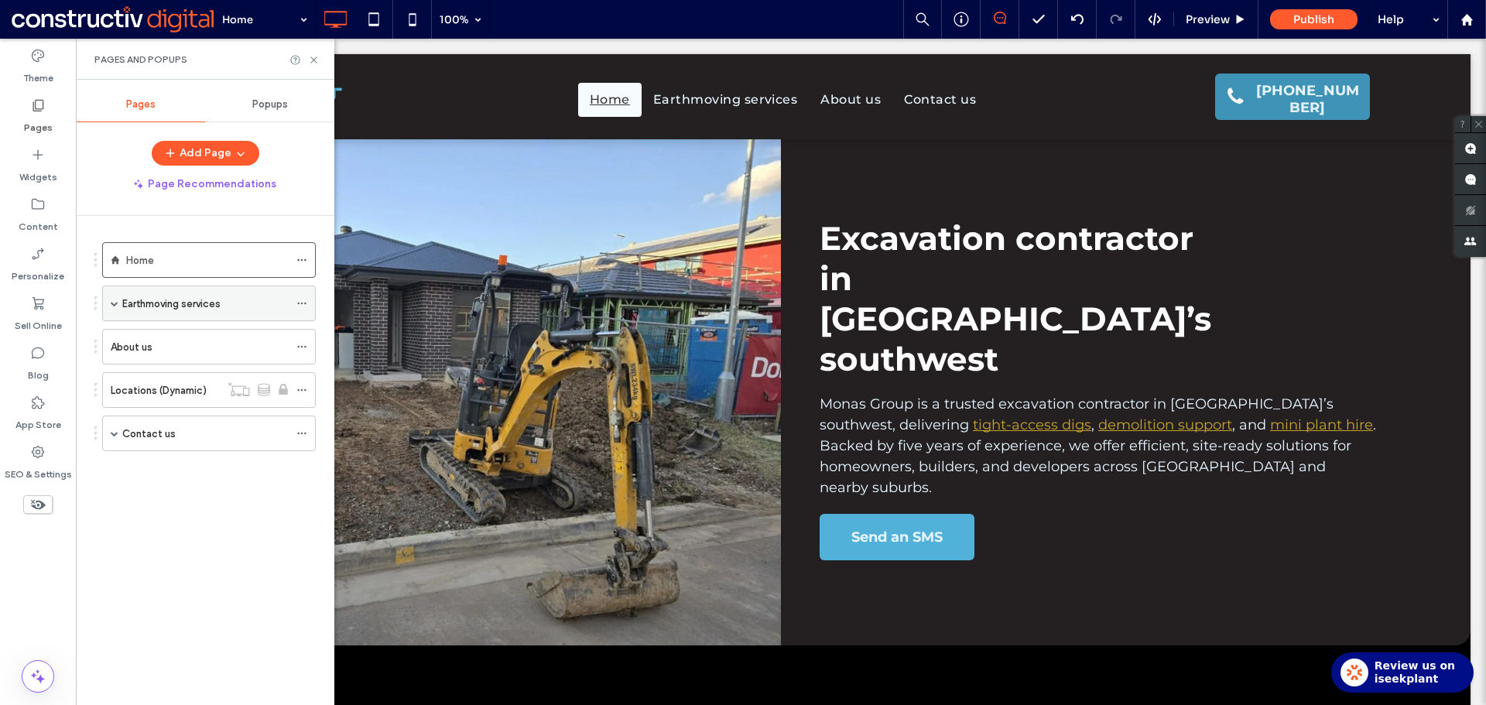
click at [302, 301] on icon at bounding box center [301, 303] width 11 height 11
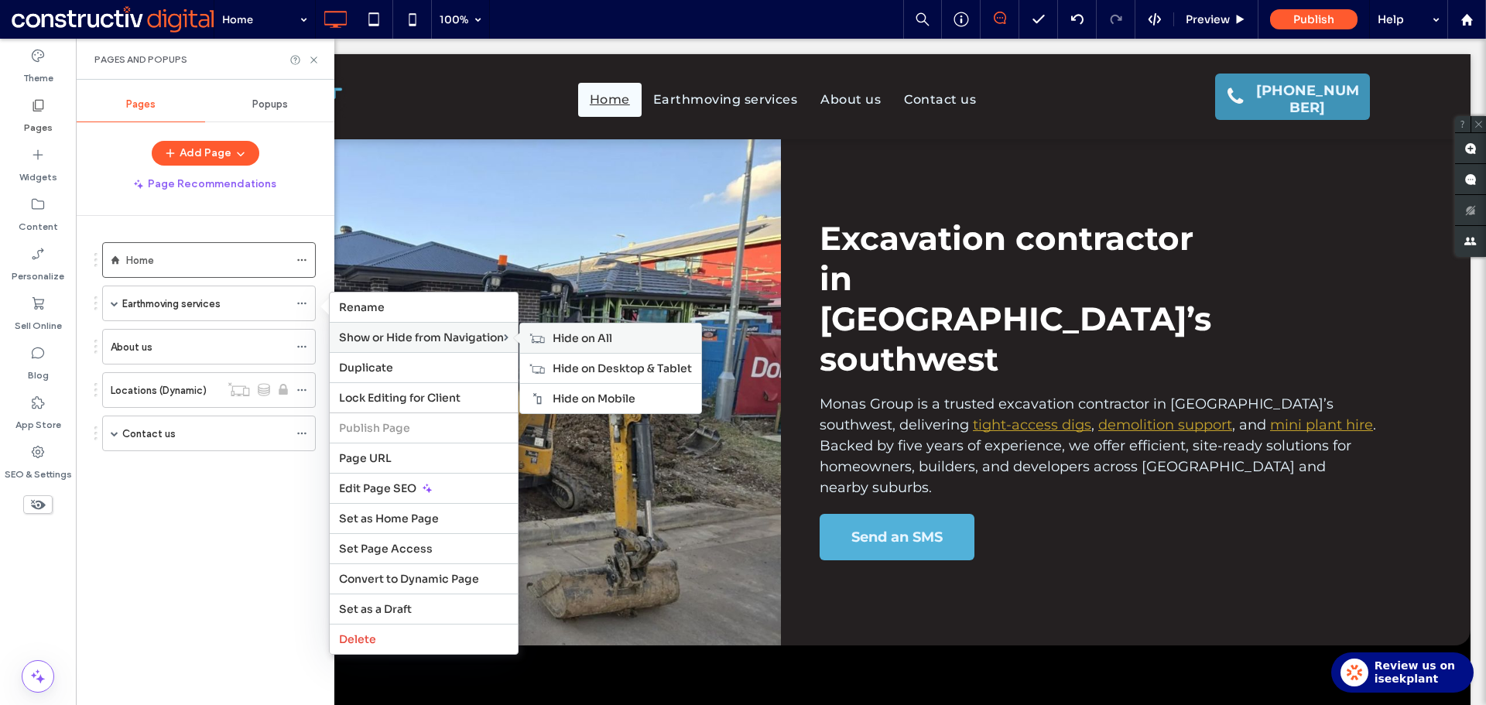
click at [592, 340] on span "Hide on All" at bounding box center [583, 338] width 60 height 14
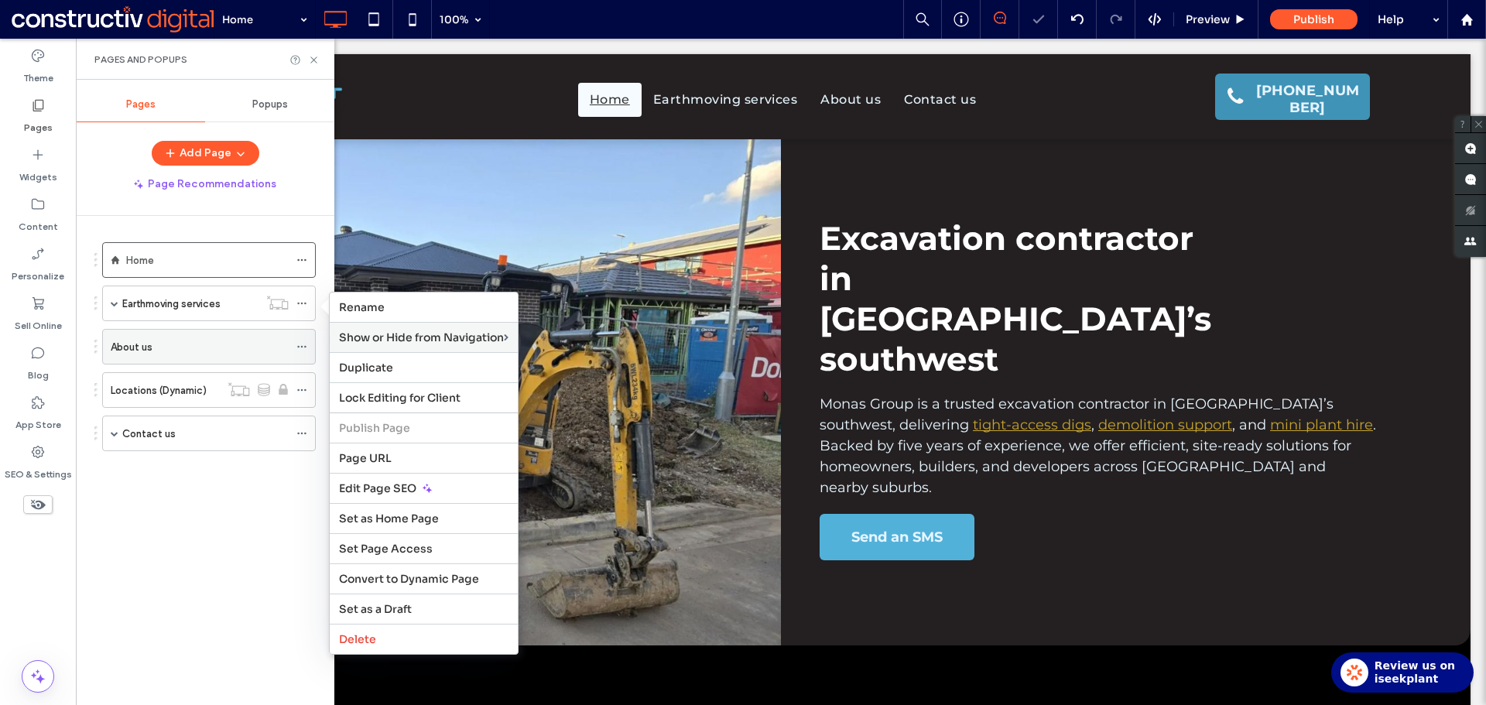
click at [304, 346] on icon at bounding box center [301, 346] width 11 height 11
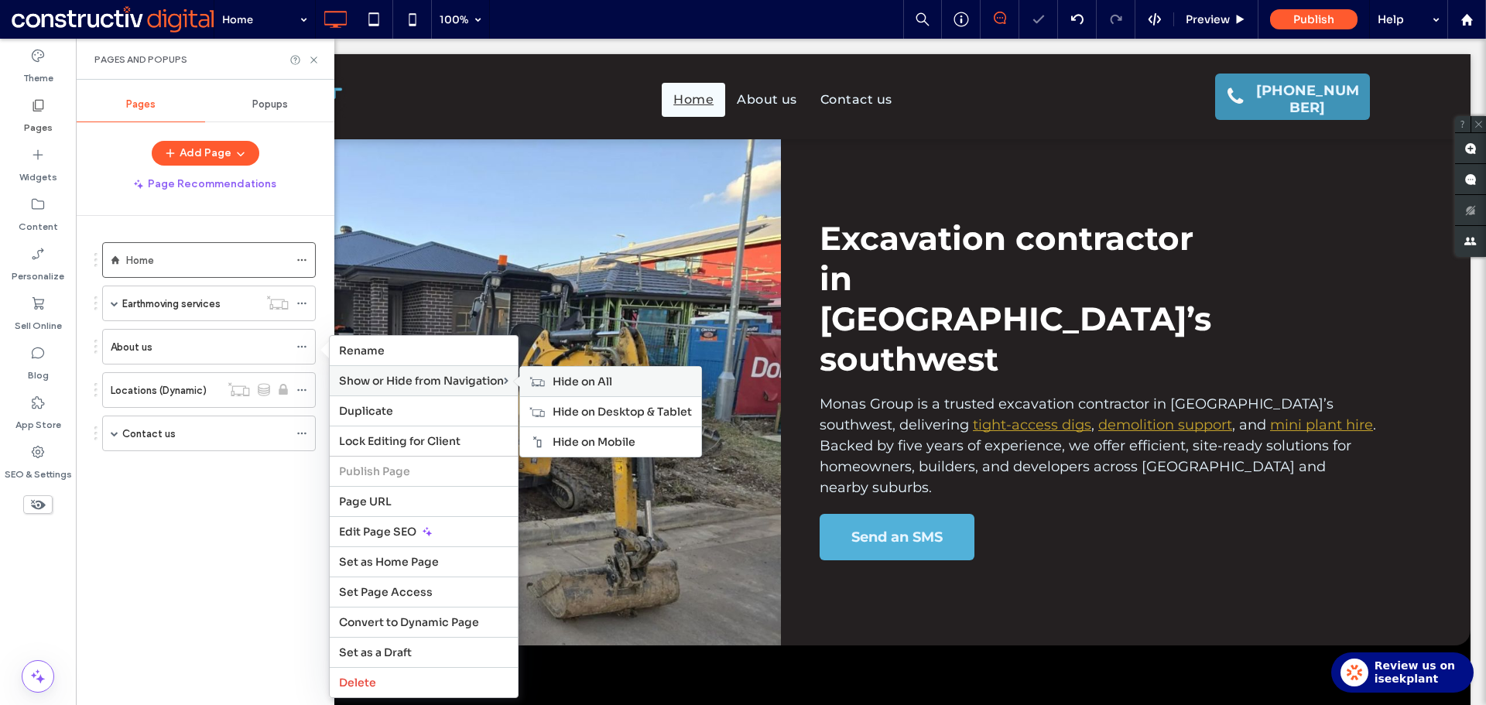
click at [594, 378] on span "Hide on All" at bounding box center [583, 382] width 60 height 14
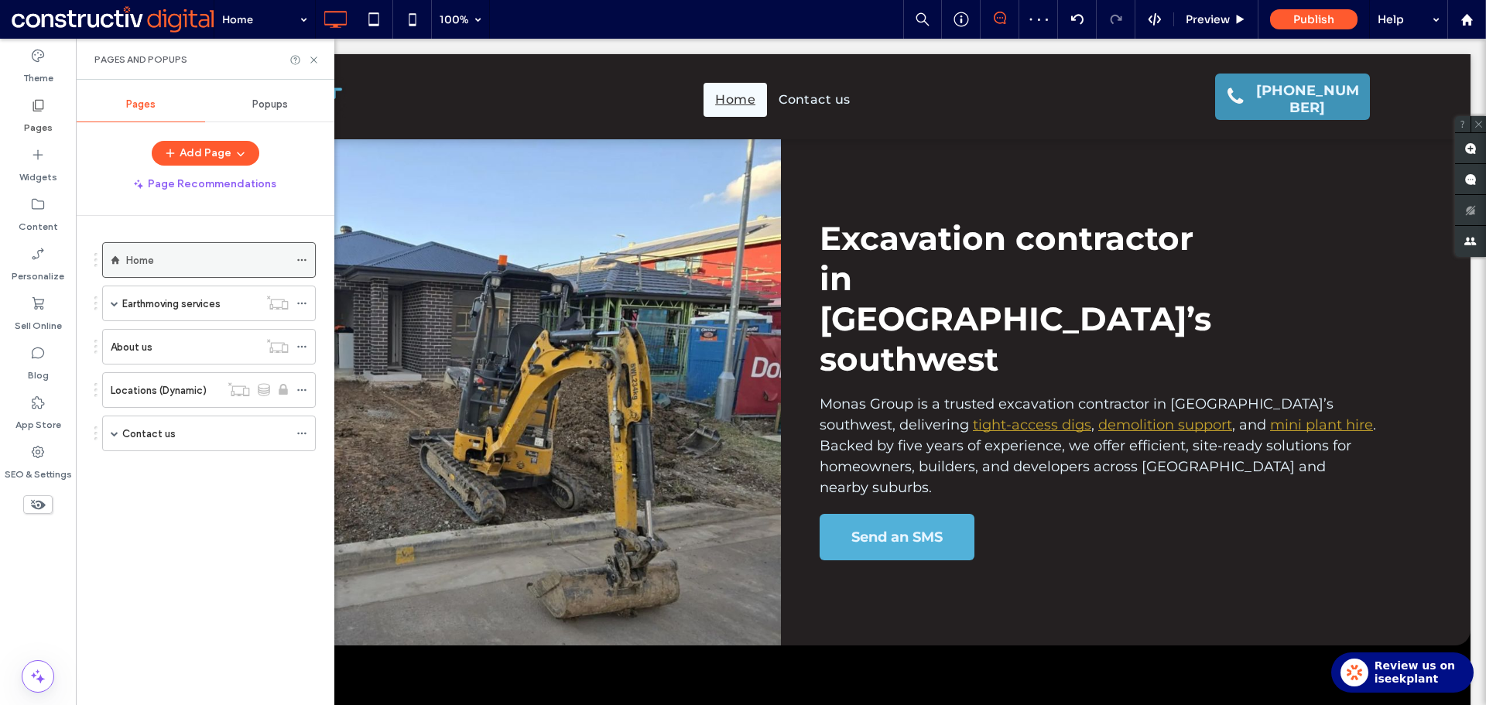
click at [301, 259] on icon at bounding box center [301, 260] width 11 height 11
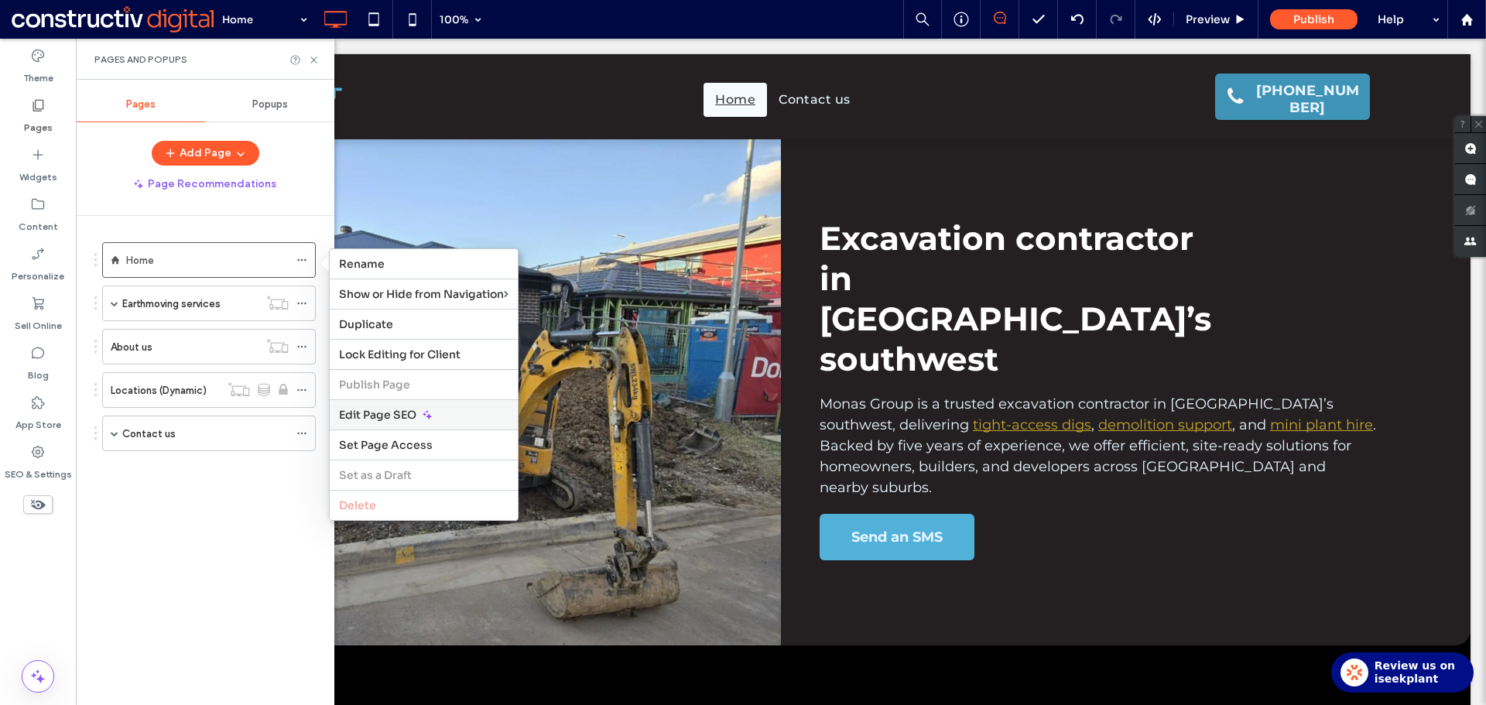
click at [392, 419] on span "Edit Page SEO" at bounding box center [377, 415] width 77 height 14
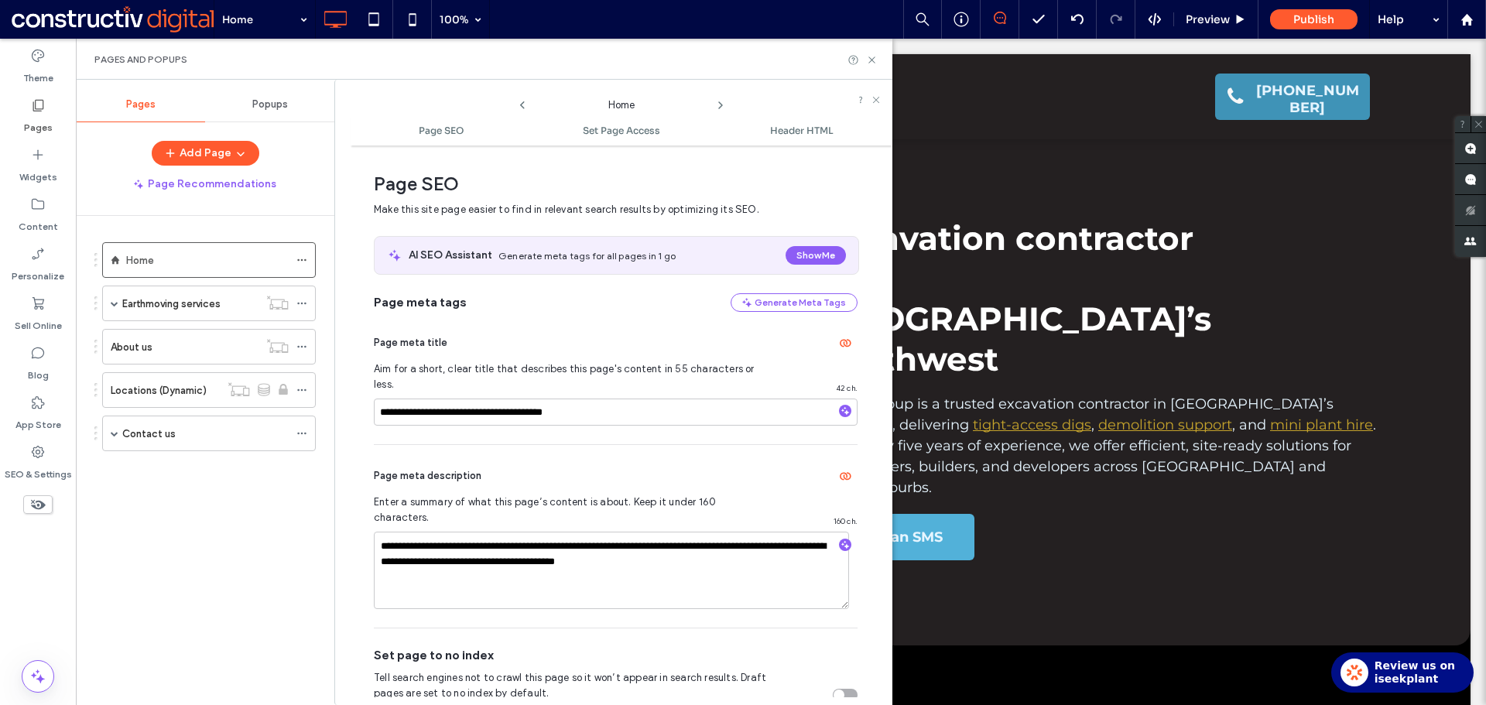
scroll to position [8, 0]
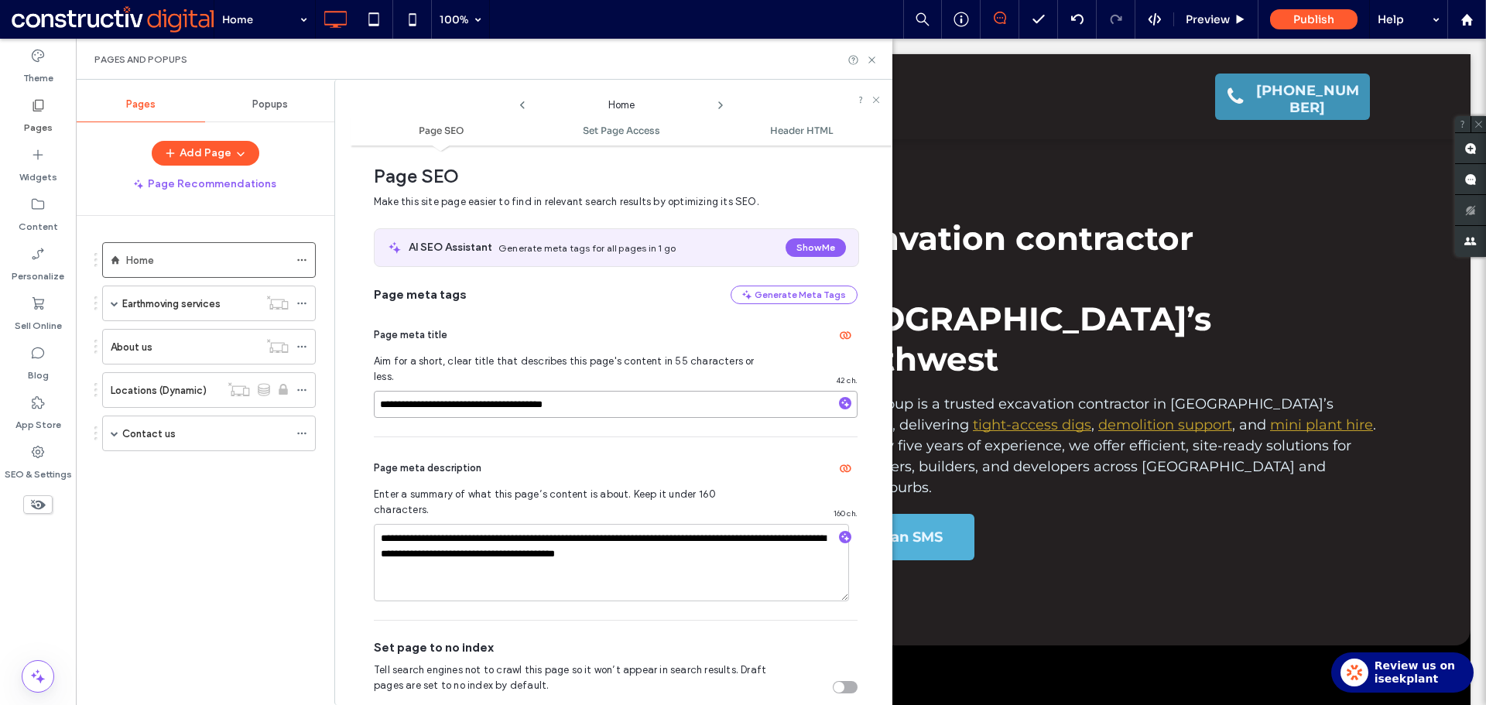
click at [475, 391] on input "**********" at bounding box center [616, 404] width 484 height 27
paste input
type input "**********"
click at [481, 391] on input "**********" at bounding box center [616, 404] width 484 height 27
drag, startPoint x: 481, startPoint y: 385, endPoint x: 1272, endPoint y: 313, distance: 794.0
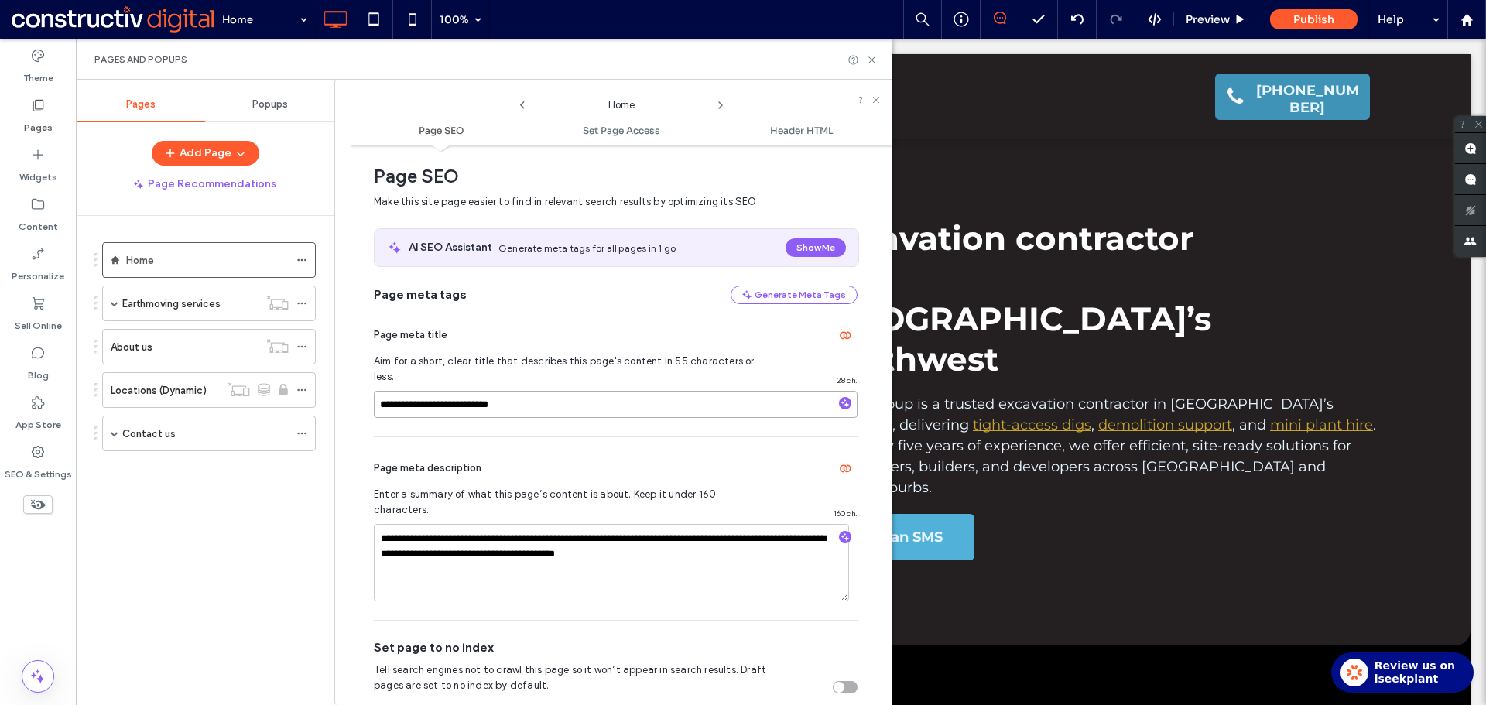
click at [481, 391] on input "**********" at bounding box center [616, 404] width 484 height 27
click at [508, 524] on textarea "**********" at bounding box center [611, 562] width 475 height 77
paste textarea
type textarea "**********"
click at [583, 460] on div "Page meta description" at bounding box center [616, 468] width 484 height 25
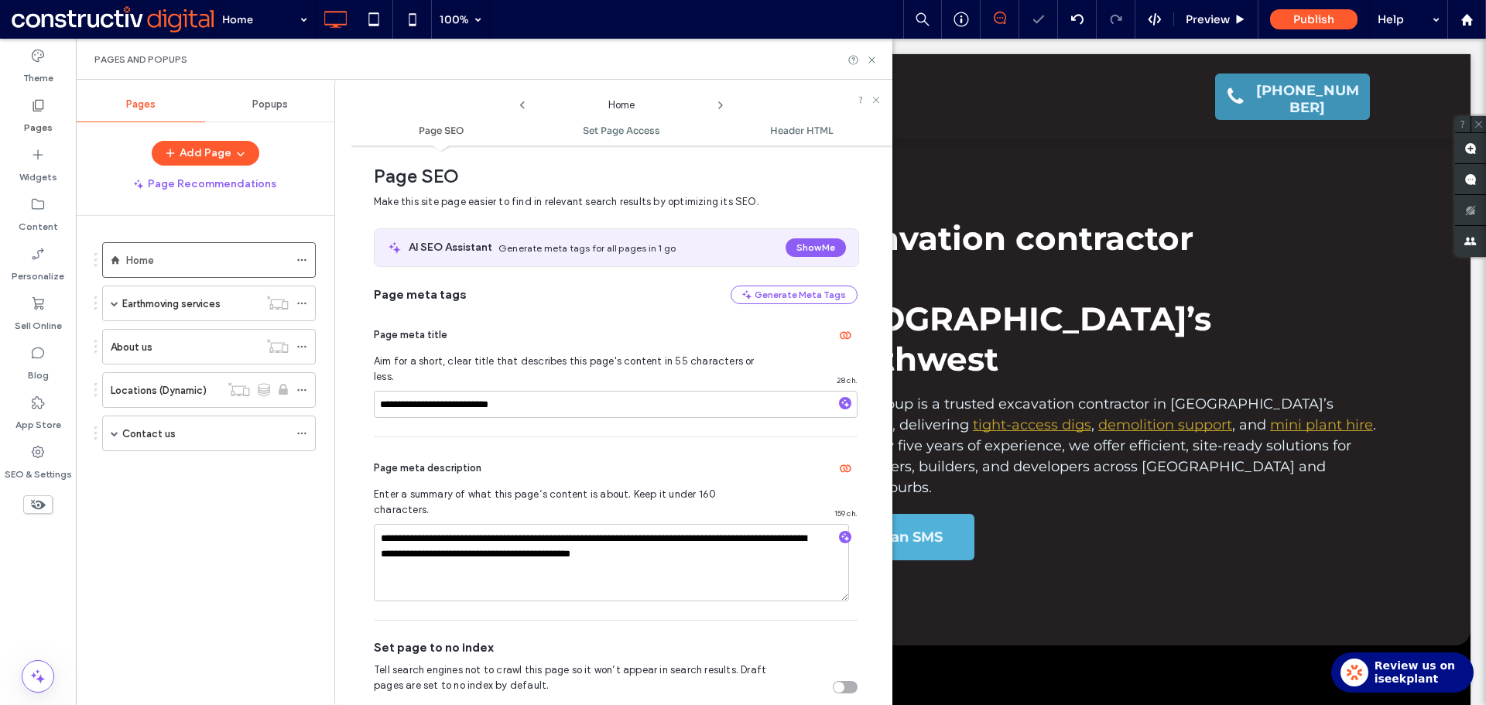
click at [864, 60] on div "Pages and Popups" at bounding box center [483, 59] width 779 height 12
click at [873, 56] on icon at bounding box center [872, 60] width 12 height 12
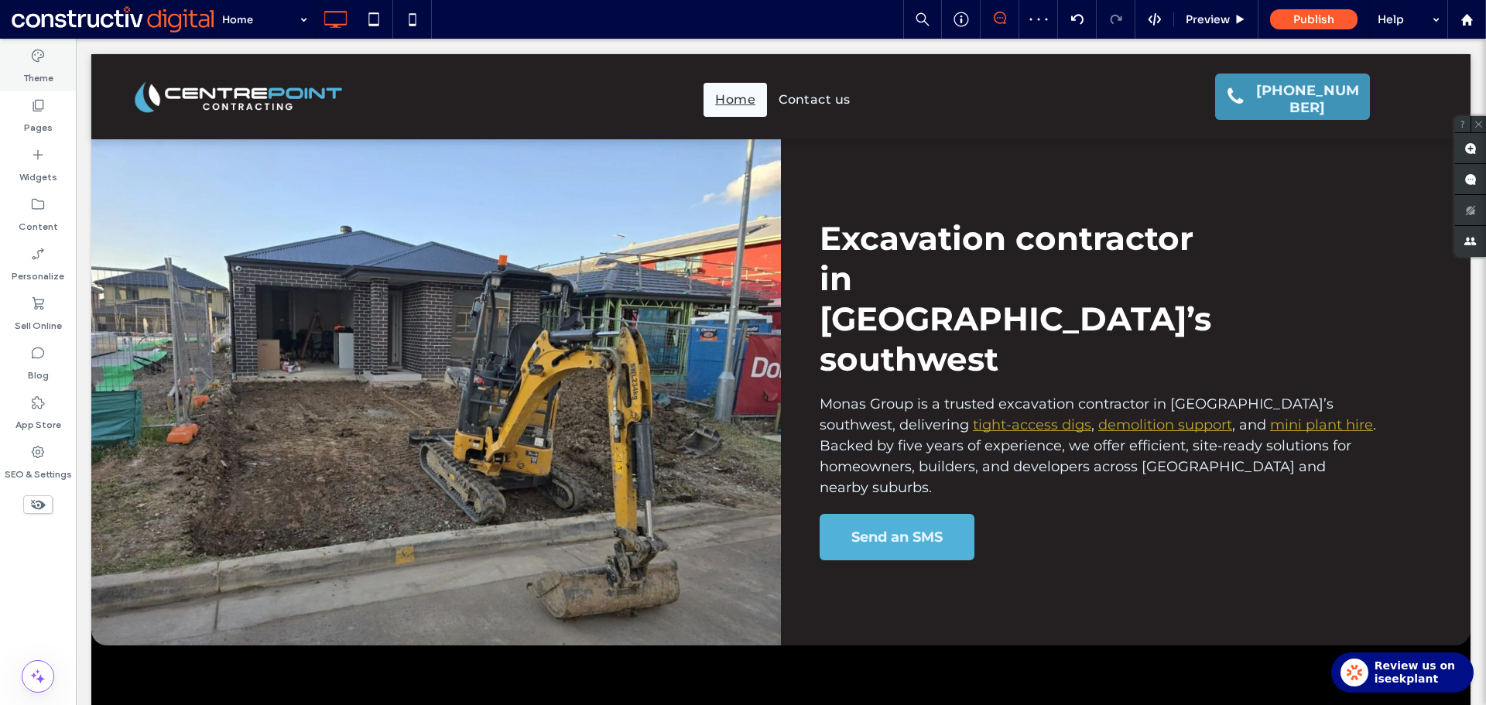
click at [50, 63] on div "Theme" at bounding box center [38, 67] width 76 height 50
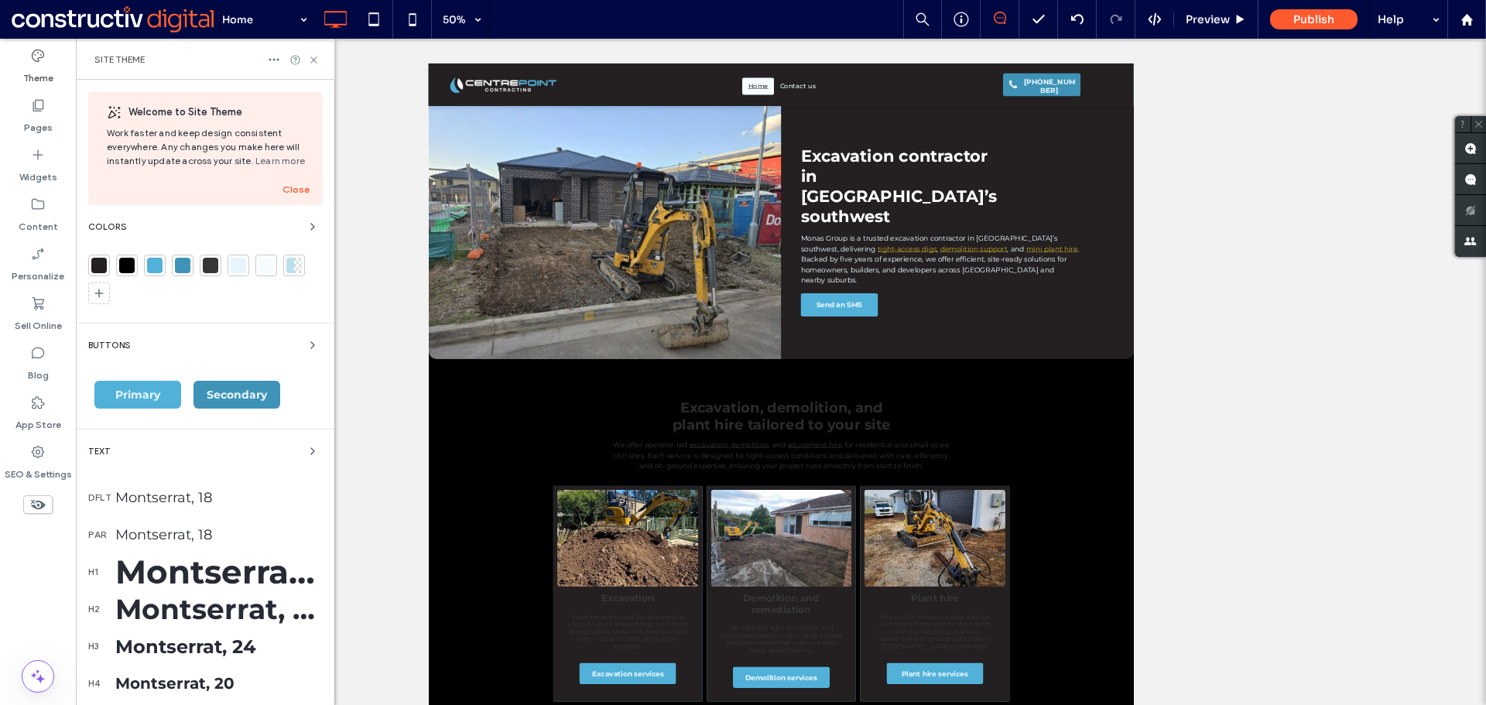
click at [152, 493] on div "Montserrat, 18" at bounding box center [218, 497] width 207 height 17
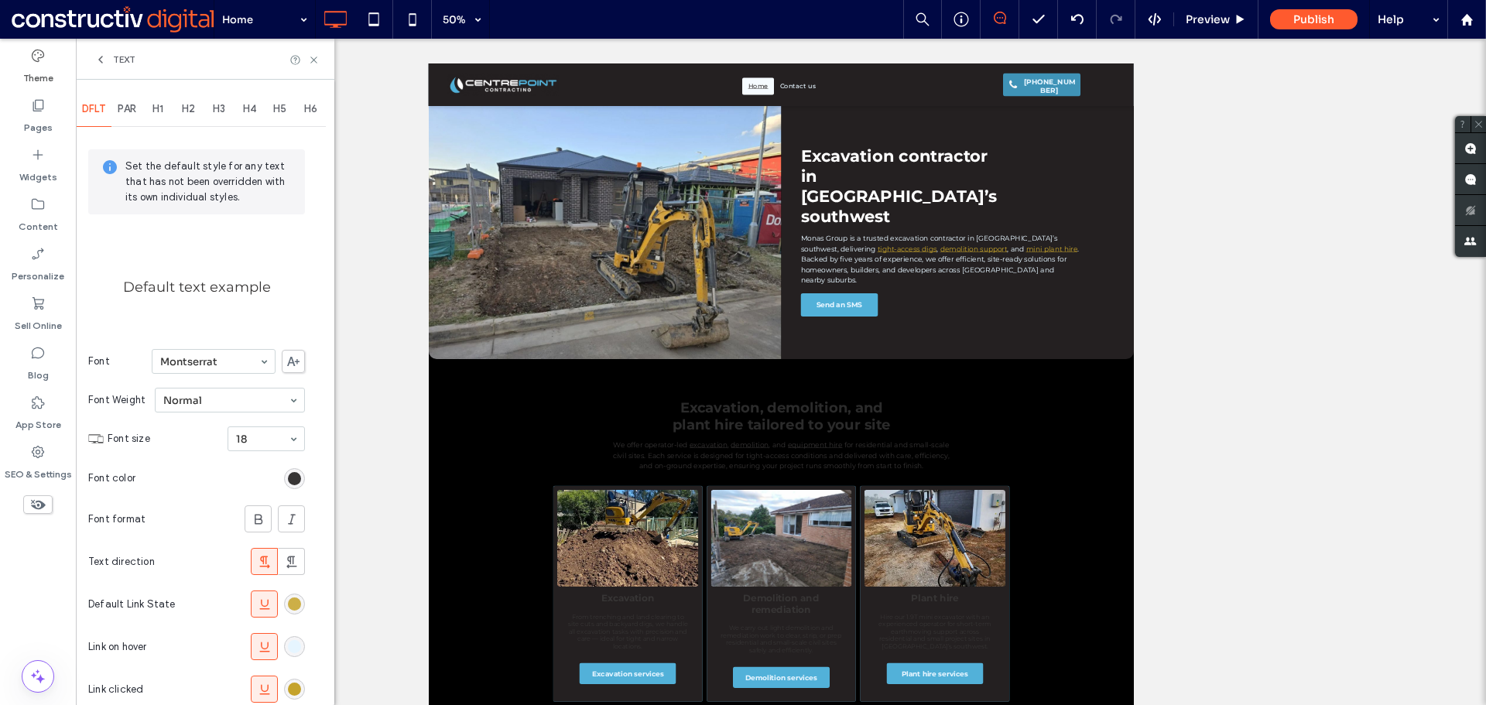
click at [293, 604] on div "rgb(197, 163, 44)" at bounding box center [294, 603] width 13 height 13
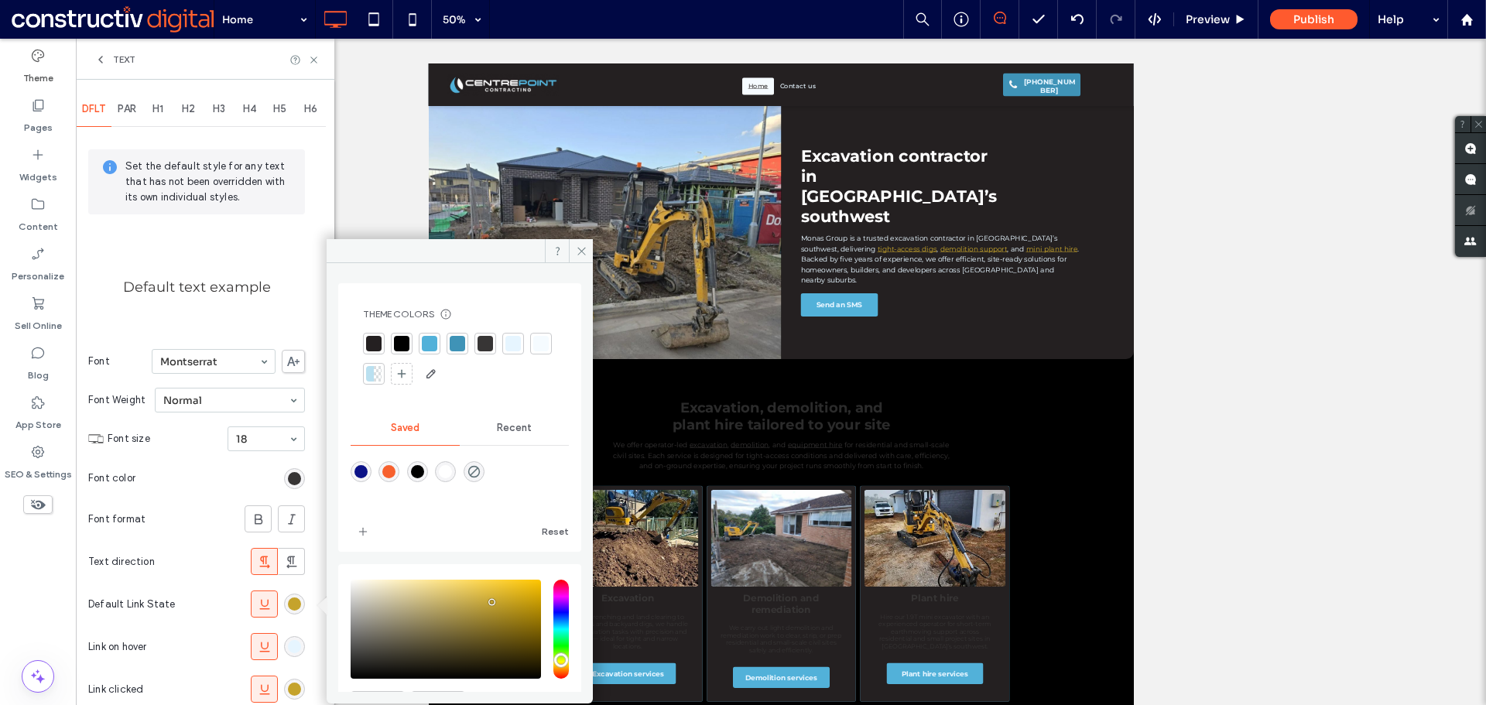
drag, startPoint x: 426, startPoint y: 345, endPoint x: 553, endPoint y: 307, distance: 133.2
click at [428, 344] on div at bounding box center [429, 343] width 15 height 15
drag, startPoint x: 585, startPoint y: 251, endPoint x: 48, endPoint y: 706, distance: 703.9
click at [585, 251] on icon at bounding box center [582, 251] width 12 height 12
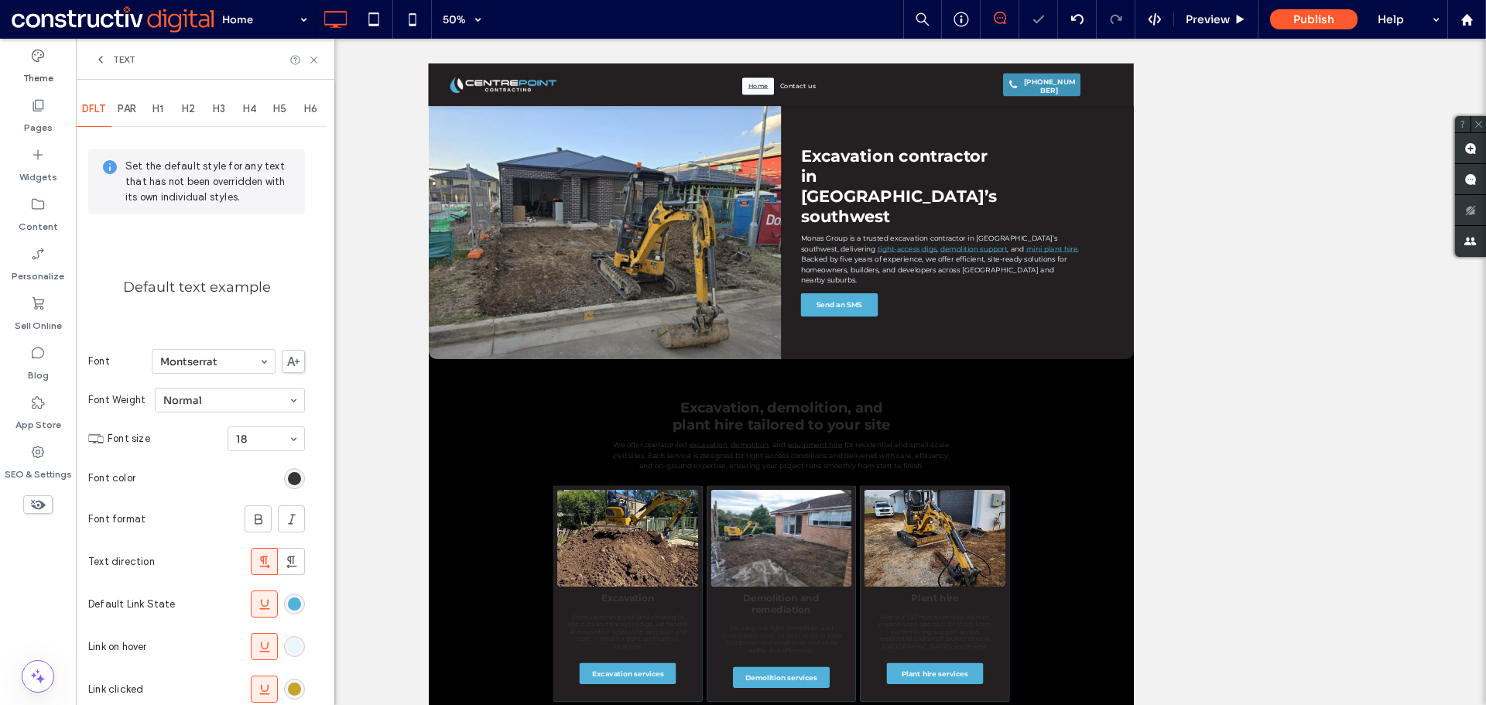
click at [296, 647] on div "rgb(230, 245, 255)" at bounding box center [294, 646] width 13 height 13
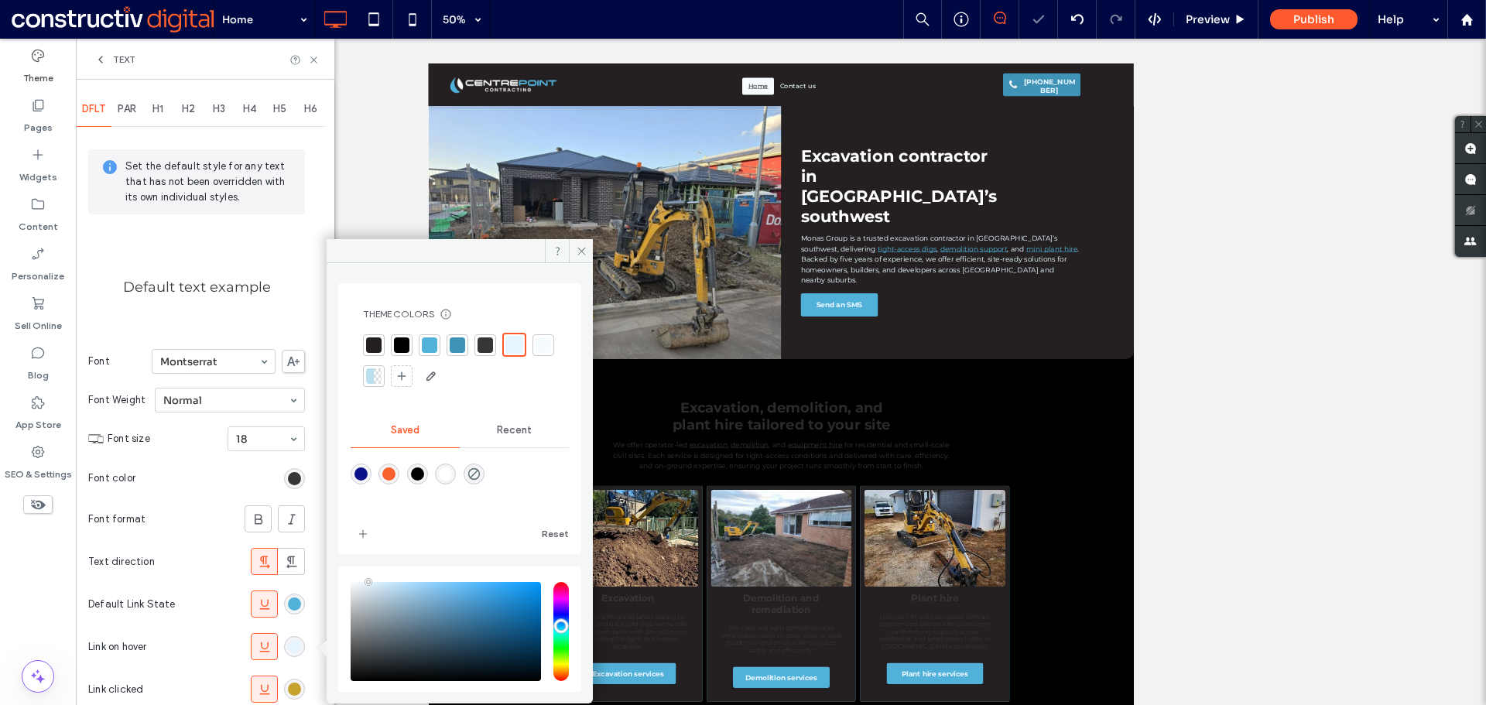
click at [458, 340] on div at bounding box center [457, 344] width 15 height 15
click at [580, 253] on icon at bounding box center [582, 251] width 12 height 12
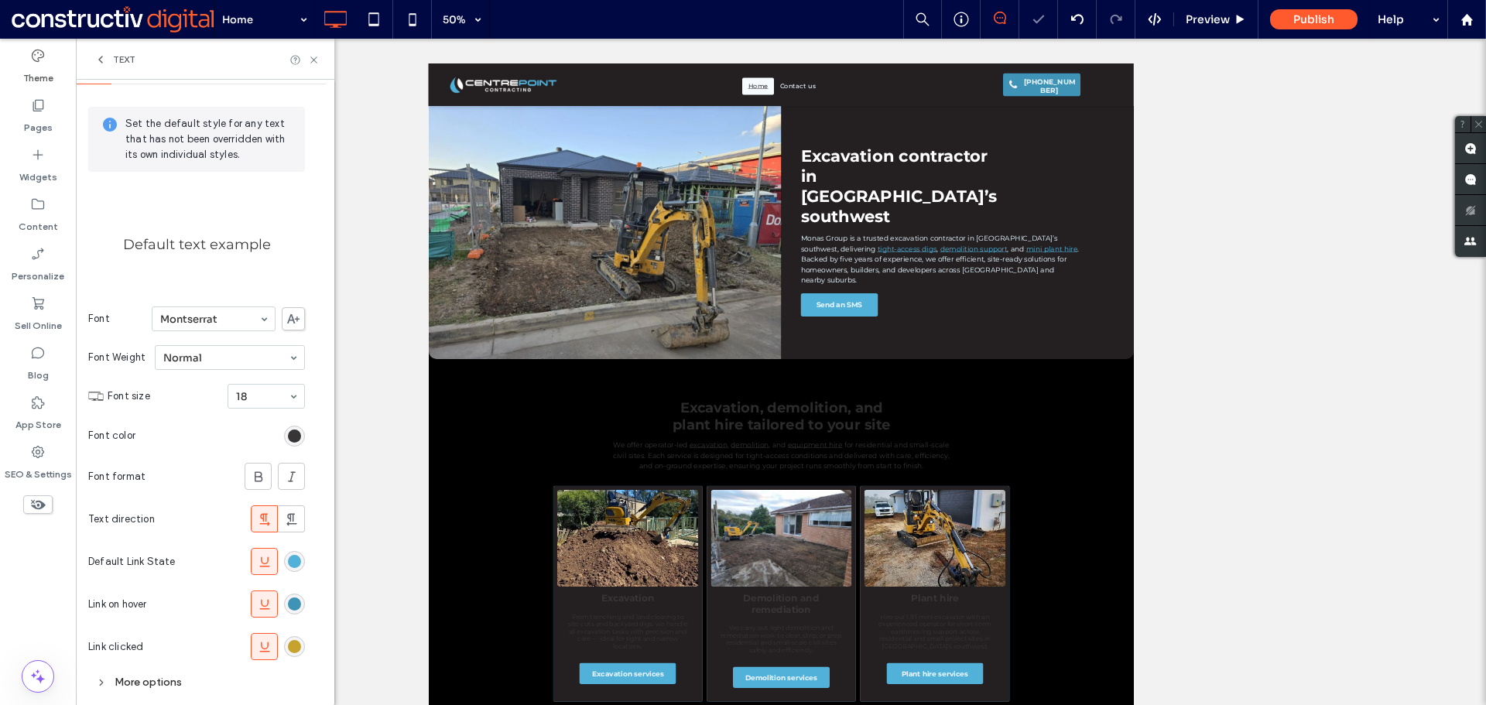
scroll to position [65, 0]
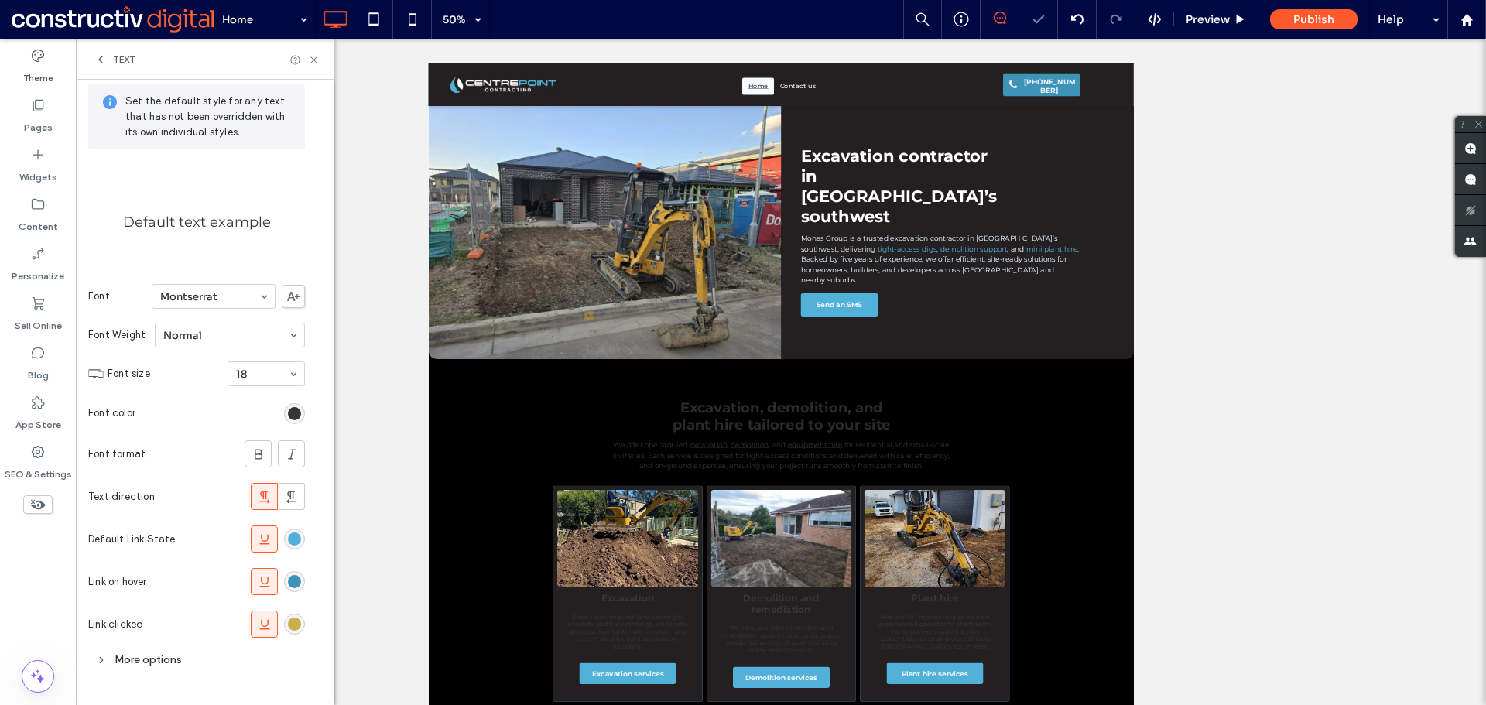
click at [291, 627] on div "rgb(197, 163, 44)" at bounding box center [294, 624] width 13 height 13
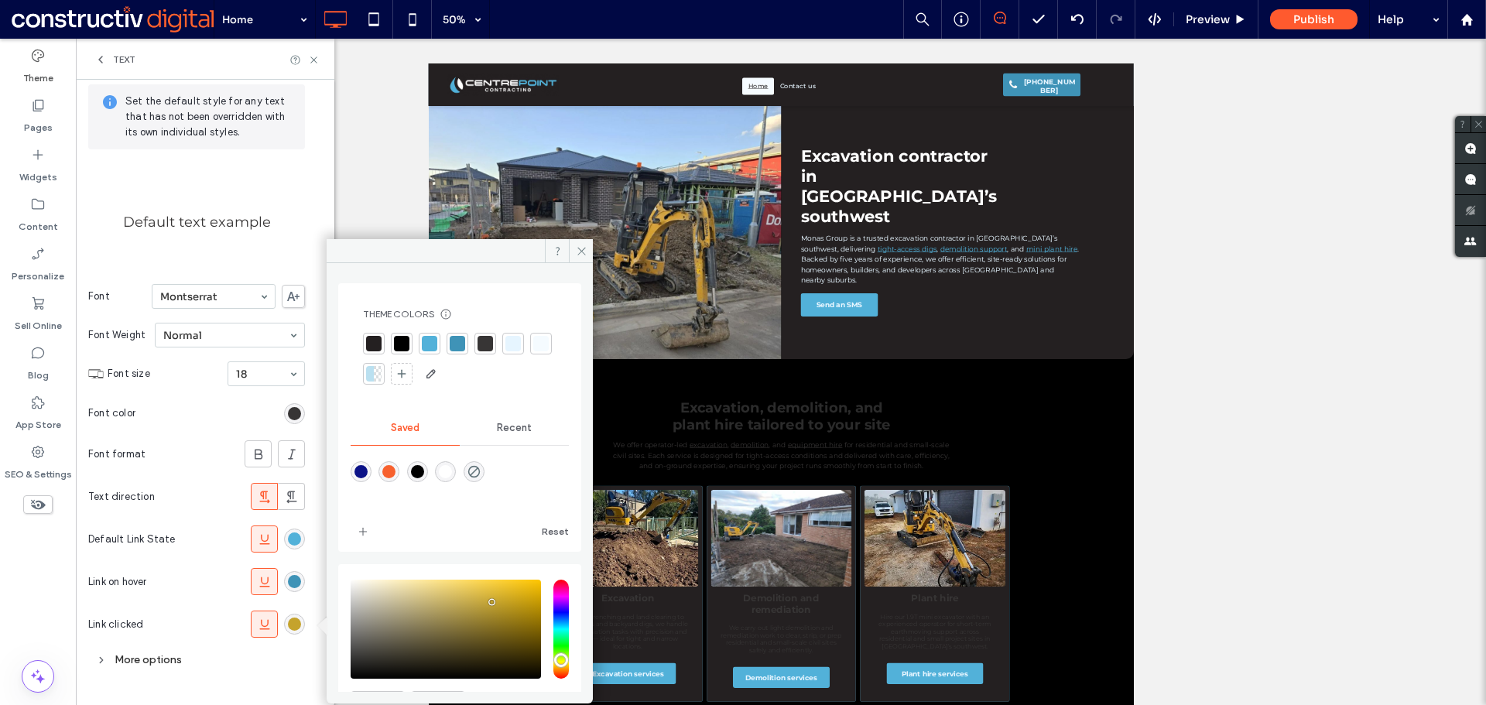
click at [515, 344] on div at bounding box center [512, 343] width 15 height 15
click at [314, 65] on icon at bounding box center [314, 60] width 12 height 12
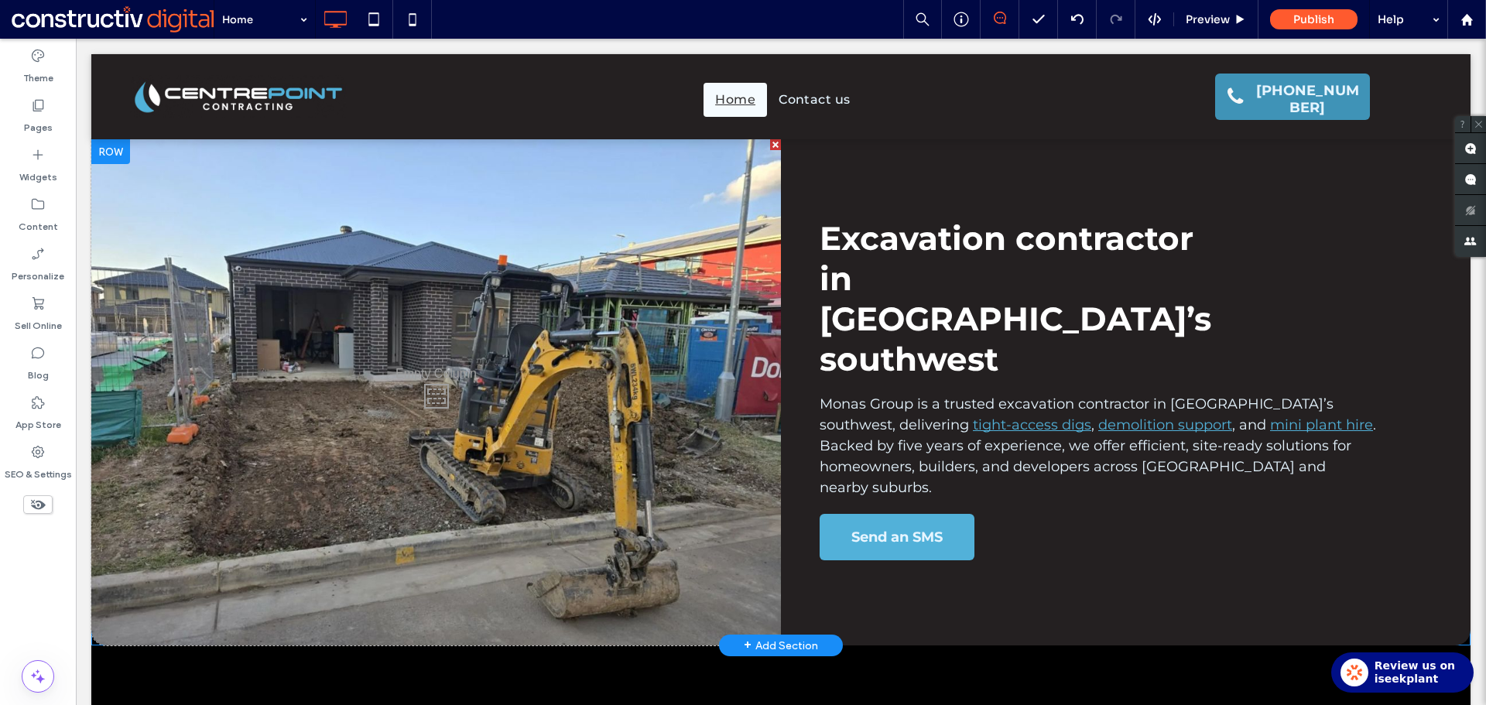
click at [609, 430] on div "Click To Paste" at bounding box center [435, 392] width 689 height 506
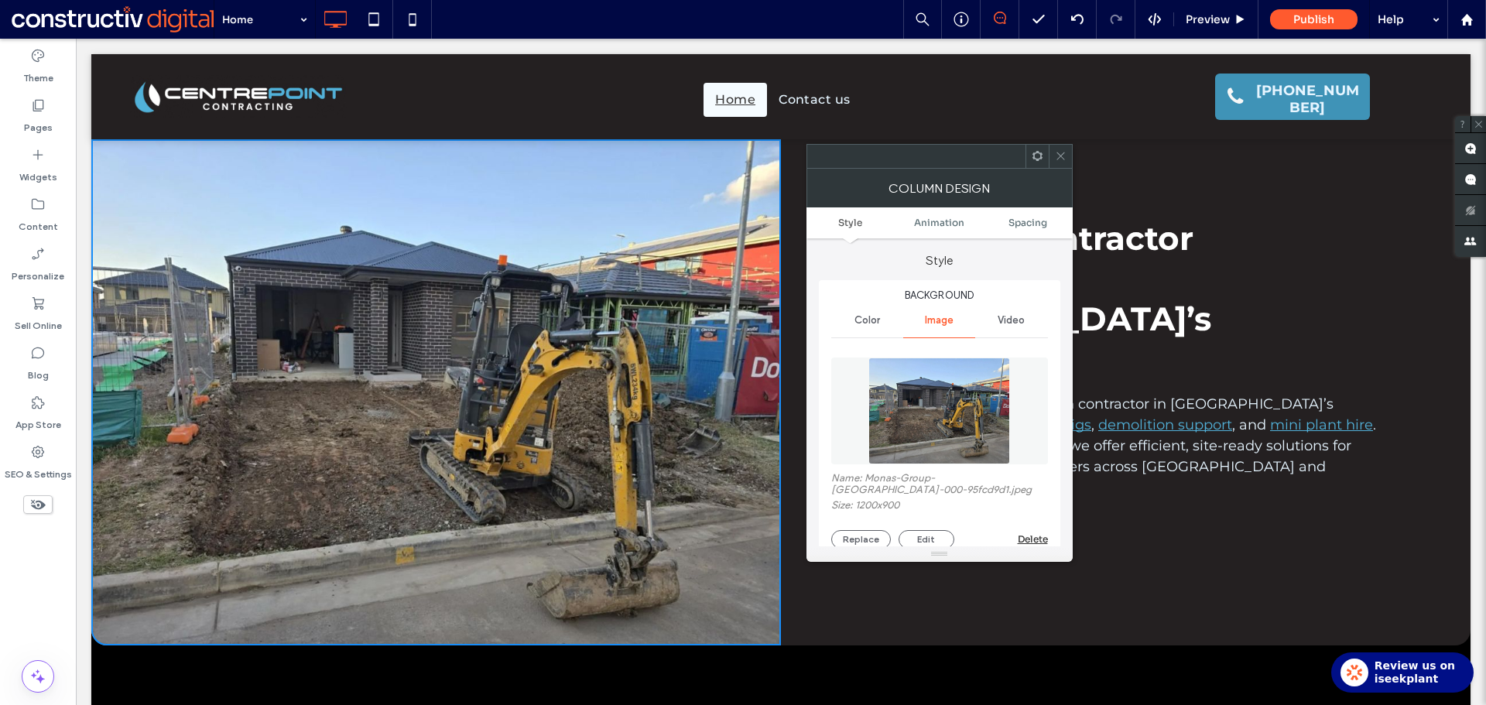
drag, startPoint x: 960, startPoint y: 440, endPoint x: 957, endPoint y: 430, distance: 9.6
click at [959, 440] on img at bounding box center [939, 411] width 142 height 107
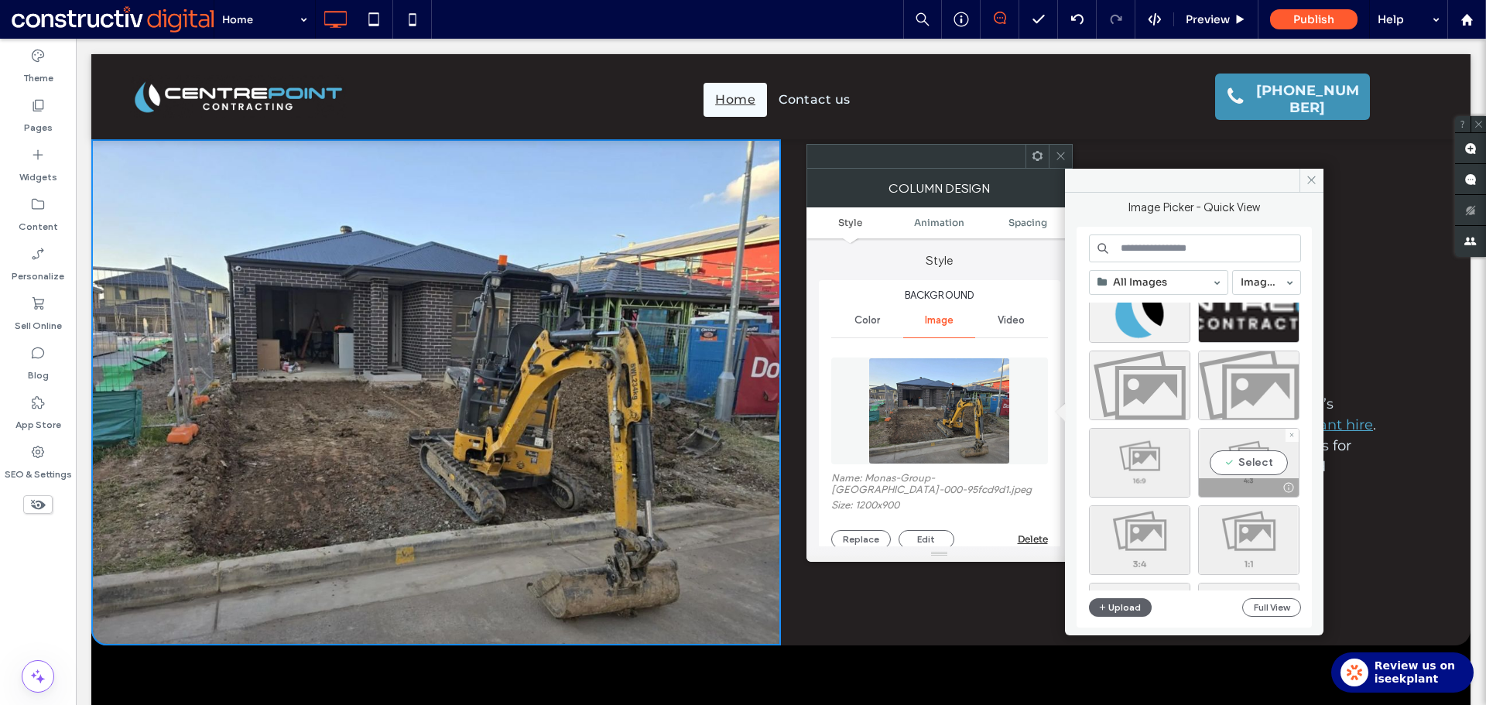
scroll to position [77, 0]
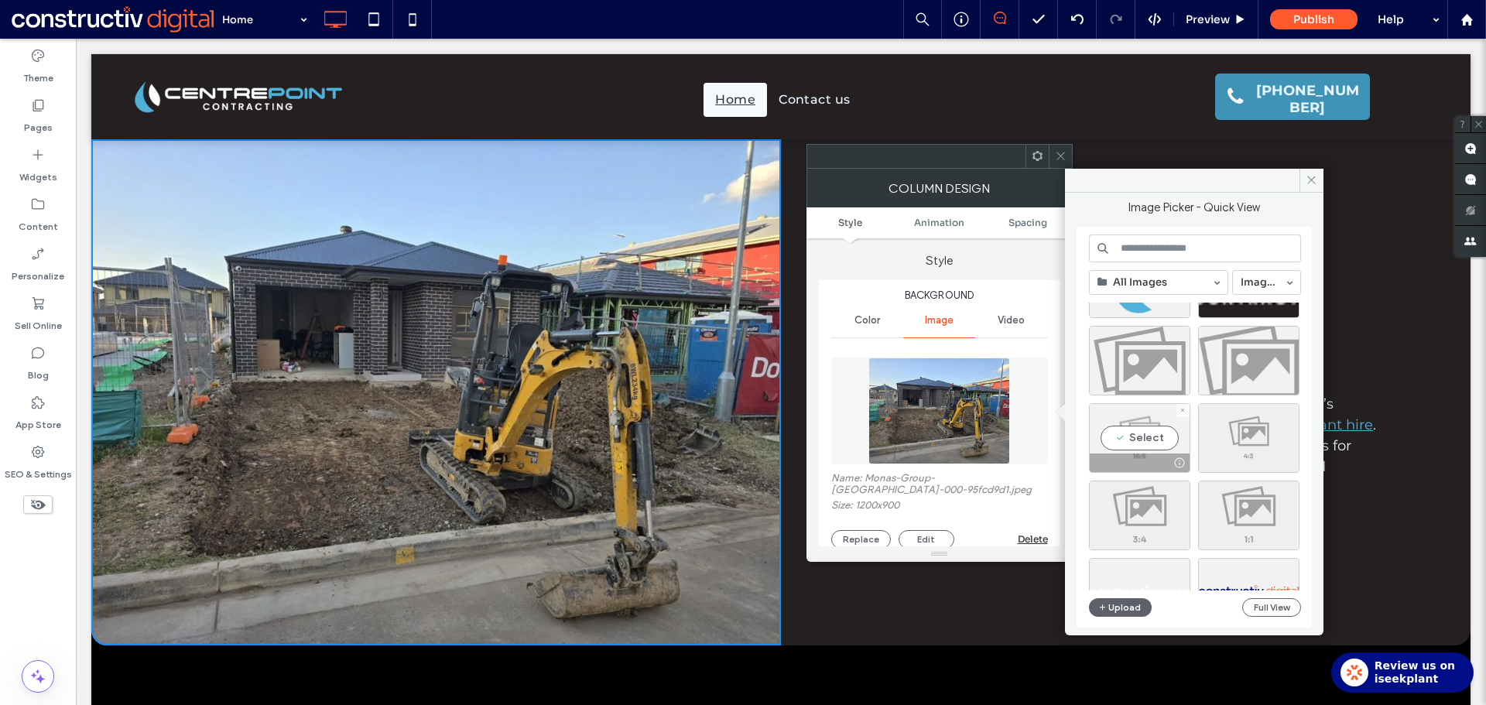
drag, startPoint x: 1146, startPoint y: 440, endPoint x: 1027, endPoint y: 322, distance: 167.4
click at [1146, 440] on div "Select" at bounding box center [1139, 438] width 101 height 70
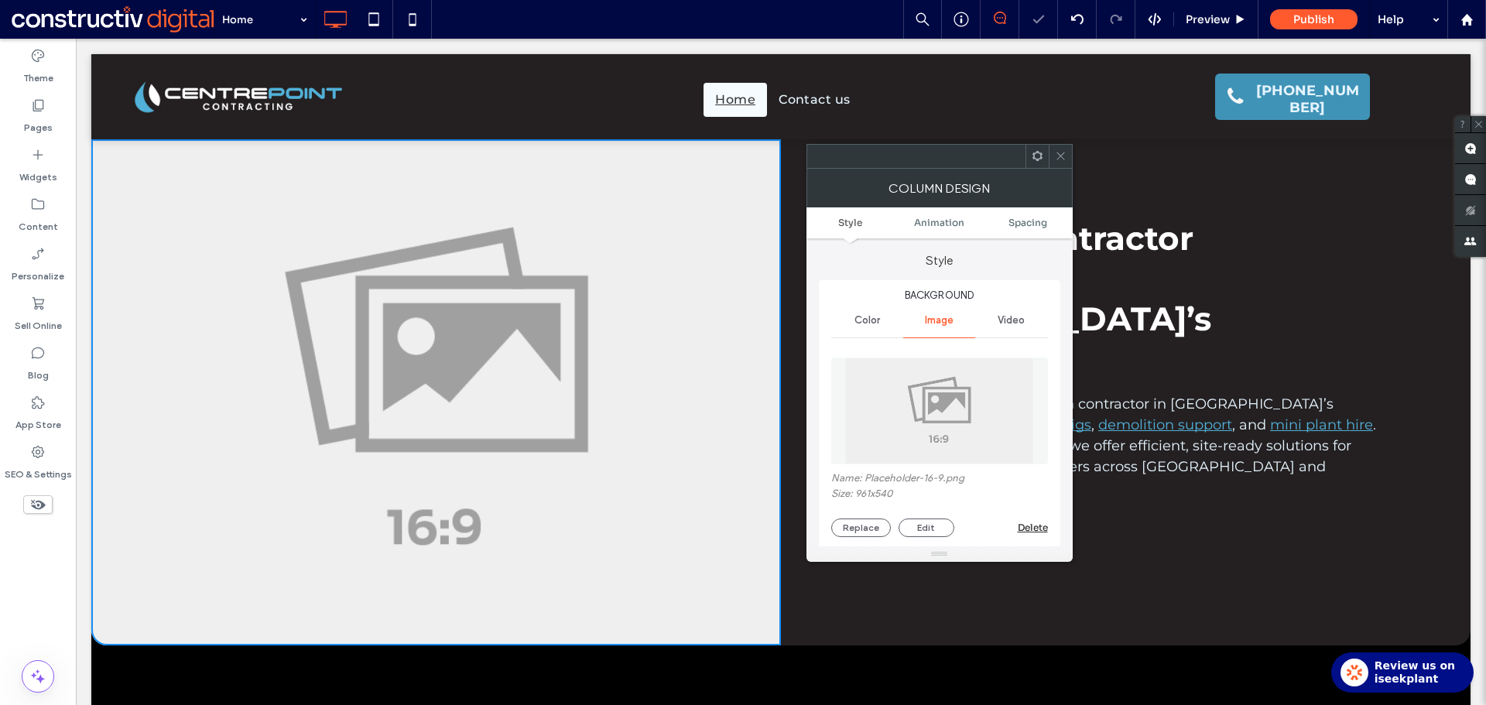
drag, startPoint x: 1059, startPoint y: 155, endPoint x: 1062, endPoint y: 306, distance: 150.9
click at [1059, 154] on icon at bounding box center [1061, 156] width 12 height 12
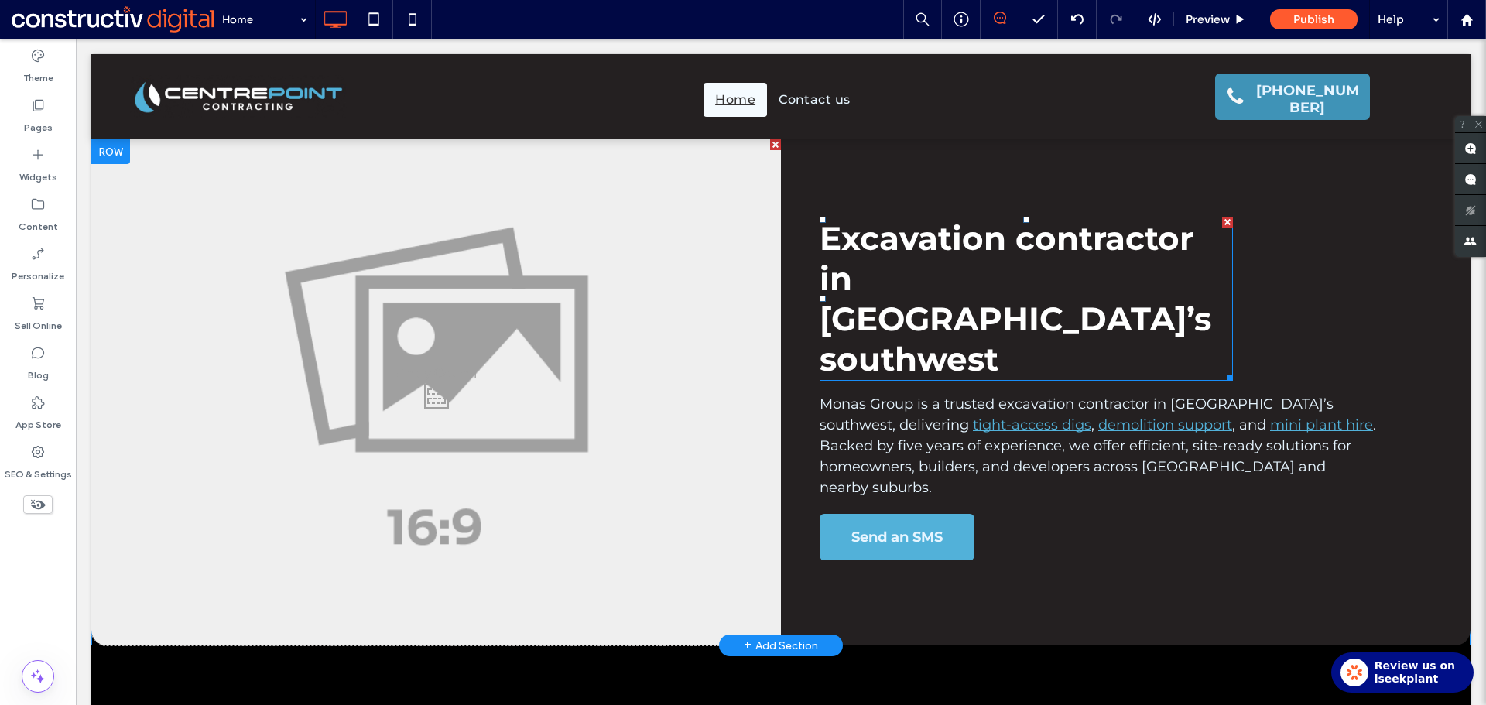
click at [1137, 270] on span "Excavation contractor in [GEOGRAPHIC_DATA]’s southwest" at bounding box center [1015, 298] width 392 height 161
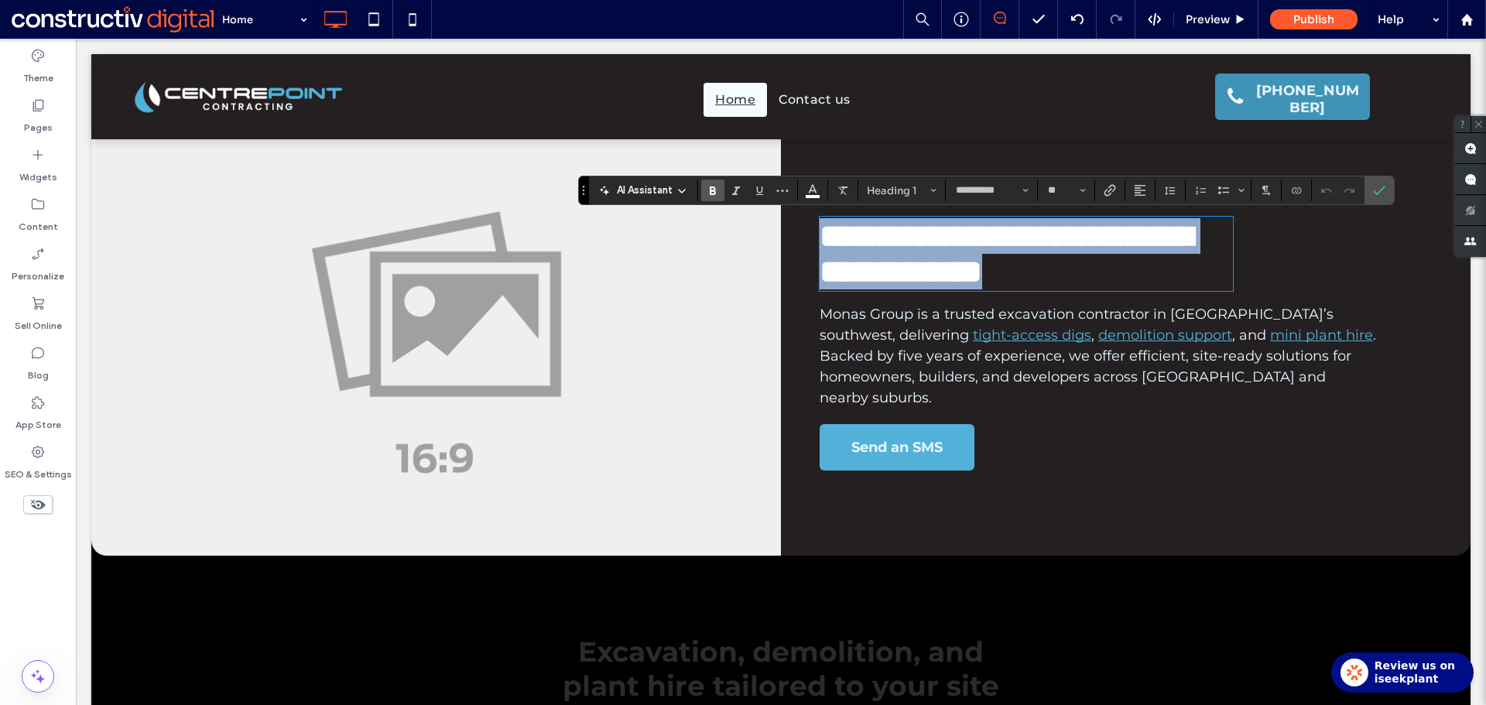
type input "**"
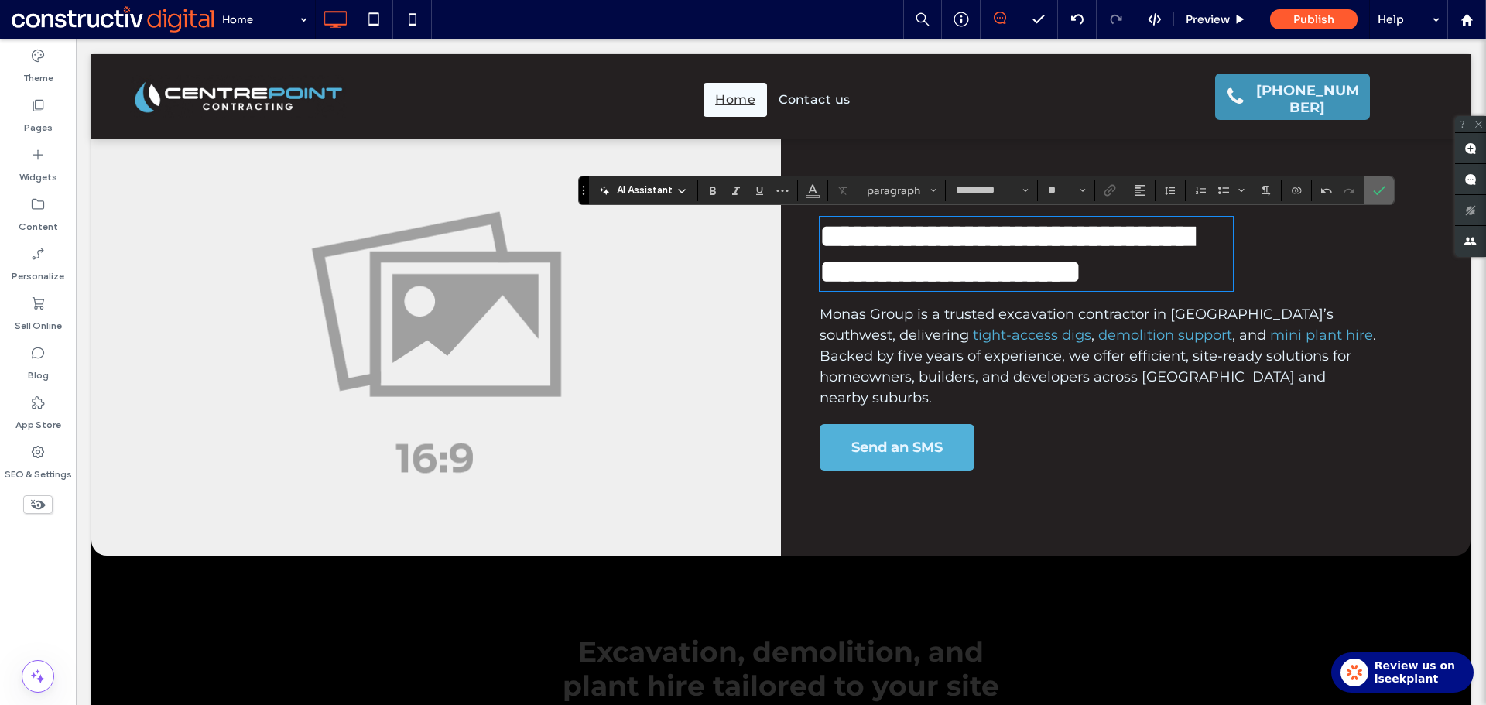
click at [1376, 183] on span "Confirm" at bounding box center [1376, 190] width 7 height 28
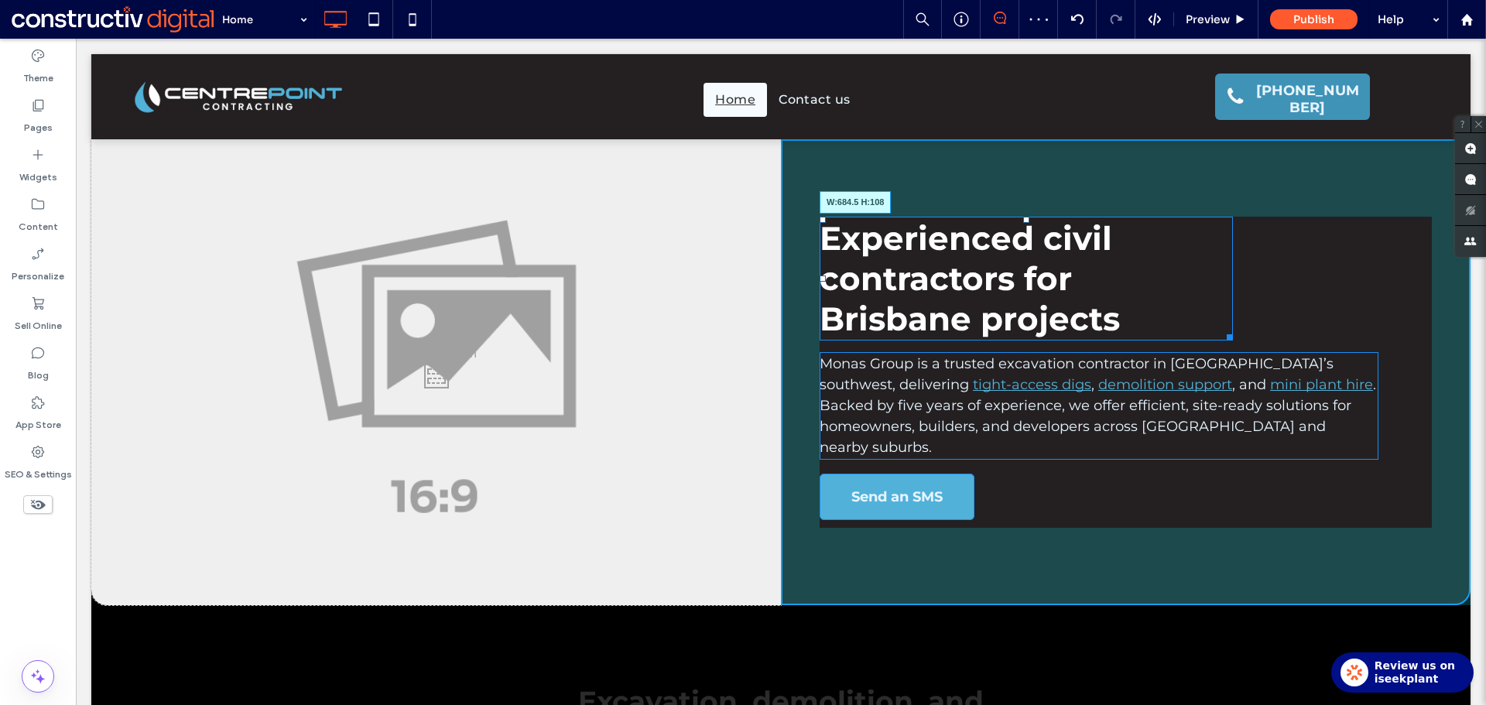
drag, startPoint x: 1218, startPoint y: 335, endPoint x: 1335, endPoint y: 333, distance: 116.9
click at [1335, 333] on div "Experienced civil contractors for Brisbane projects W:684.5 H:108 Monas Group i…" at bounding box center [1125, 372] width 689 height 466
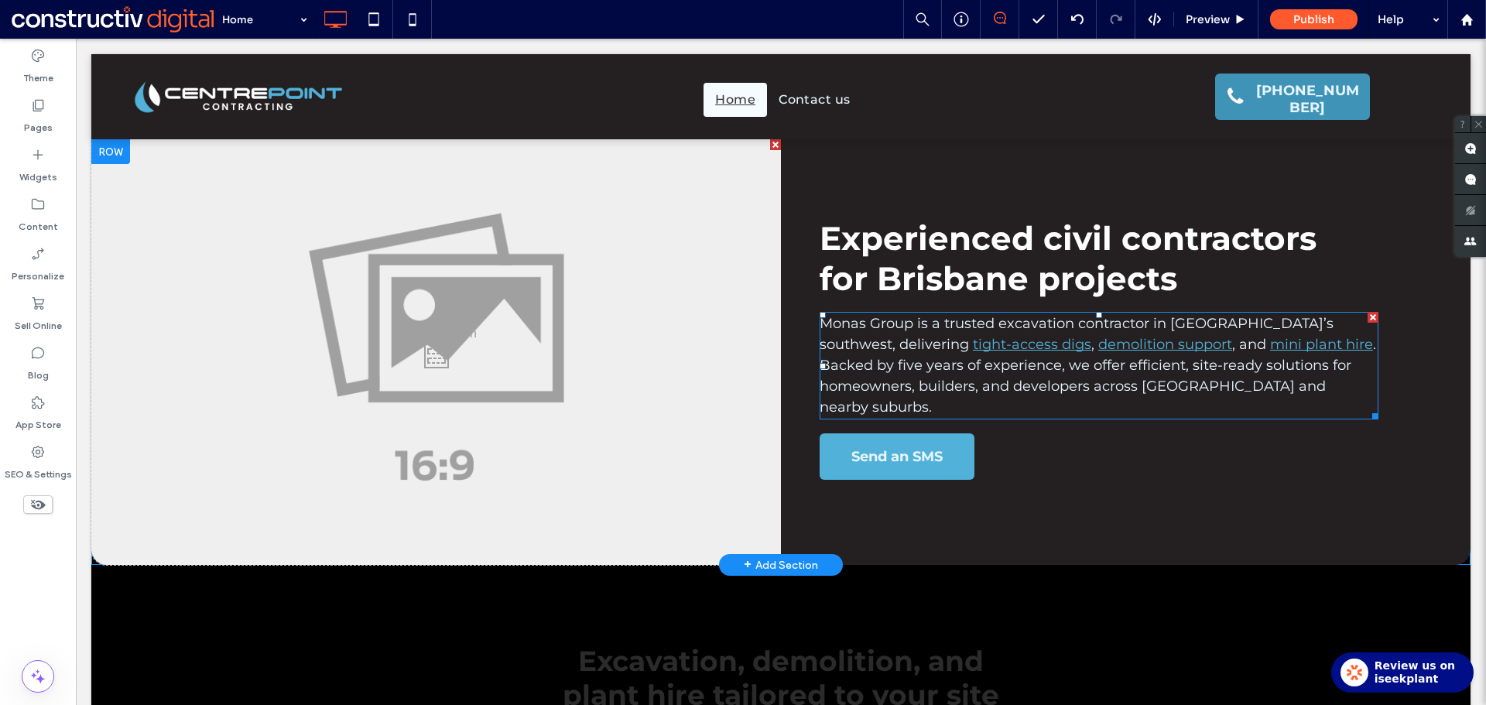
click at [1192, 370] on span ". Backed by five years of experience, we offer efficient, site-ready solutions …" at bounding box center [1097, 376] width 556 height 80
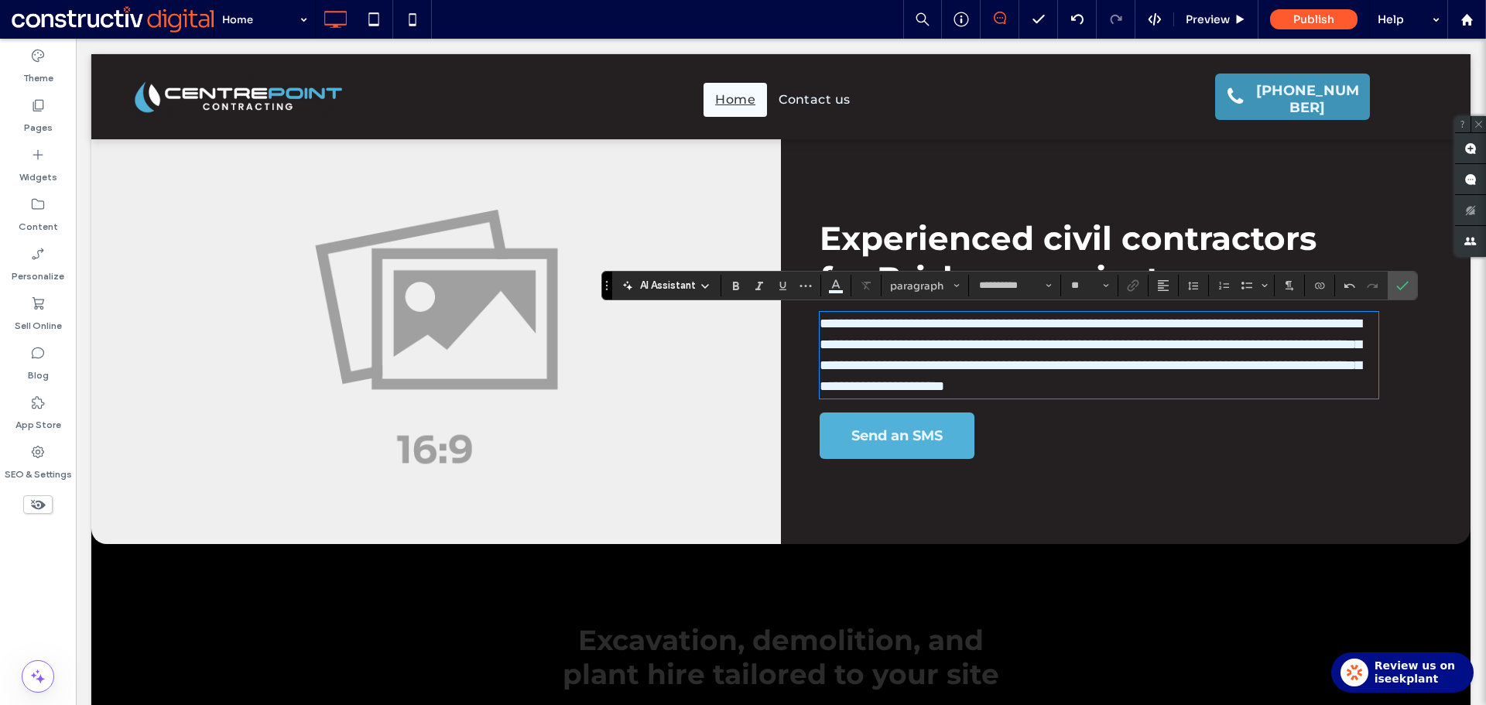
scroll to position [0, 0]
drag, startPoint x: 1400, startPoint y: 284, endPoint x: 1300, endPoint y: 273, distance: 100.4
click at [1400, 284] on icon "Confirm" at bounding box center [1402, 285] width 12 height 12
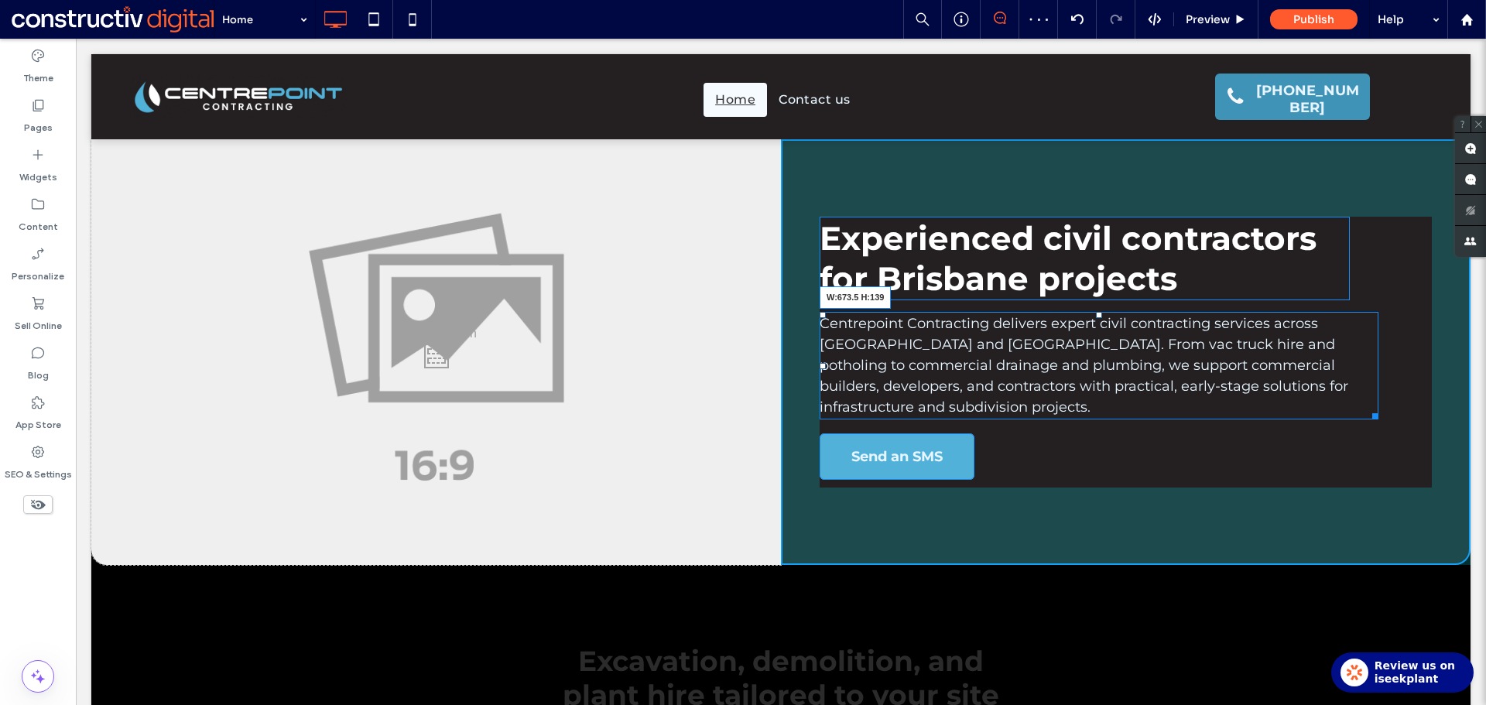
drag, startPoint x: 1377, startPoint y: 412, endPoint x: 1328, endPoint y: 406, distance: 49.9
click at [1328, 406] on div "Centrepoint Contracting delivers expert civil contracting services across [GEOG…" at bounding box center [1098, 366] width 559 height 108
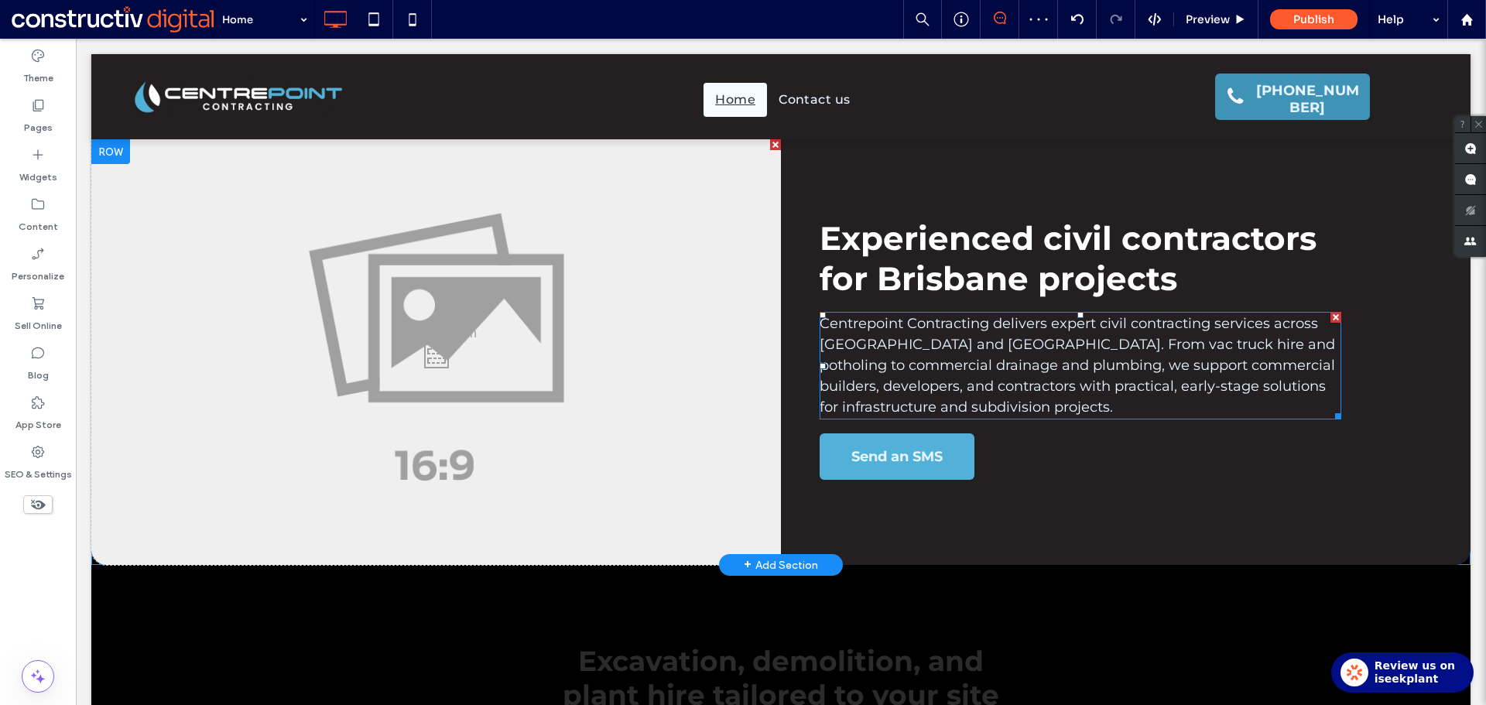
click at [1073, 365] on span "Centrepoint Contracting delivers expert civil contracting services across [GEOG…" at bounding box center [1076, 365] width 515 height 101
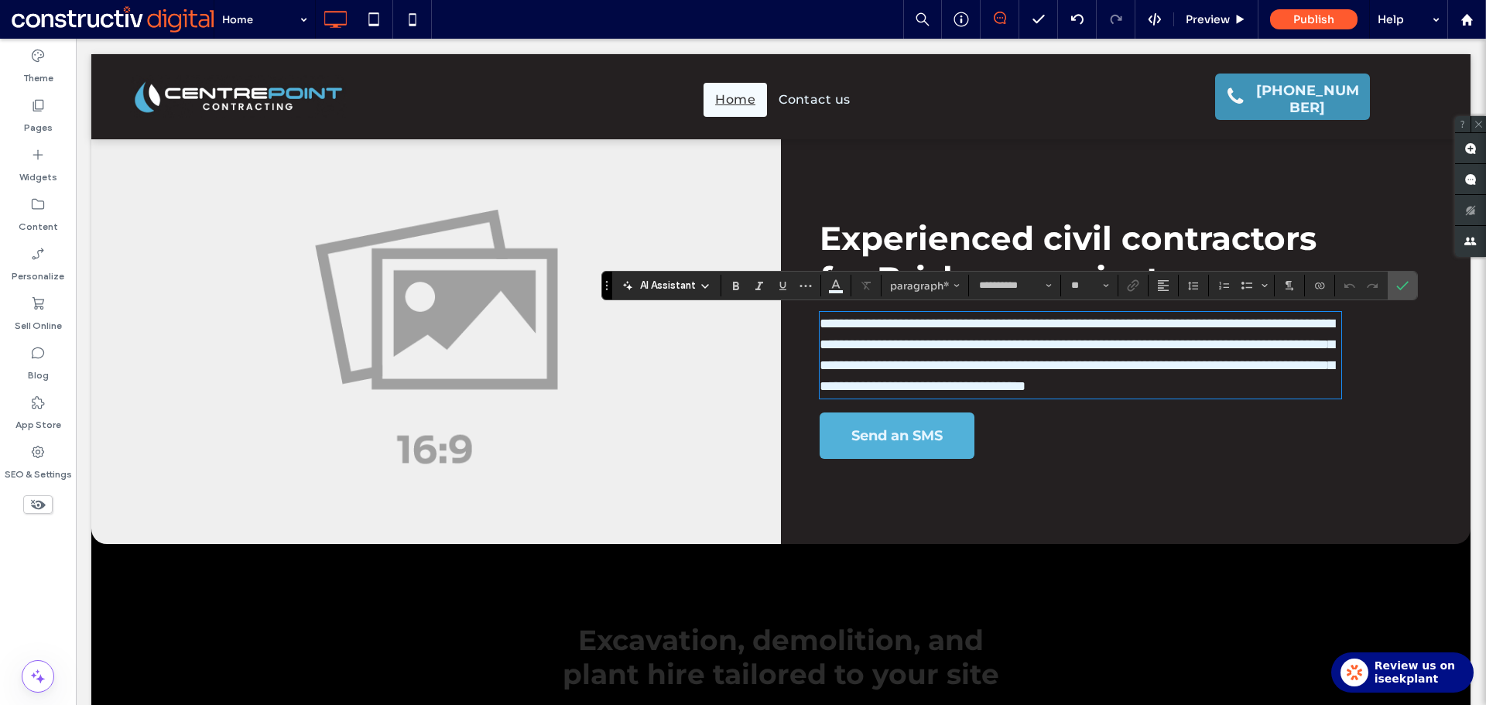
click at [1100, 349] on span "**********" at bounding box center [1076, 354] width 515 height 77
drag, startPoint x: 1122, startPoint y: 323, endPoint x: 1264, endPoint y: 323, distance: 141.6
click at [1264, 323] on span "**********" at bounding box center [1076, 354] width 515 height 77
drag, startPoint x: 1094, startPoint y: 323, endPoint x: 1261, endPoint y: 320, distance: 167.2
click at [1261, 320] on span "**********" at bounding box center [1076, 354] width 515 height 77
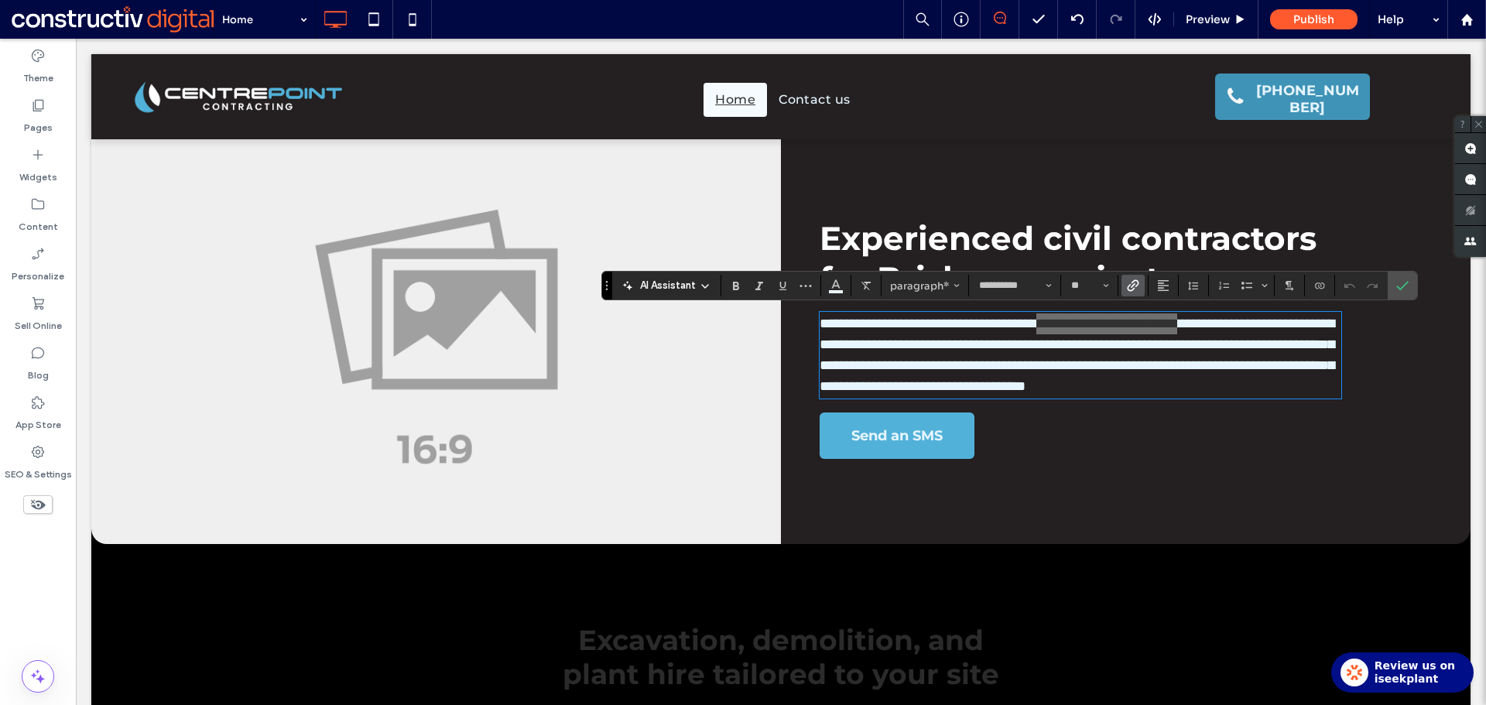
click at [1127, 283] on icon "Link" at bounding box center [1133, 285] width 12 height 12
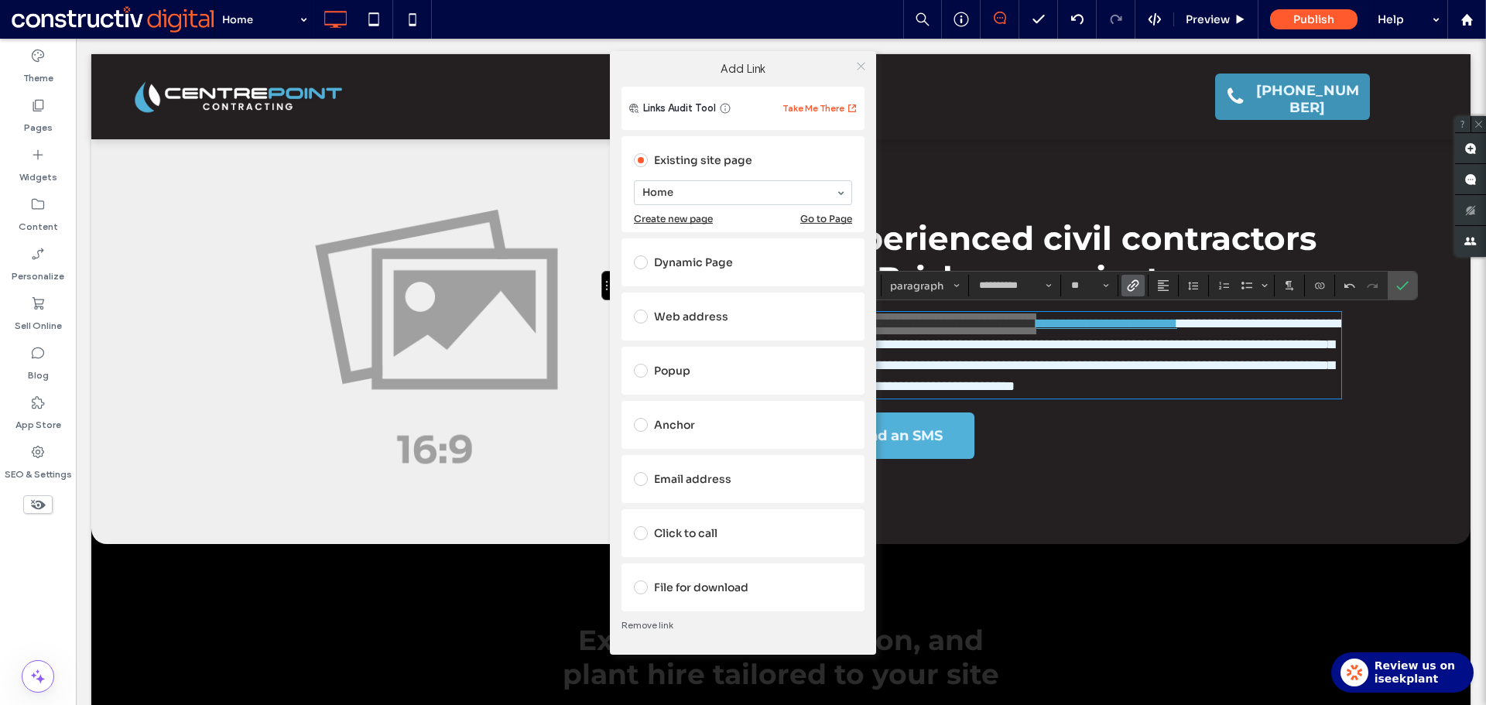
click at [860, 66] on icon at bounding box center [861, 66] width 12 height 12
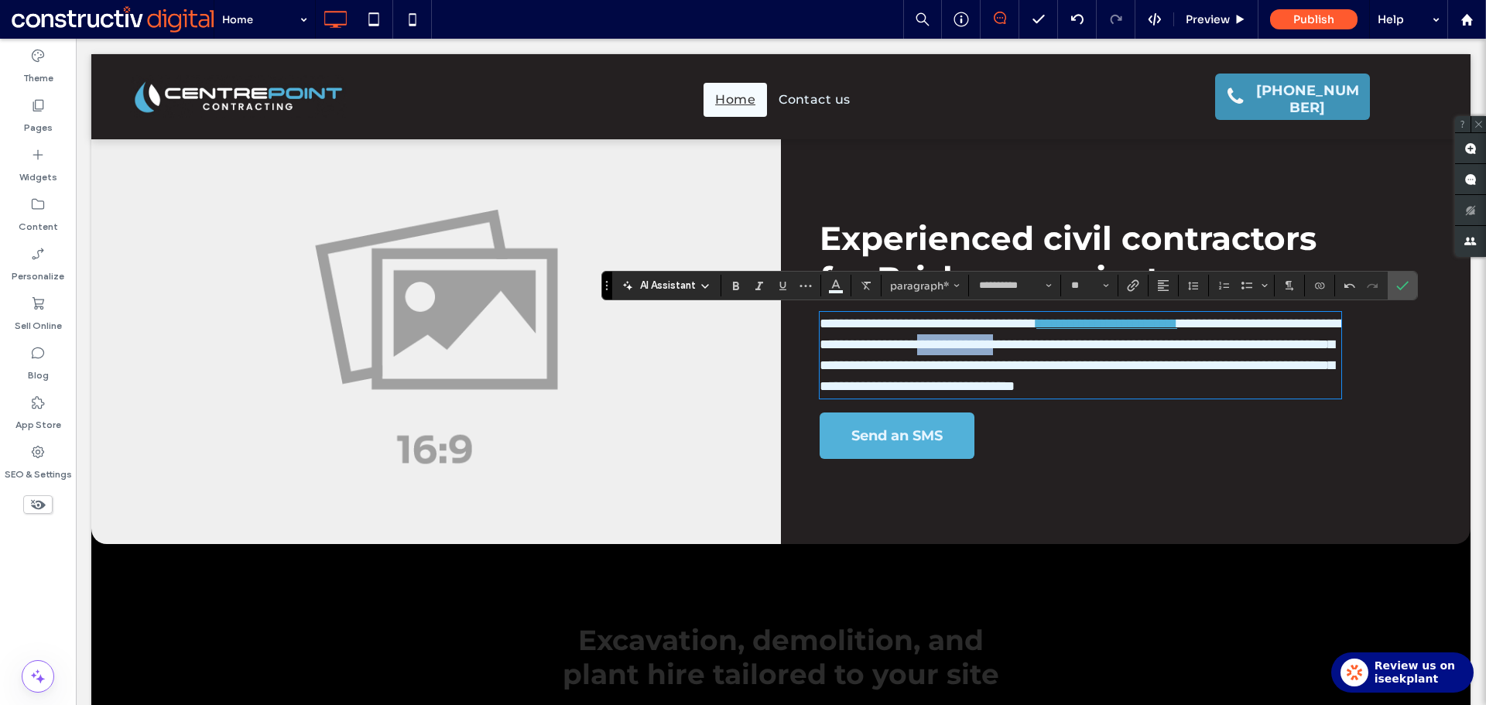
drag, startPoint x: 1123, startPoint y: 343, endPoint x: 1213, endPoint y: 343, distance: 89.8
click at [1213, 343] on span "**********" at bounding box center [1081, 354] width 525 height 77
click at [1134, 286] on icon "Link" at bounding box center [1133, 285] width 12 height 12
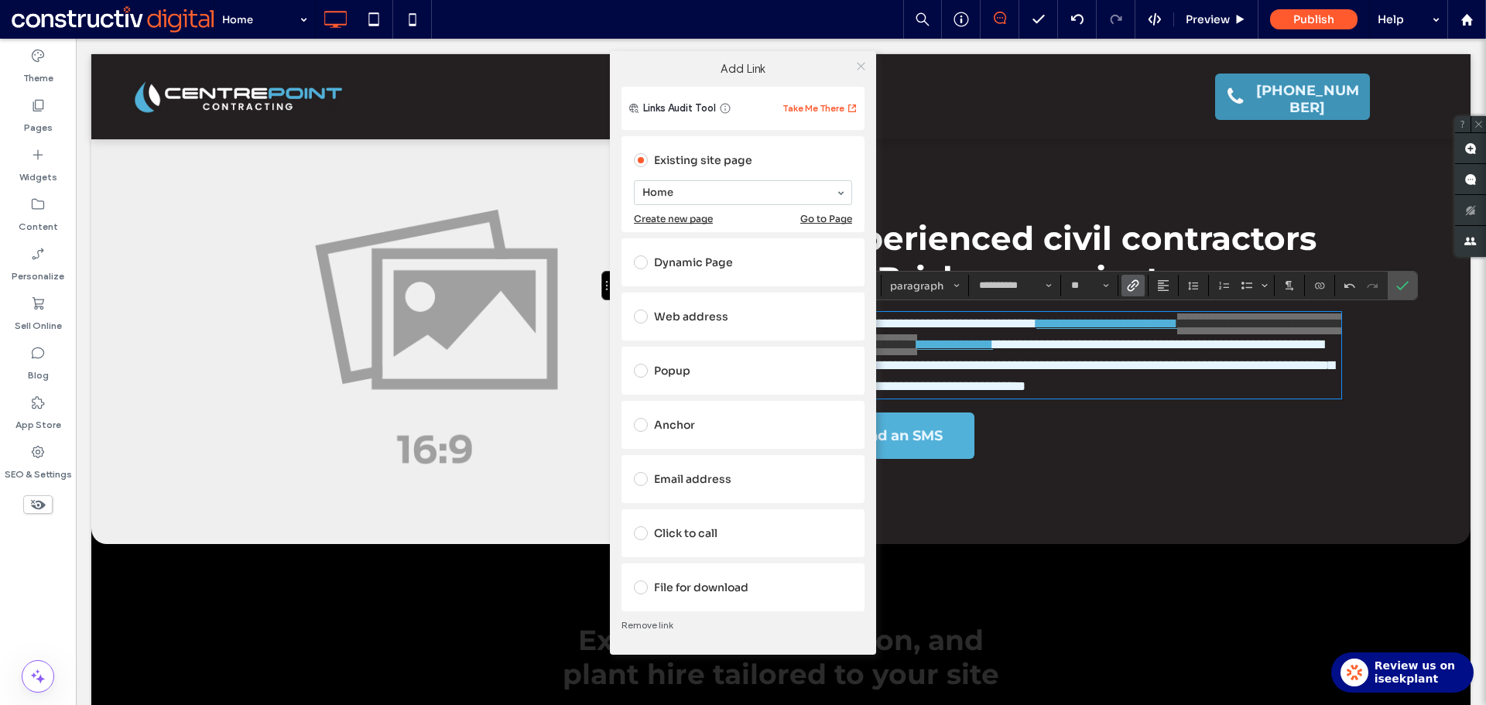
click at [858, 66] on icon at bounding box center [861, 66] width 12 height 12
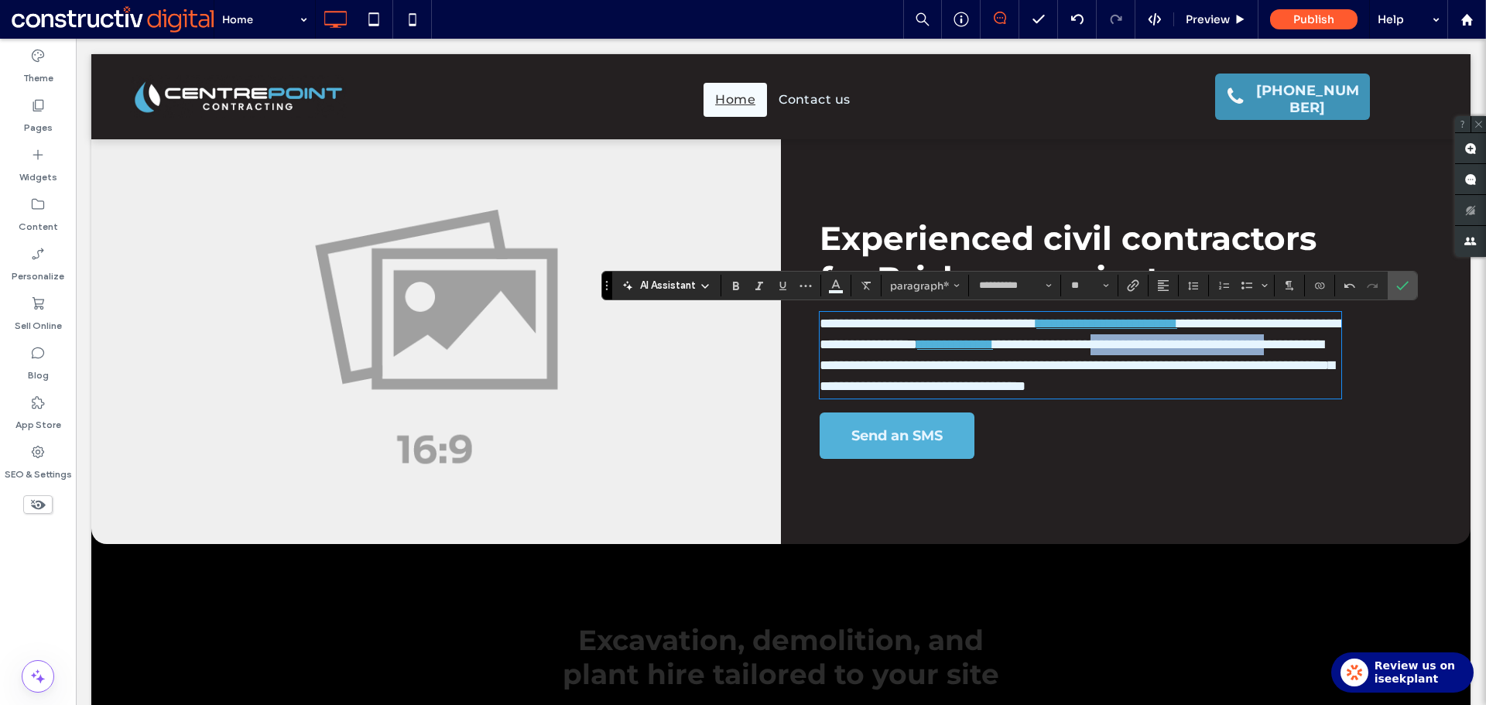
drag, startPoint x: 835, startPoint y: 362, endPoint x: 1113, endPoint y: 301, distance: 284.4
click at [1084, 362] on span "**********" at bounding box center [1076, 365] width 515 height 56
click at [1132, 286] on use "Link" at bounding box center [1133, 285] width 12 height 12
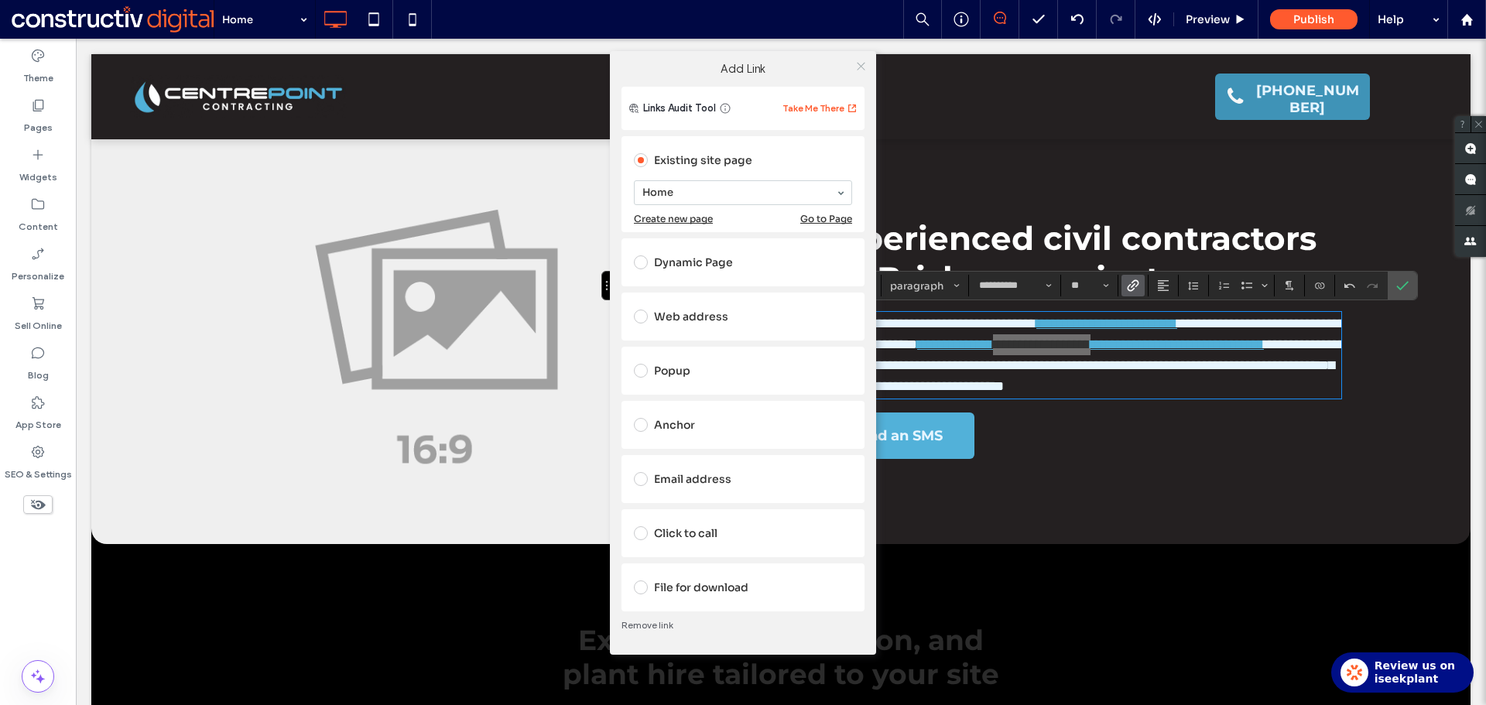
click at [864, 67] on icon at bounding box center [861, 66] width 12 height 12
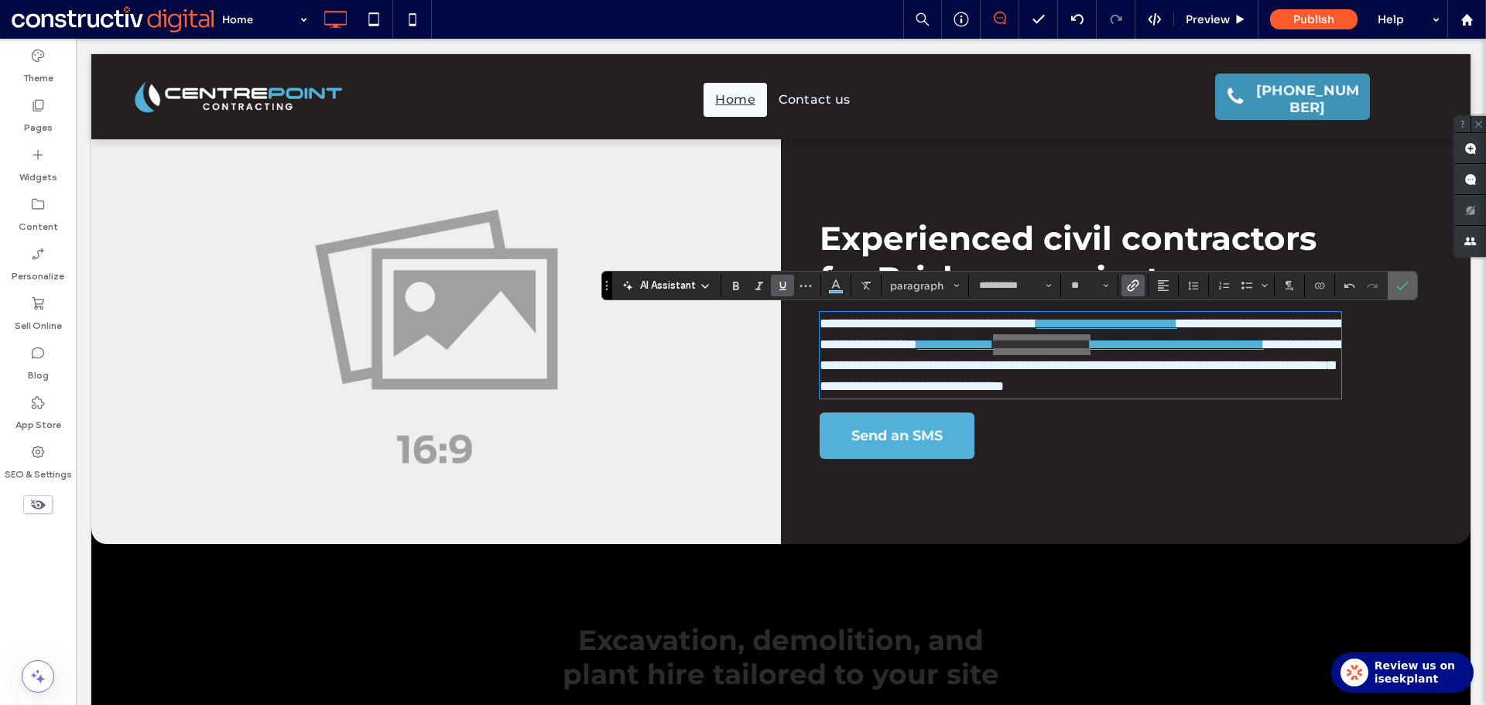
drag, startPoint x: 1395, startPoint y: 286, endPoint x: 1317, endPoint y: 256, distance: 83.8
click at [1398, 288] on label "Confirm" at bounding box center [1402, 286] width 23 height 28
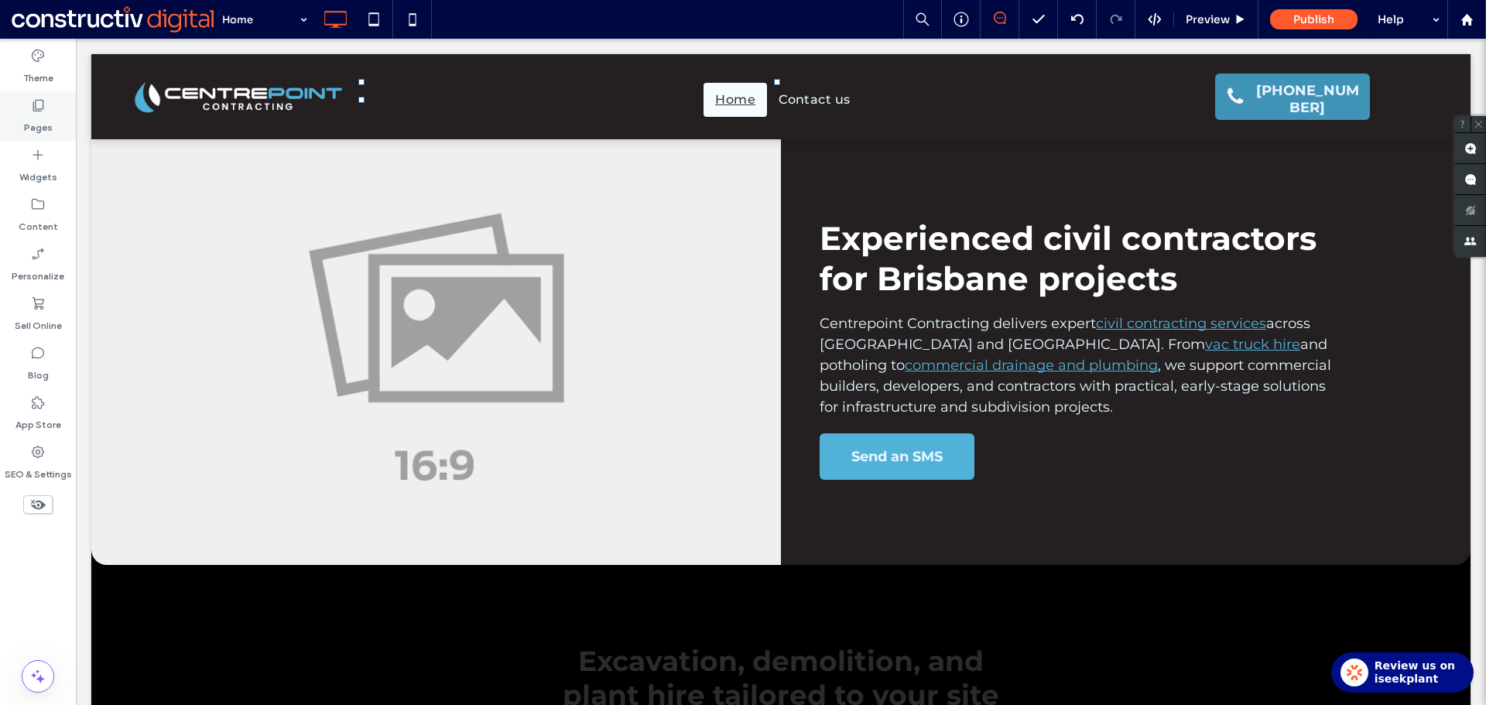
click at [37, 121] on label "Pages" at bounding box center [38, 124] width 29 height 22
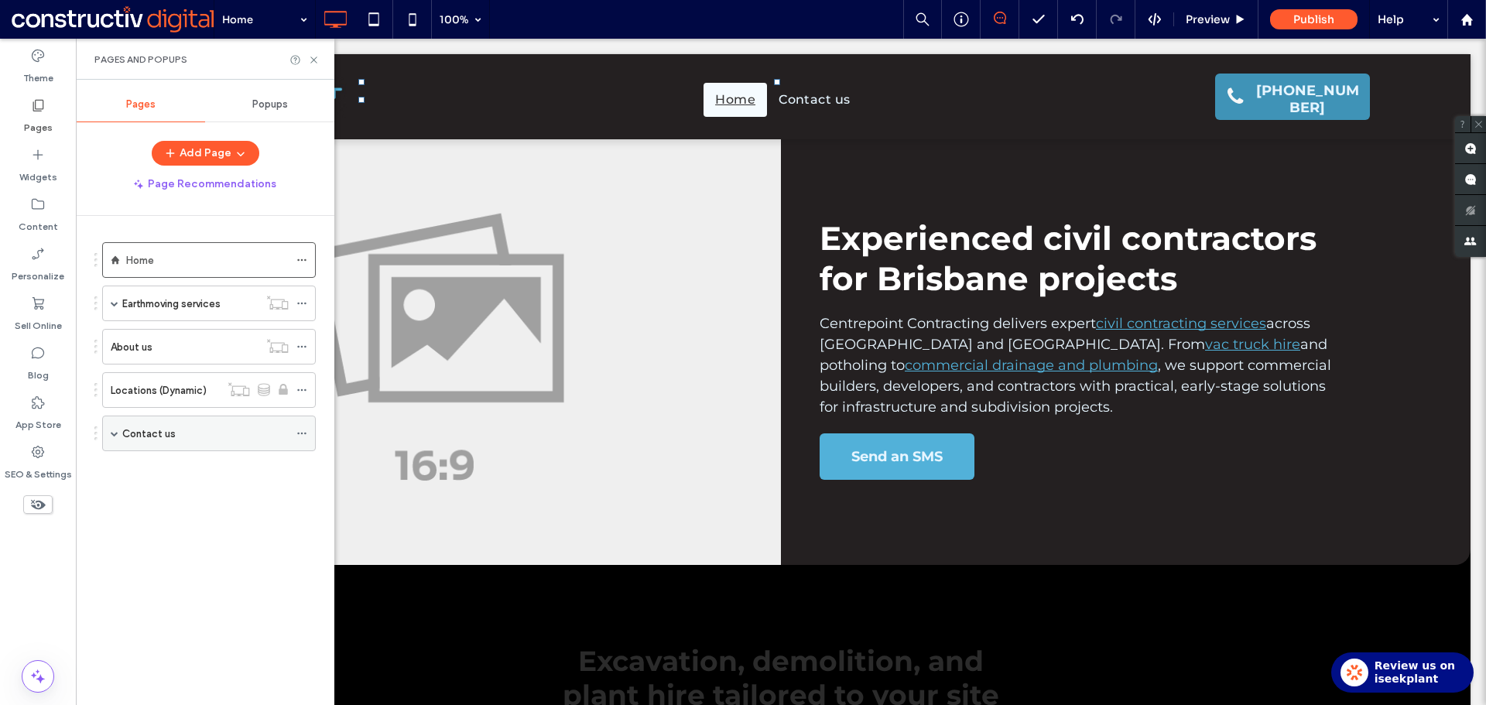
click at [181, 439] on div "Contact us" at bounding box center [205, 433] width 166 height 17
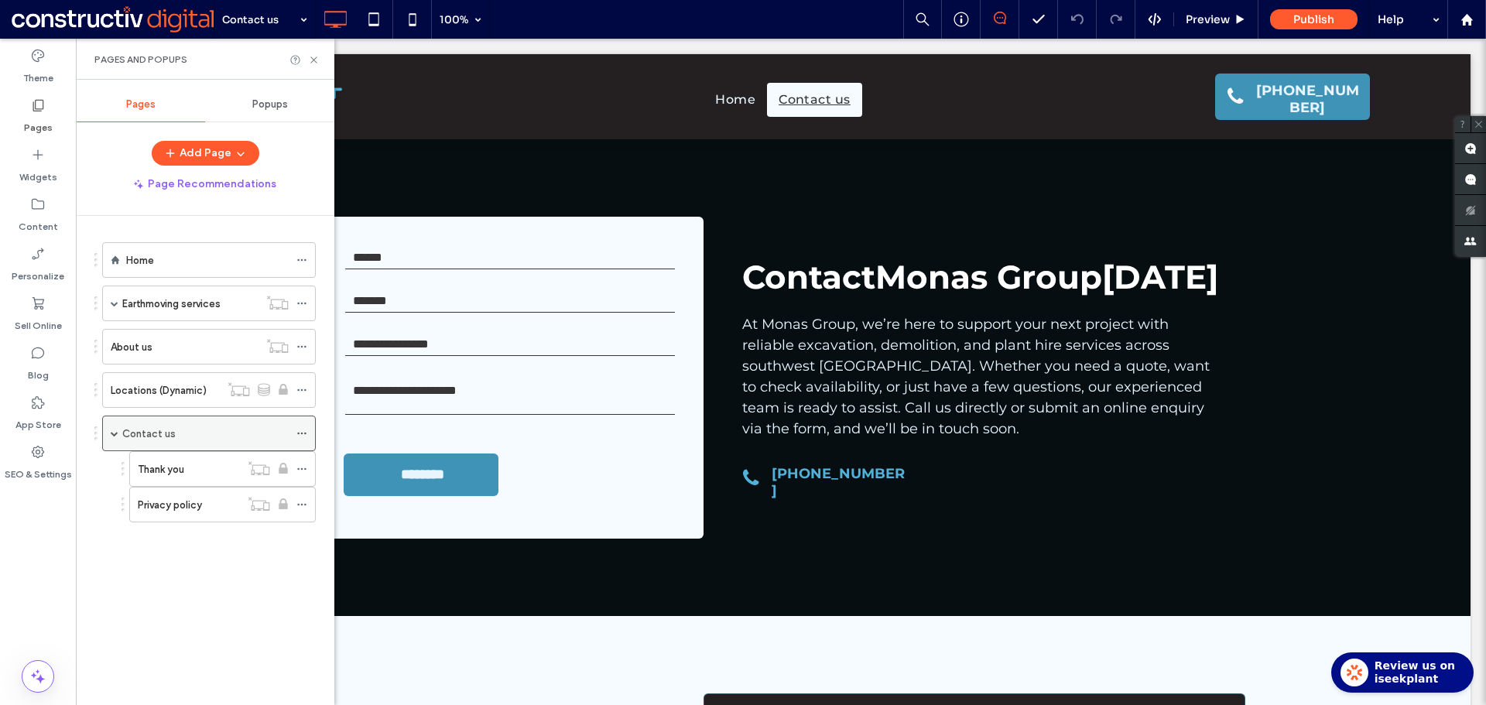
click at [306, 433] on icon at bounding box center [301, 433] width 11 height 11
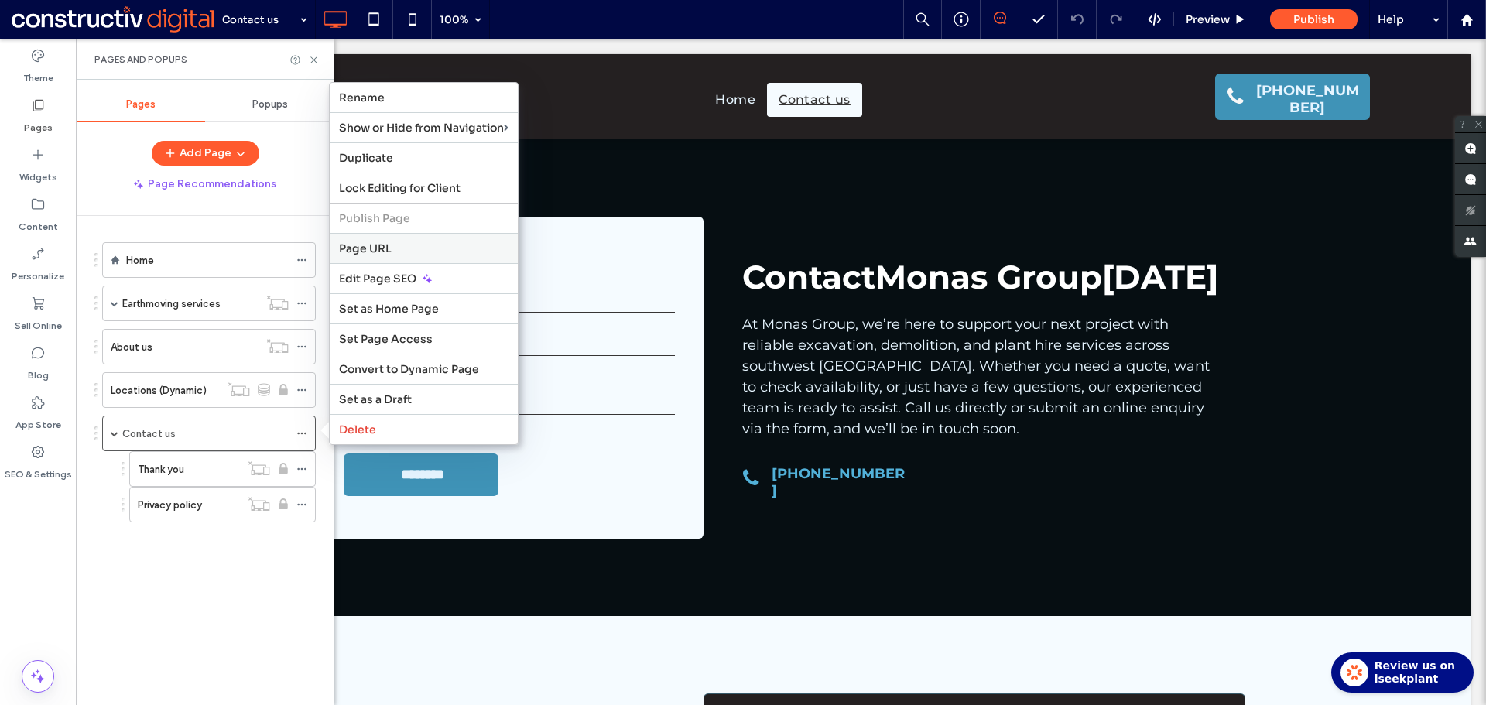
click at [381, 248] on span "Page URL" at bounding box center [365, 248] width 53 height 14
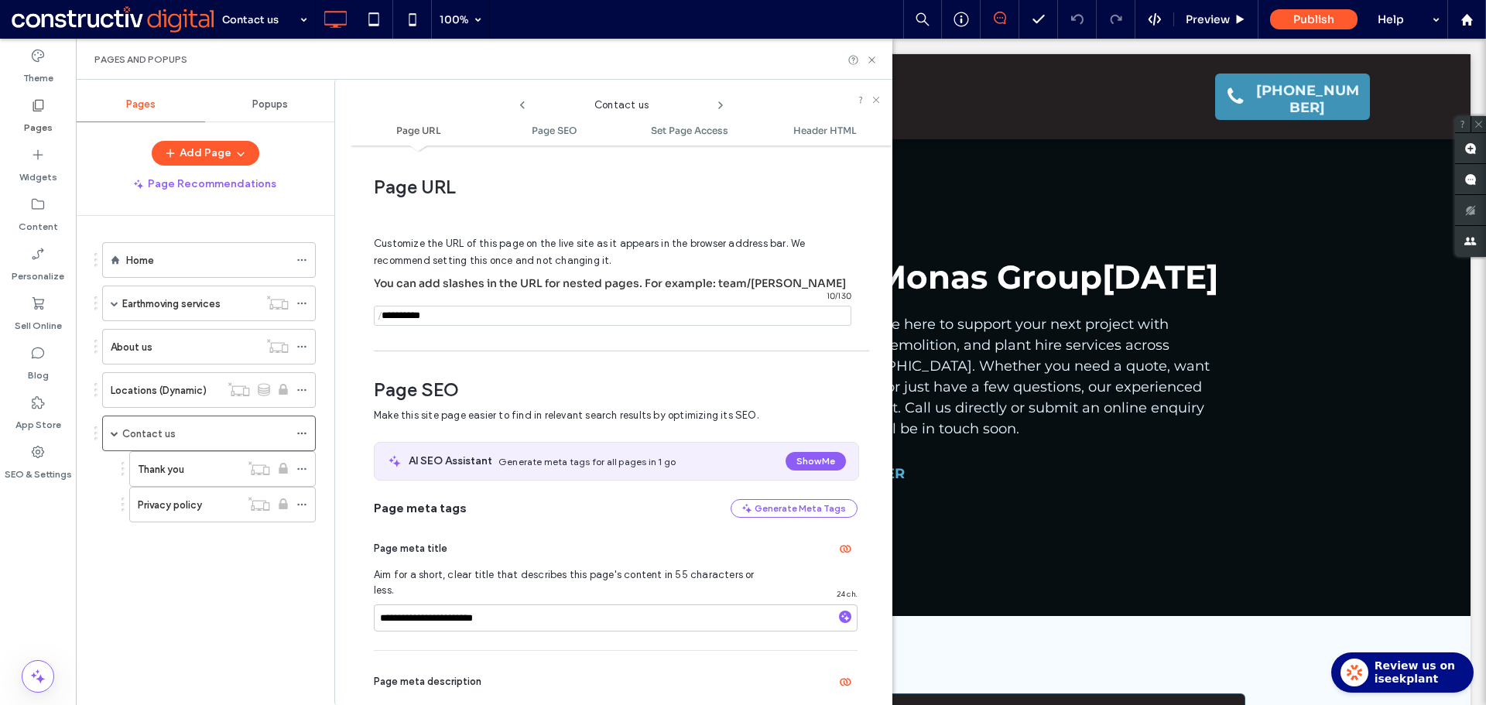
scroll to position [8, 0]
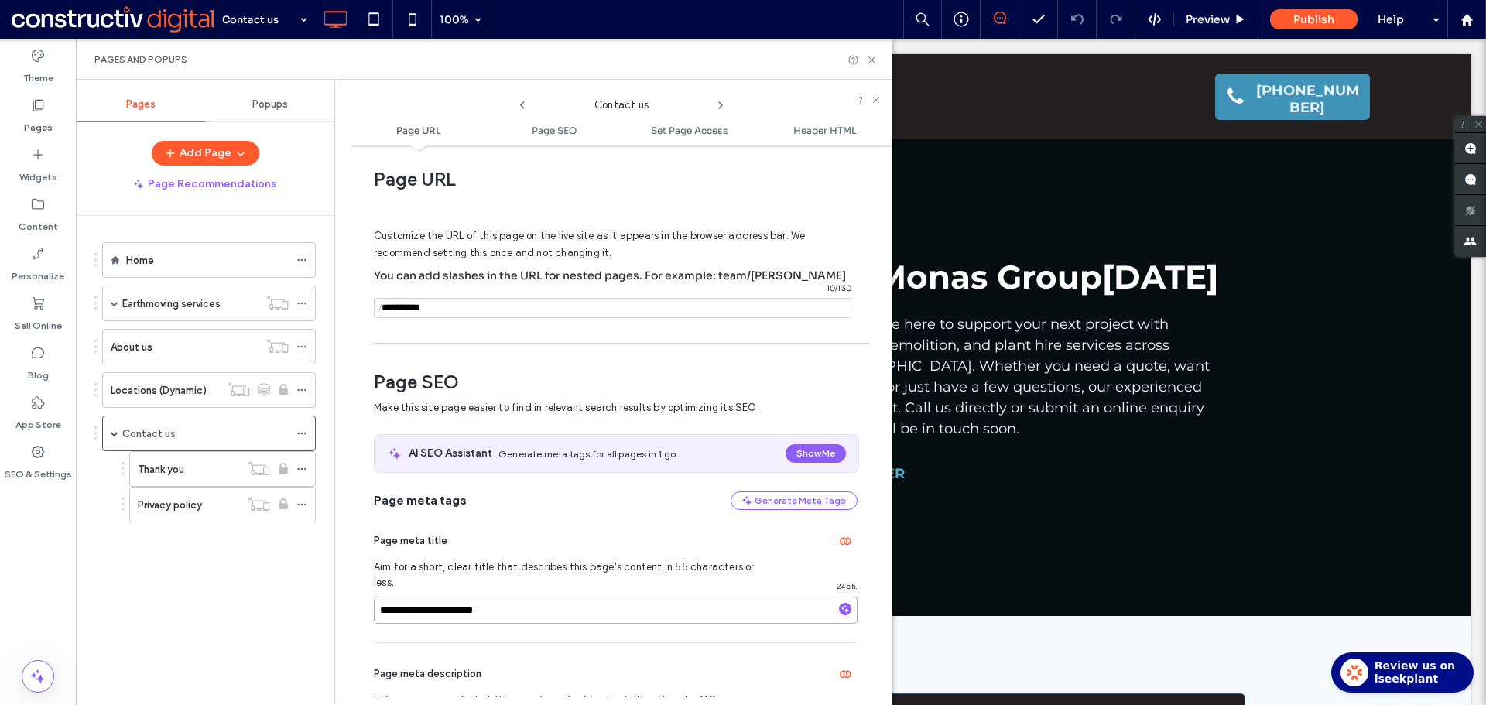
click at [502, 597] on input "**********" at bounding box center [616, 610] width 484 height 27
paste input "**********"
type input "**********"
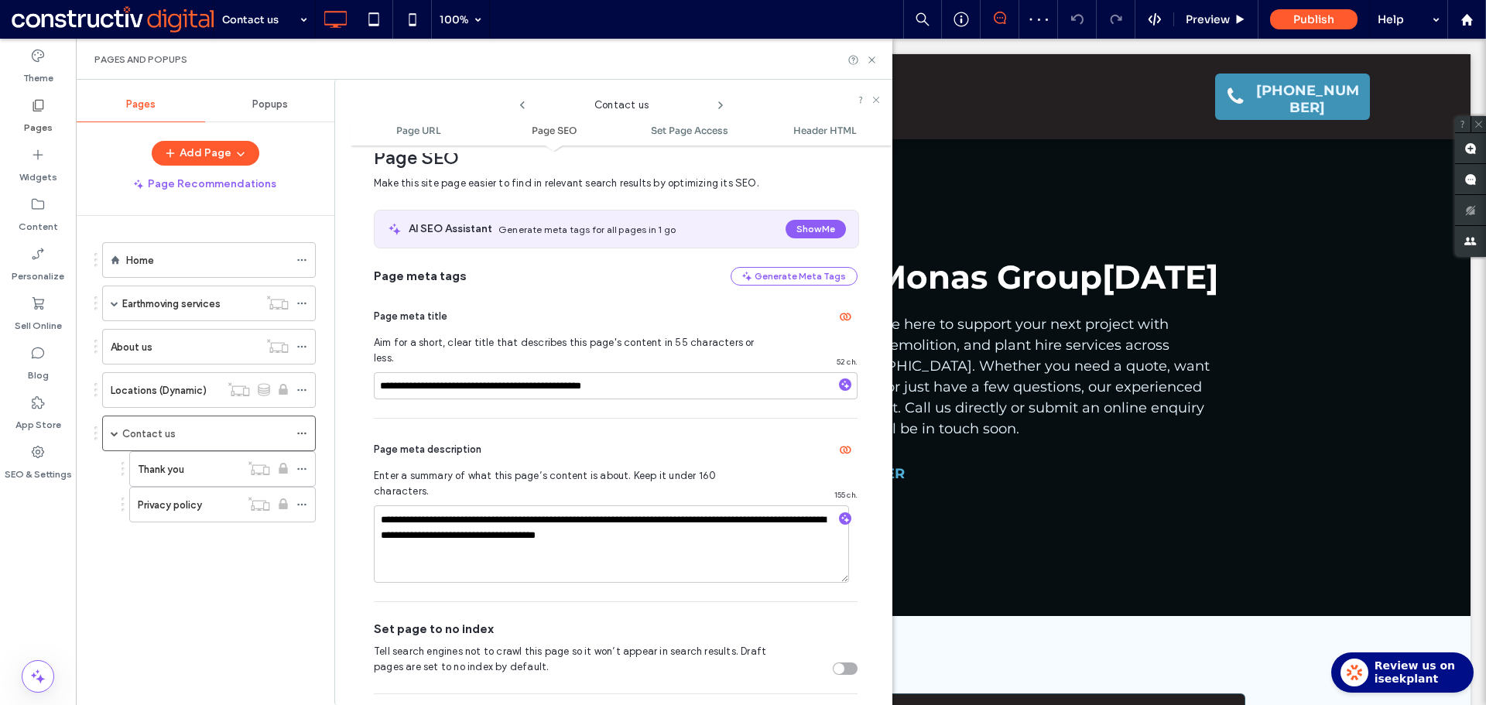
scroll to position [240, 0]
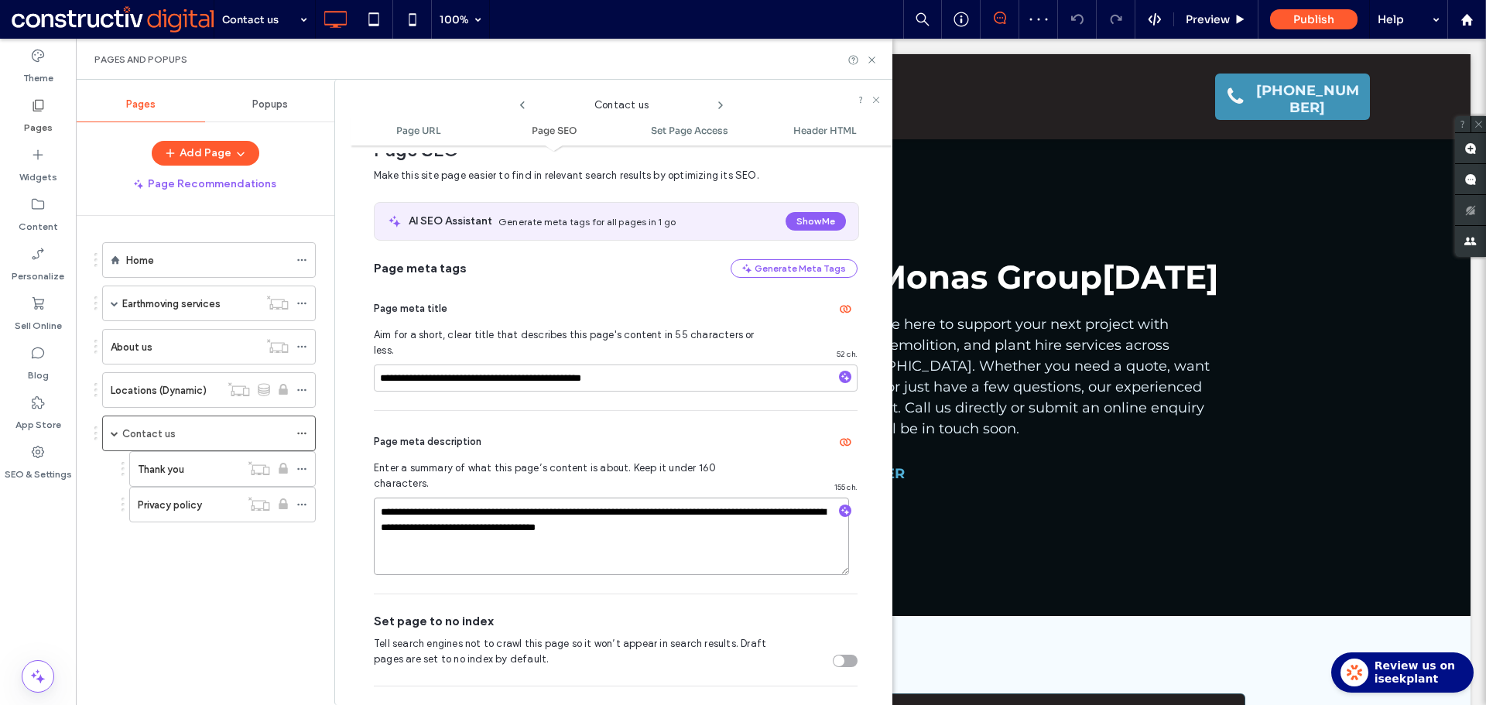
click at [472, 498] on textarea "**********" at bounding box center [611, 536] width 475 height 77
paste textarea
type textarea "**********"
click at [571, 429] on div "Page meta description" at bounding box center [616, 441] width 484 height 25
drag, startPoint x: 880, startPoint y: 61, endPoint x: 974, endPoint y: 349, distance: 302.9
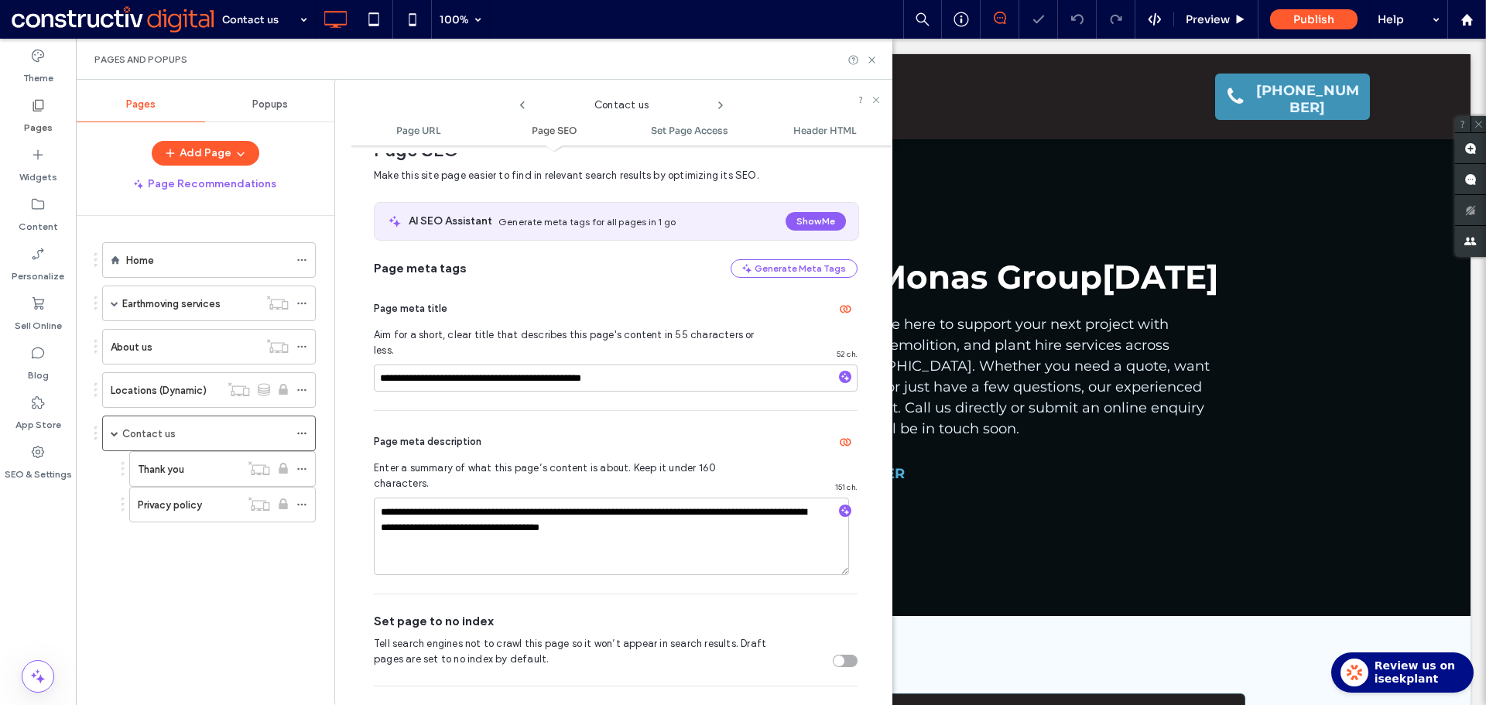
click at [880, 61] on div "Pages and Popups" at bounding box center [484, 59] width 816 height 41
drag, startPoint x: 874, startPoint y: 61, endPoint x: 809, endPoint y: 65, distance: 64.3
click at [874, 61] on use at bounding box center [871, 59] width 6 height 6
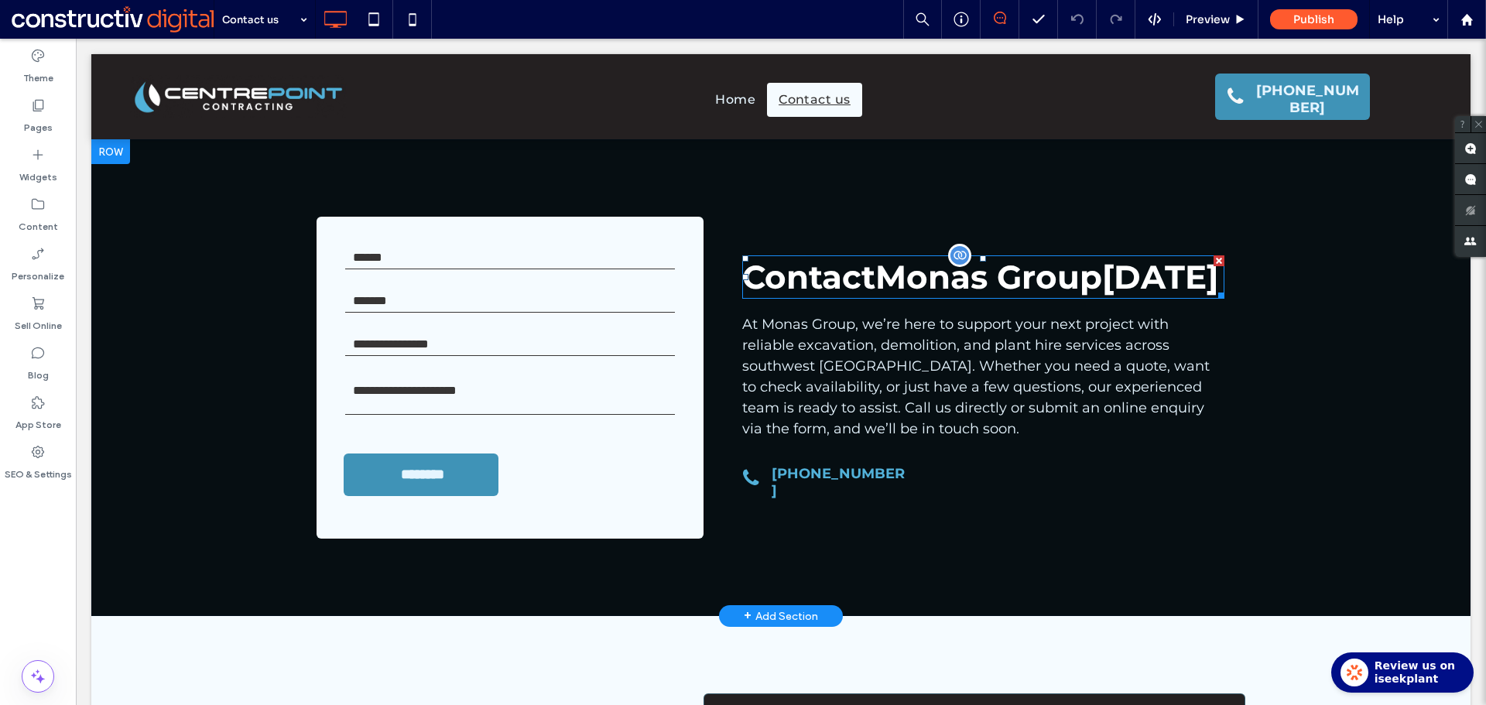
click at [1061, 272] on span "Monas Group" at bounding box center [988, 277] width 227 height 40
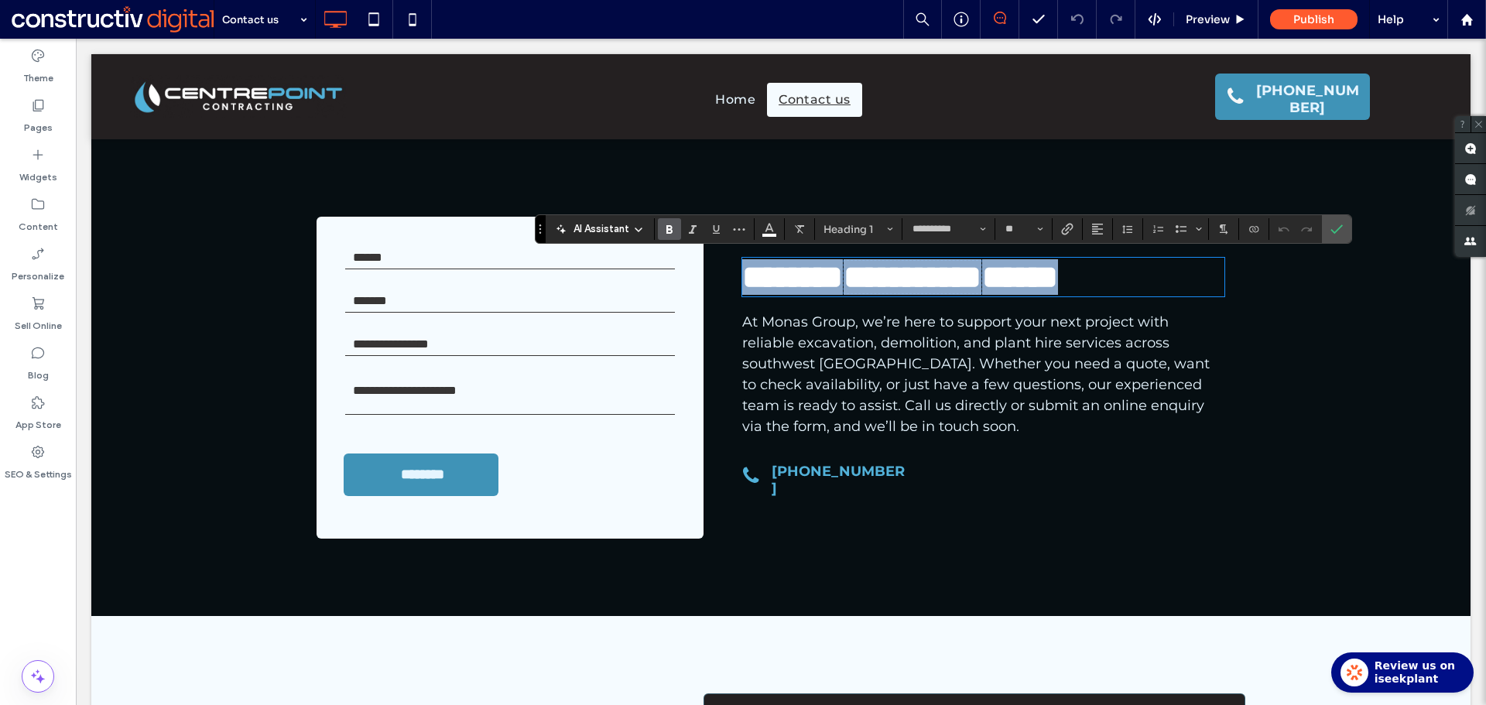
type input "**"
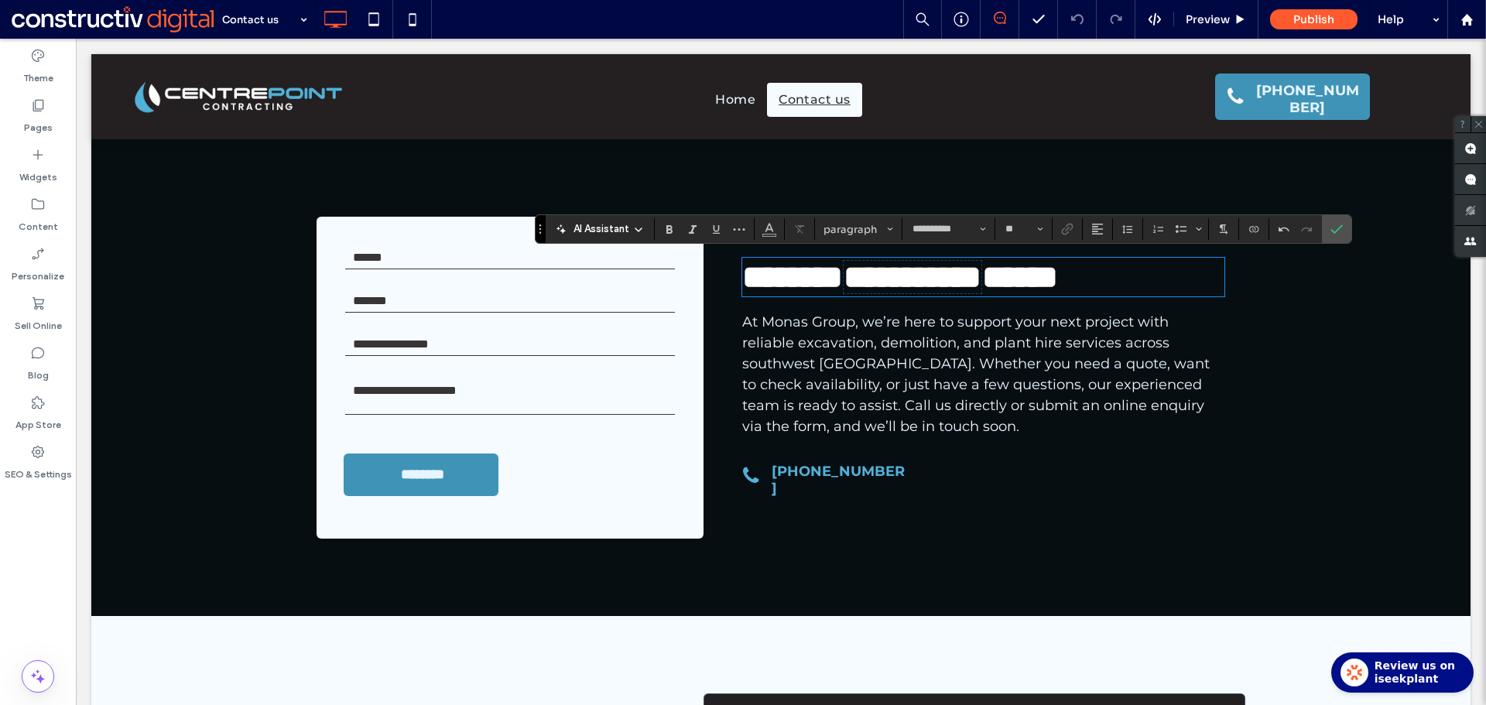
scroll to position [0, 0]
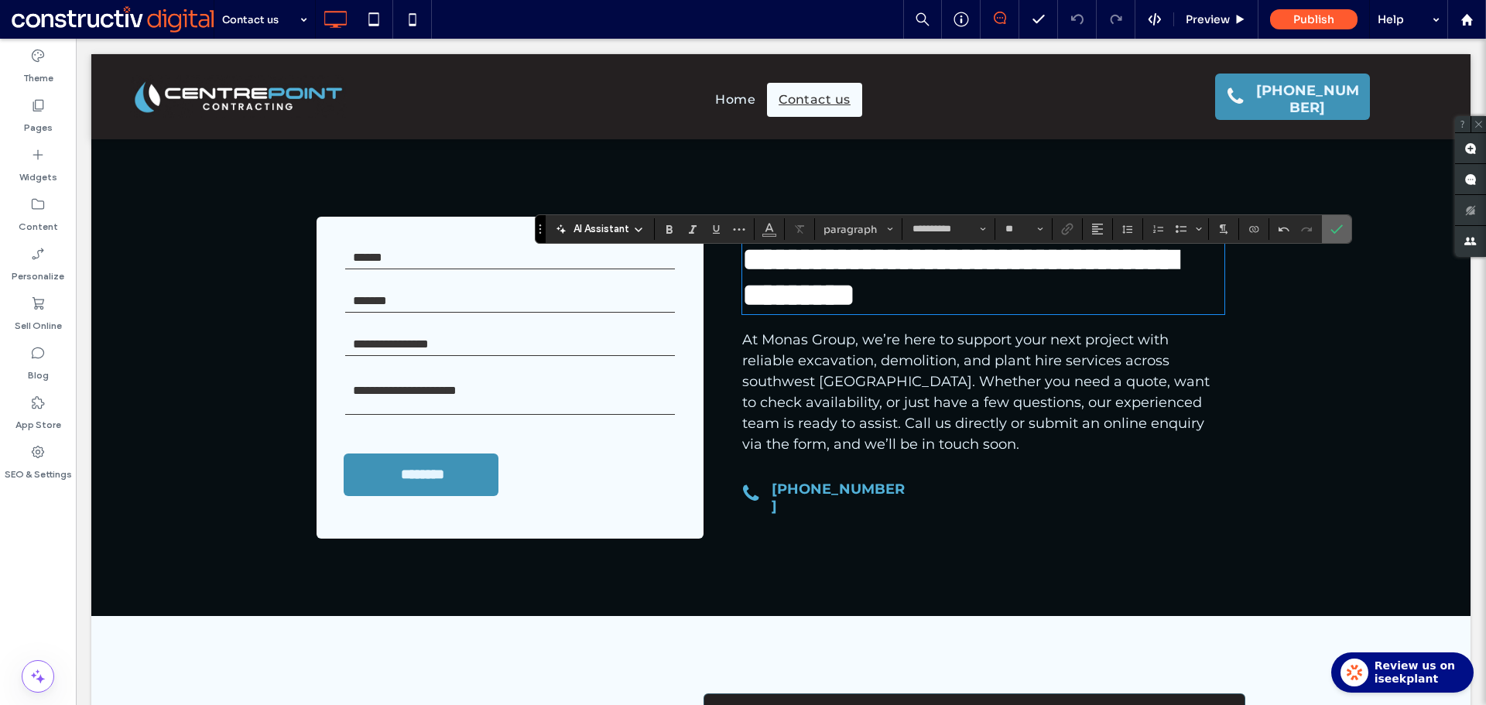
click at [1338, 228] on icon "Confirm" at bounding box center [1336, 229] width 12 height 12
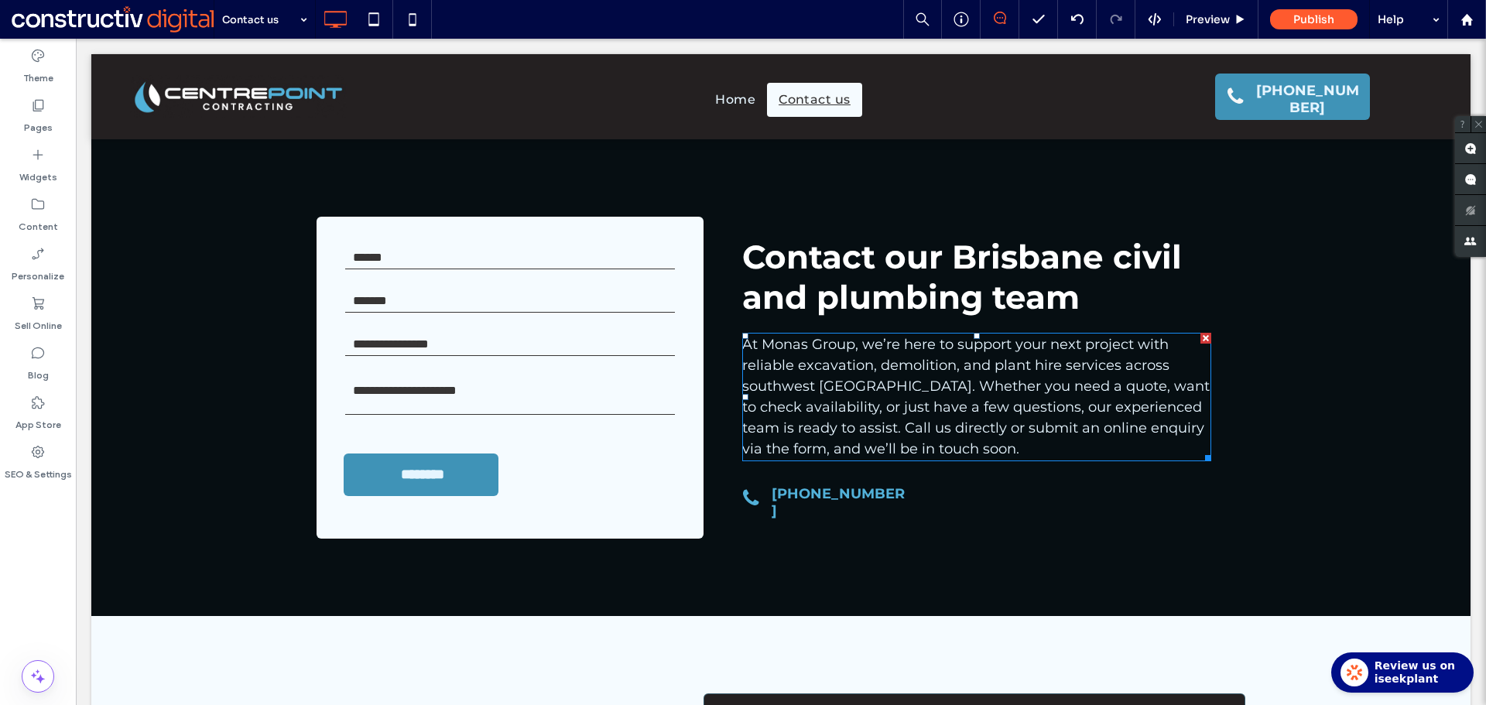
click at [962, 377] on p "At Monas Group, we’re here to support your next project with reliable excavatio…" at bounding box center [976, 396] width 469 height 125
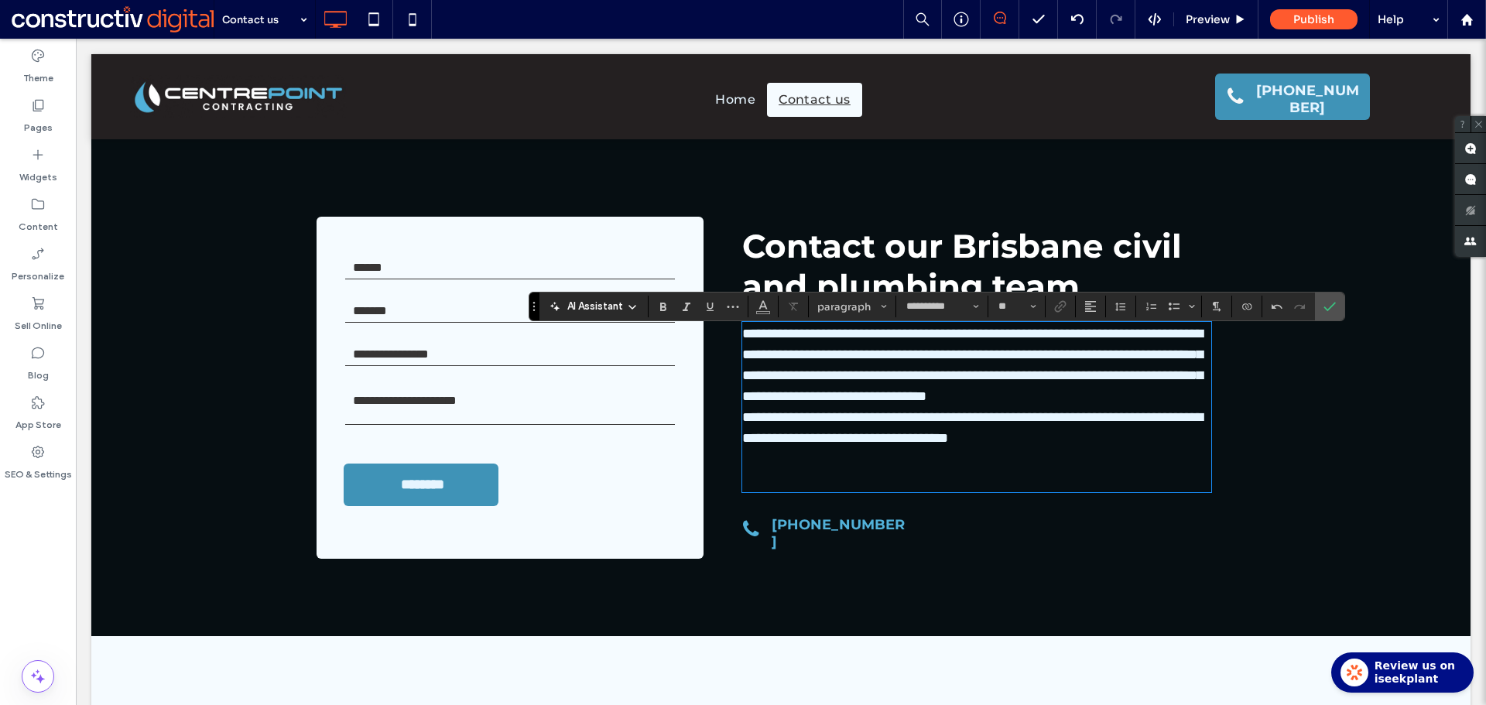
click at [748, 491] on p at bounding box center [976, 470] width 469 height 42
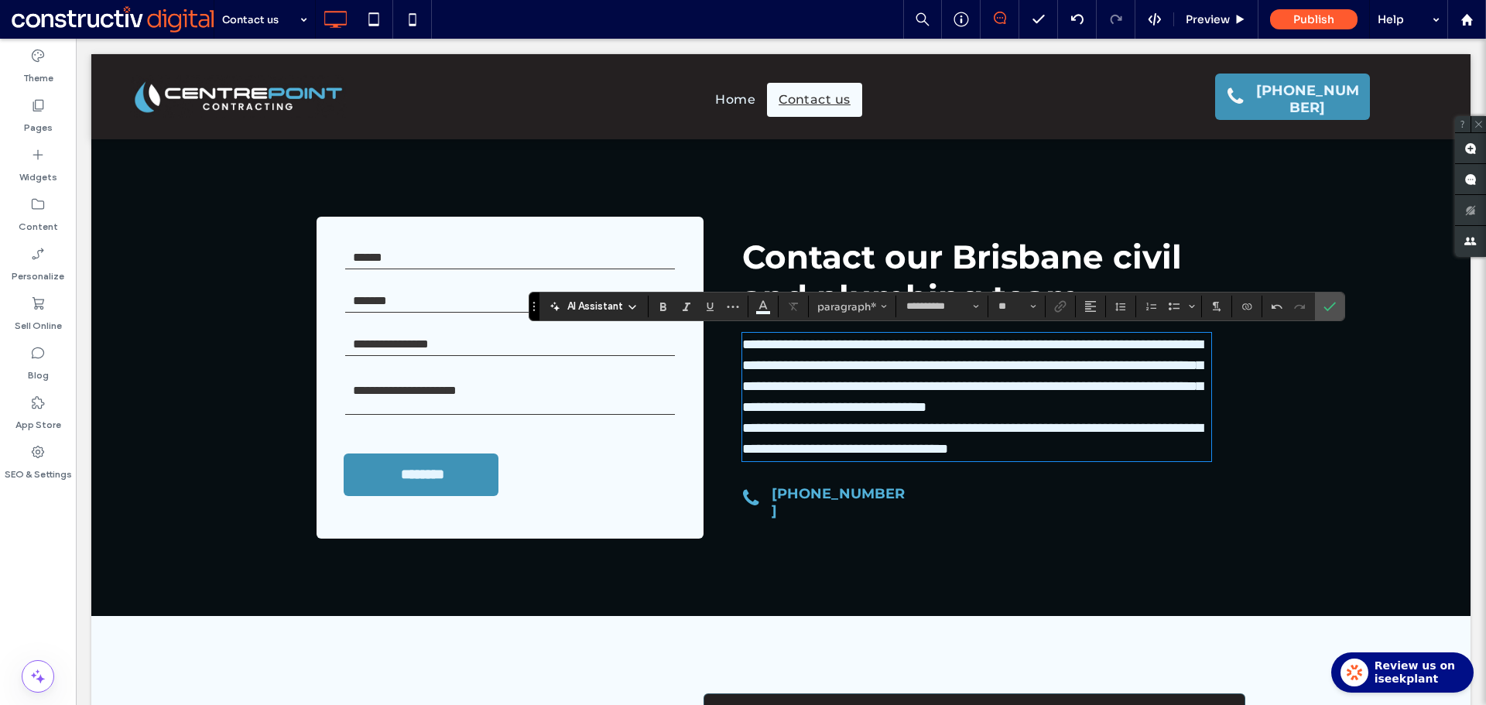
click at [1079, 418] on p "**********" at bounding box center [976, 376] width 469 height 84
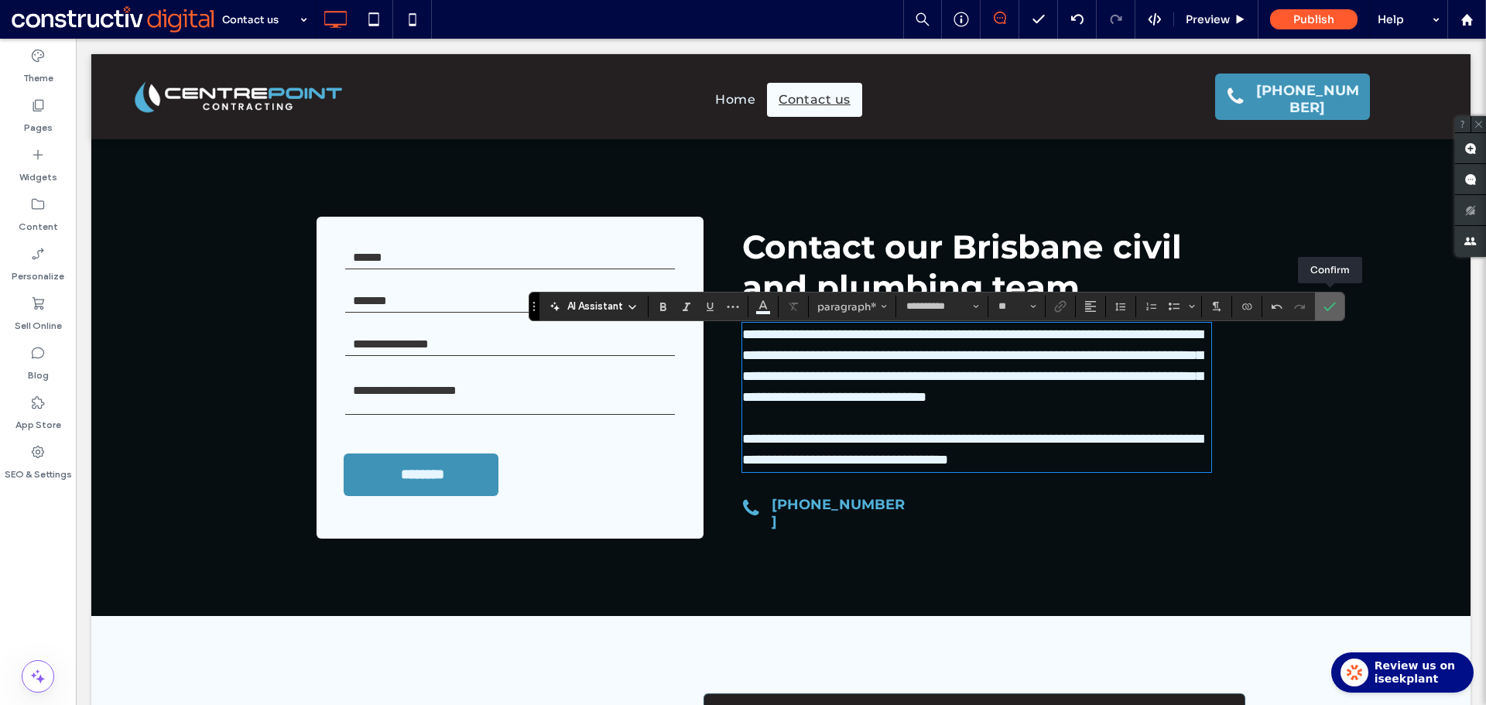
click at [1330, 305] on icon "Confirm" at bounding box center [1329, 306] width 12 height 12
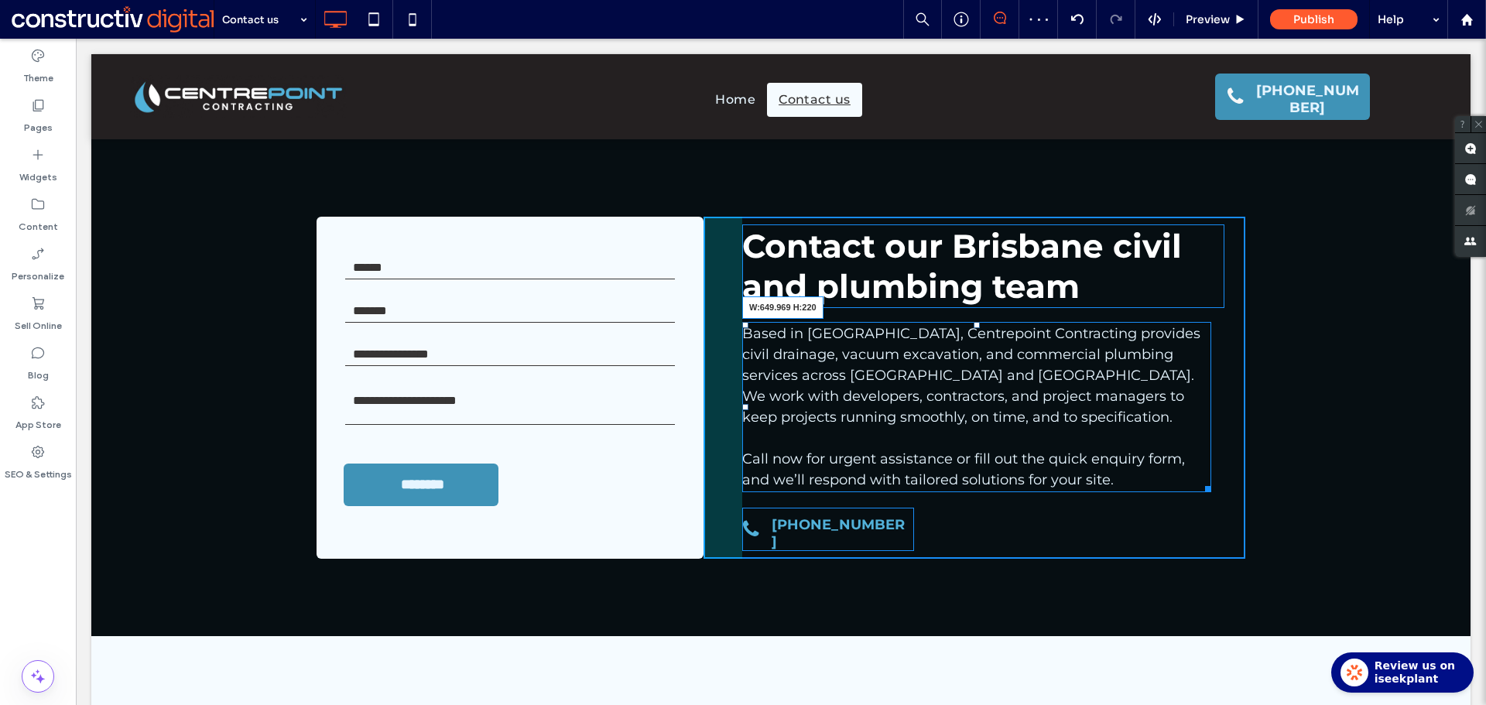
drag, startPoint x: 1199, startPoint y: 487, endPoint x: 1254, endPoint y: 489, distance: 55.8
click at [1254, 489] on div "Contact form Name * Email * Contact Number * Enquiry * ******** Thank you for c…" at bounding box center [780, 387] width 1379 height 497
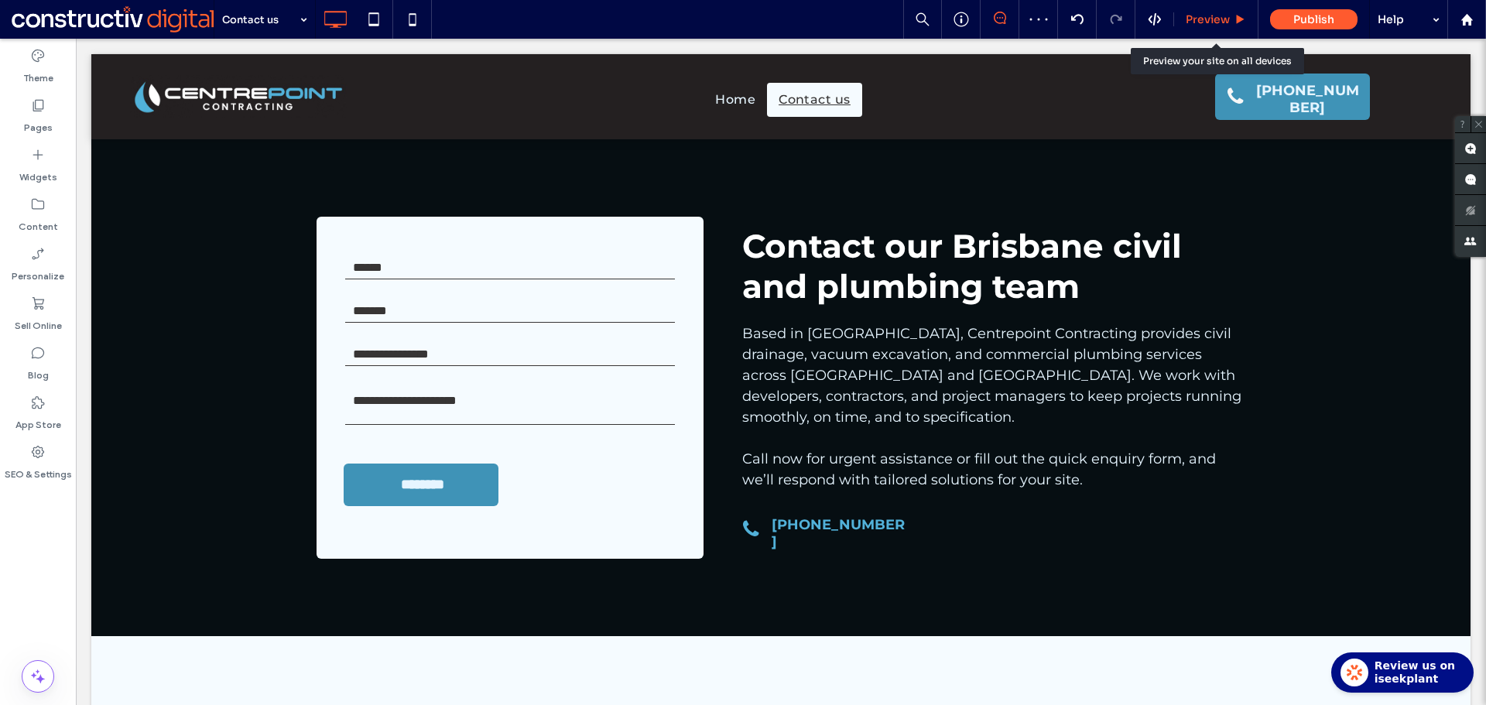
click at [1208, 24] on span "Preview" at bounding box center [1207, 19] width 44 height 14
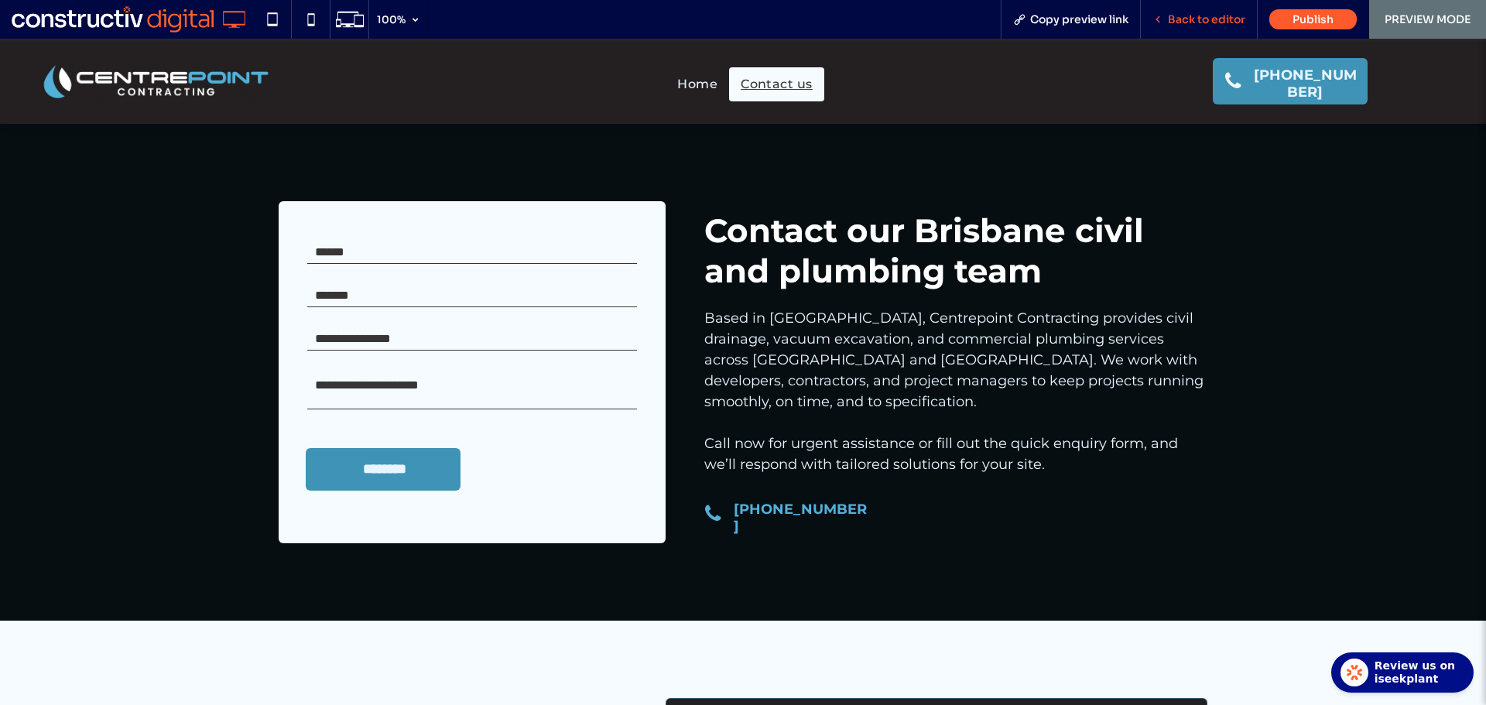
drag, startPoint x: 1222, startPoint y: 22, endPoint x: 1206, endPoint y: 23, distance: 16.3
click at [1222, 22] on span "Back to editor" at bounding box center [1206, 19] width 77 height 14
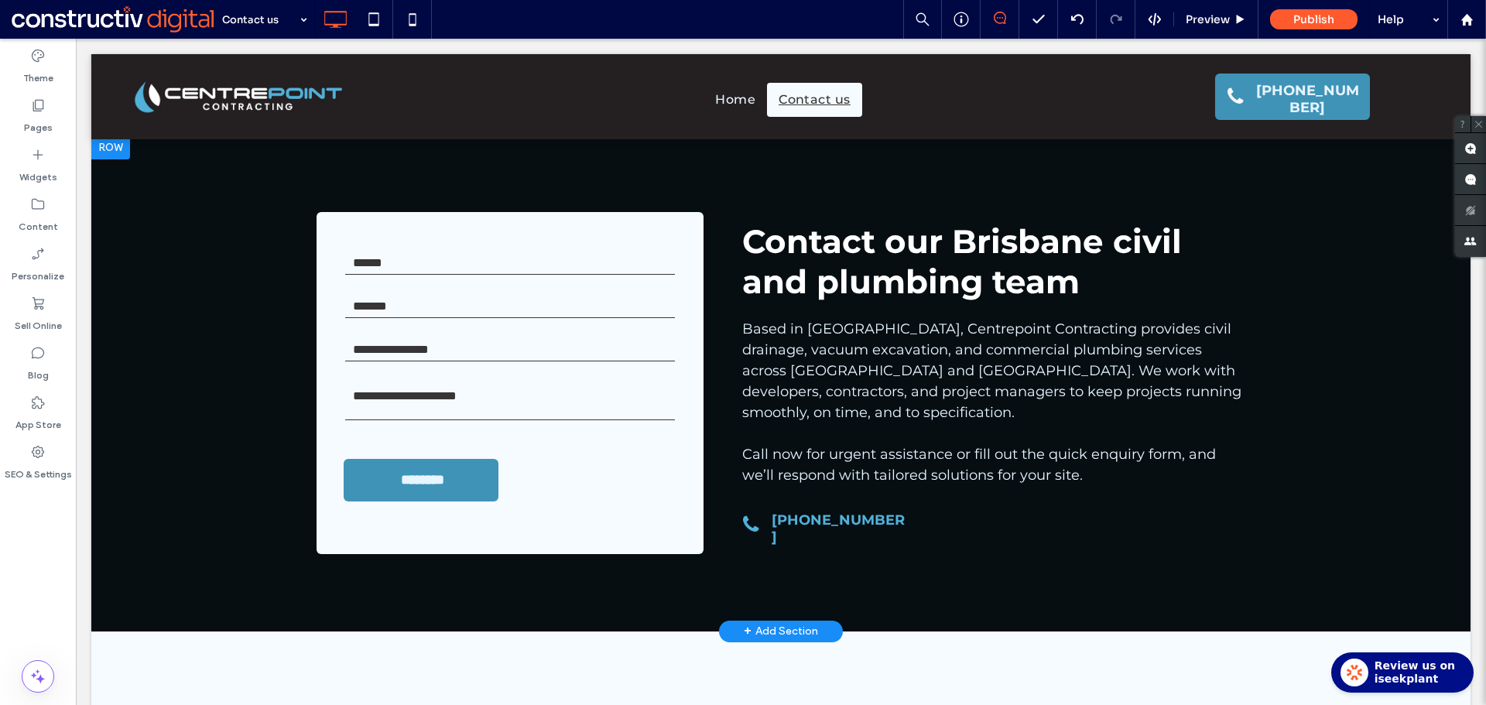
scroll to position [310, 0]
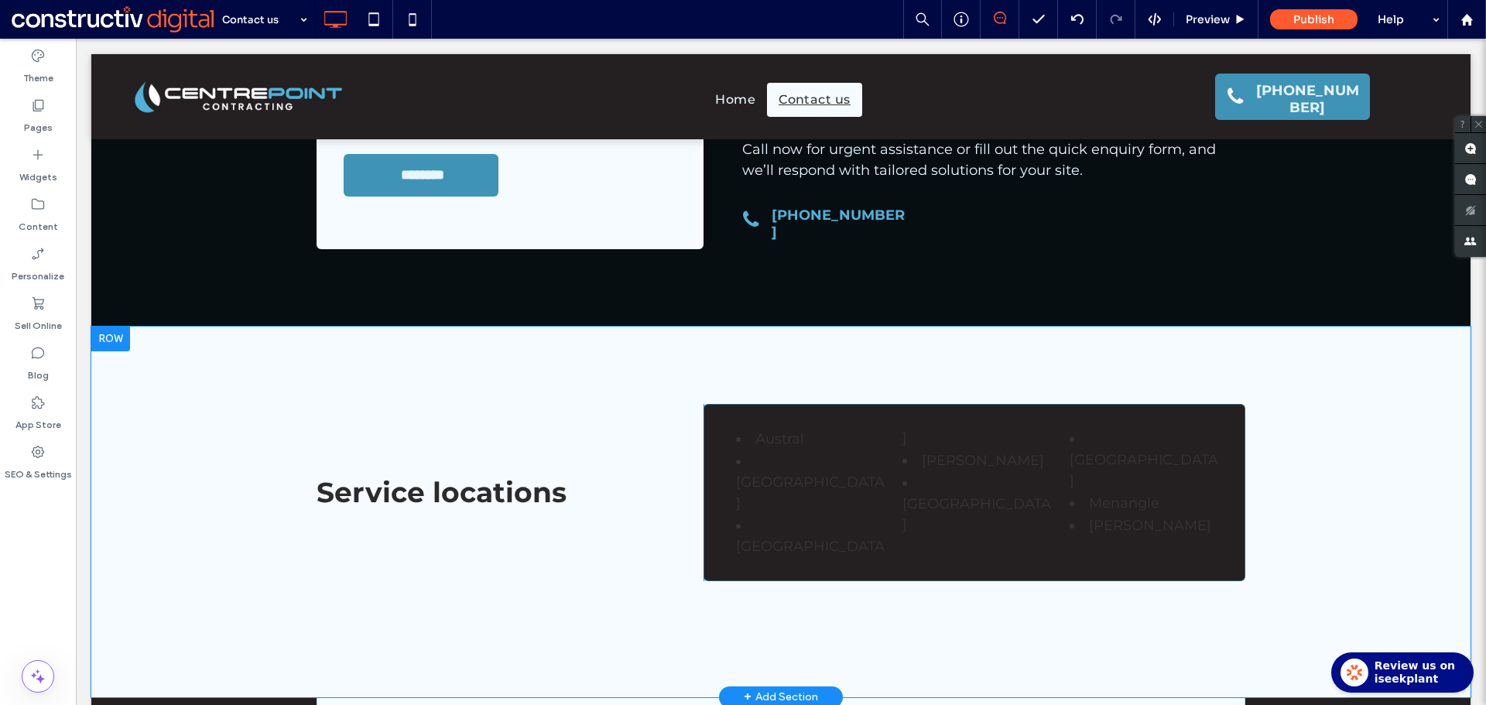
click at [240, 386] on div "Service locations Click To Paste [GEOGRAPHIC_DATA] [GEOGRAPHIC_DATA] [GEOGRAPHI…" at bounding box center [780, 512] width 1379 height 371
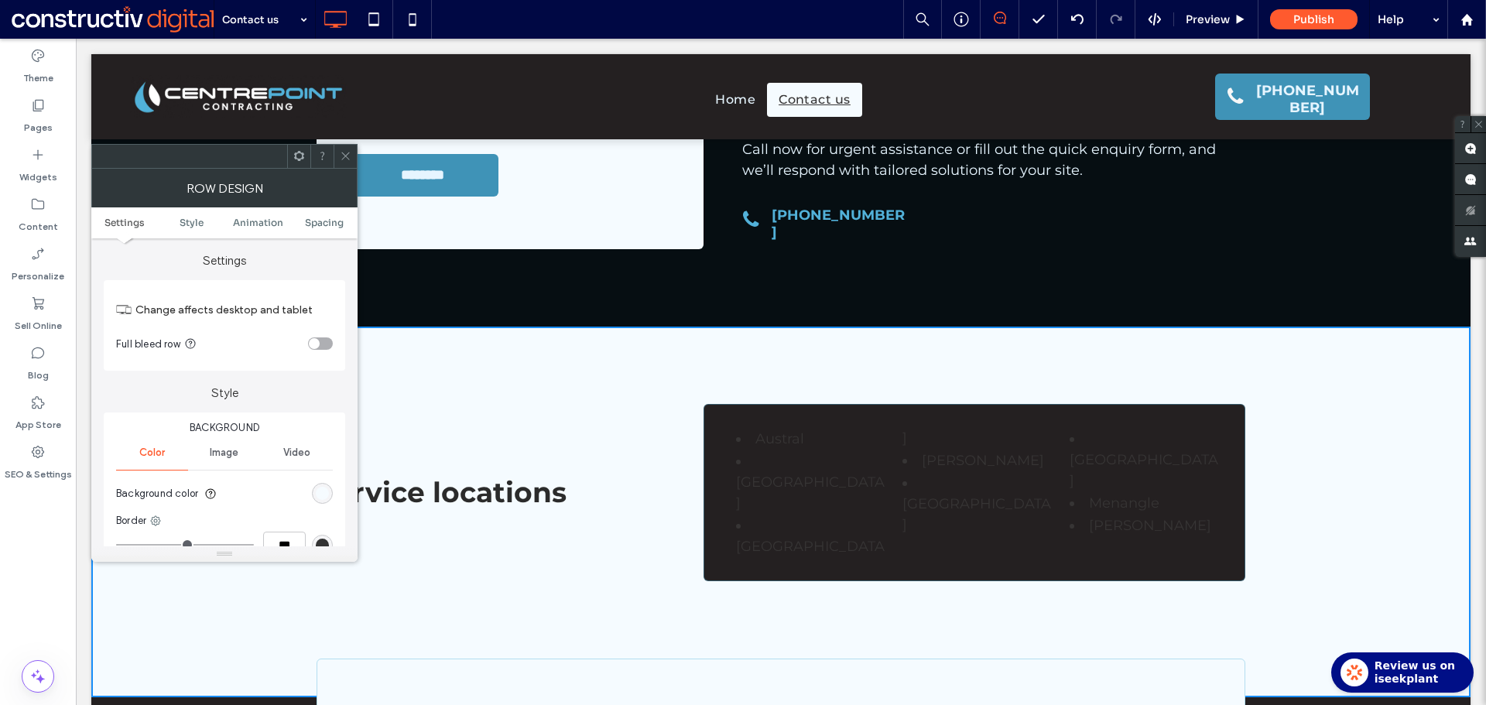
click at [316, 496] on div "rgb(245, 251, 255)" at bounding box center [322, 493] width 13 height 13
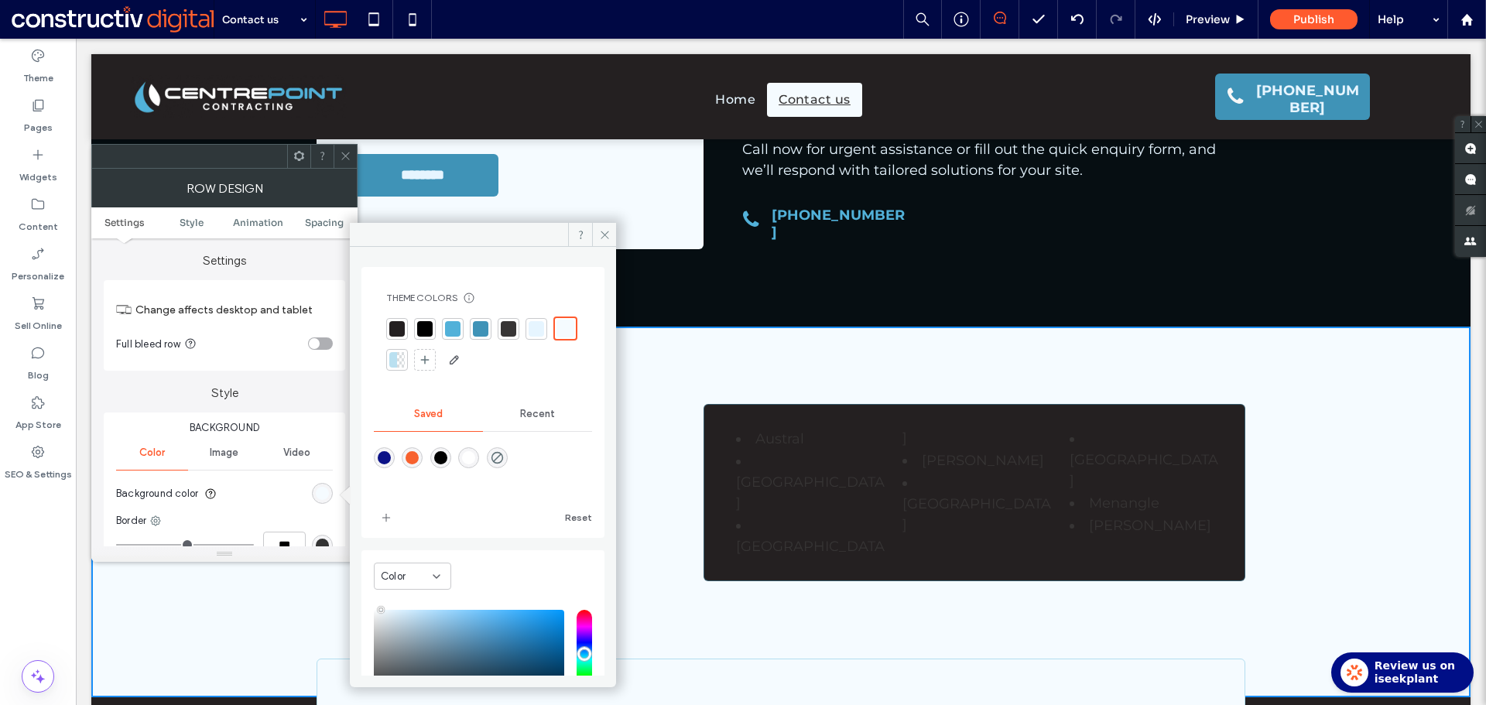
click at [426, 329] on div at bounding box center [424, 328] width 15 height 15
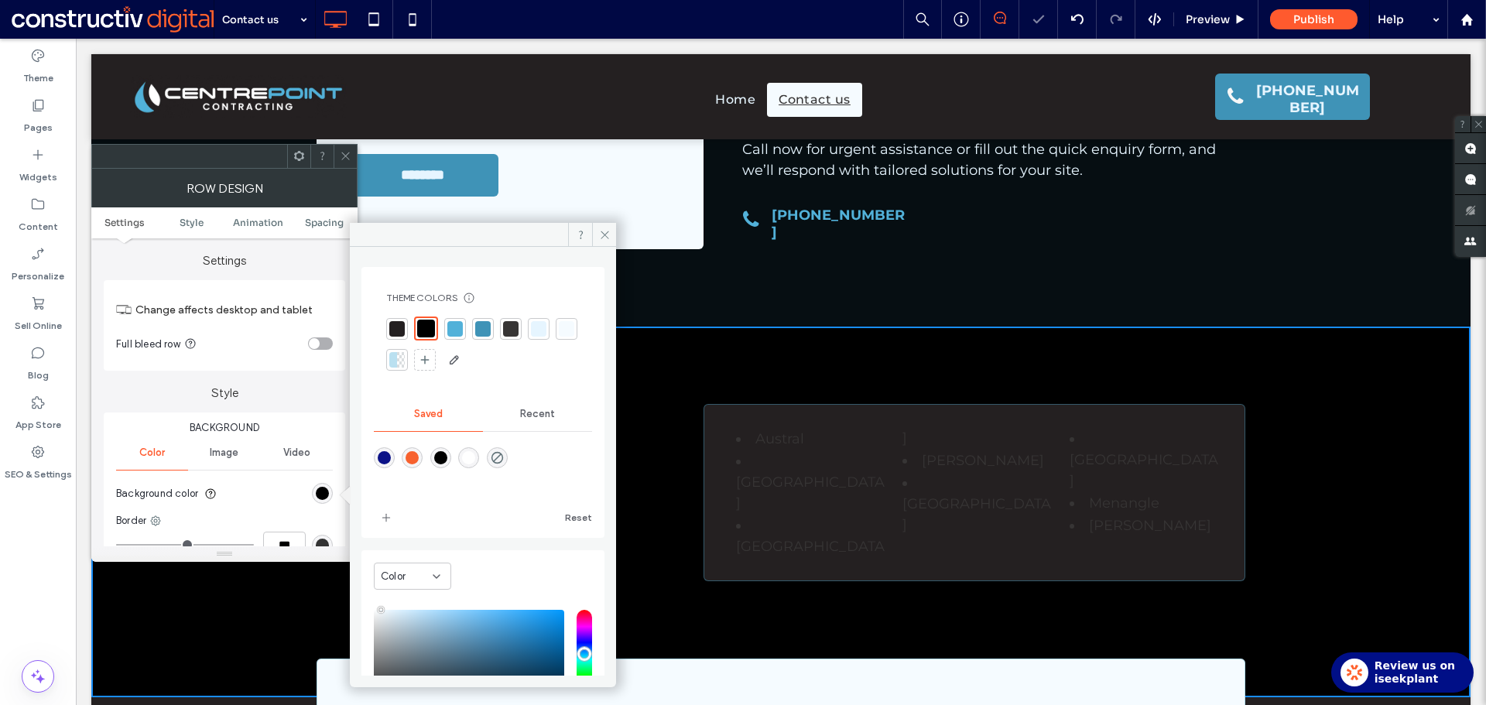
click at [351, 155] on icon at bounding box center [346, 156] width 12 height 12
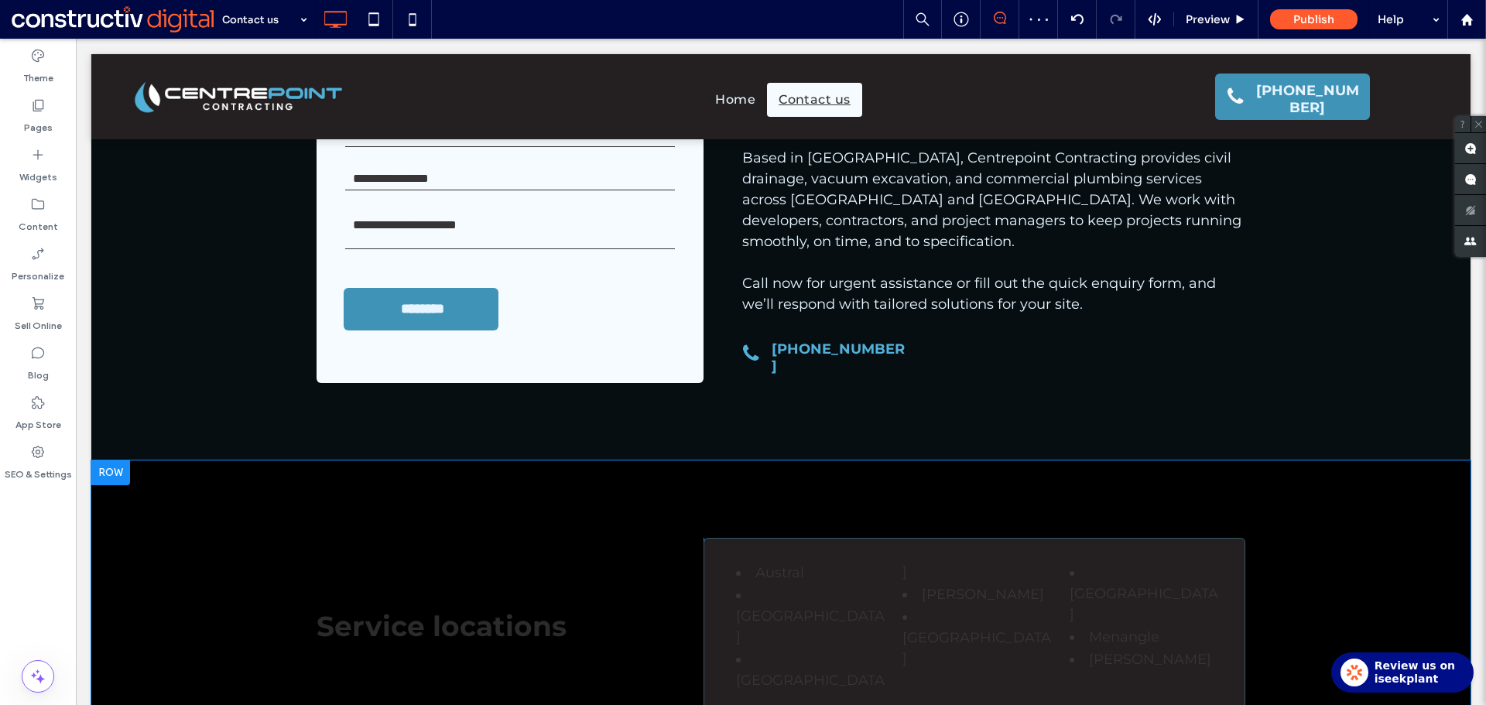
scroll to position [0, 0]
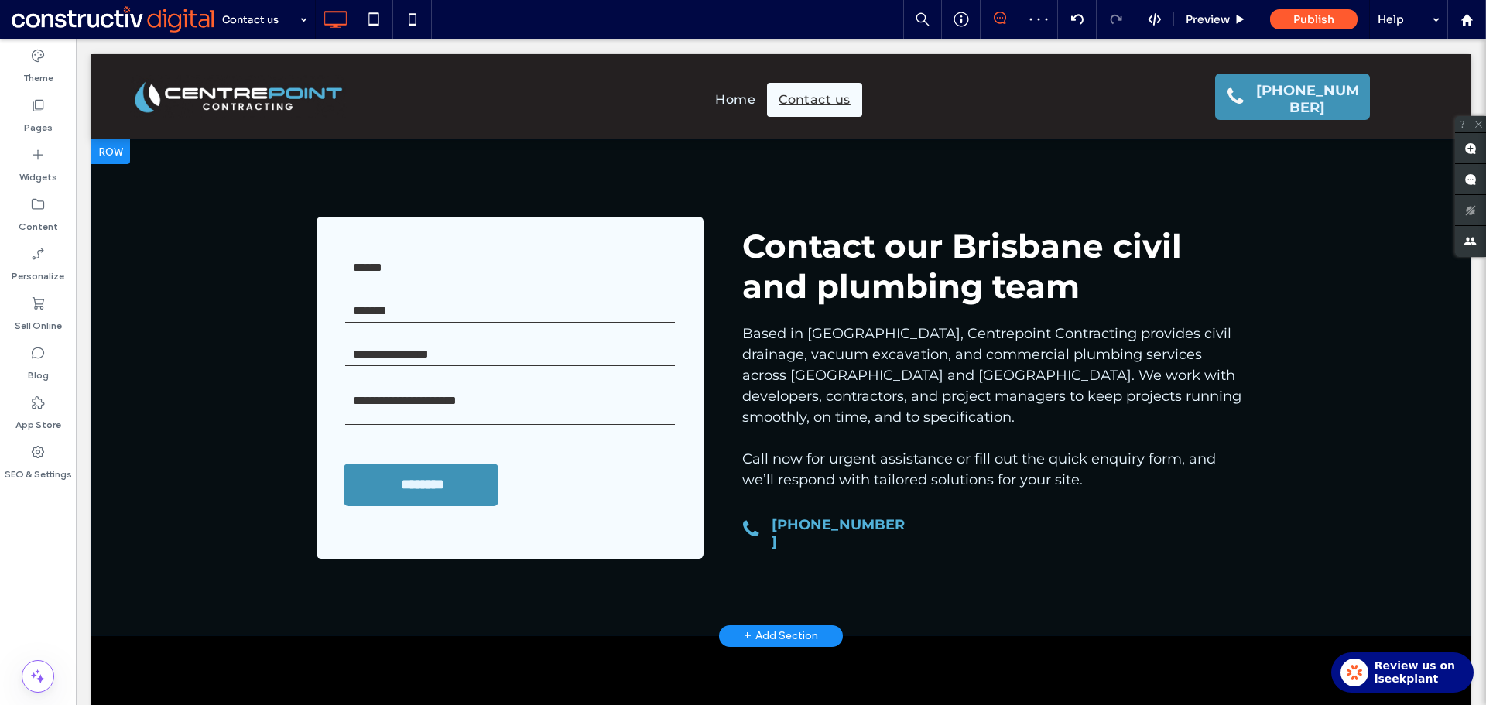
click at [166, 473] on div "Contact form Name * Email * Contact Number * Enquiry * ******** Thank you for c…" at bounding box center [780, 387] width 1379 height 497
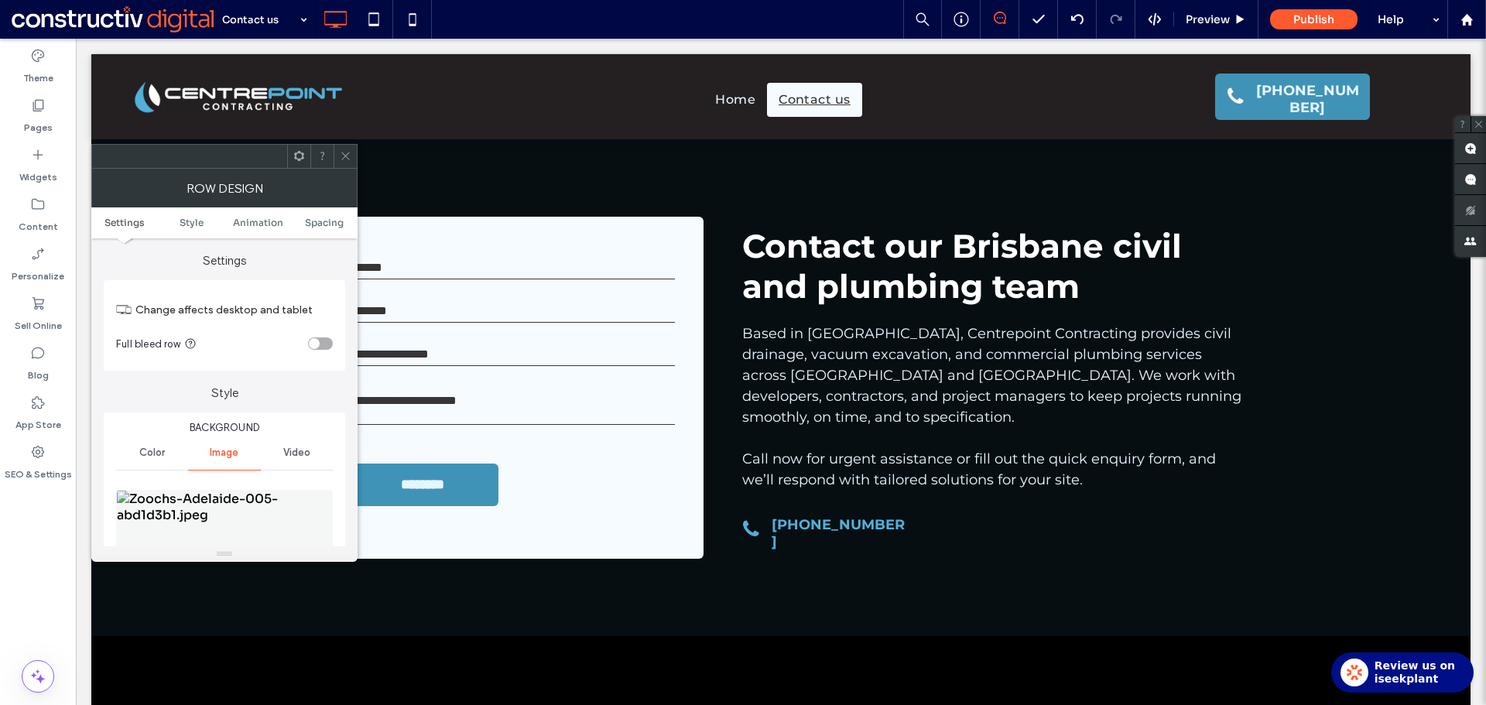
scroll to position [155, 0]
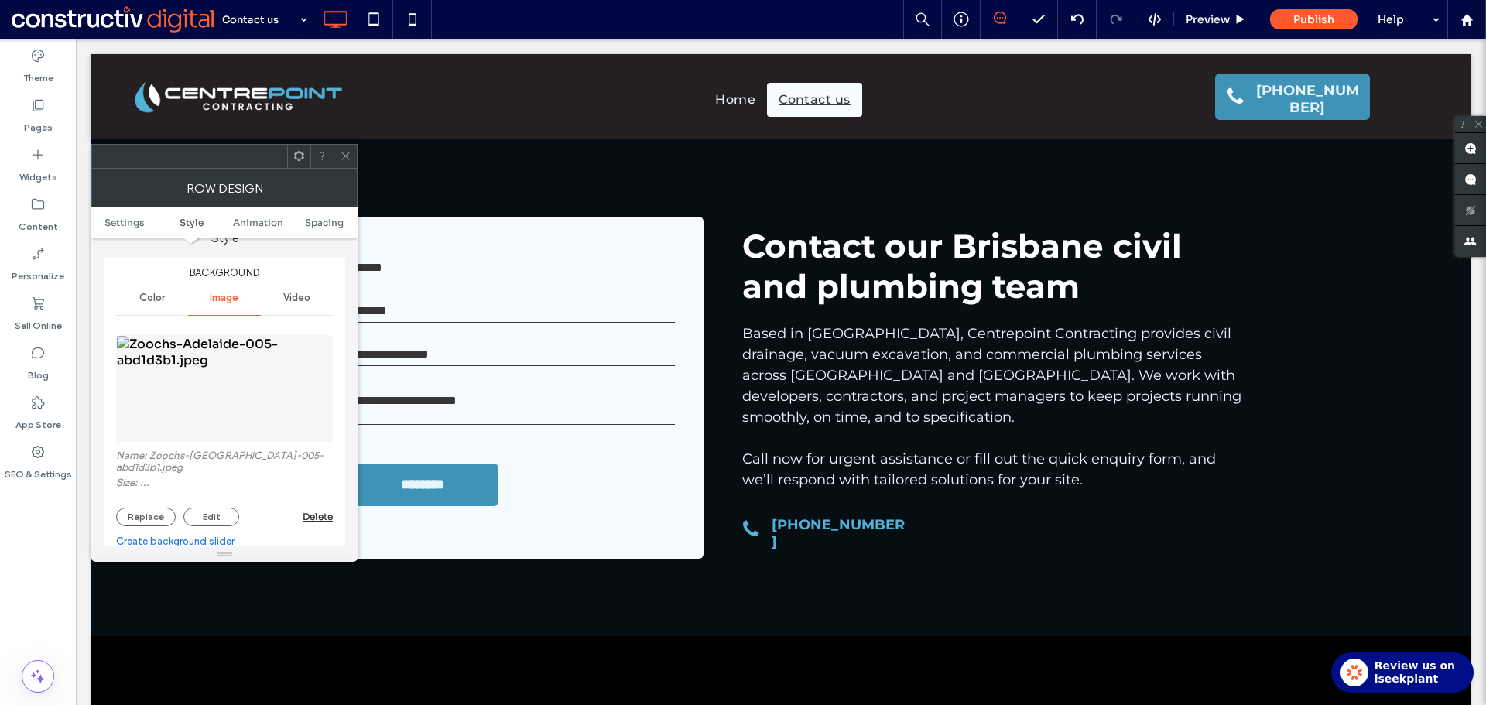
drag, startPoint x: 319, startPoint y: 508, endPoint x: 289, endPoint y: 443, distance: 70.6
click at [319, 511] on div "Delete" at bounding box center [318, 517] width 30 height 12
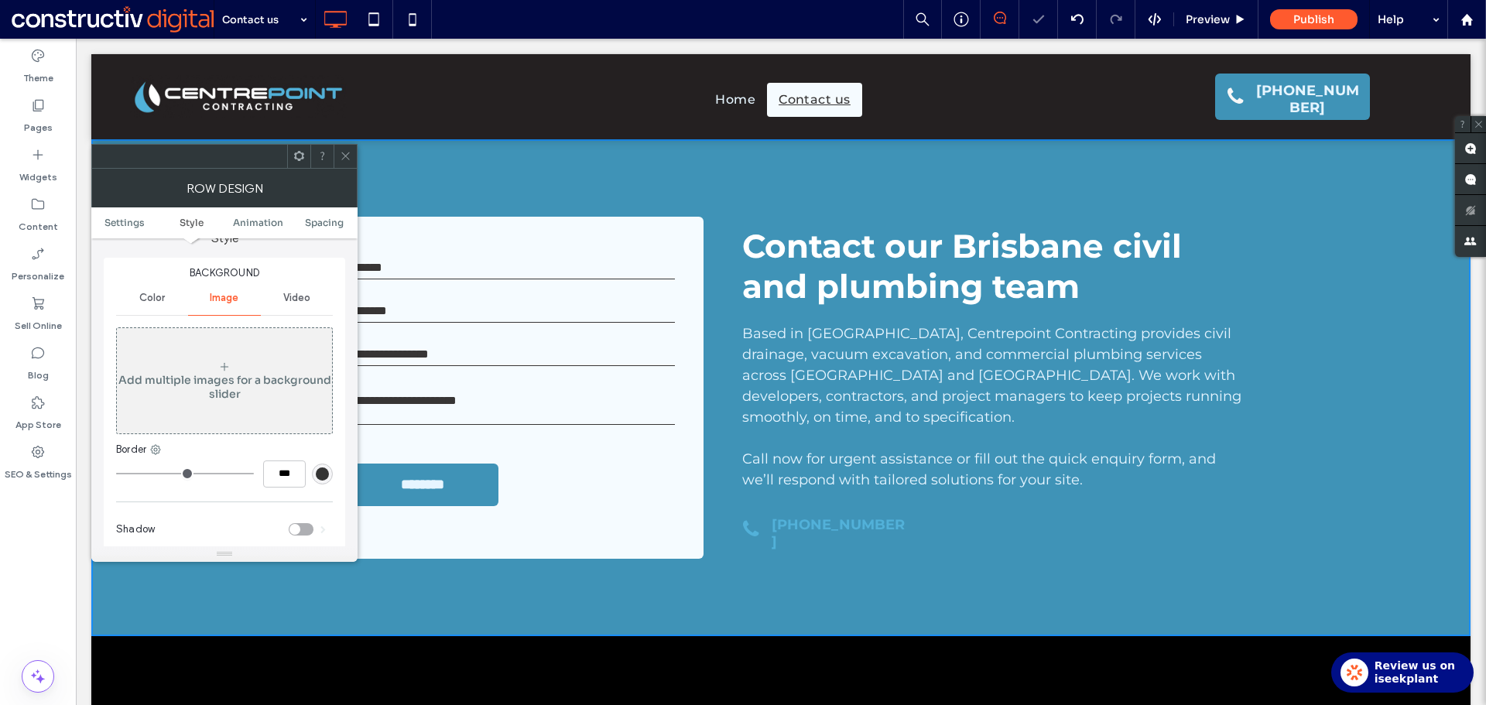
click at [161, 300] on span "Color" at bounding box center [152, 298] width 26 height 12
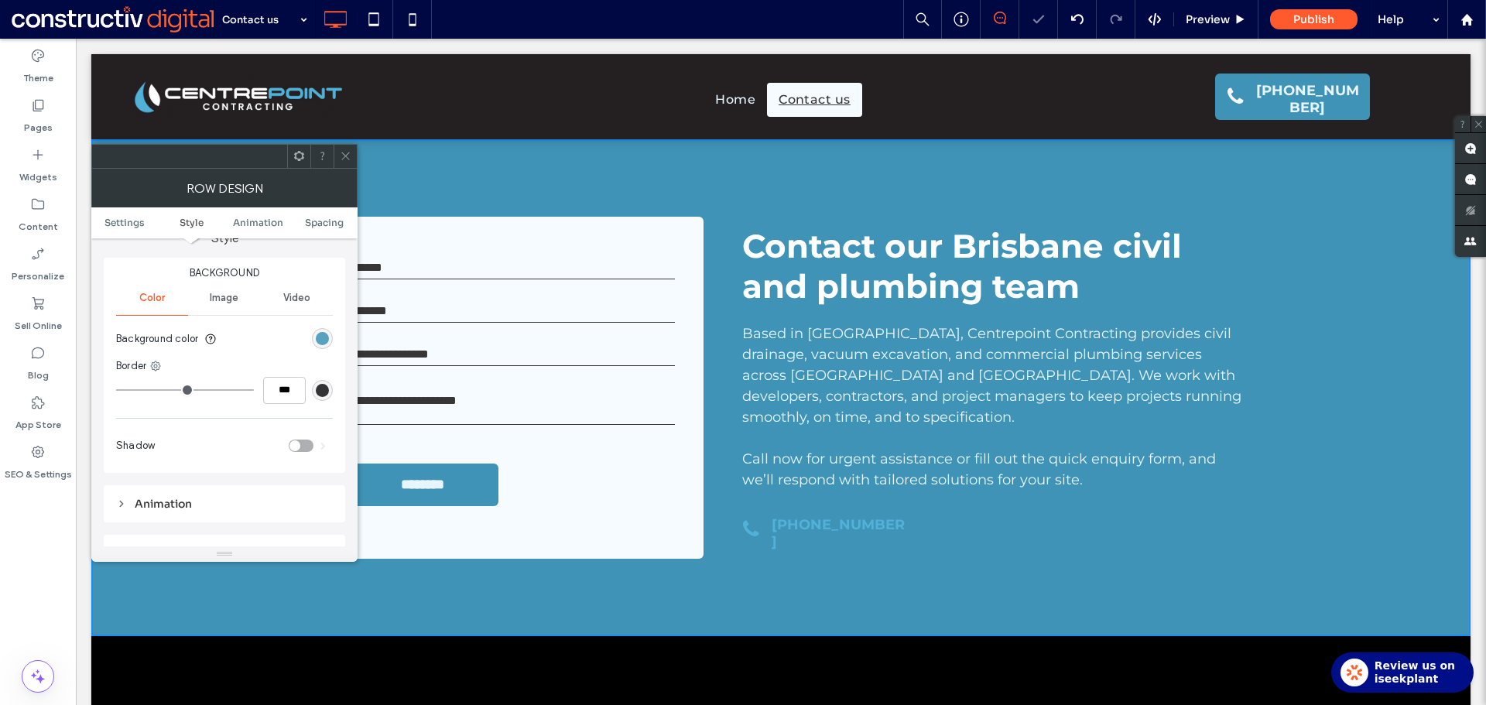
click at [320, 338] on div "rgb(63, 147, 183)" at bounding box center [322, 338] width 13 height 13
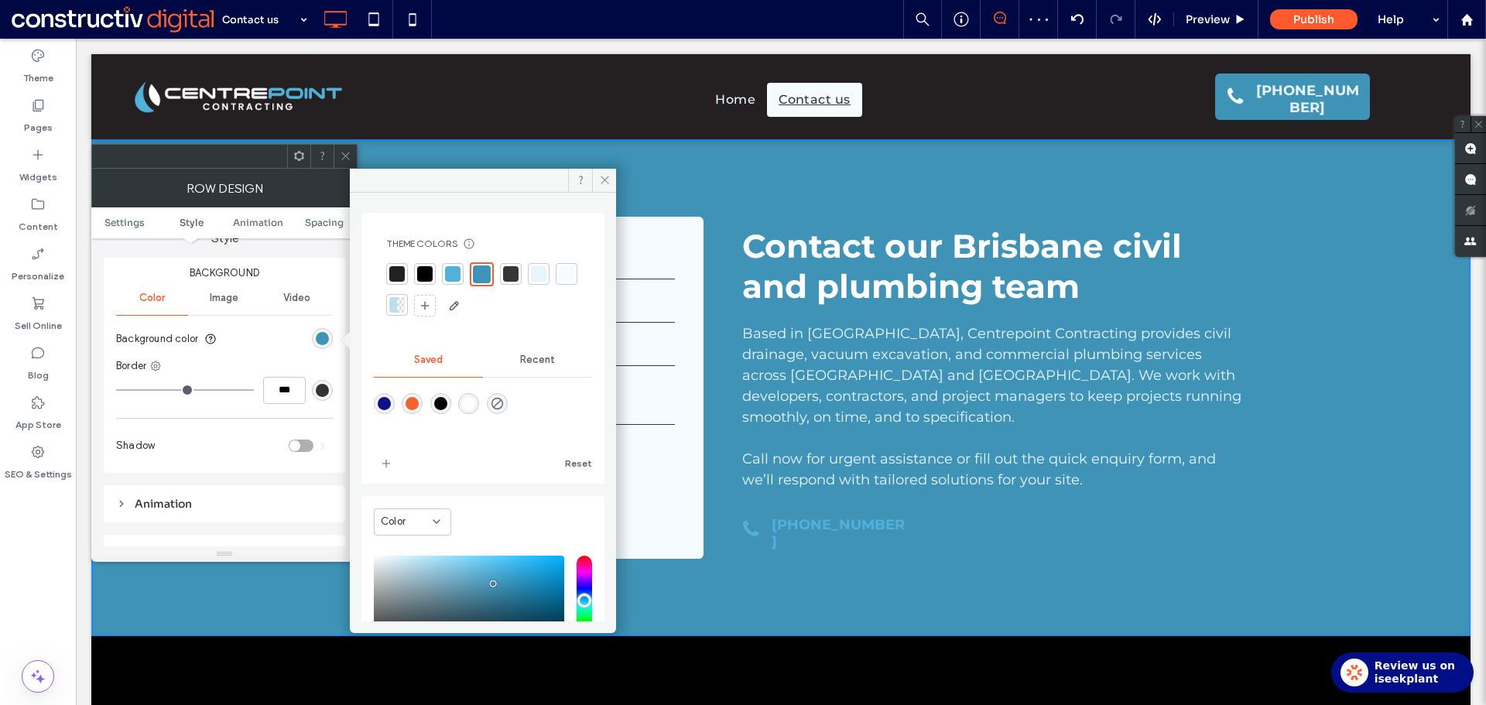
click at [423, 272] on div at bounding box center [424, 273] width 15 height 15
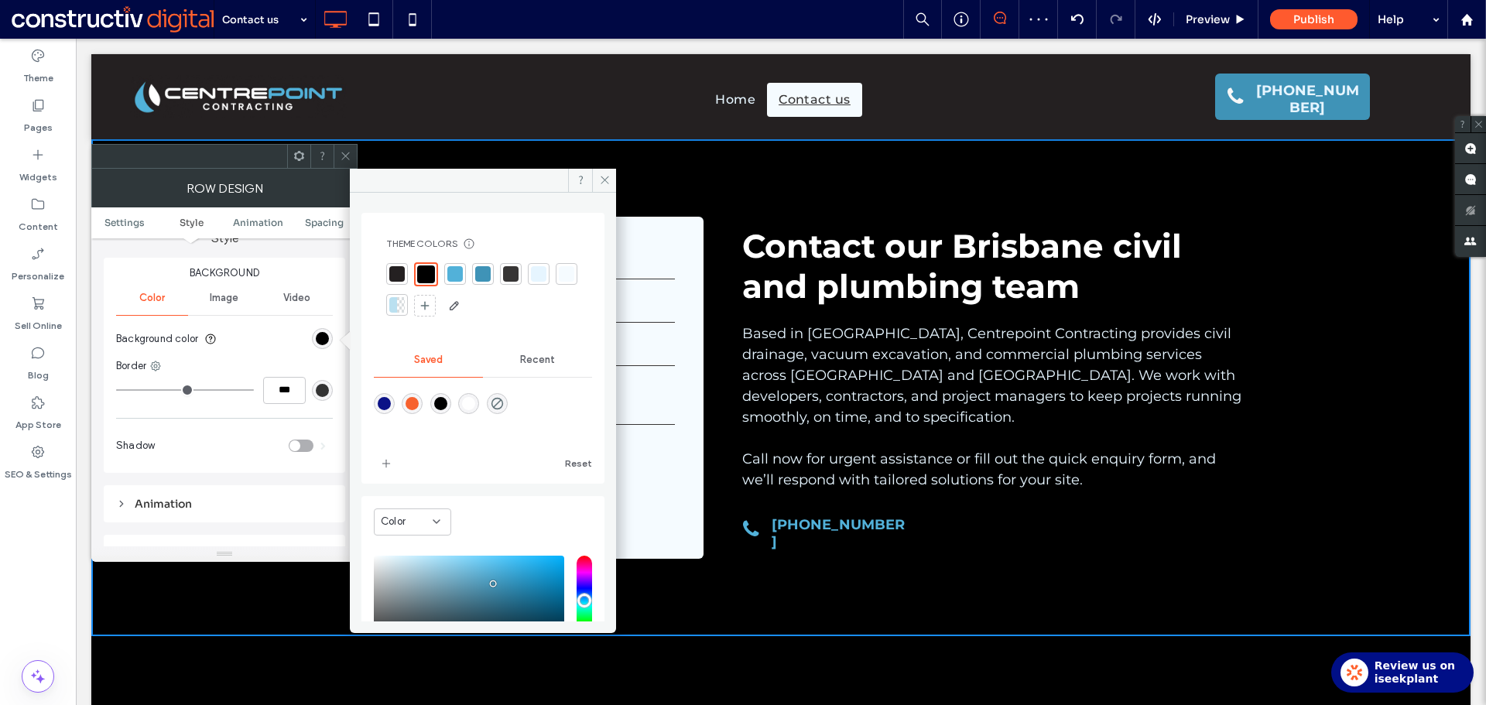
click at [344, 150] on icon at bounding box center [346, 156] width 12 height 12
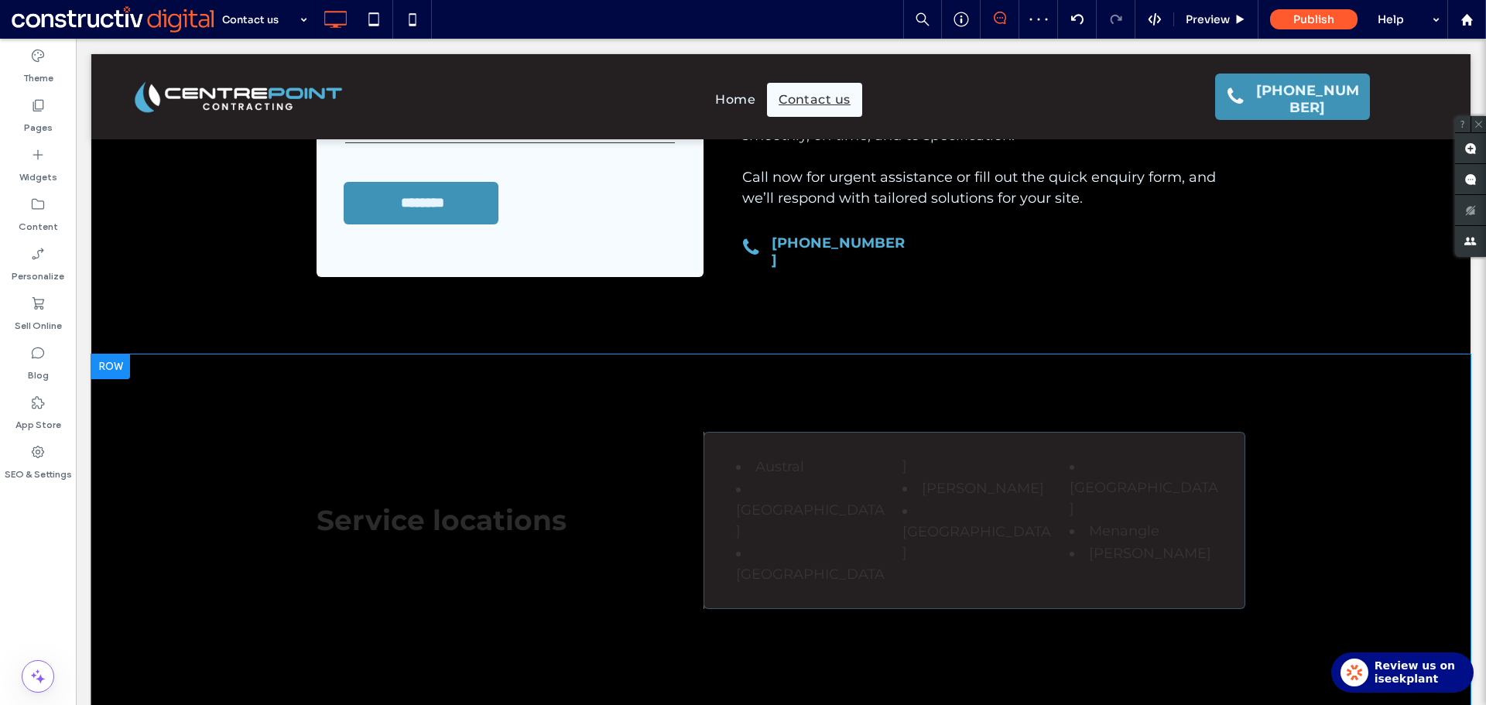
scroll to position [310, 0]
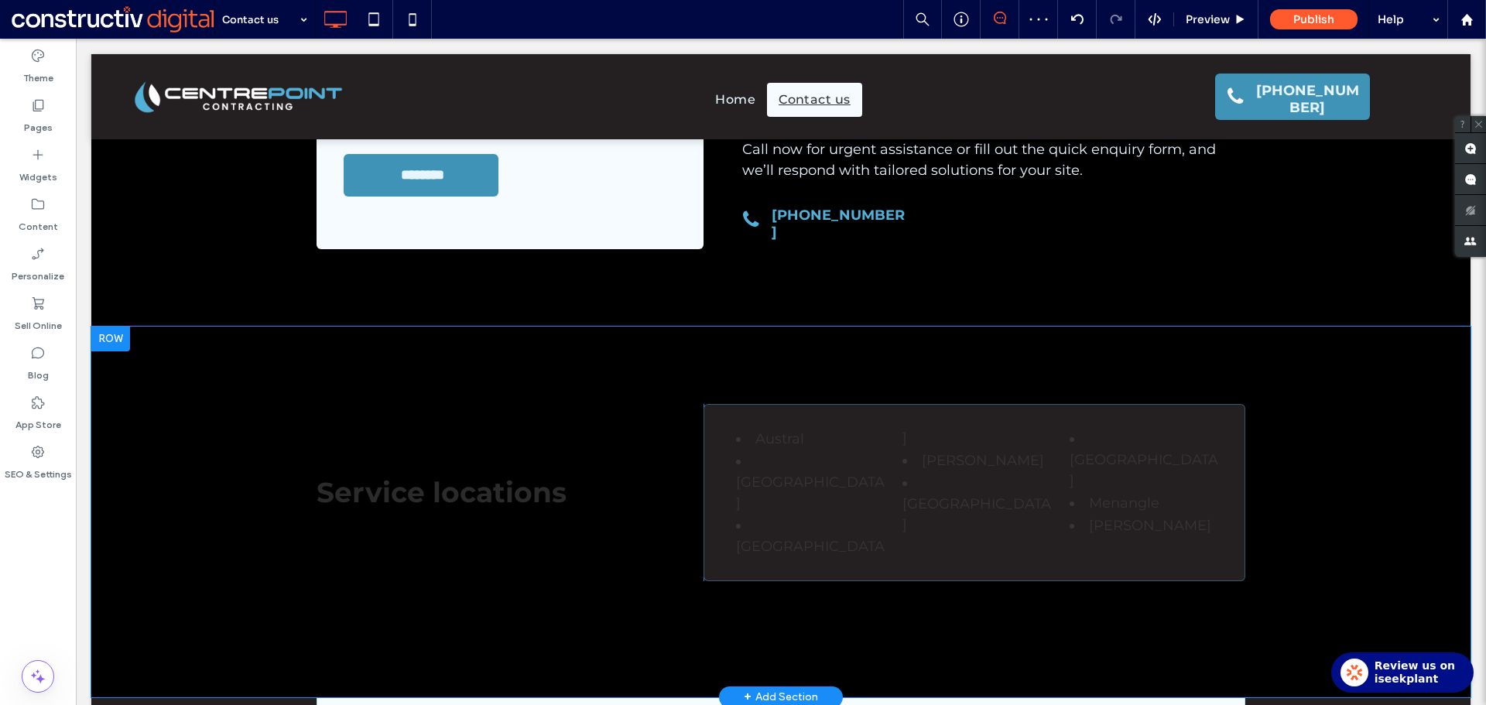
click at [154, 532] on div "Service locations Click To Paste [GEOGRAPHIC_DATA] [GEOGRAPHIC_DATA] [GEOGRAPHI…" at bounding box center [780, 512] width 1379 height 371
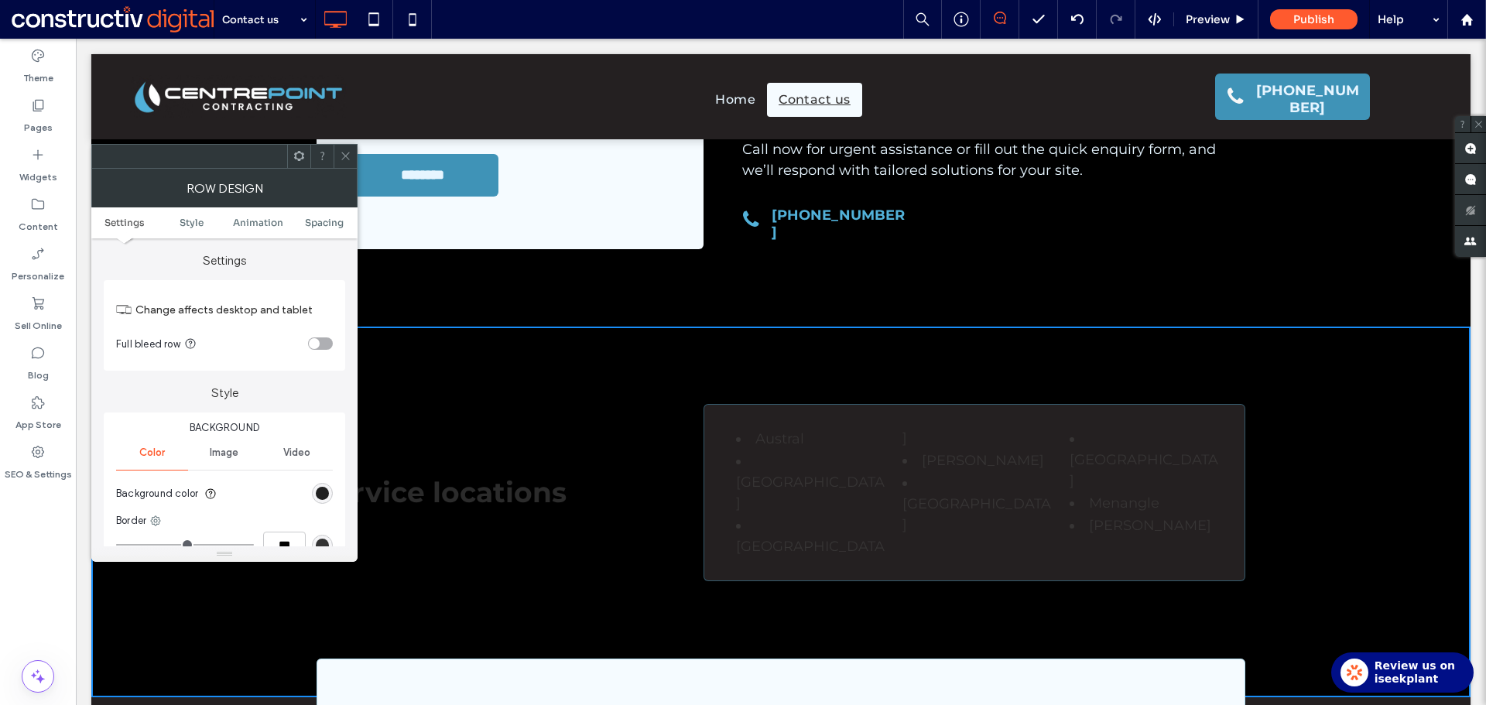
click at [326, 494] on div "rgb(0, 0, 0)" at bounding box center [322, 493] width 13 height 13
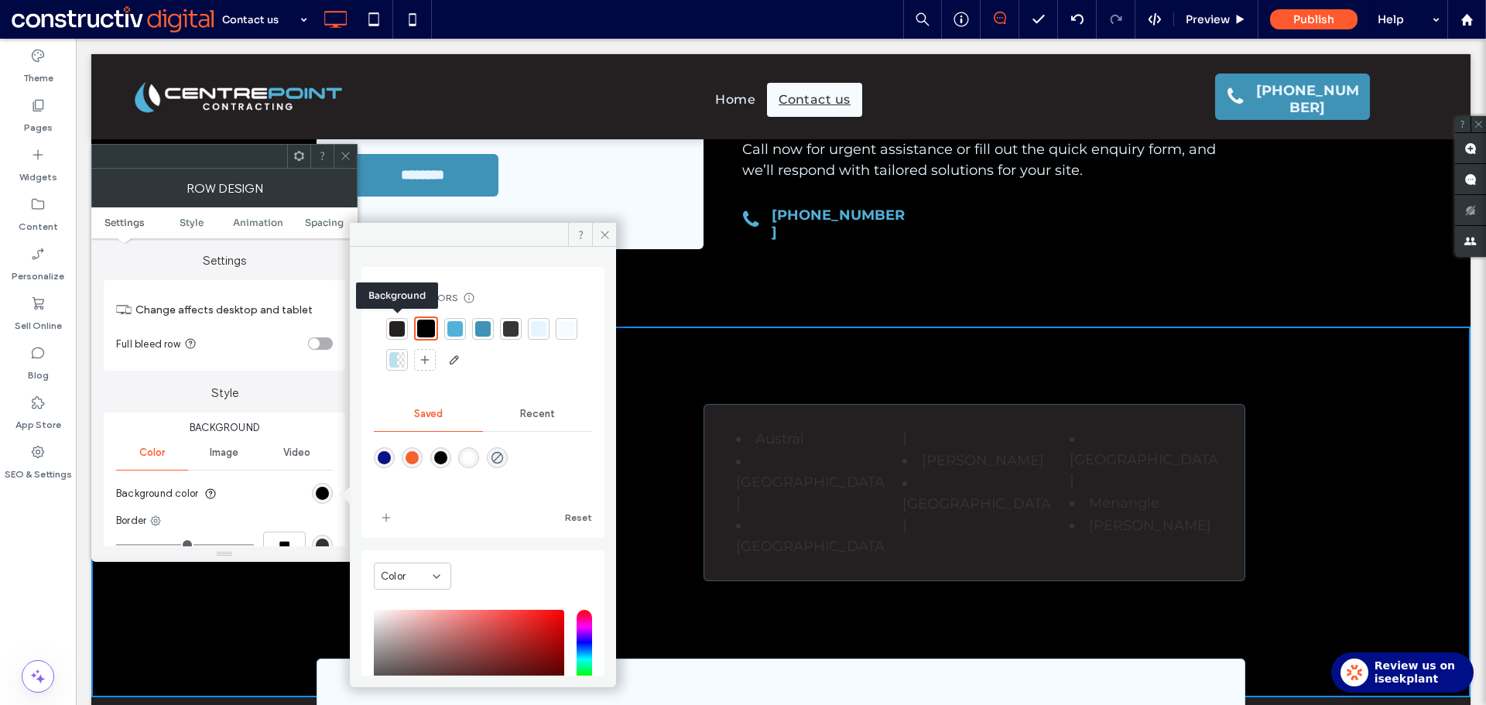
click at [401, 333] on div at bounding box center [396, 328] width 15 height 15
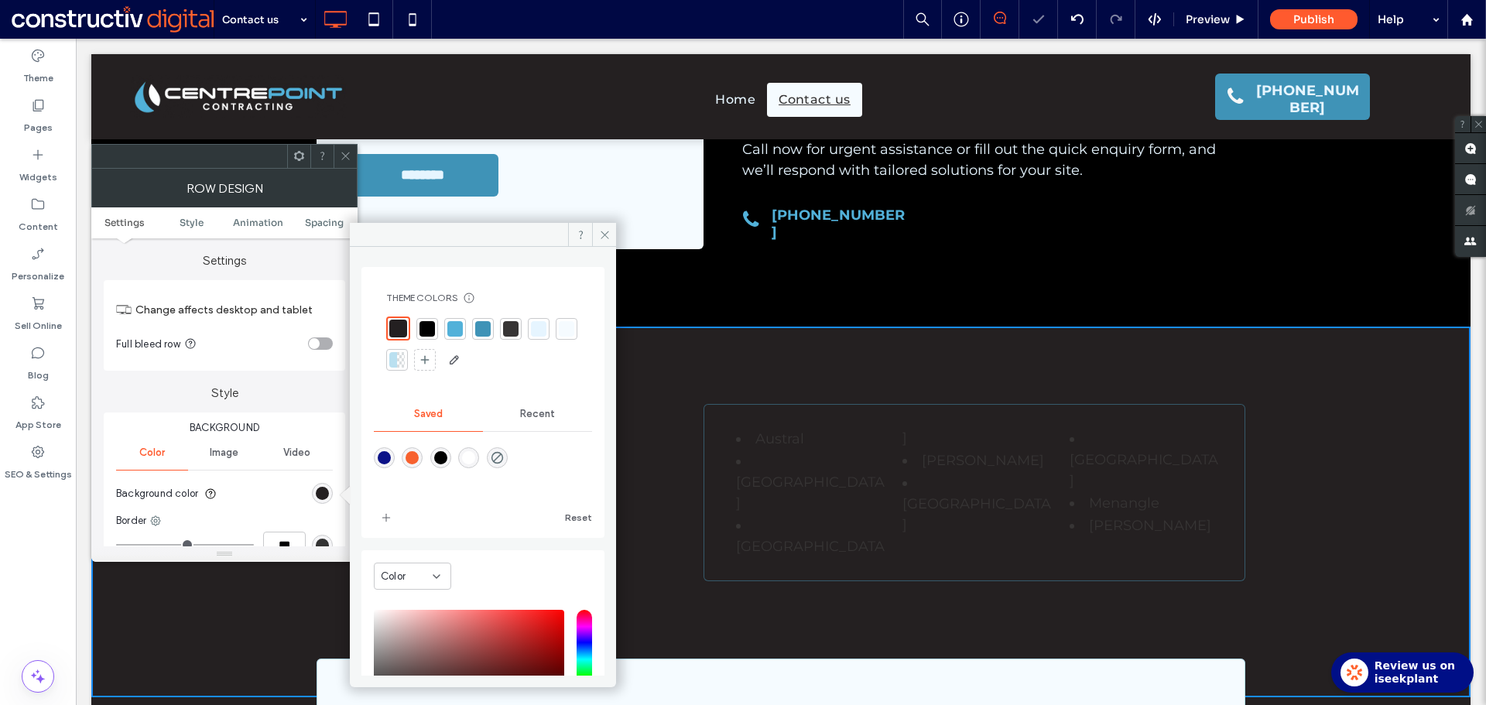
click at [345, 153] on icon at bounding box center [346, 156] width 12 height 12
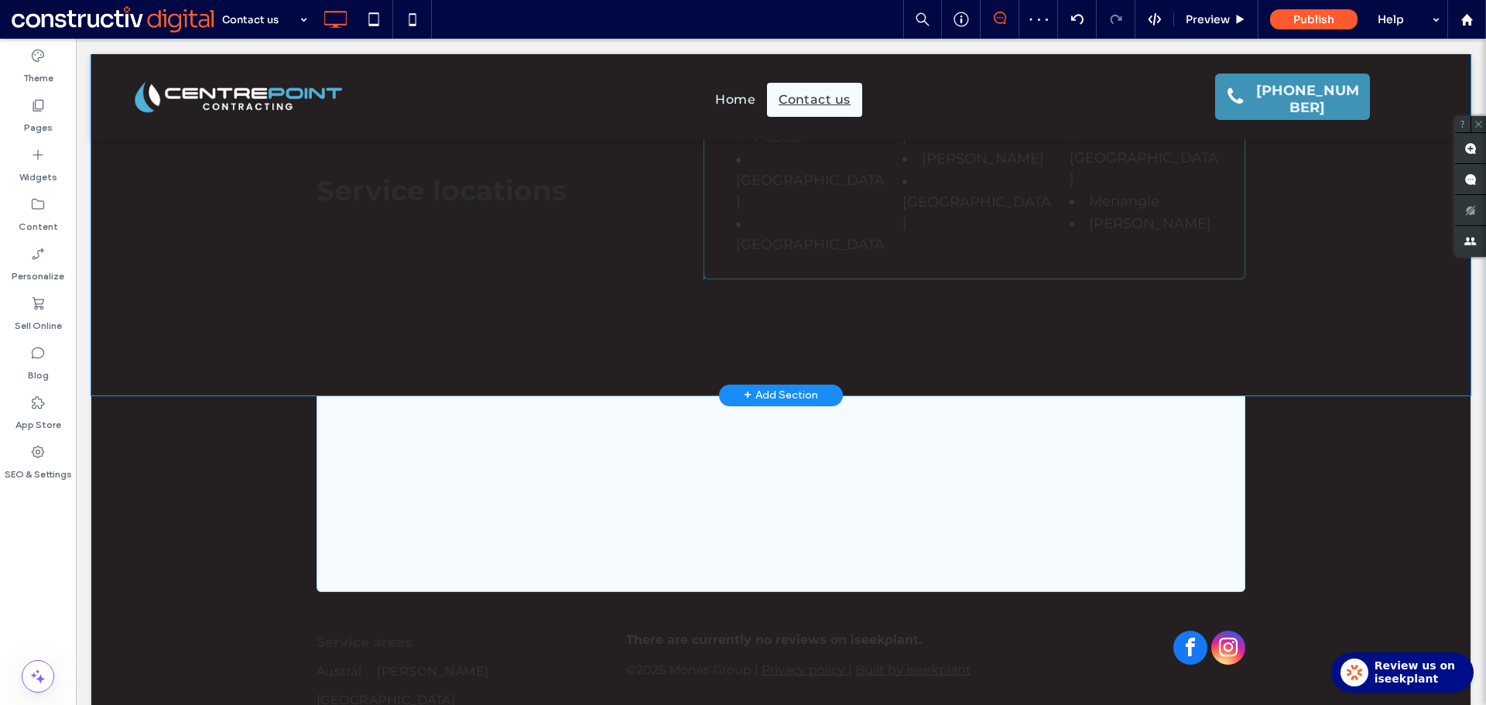
scroll to position [302, 0]
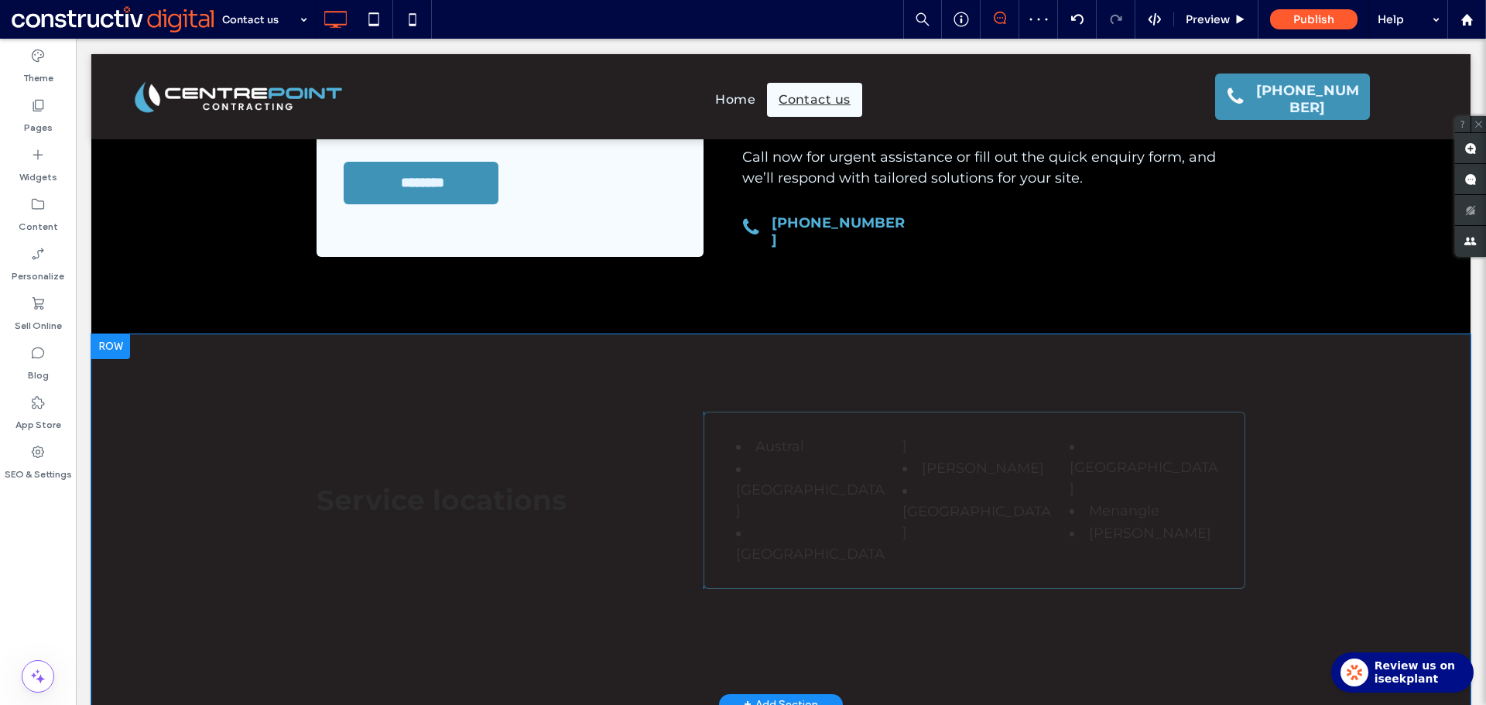
click at [187, 451] on div "Service locations Click To Paste [GEOGRAPHIC_DATA] [GEOGRAPHIC_DATA] [GEOGRAPHI…" at bounding box center [780, 519] width 1379 height 371
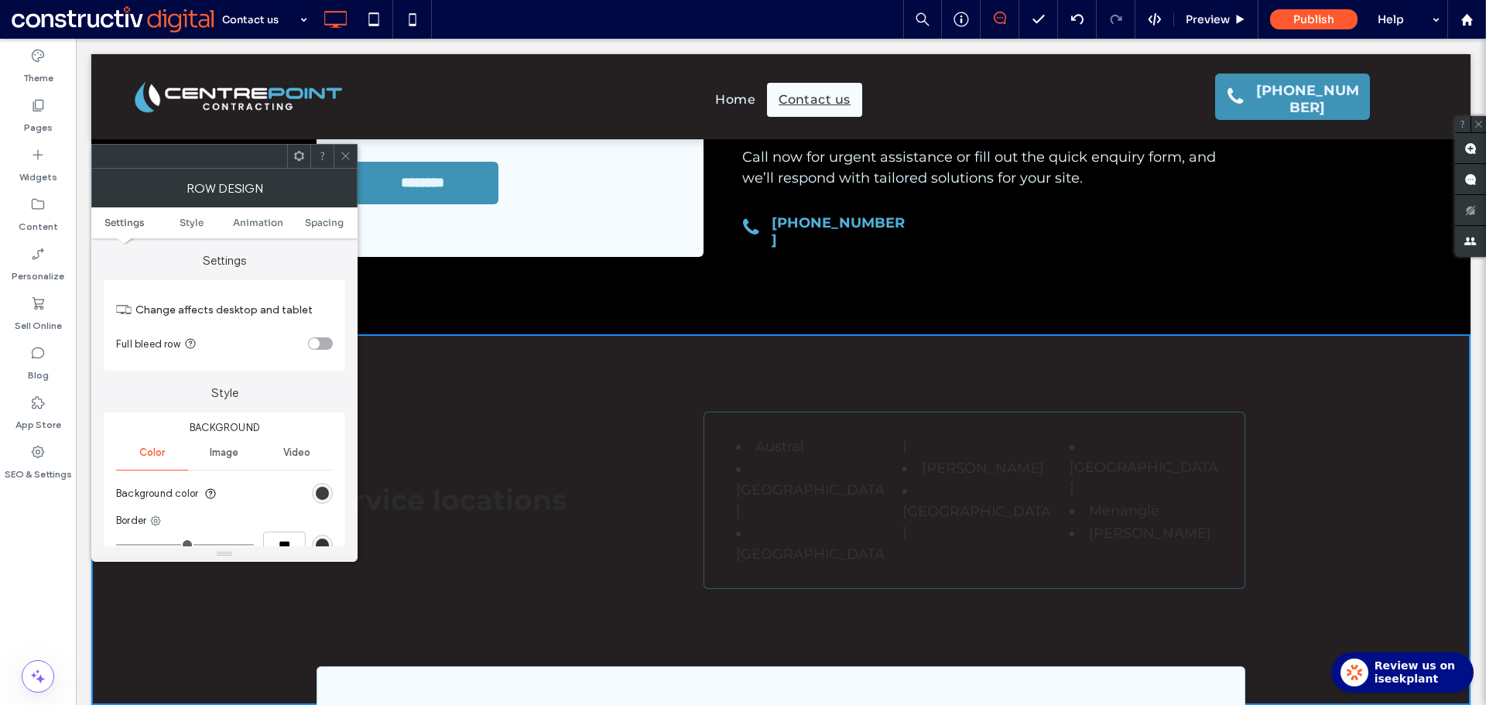
click at [328, 494] on div "rgb(36, 32, 33)" at bounding box center [322, 493] width 21 height 21
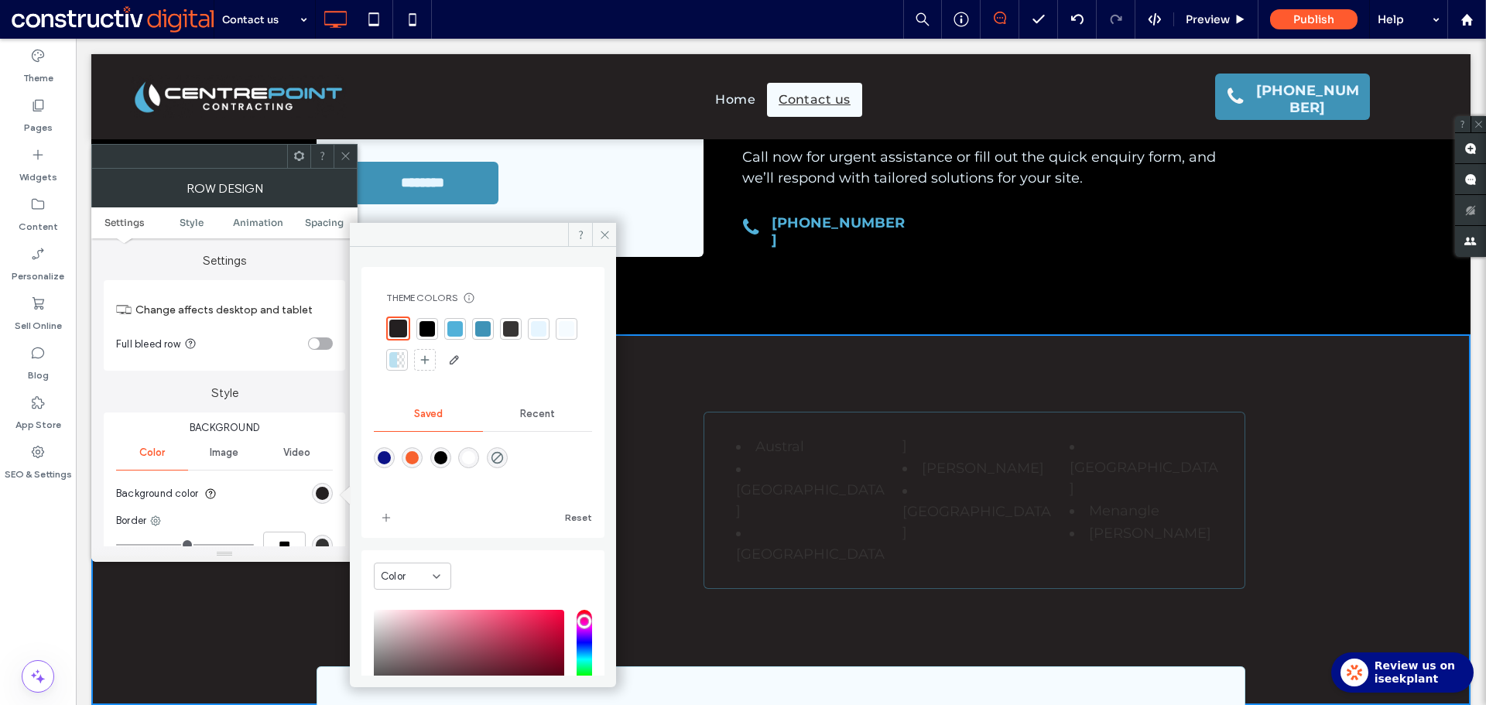
click at [429, 326] on div at bounding box center [426, 328] width 15 height 15
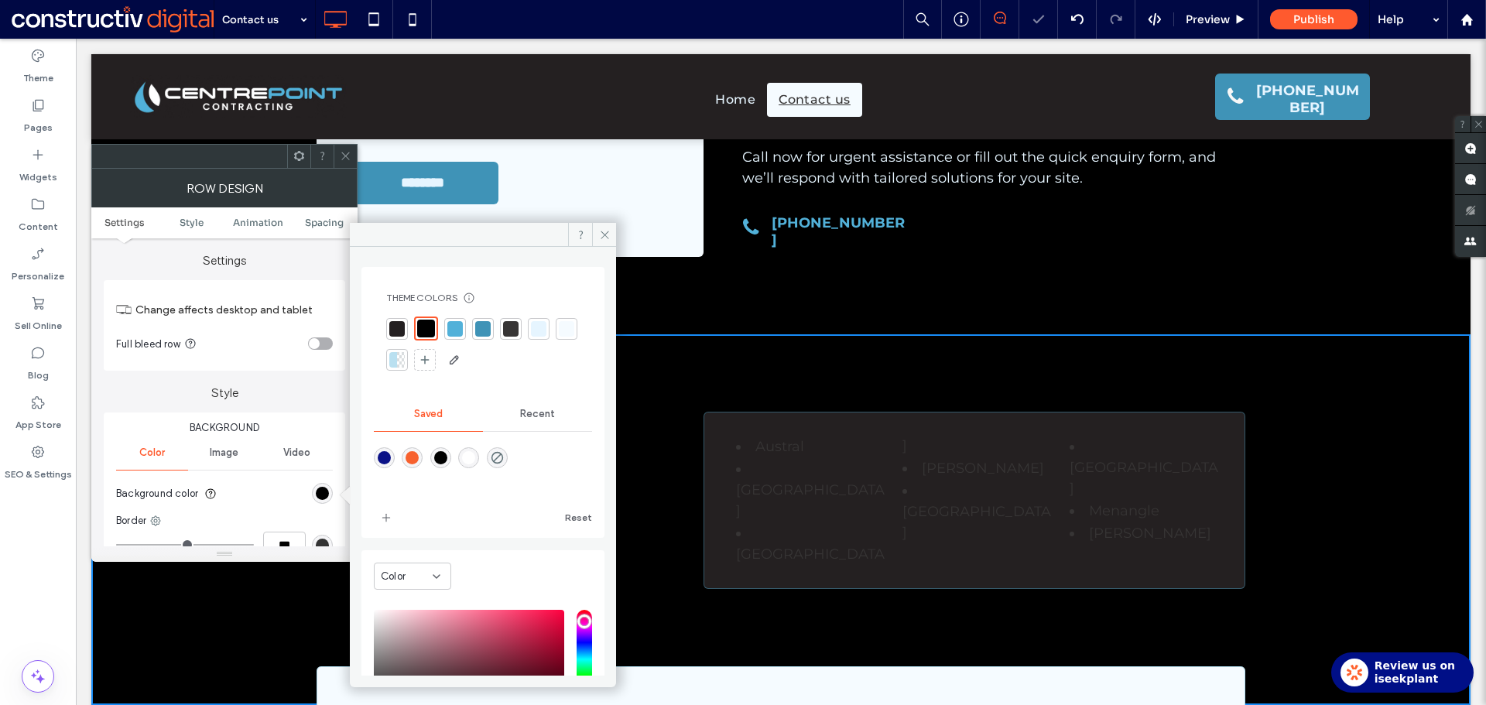
drag, startPoint x: 350, startPoint y: 159, endPoint x: 335, endPoint y: 168, distance: 17.0
click at [349, 159] on icon at bounding box center [346, 156] width 12 height 12
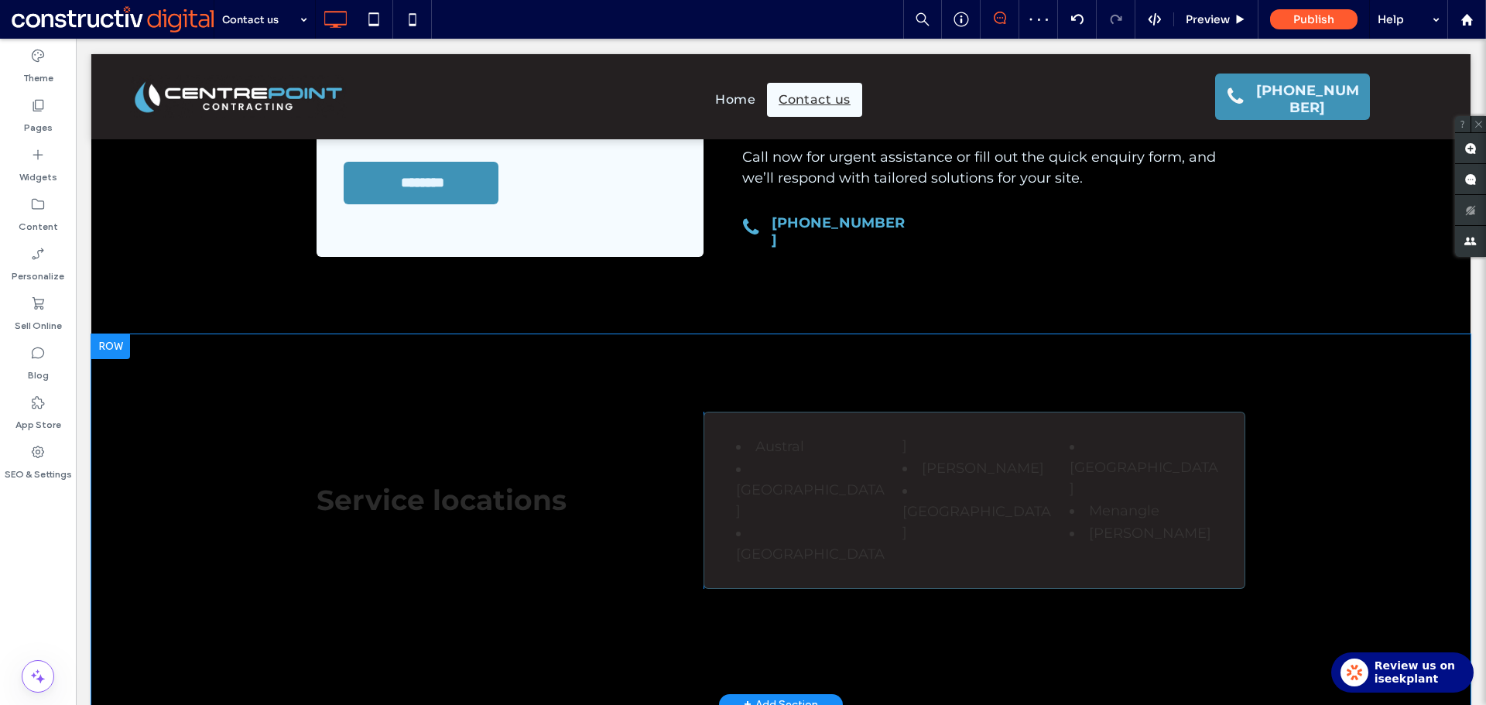
click at [715, 516] on div "Austral [GEOGRAPHIC_DATA] [GEOGRAPHIC_DATA] [PERSON_NAME][GEOGRAPHIC_DATA] [GEO…" at bounding box center [974, 500] width 542 height 177
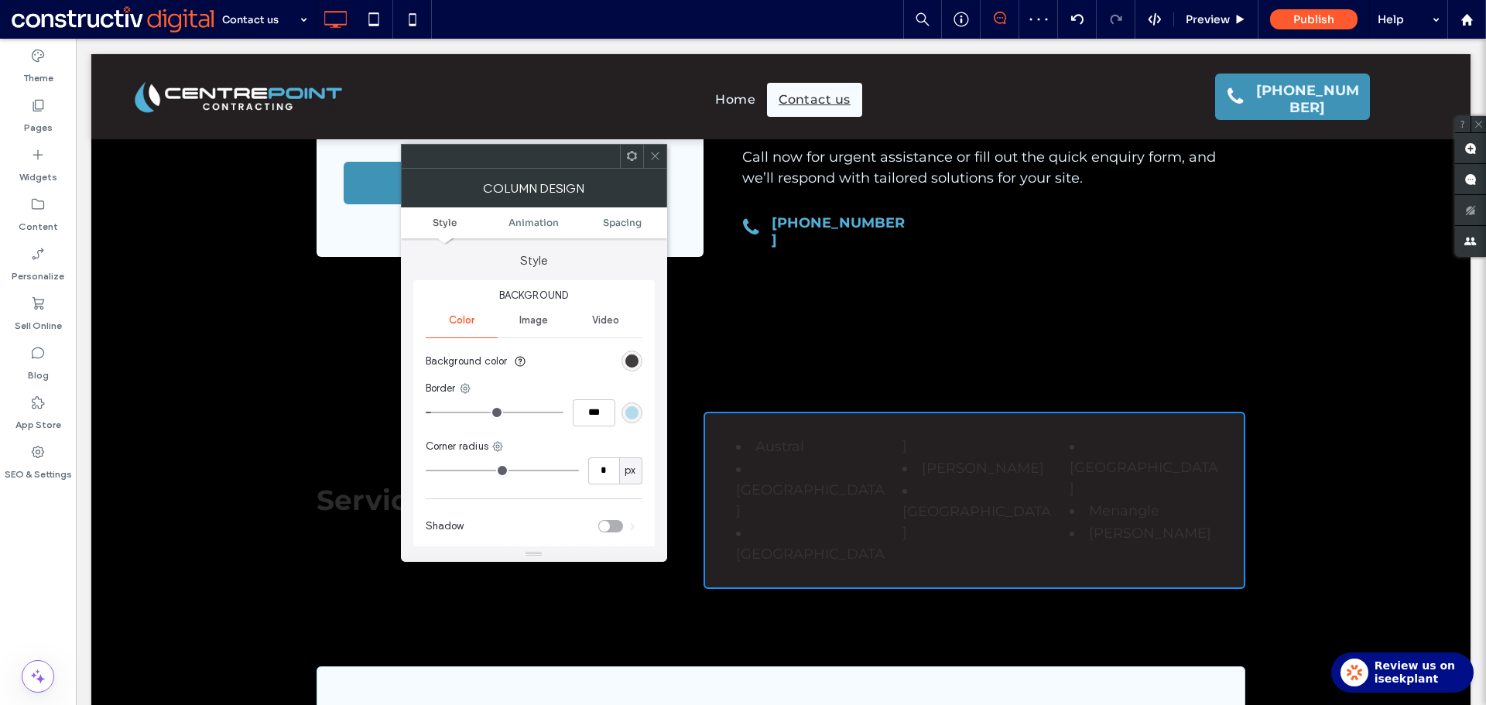
click at [636, 364] on div "rgb(36, 32, 33)" at bounding box center [631, 360] width 13 height 13
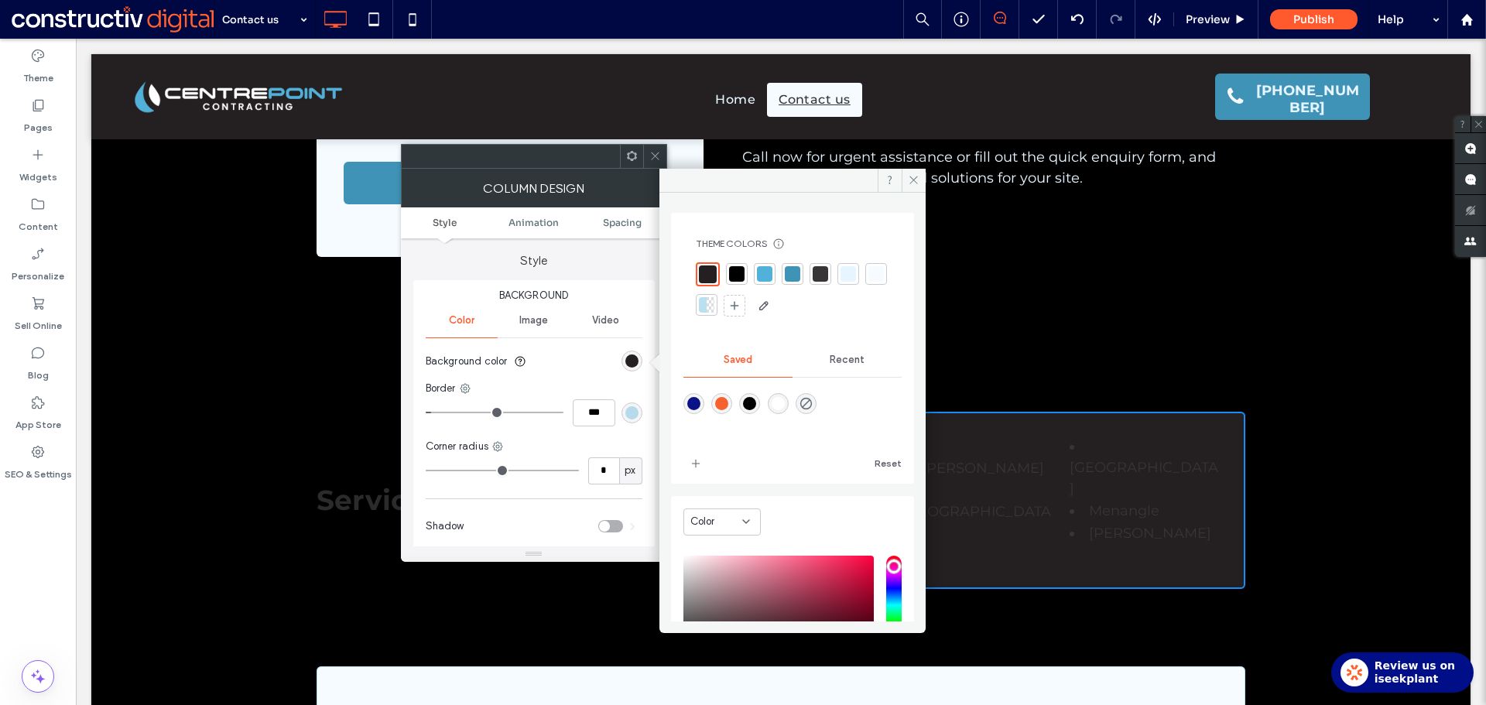
click at [868, 282] on div at bounding box center [875, 273] width 15 height 15
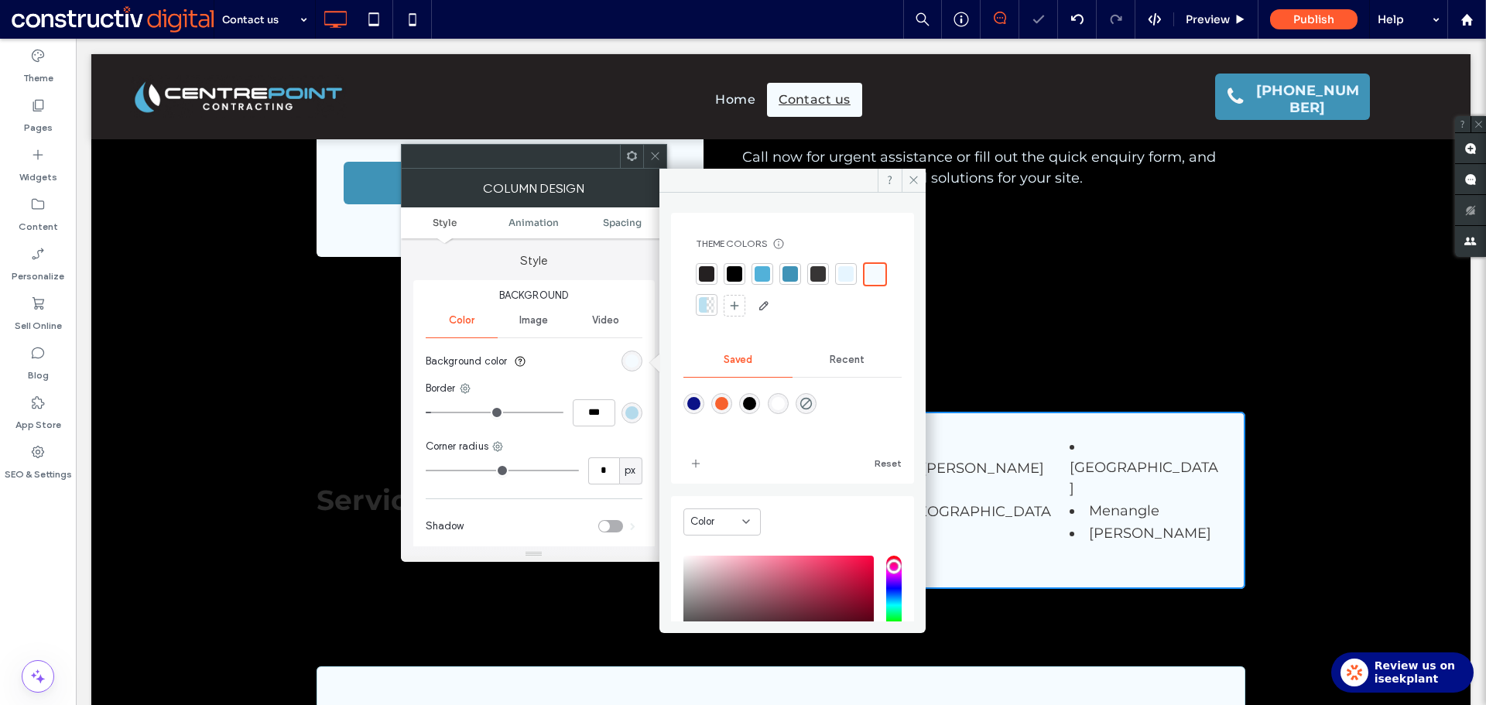
click at [655, 154] on icon at bounding box center [655, 156] width 12 height 12
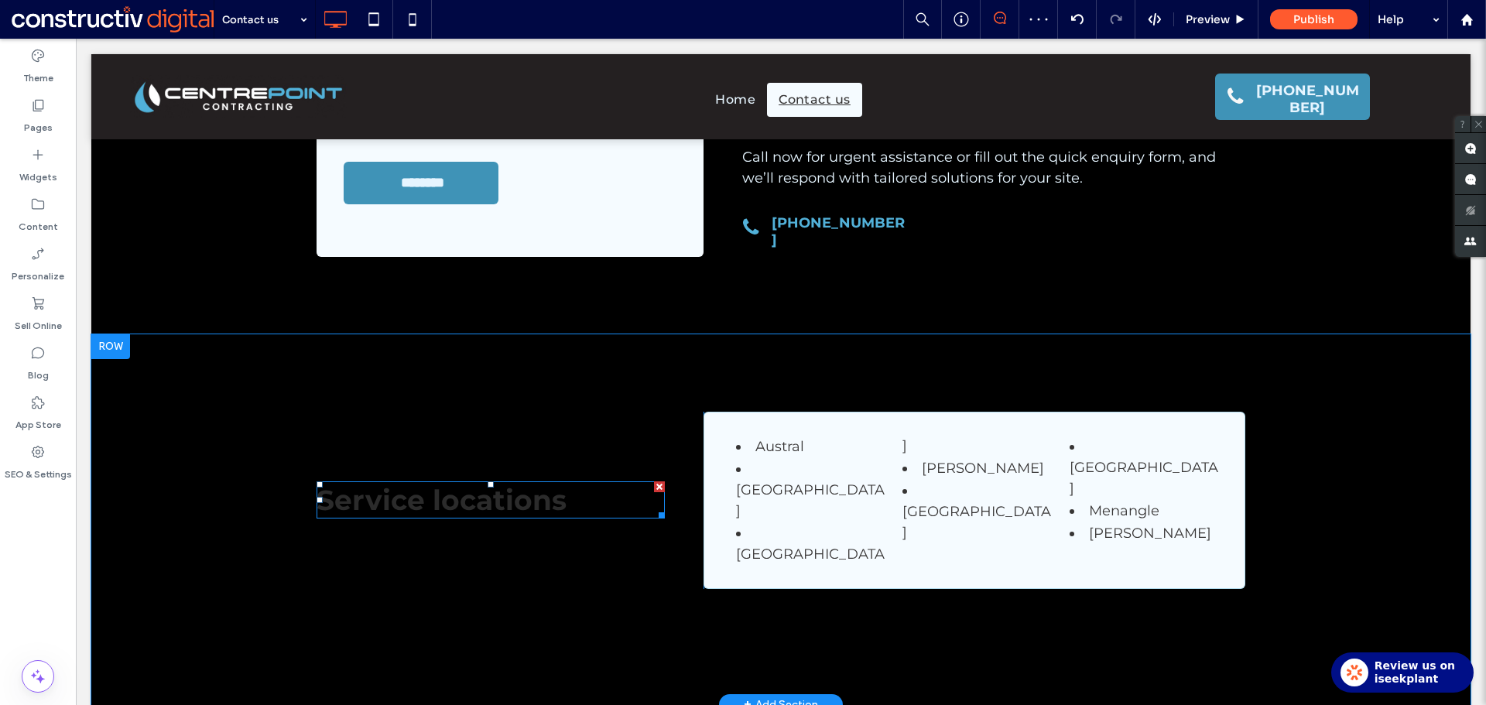
click at [415, 483] on span "Service locations" at bounding box center [441, 500] width 250 height 34
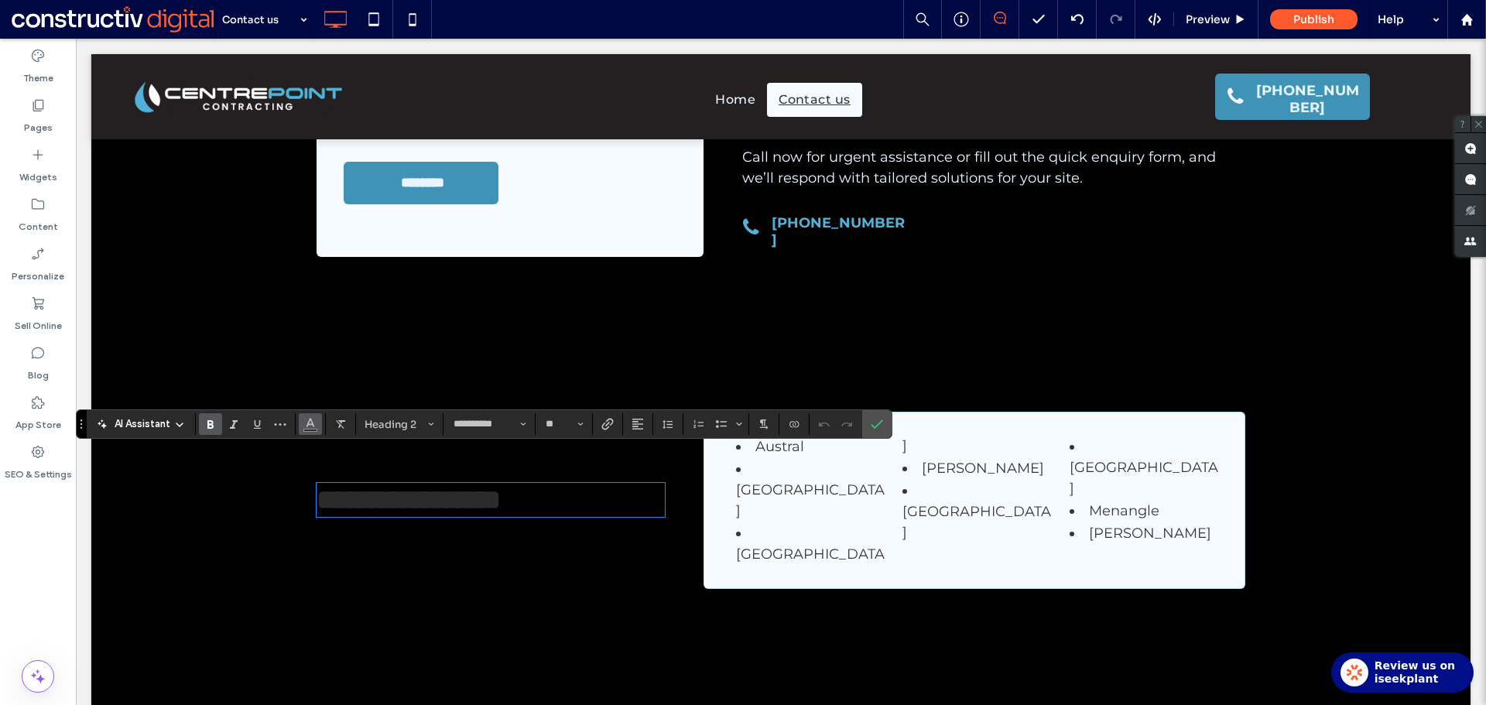
click at [312, 426] on icon "Color" at bounding box center [310, 422] width 12 height 12
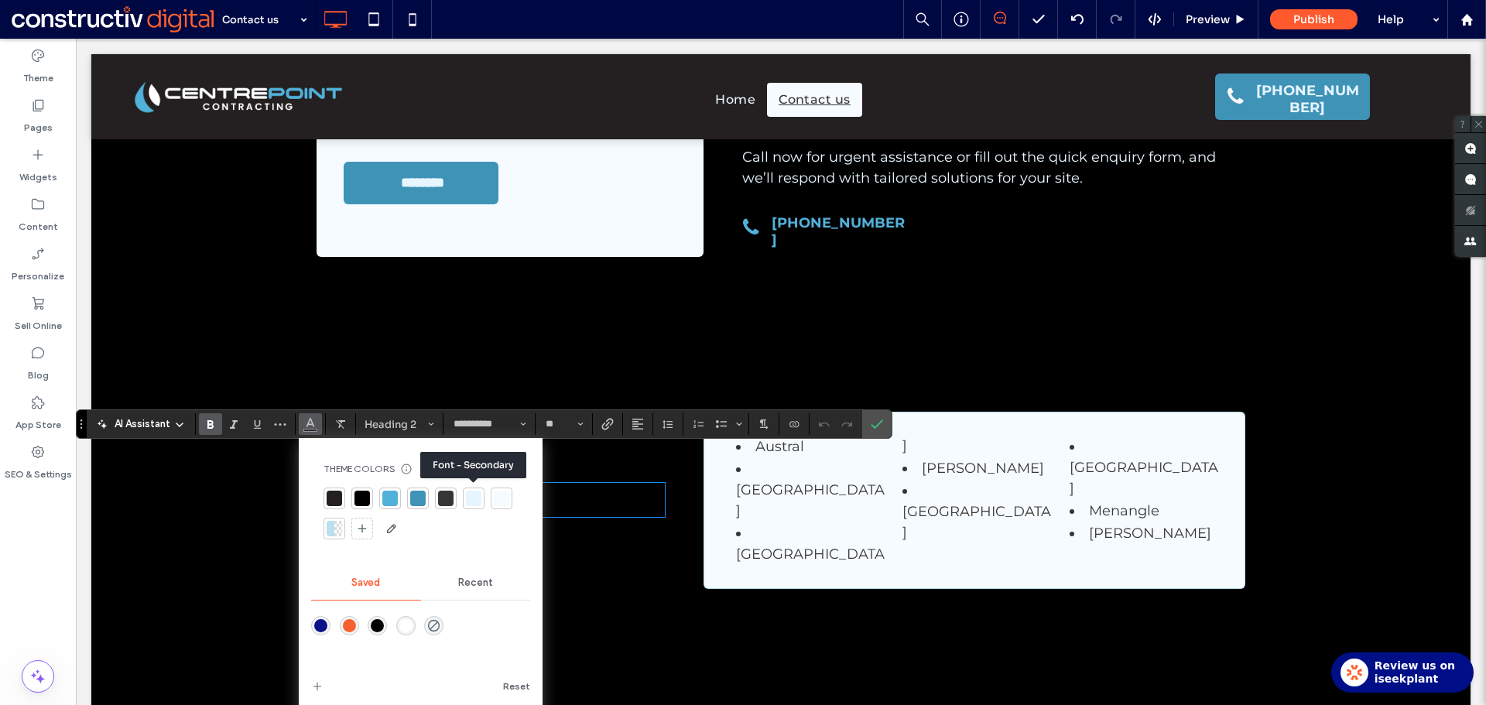
click at [474, 499] on div at bounding box center [473, 498] width 15 height 15
click at [879, 426] on icon "Confirm" at bounding box center [877, 424] width 12 height 12
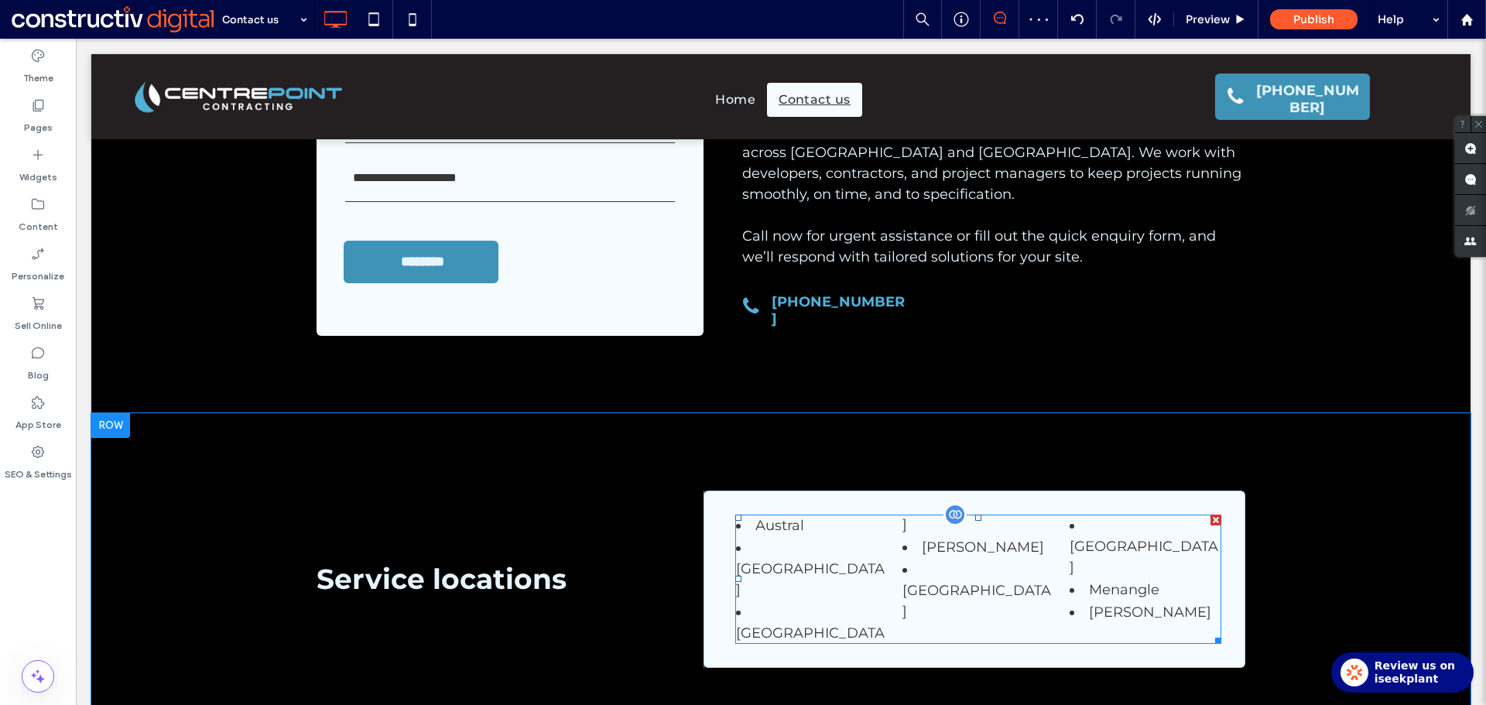
scroll to position [147, 0]
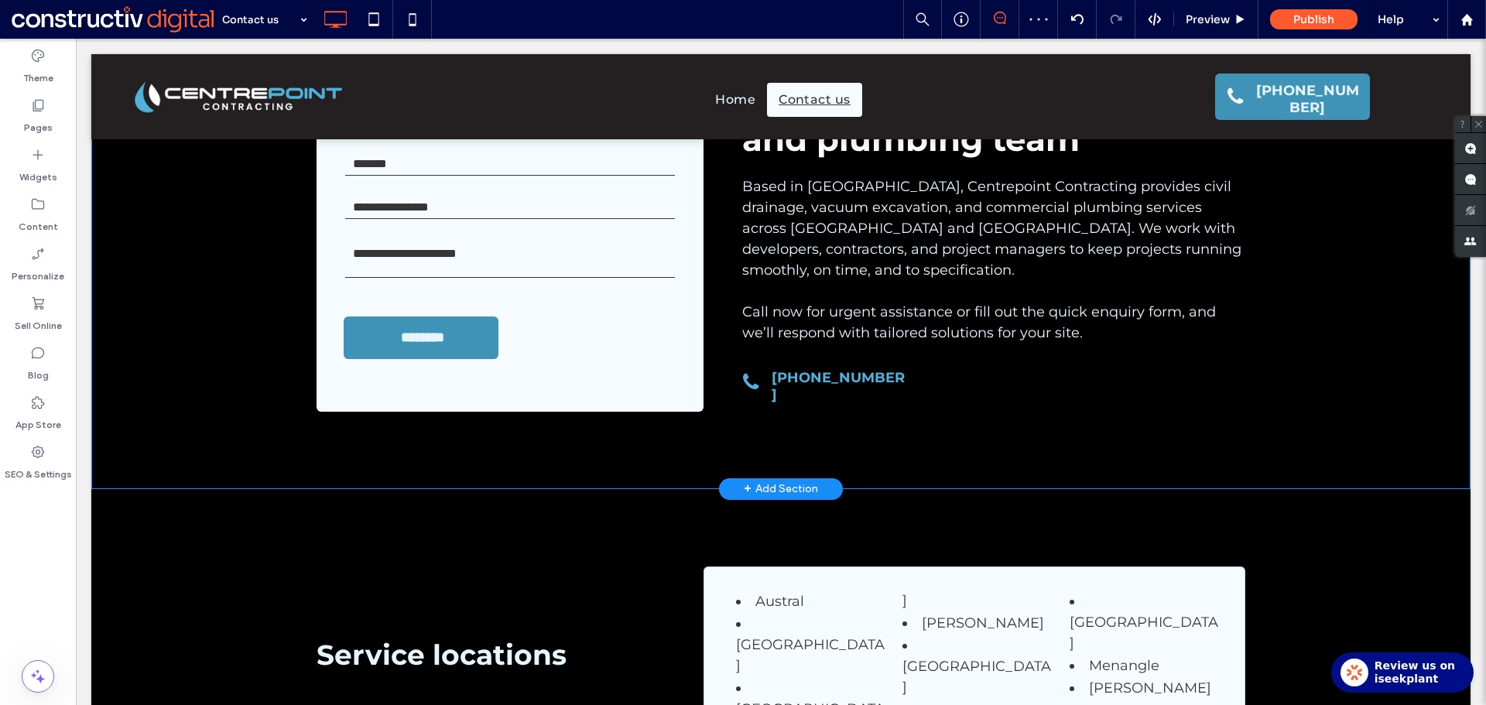
click at [189, 453] on div "Contact form Name * Email * Contact Number * Enquiry * ******** Thank you for c…" at bounding box center [780, 240] width 1379 height 497
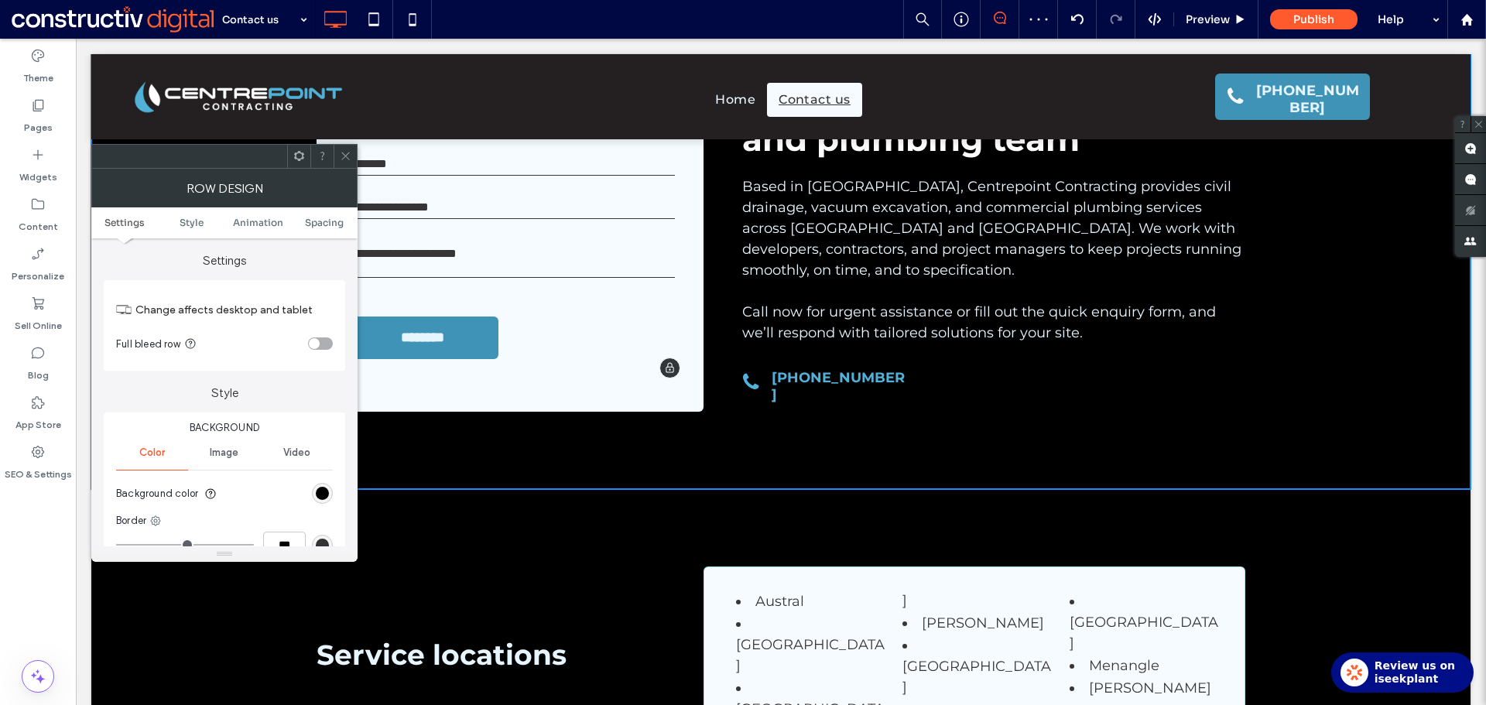
scroll to position [0, 0]
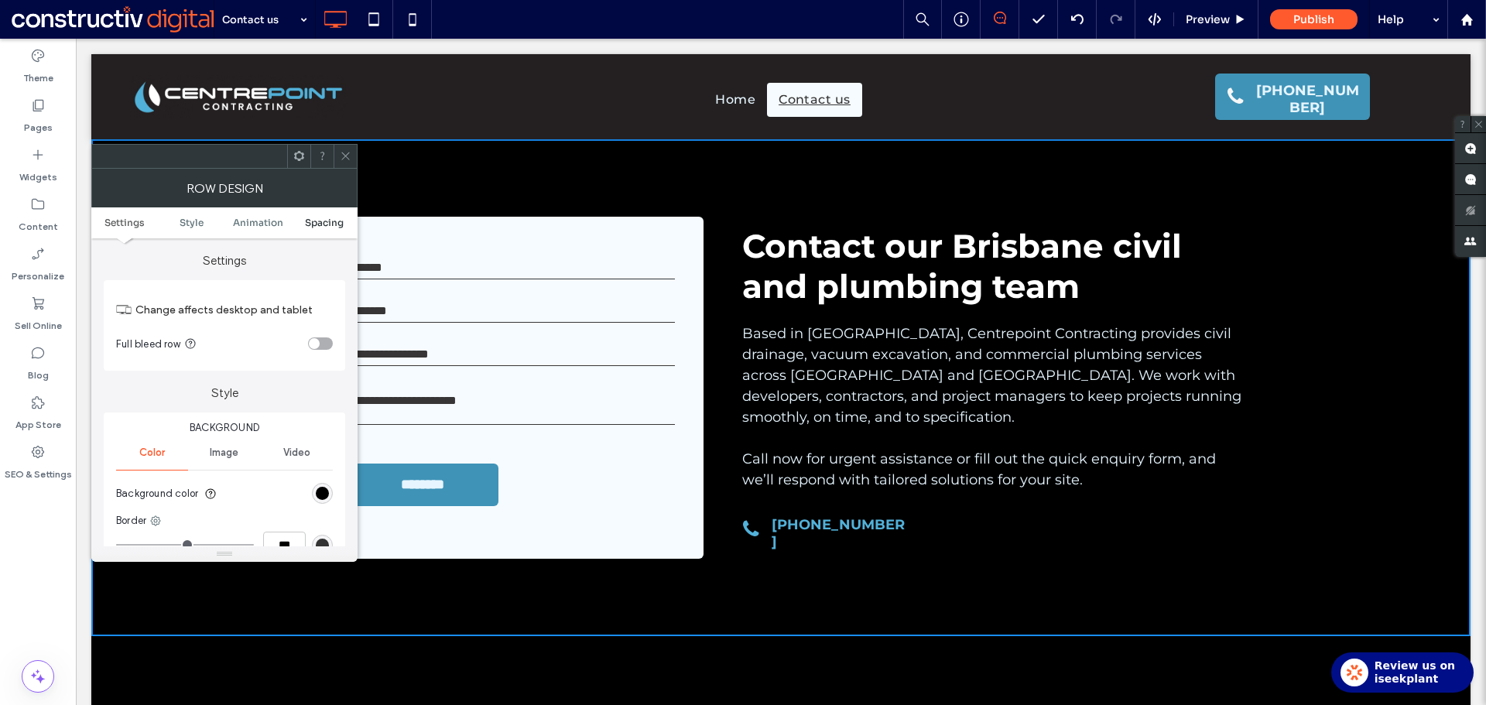
click at [324, 224] on span "Spacing" at bounding box center [324, 223] width 39 height 12
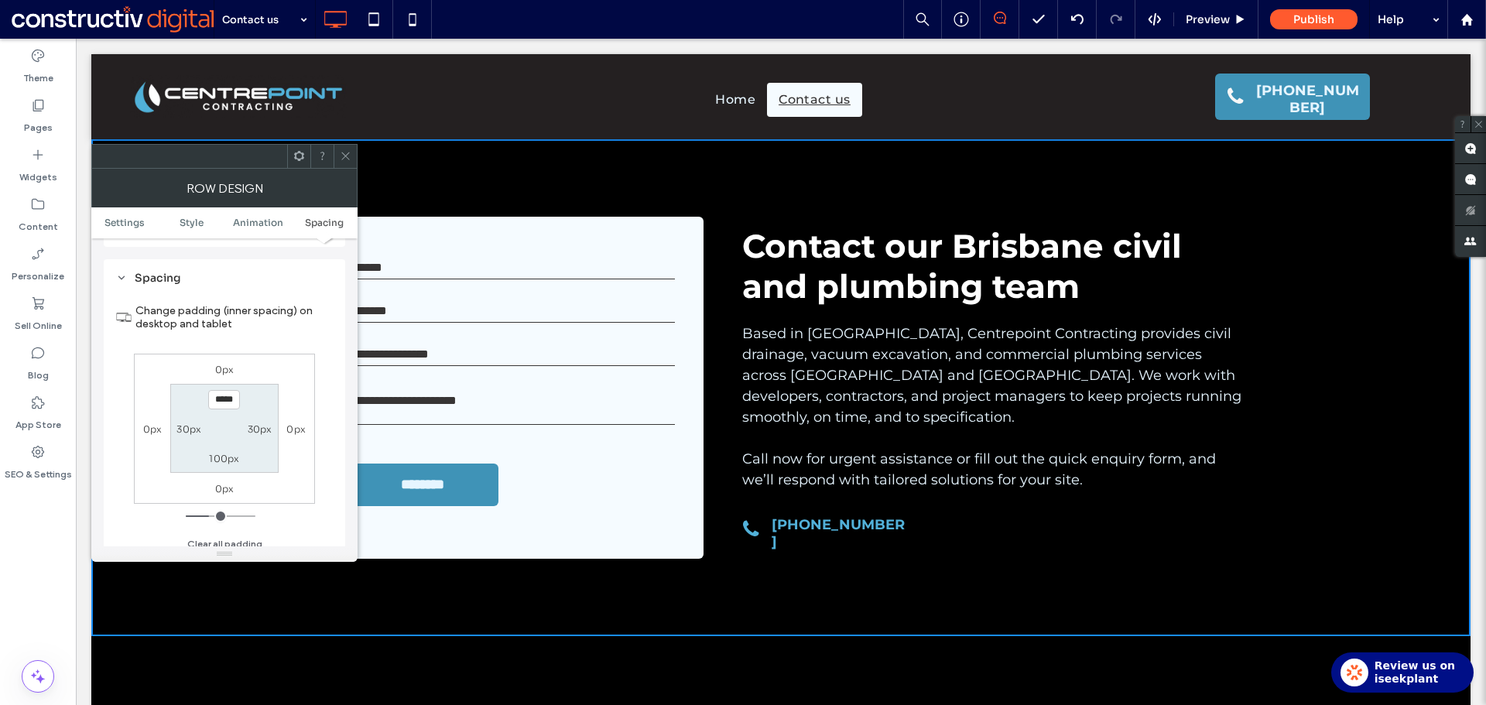
scroll to position [439, 0]
click at [224, 446] on label "100px" at bounding box center [224, 450] width 30 height 12
type input "*"
type input "***"
click at [257, 453] on section "100px 30px *** 30px" at bounding box center [224, 419] width 108 height 89
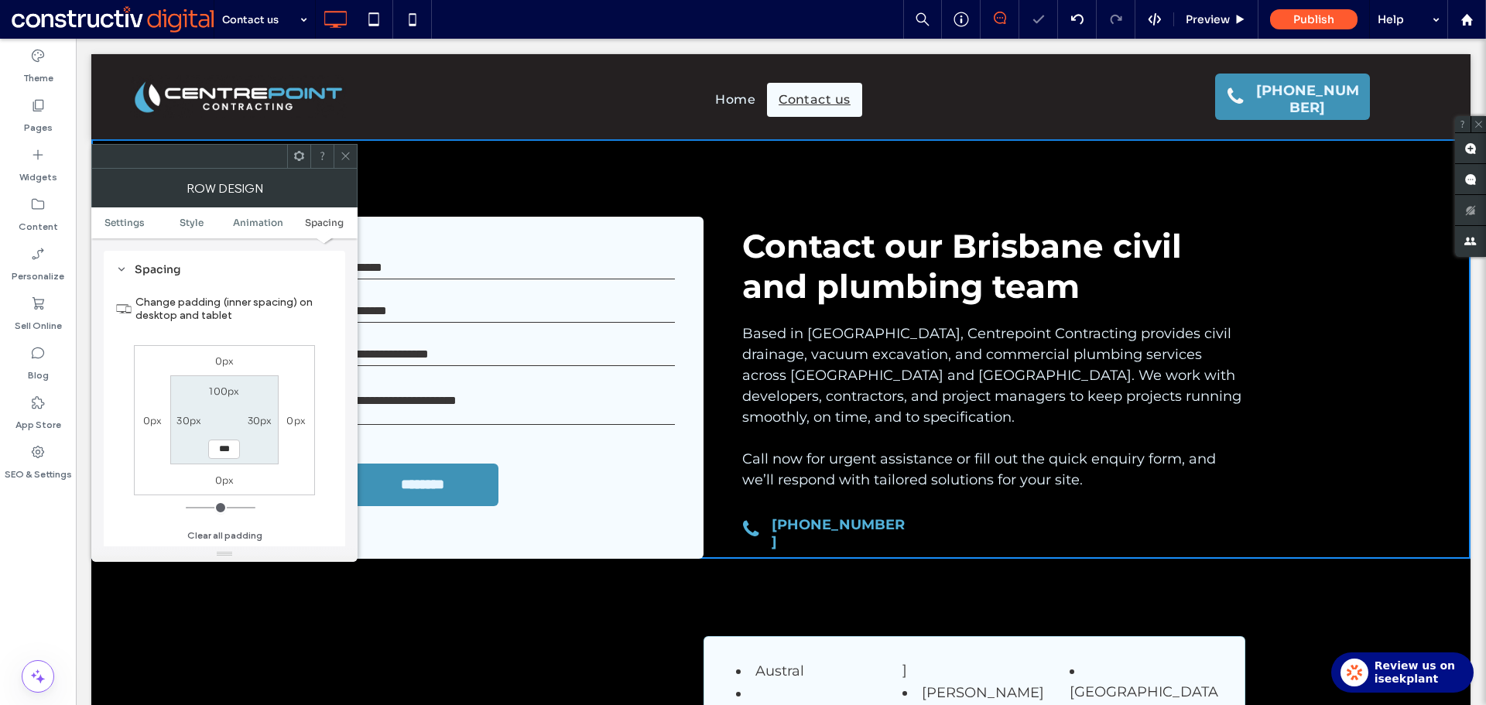
click at [346, 159] on icon at bounding box center [346, 156] width 12 height 12
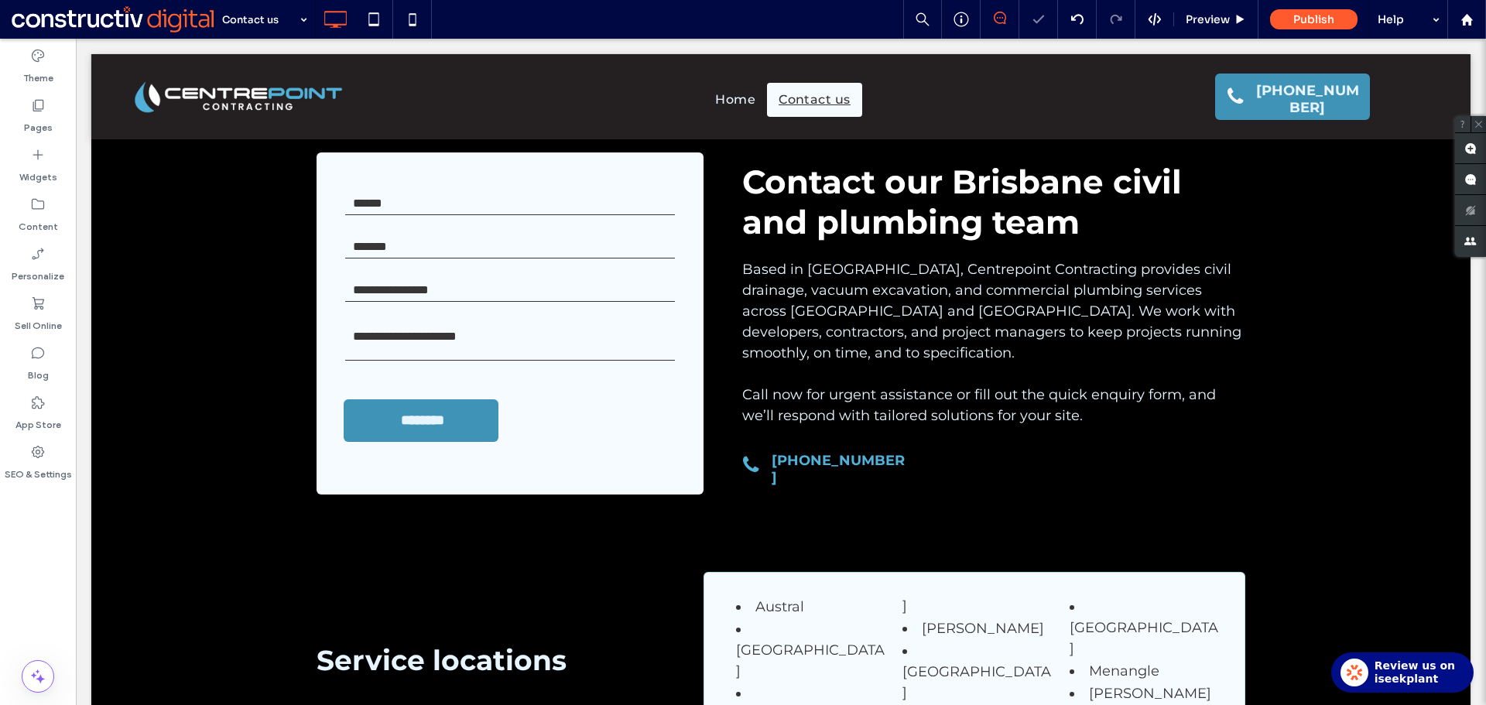
scroll to position [0, 0]
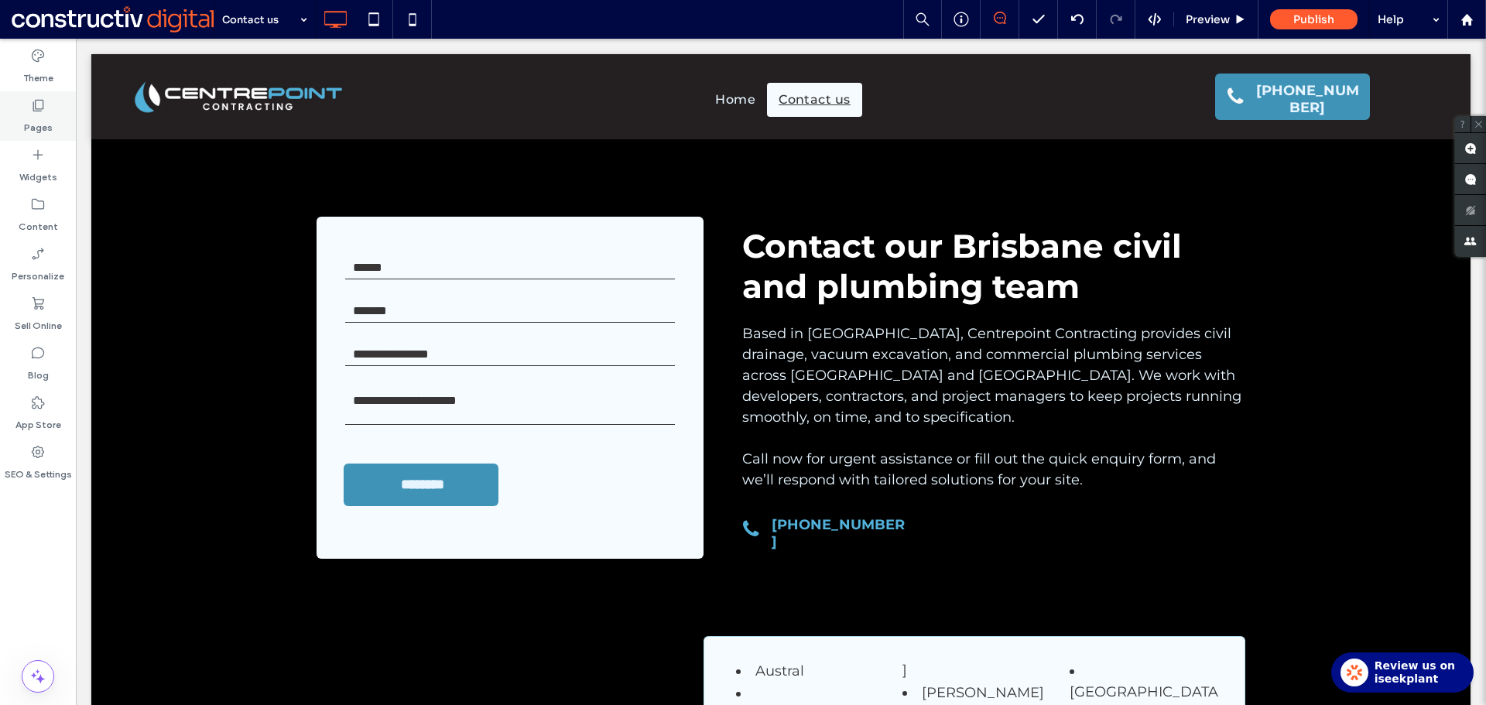
click at [46, 120] on label "Pages" at bounding box center [38, 124] width 29 height 22
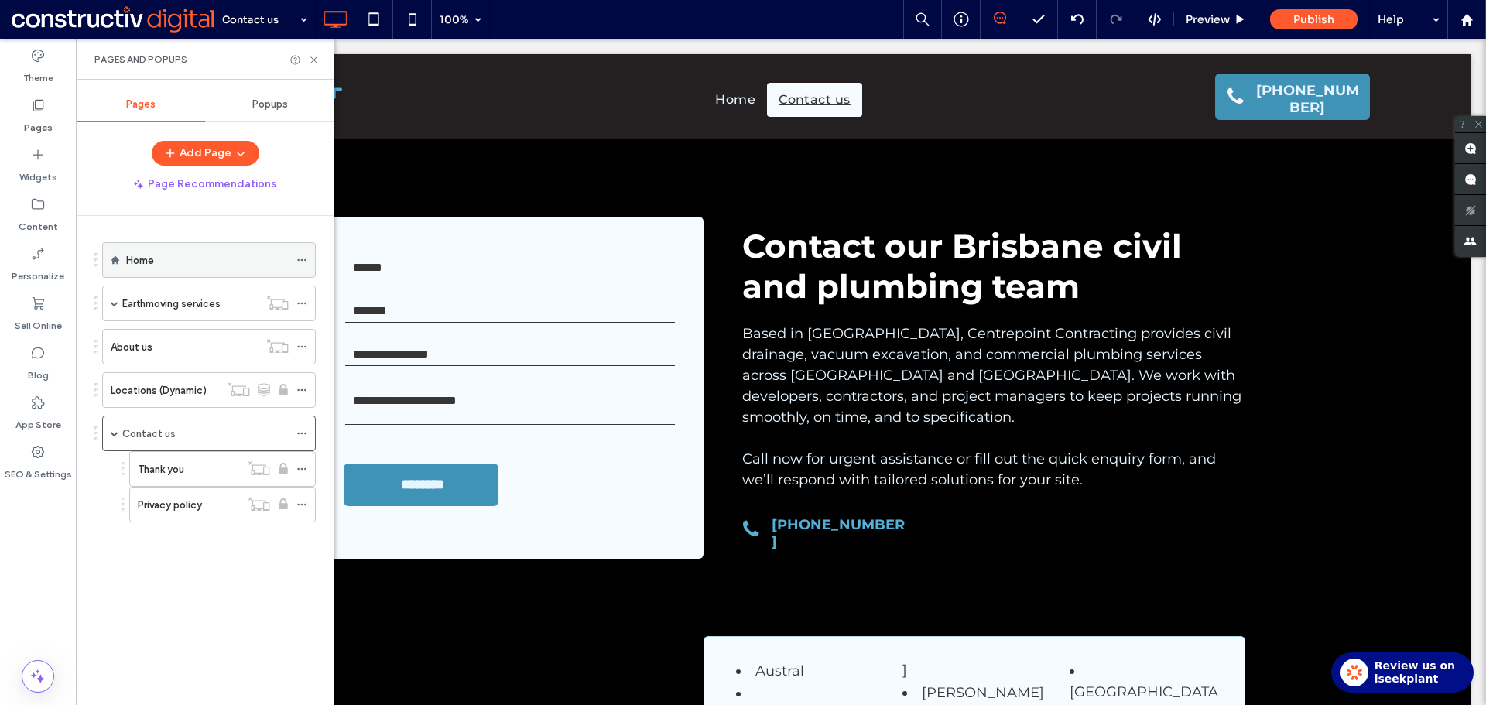
click at [170, 257] on div "Home" at bounding box center [207, 259] width 163 height 17
click at [312, 60] on icon at bounding box center [314, 60] width 12 height 12
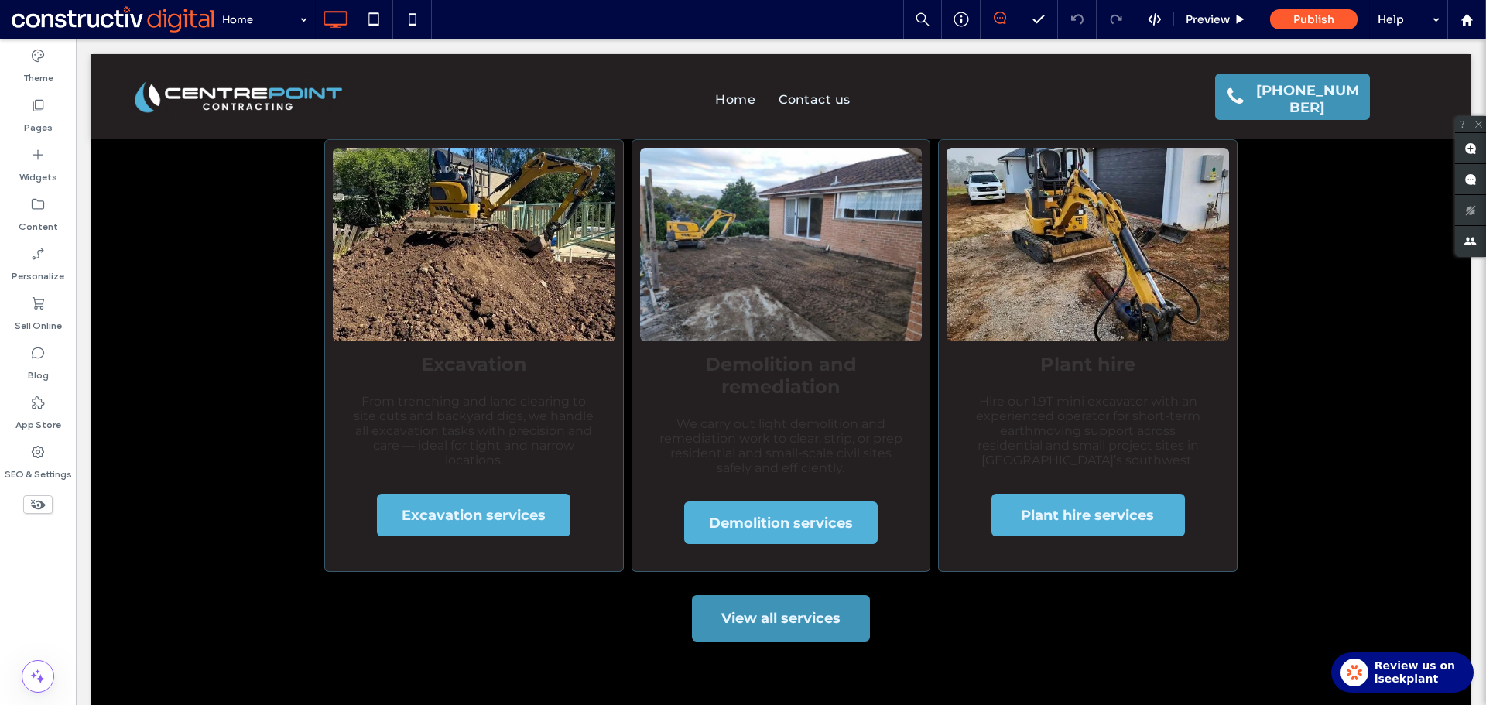
scroll to position [542, 0]
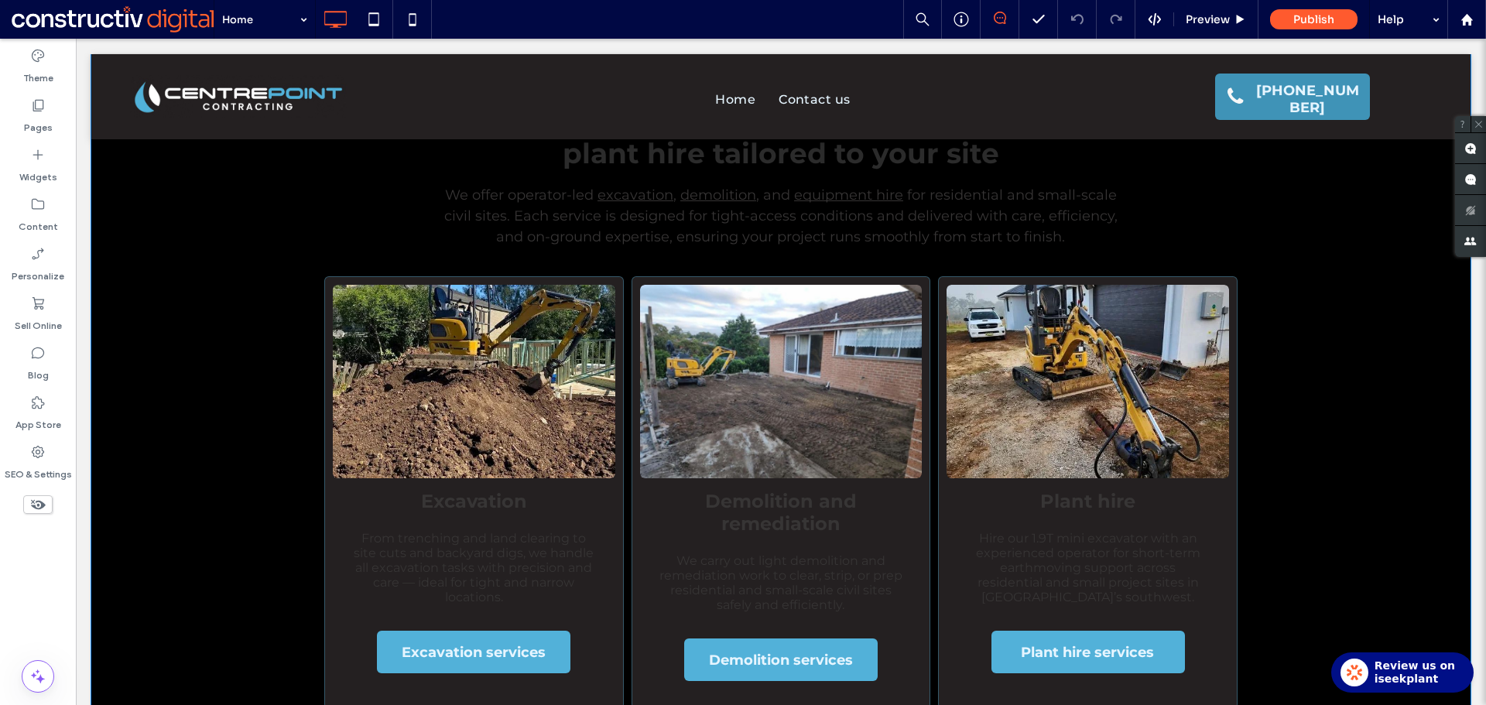
click at [1370, 585] on div "Excavation, demolition, and plant hire tailored to your site We offer operator-…" at bounding box center [780, 443] width 1379 height 840
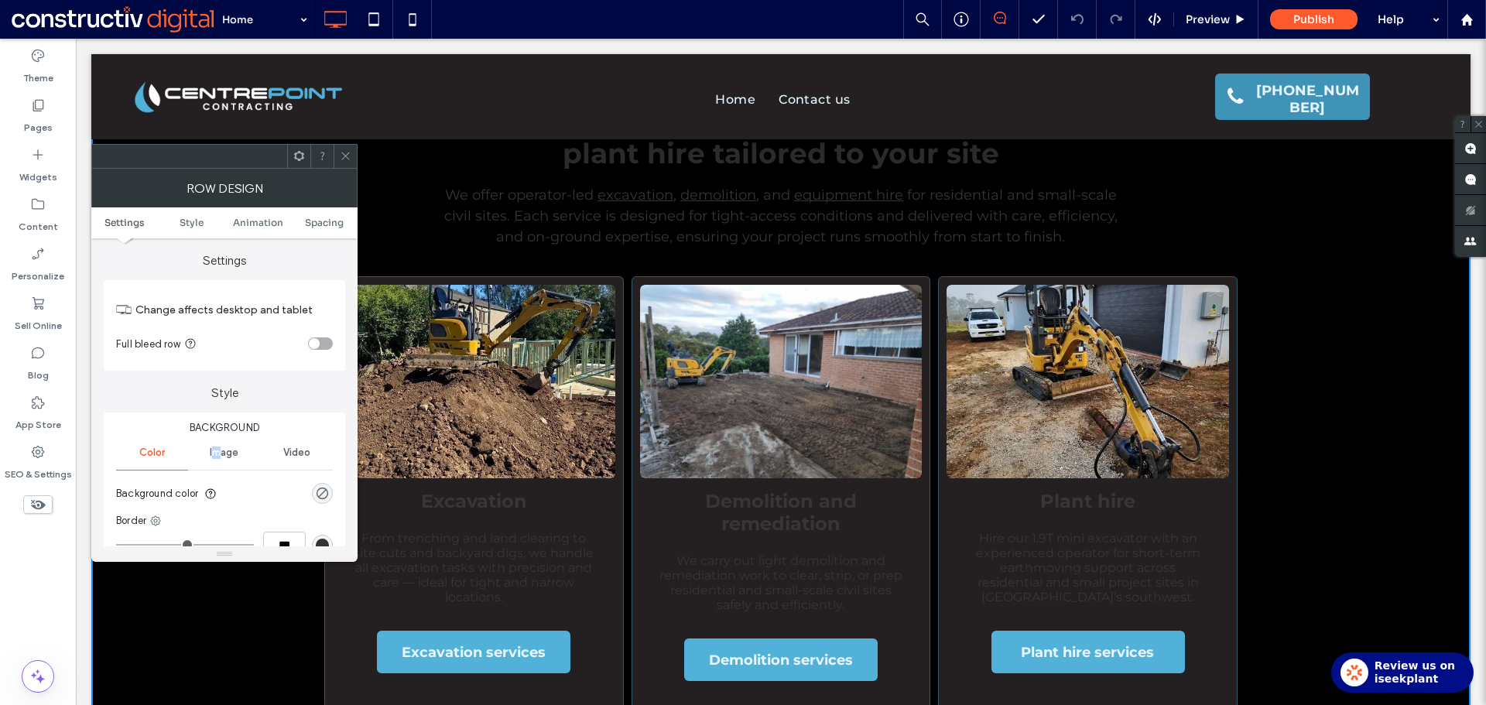
click at [217, 450] on span "Image" at bounding box center [224, 452] width 29 height 12
click at [350, 148] on span at bounding box center [346, 156] width 12 height 23
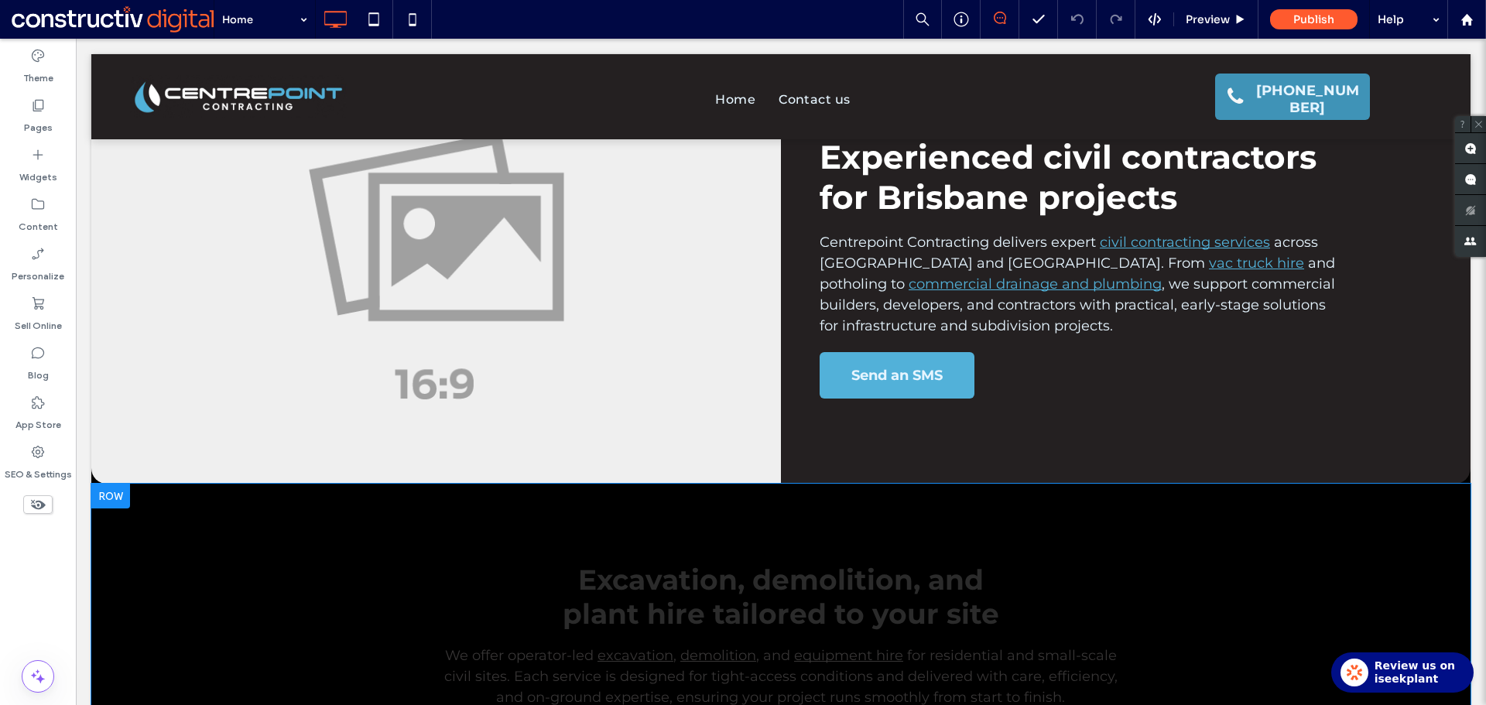
scroll to position [77, 0]
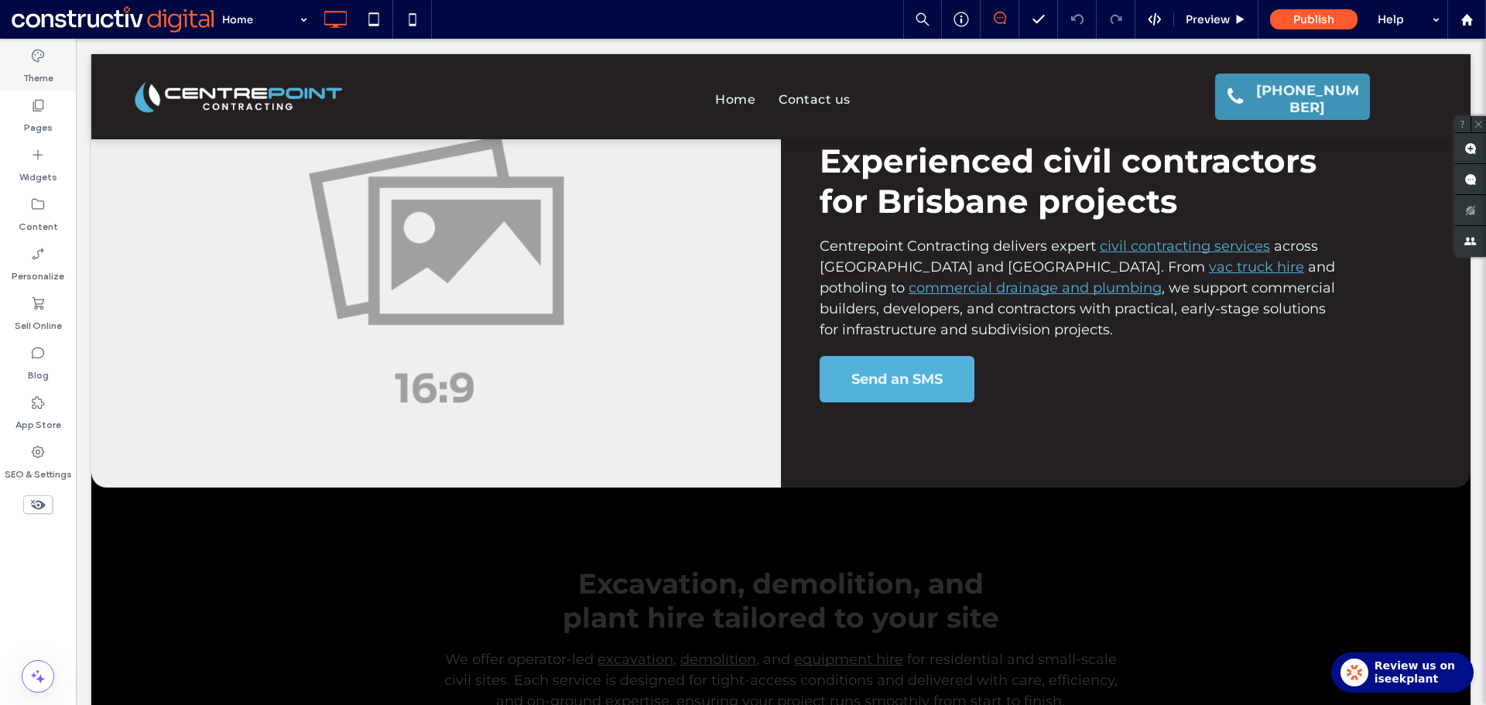
click at [43, 66] on label "Theme" at bounding box center [38, 74] width 30 height 22
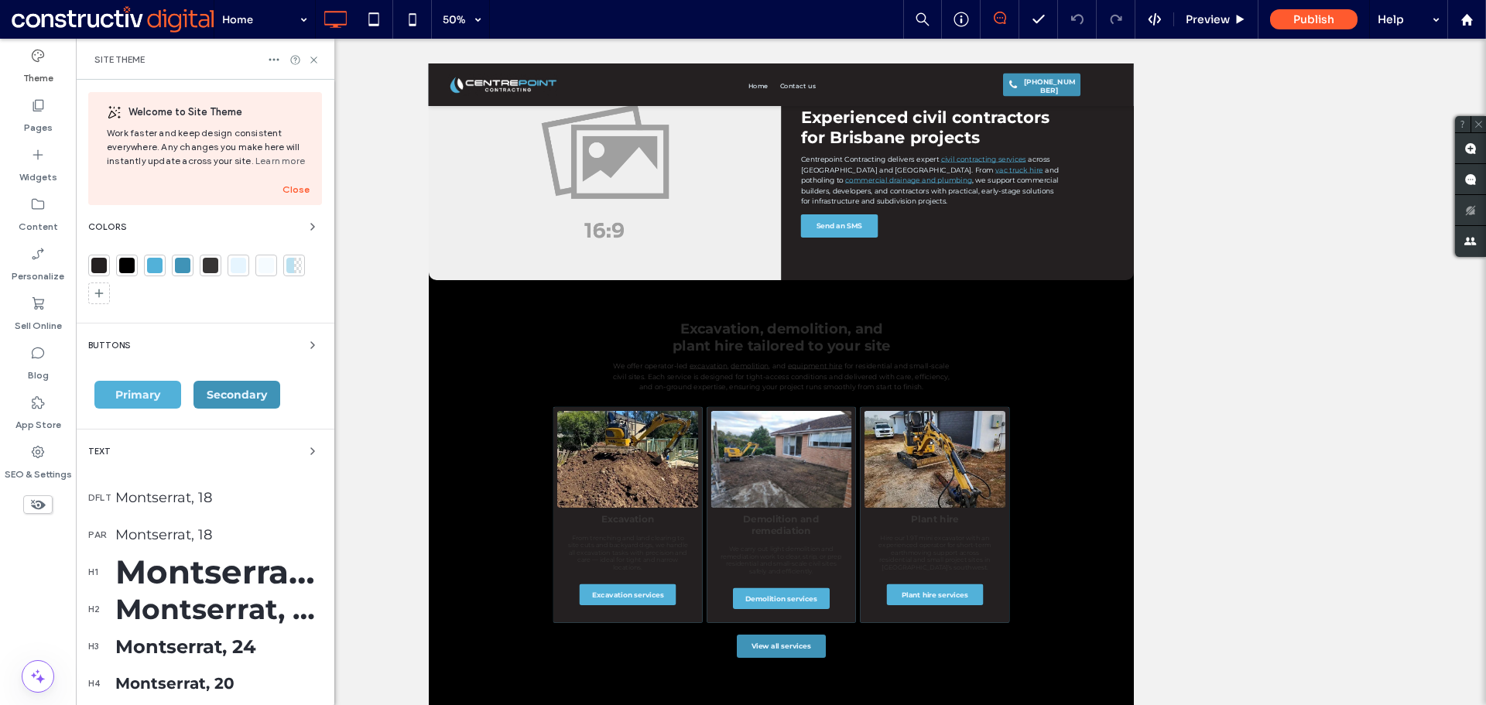
scroll to position [261, 0]
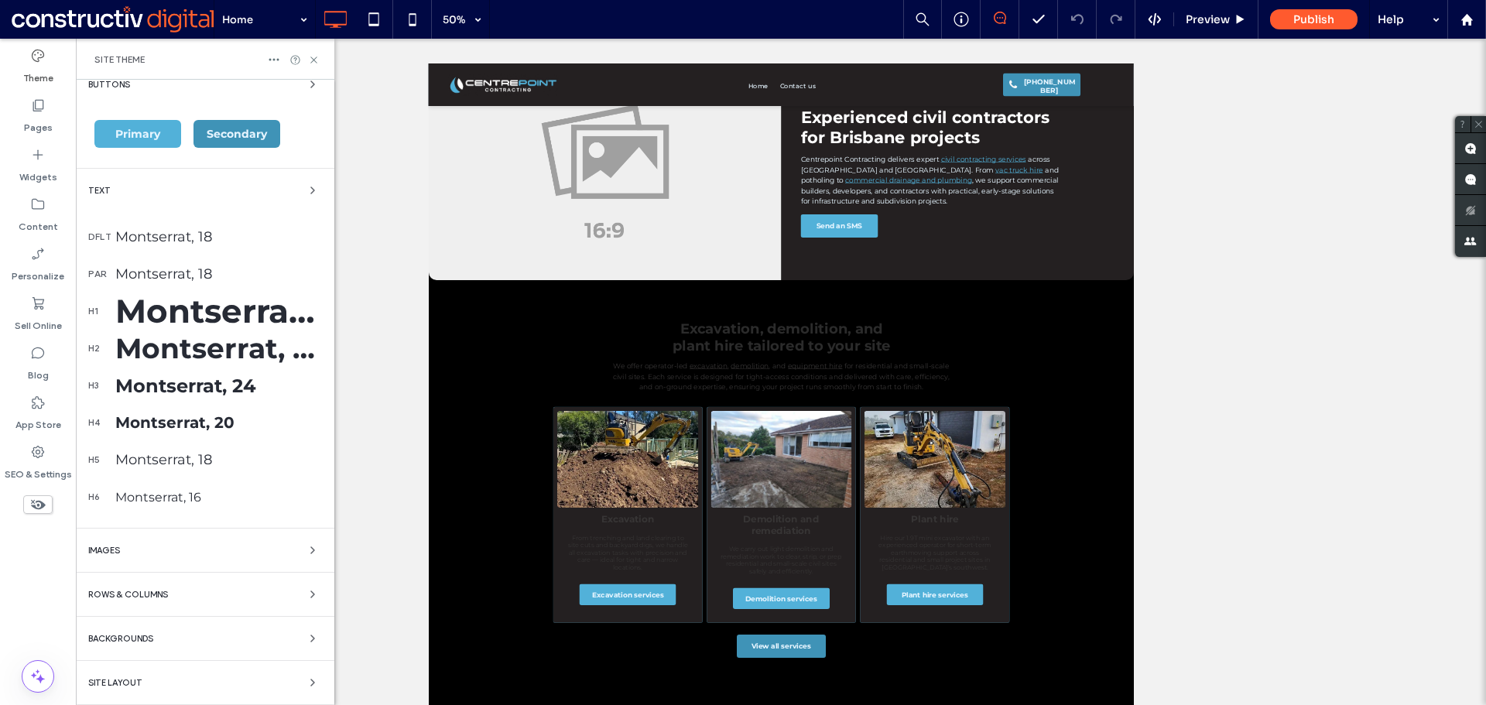
click at [147, 642] on span "Backgrounds" at bounding box center [120, 639] width 65 height 9
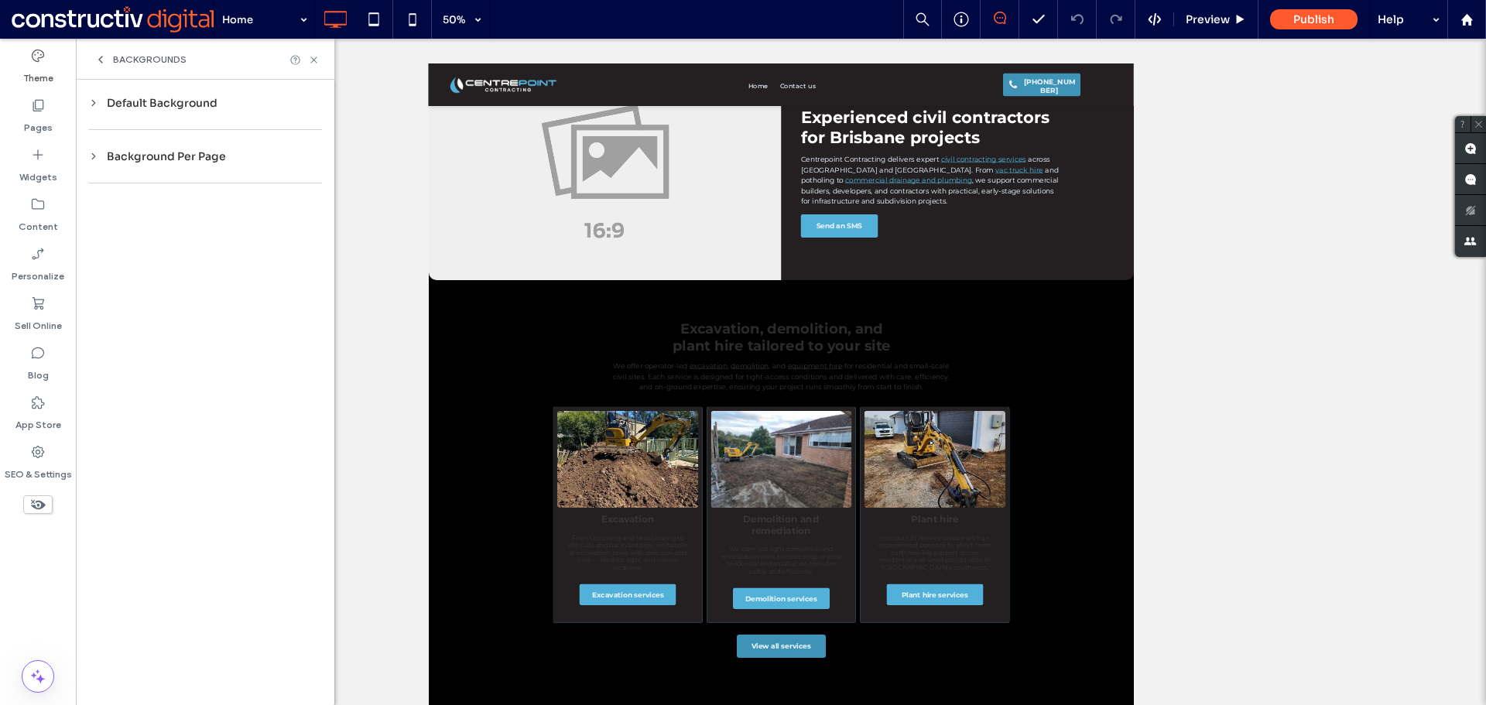
scroll to position [0, 0]
click at [191, 97] on div "Default Background" at bounding box center [205, 103] width 234 height 14
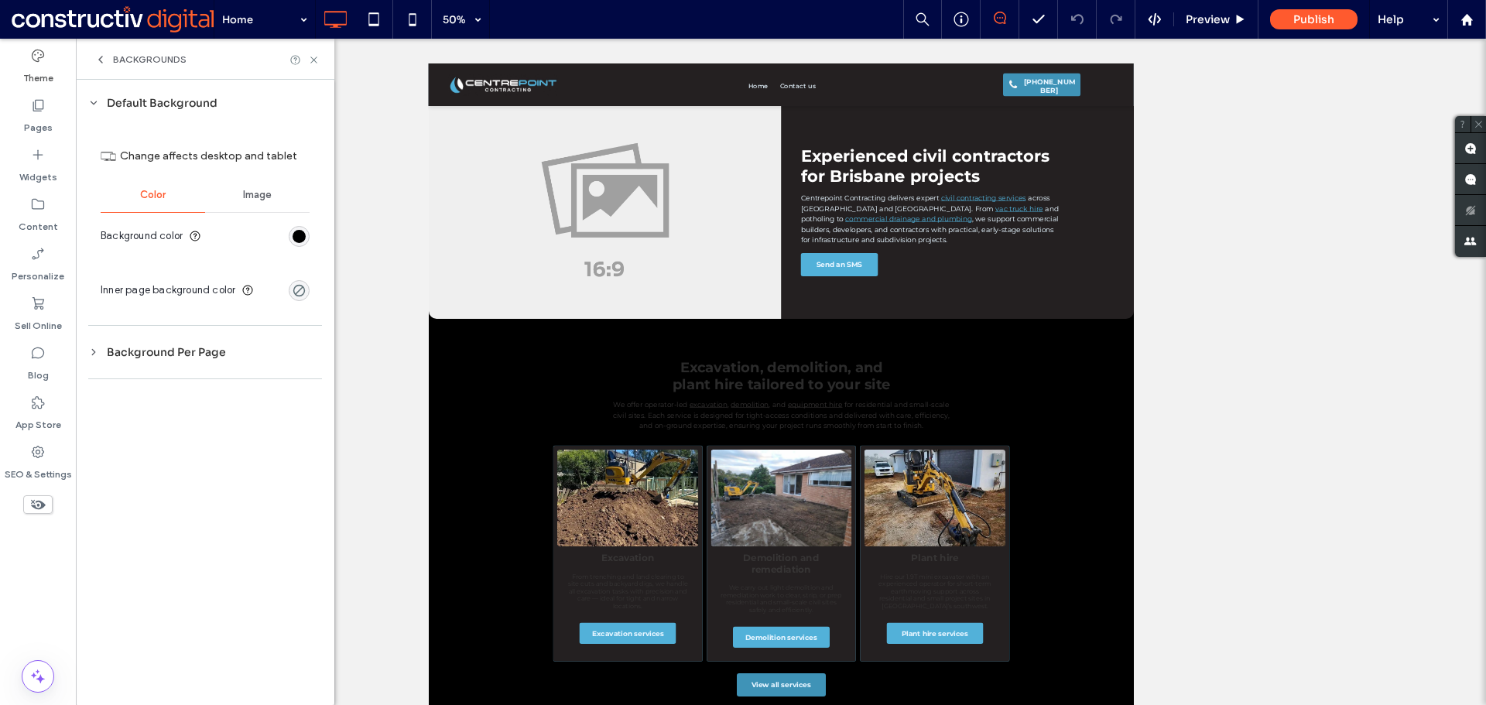
click at [241, 186] on div "Image" at bounding box center [257, 195] width 104 height 34
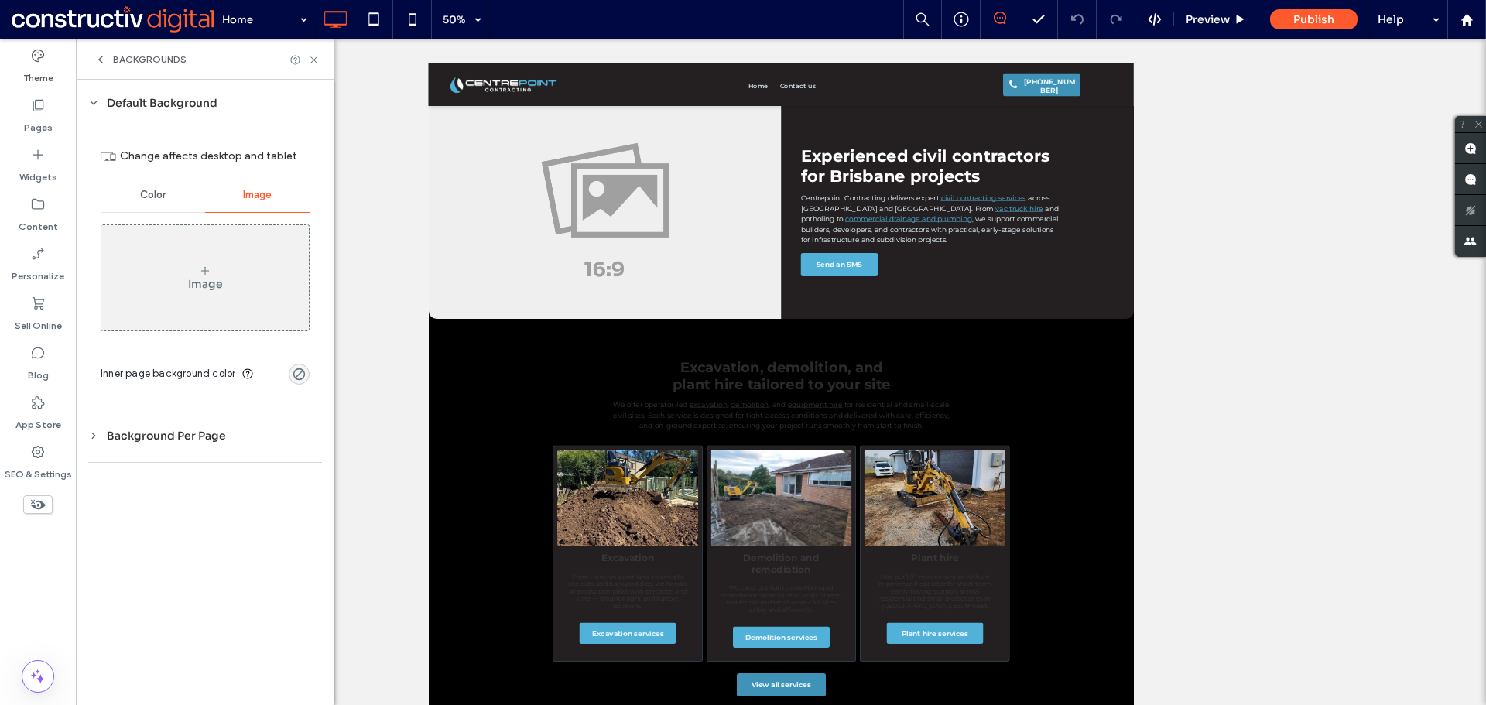
click at [154, 184] on div "Color" at bounding box center [153, 195] width 104 height 34
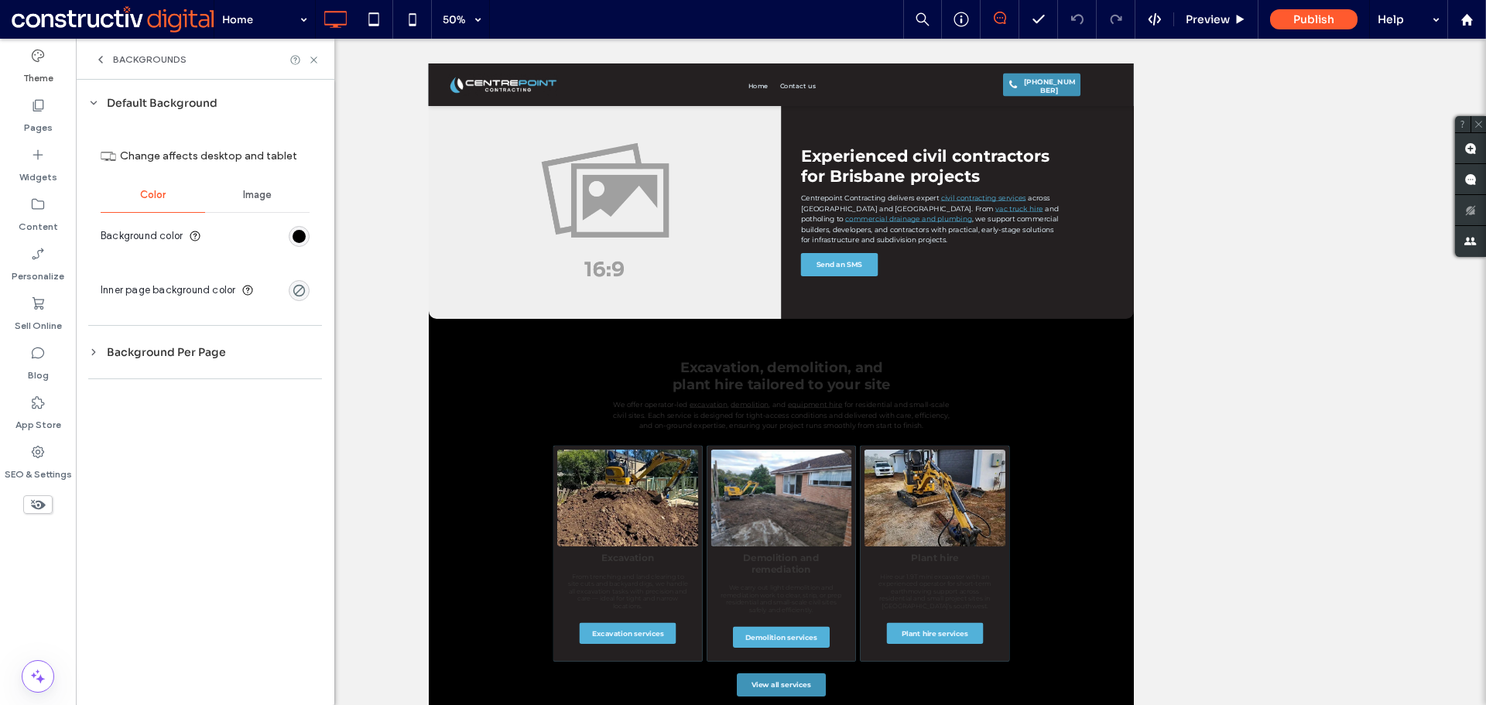
click at [103, 62] on icon at bounding box center [100, 59] width 12 height 12
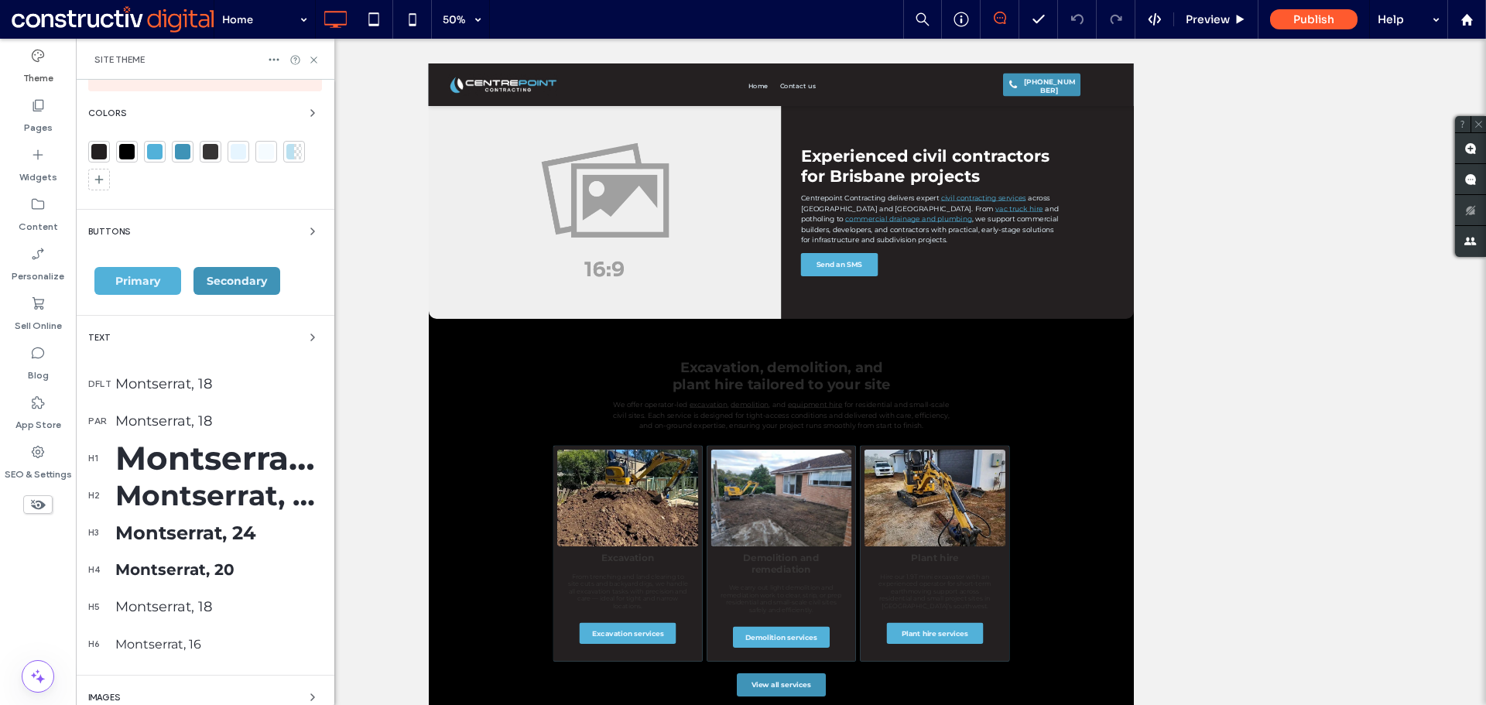
scroll to position [261, 0]
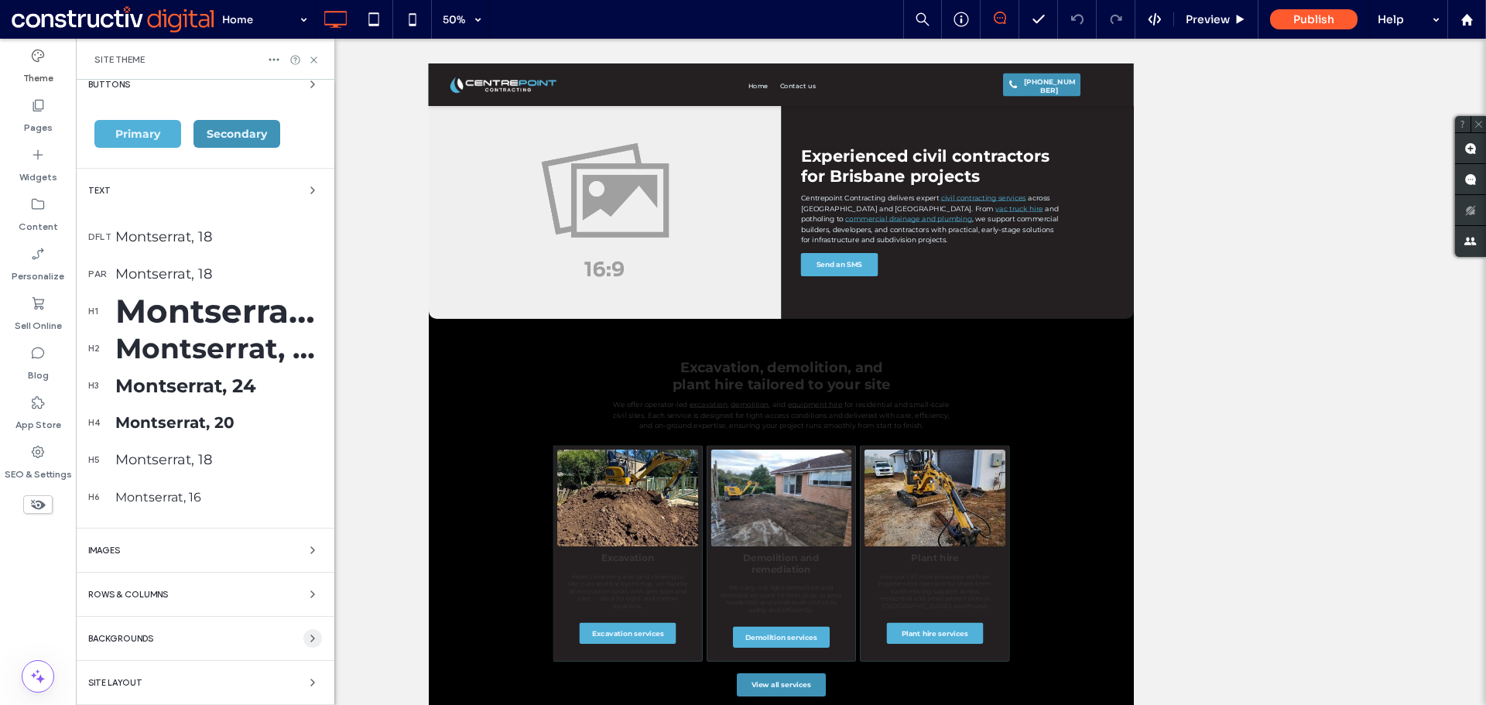
click at [307, 639] on icon "button" at bounding box center [312, 638] width 12 height 12
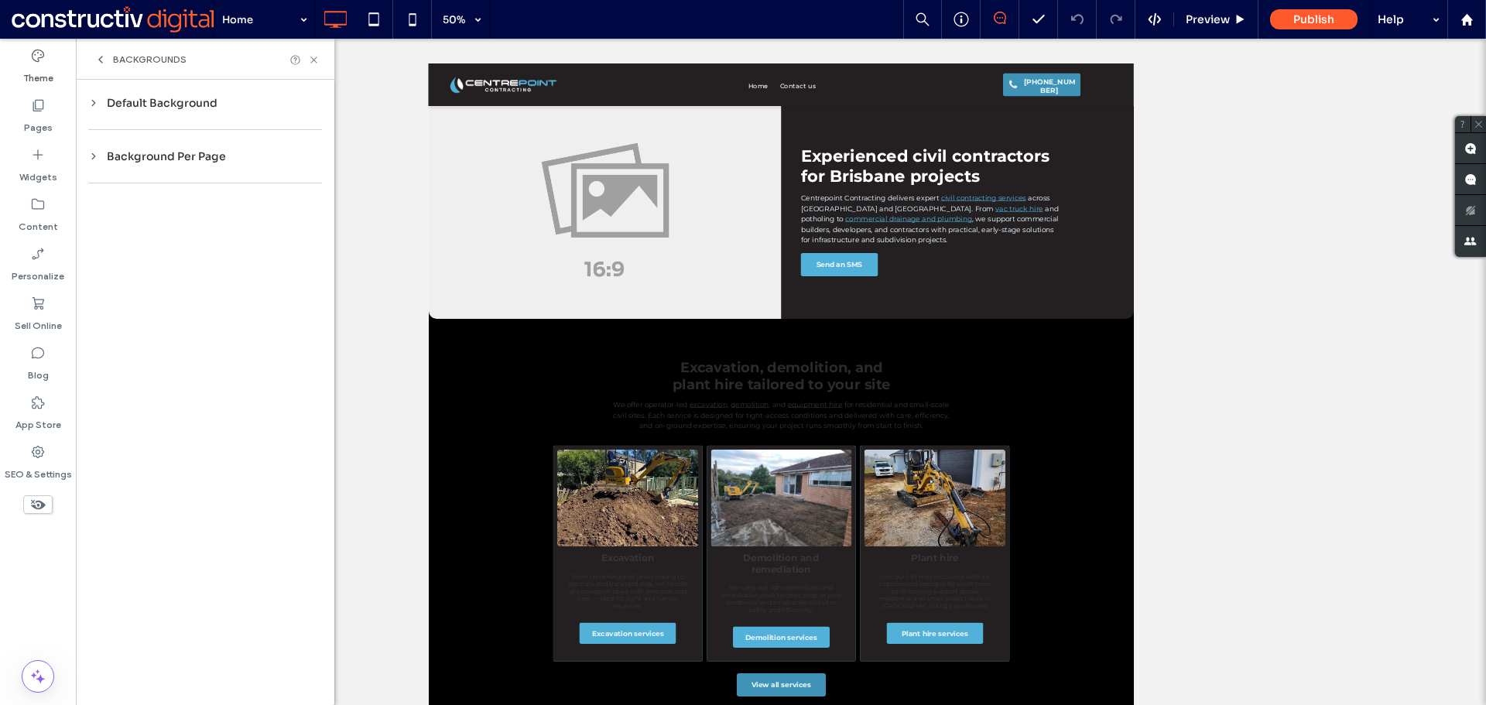
scroll to position [0, 0]
click at [102, 51] on div "Backgrounds" at bounding box center [205, 59] width 258 height 41
click at [104, 65] on icon at bounding box center [100, 59] width 12 height 12
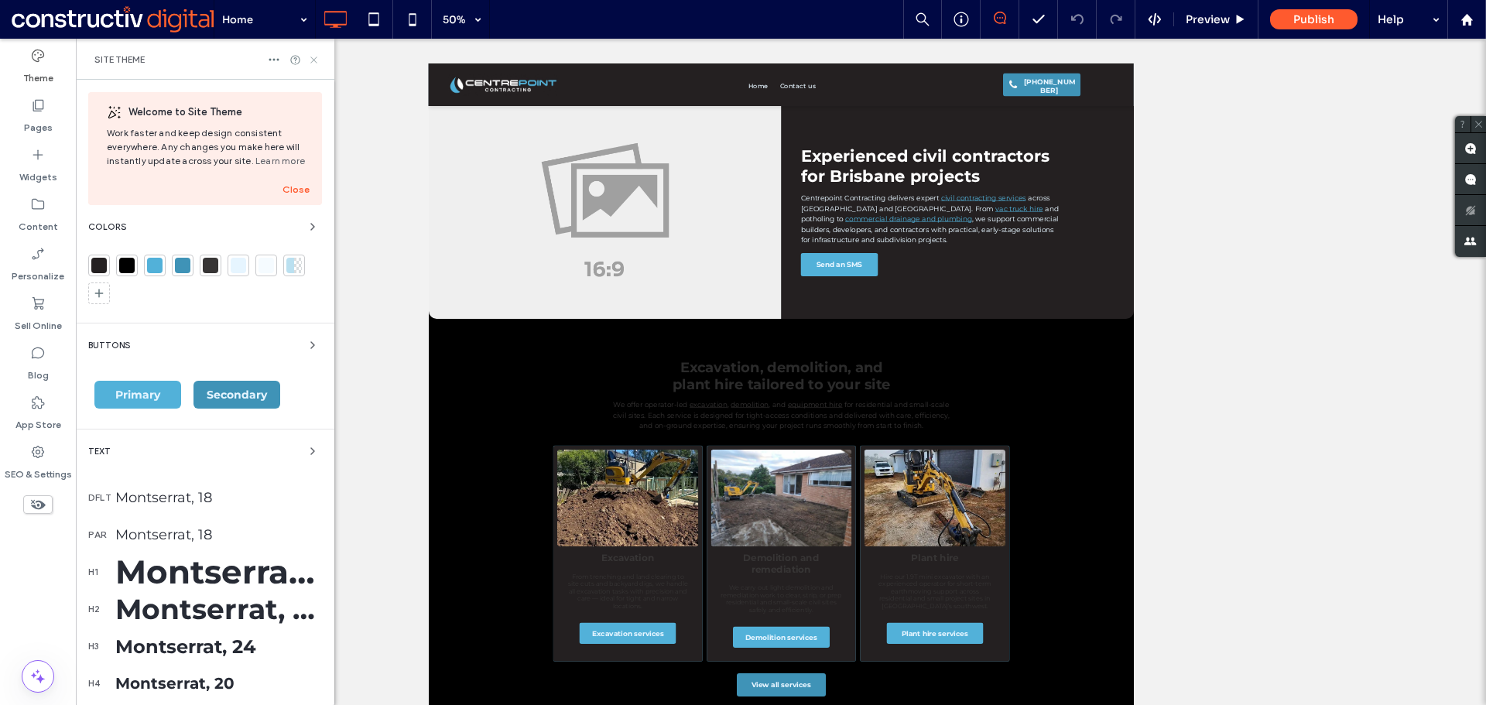
click at [316, 62] on use at bounding box center [313, 59] width 6 height 6
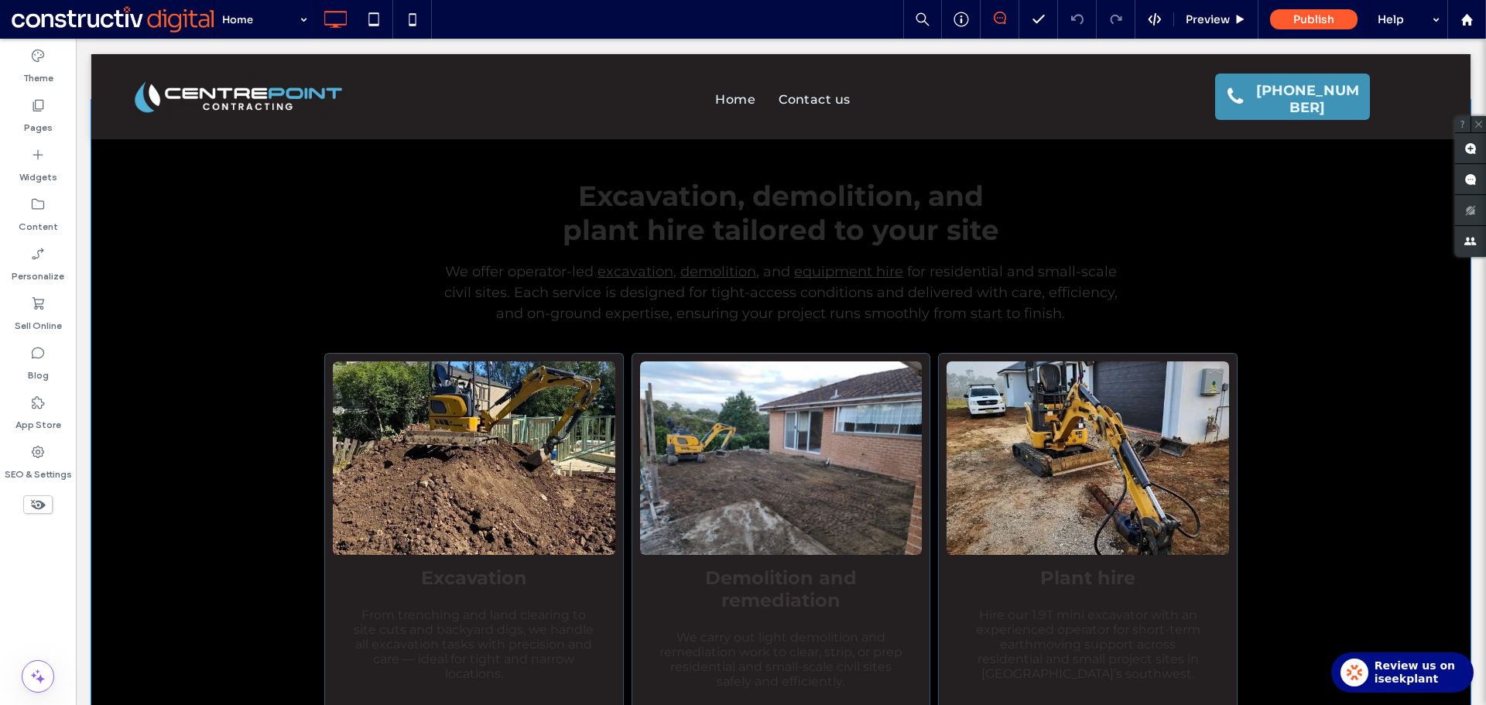
scroll to position [464, 0]
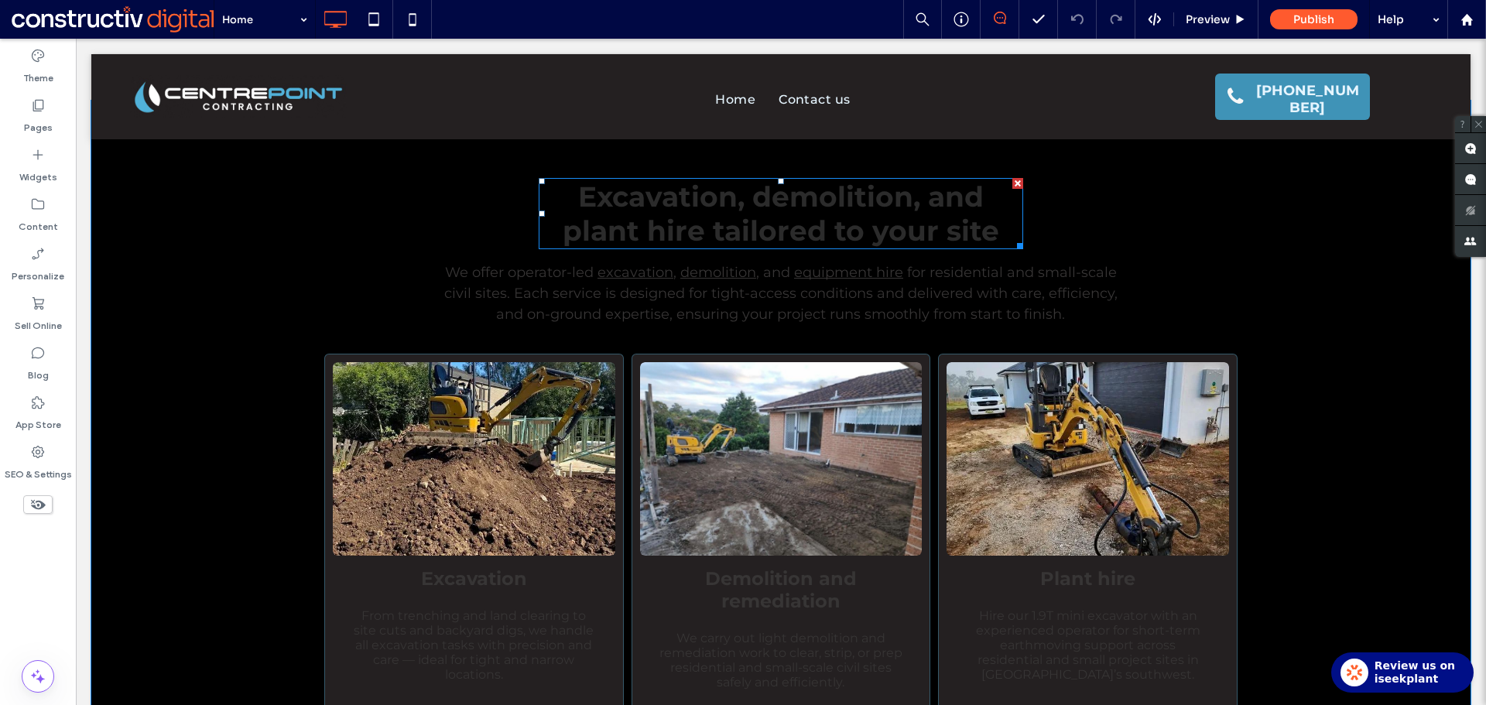
click at [709, 214] on span "Excavation, demolition, and plant hire tailored to your site" at bounding box center [781, 214] width 436 height 68
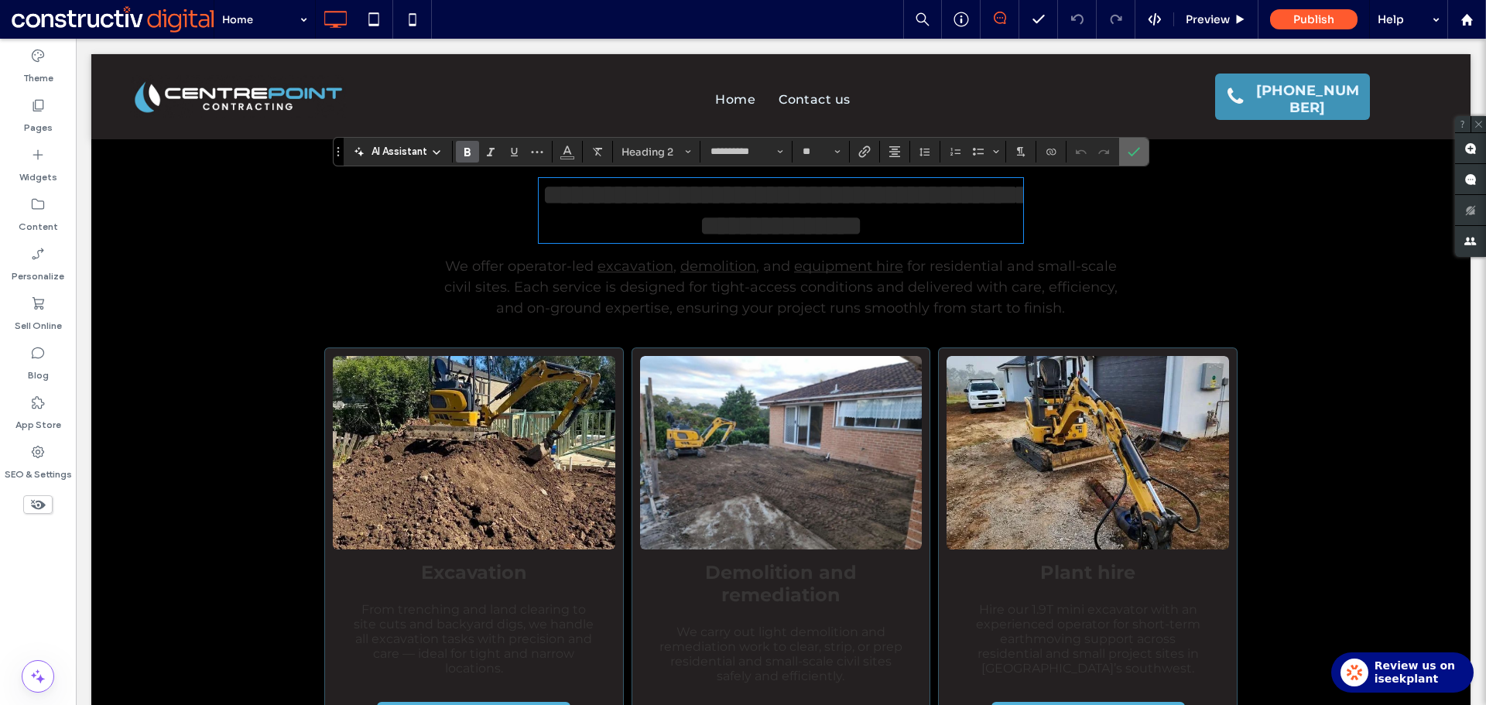
click at [1132, 150] on icon "Confirm" at bounding box center [1133, 151] width 12 height 12
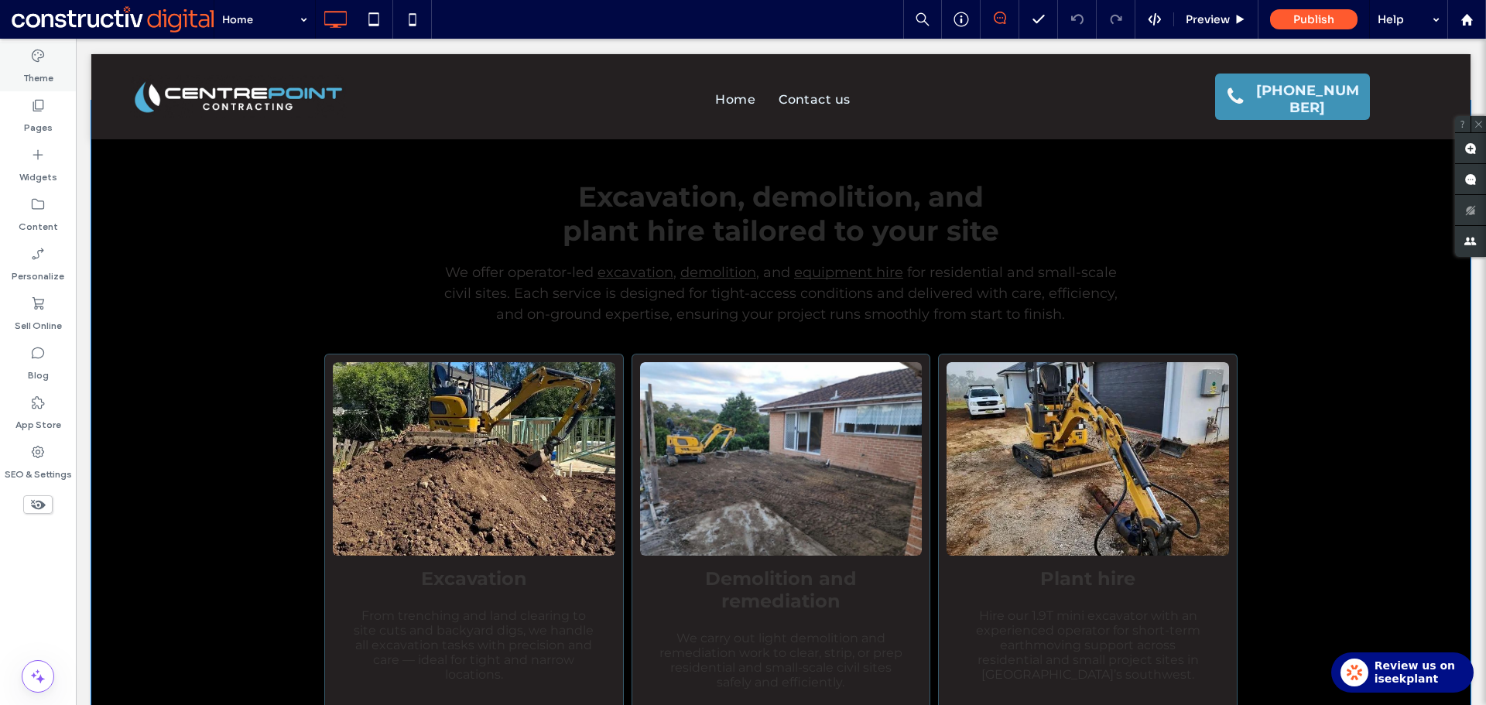
click at [42, 63] on label "Theme" at bounding box center [38, 74] width 30 height 22
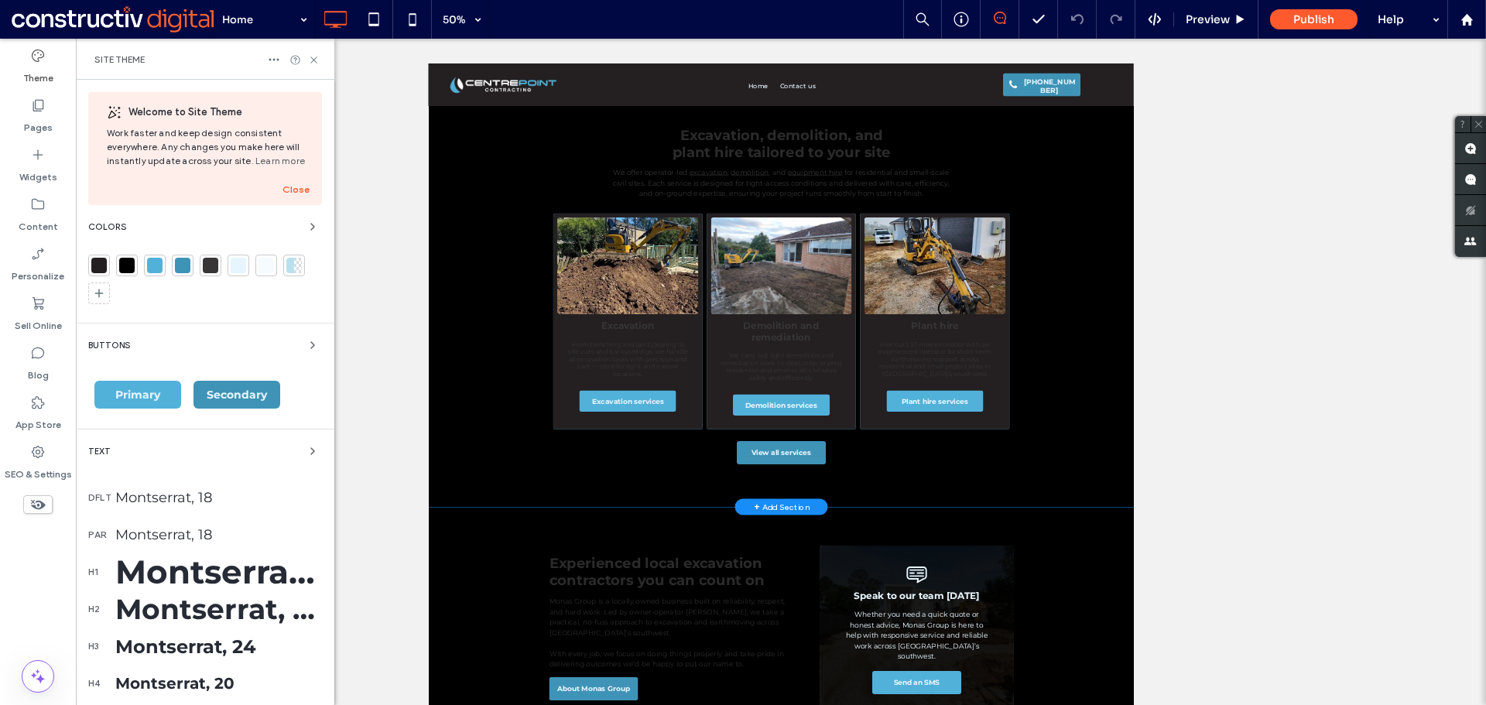
drag, startPoint x: 172, startPoint y: 576, endPoint x: 203, endPoint y: 564, distance: 33.3
click at [172, 577] on div "Montserrat, 42" at bounding box center [218, 572] width 207 height 40
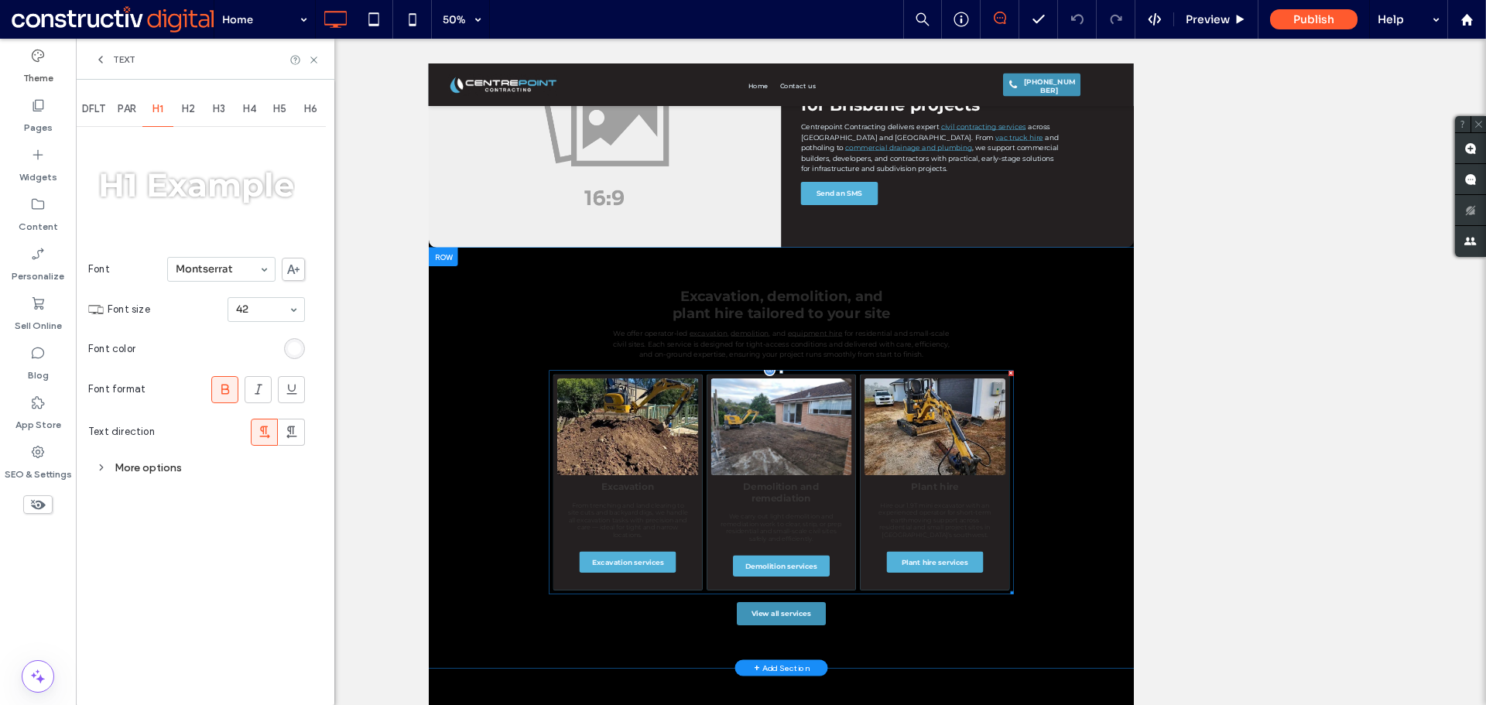
scroll to position [0, 0]
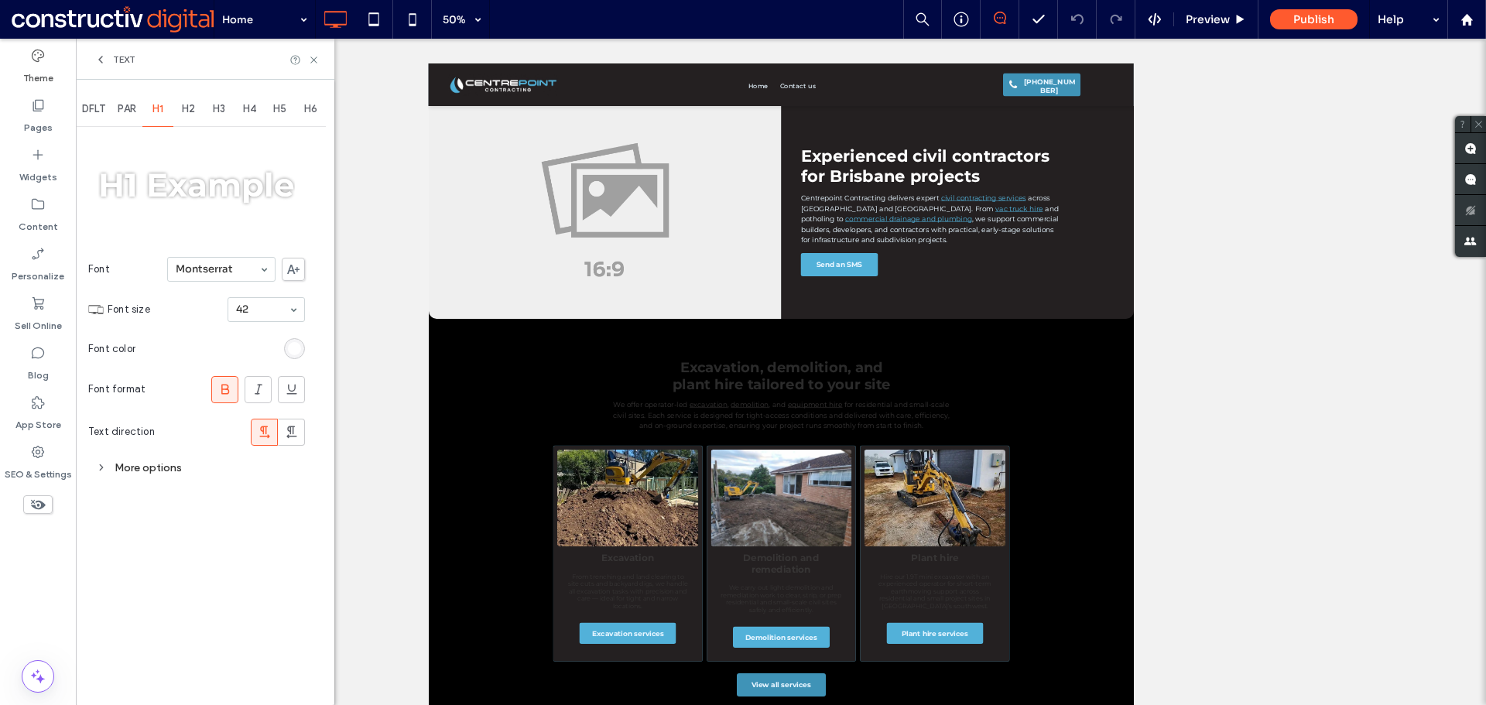
click at [190, 112] on span "H2" at bounding box center [188, 109] width 13 height 12
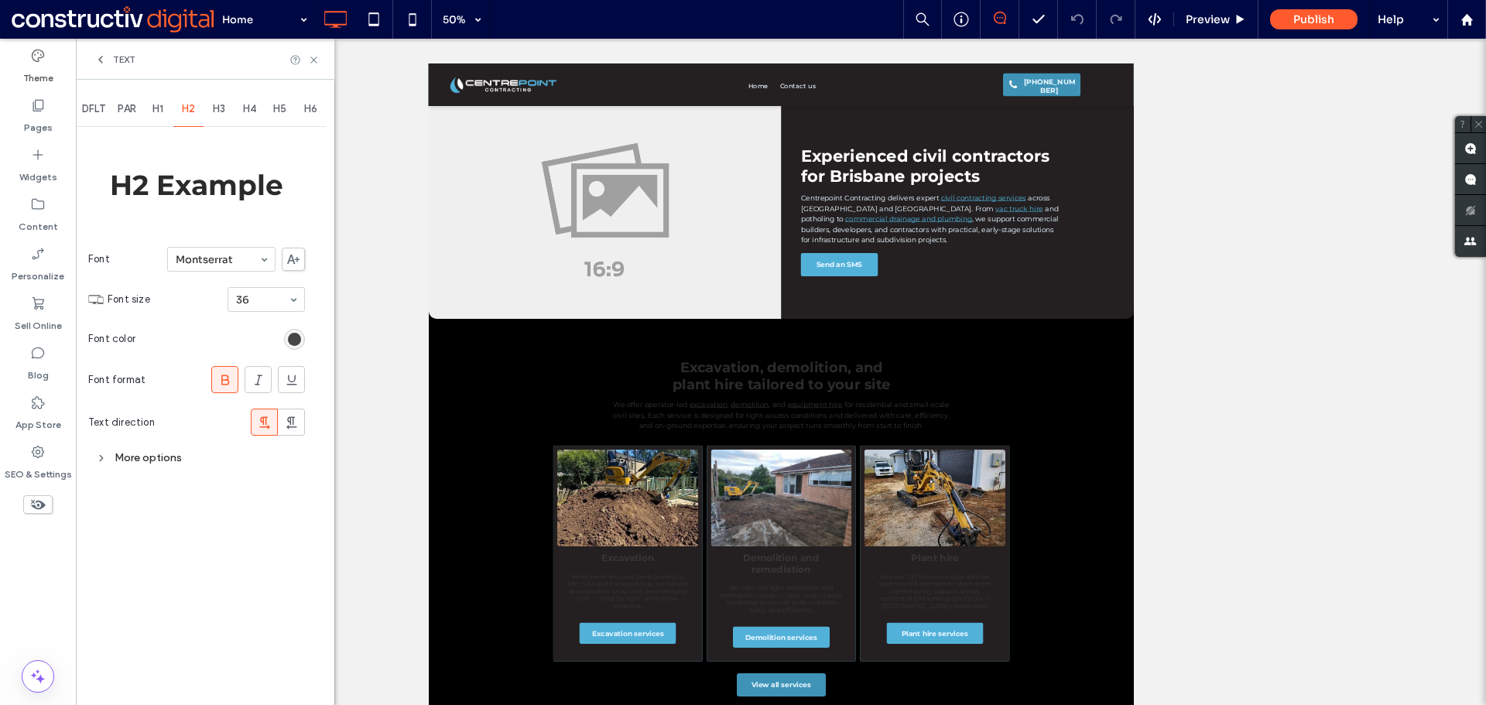
click at [299, 344] on div "rgb(43, 43, 43)" at bounding box center [294, 339] width 13 height 13
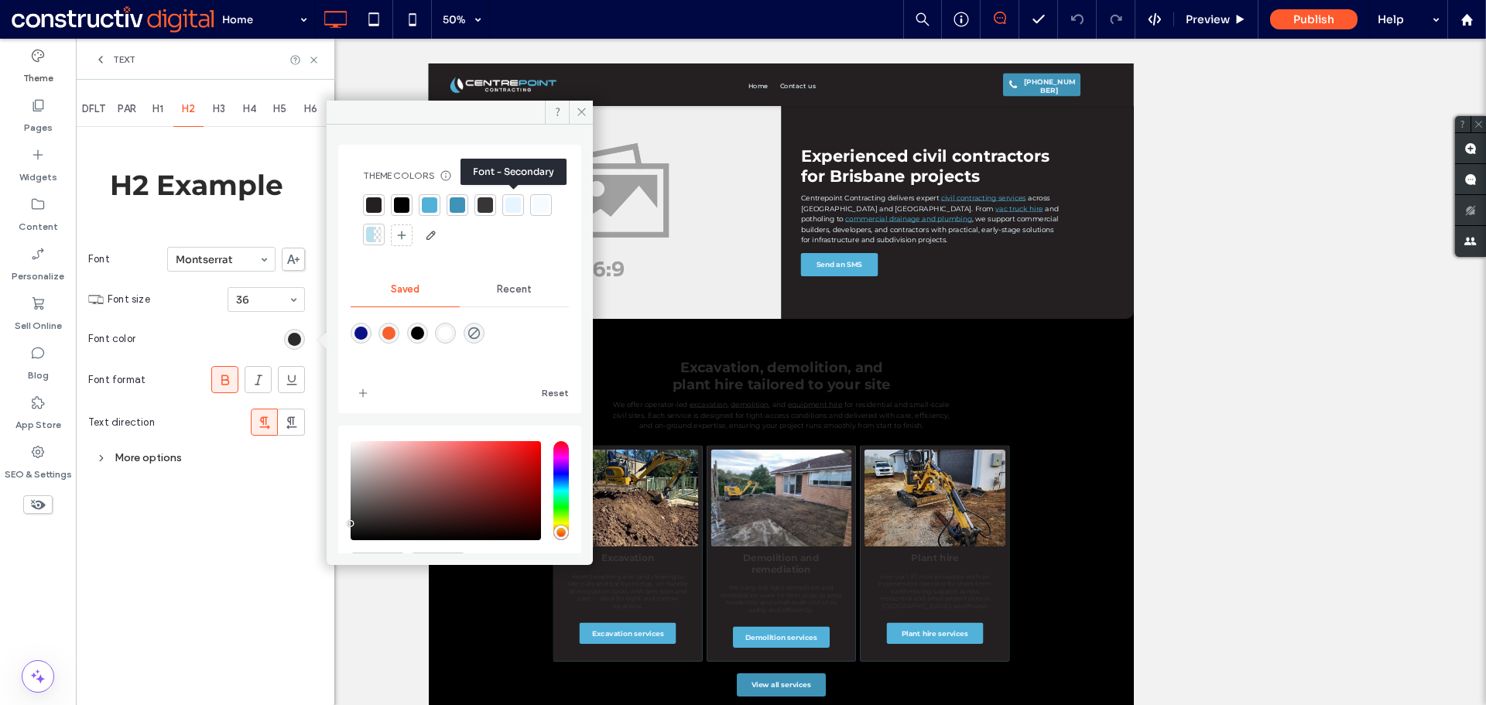
click at [511, 205] on div at bounding box center [512, 204] width 15 height 15
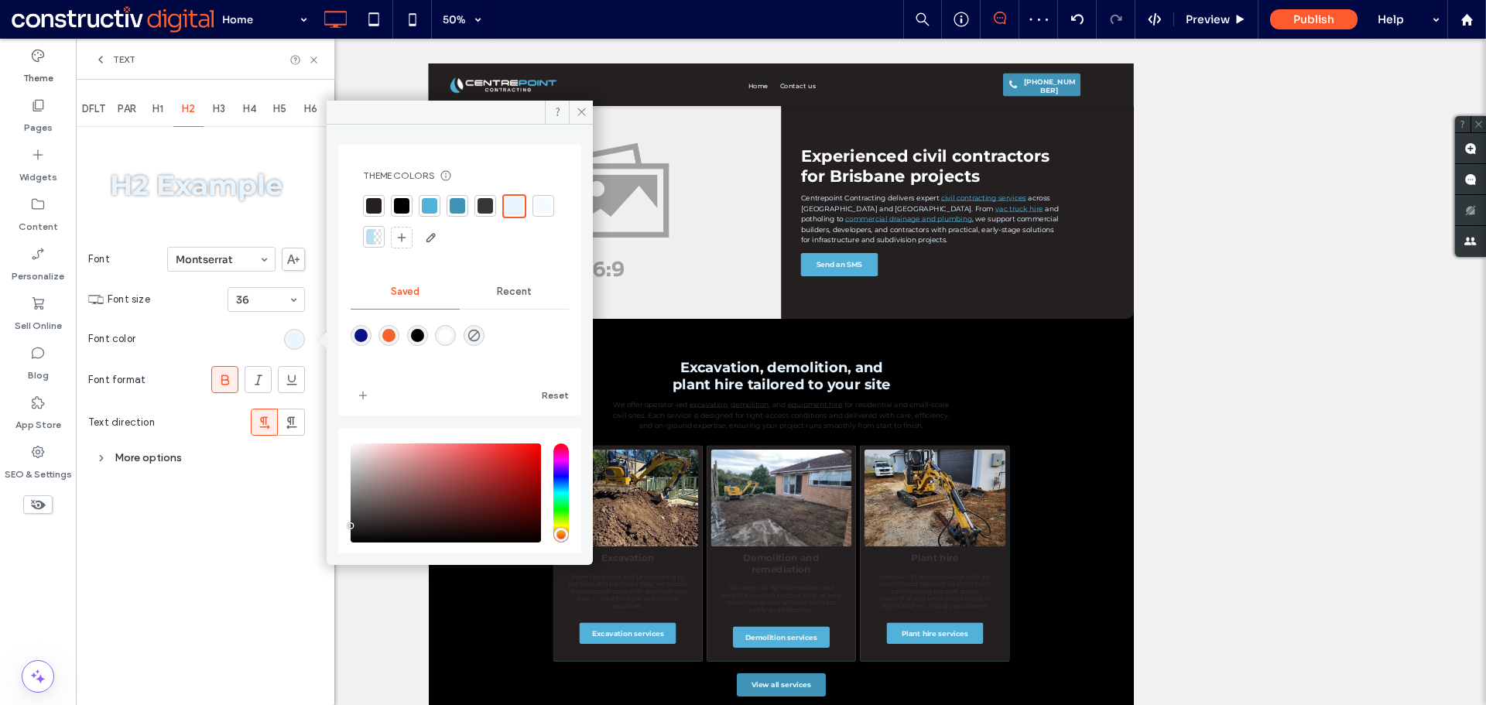
click at [222, 108] on span "H3" at bounding box center [219, 109] width 12 height 12
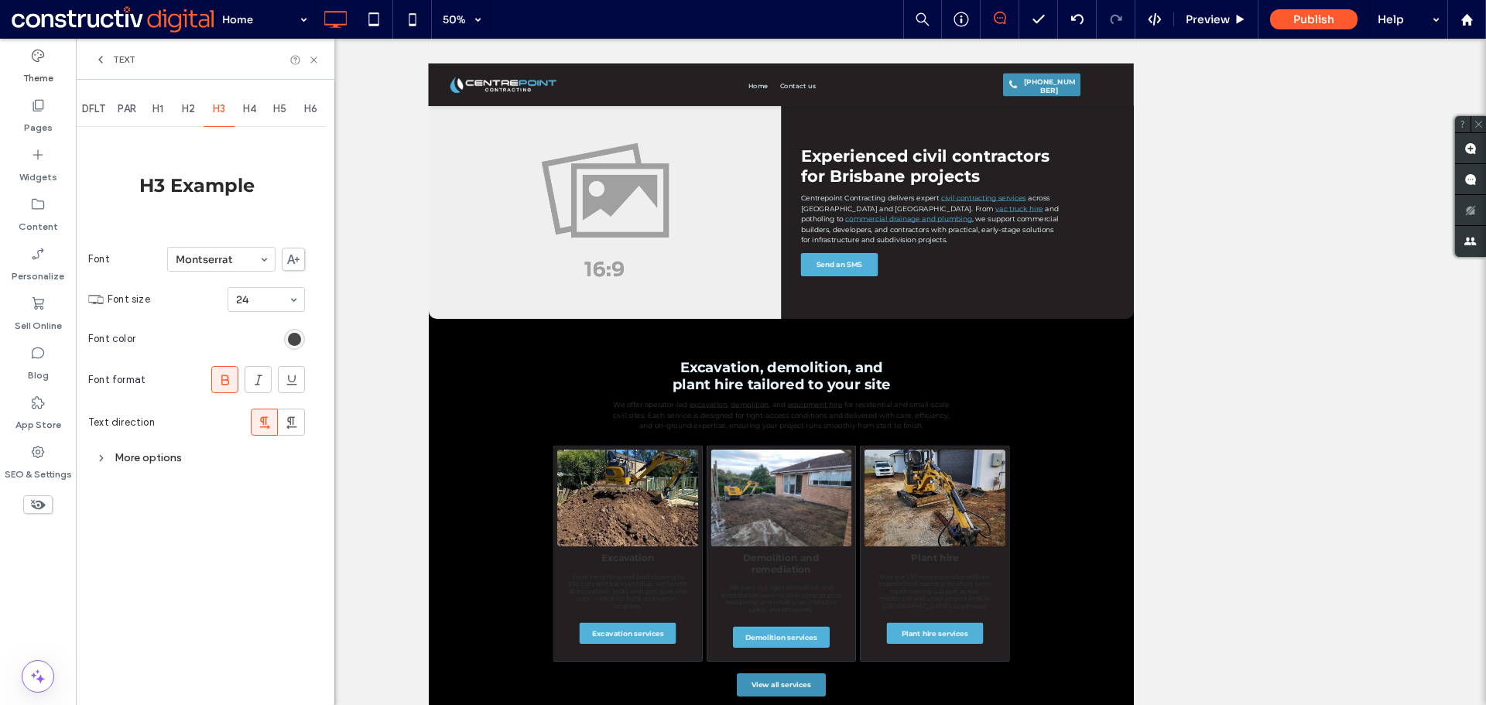
drag, startPoint x: 296, startPoint y: 339, endPoint x: 324, endPoint y: 304, distance: 44.6
click at [297, 339] on div "rgb(43, 43, 43)" at bounding box center [294, 339] width 13 height 13
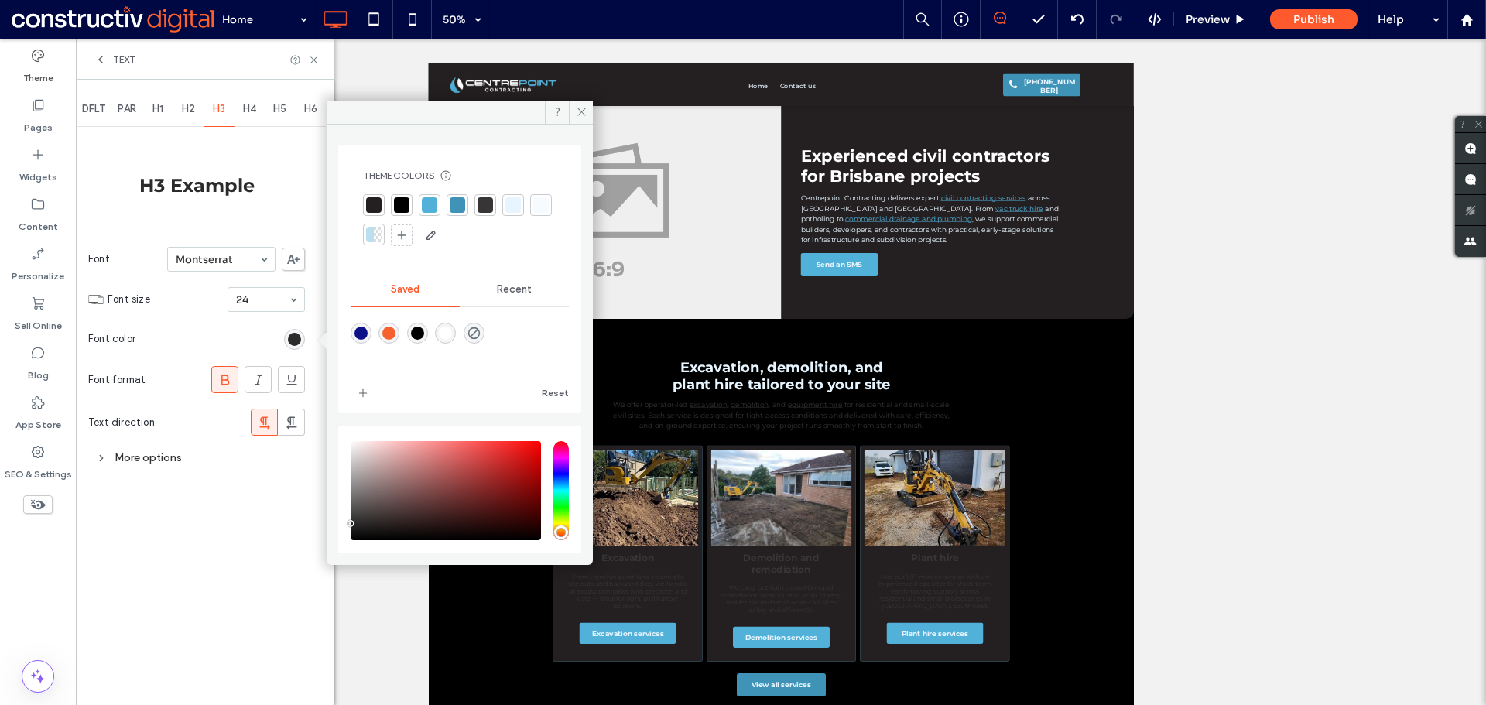
click at [507, 200] on div at bounding box center [512, 204] width 15 height 15
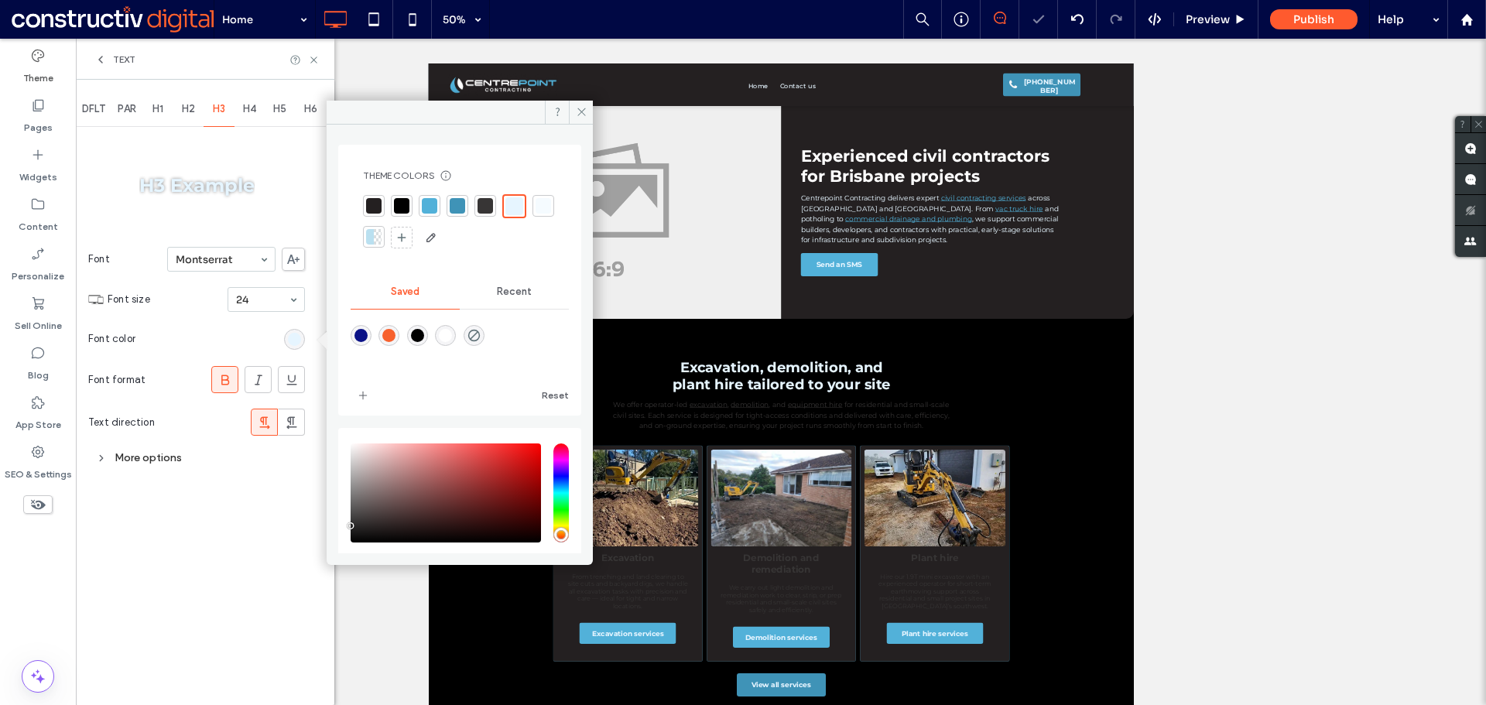
click at [254, 108] on span "H4" at bounding box center [249, 109] width 13 height 12
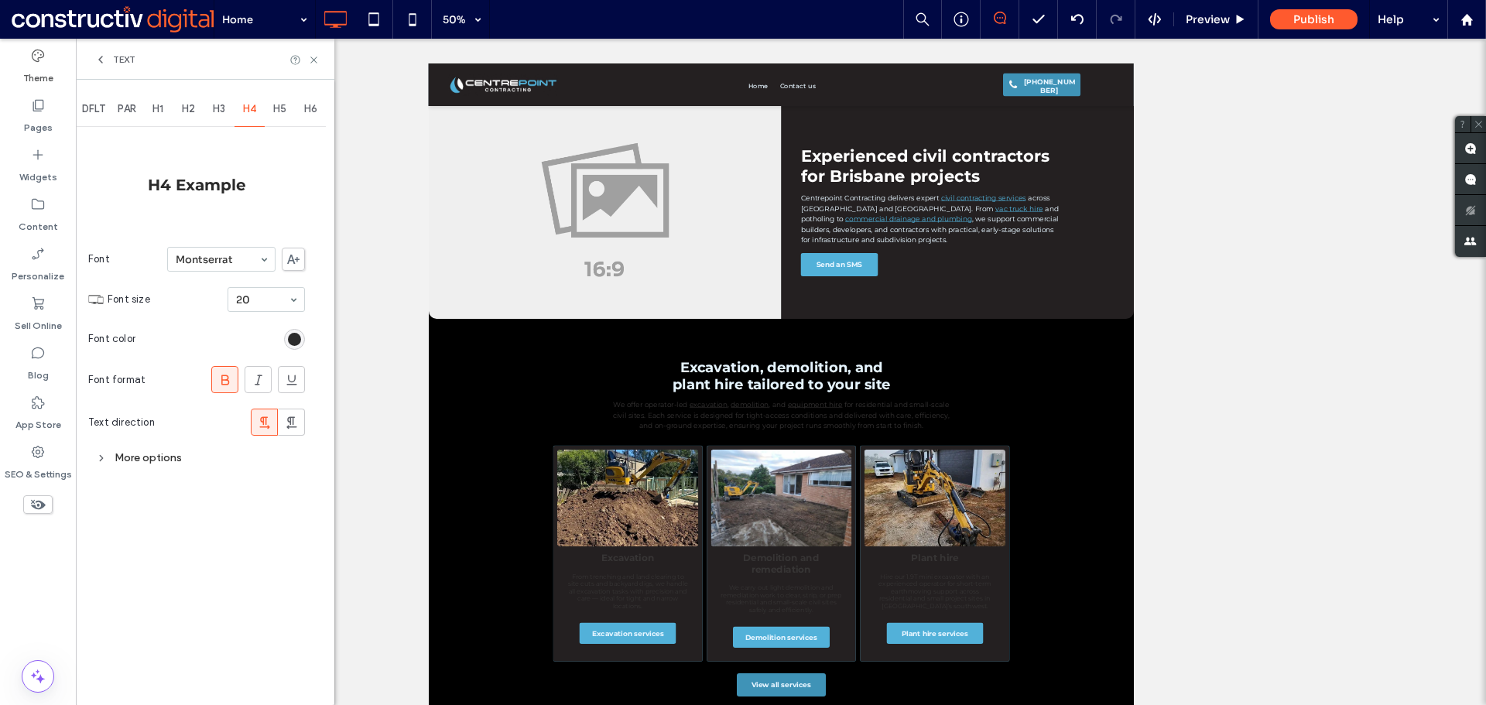
click at [285, 337] on div "rgb(43, 43, 43)" at bounding box center [294, 339] width 21 height 21
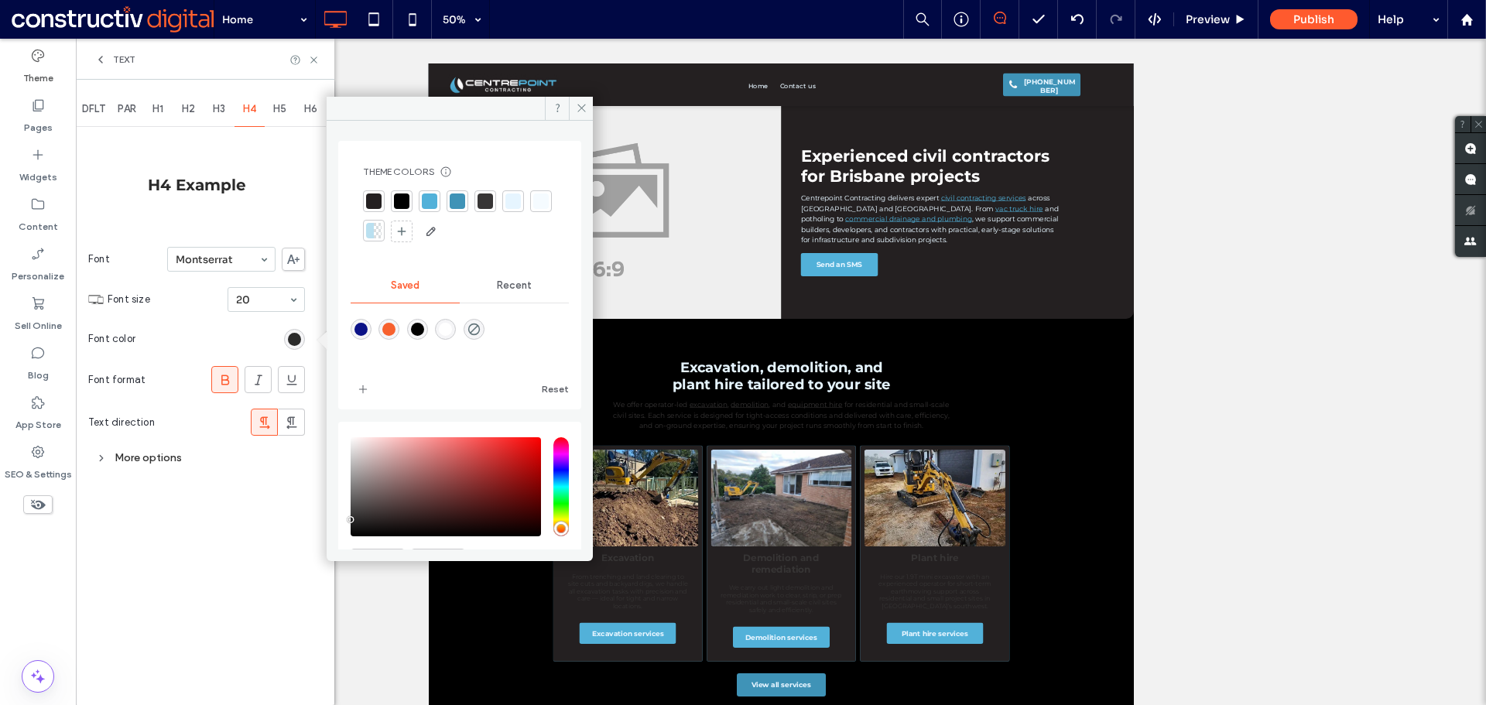
click at [533, 209] on div at bounding box center [540, 200] width 15 height 15
click at [280, 105] on span "H5" at bounding box center [279, 109] width 13 height 12
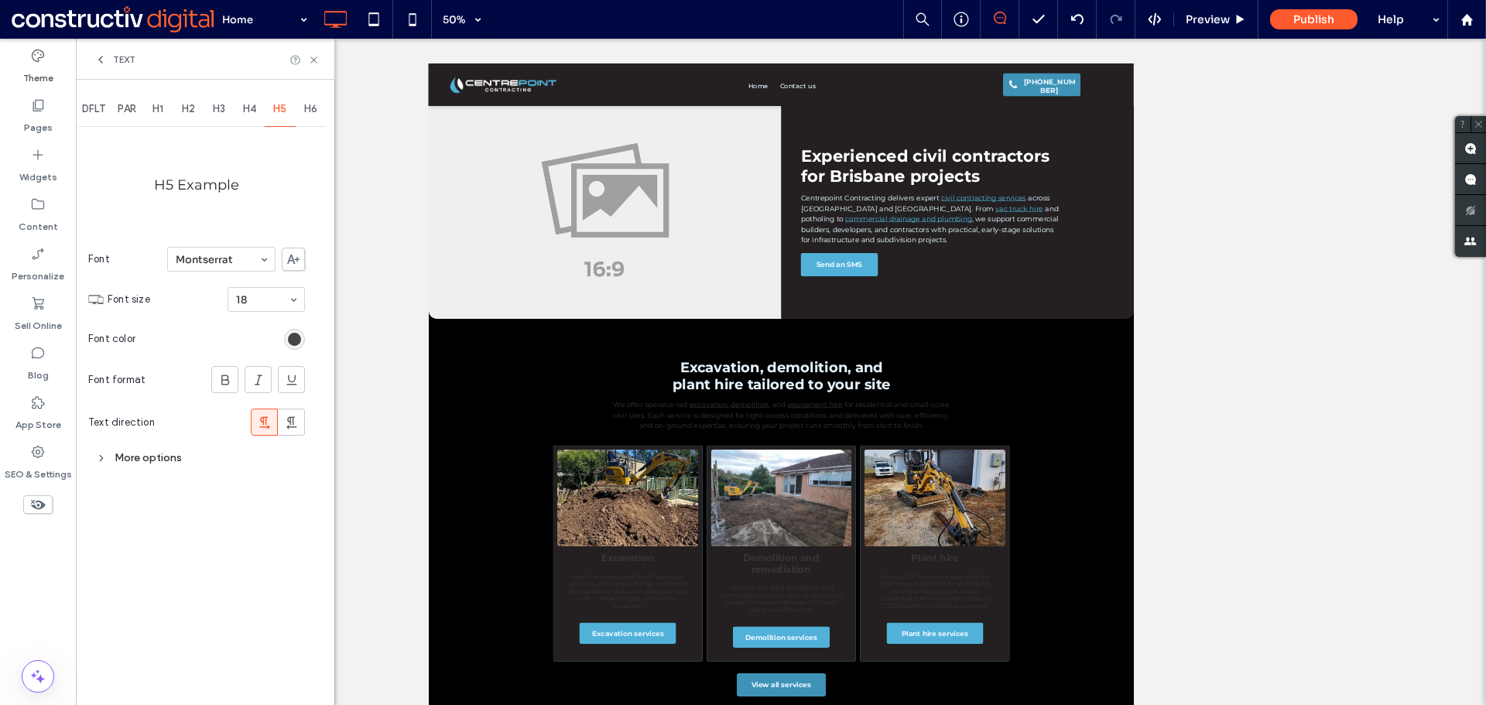
drag, startPoint x: 290, startPoint y: 338, endPoint x: 293, endPoint y: 347, distance: 9.6
click at [290, 340] on div "rgb(43, 43, 43)" at bounding box center [294, 339] width 13 height 13
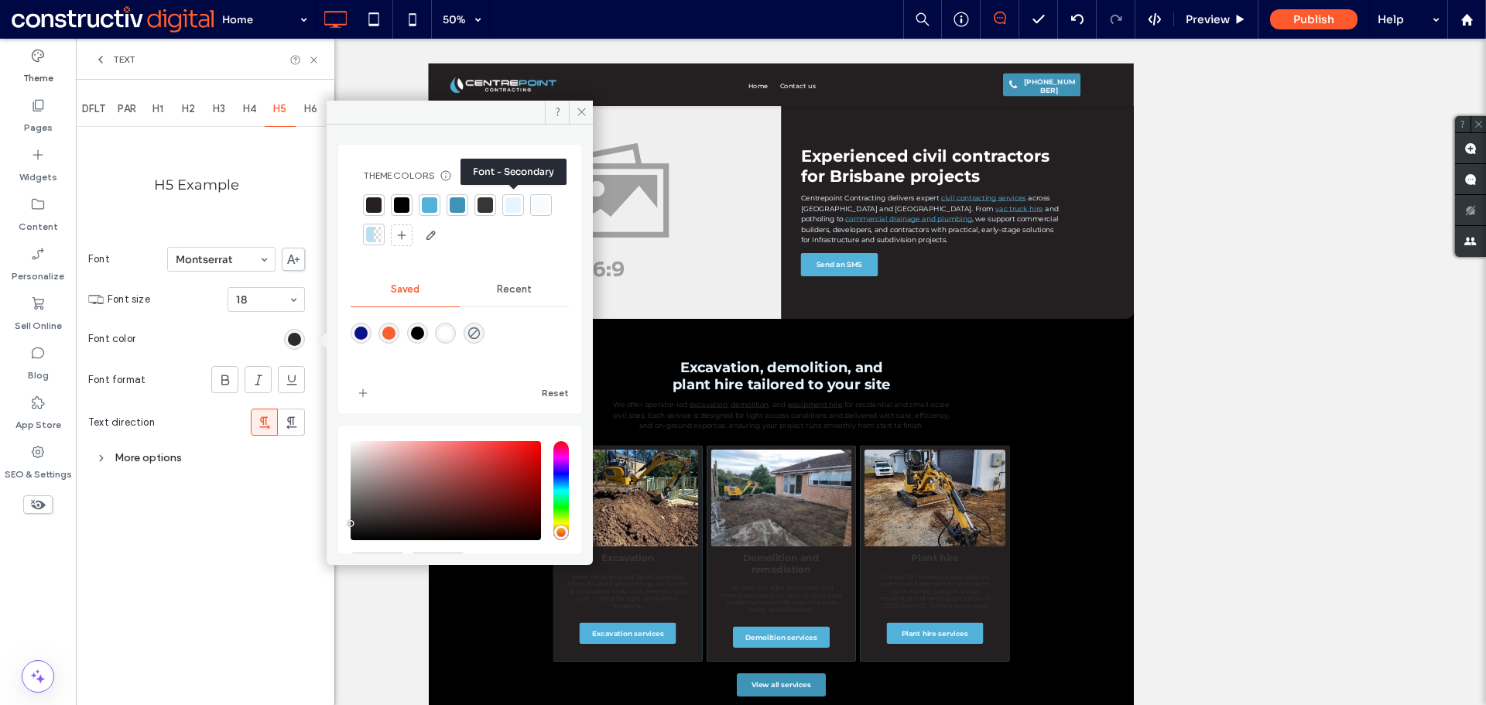
drag, startPoint x: 507, startPoint y: 206, endPoint x: 415, endPoint y: 195, distance: 92.7
click at [508, 206] on div at bounding box center [512, 204] width 15 height 15
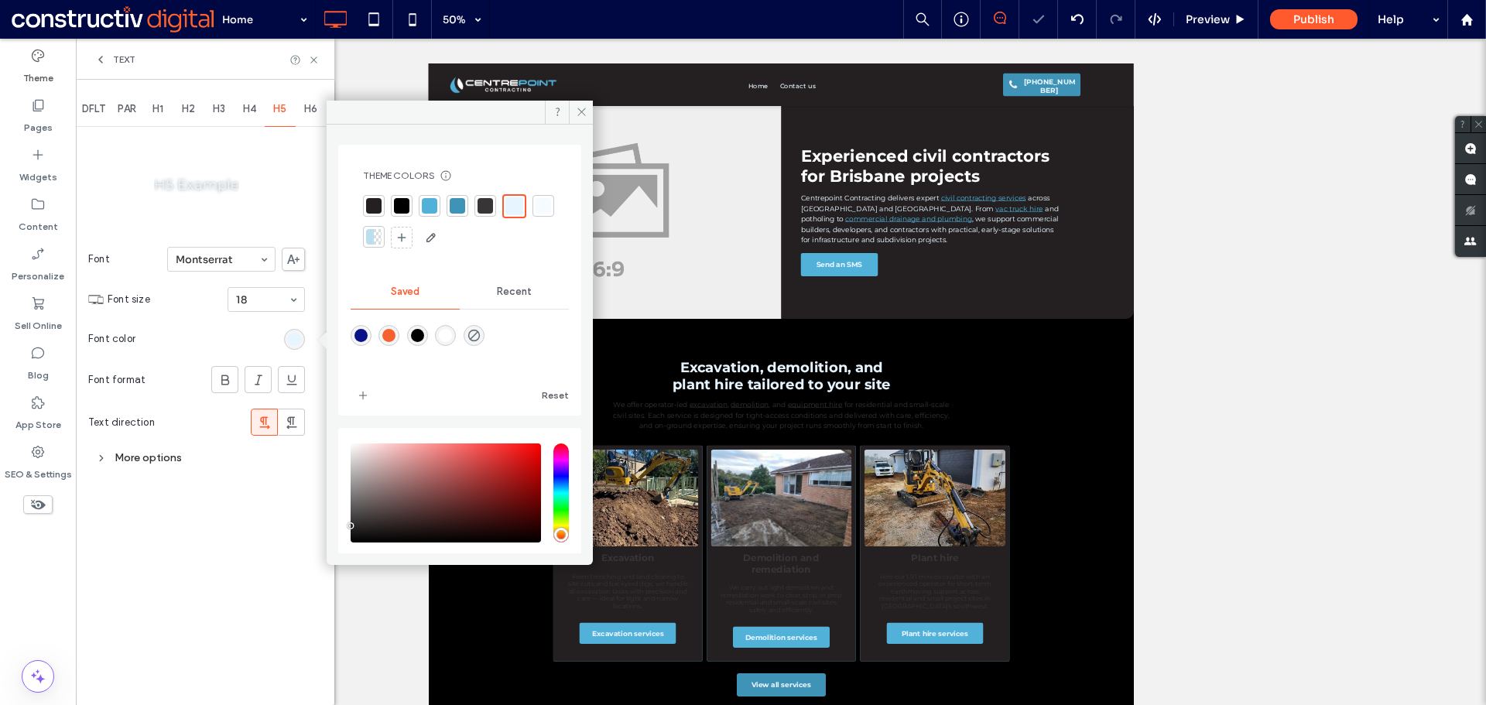
click at [312, 111] on span "H6" at bounding box center [310, 109] width 13 height 12
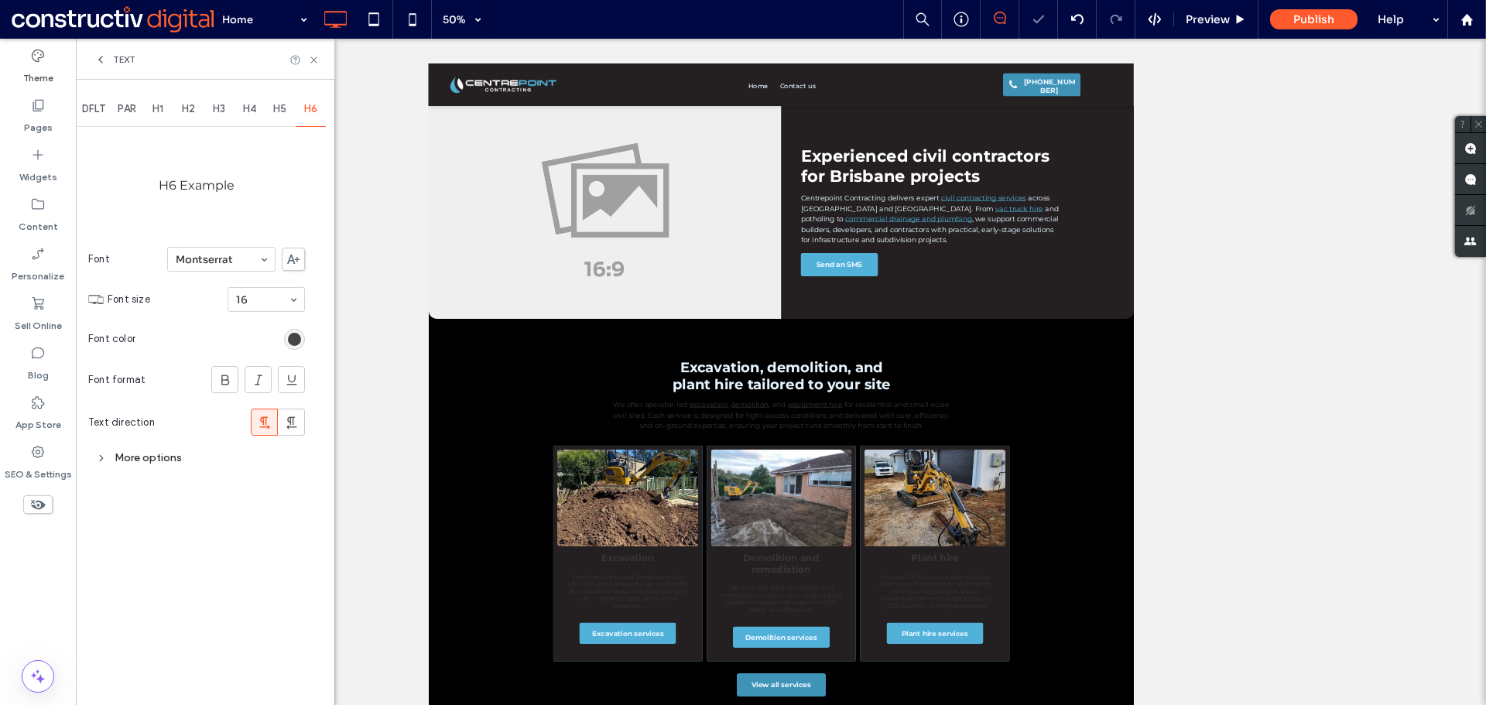
click at [295, 344] on div "rgb(43, 43, 43)" at bounding box center [294, 339] width 13 height 13
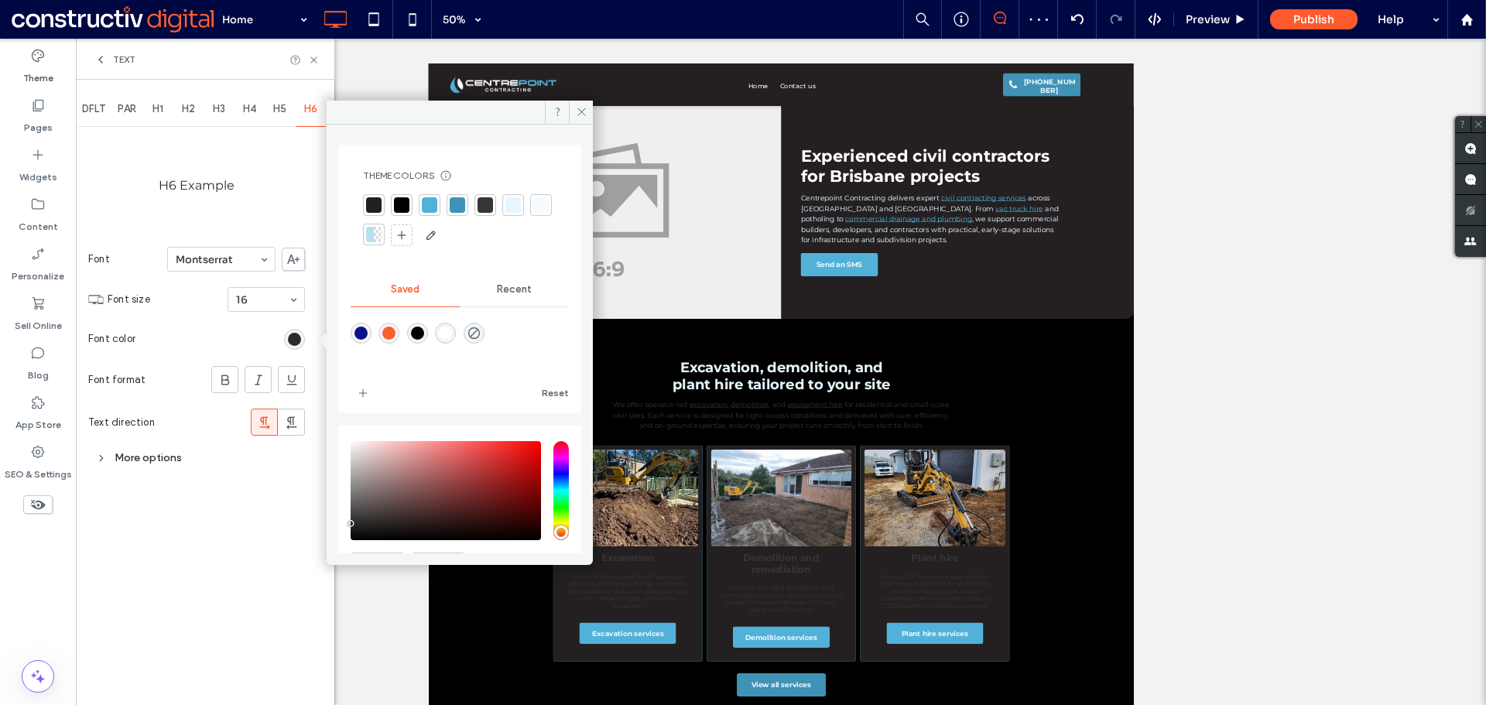
click at [509, 210] on div at bounding box center [512, 204] width 15 height 15
click at [583, 110] on icon at bounding box center [582, 112] width 12 height 12
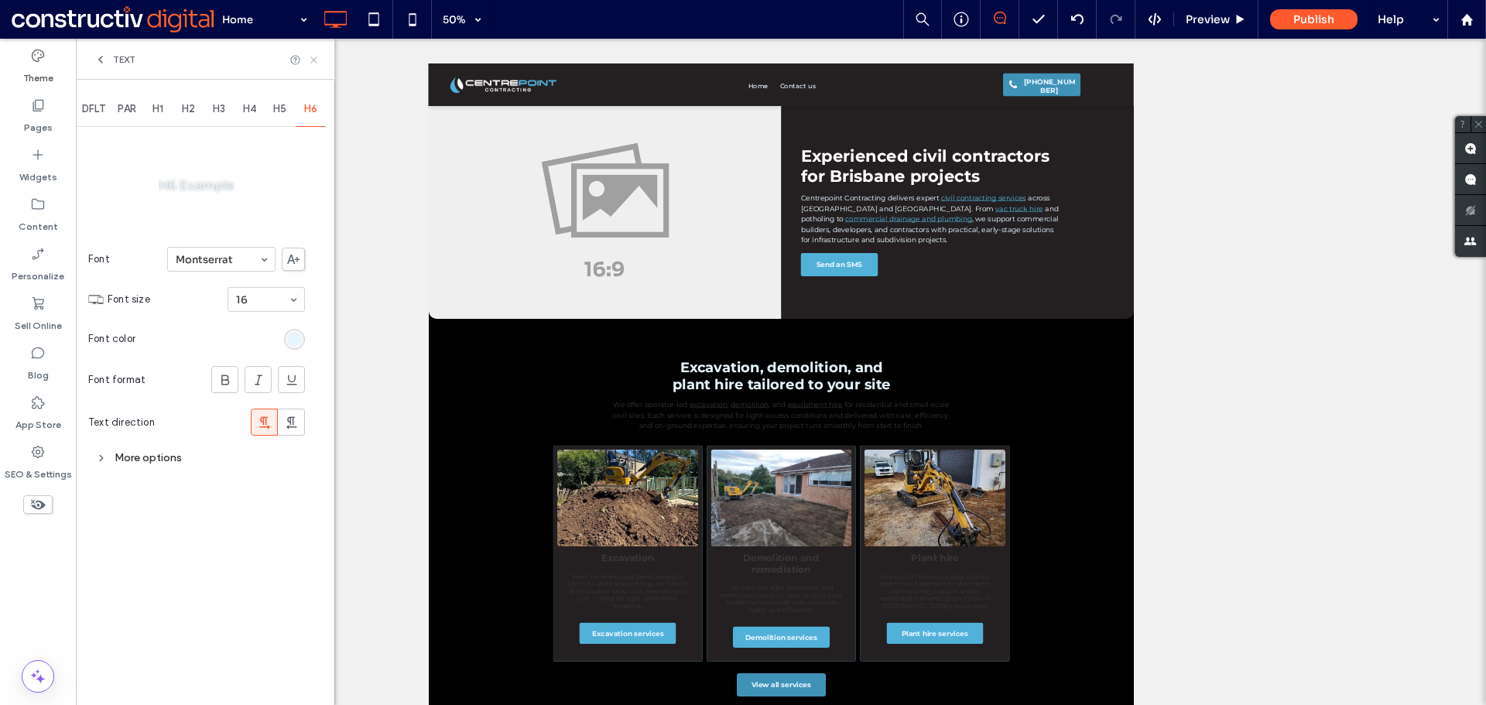
click at [314, 59] on use at bounding box center [313, 59] width 6 height 6
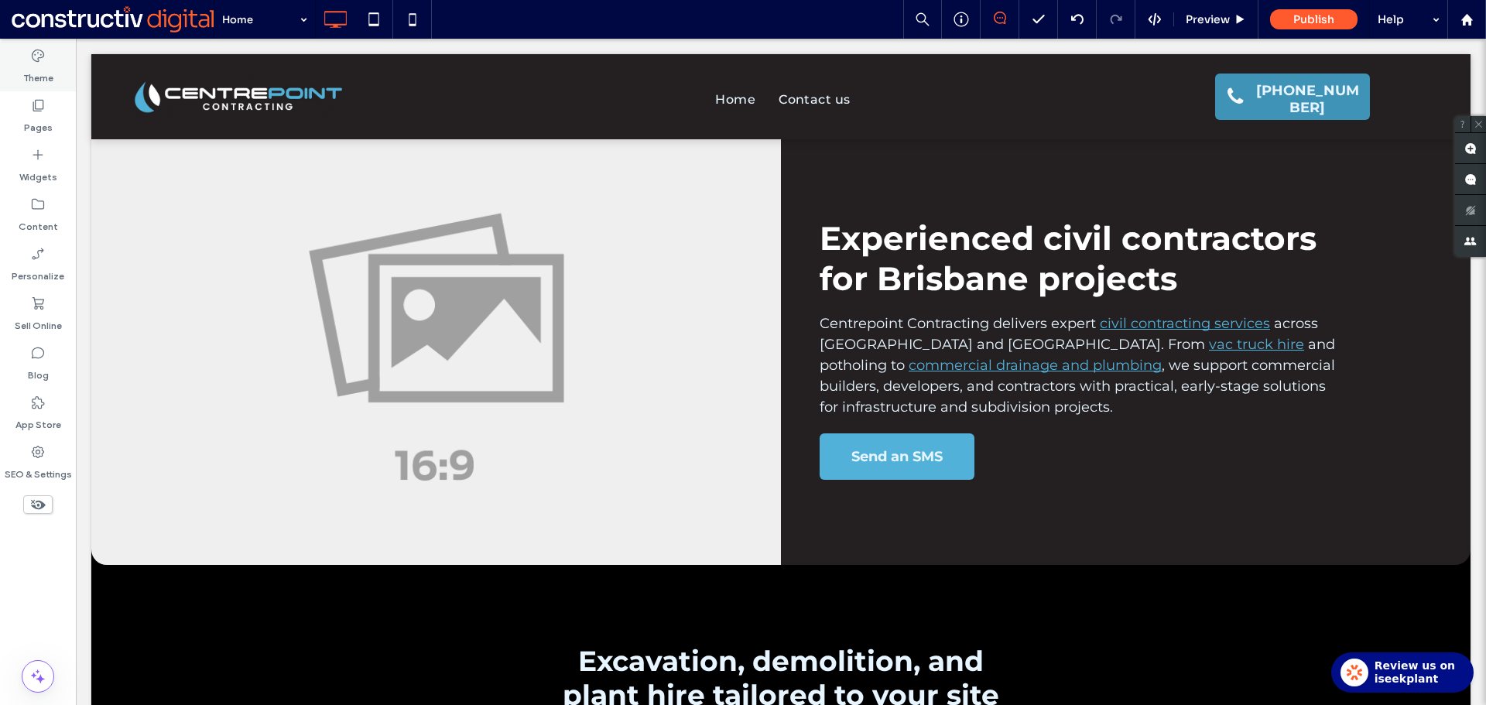
click at [54, 56] on div "Theme" at bounding box center [38, 67] width 76 height 50
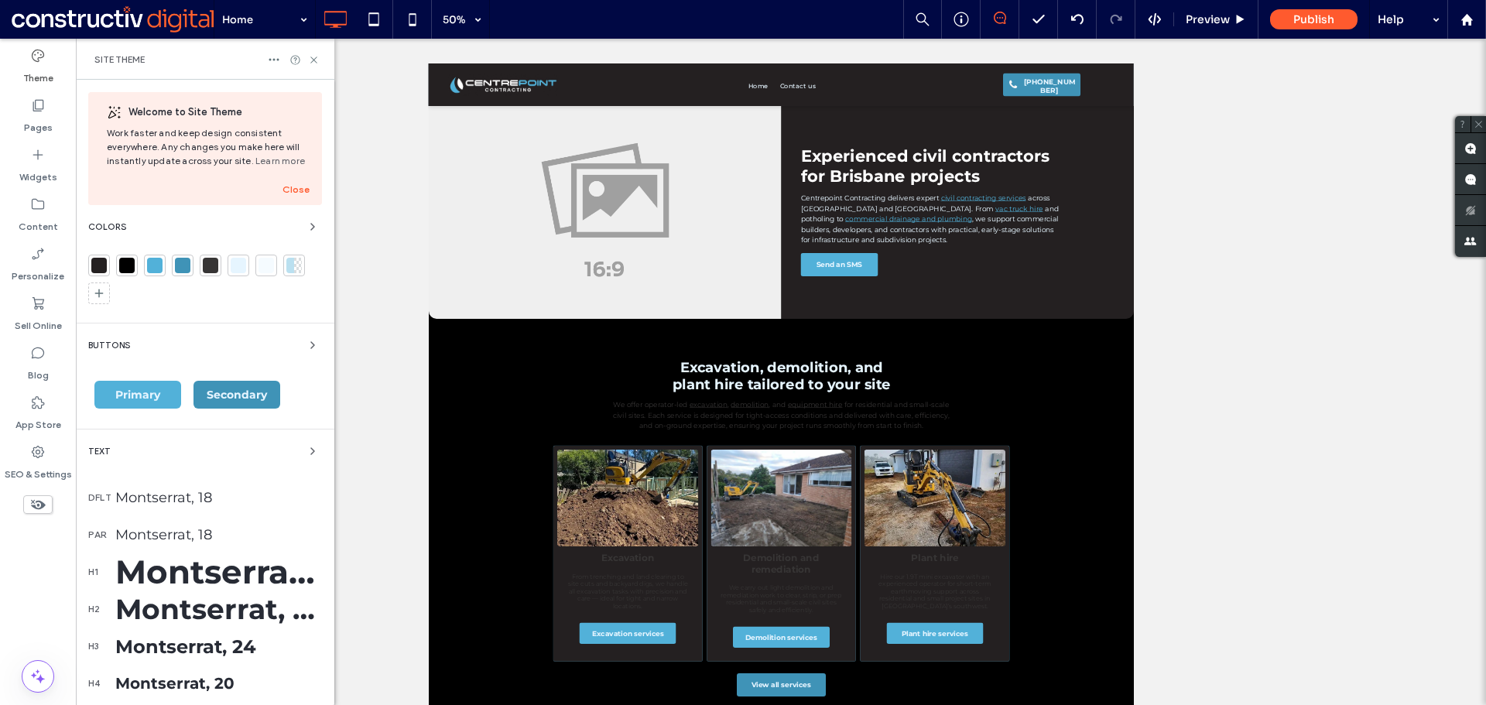
click at [198, 572] on div "Montserrat, 42" at bounding box center [218, 572] width 207 height 40
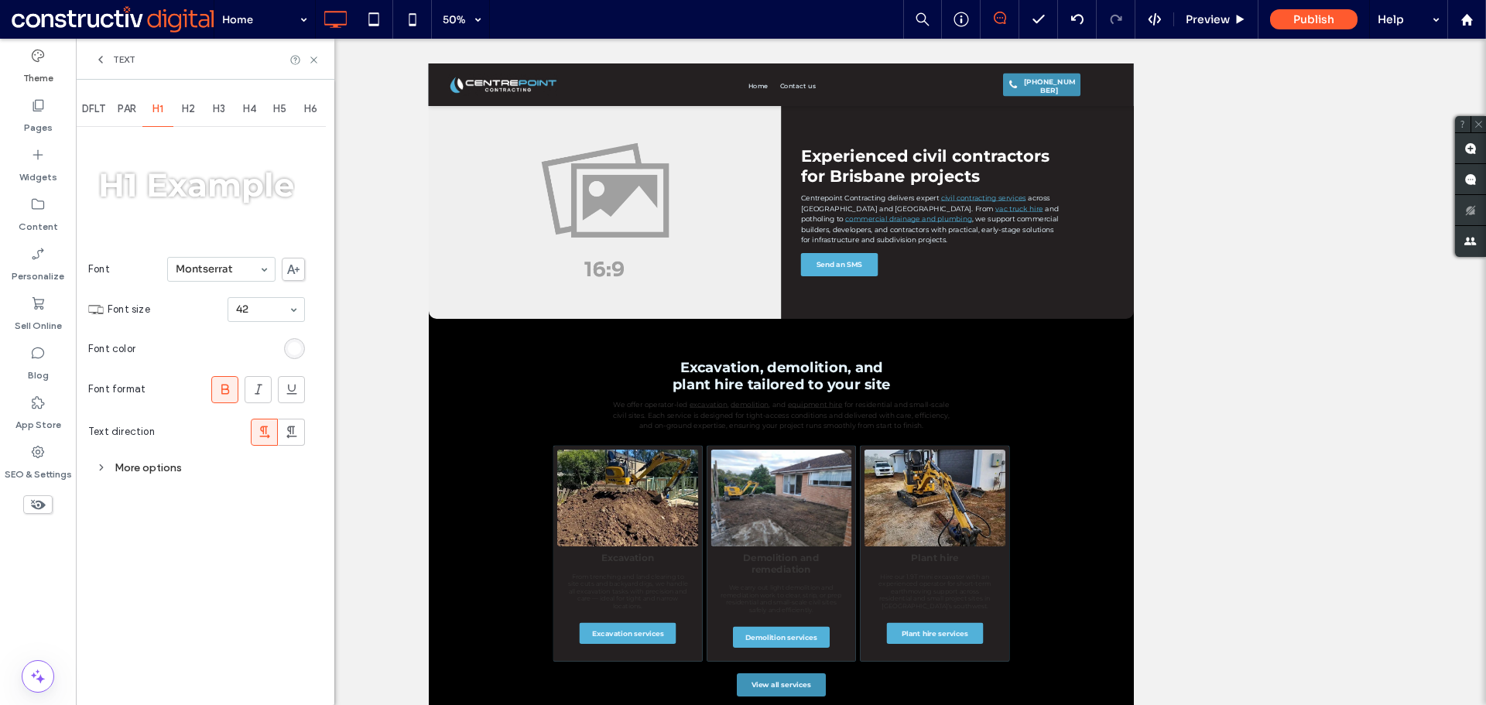
click at [293, 354] on div "rgb(255, 255, 255)" at bounding box center [294, 348] width 13 height 13
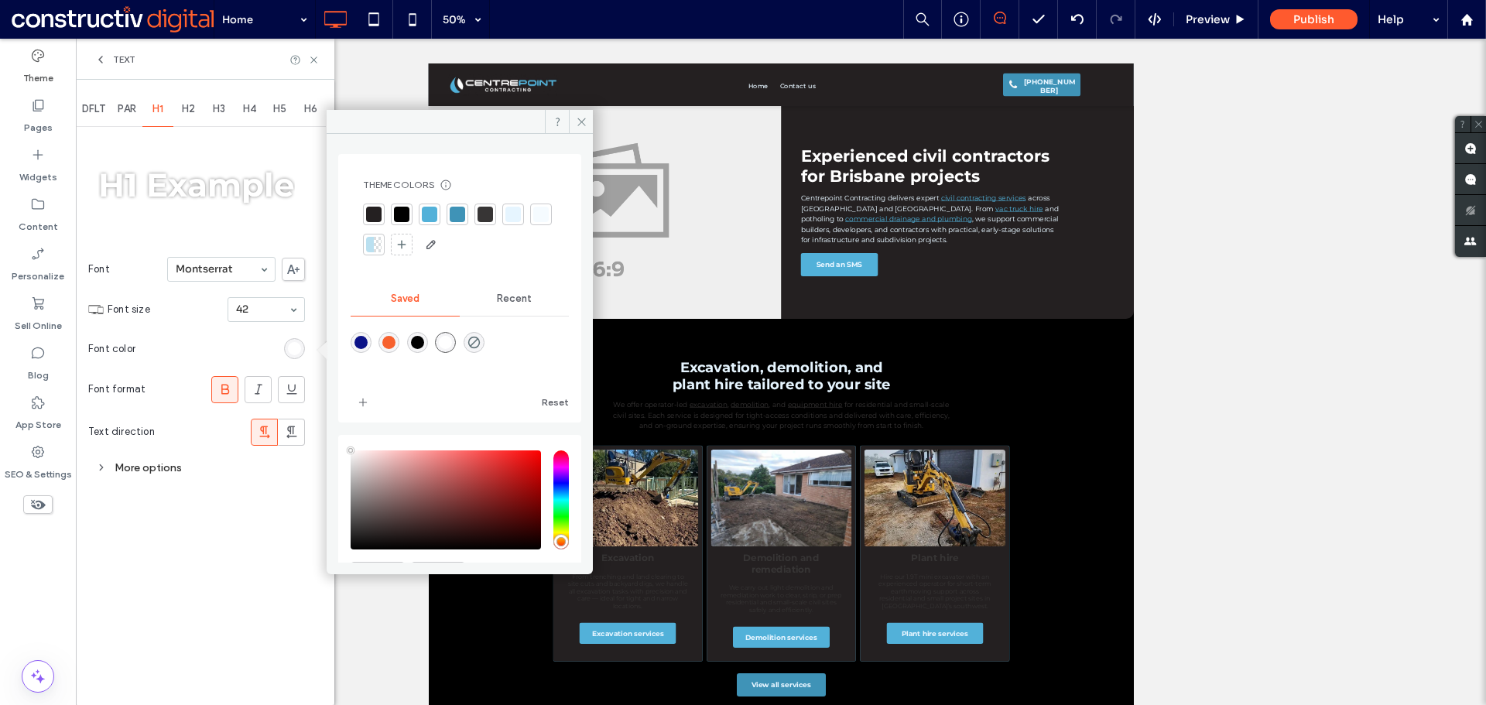
click at [514, 214] on div at bounding box center [512, 214] width 15 height 15
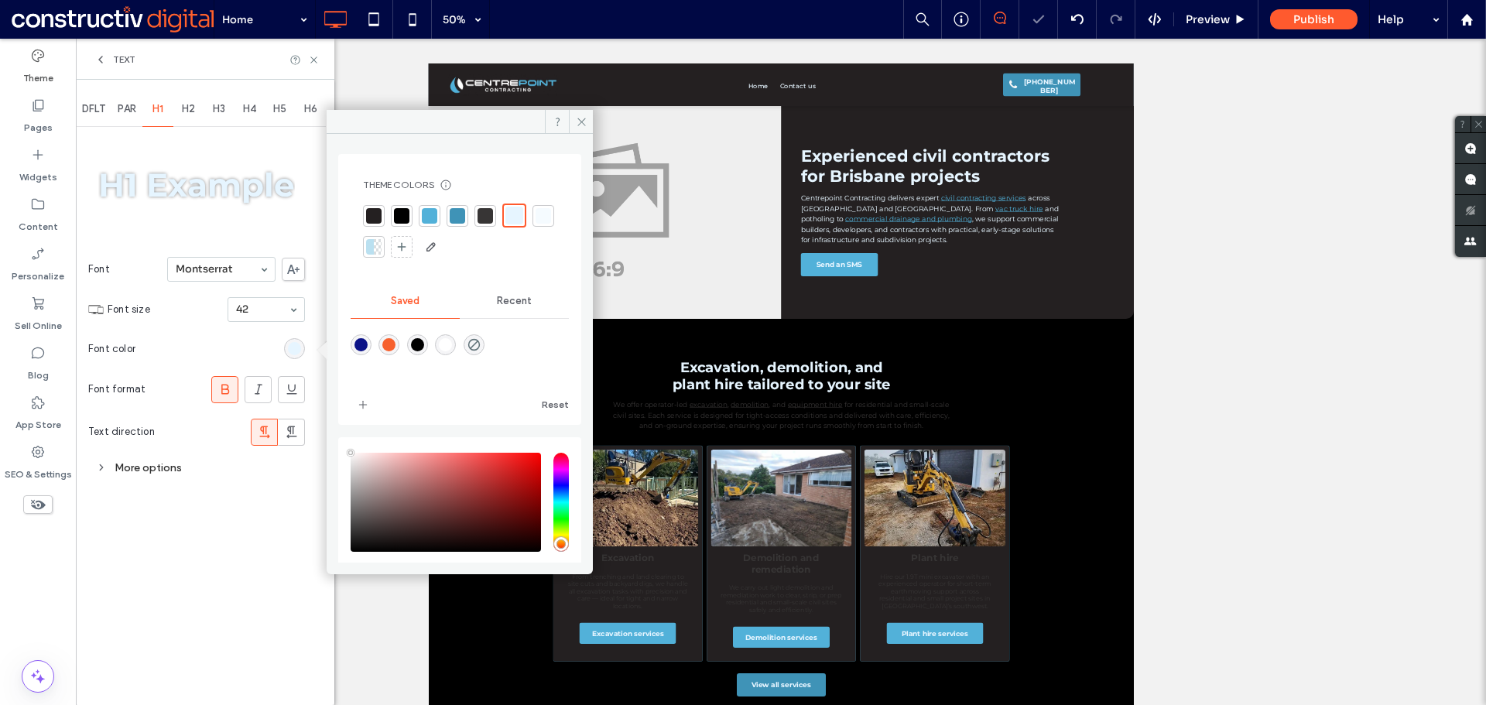
click at [321, 61] on div "Text" at bounding box center [205, 59] width 258 height 41
click at [315, 60] on icon at bounding box center [314, 60] width 12 height 12
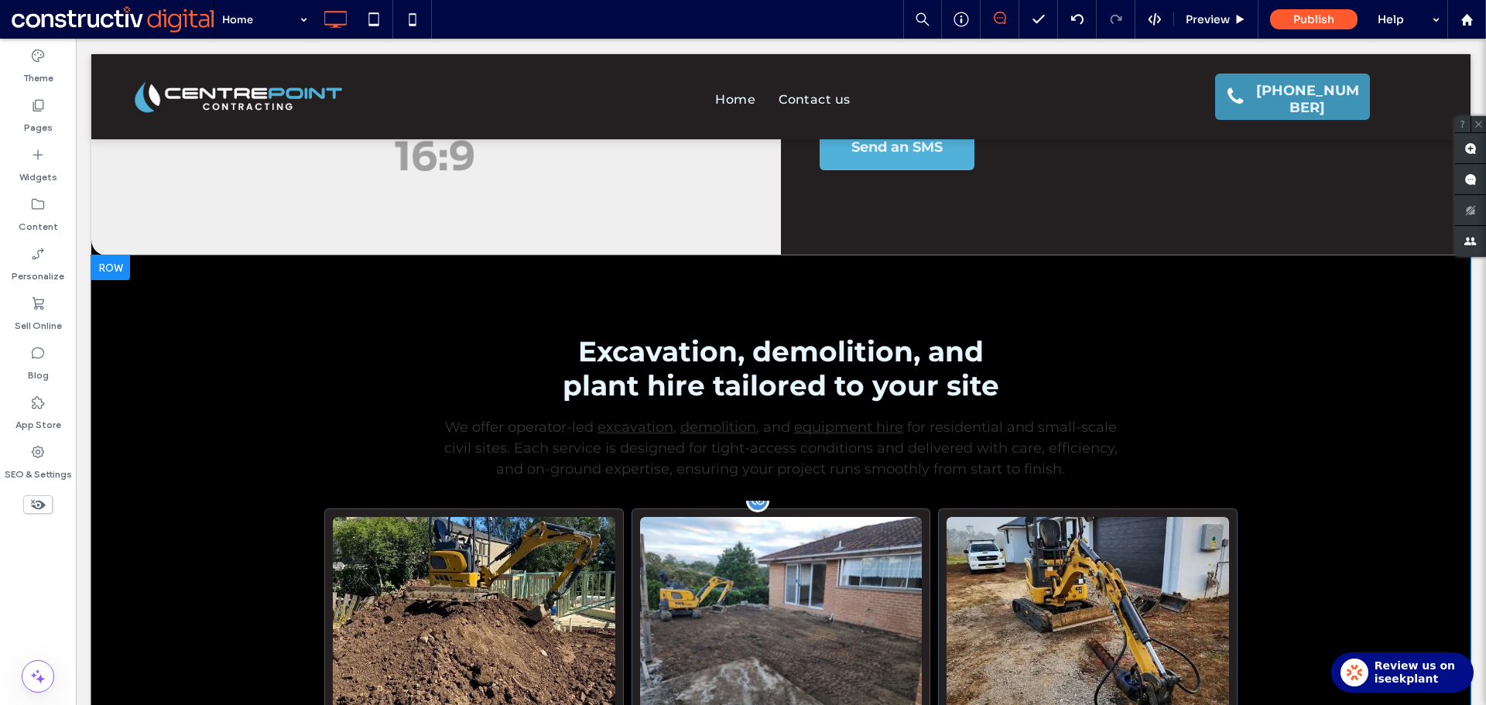
scroll to position [387, 0]
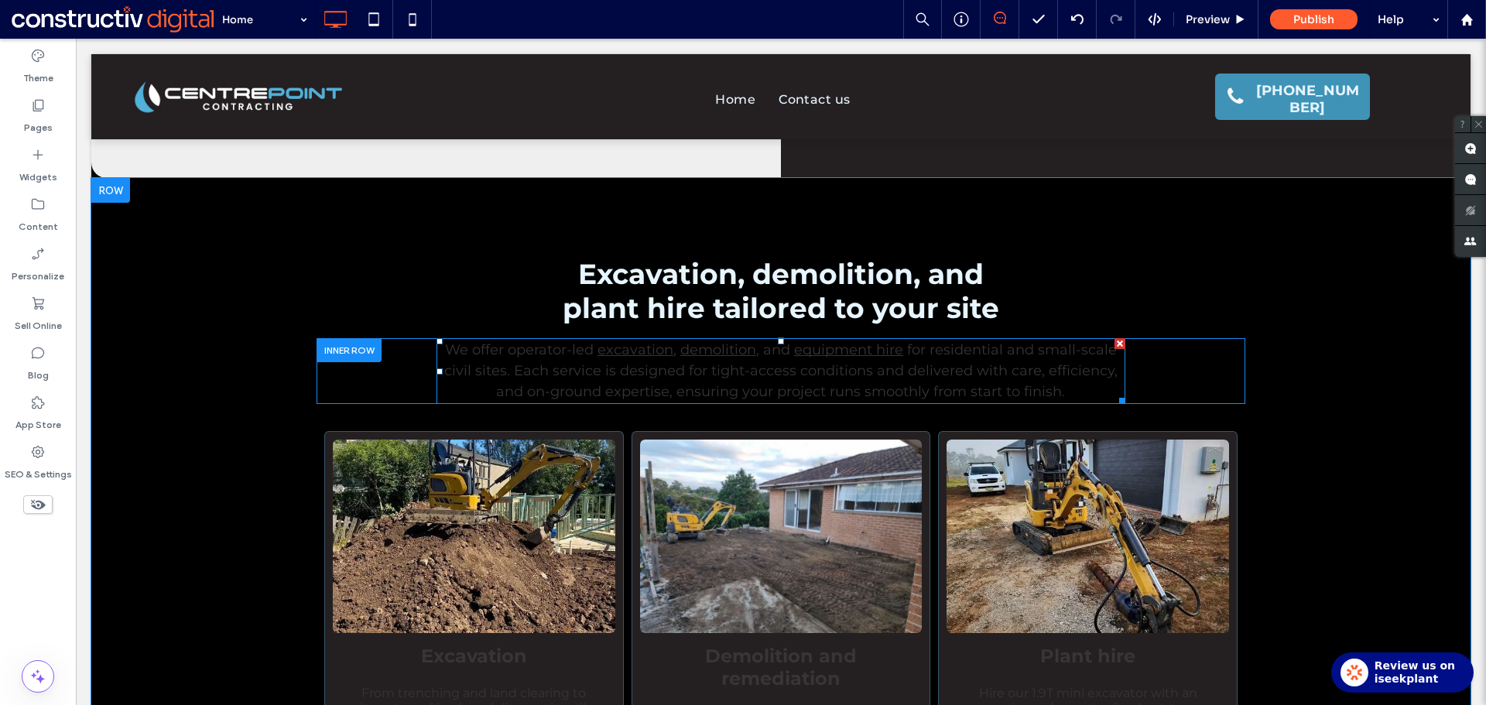
click at [727, 381] on p "We offer operator-led excavation , demolition , and equipment hire for resident…" at bounding box center [780, 371] width 689 height 63
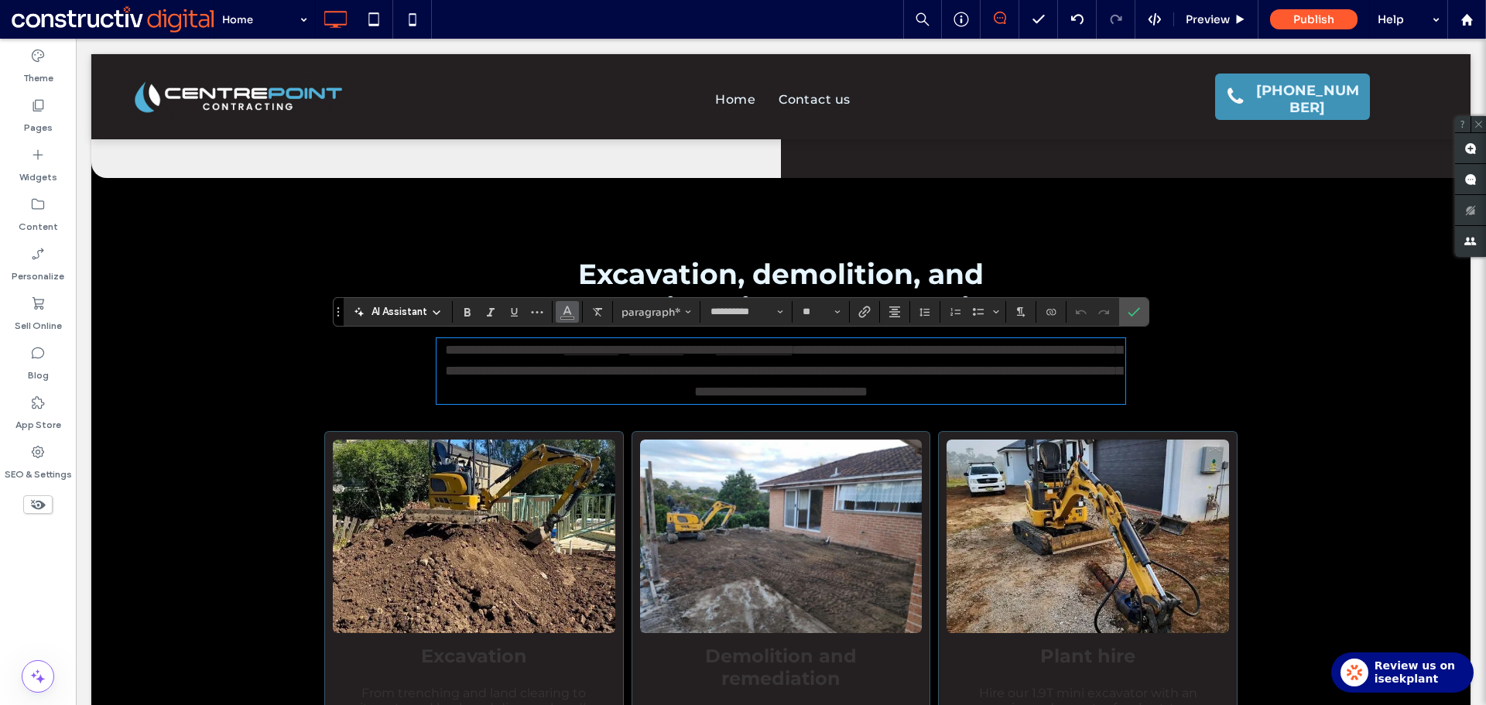
click at [573, 316] on button "Color" at bounding box center [567, 312] width 23 height 22
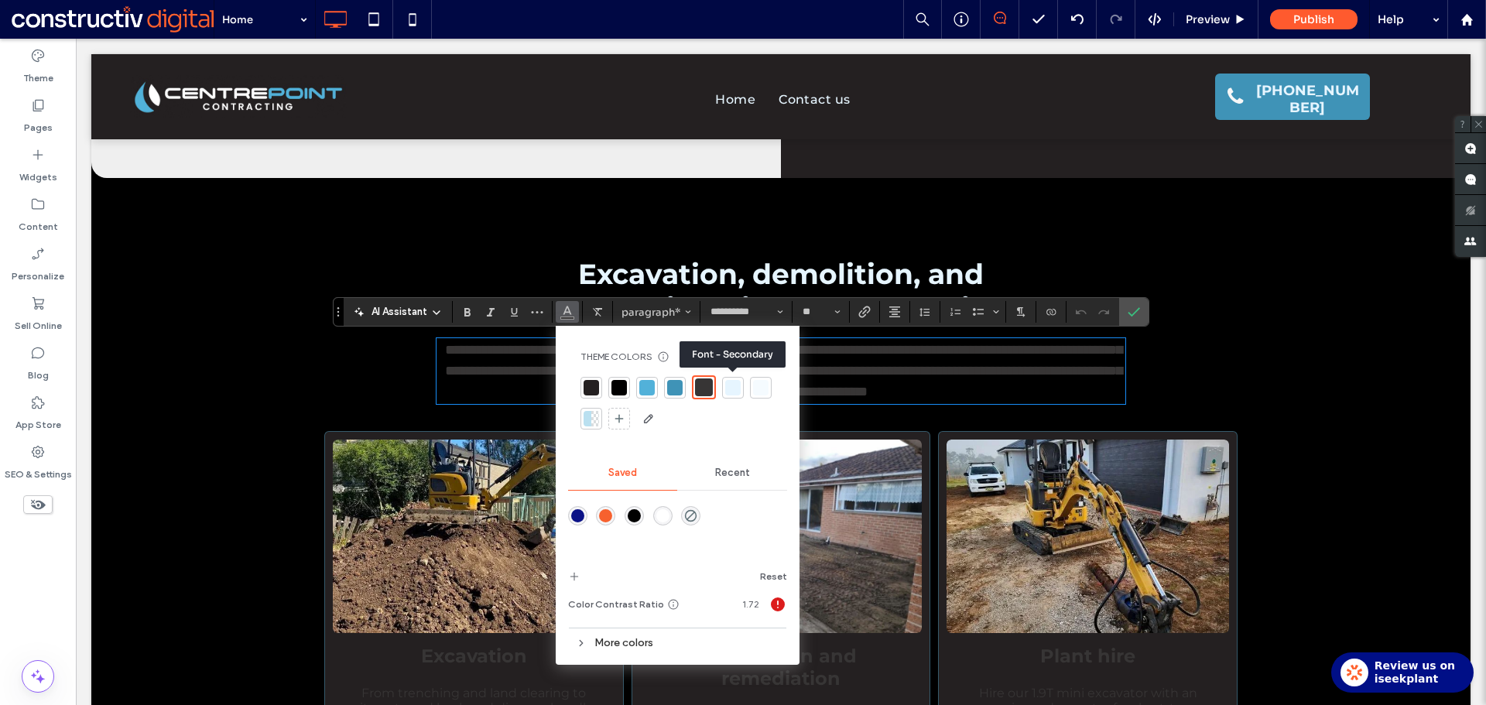
click at [734, 388] on div at bounding box center [732, 387] width 15 height 15
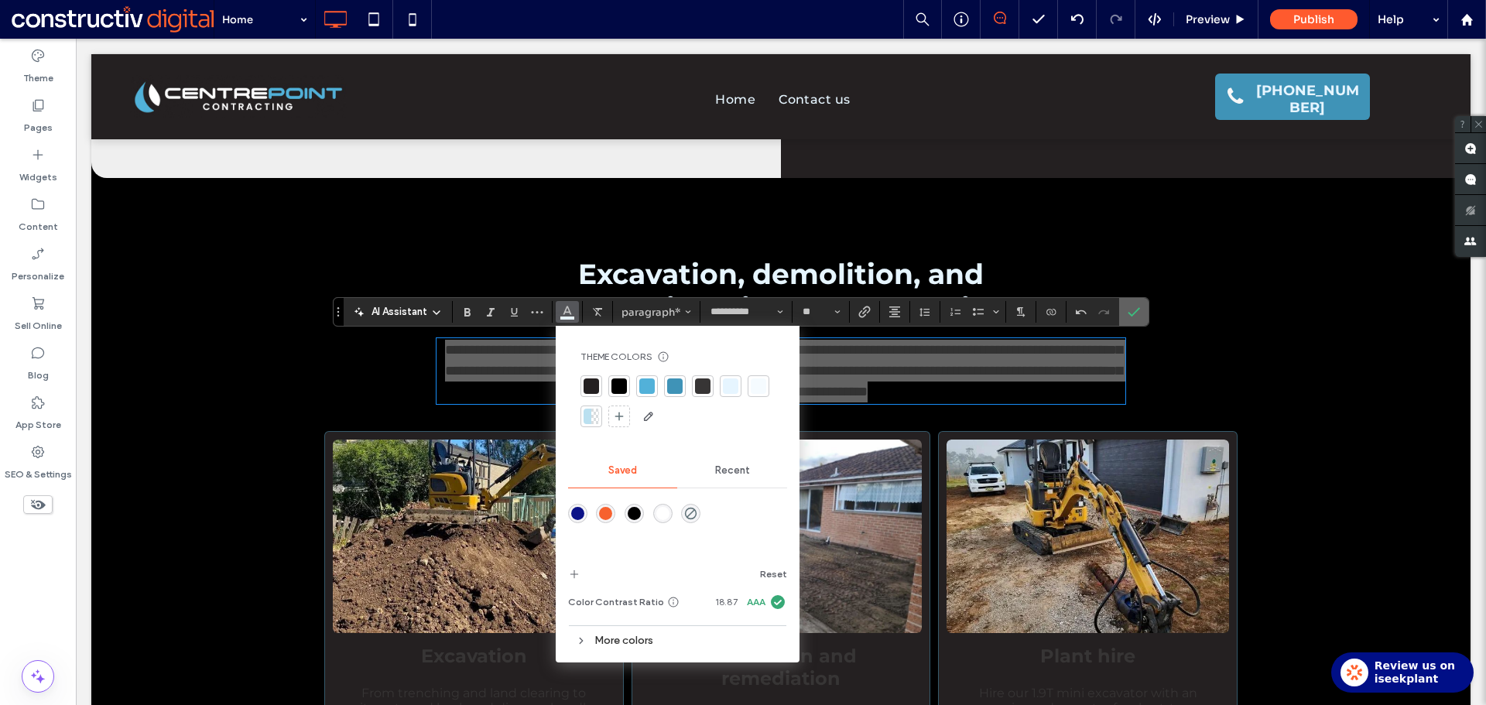
click at [1134, 313] on icon "Confirm" at bounding box center [1133, 312] width 12 height 12
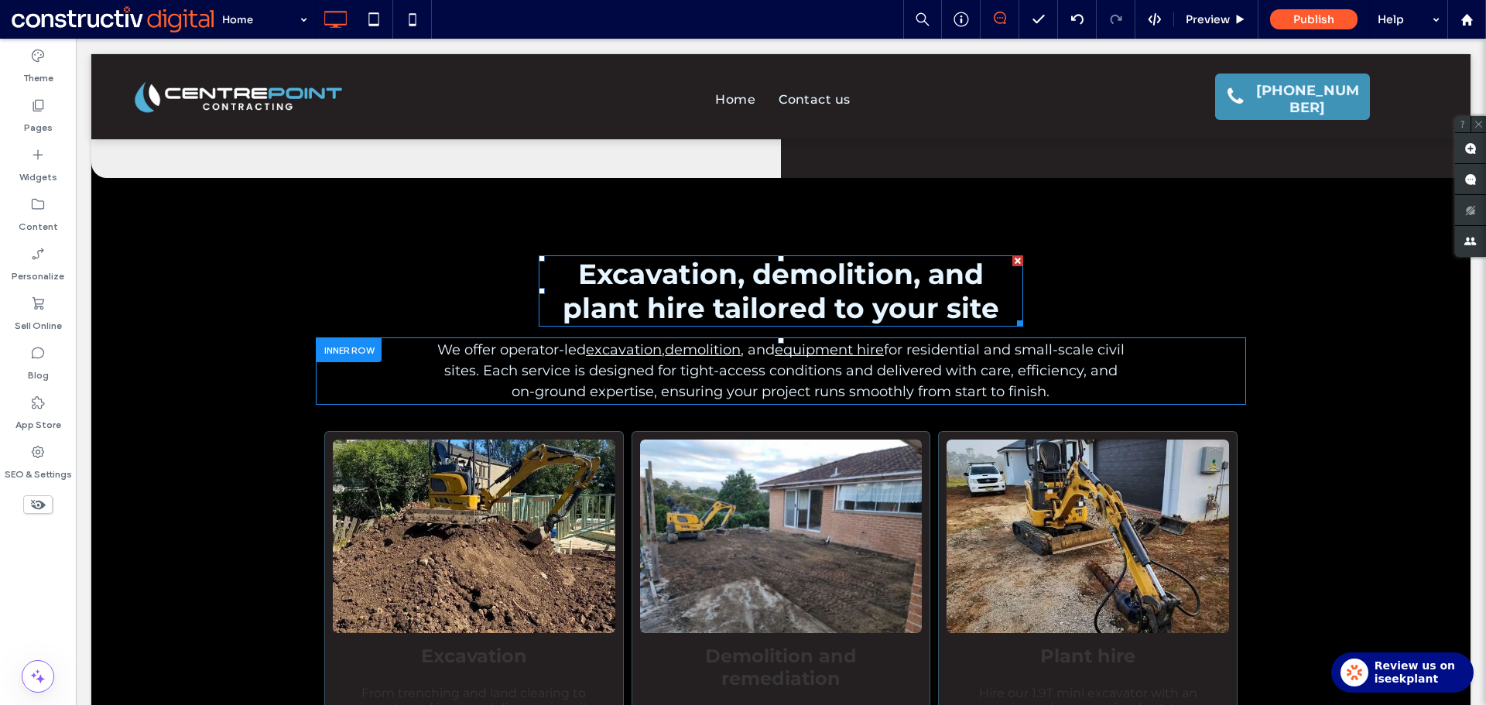
click at [864, 292] on span "Excavation, demolition, and plant hire tailored to your site" at bounding box center [781, 291] width 436 height 68
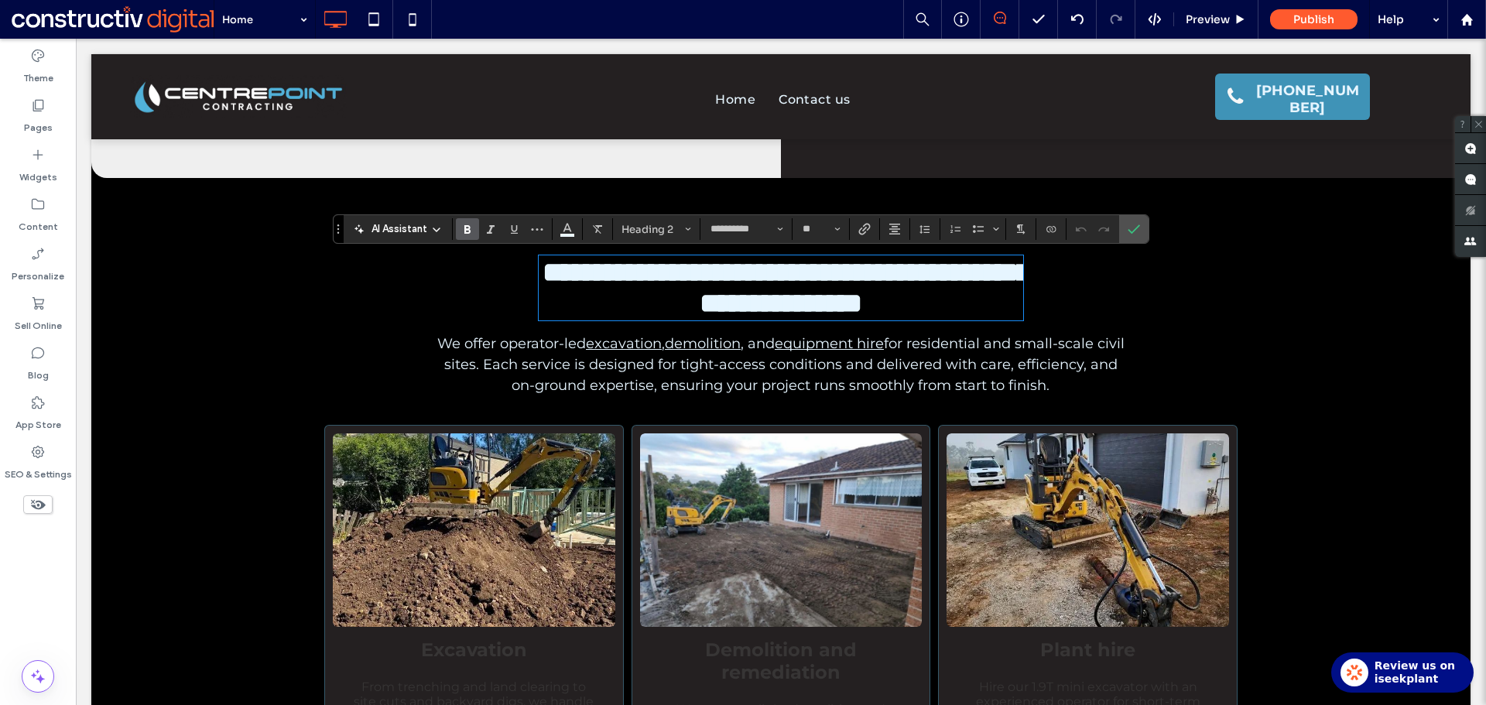
type input "**"
drag, startPoint x: 1132, startPoint y: 227, endPoint x: 1394, endPoint y: 264, distance: 264.2
click at [1132, 227] on icon "Confirm" at bounding box center [1133, 229] width 12 height 12
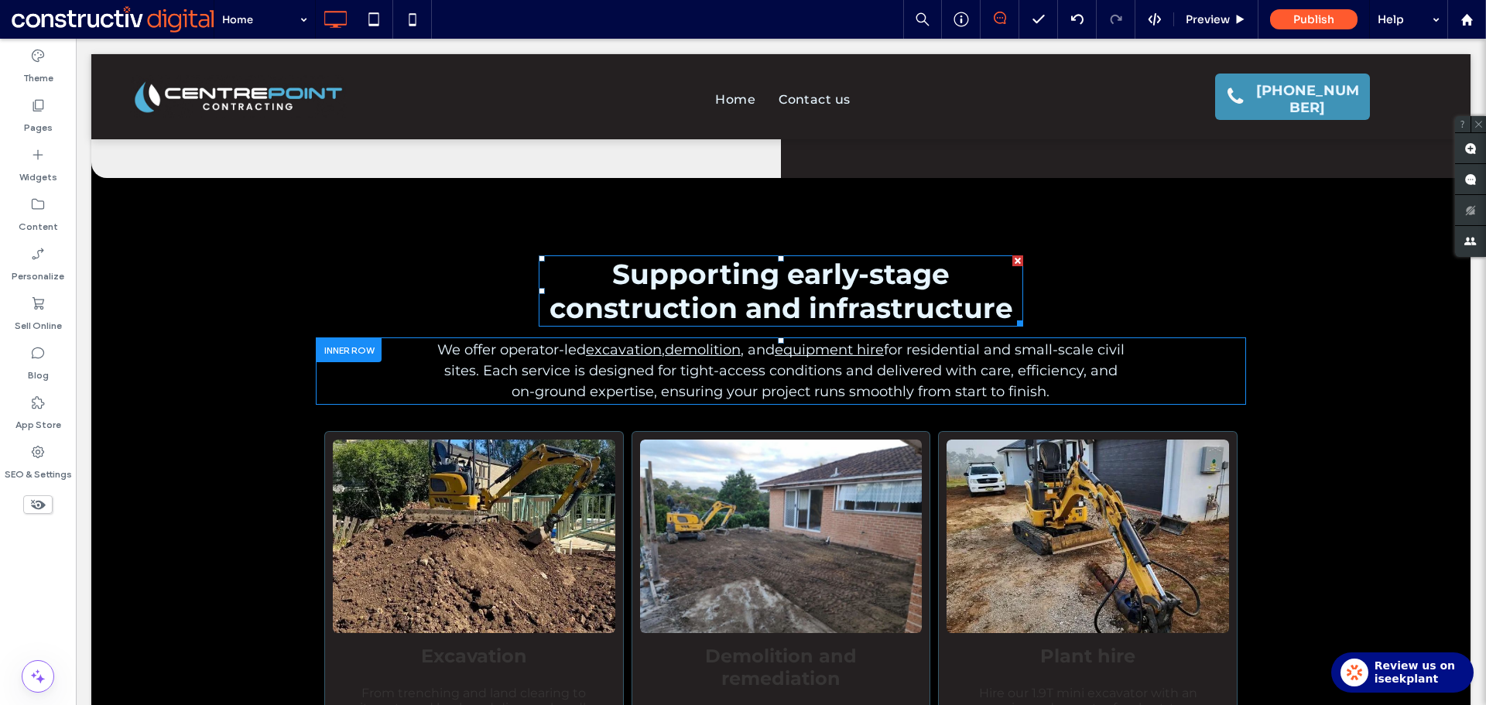
click at [810, 279] on span "Supporting early-stage construction and infrastructure" at bounding box center [781, 291] width 464 height 68
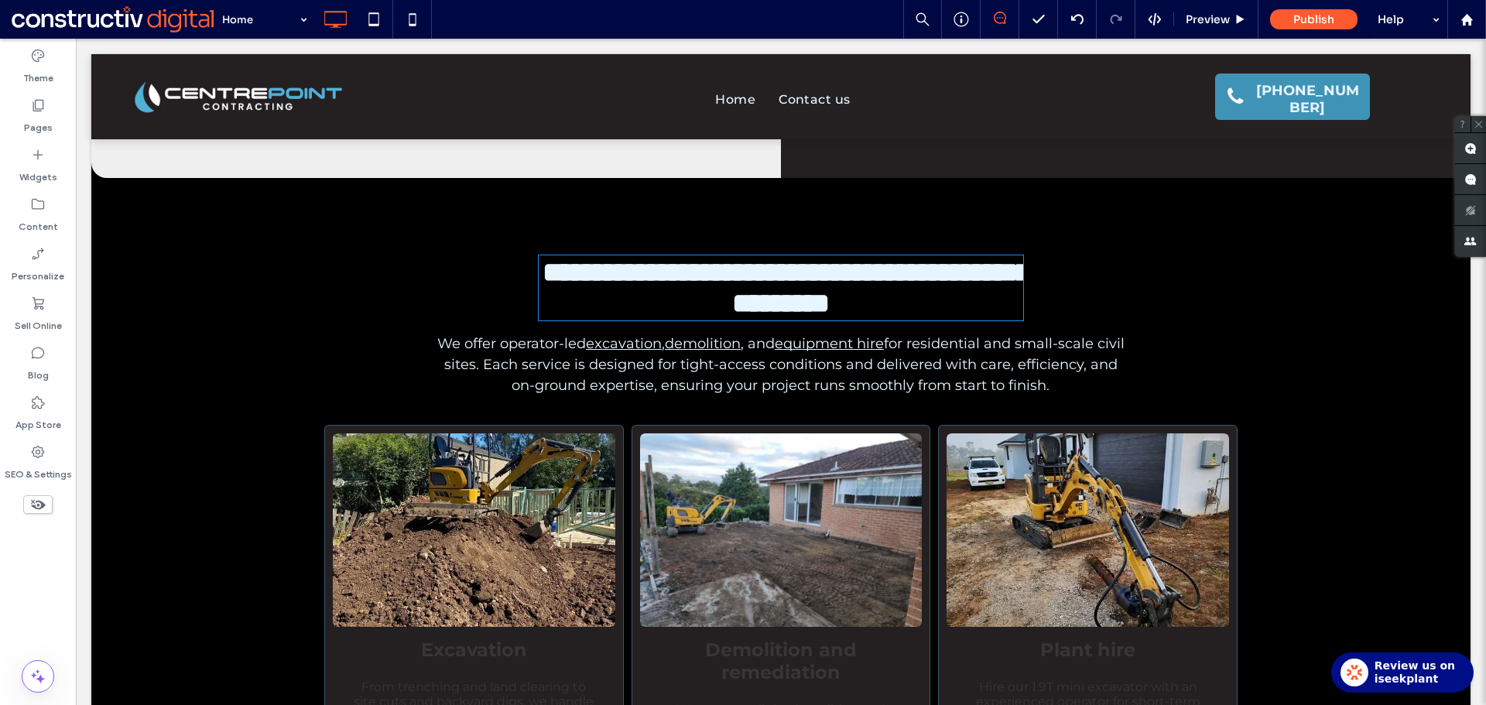
type input "**********"
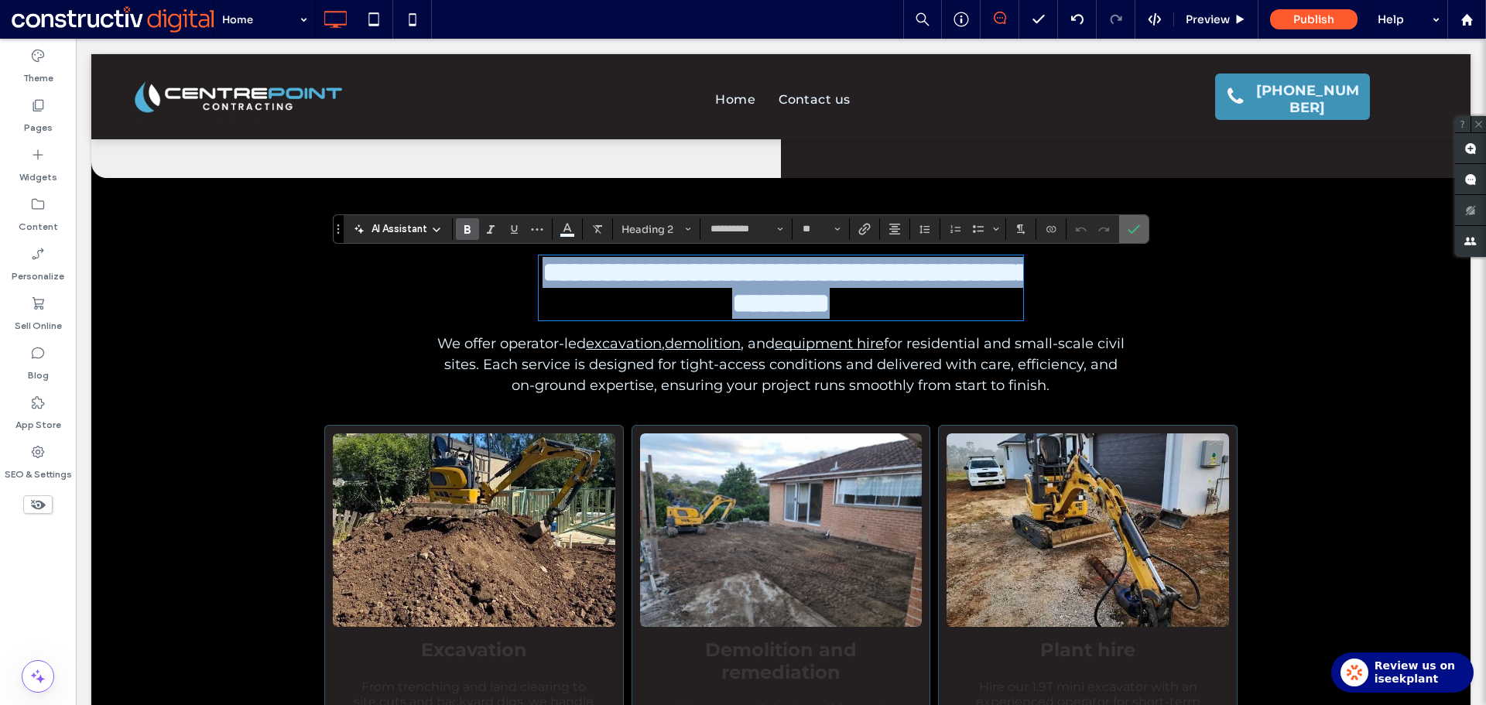
type input "**"
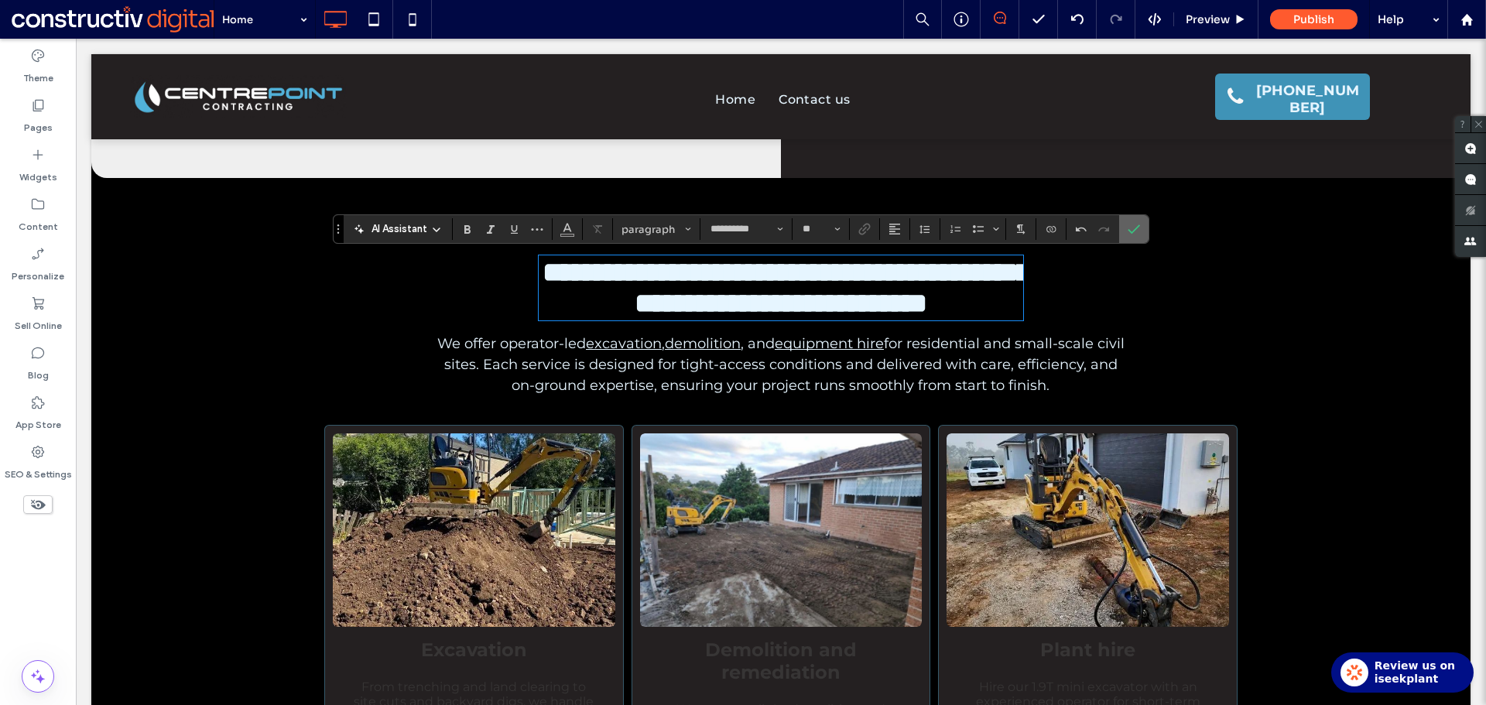
drag, startPoint x: 1144, startPoint y: 229, endPoint x: 990, endPoint y: 210, distance: 154.4
click at [1144, 229] on label "Confirm" at bounding box center [1133, 229] width 23 height 28
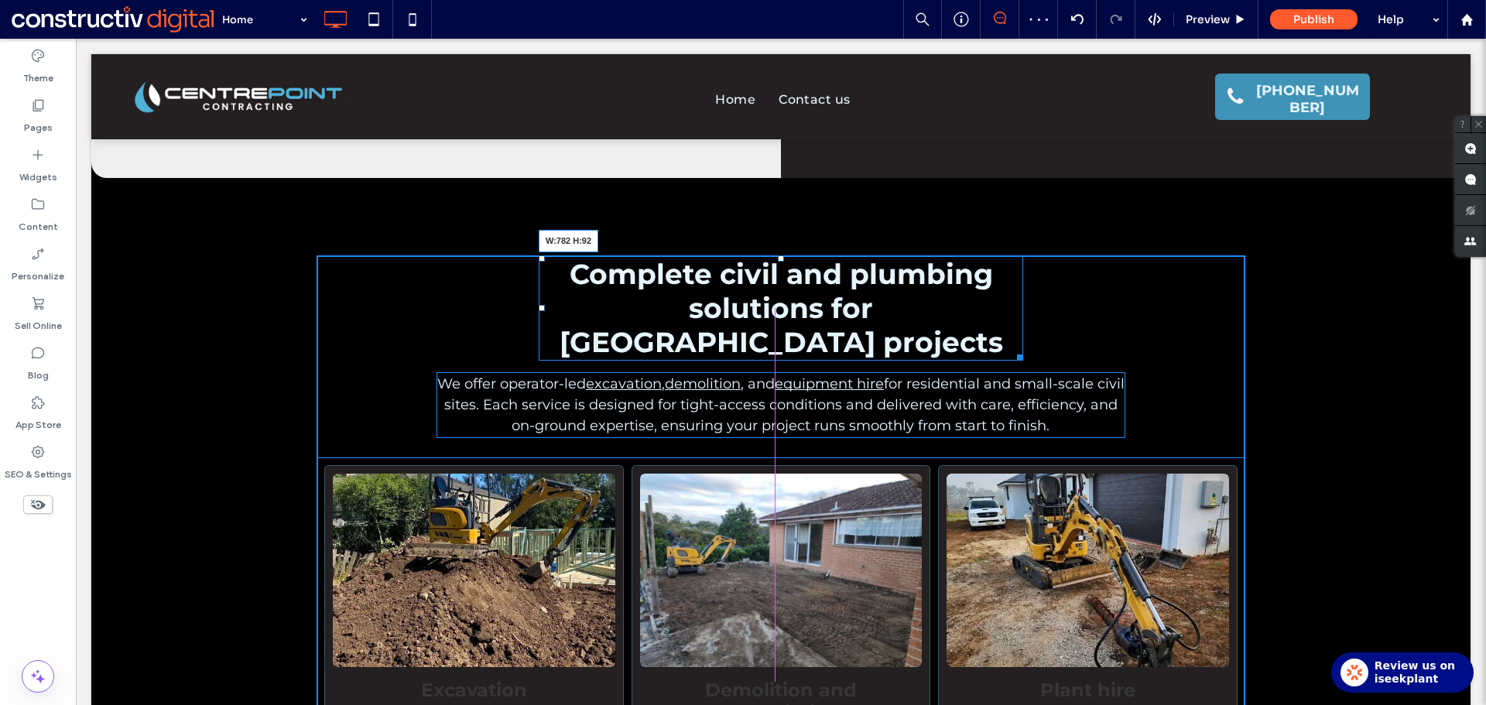
drag, startPoint x: 1017, startPoint y: 359, endPoint x: 1076, endPoint y: 358, distance: 59.6
click at [1076, 358] on div "Complete civil and plumbing solutions for [GEOGRAPHIC_DATA] projects W:782 H:92…" at bounding box center [780, 615] width 929 height 720
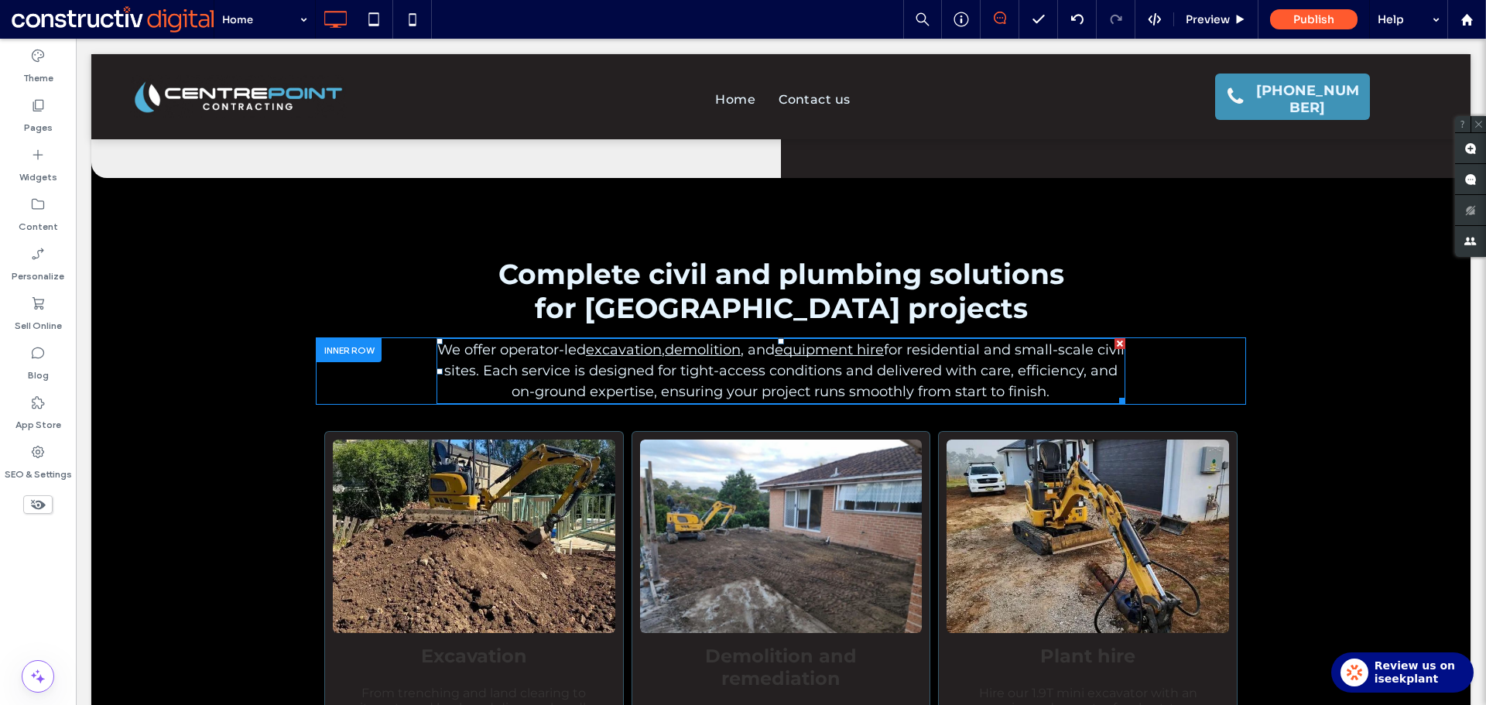
click at [967, 357] on span "for residential and small-scale civil sites. Each service is designed for tight…" at bounding box center [784, 370] width 680 height 59
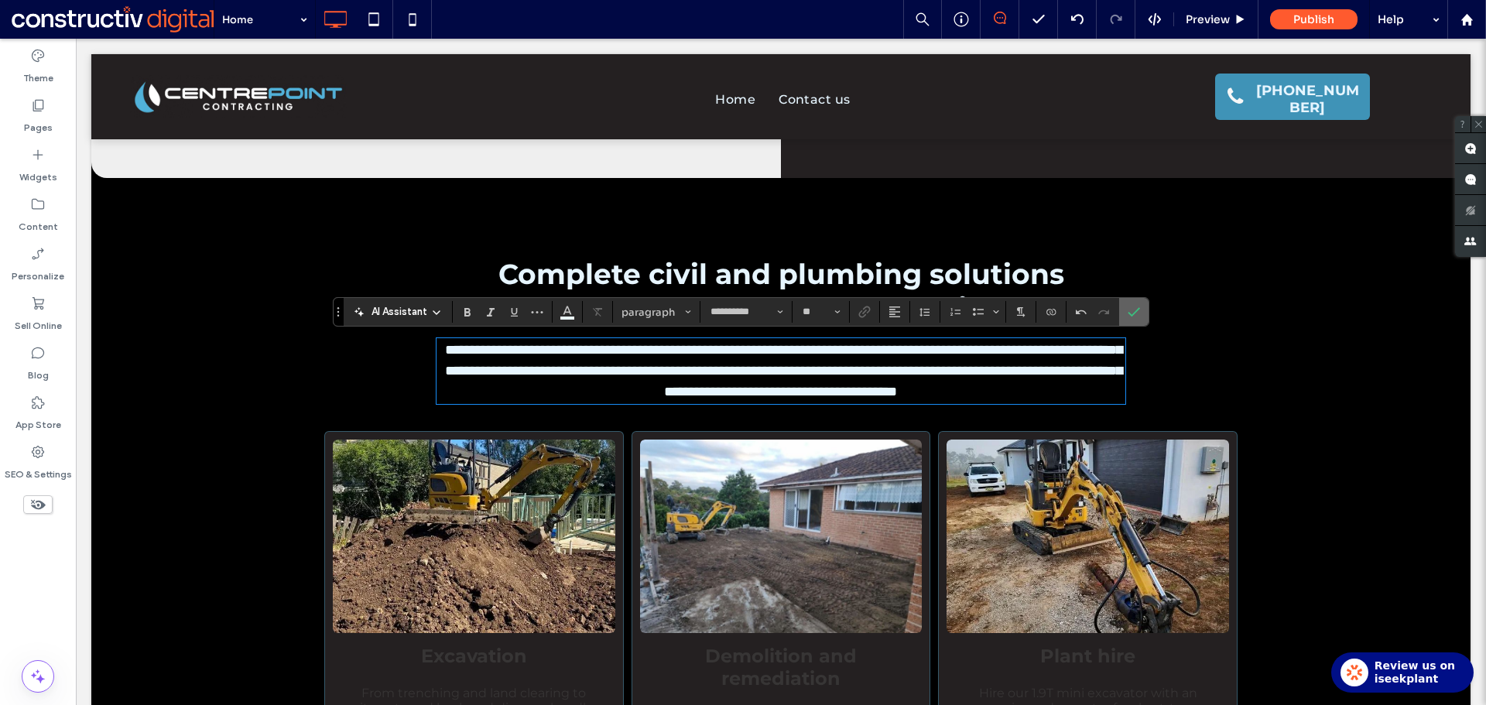
click at [1141, 310] on label "Confirm" at bounding box center [1133, 312] width 23 height 28
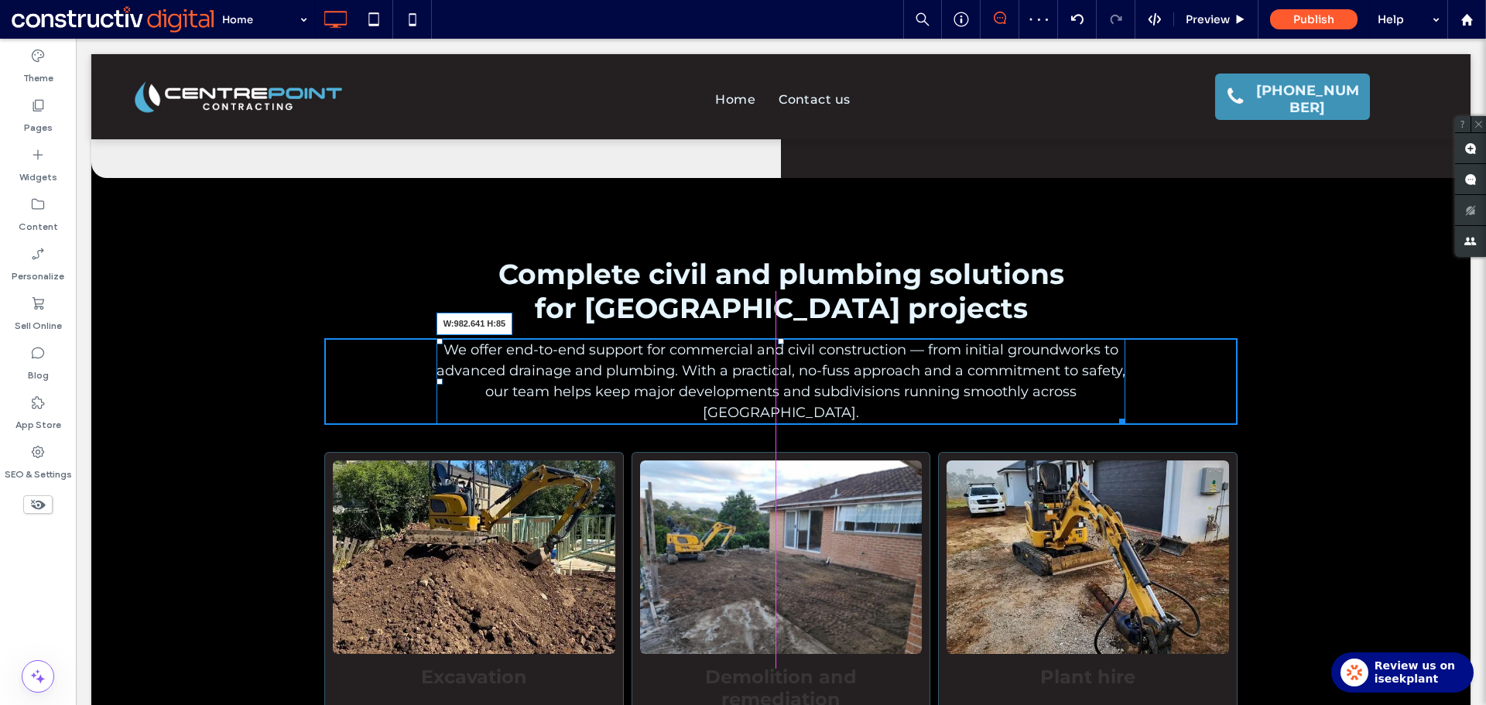
drag, startPoint x: 1117, startPoint y: 420, endPoint x: 1229, endPoint y: 461, distance: 119.5
click at [1152, 423] on div "Complete civil and plumbing solutions for South East Queensland projects We off…" at bounding box center [780, 608] width 929 height 706
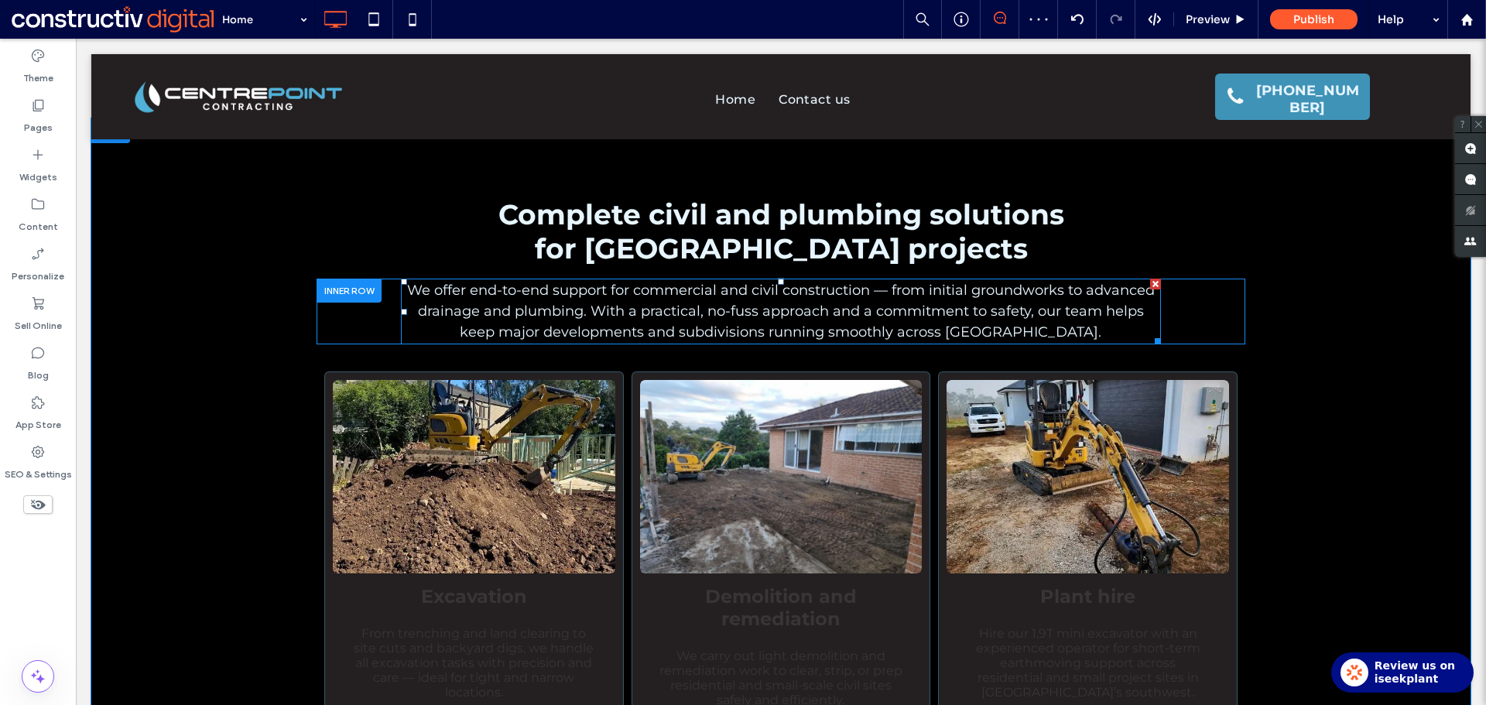
scroll to position [542, 0]
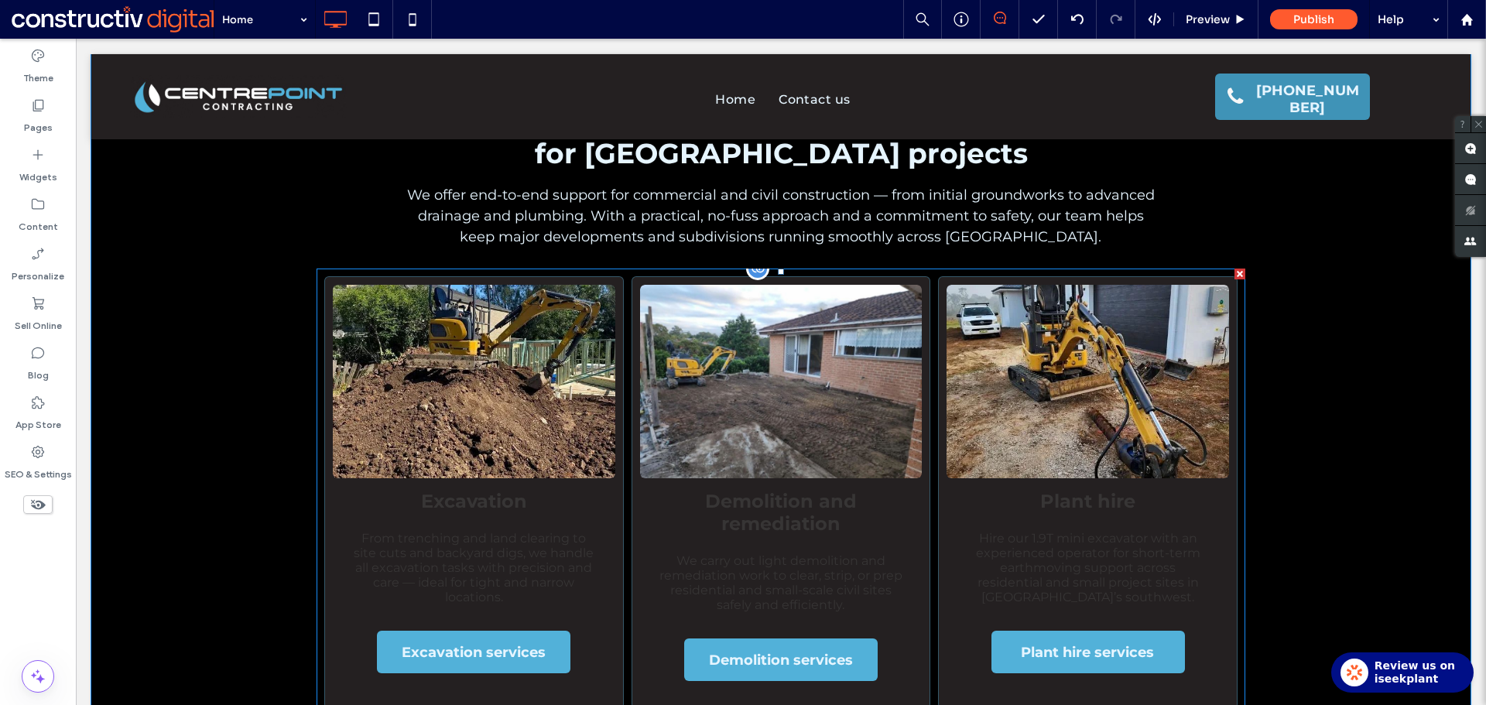
drag, startPoint x: 1073, startPoint y: 462, endPoint x: 1025, endPoint y: 445, distance: 50.9
click at [1073, 462] on link at bounding box center [1087, 381] width 299 height 205
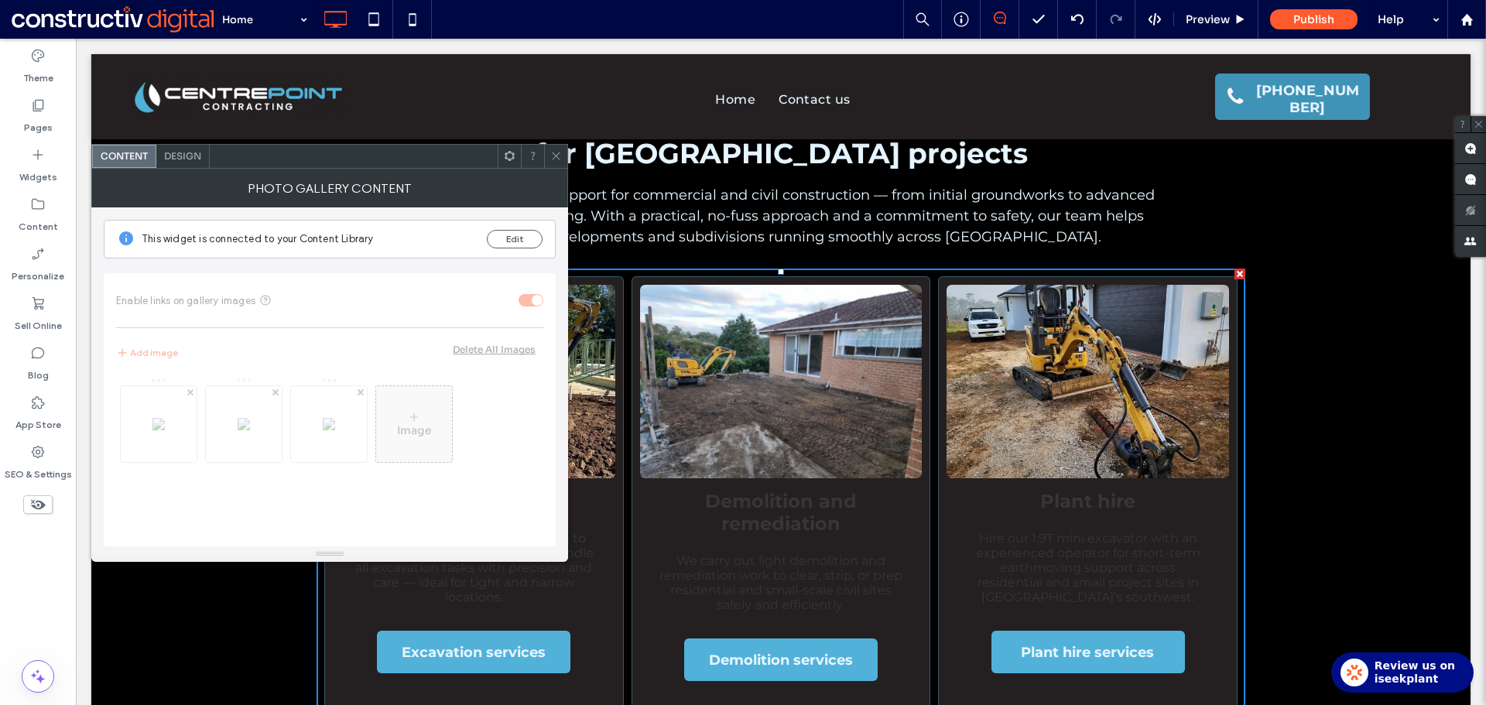
click at [189, 166] on div "Design" at bounding box center [182, 156] width 53 height 23
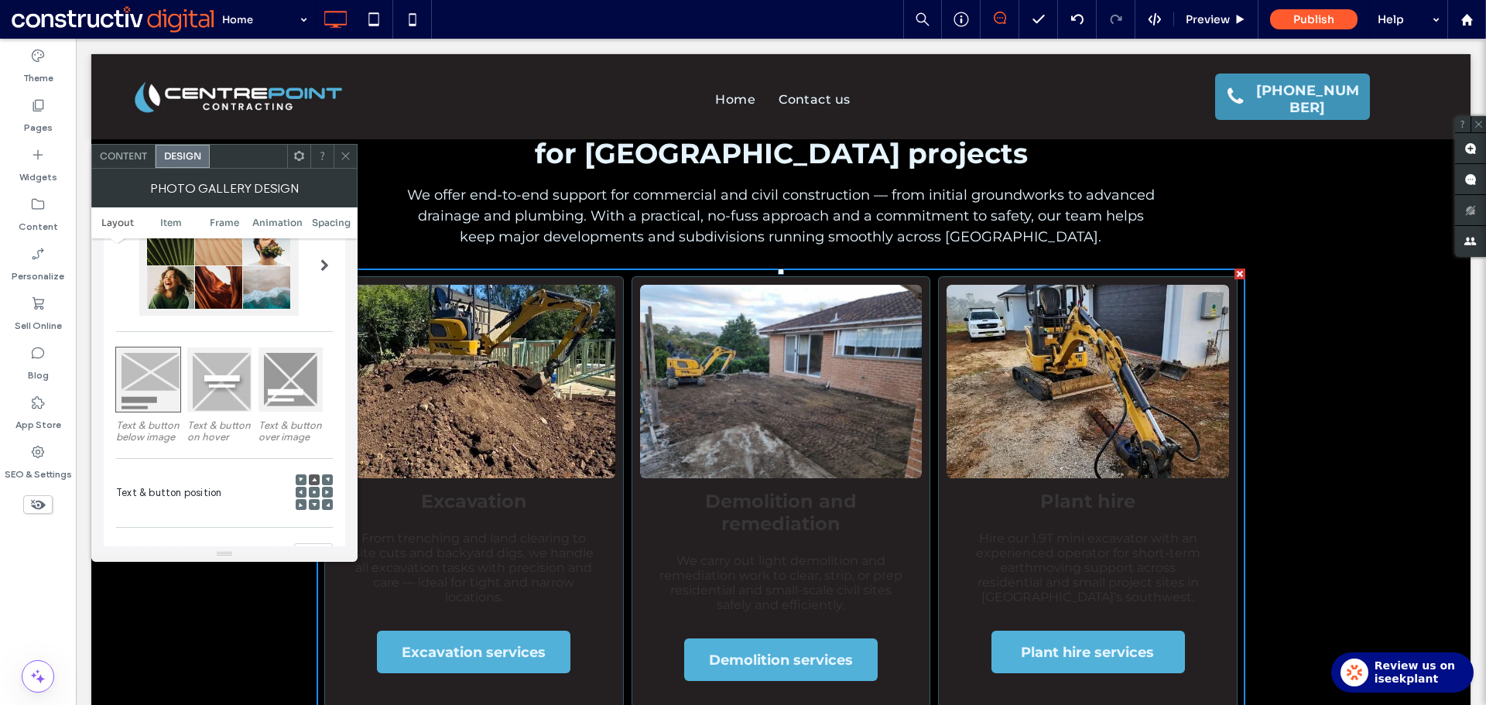
scroll to position [310, 0]
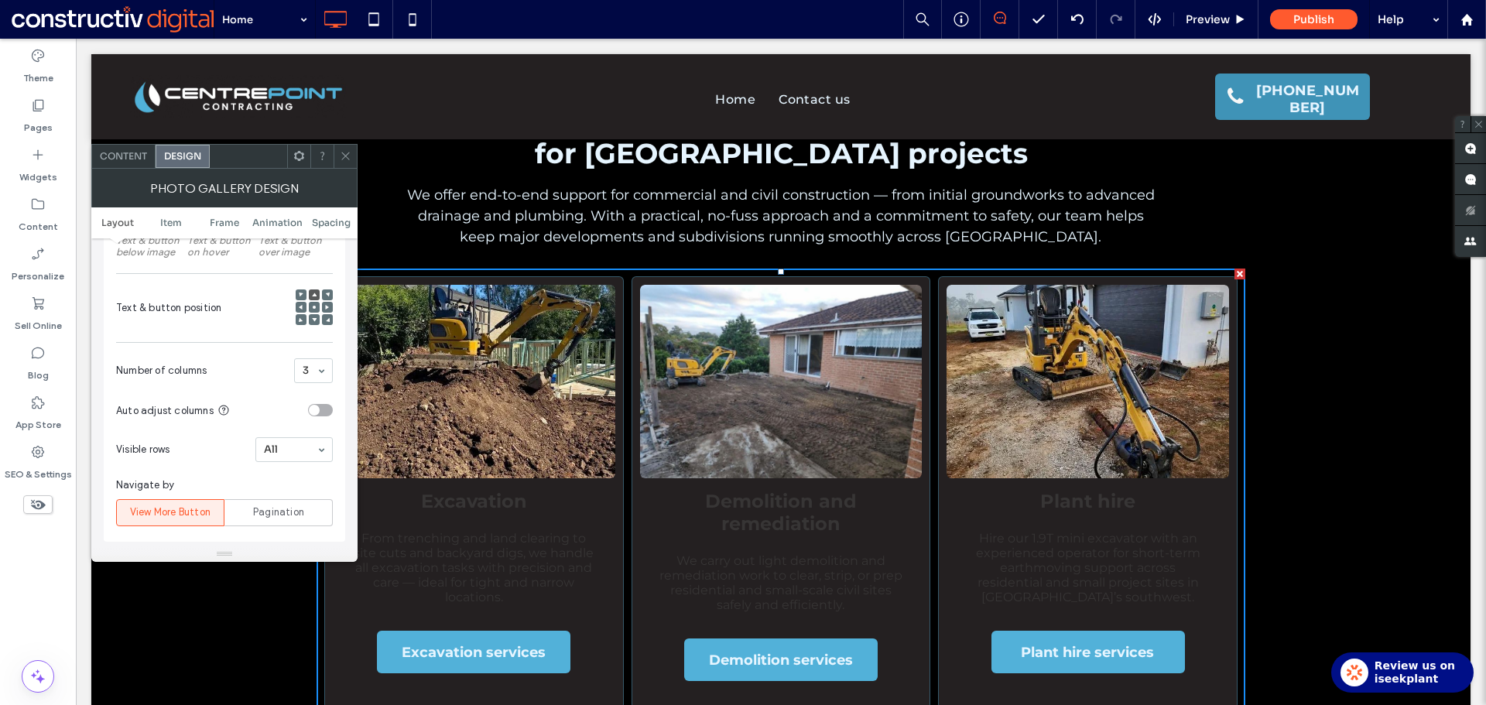
click at [347, 155] on icon at bounding box center [346, 156] width 12 height 12
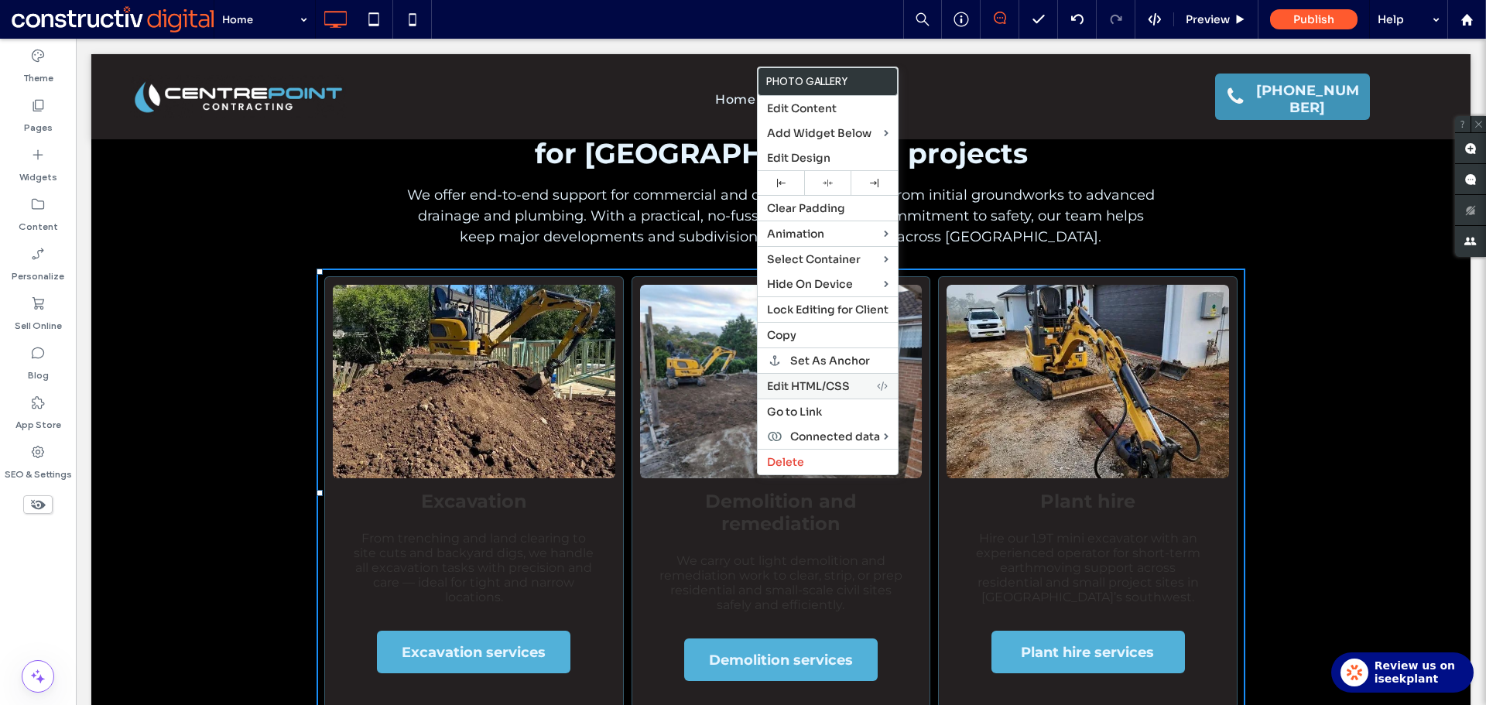
click at [823, 387] on span "Edit HTML/CSS" at bounding box center [808, 386] width 83 height 14
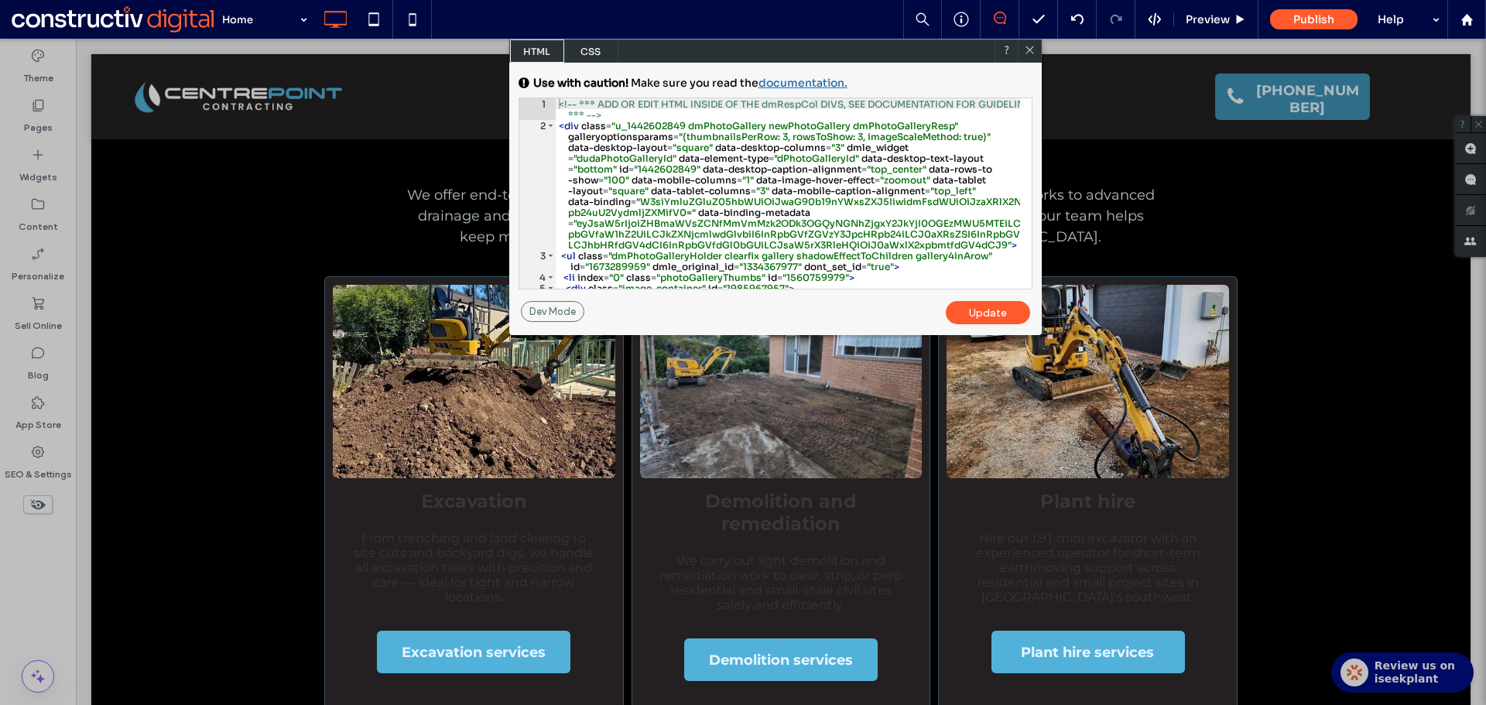
click at [594, 57] on span "CSS" at bounding box center [591, 50] width 54 height 23
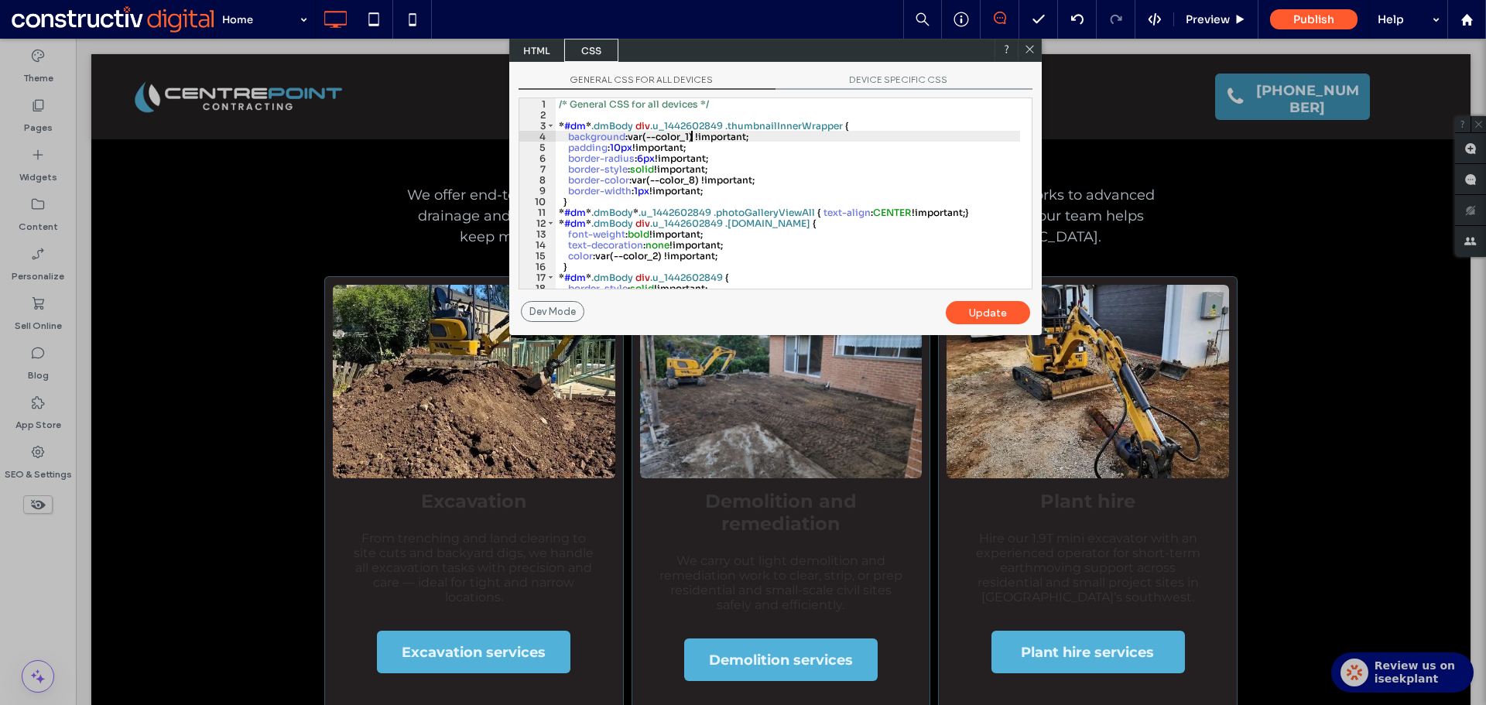
click at [692, 132] on div "/* General CSS for all devices */ * #dm * .dmBody div .u_1442602849 .thumbnailI…" at bounding box center [788, 204] width 464 height 212
drag, startPoint x: 997, startPoint y: 310, endPoint x: 942, endPoint y: 282, distance: 62.6
click at [997, 310] on div "Update" at bounding box center [988, 312] width 84 height 23
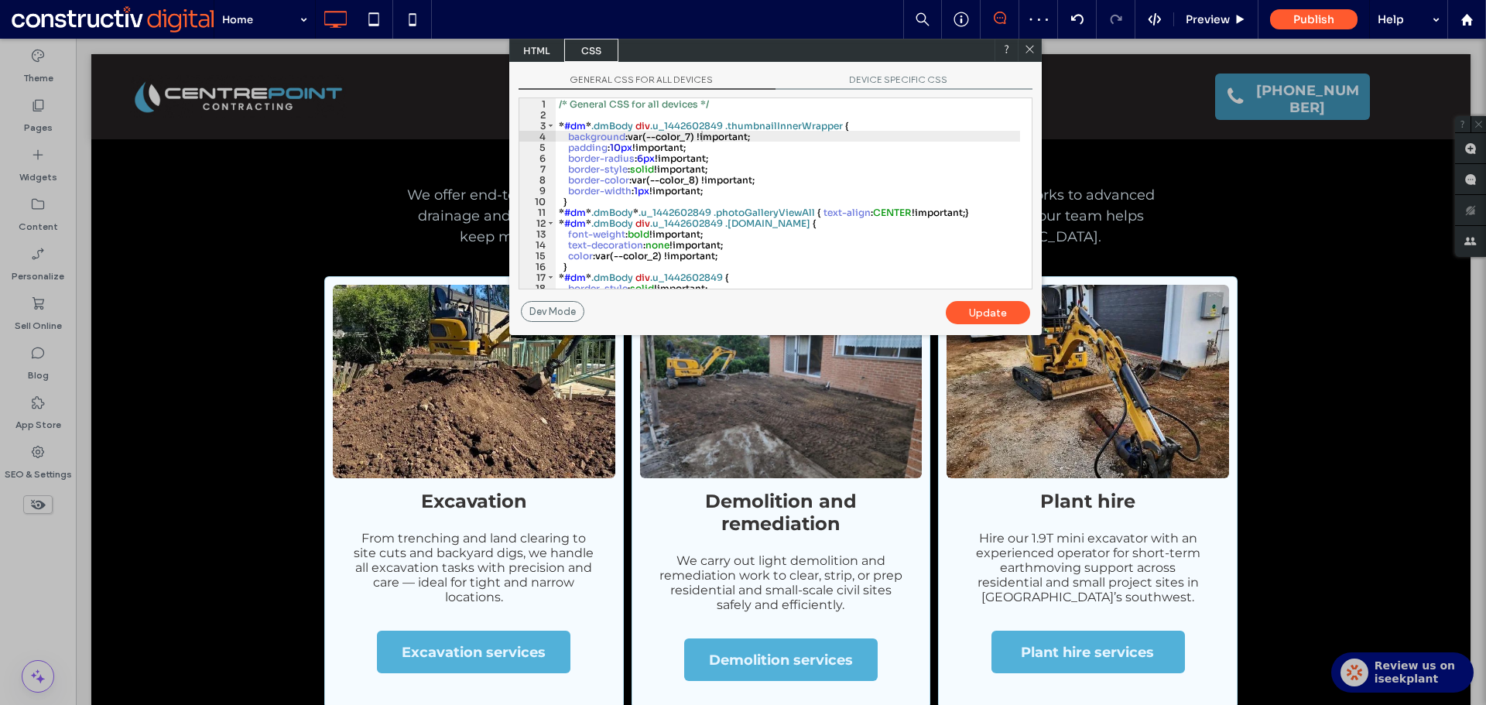
click at [1031, 51] on use at bounding box center [1029, 50] width 8 height 8
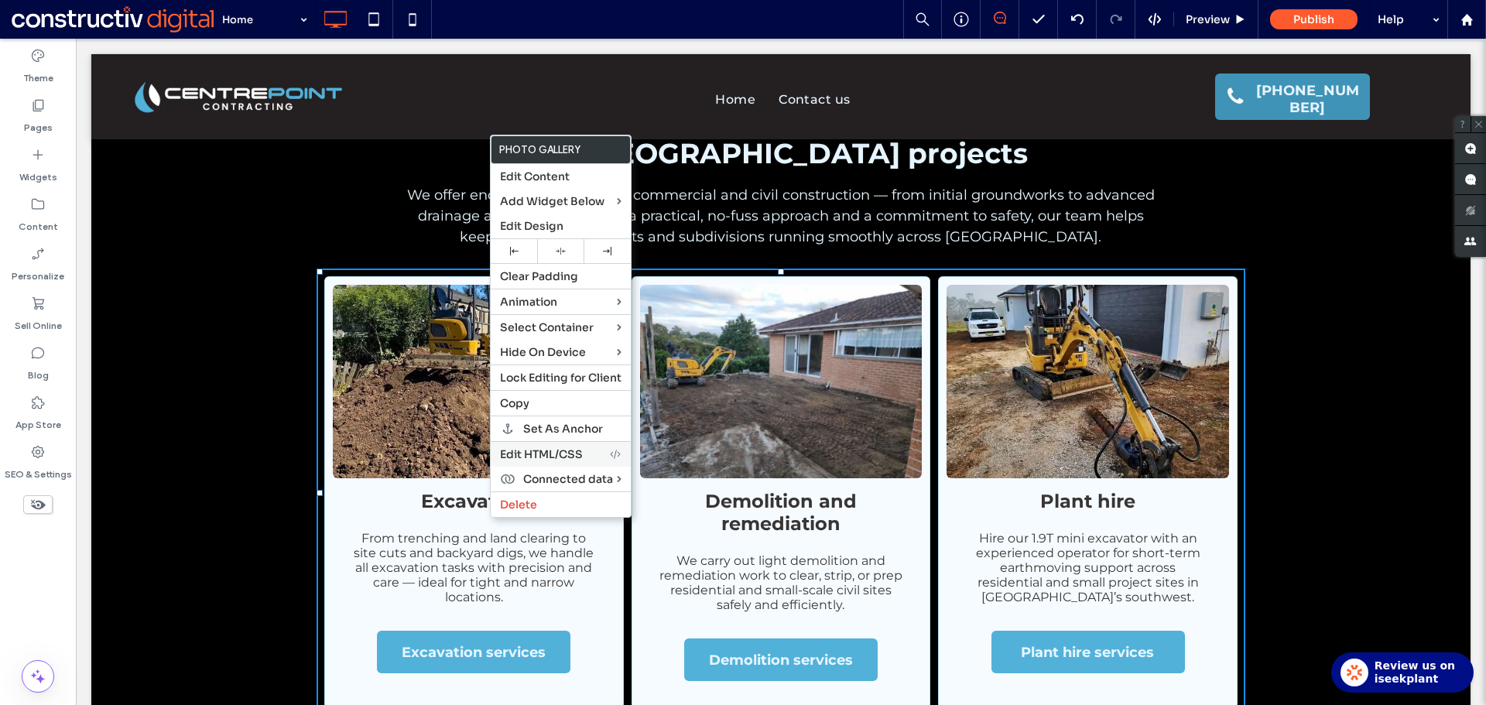
drag, startPoint x: 574, startPoint y: 452, endPoint x: 644, endPoint y: 323, distance: 146.1
click at [574, 450] on span "Edit HTML/CSS" at bounding box center [541, 454] width 83 height 14
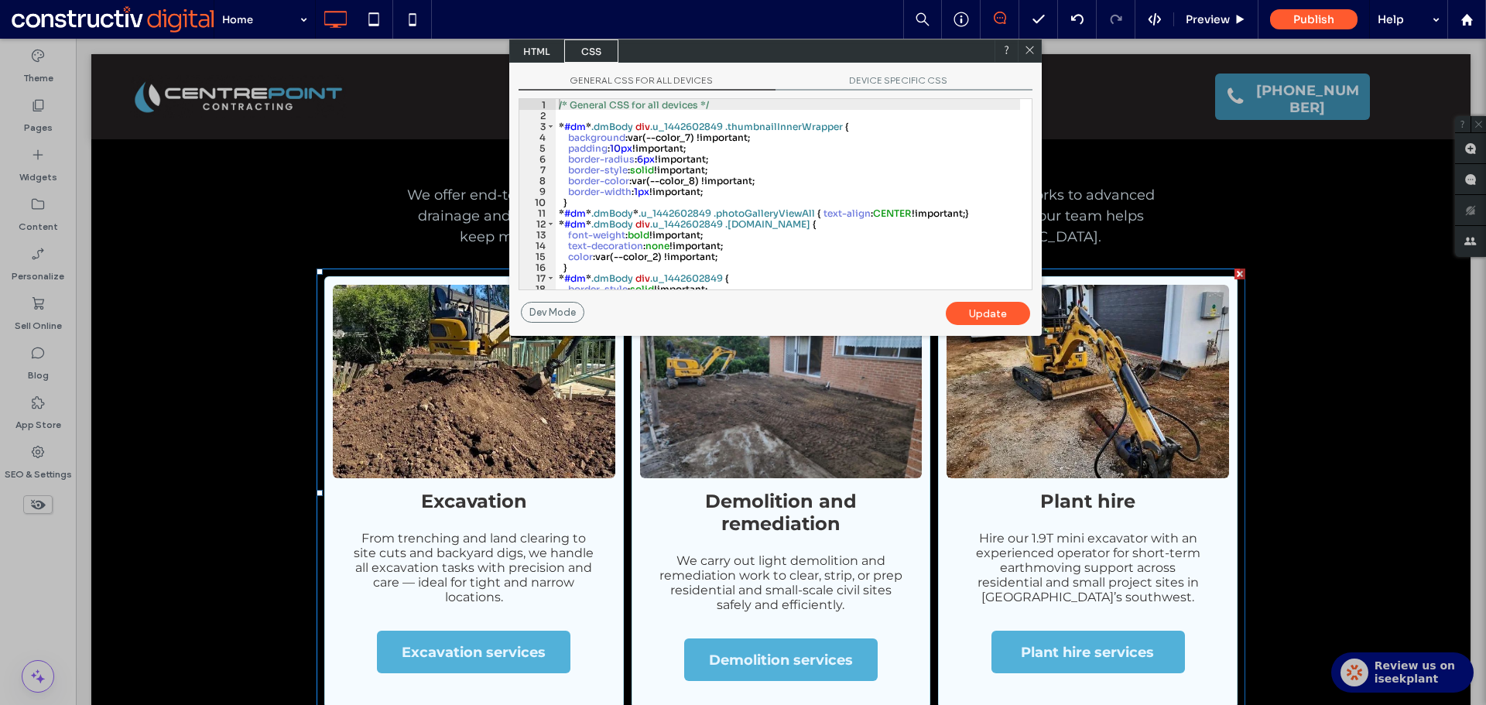
scroll to position [0, 0]
click at [645, 190] on div "/* General CSS for all devices */ * #dm * .dmBody div .u_1442602849 .thumbnailI…" at bounding box center [788, 205] width 464 height 212
type textarea "**"
drag, startPoint x: 994, startPoint y: 316, endPoint x: 884, endPoint y: 258, distance: 123.9
click at [994, 315] on div "Update" at bounding box center [988, 313] width 84 height 23
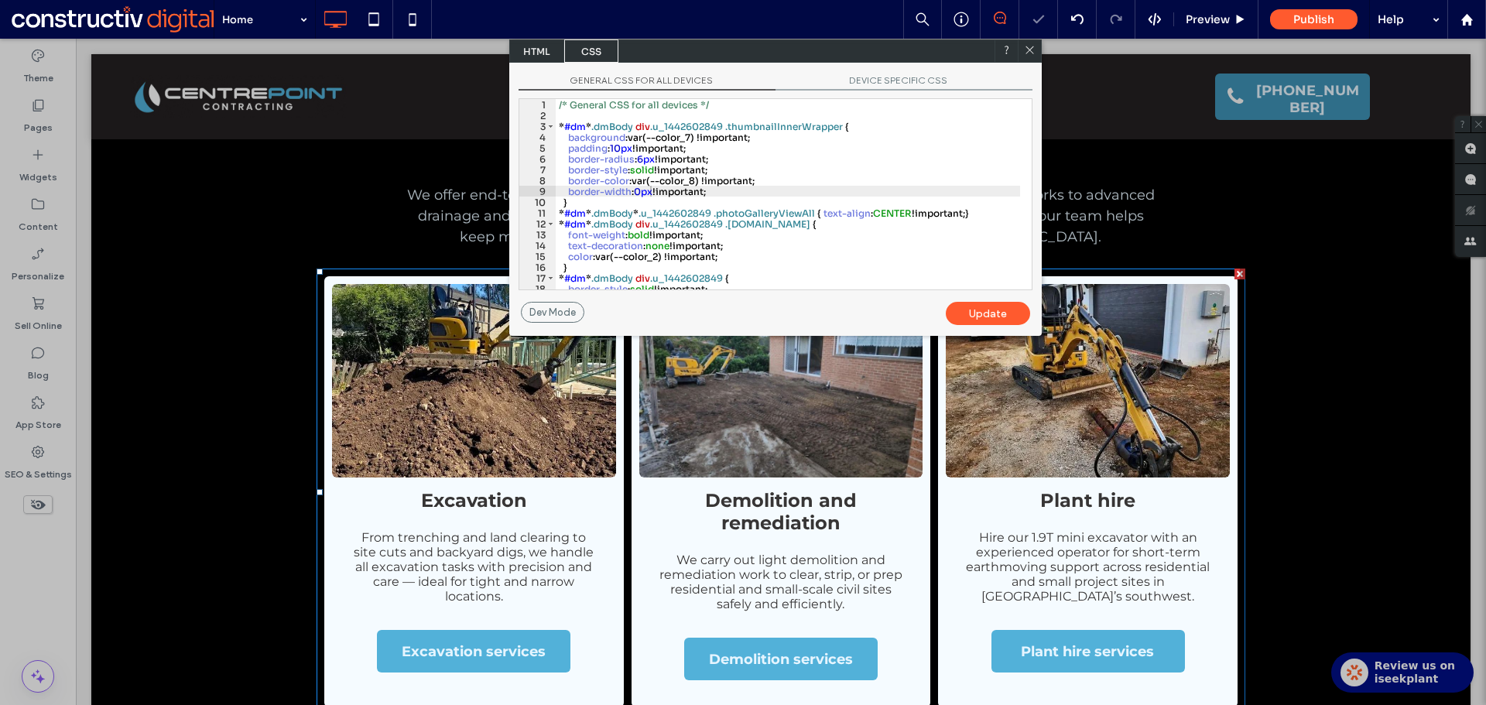
click at [1031, 43] on div at bounding box center [1029, 50] width 23 height 23
click at [1028, 44] on icon at bounding box center [1030, 50] width 12 height 12
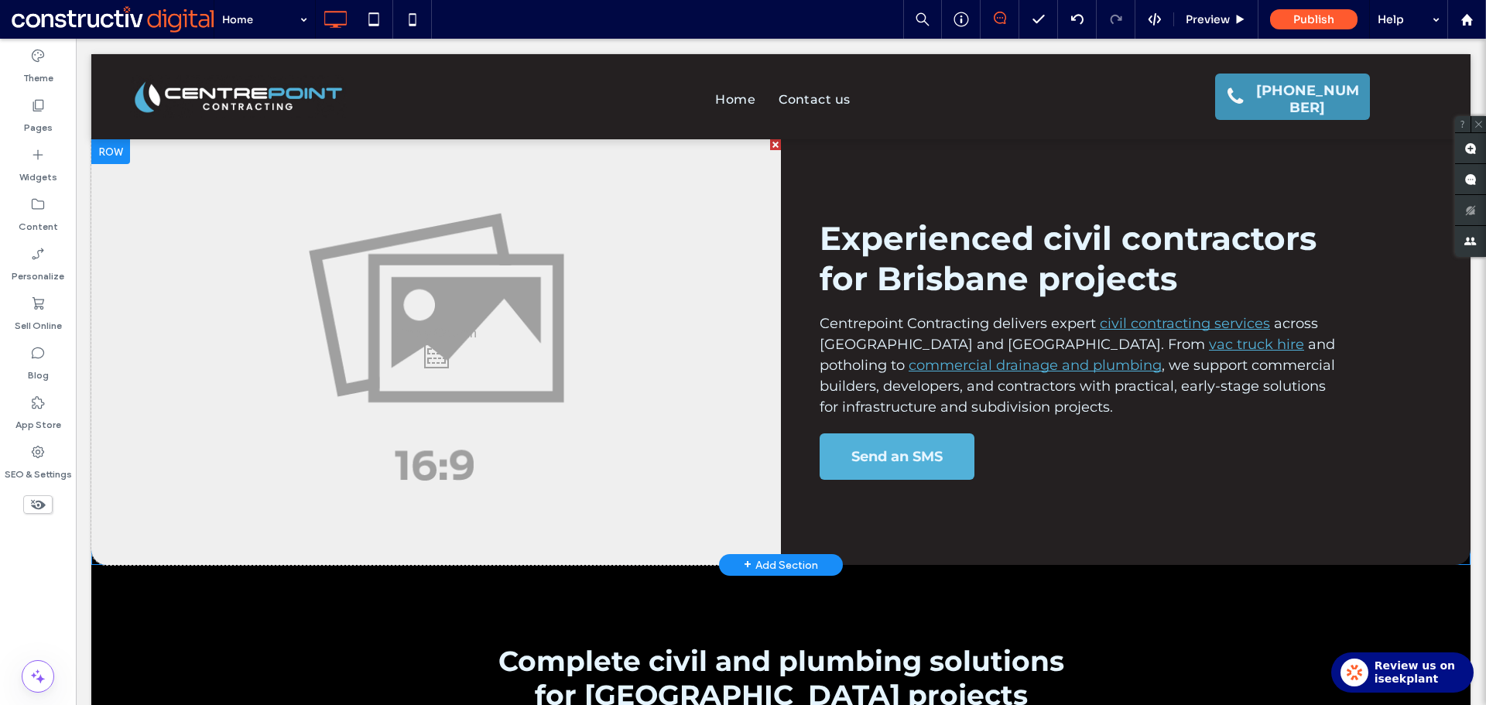
click at [105, 154] on div at bounding box center [110, 151] width 39 height 25
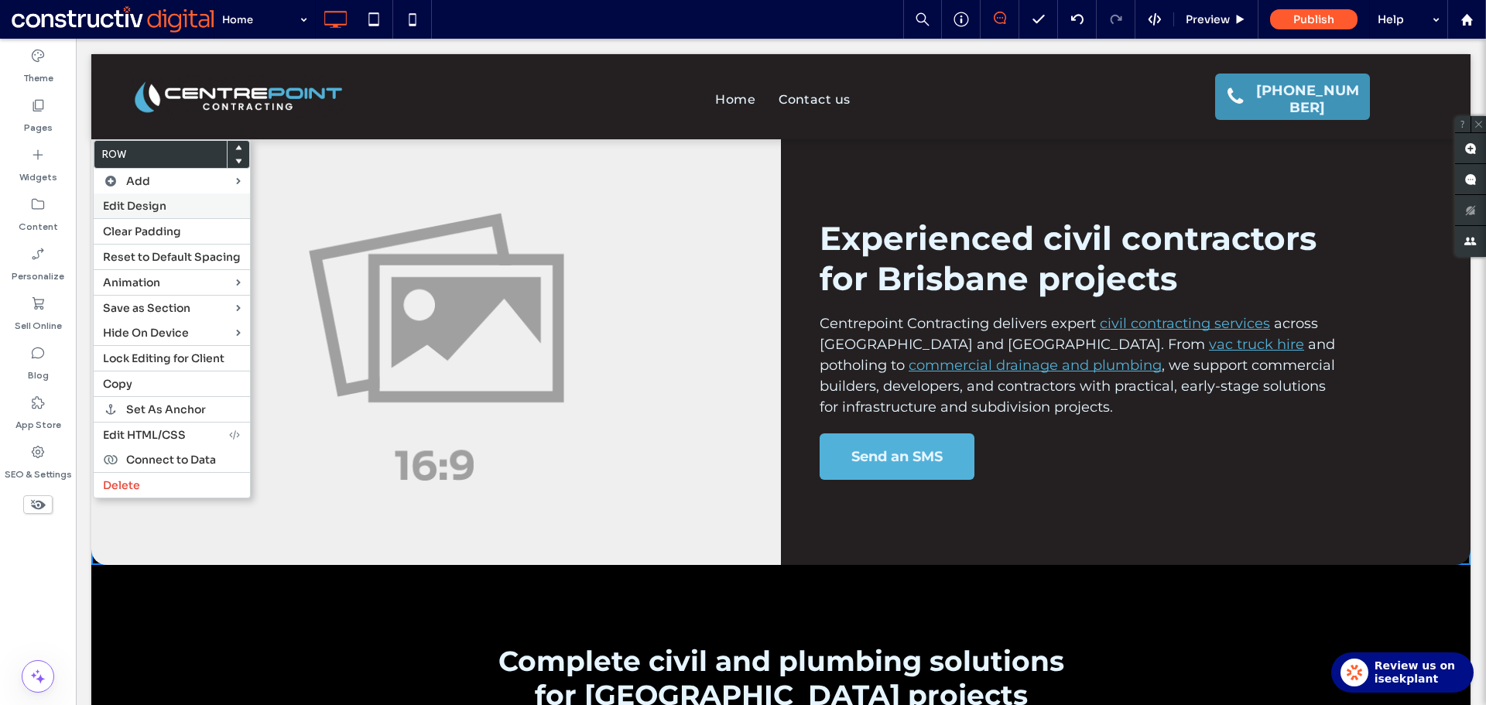
click at [141, 209] on span "Edit Design" at bounding box center [134, 206] width 63 height 14
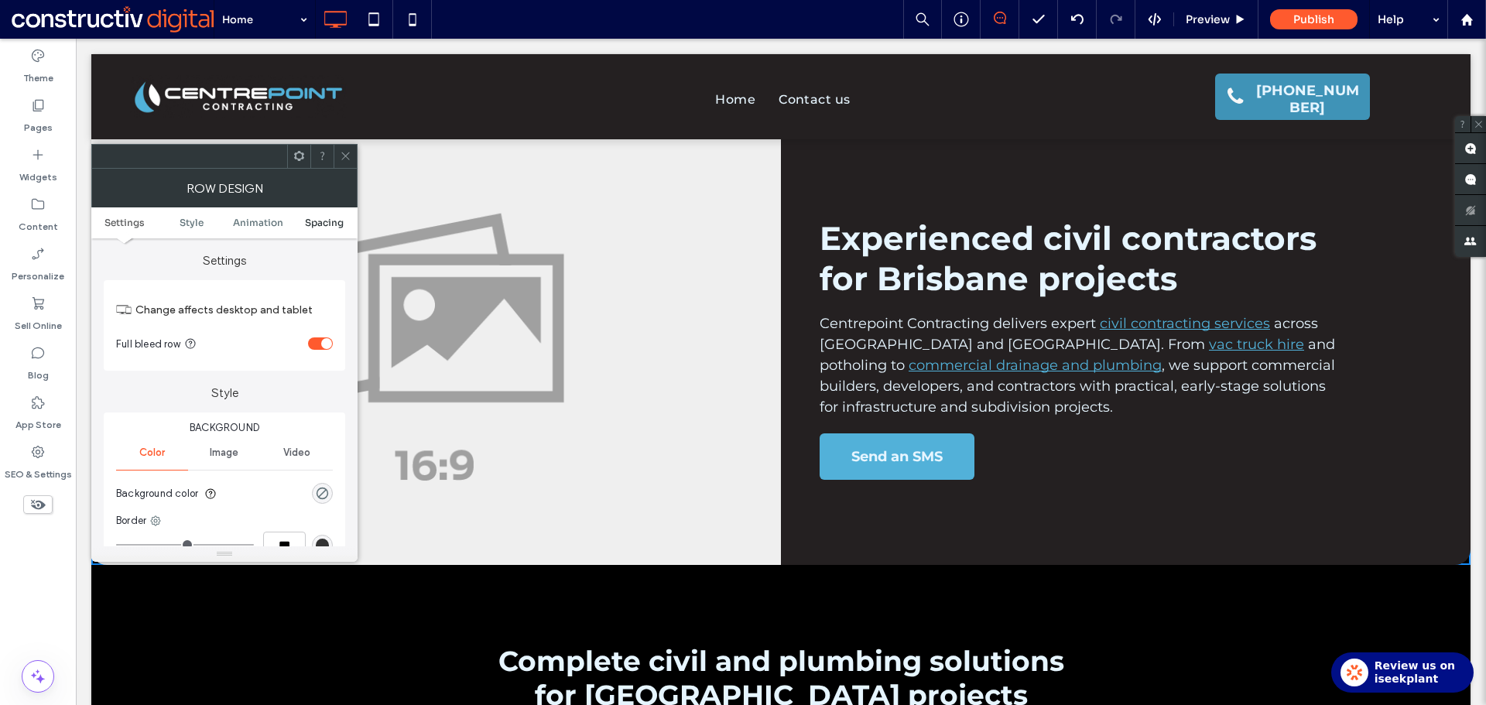
click at [329, 226] on span "Spacing" at bounding box center [324, 223] width 39 height 12
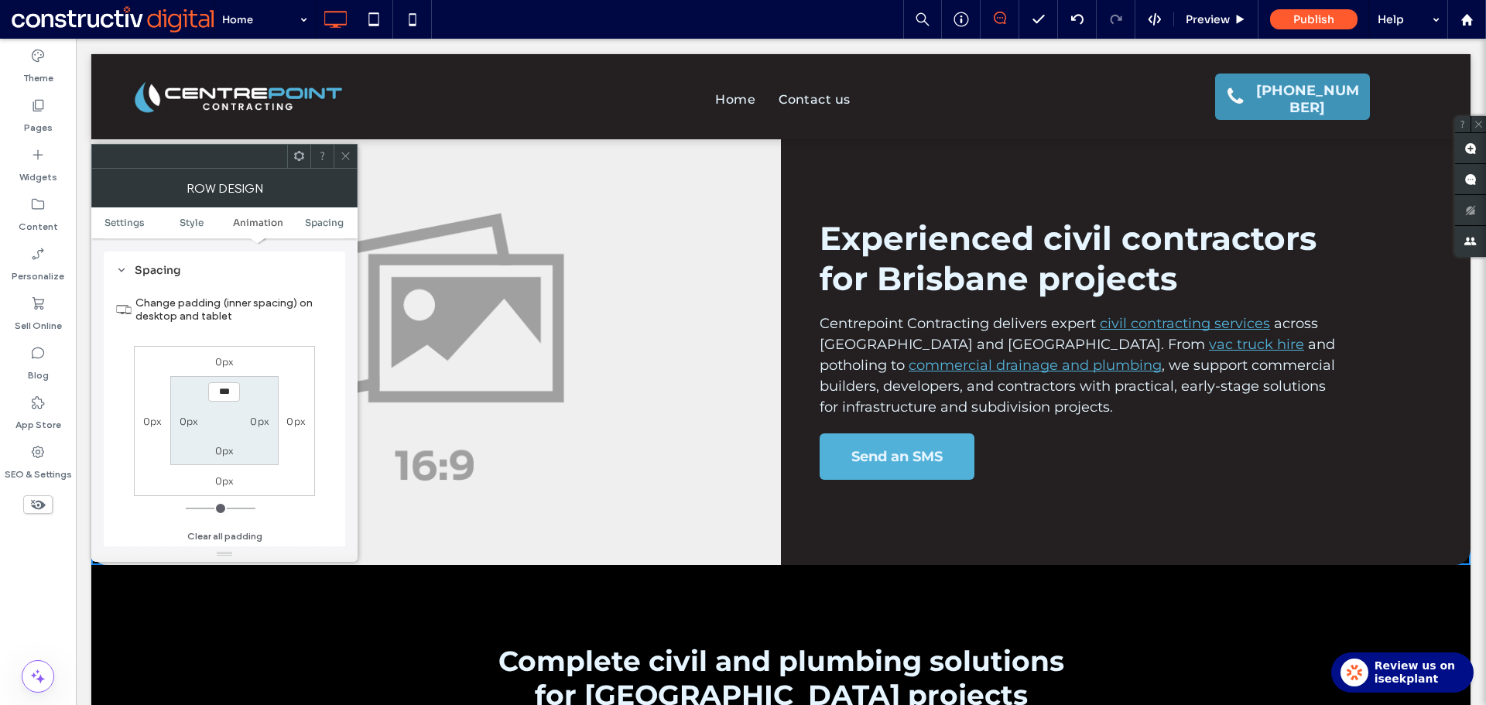
scroll to position [439, 0]
click at [191, 415] on div "0px" at bounding box center [189, 420] width 19 height 16
click at [191, 419] on label "0px" at bounding box center [189, 421] width 19 height 12
type input "**"
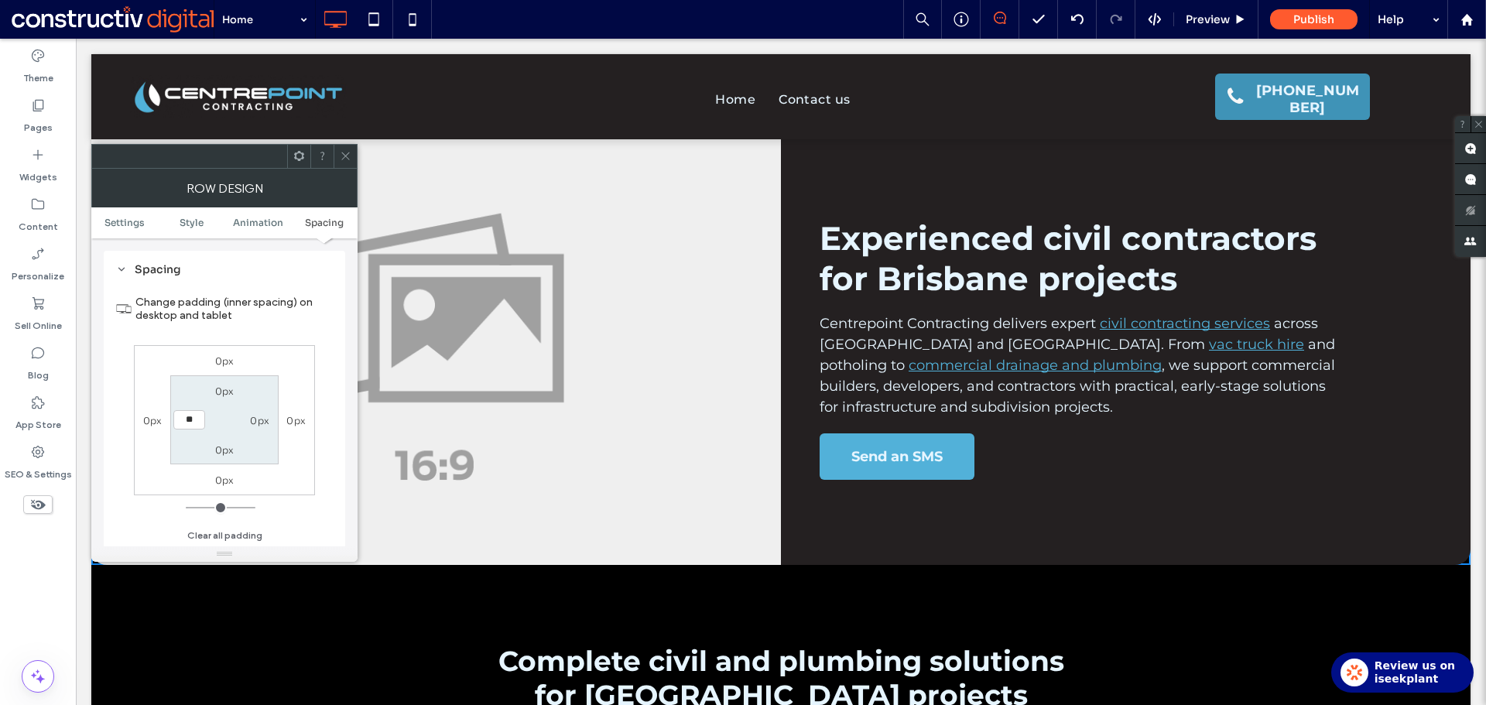
type input "****"
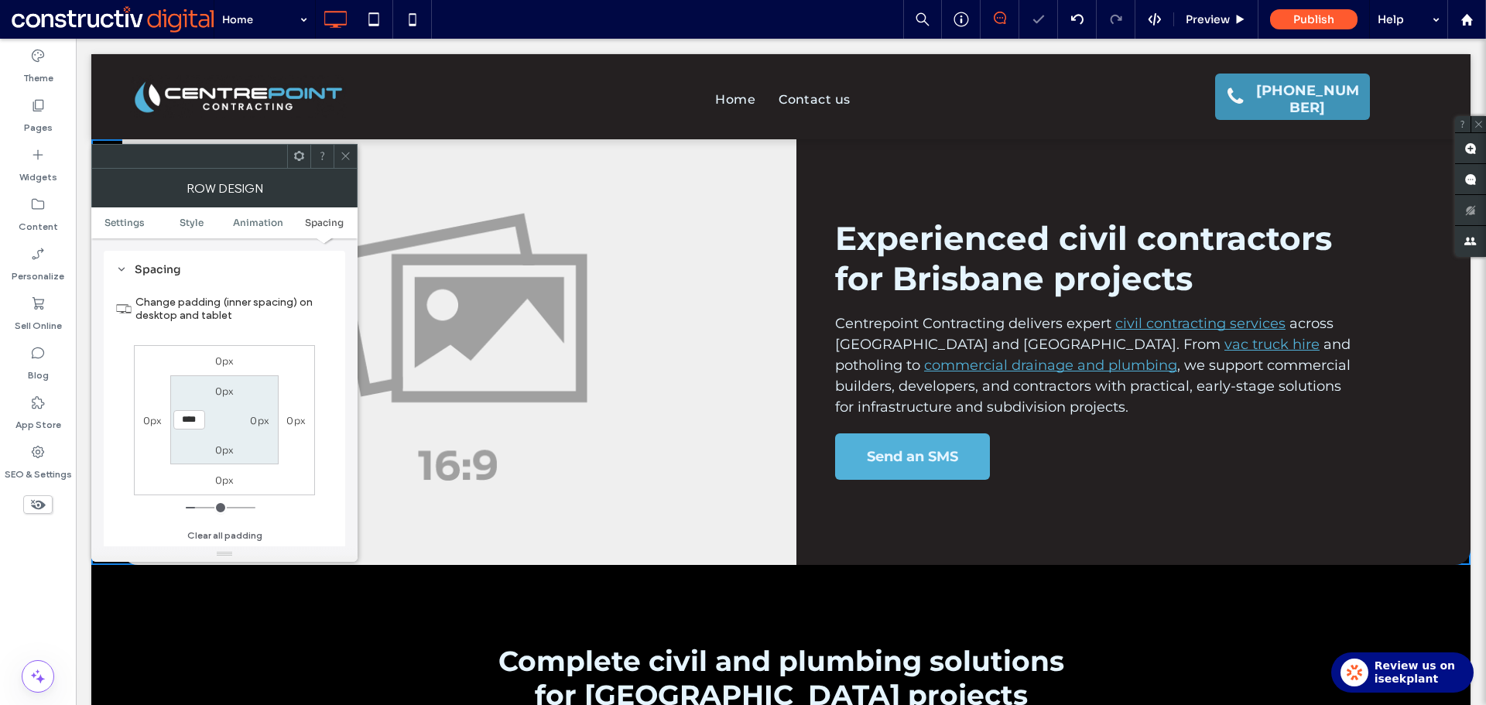
click at [263, 419] on label "0px" at bounding box center [259, 421] width 19 height 12
type input "*"
type input "**"
type input "****"
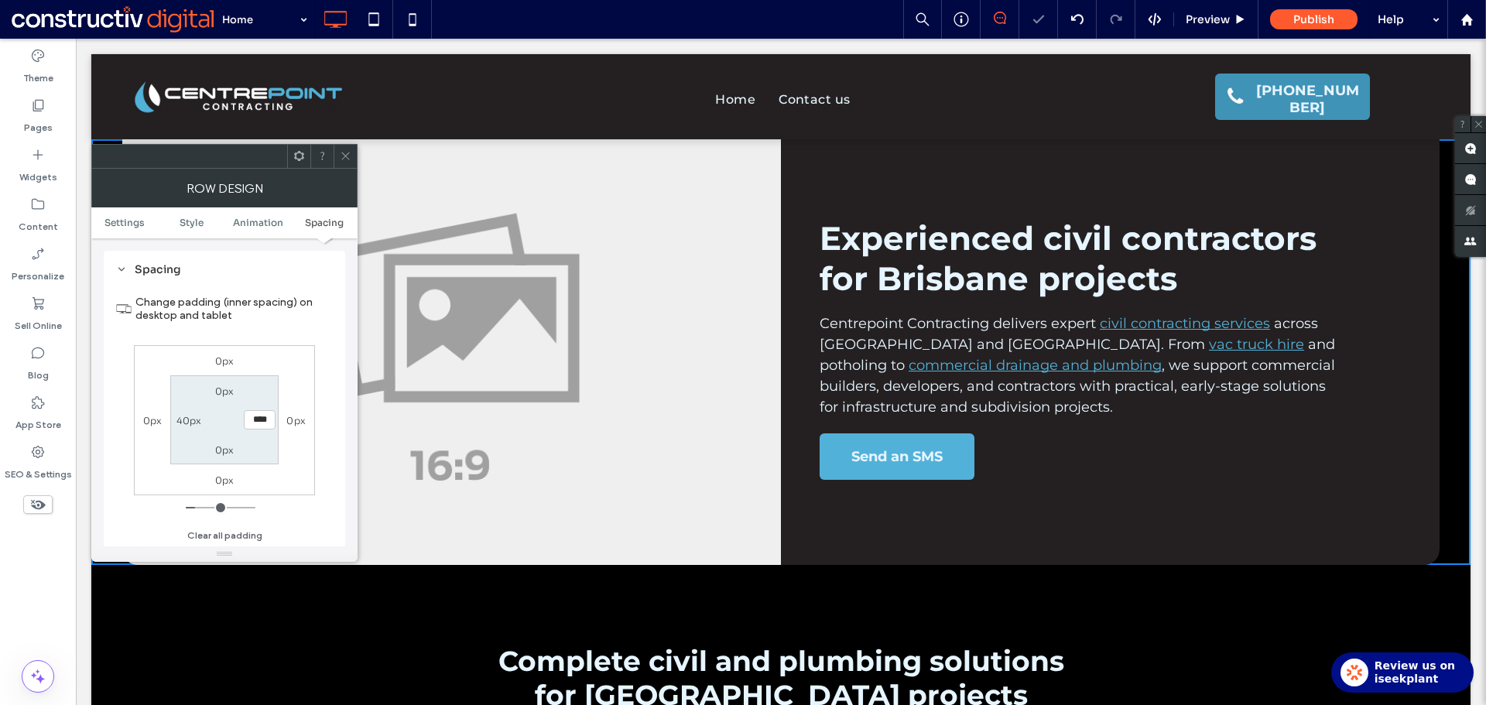
click at [258, 404] on section "0px **** 0px 40px" at bounding box center [224, 419] width 108 height 89
click at [347, 162] on span at bounding box center [346, 156] width 12 height 23
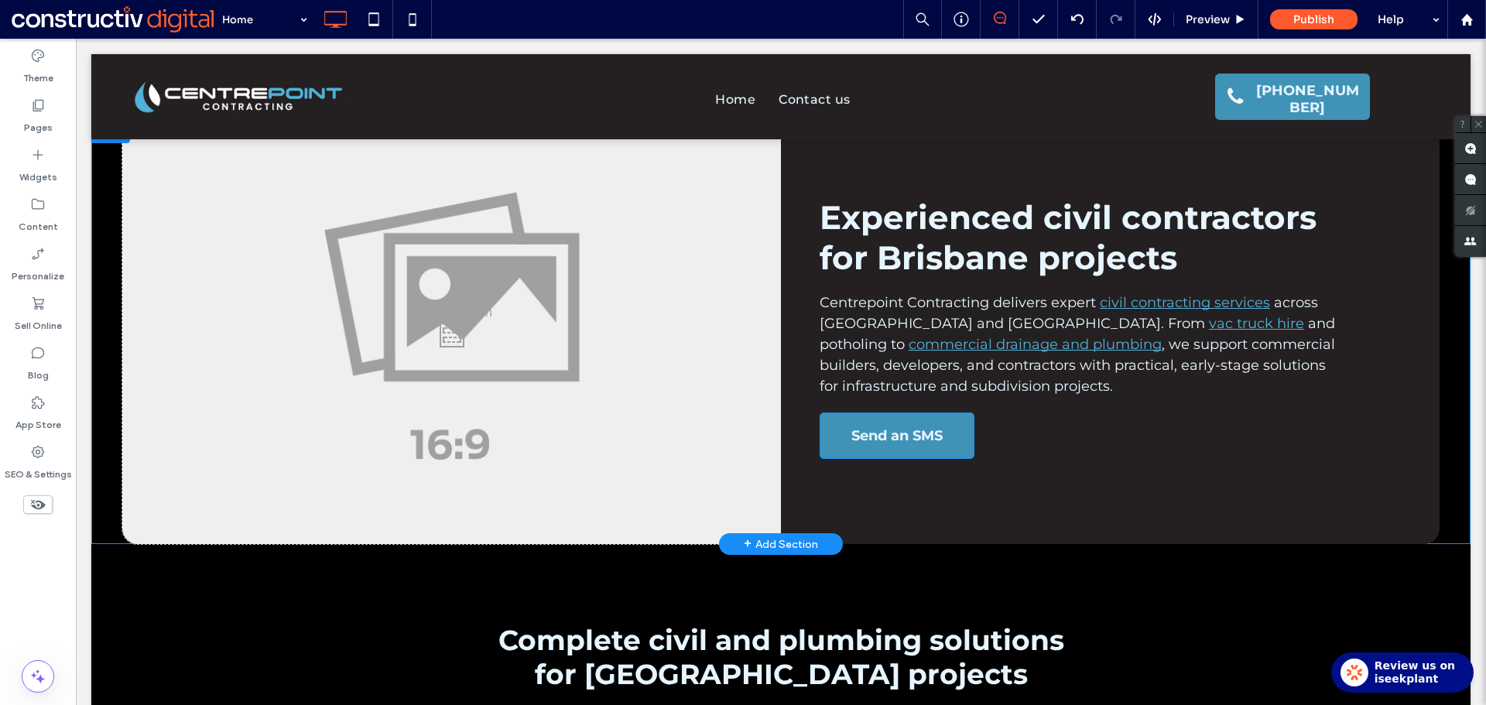
scroll to position [0, 0]
